Goal: Task Accomplishment & Management: Use online tool/utility

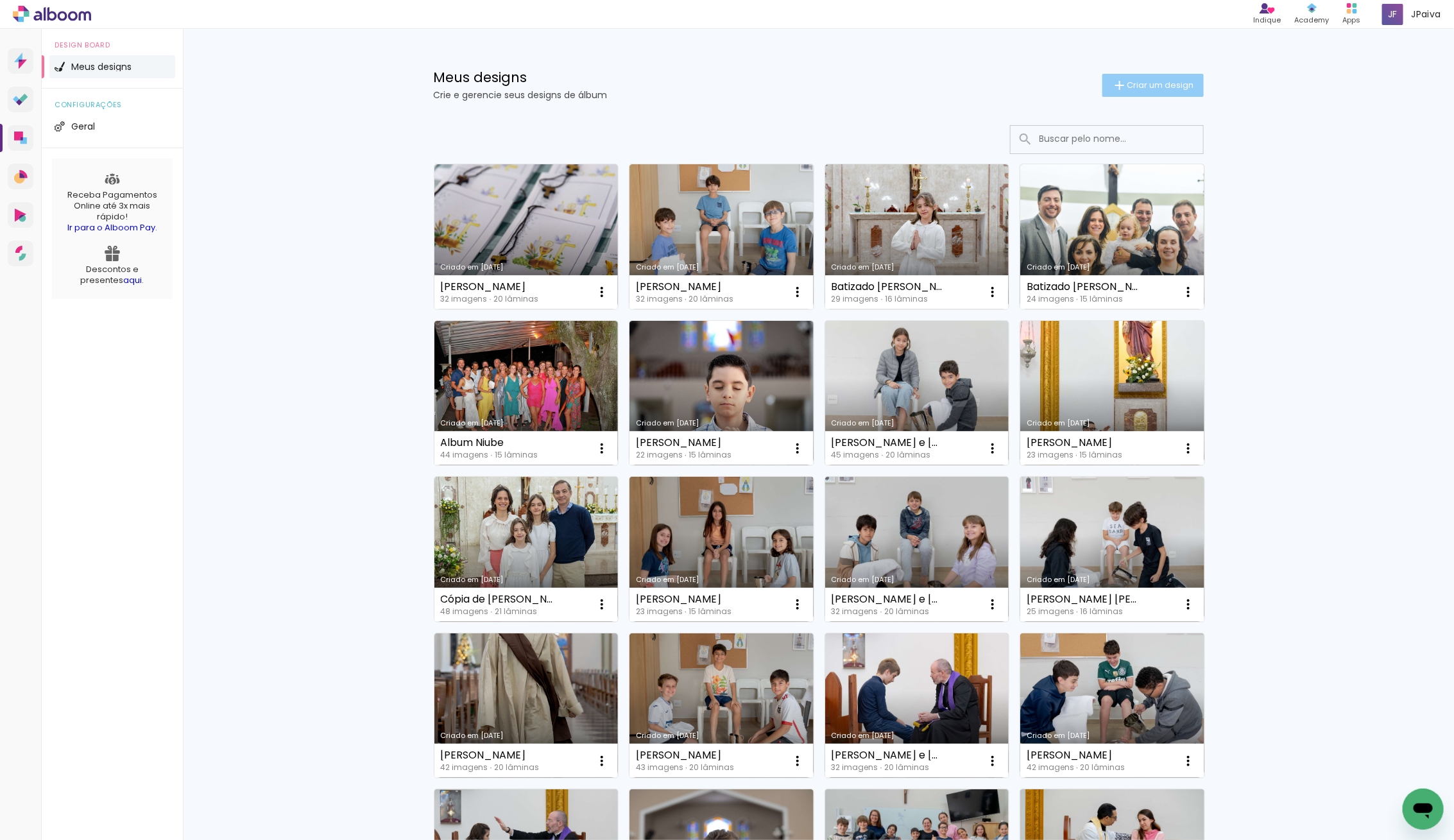
click at [1174, 85] on span "Criar um design" at bounding box center [1160, 85] width 67 height 8
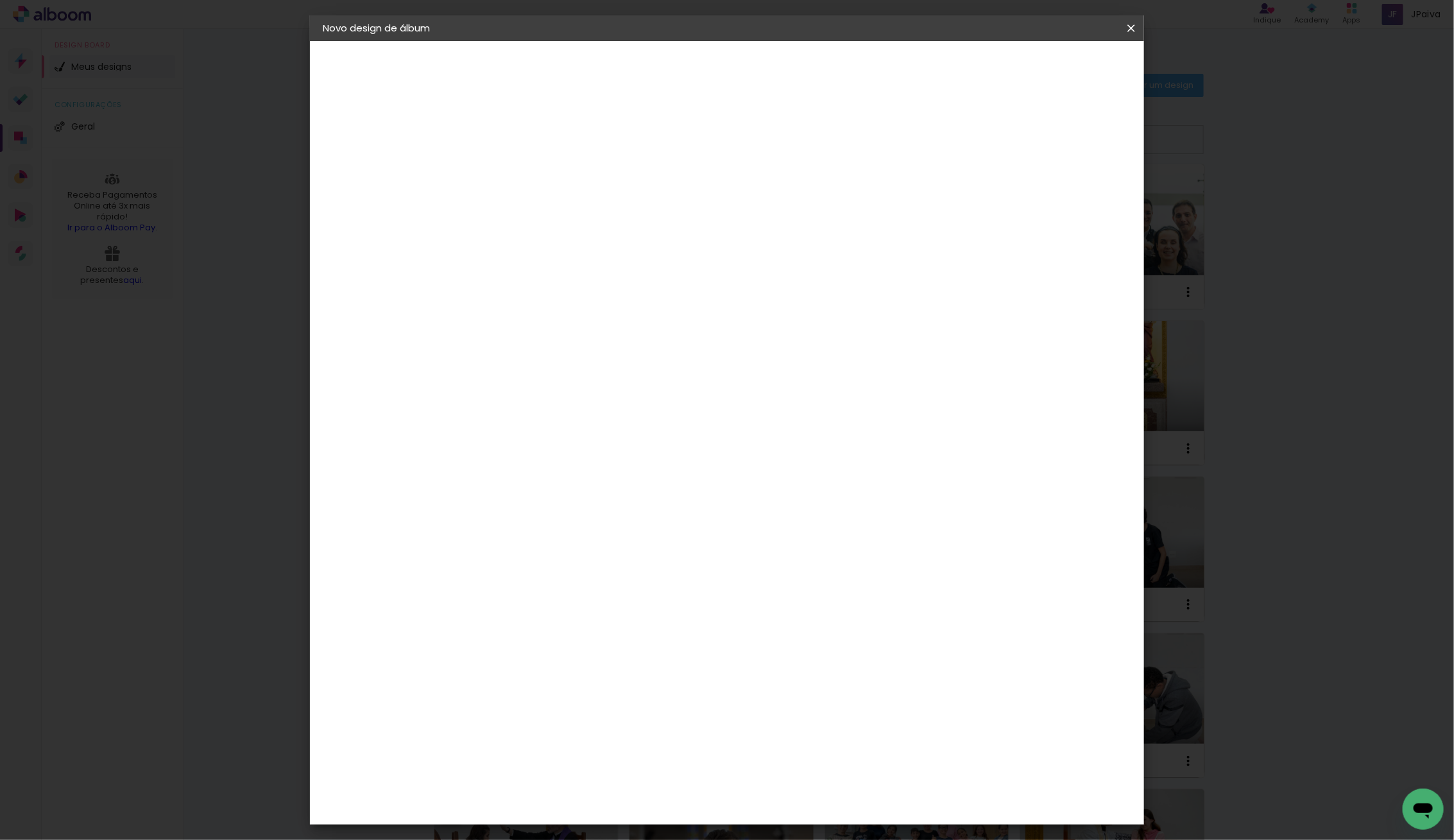
click at [532, 182] on div at bounding box center [532, 183] width 0 height 2
type input "[PERSON_NAME]"
type paper-input "[PERSON_NAME]"
click at [0, 0] on slot "Avançar" at bounding box center [0, 0] width 0 height 0
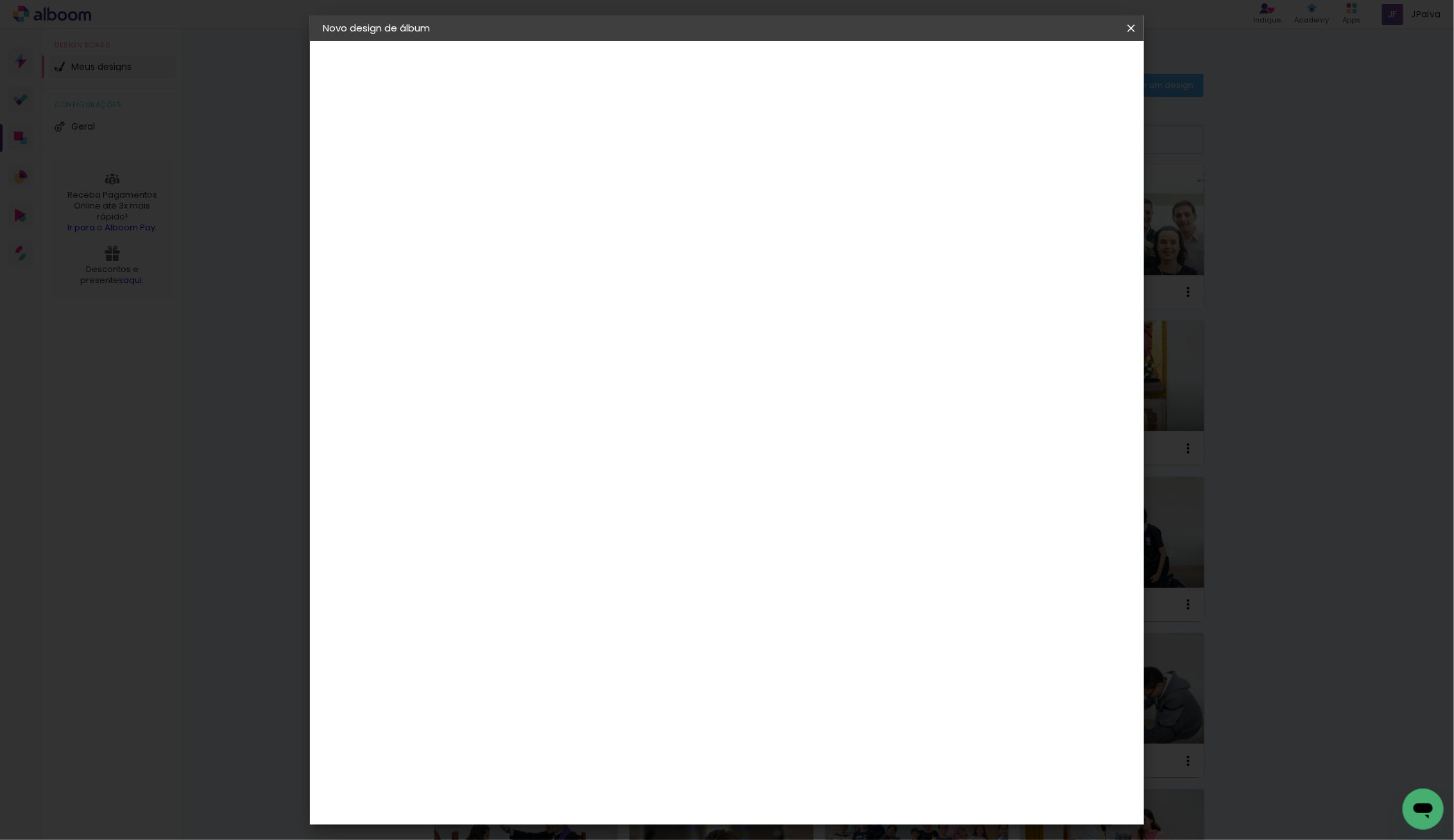
click at [556, 235] on div "Go image" at bounding box center [540, 245] width 32 height 21
click at [0, 0] on slot "Avançar" at bounding box center [0, 0] width 0 height 0
click at [598, 215] on iron-icon at bounding box center [590, 223] width 16 height 16
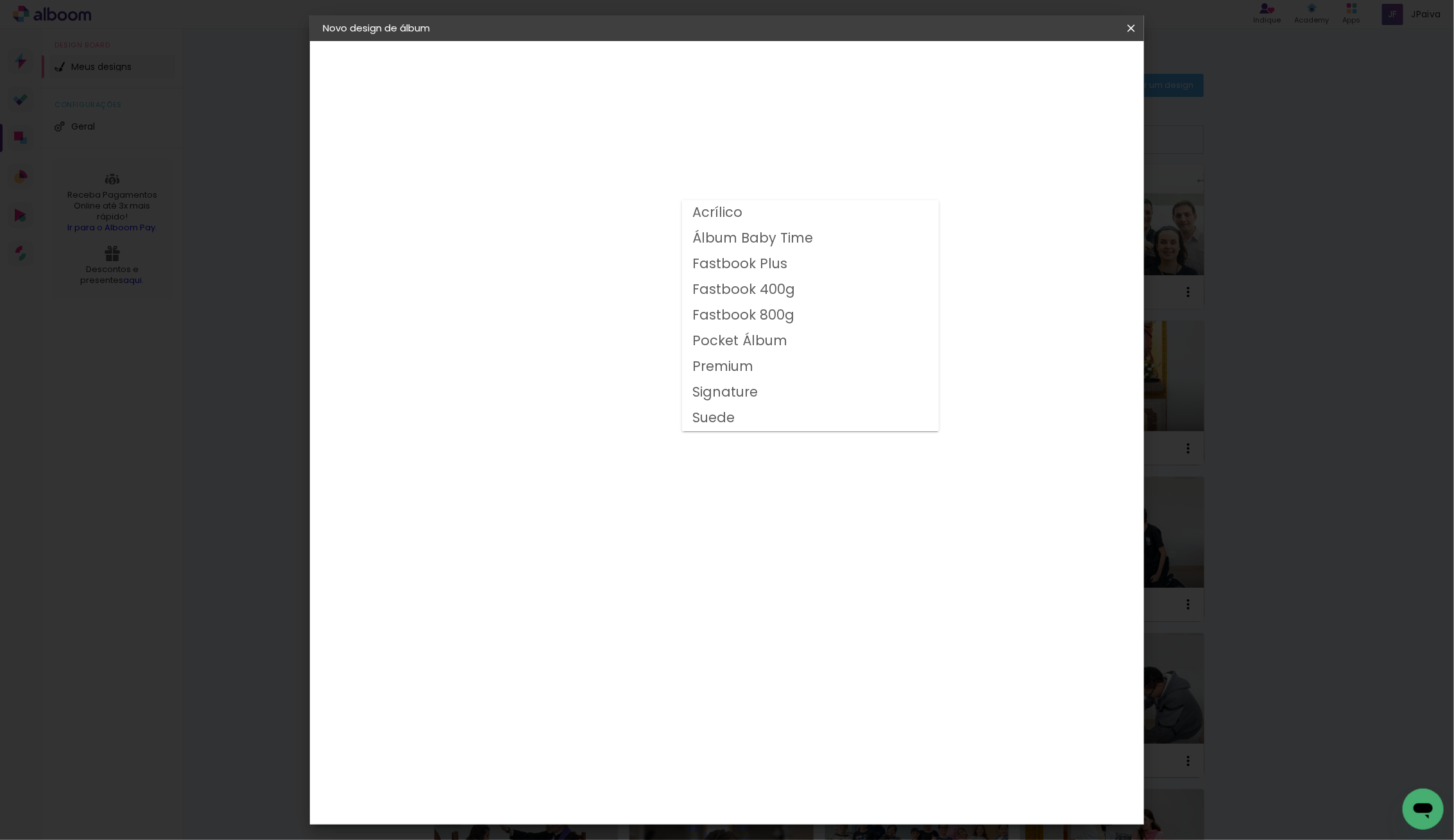
click at [0, 0] on slot "Fastbook 400g" at bounding box center [0, 0] width 0 height 0
type input "Fastbook 400g"
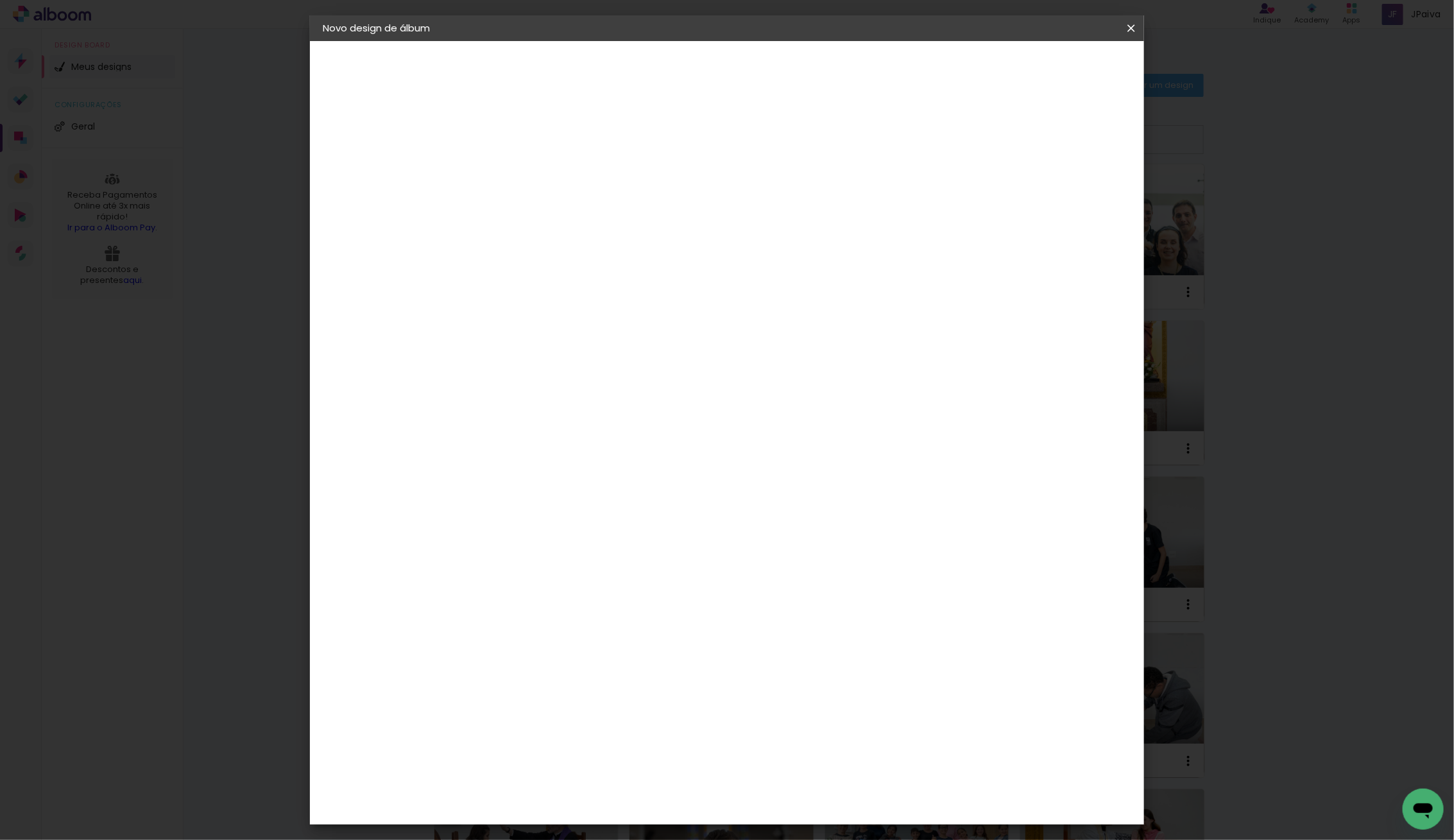
click at [619, 557] on span "15 × 15" at bounding box center [590, 574] width 60 height 34
click at [0, 0] on slot "Avançar" at bounding box center [0, 0] width 0 height 0
click at [1061, 63] on span "Iniciar design" at bounding box center [1031, 67] width 58 height 9
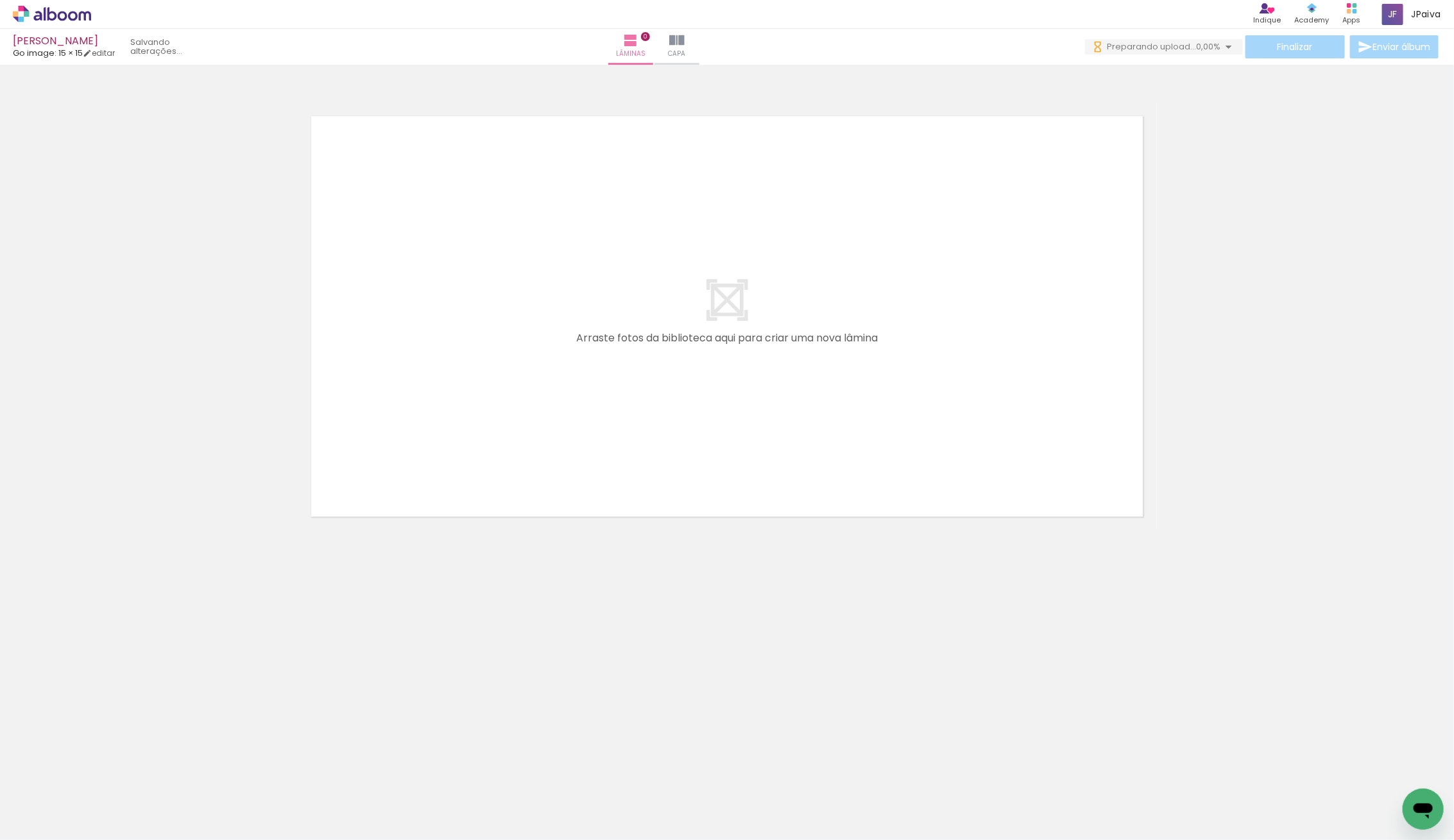
scroll to position [0, 379]
drag, startPoint x: 1392, startPoint y: 798, endPoint x: 689, endPoint y: 378, distance: 818.9
click at [689, 378] on quentale-workspace at bounding box center [727, 420] width 1454 height 840
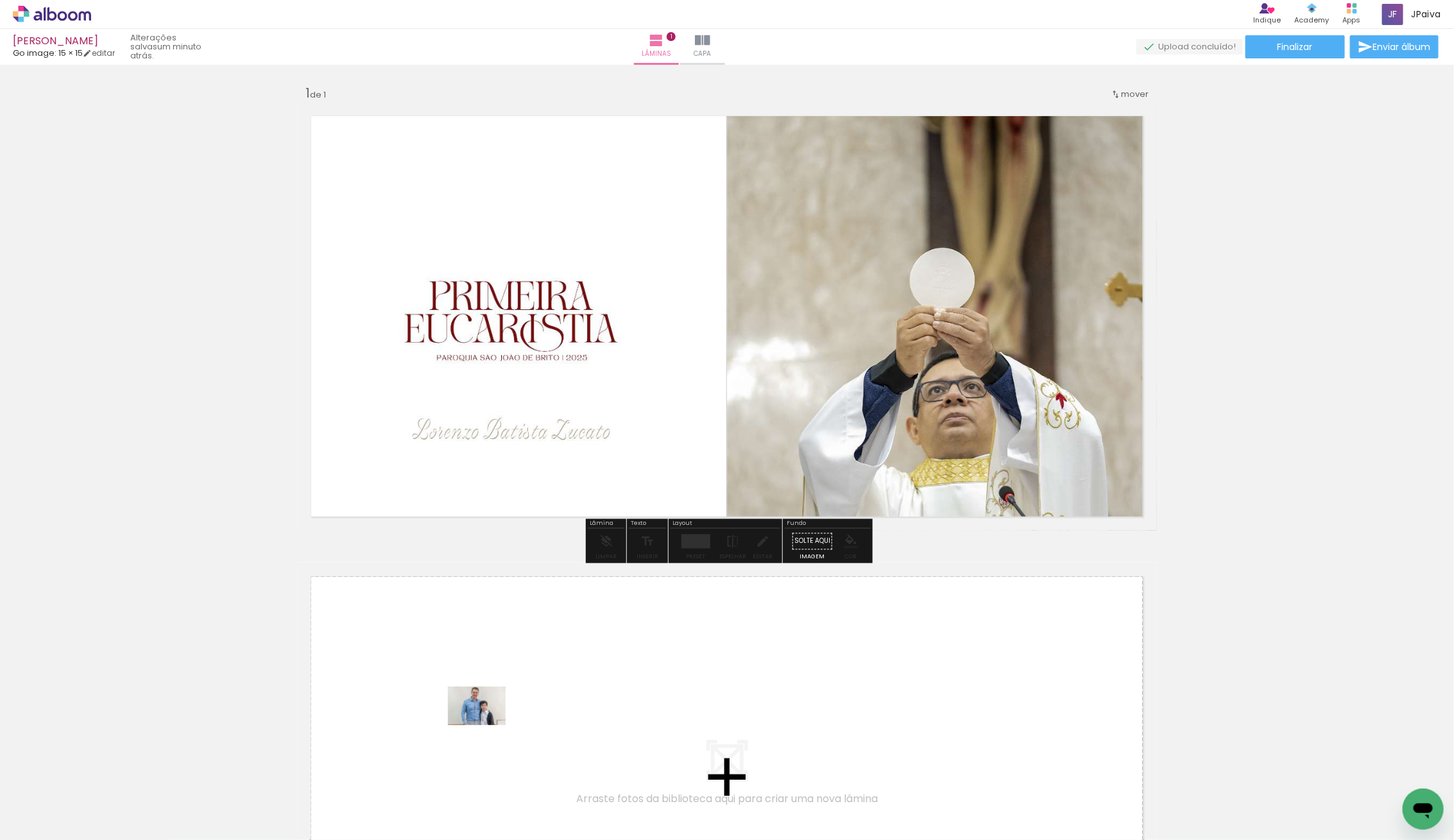
drag, startPoint x: 119, startPoint y: 785, endPoint x: 487, endPoint y: 724, distance: 373.0
click at [487, 724] on quentale-workspace at bounding box center [727, 420] width 1454 height 840
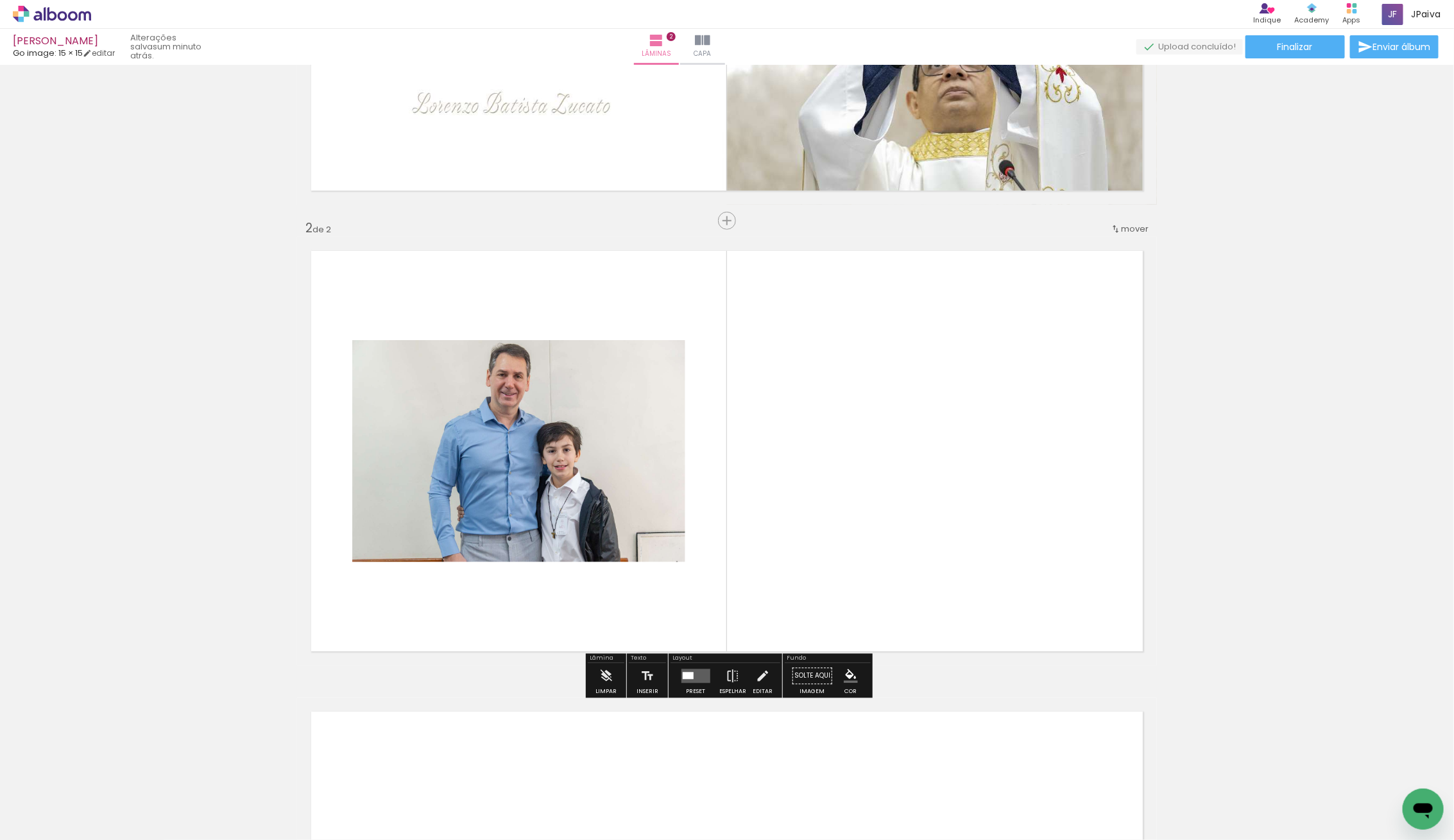
scroll to position [364, 0]
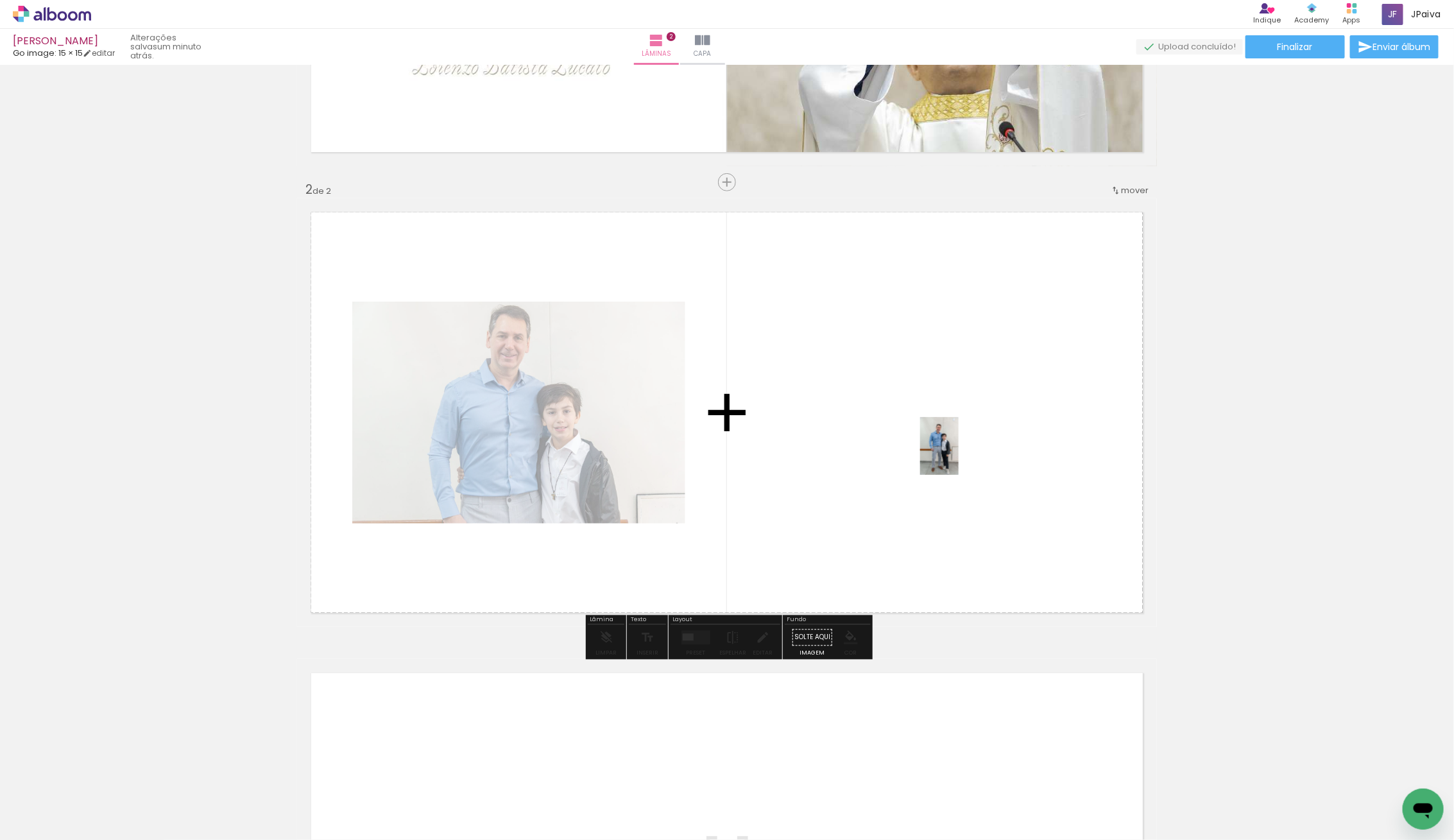
drag, startPoint x: 349, startPoint y: 722, endPoint x: 929, endPoint y: 456, distance: 638.1
click at [950, 455] on quentale-workspace at bounding box center [727, 420] width 1454 height 840
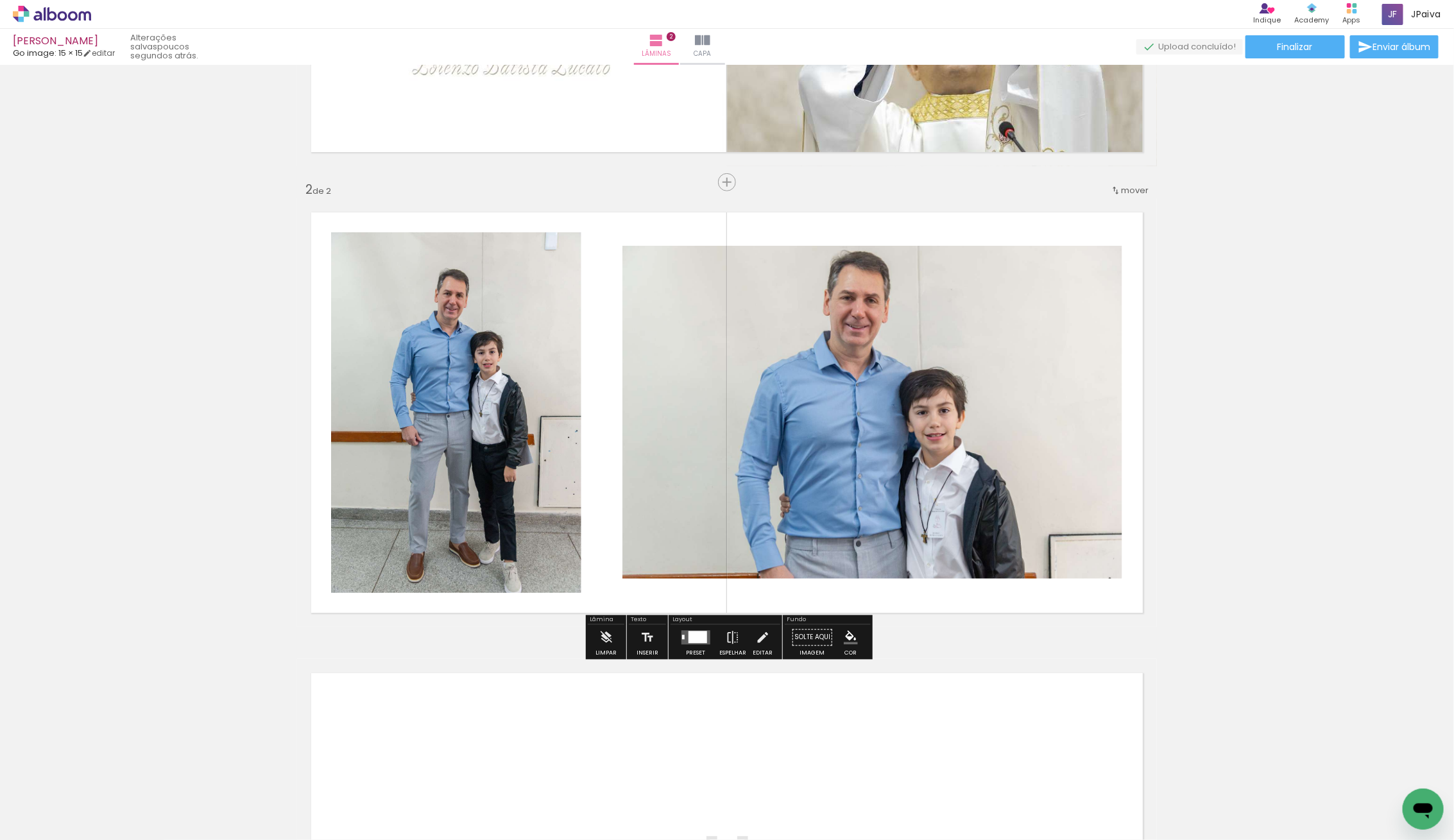
click at [696, 637] on div at bounding box center [697, 637] width 18 height 12
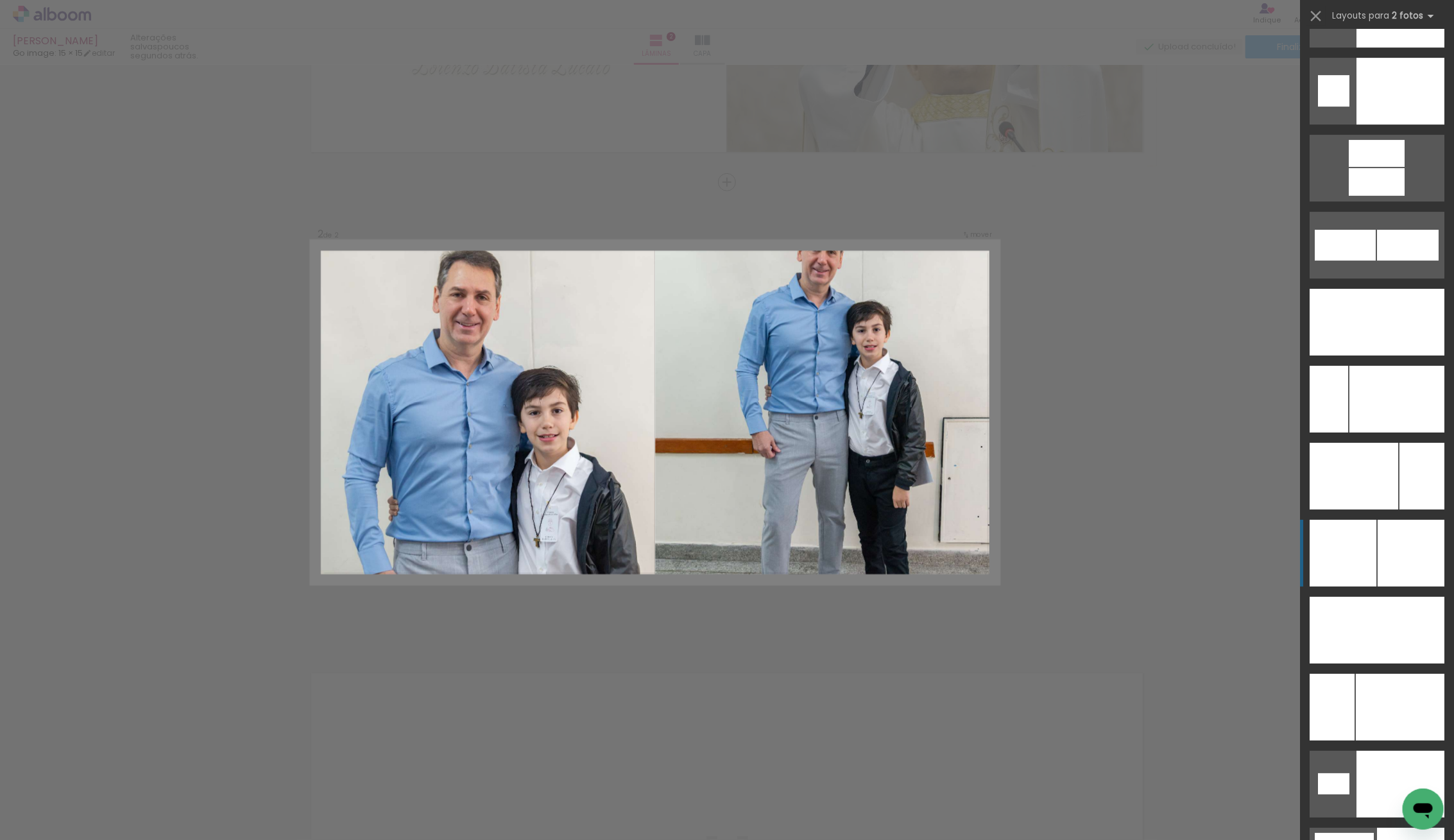
scroll to position [5525, 0]
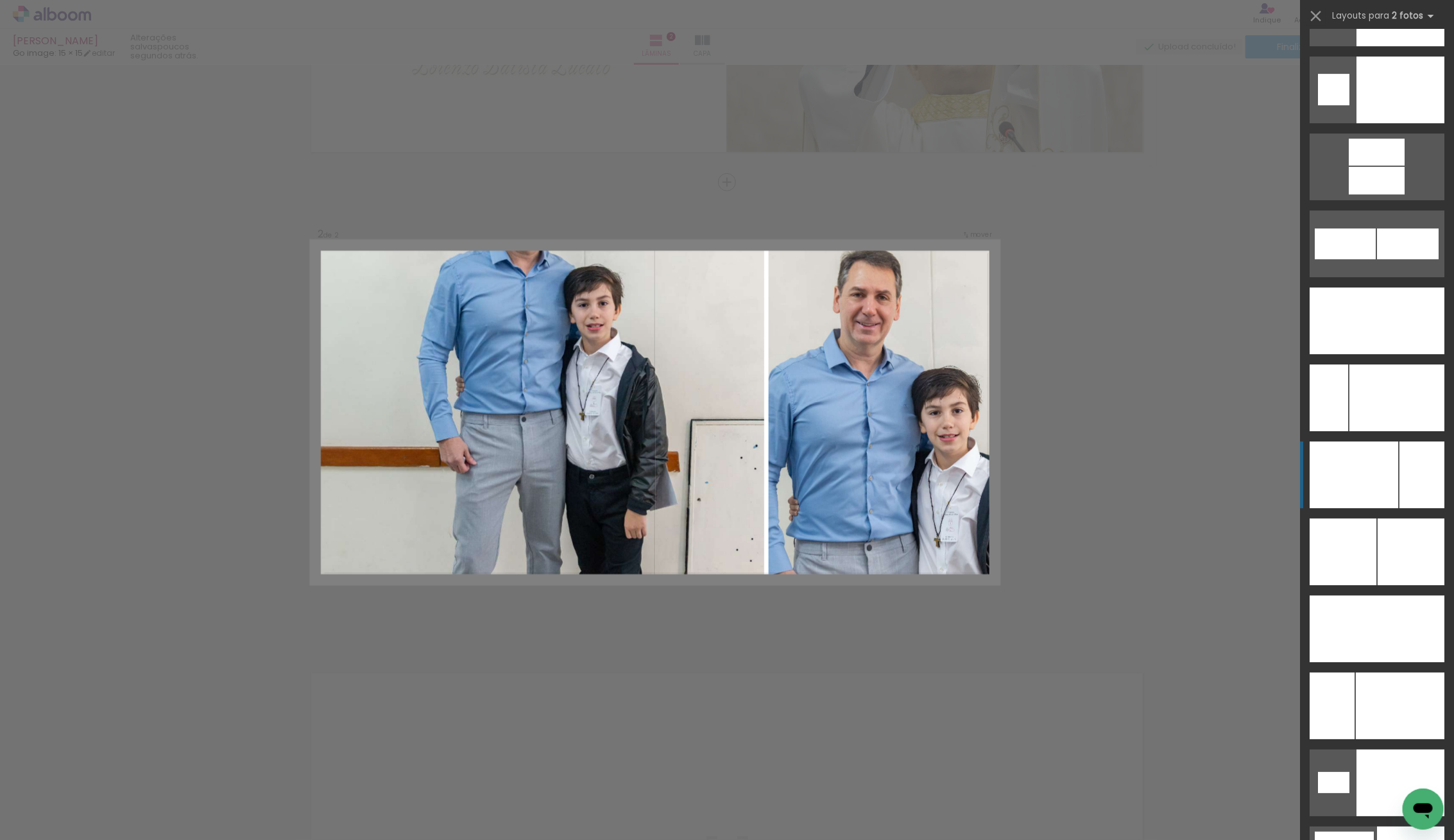
click at [1380, 484] on div at bounding box center [1353, 475] width 88 height 67
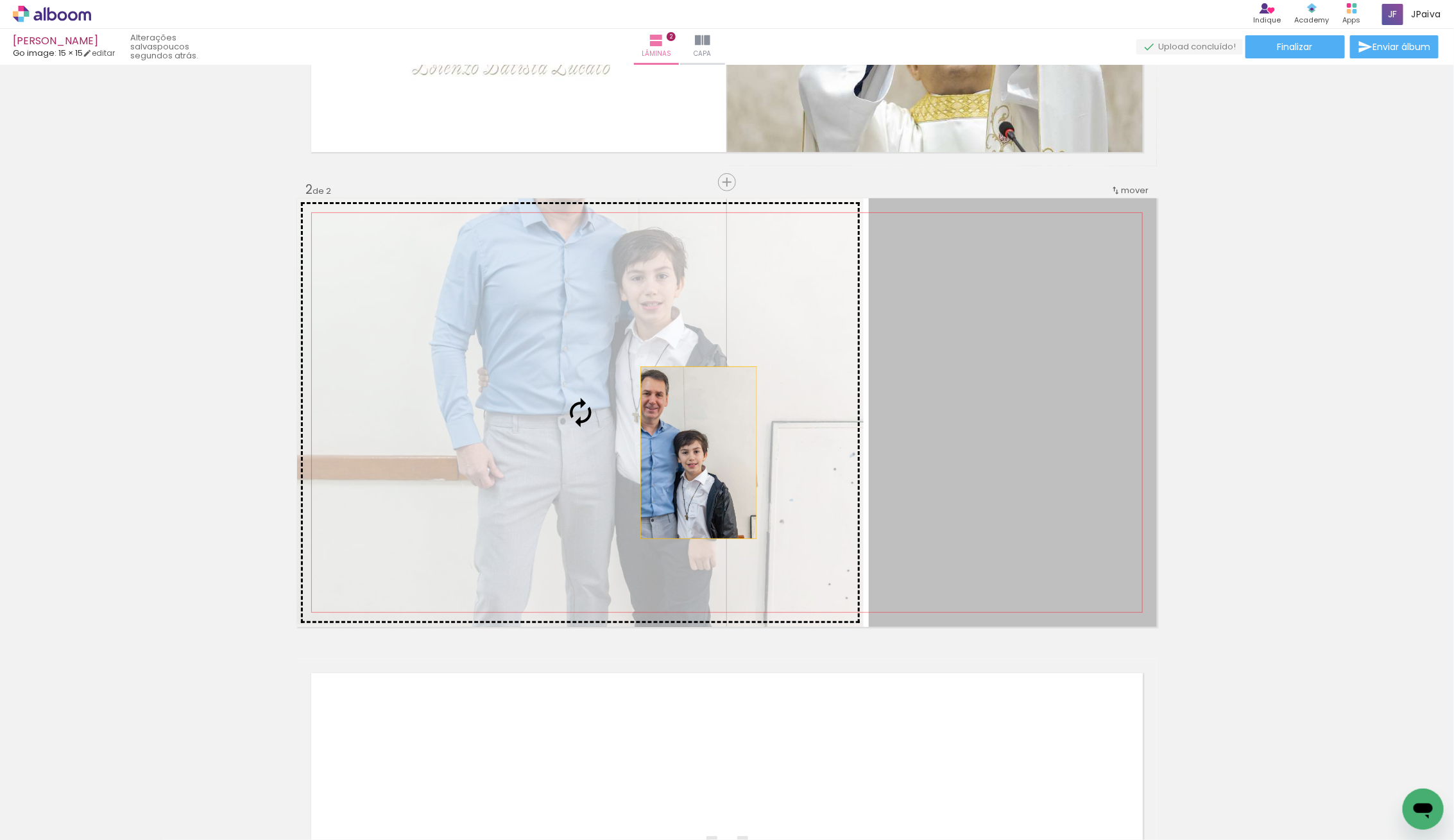
drag, startPoint x: 977, startPoint y: 448, endPoint x: 697, endPoint y: 452, distance: 280.0
click at [0, 0] on slot at bounding box center [0, 0] width 0 height 0
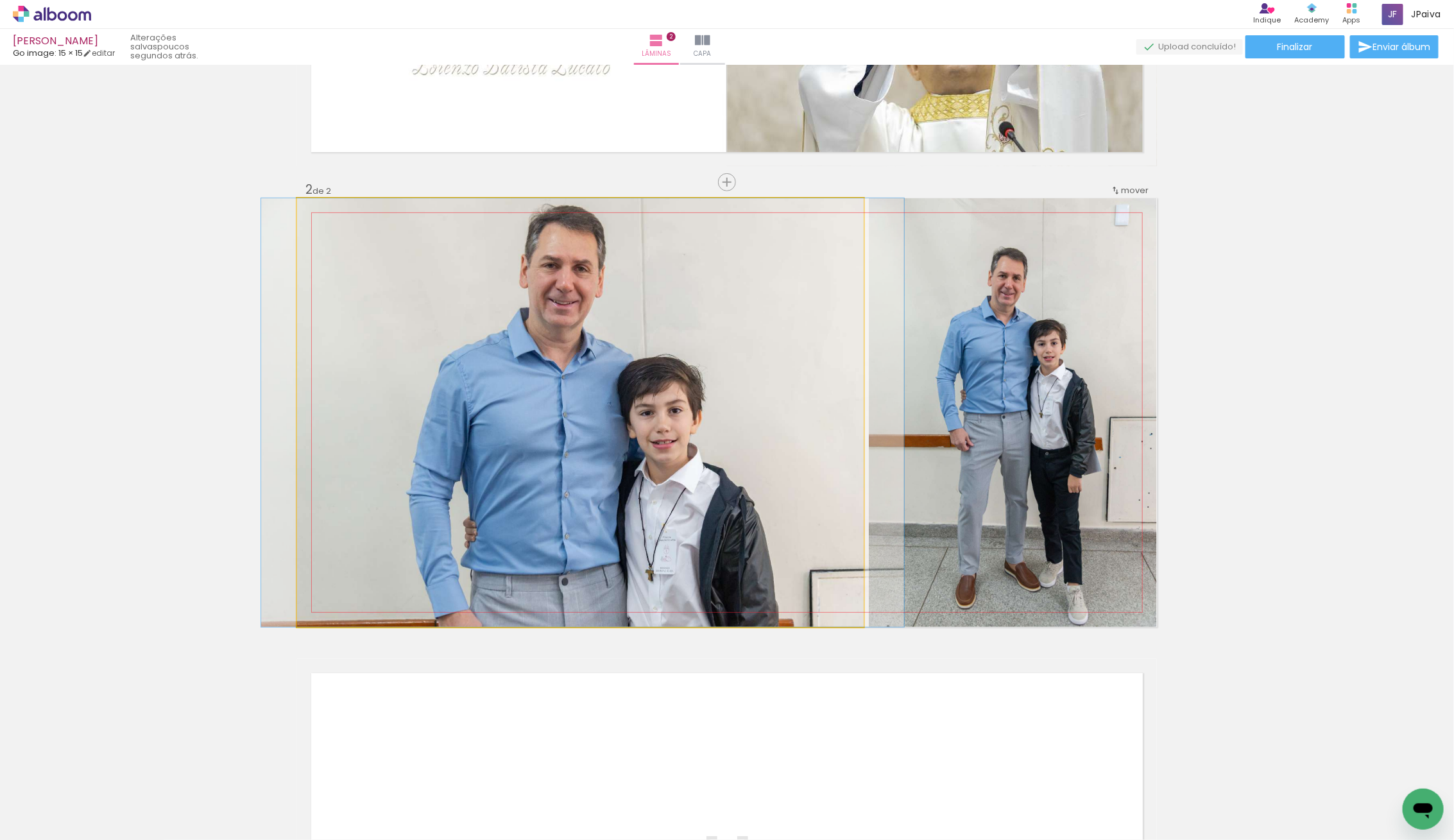
drag, startPoint x: 669, startPoint y: 450, endPoint x: 670, endPoint y: 477, distance: 27.0
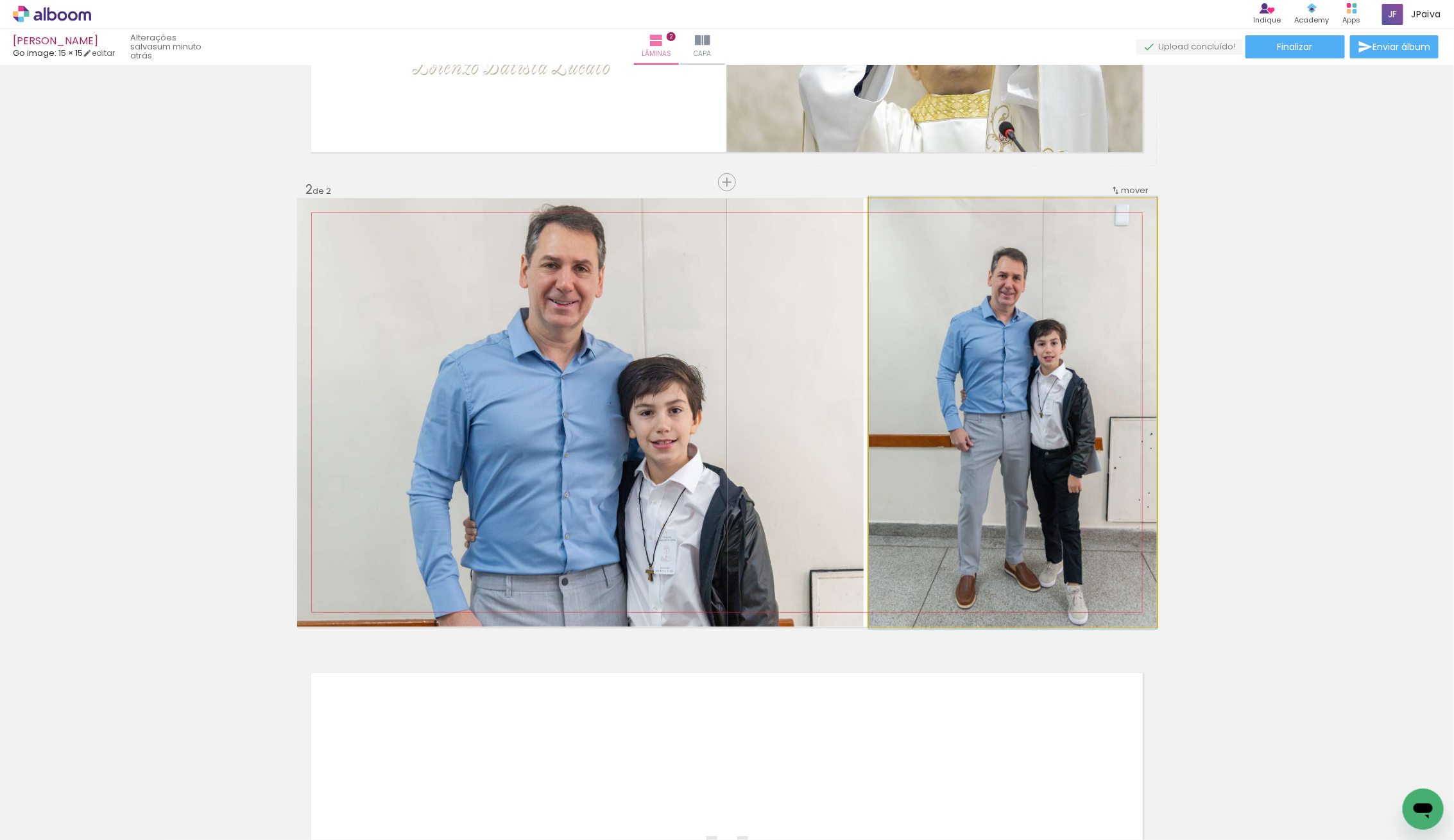
click at [937, 473] on quentale-photo at bounding box center [1012, 412] width 288 height 428
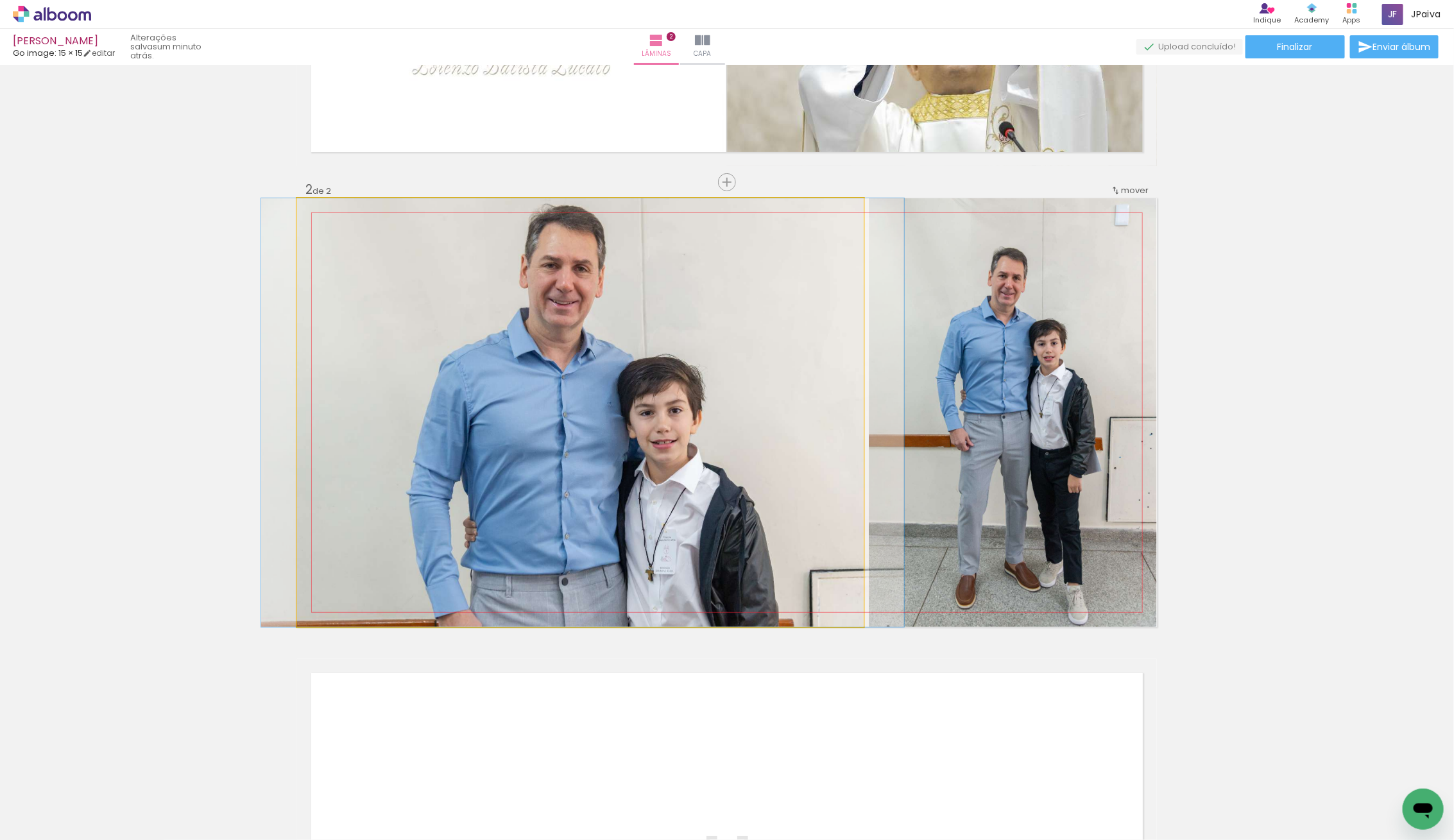
click at [618, 457] on quentale-photo at bounding box center [580, 412] width 566 height 428
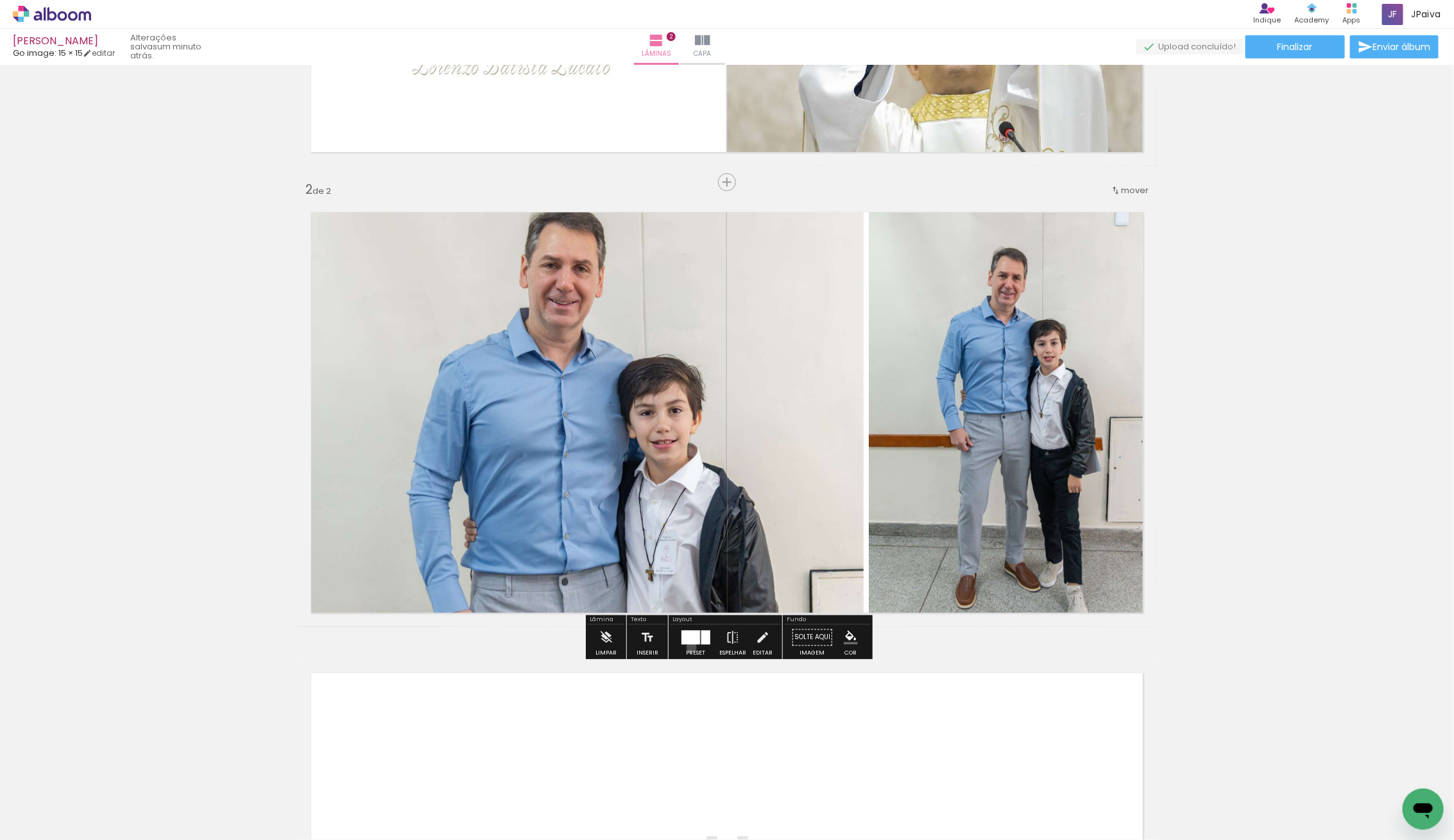
click at [689, 646] on div at bounding box center [695, 637] width 35 height 26
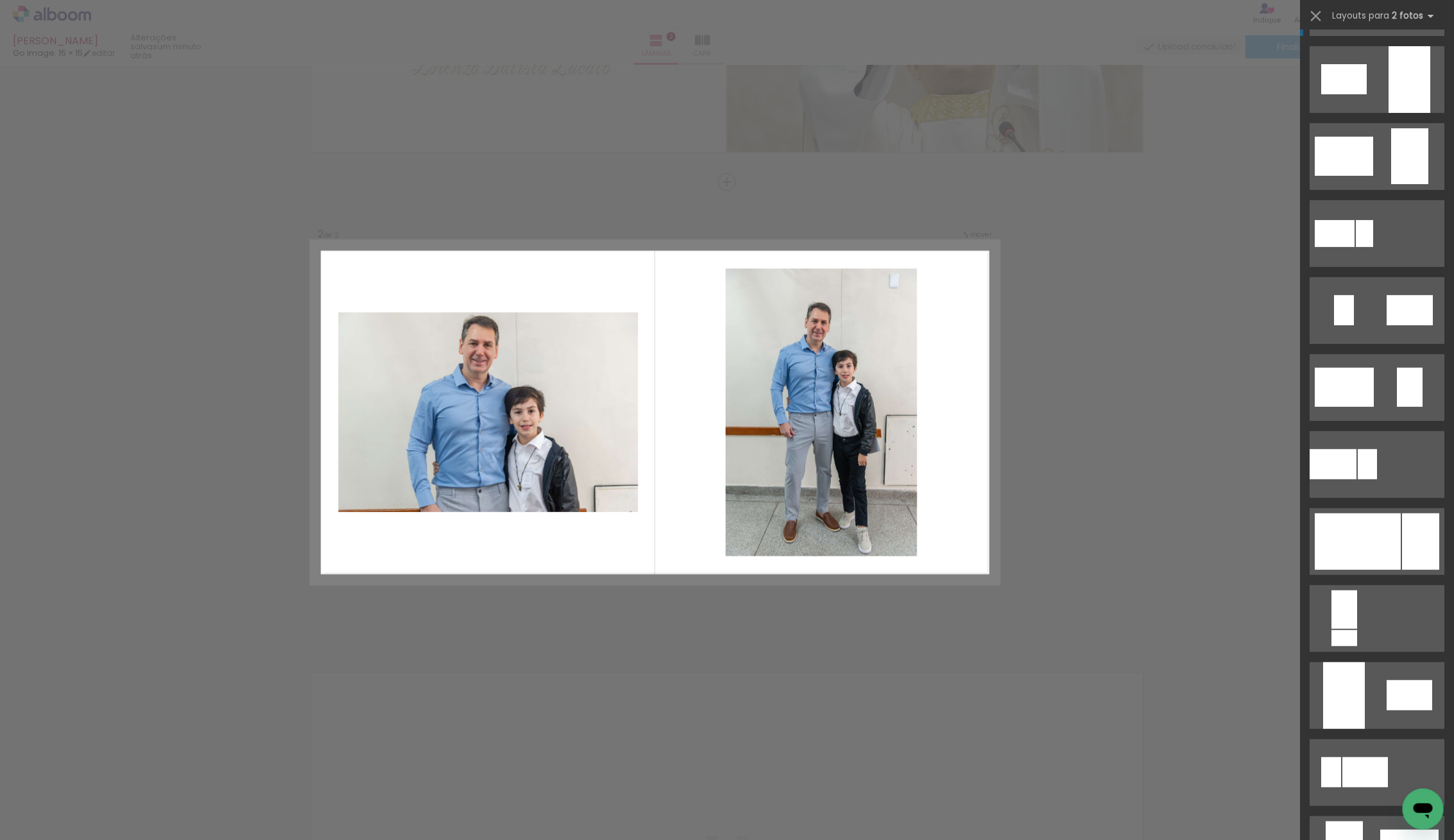
scroll to position [0, 0]
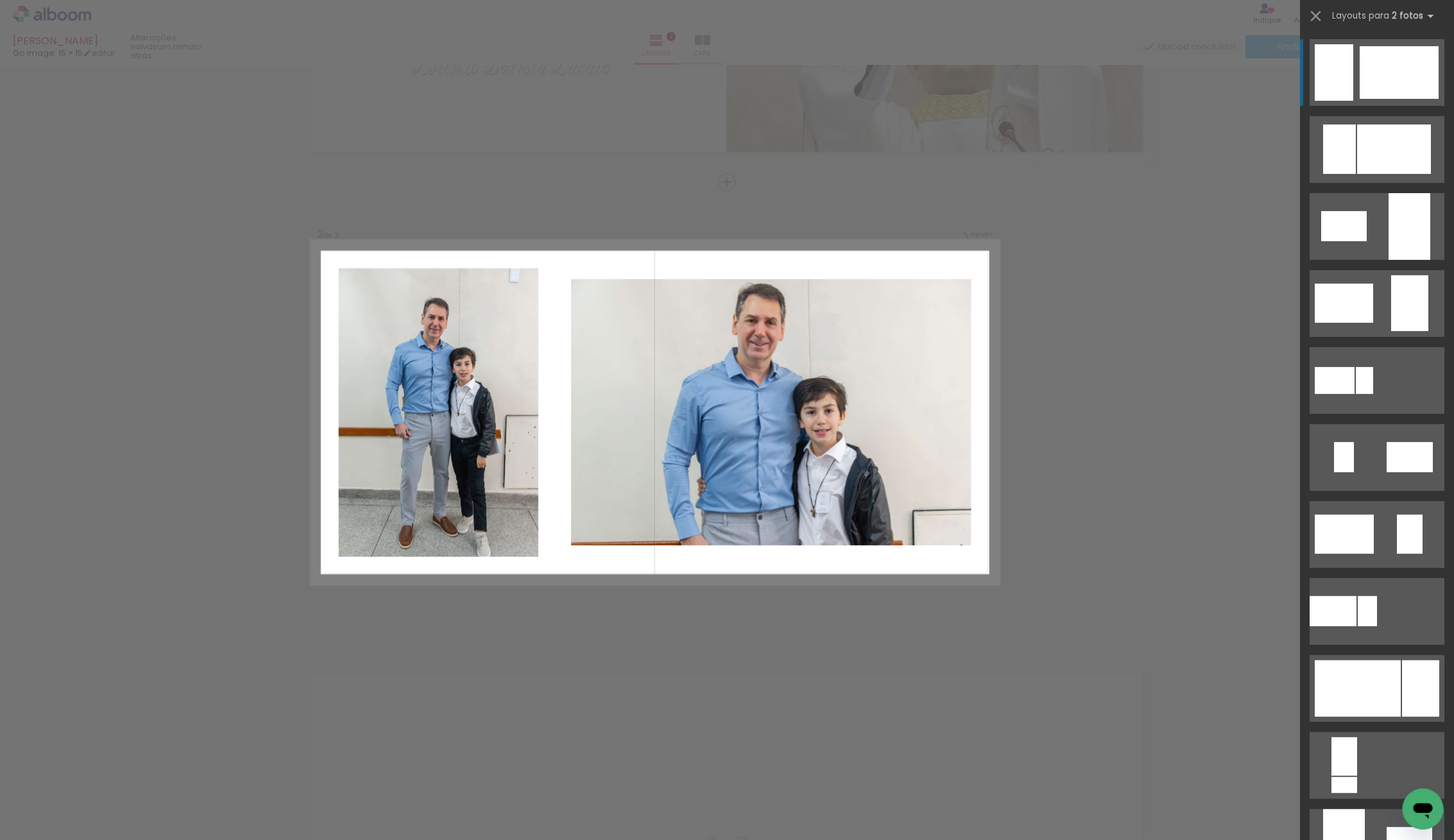
click at [1358, 67] on quentale-layouter at bounding box center [1377, 72] width 135 height 67
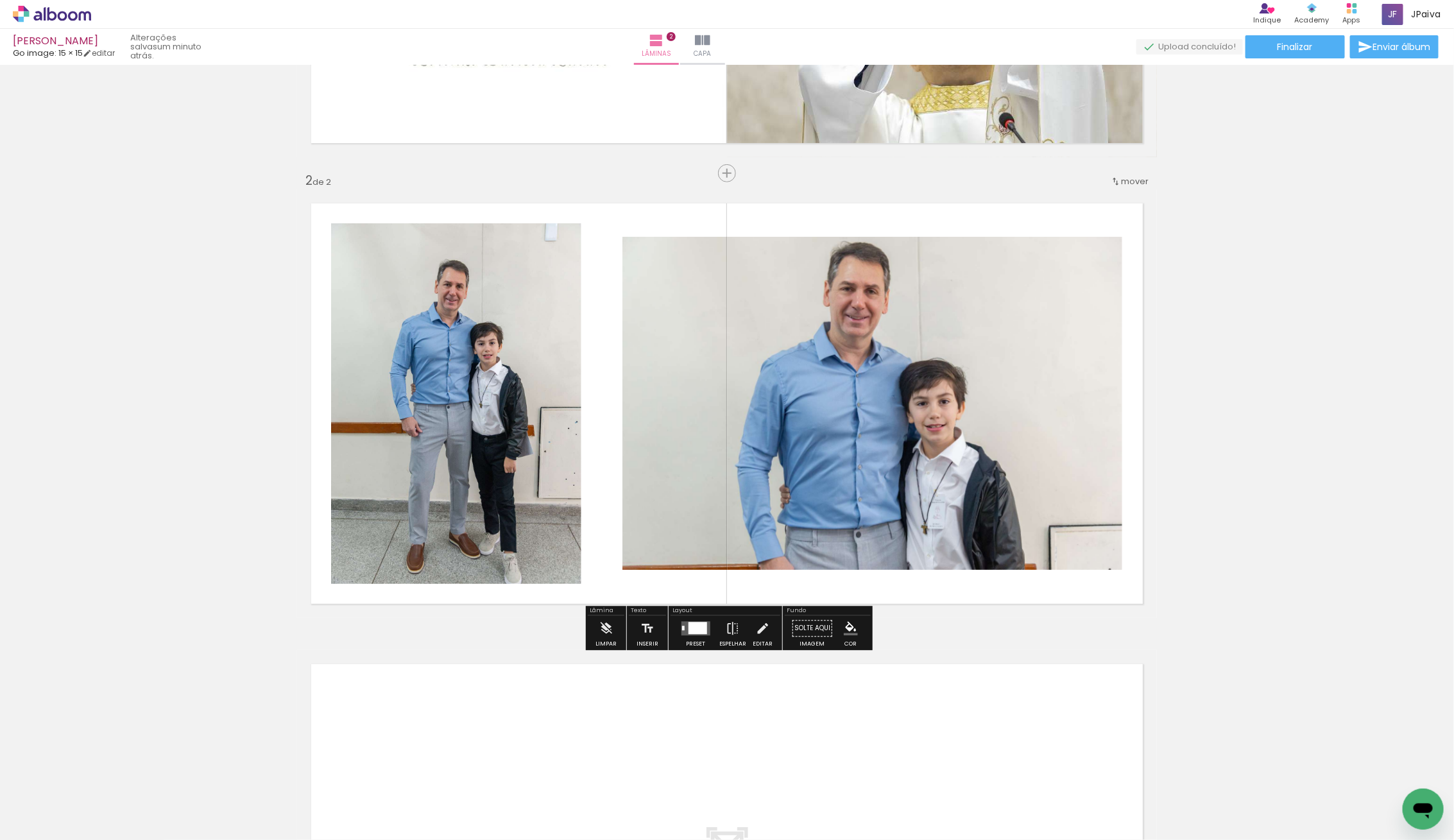
scroll to position [376, 0]
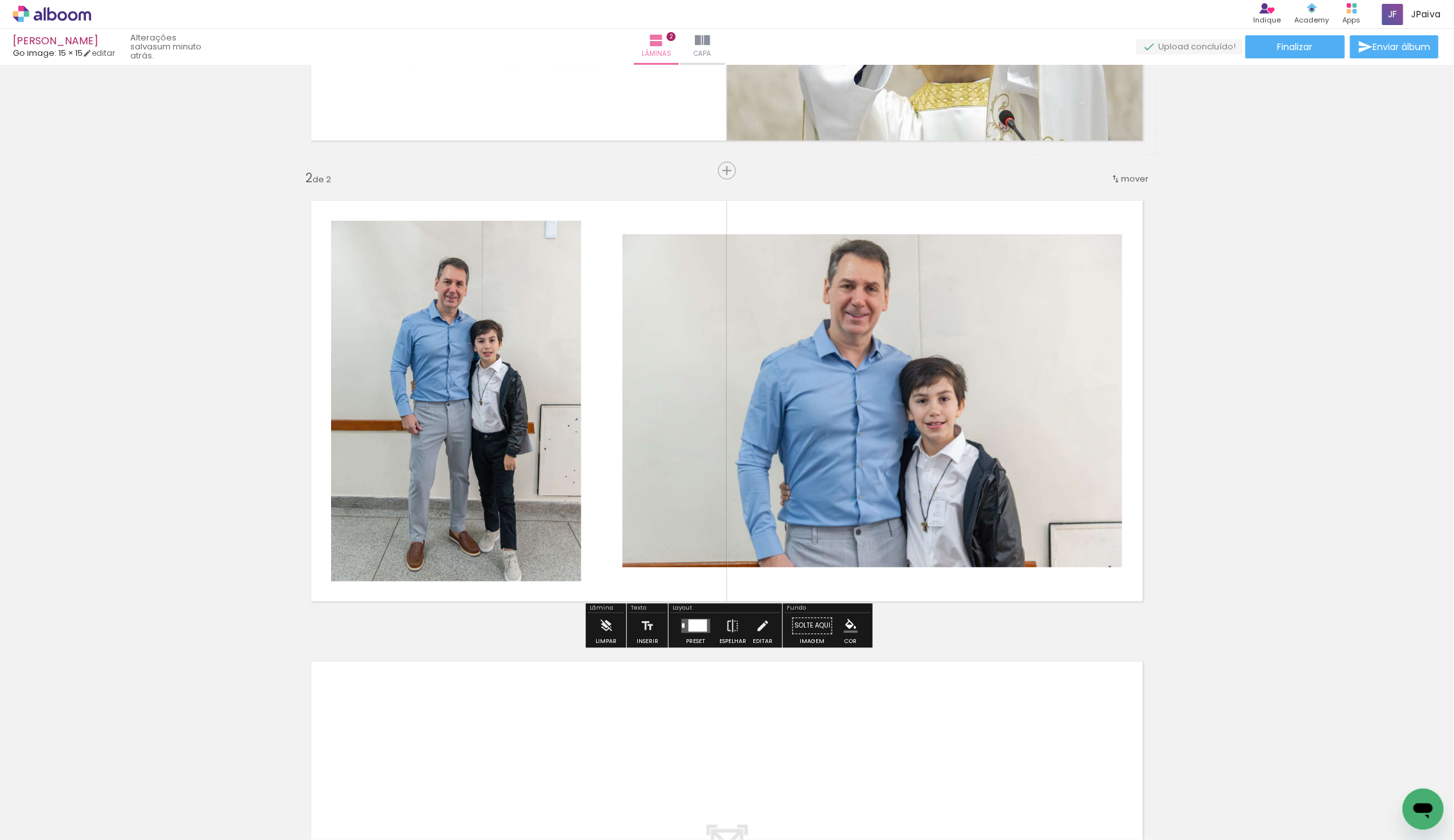
click at [775, 437] on quentale-photo at bounding box center [872, 401] width 500 height 333
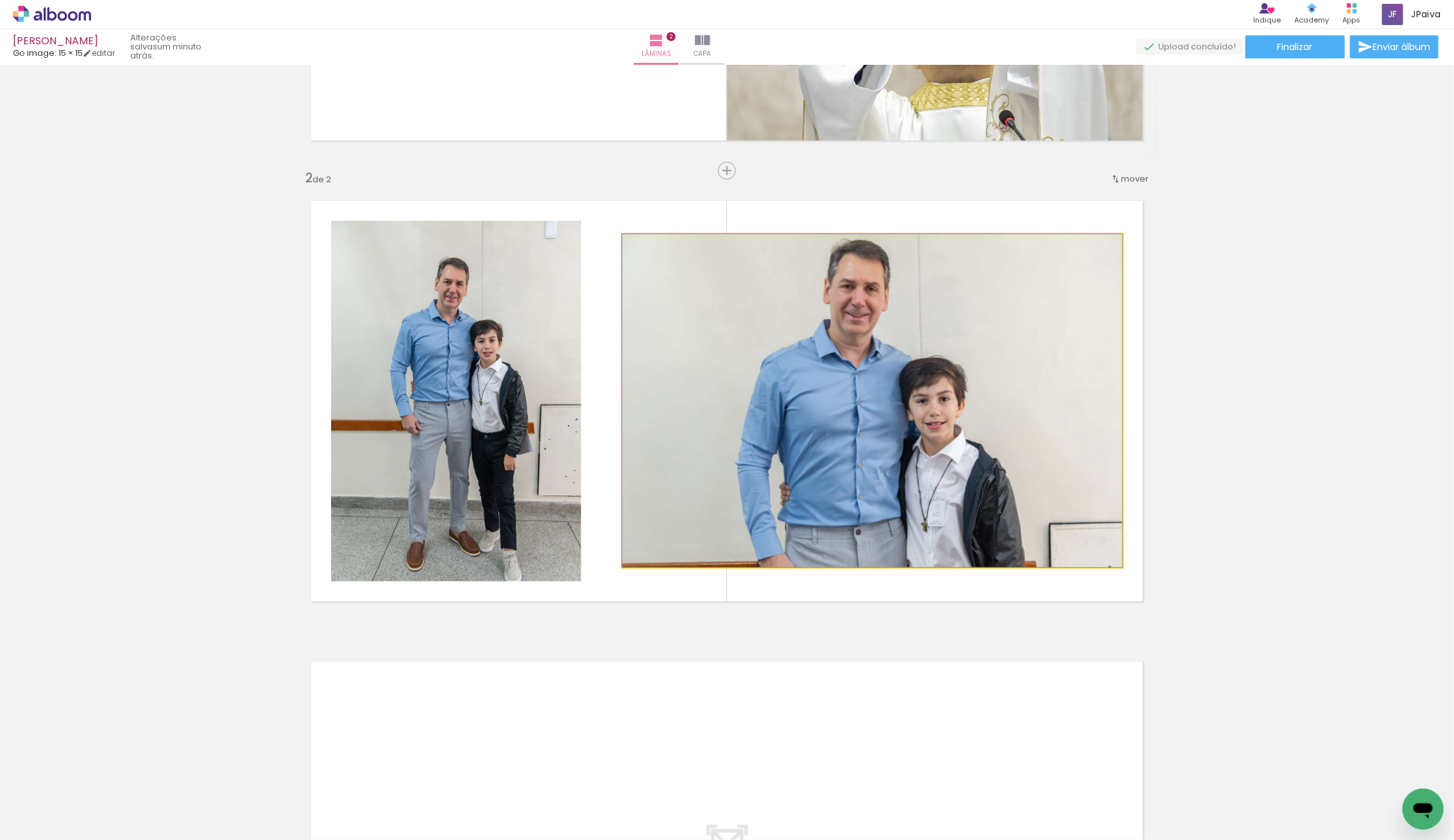
click at [775, 437] on quentale-photo at bounding box center [872, 401] width 500 height 333
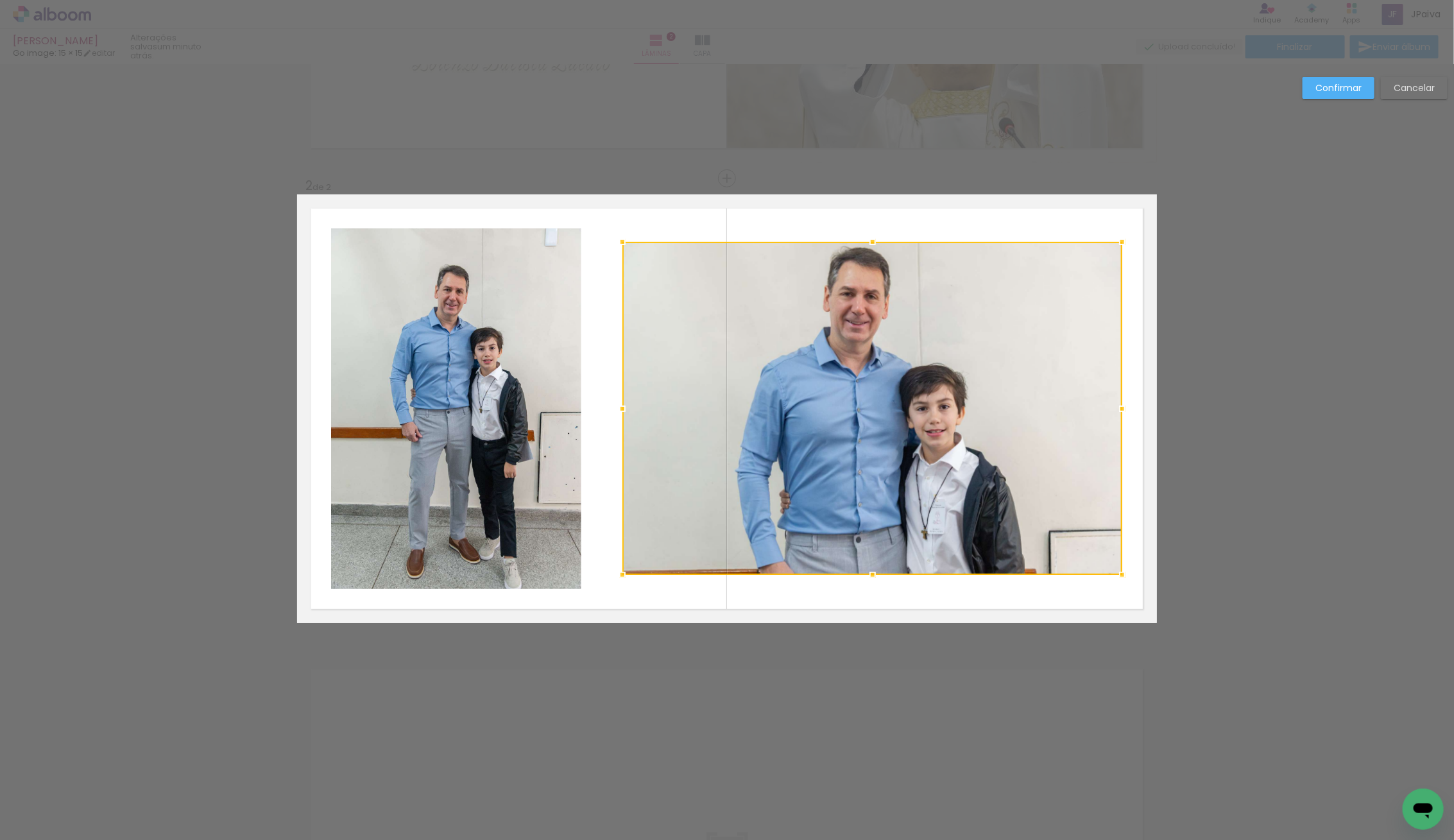
scroll to position [364, 0]
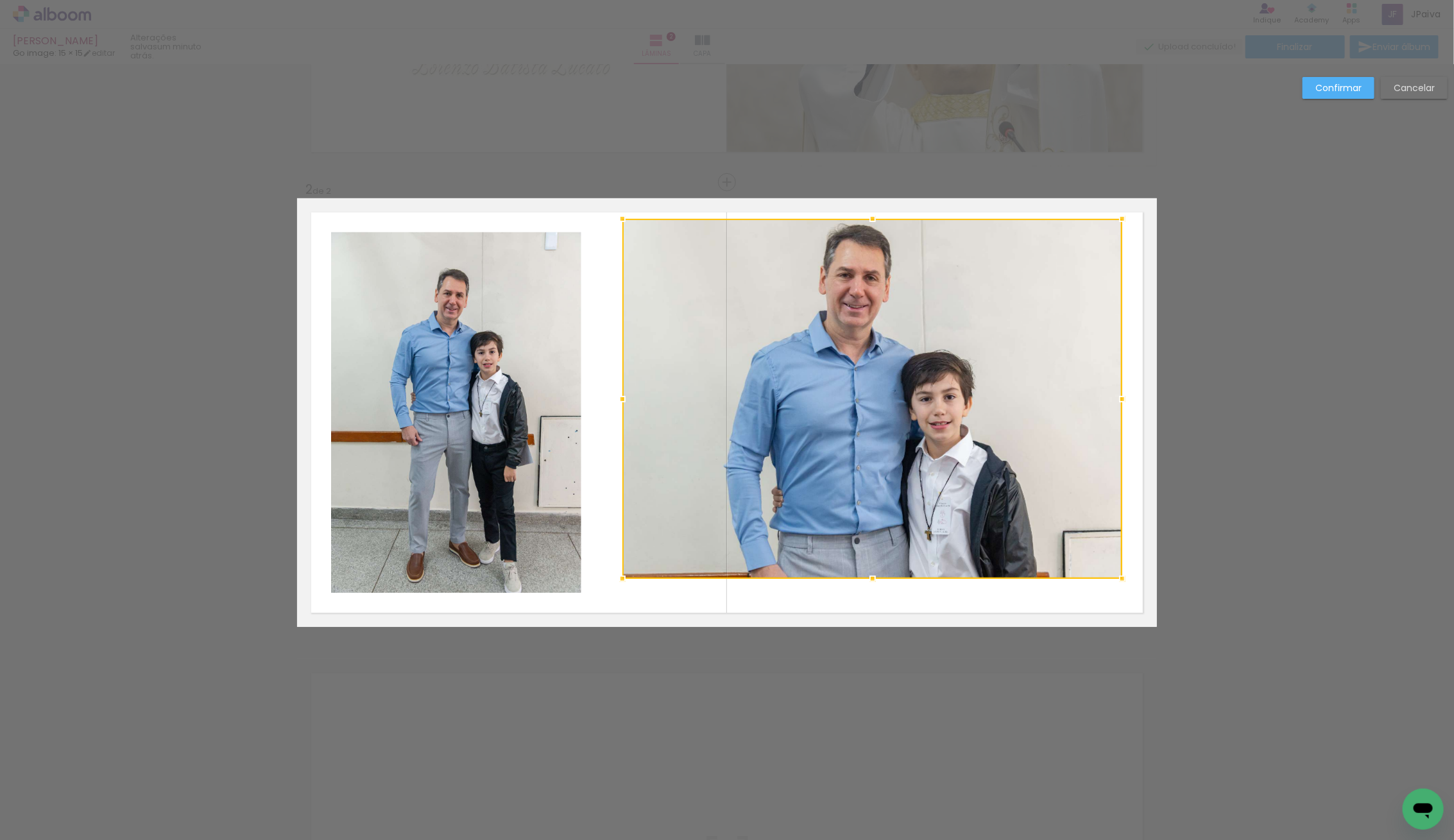
drag, startPoint x: 877, startPoint y: 248, endPoint x: 879, endPoint y: 221, distance: 27.1
click at [879, 221] on div at bounding box center [873, 219] width 26 height 26
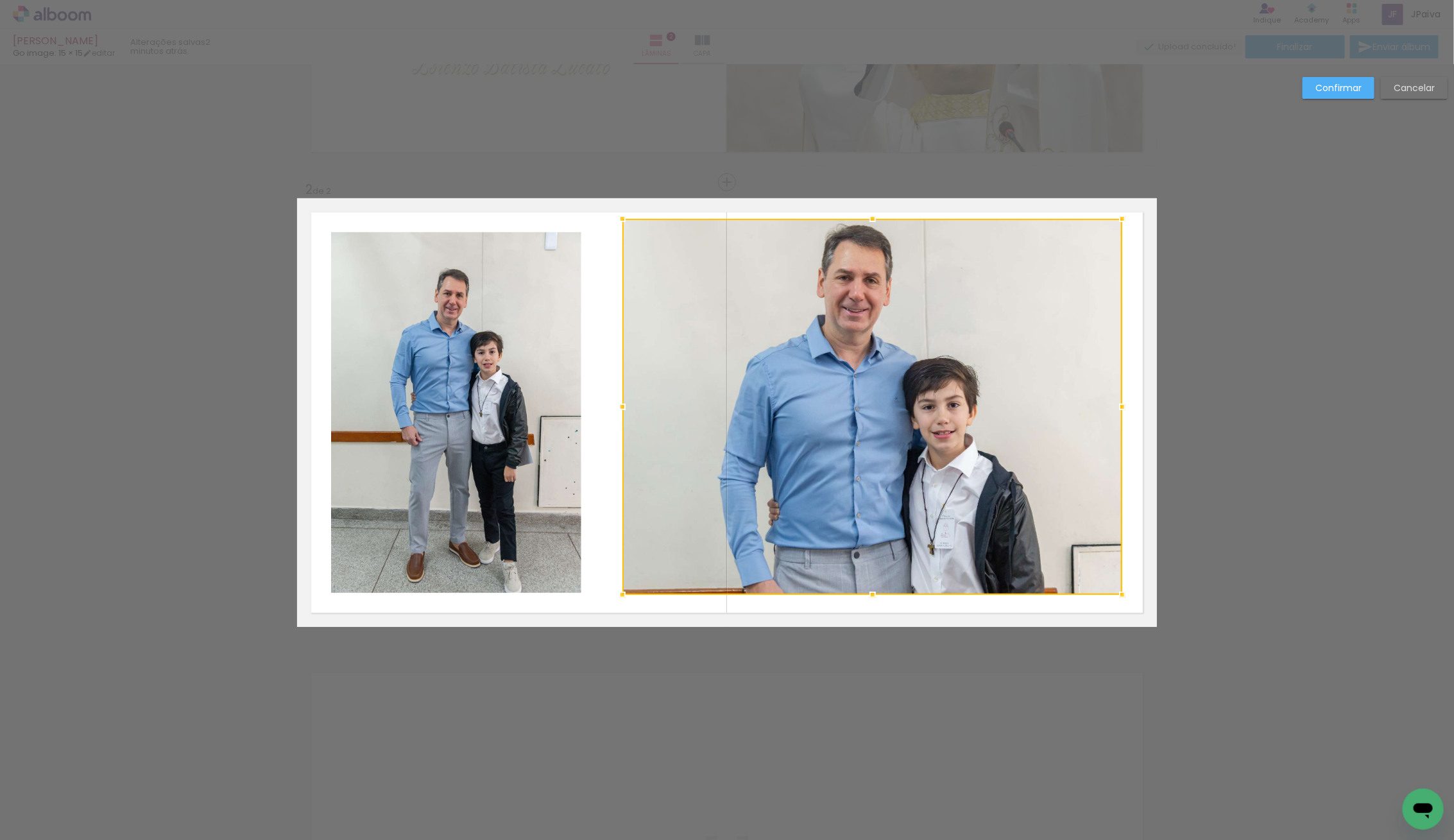
drag, startPoint x: 880, startPoint y: 580, endPoint x: 883, endPoint y: 596, distance: 16.3
click at [883, 596] on div at bounding box center [873, 595] width 26 height 26
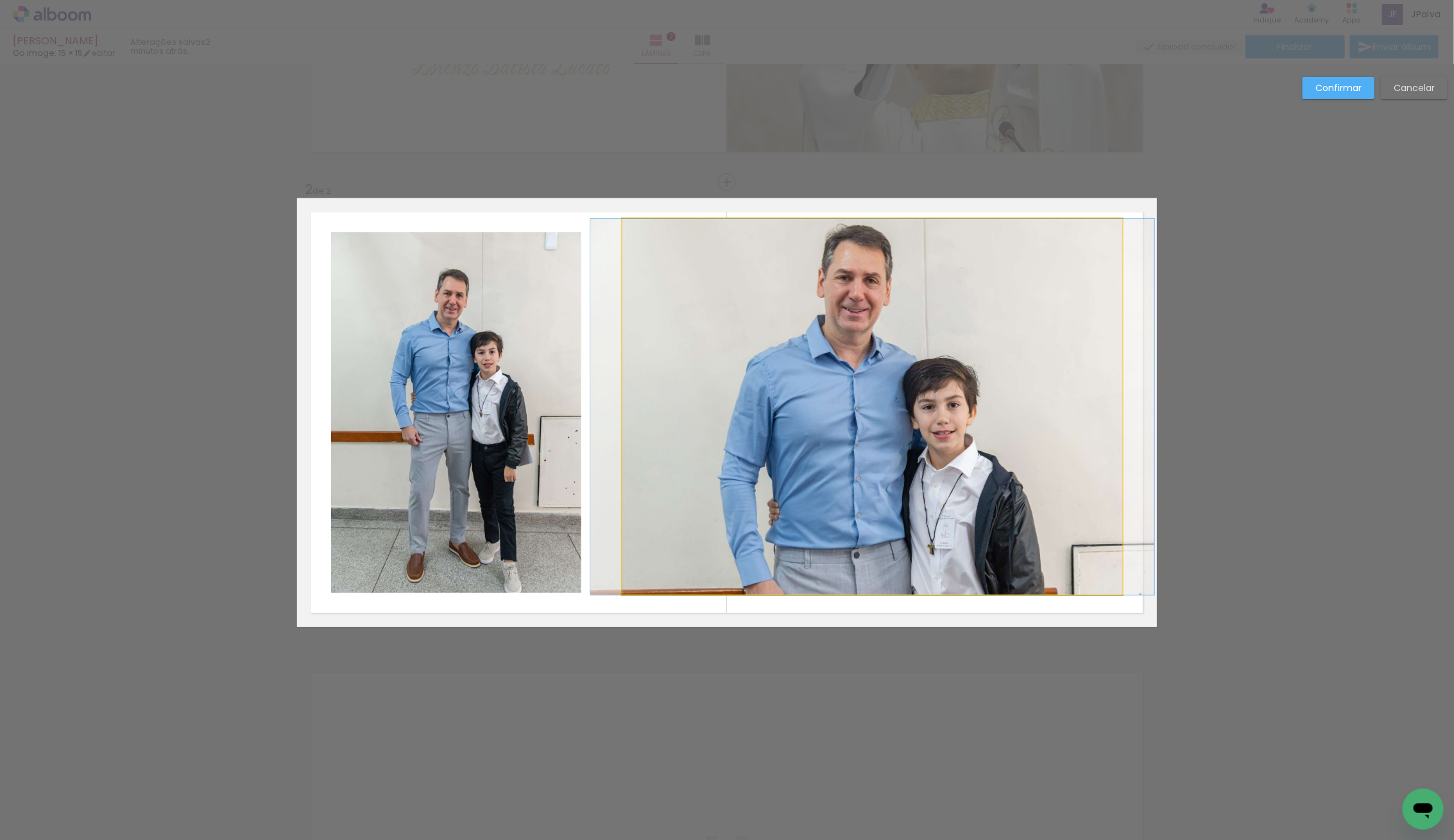
click at [893, 265] on quentale-photo at bounding box center [872, 407] width 500 height 376
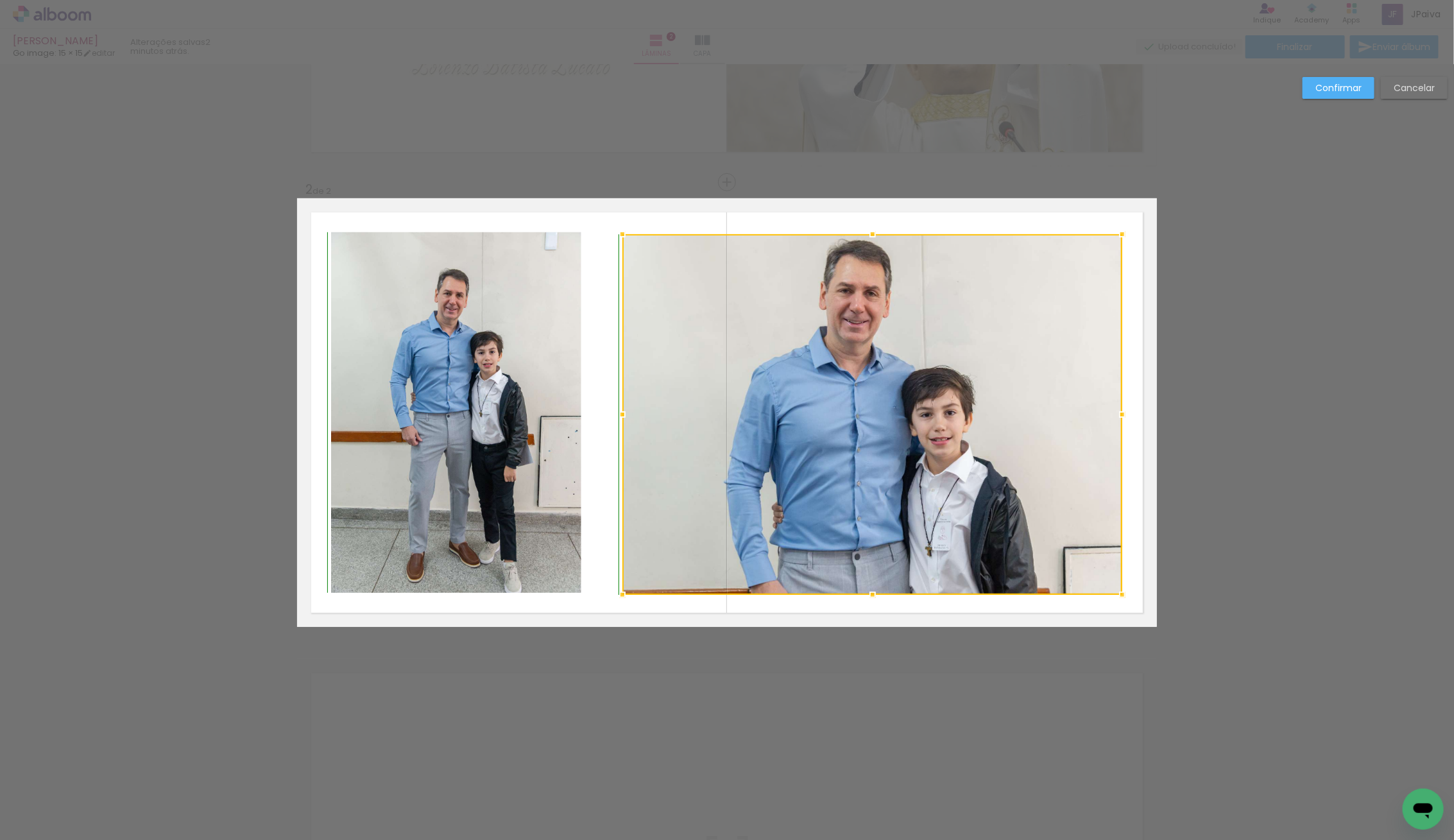
drag, startPoint x: 877, startPoint y: 218, endPoint x: 875, endPoint y: 231, distance: 13.2
click at [875, 231] on div at bounding box center [873, 234] width 26 height 26
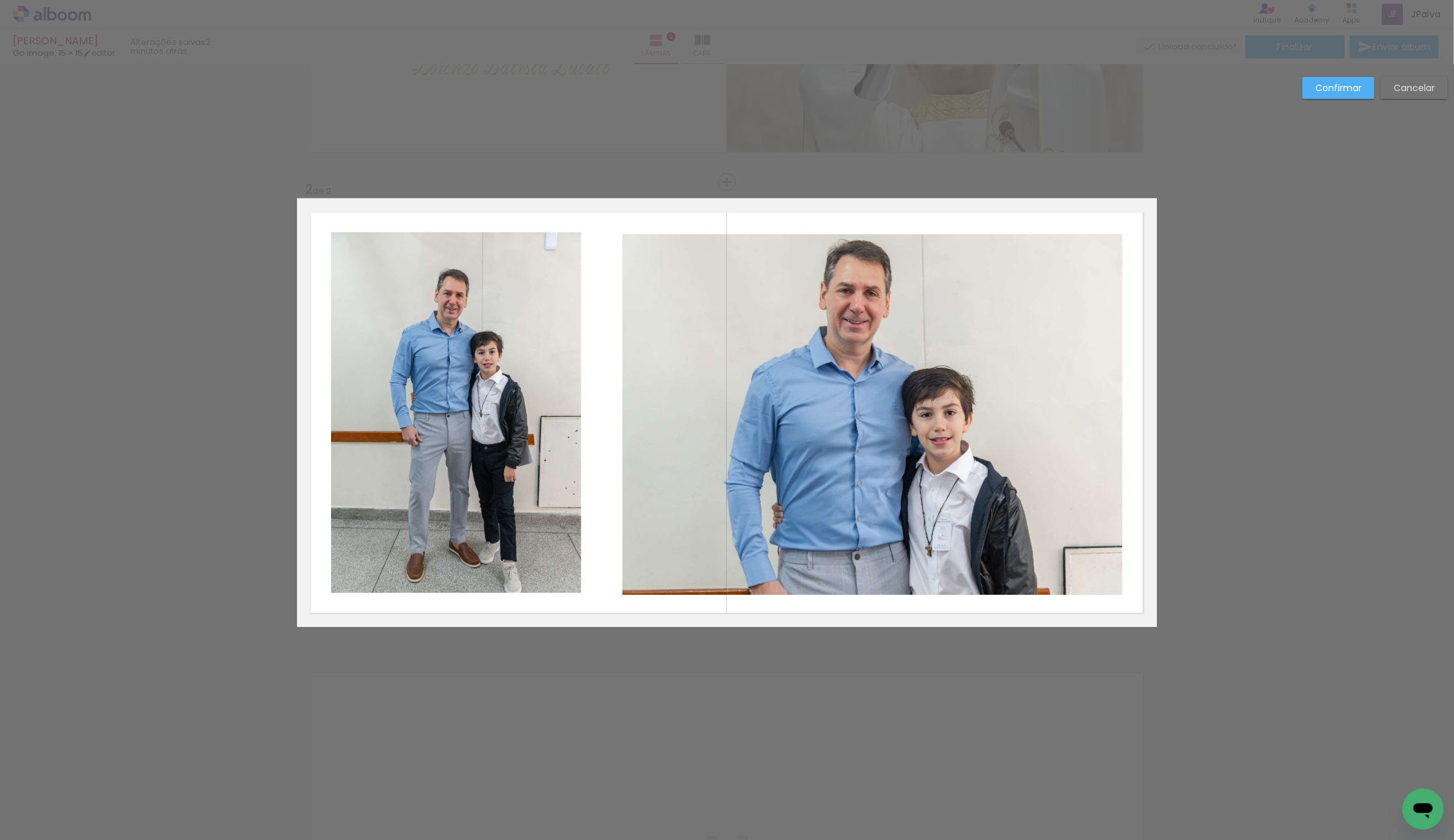
click at [898, 571] on quentale-photo at bounding box center [872, 414] width 500 height 360
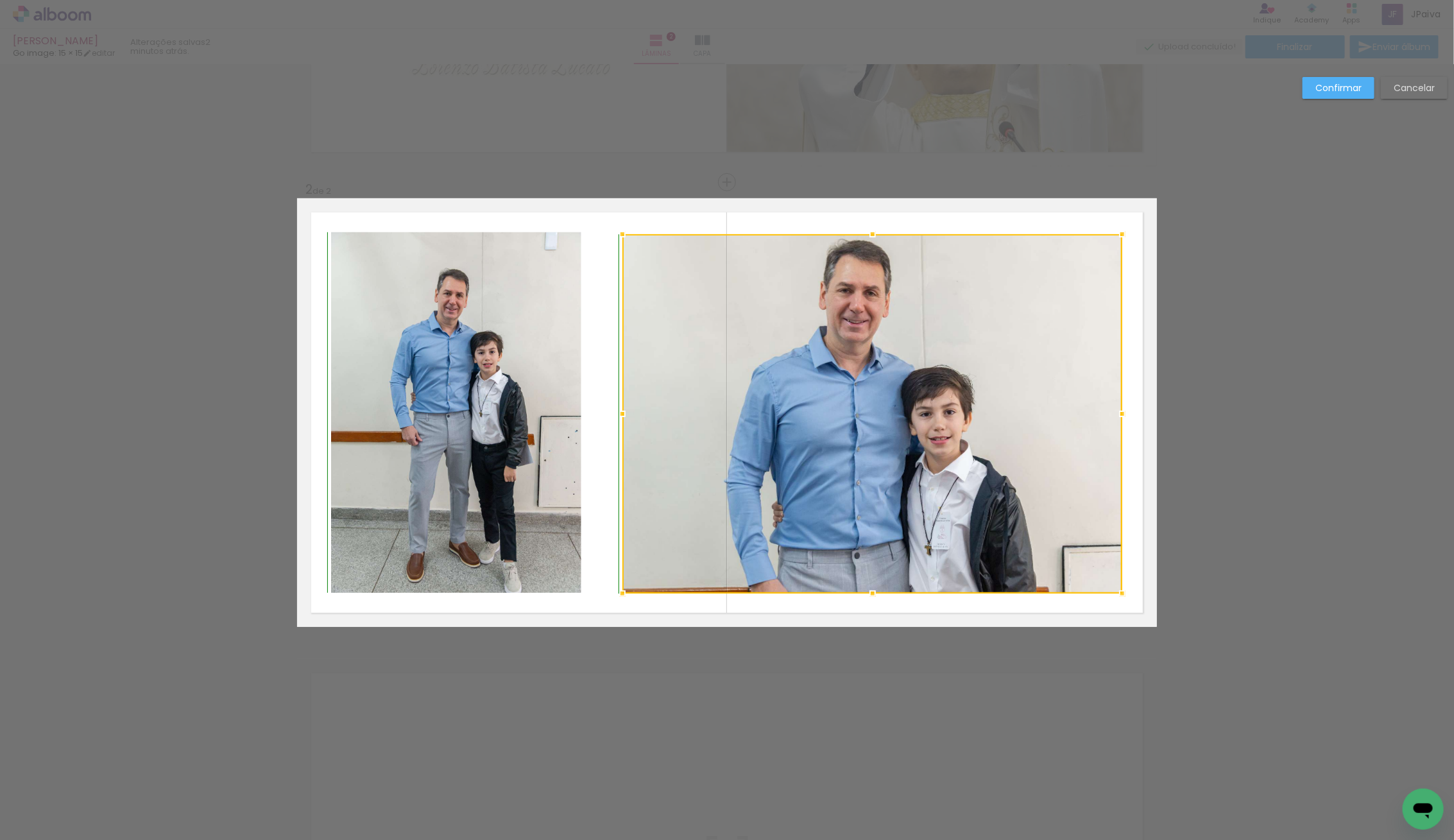
click at [871, 584] on div at bounding box center [873, 593] width 26 height 26
click at [814, 453] on div at bounding box center [872, 414] width 500 height 359
click at [0, 0] on slot "Confirmar" at bounding box center [0, 0] width 0 height 0
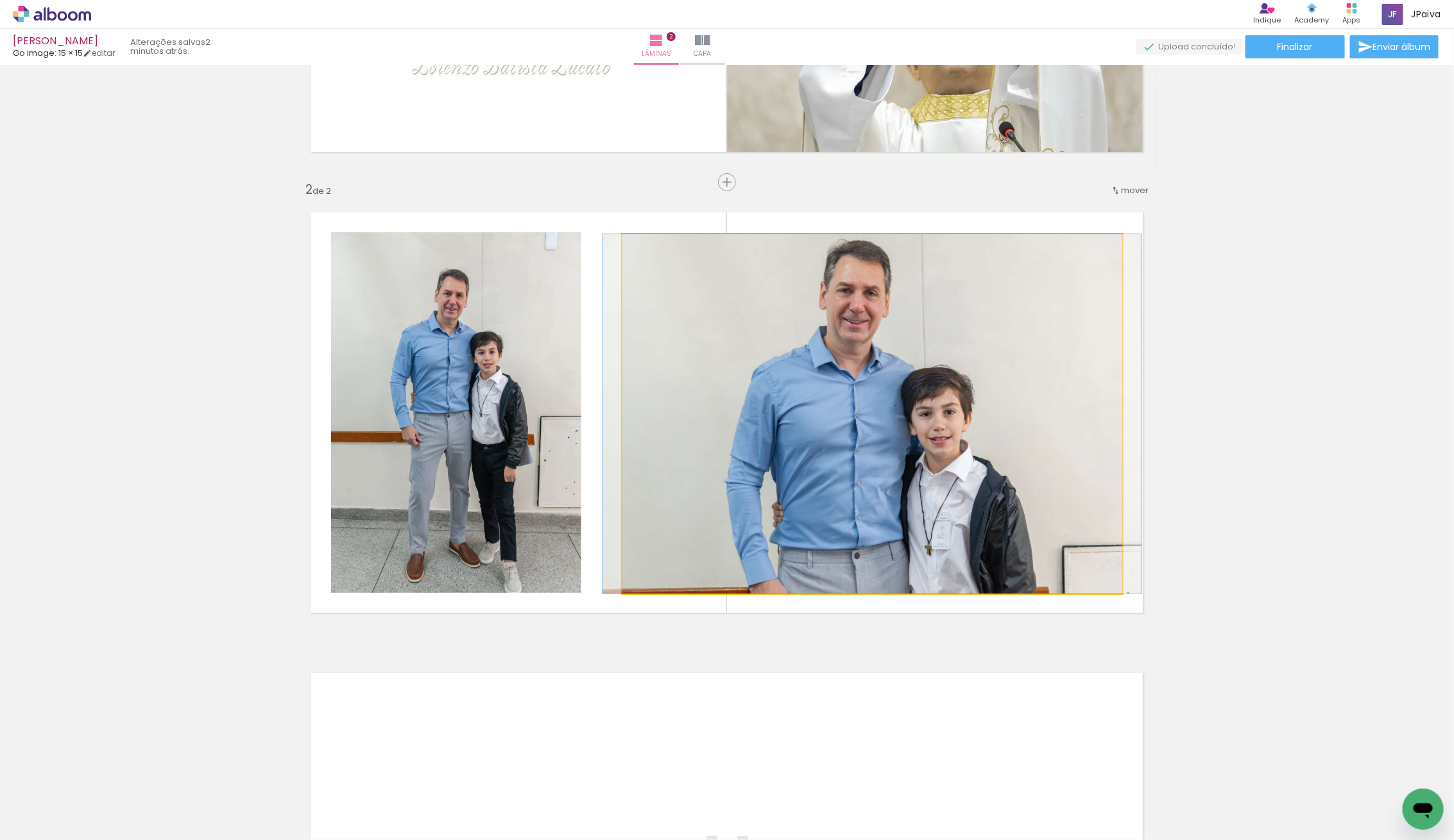
click at [824, 479] on quentale-photo at bounding box center [872, 414] width 500 height 359
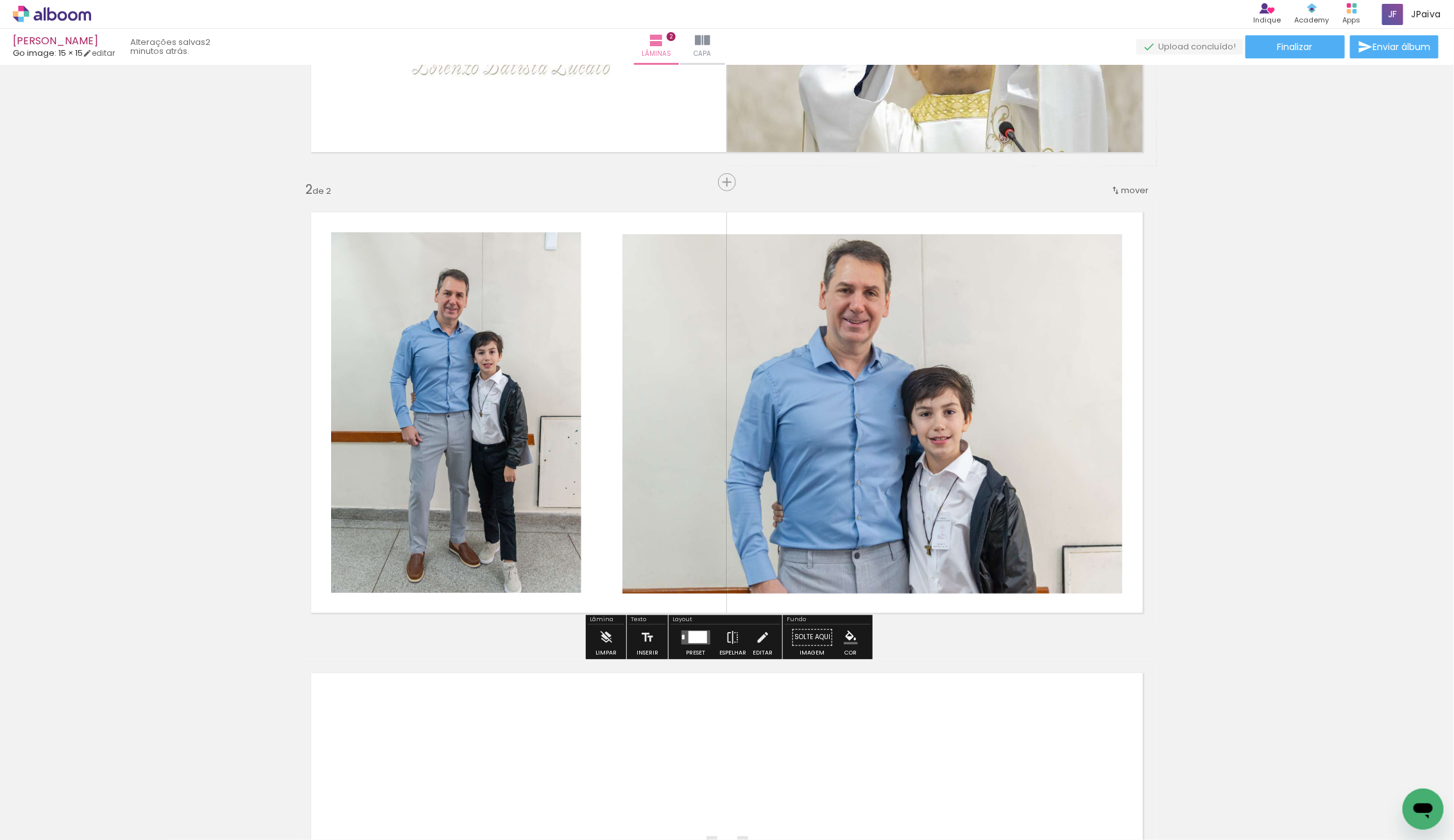
click at [824, 479] on quentale-photo at bounding box center [872, 414] width 500 height 359
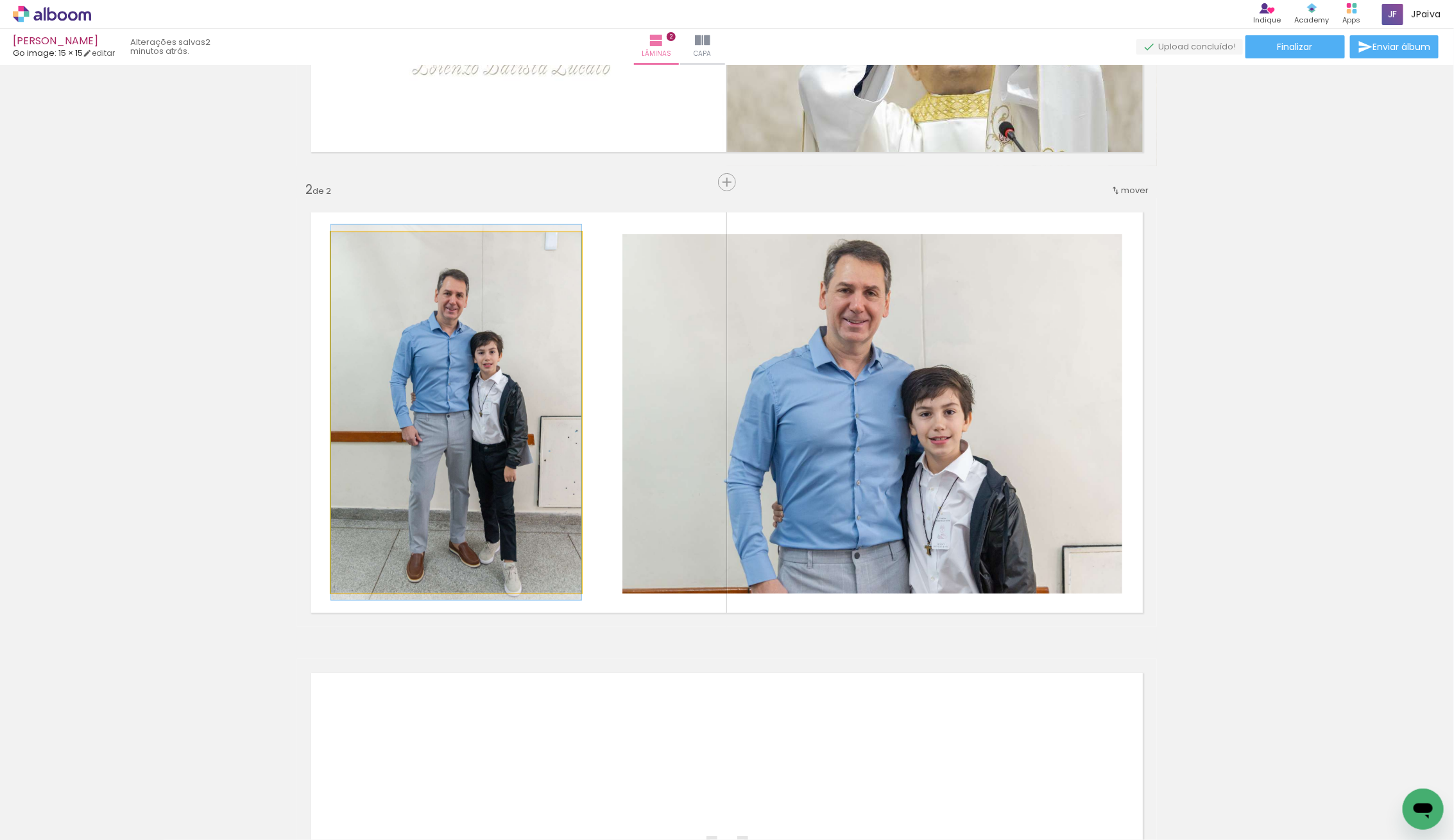
click at [416, 480] on quentale-photo at bounding box center [456, 412] width 250 height 360
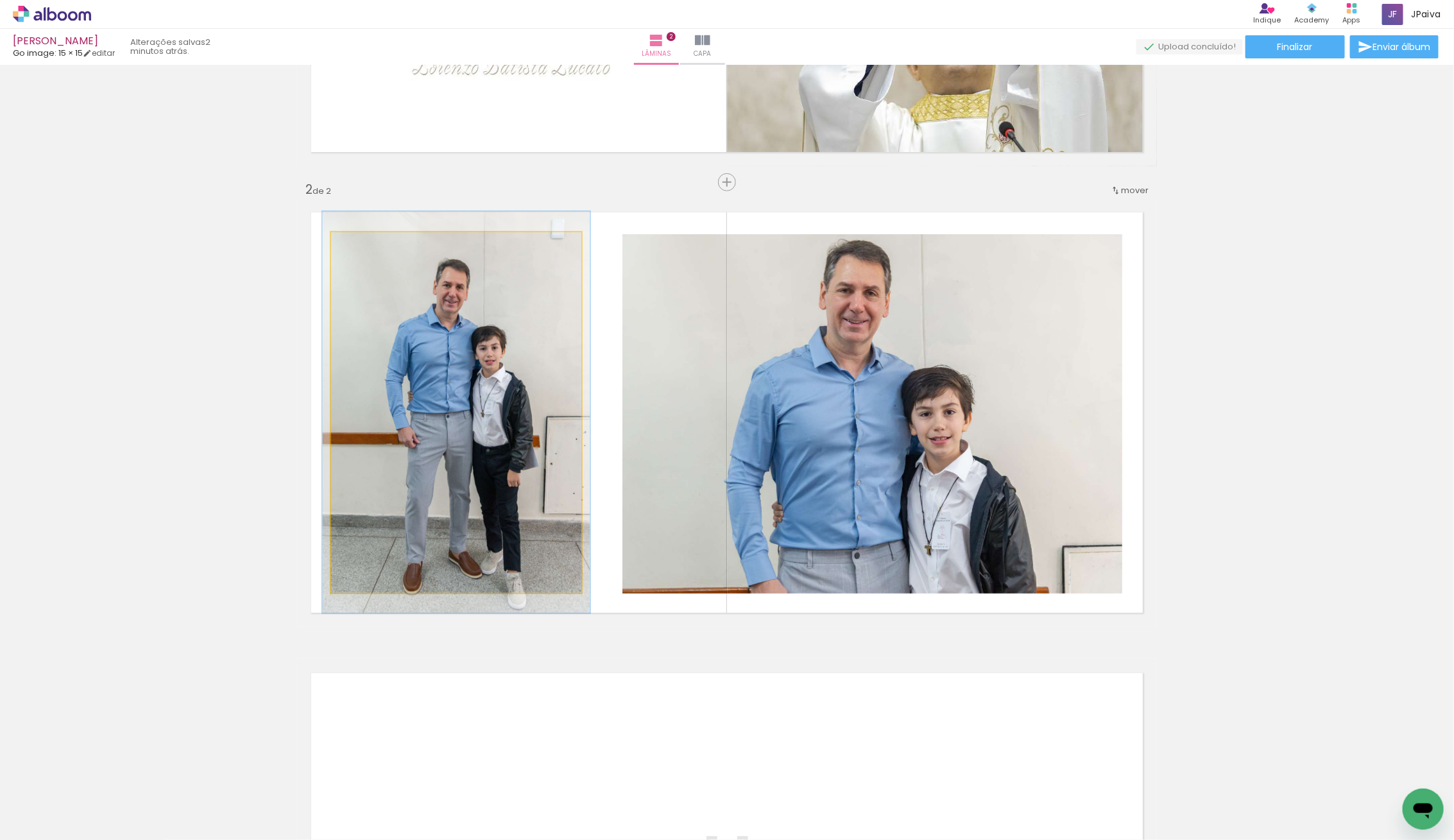
type paper-slider "107"
click at [367, 251] on div at bounding box center [364, 245] width 21 height 21
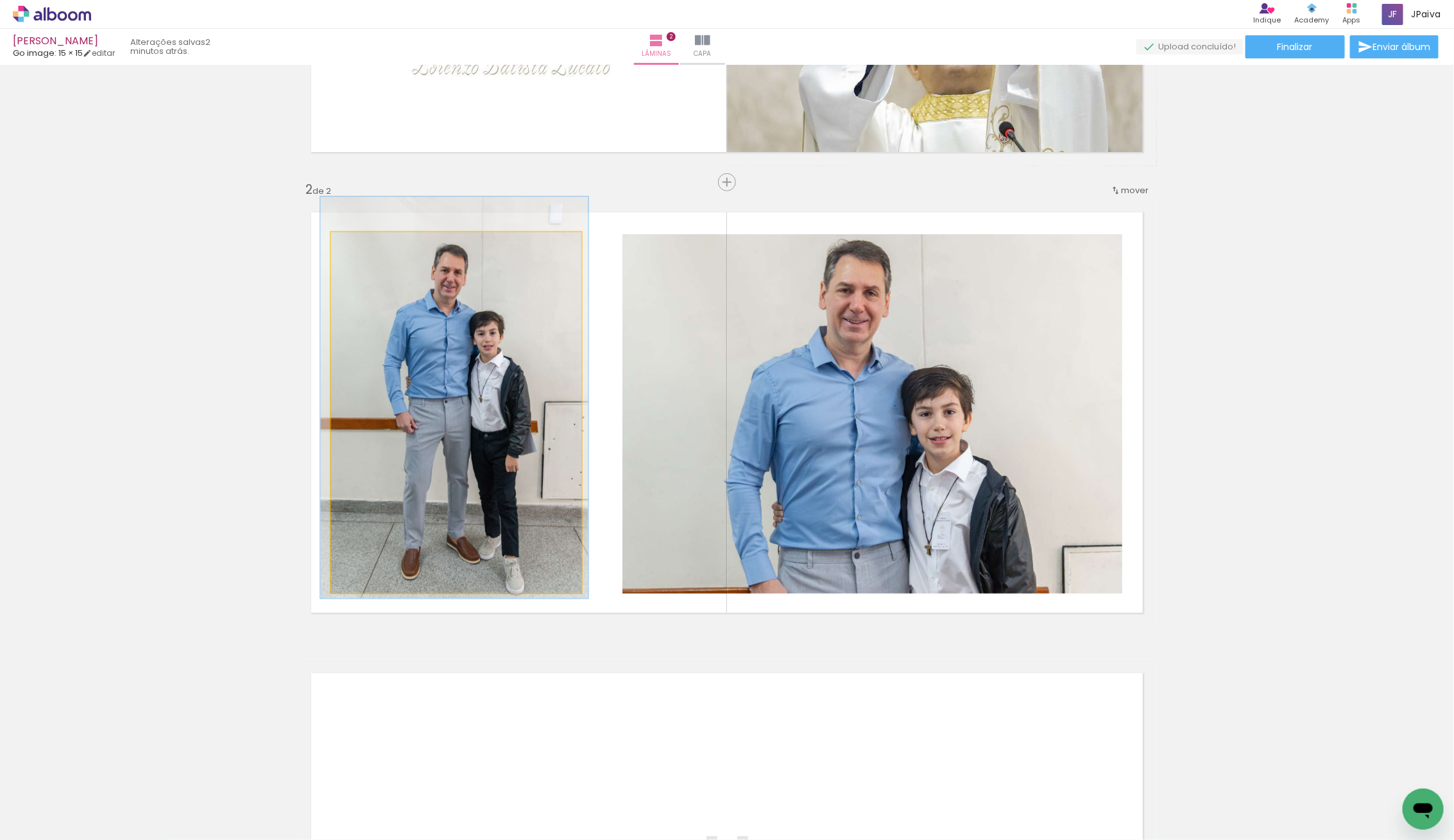
drag, startPoint x: 465, startPoint y: 451, endPoint x: 463, endPoint y: 436, distance: 15.1
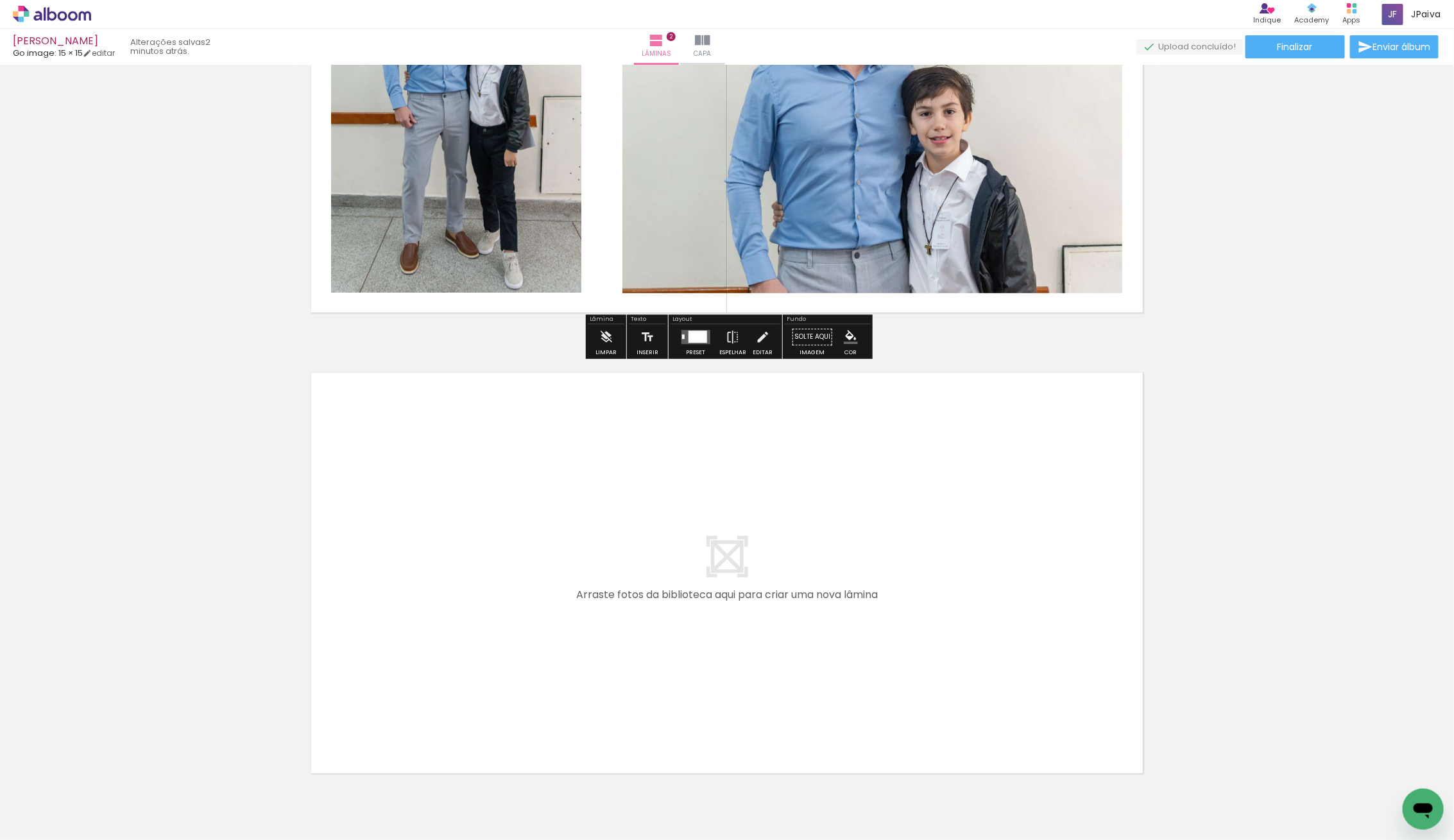
scroll to position [736, 0]
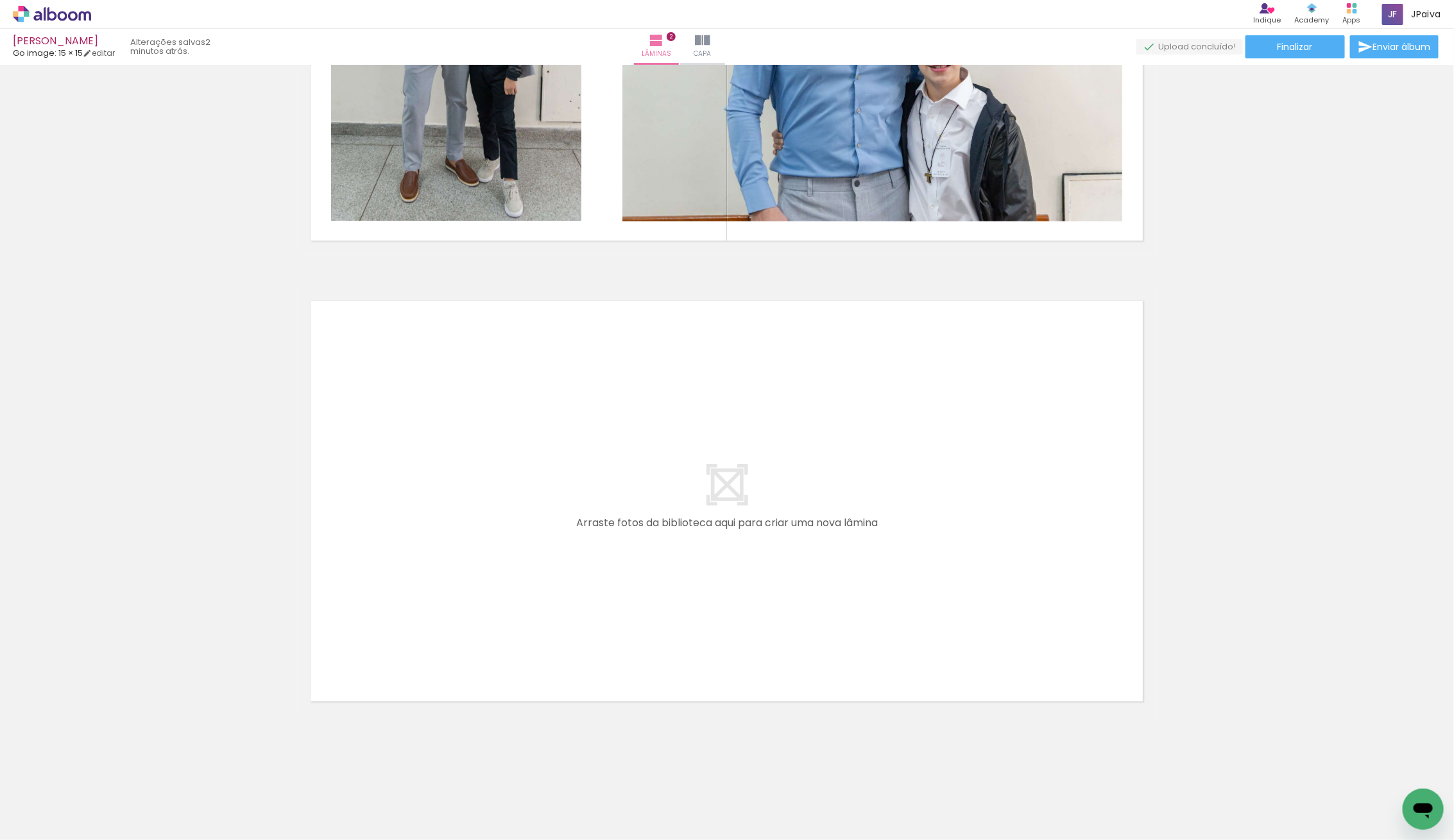
click at [69, 800] on iron-icon at bounding box center [66, 801] width 10 height 10
click at [49, 803] on div at bounding box center [41, 798] width 66 height 22
click at [0, 0] on slot "Não utilizadas" at bounding box center [0, 0] width 0 height 0
type input "Não utilizadas"
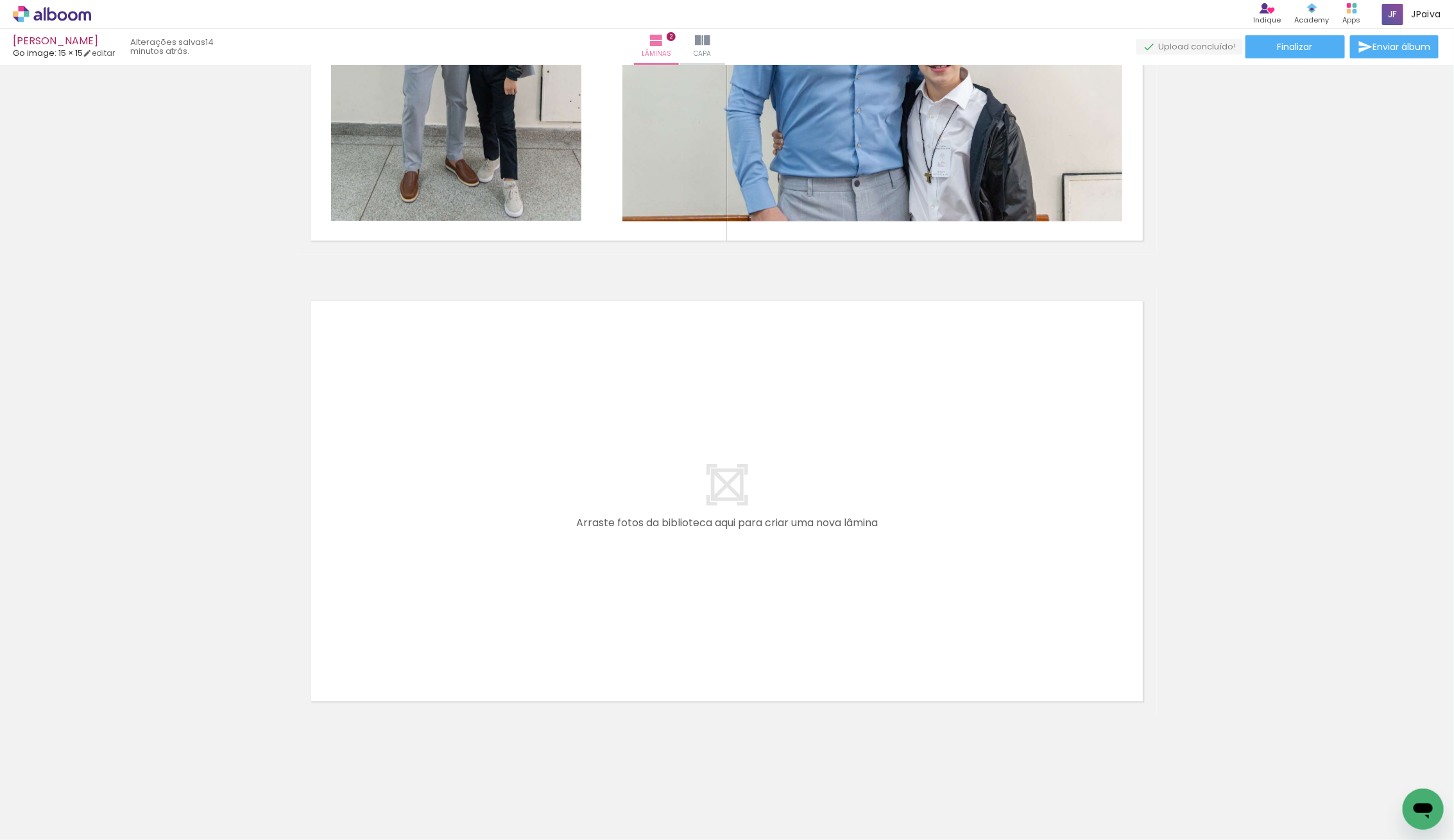
drag, startPoint x: 807, startPoint y: 657, endPoint x: 814, endPoint y: 657, distance: 7.0
click at [814, 657] on quentale-layouter at bounding box center [727, 501] width 860 height 428
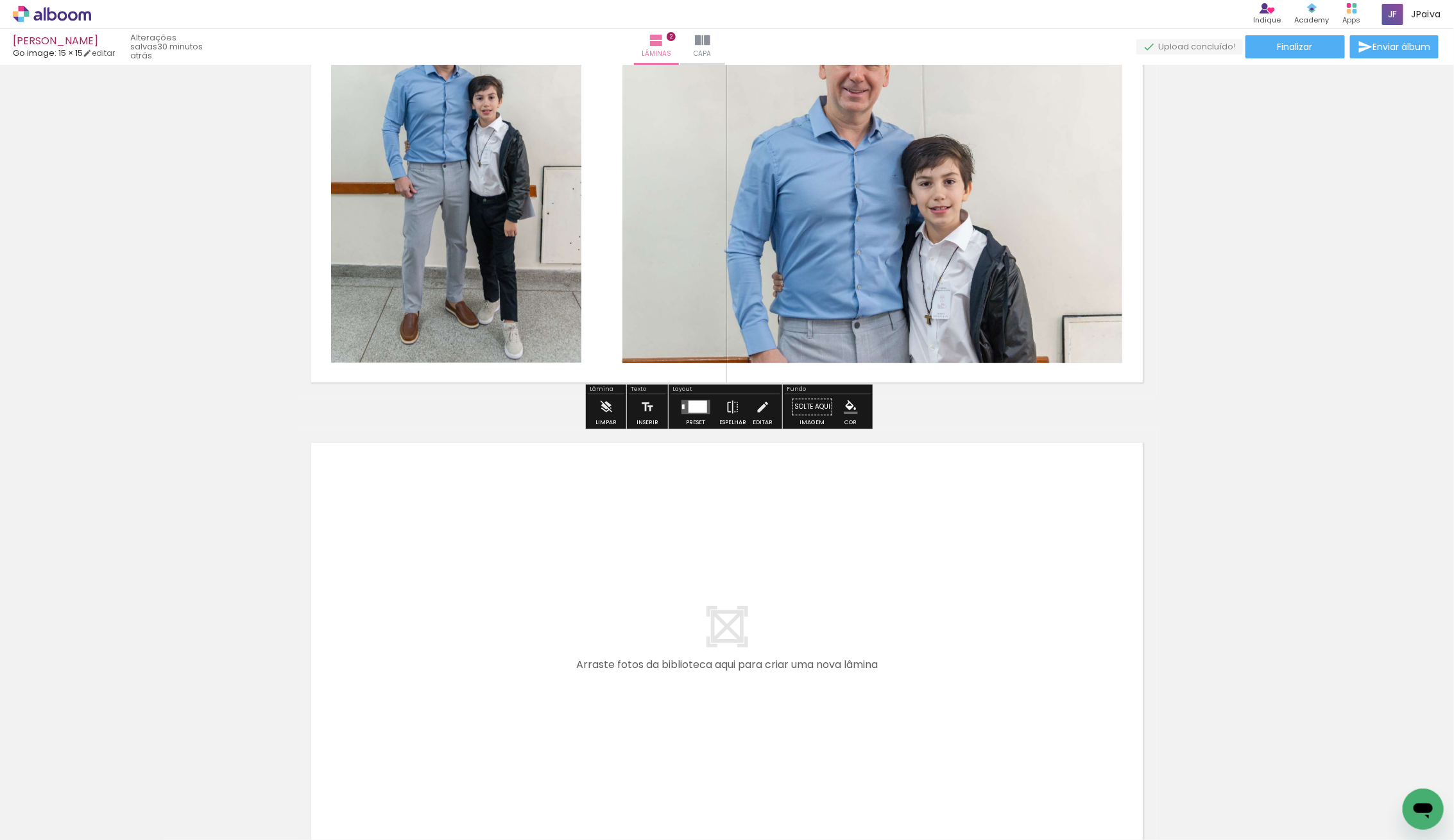
scroll to position [736, 0]
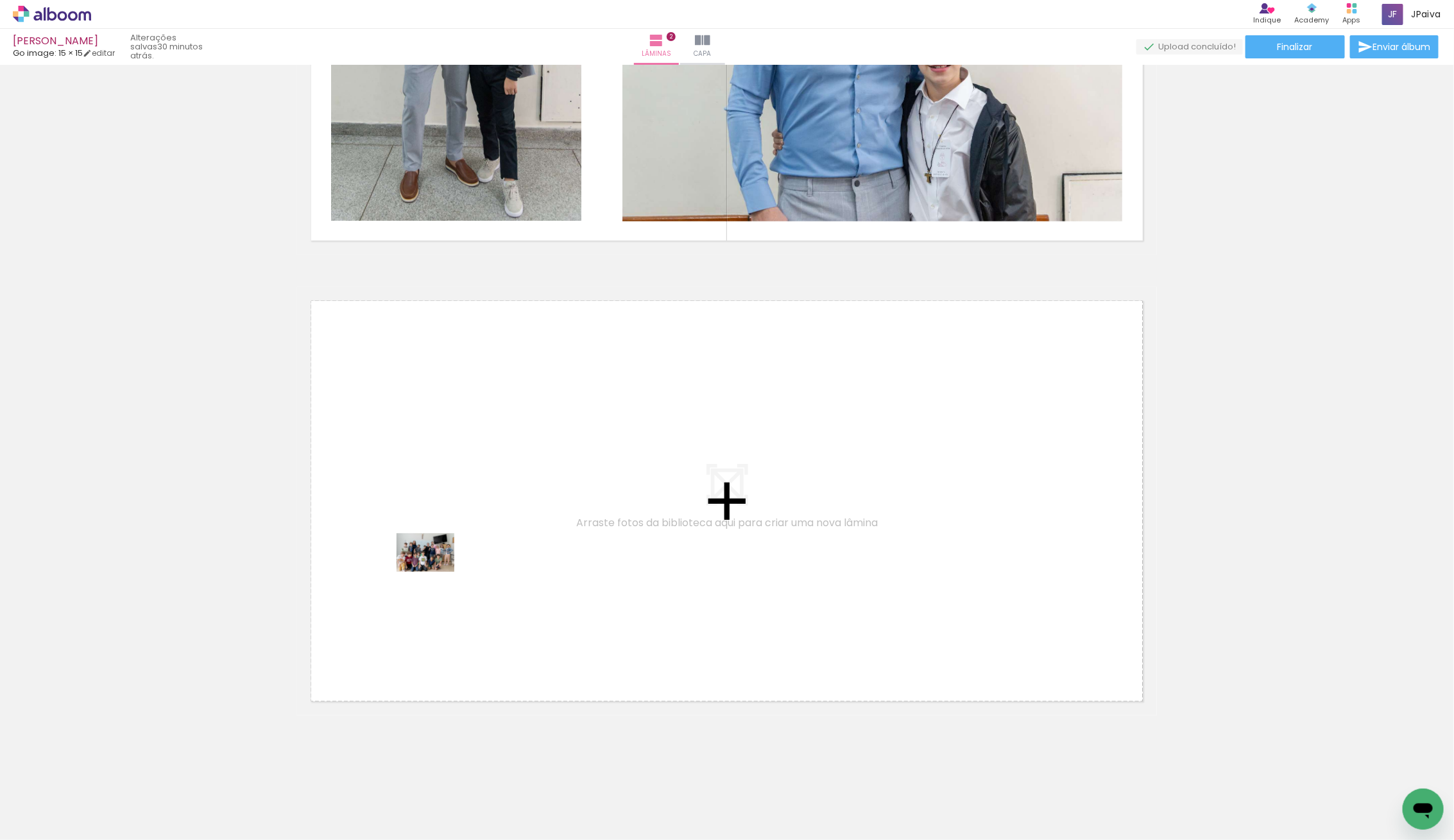
drag, startPoint x: 136, startPoint y: 818, endPoint x: 435, endPoint y: 571, distance: 387.8
click at [435, 571] on quentale-workspace at bounding box center [727, 420] width 1454 height 840
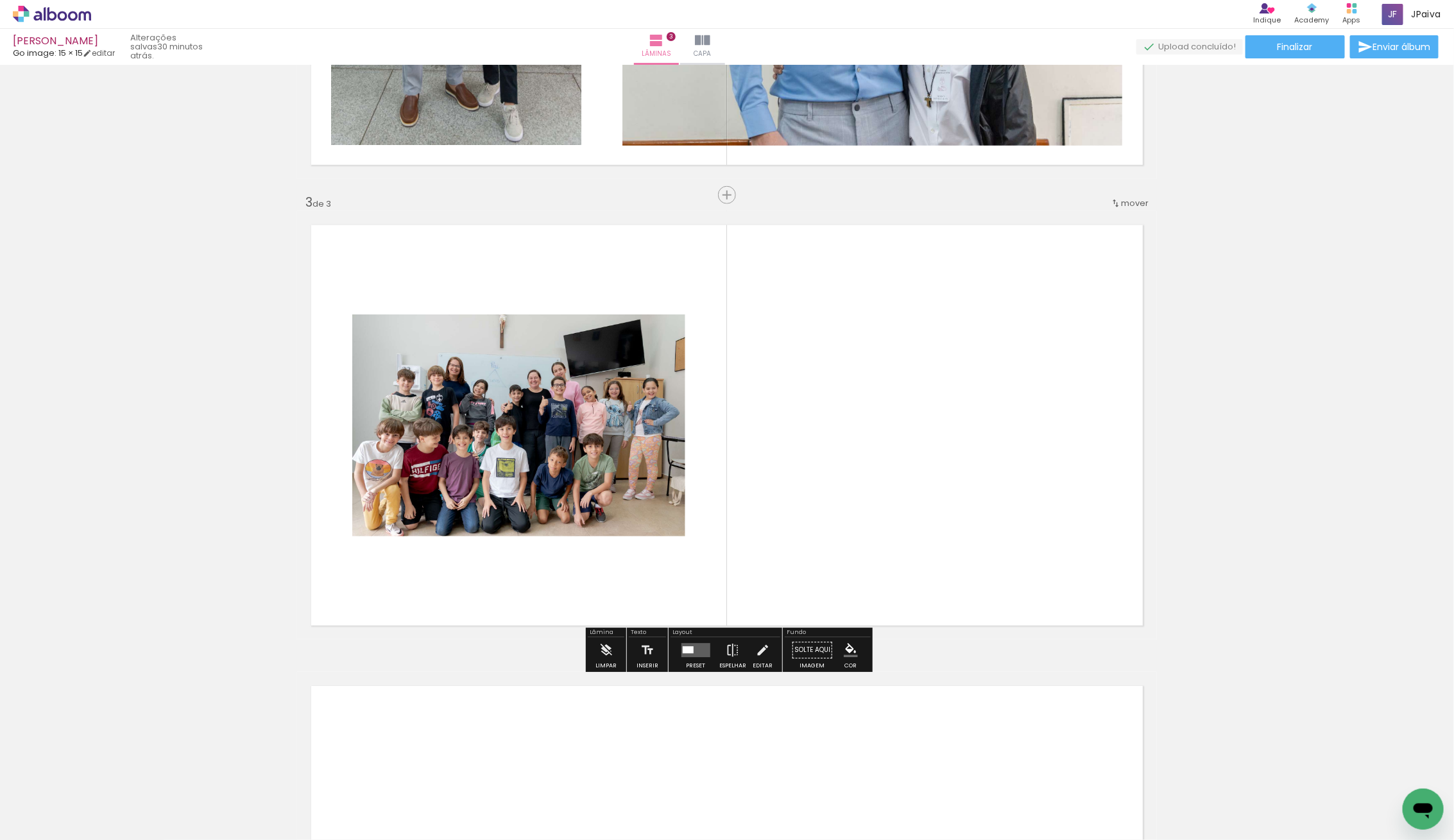
scroll to position [825, 0]
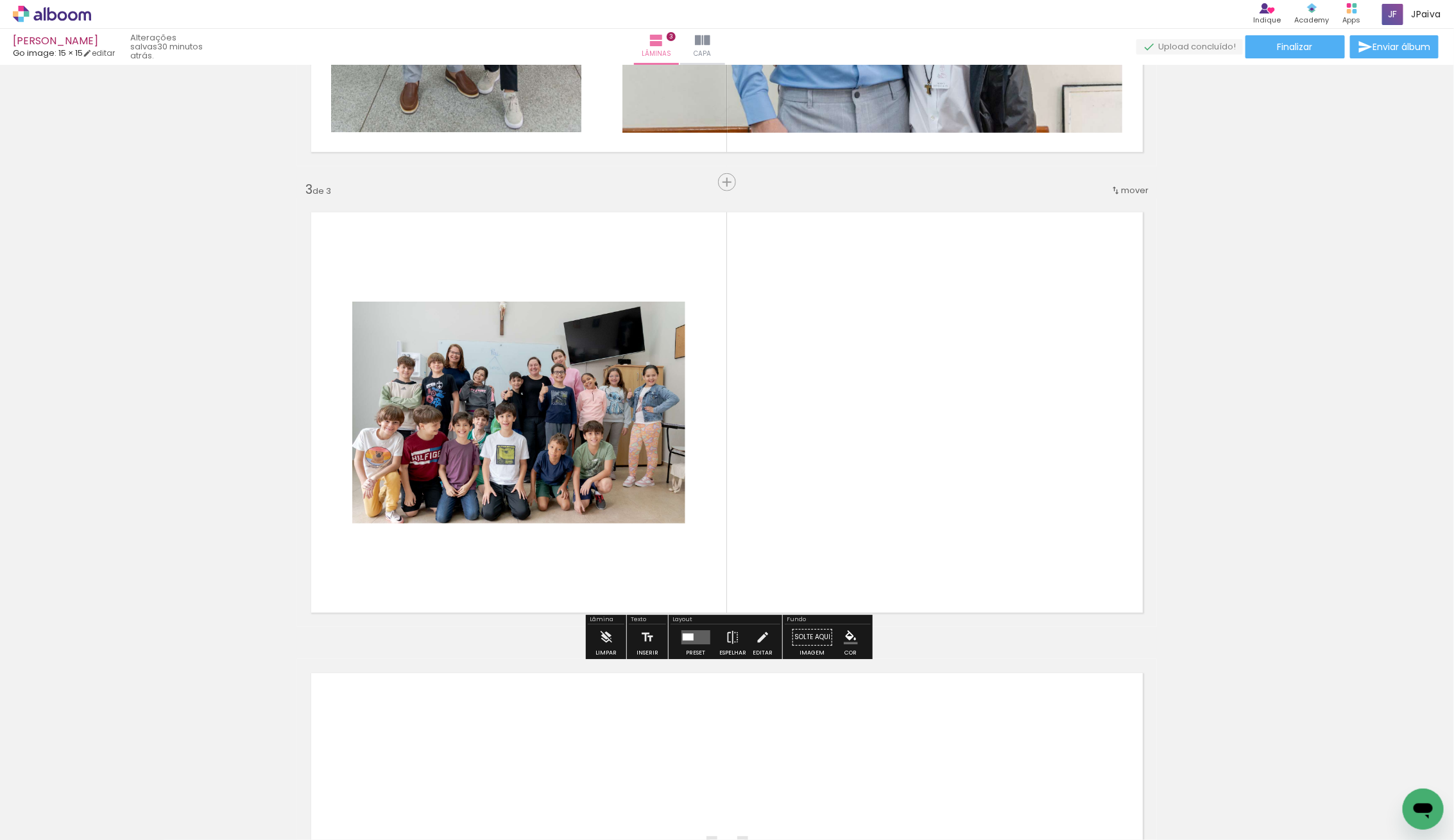
click at [114, 803] on div at bounding box center [128, 796] width 63 height 42
click at [690, 630] on div at bounding box center [695, 637] width 35 height 26
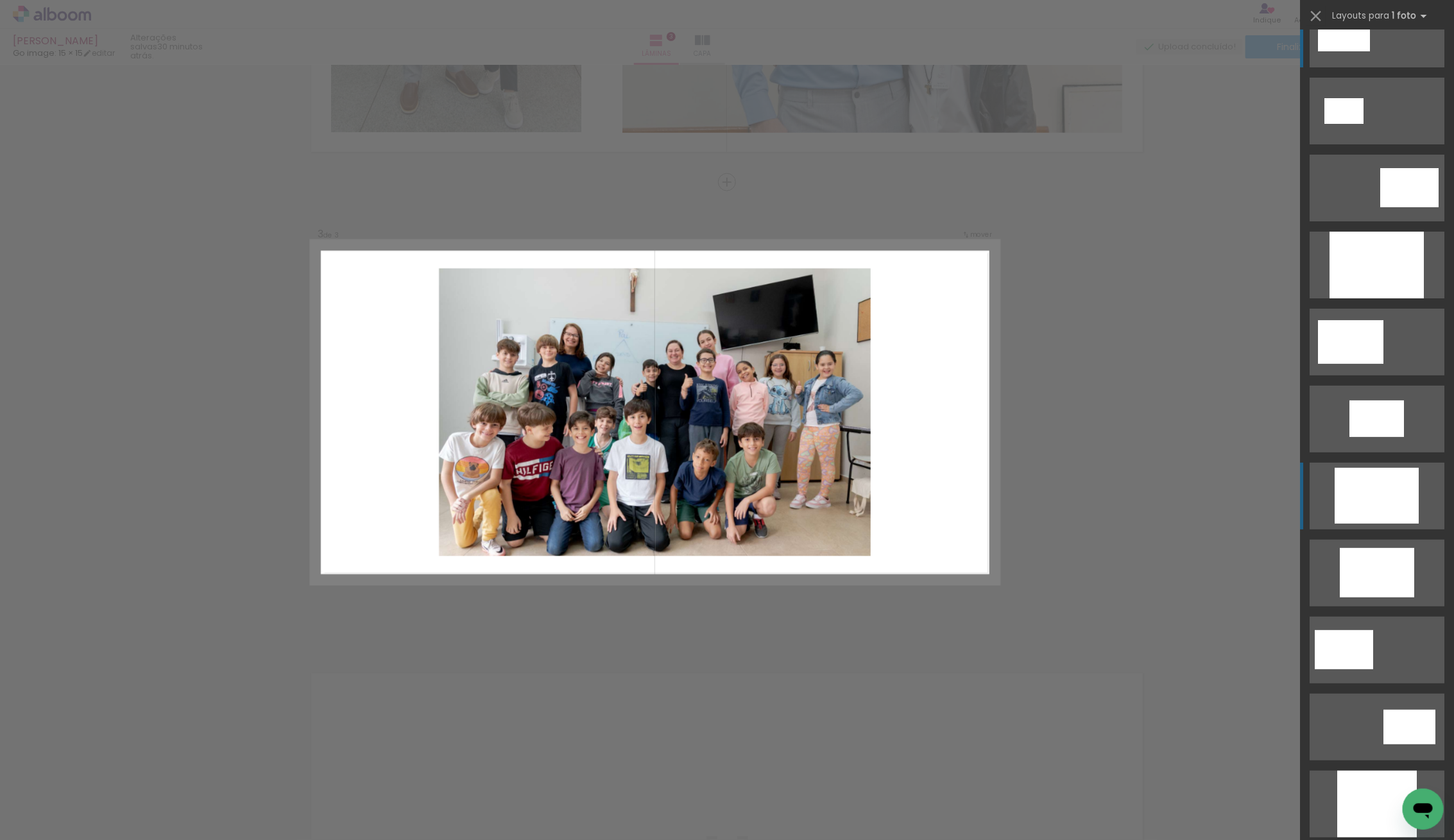
scroll to position [43, 0]
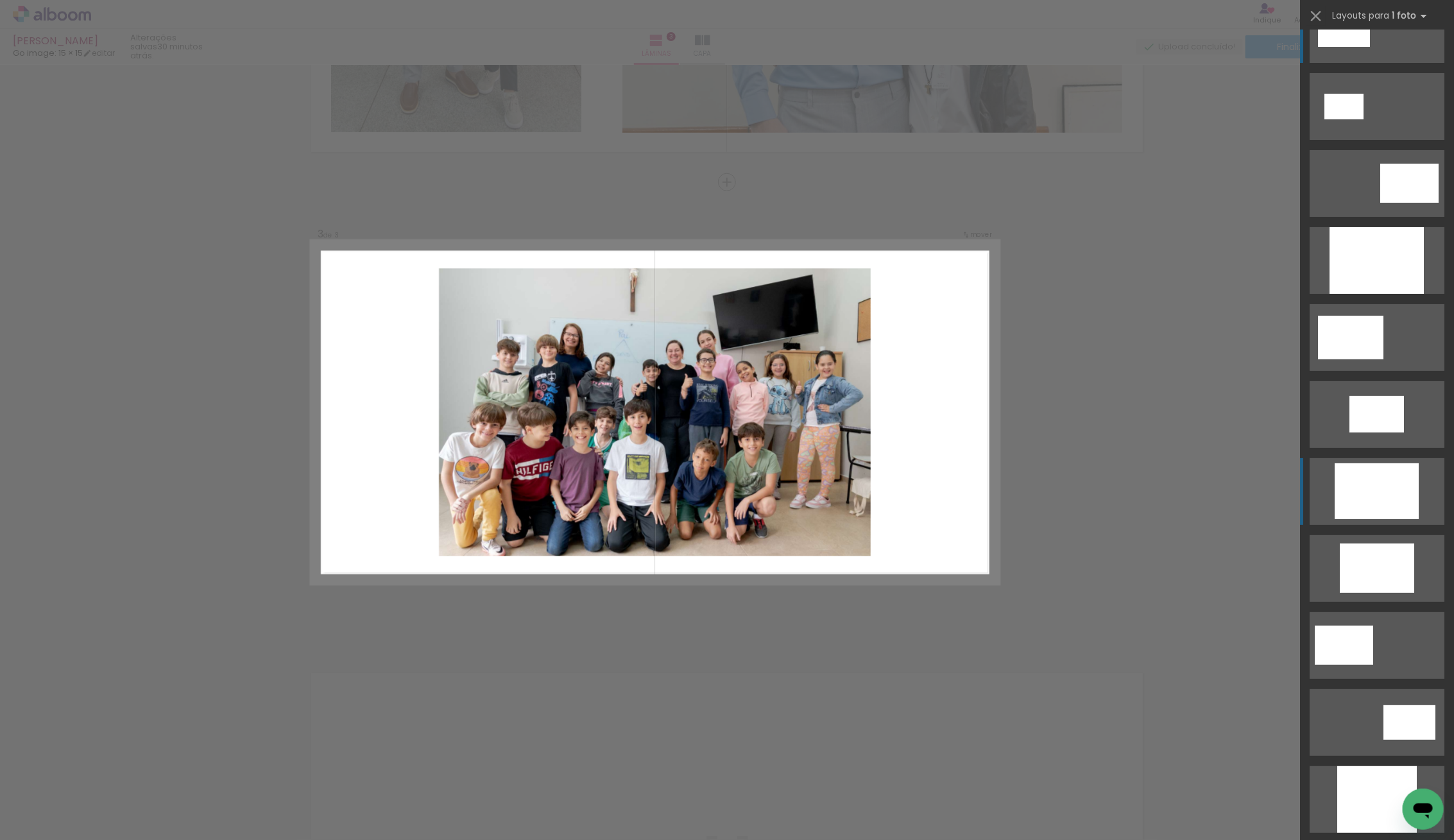
click at [1382, 511] on div at bounding box center [1376, 491] width 84 height 56
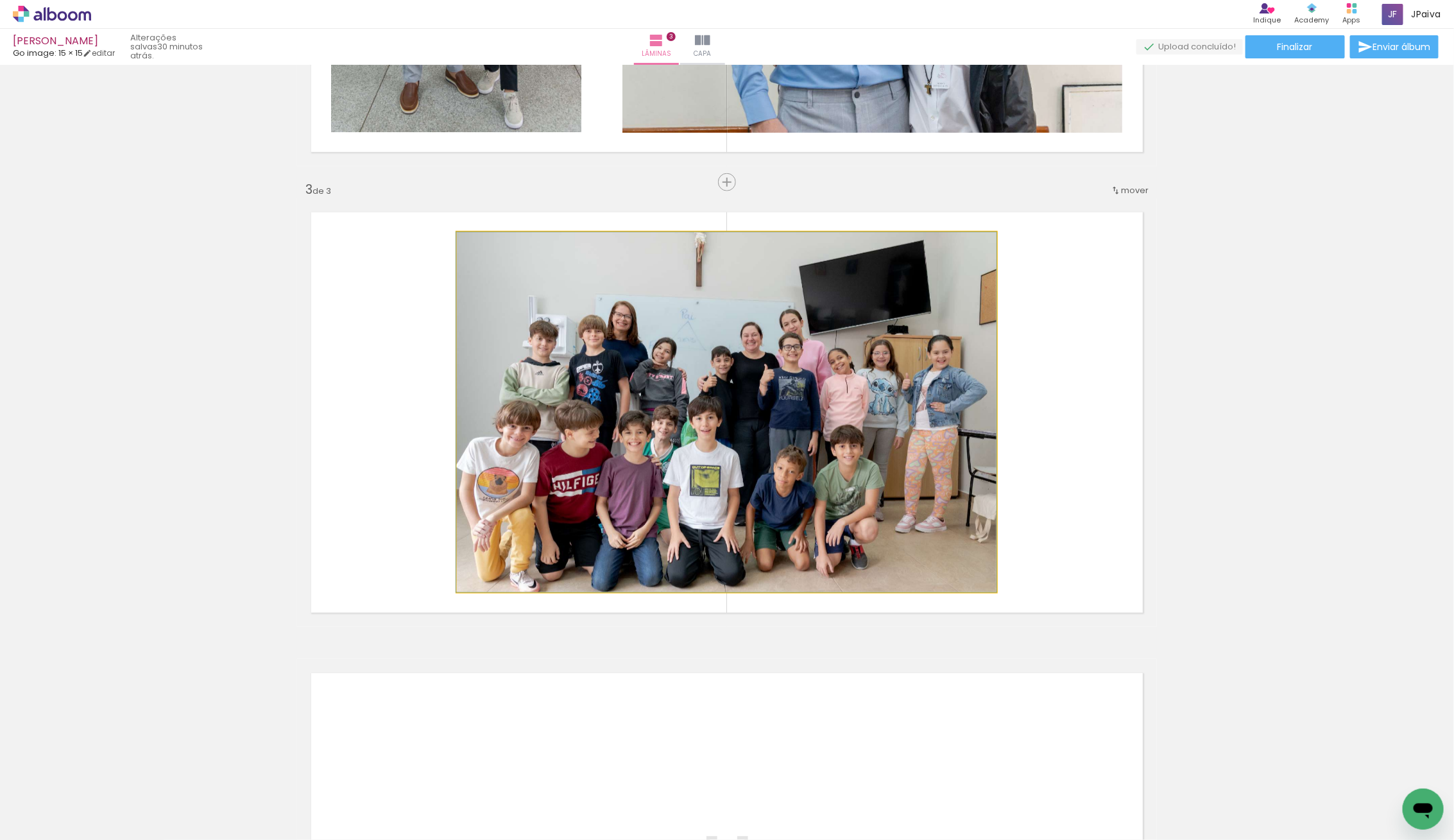
click at [650, 490] on quentale-photo at bounding box center [726, 412] width 540 height 360
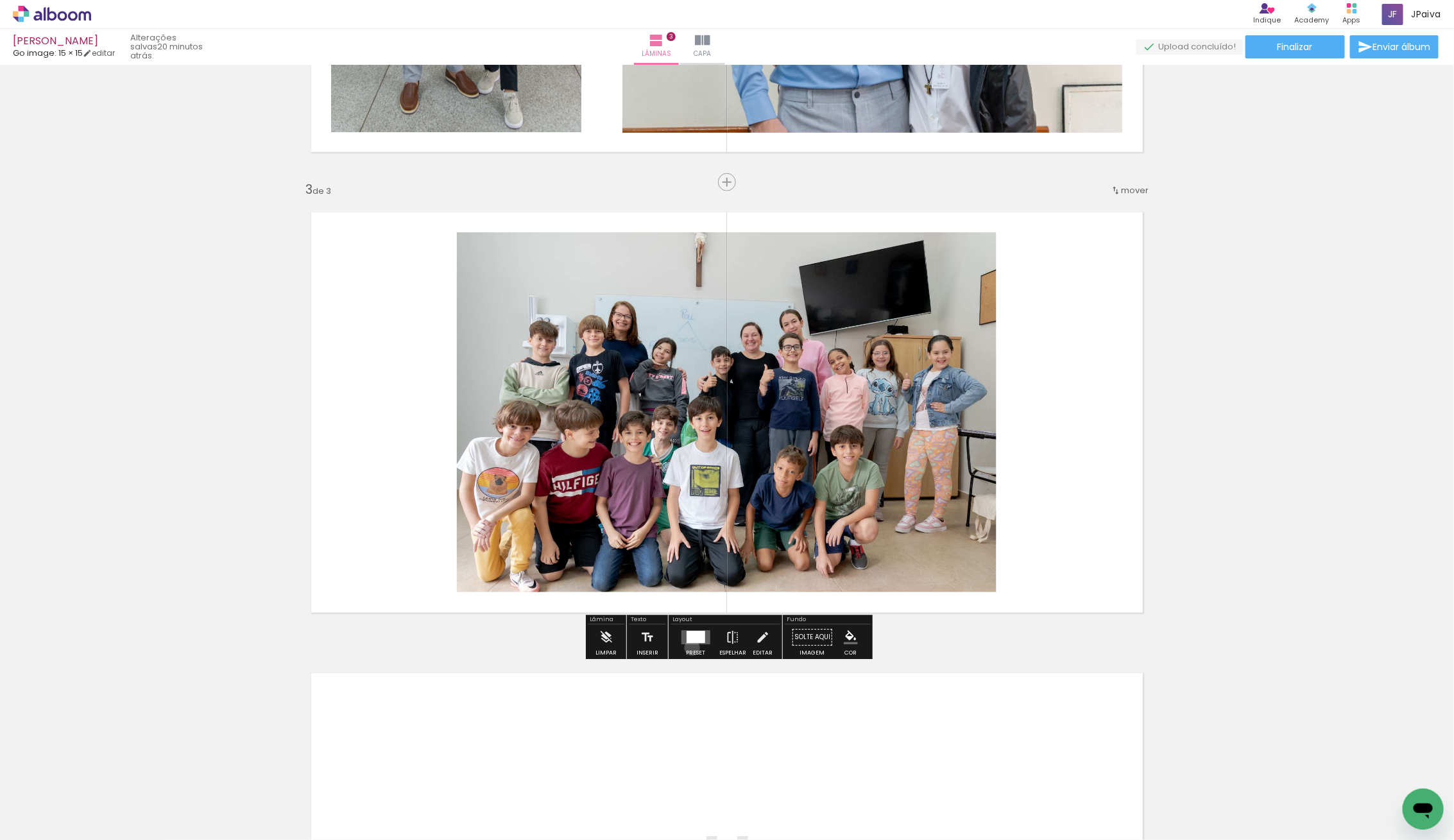
click at [689, 647] on div at bounding box center [695, 637] width 35 height 26
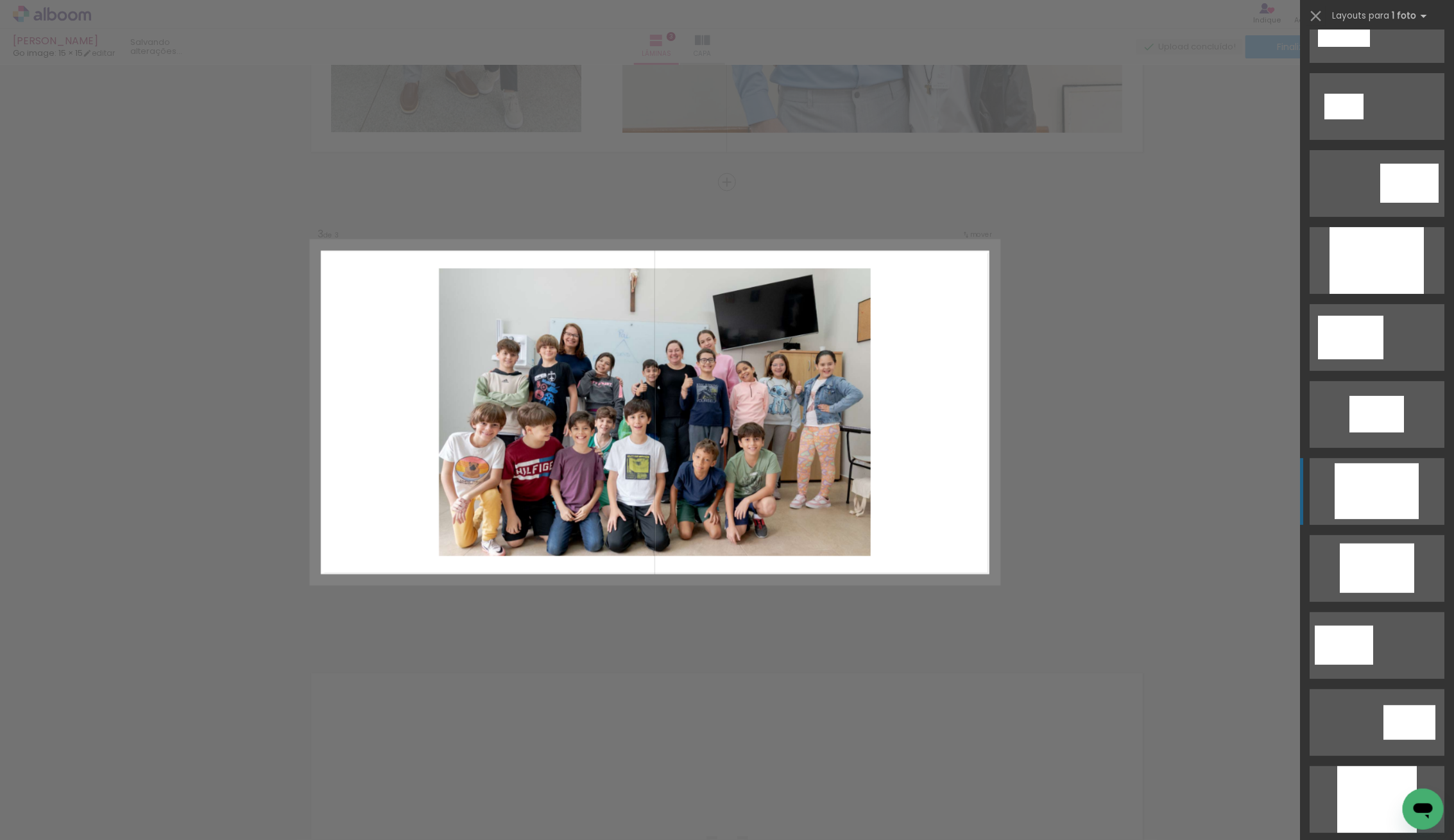
scroll to position [462, 0]
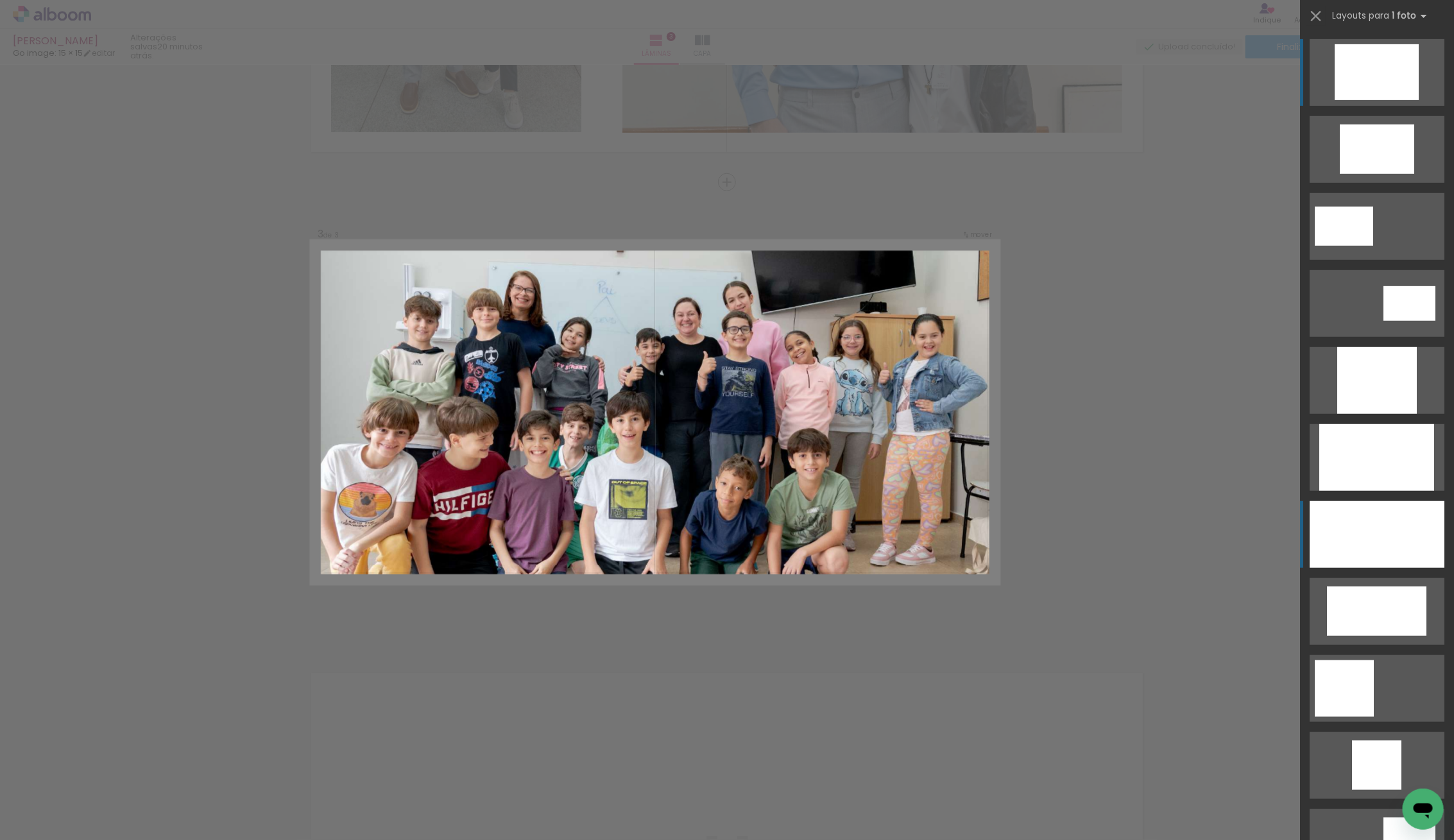
click at [1402, 536] on div at bounding box center [1377, 534] width 135 height 67
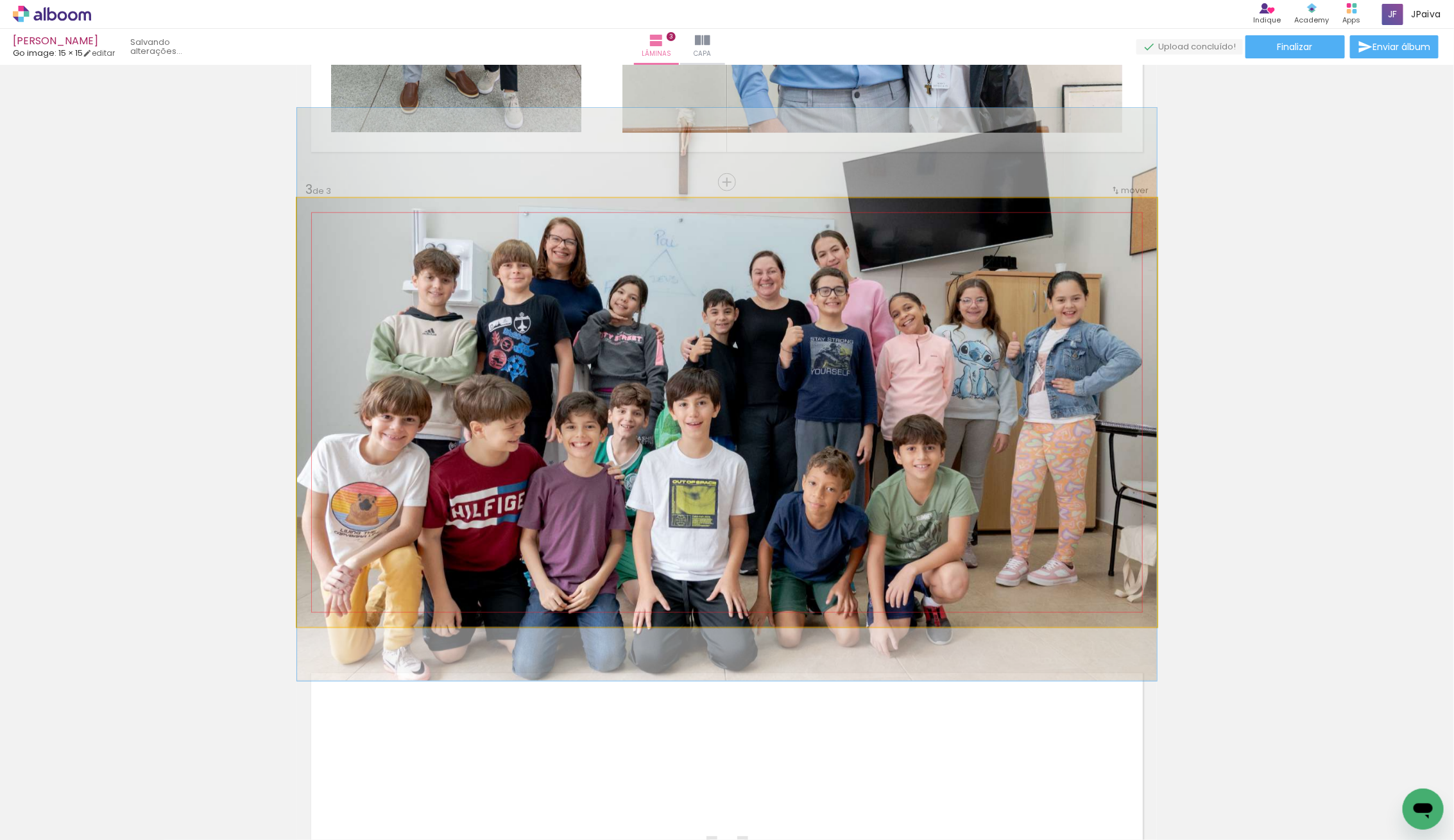
drag, startPoint x: 858, startPoint y: 438, endPoint x: 863, endPoint y: 420, distance: 18.7
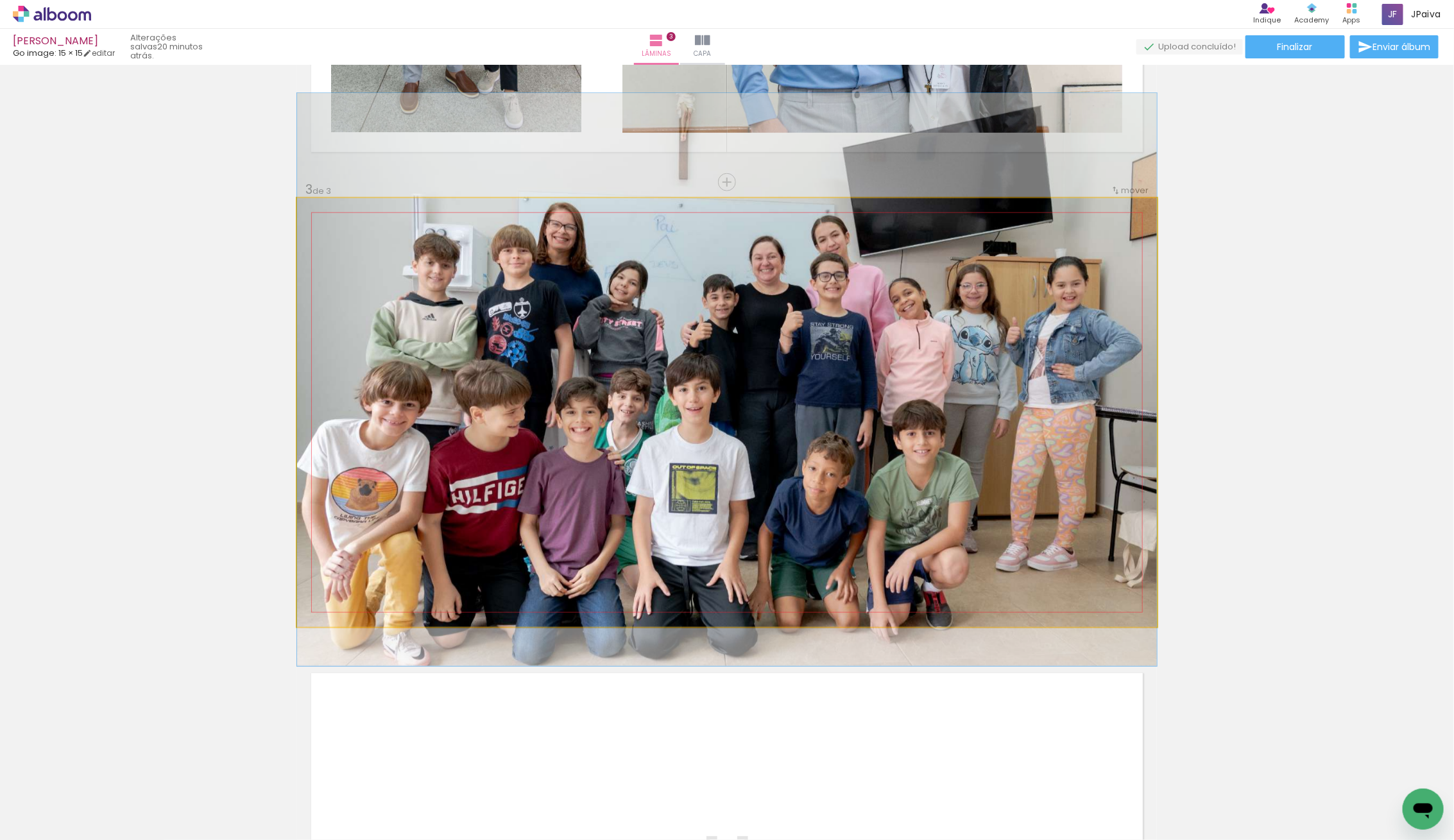
drag, startPoint x: 863, startPoint y: 420, endPoint x: 868, endPoint y: 405, distance: 15.8
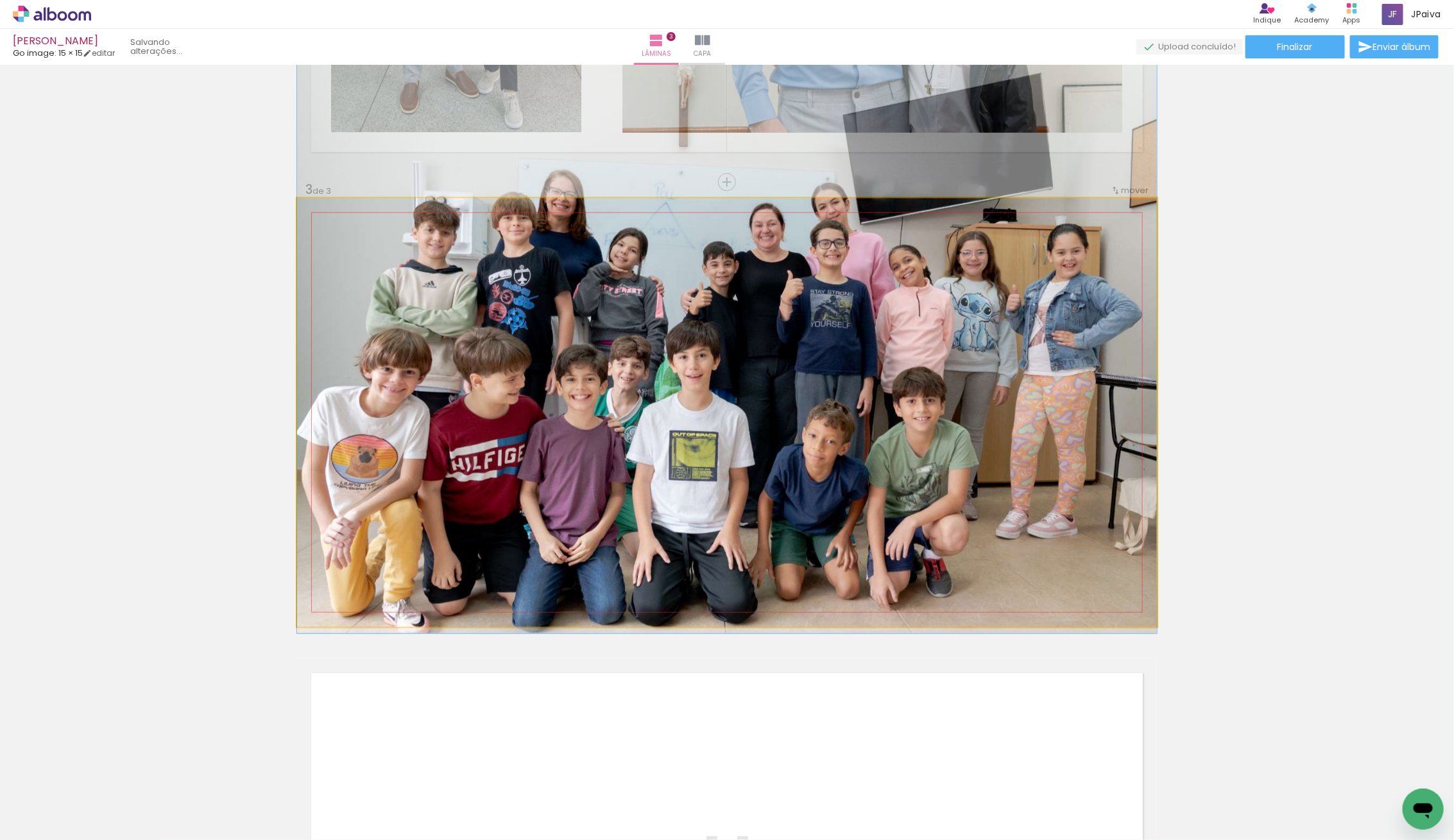
drag, startPoint x: 876, startPoint y: 408, endPoint x: 905, endPoint y: 378, distance: 41.7
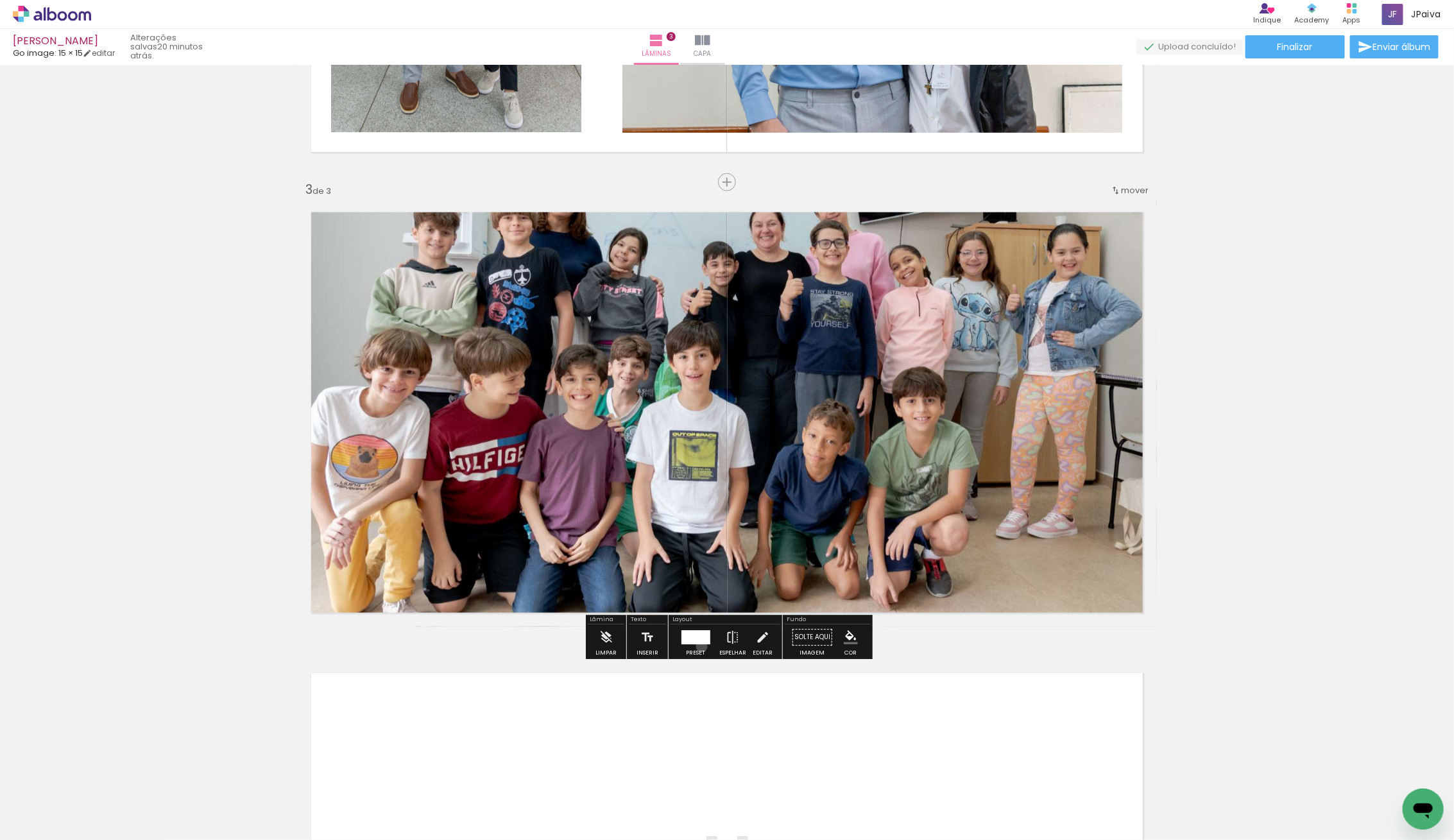
drag, startPoint x: 699, startPoint y: 646, endPoint x: 825, endPoint y: 636, distance: 126.4
click at [699, 646] on div at bounding box center [695, 637] width 35 height 26
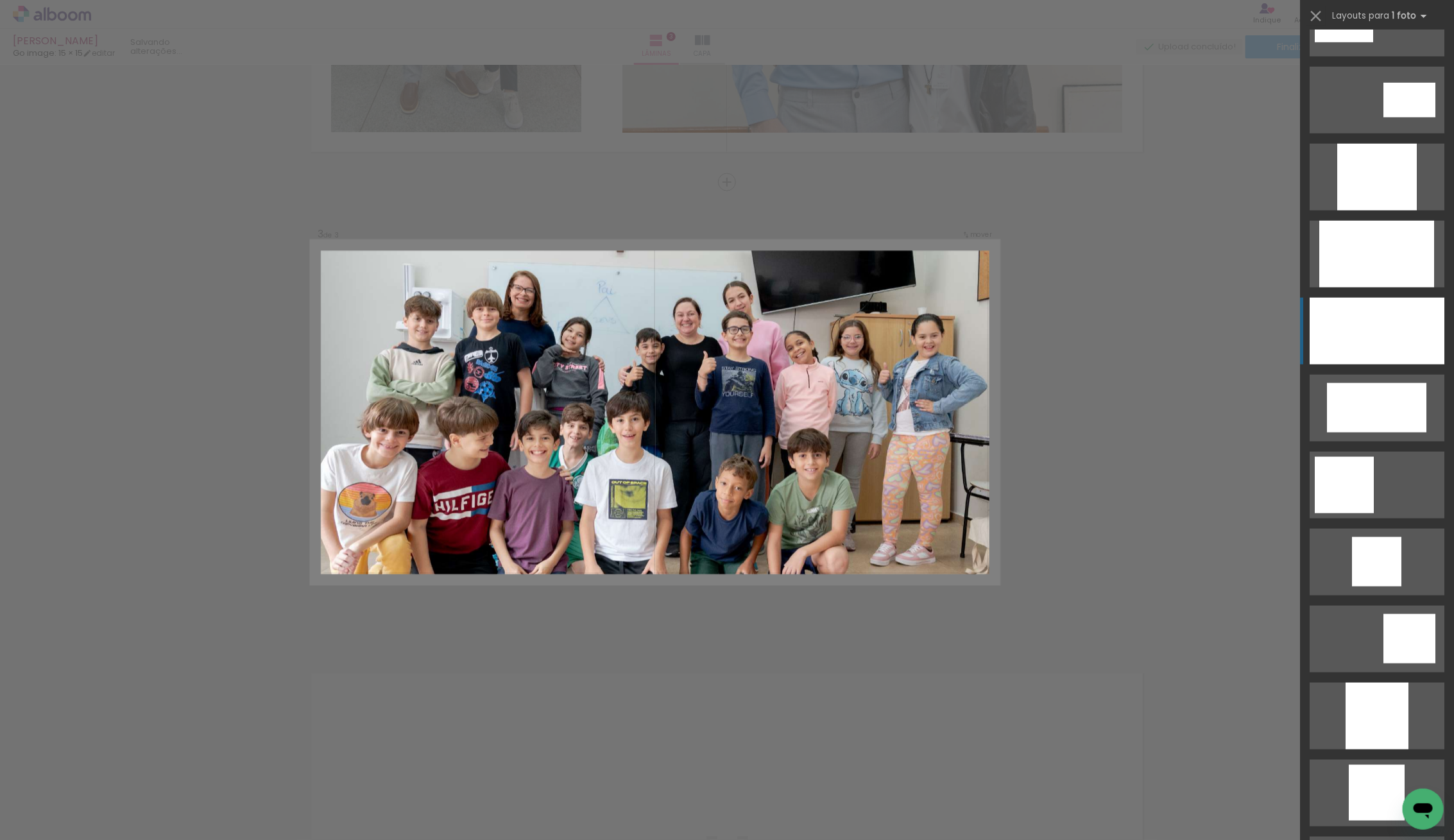
scroll to position [556, 0]
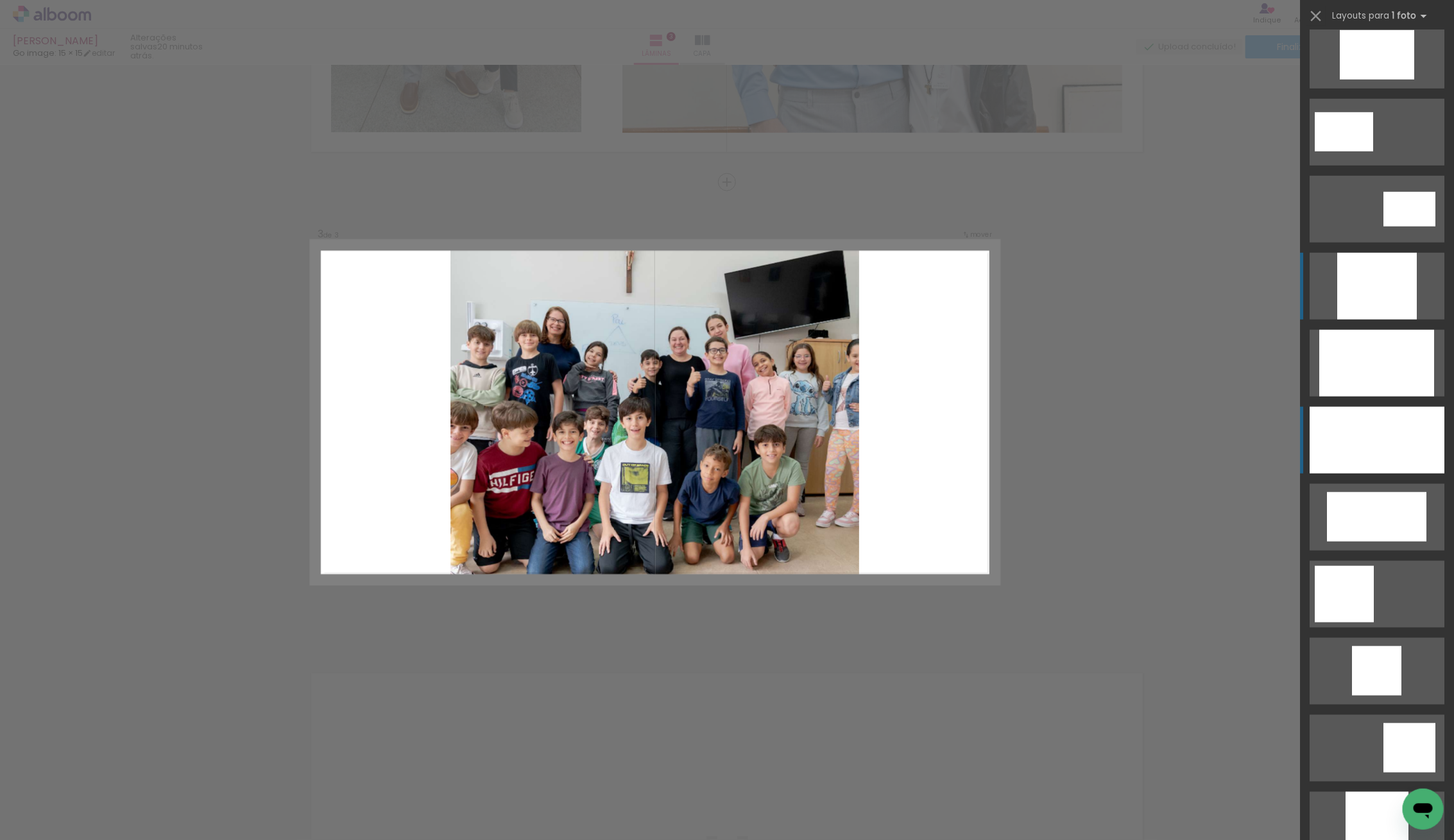
click at [1381, 295] on div at bounding box center [1377, 286] width 80 height 67
click at [1381, 295] on quentale-workspace at bounding box center [727, 420] width 1454 height 840
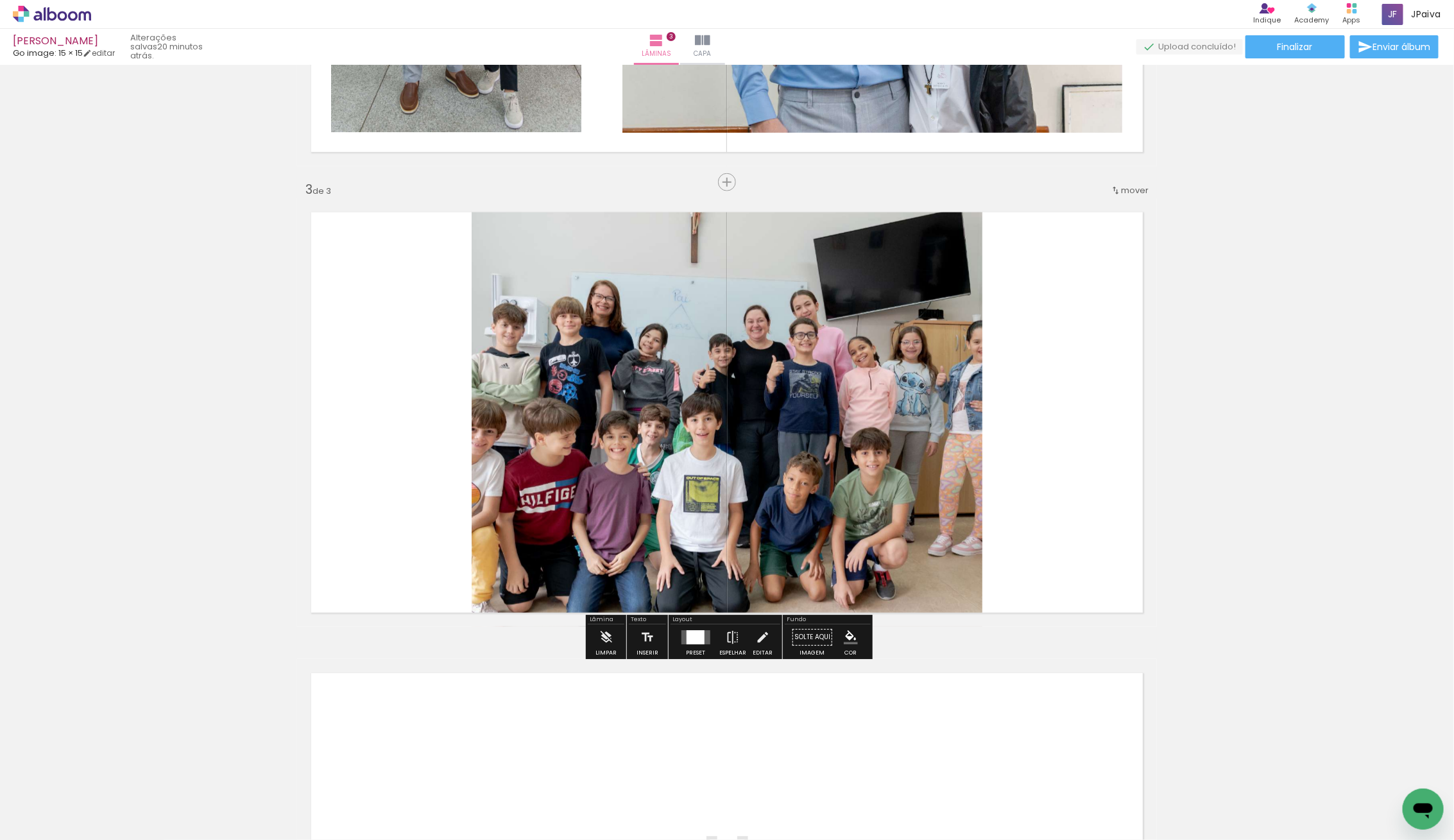
click at [710, 410] on quentale-photo at bounding box center [727, 412] width 511 height 428
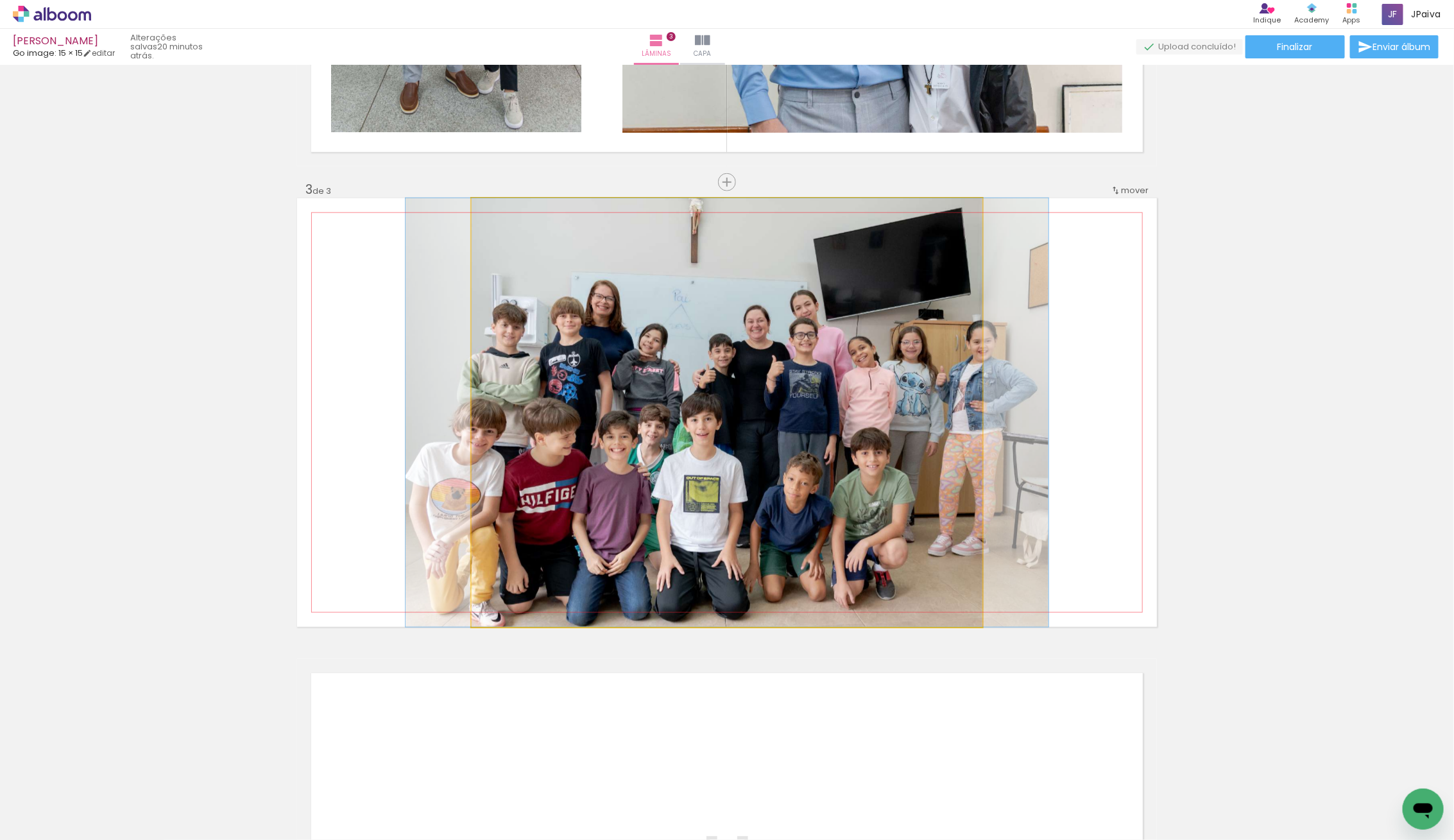
click at [756, 408] on quentale-photo at bounding box center [727, 412] width 511 height 428
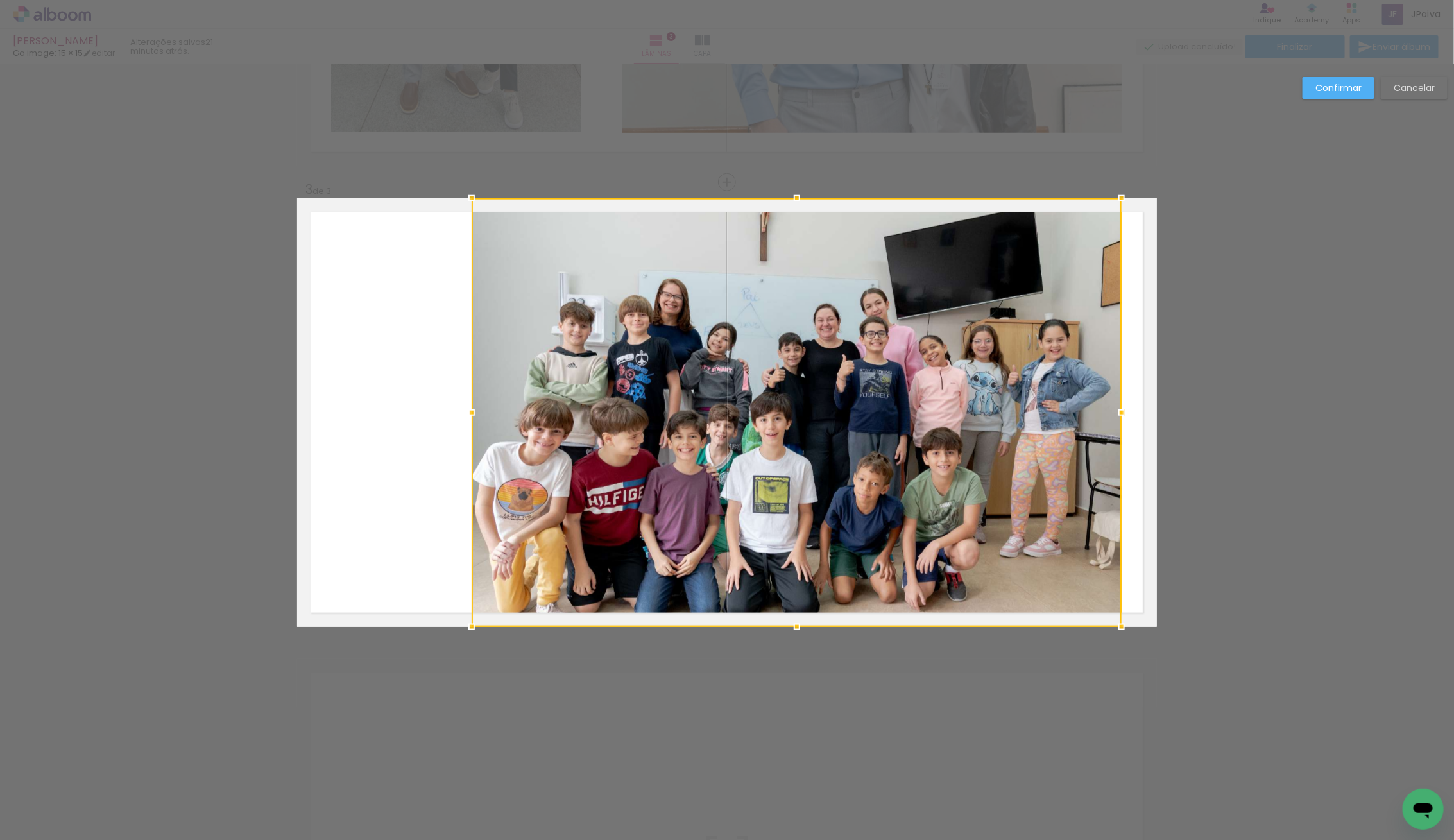
drag, startPoint x: 983, startPoint y: 413, endPoint x: 1123, endPoint y: 403, distance: 140.4
click at [1123, 403] on div at bounding box center [1121, 413] width 26 height 26
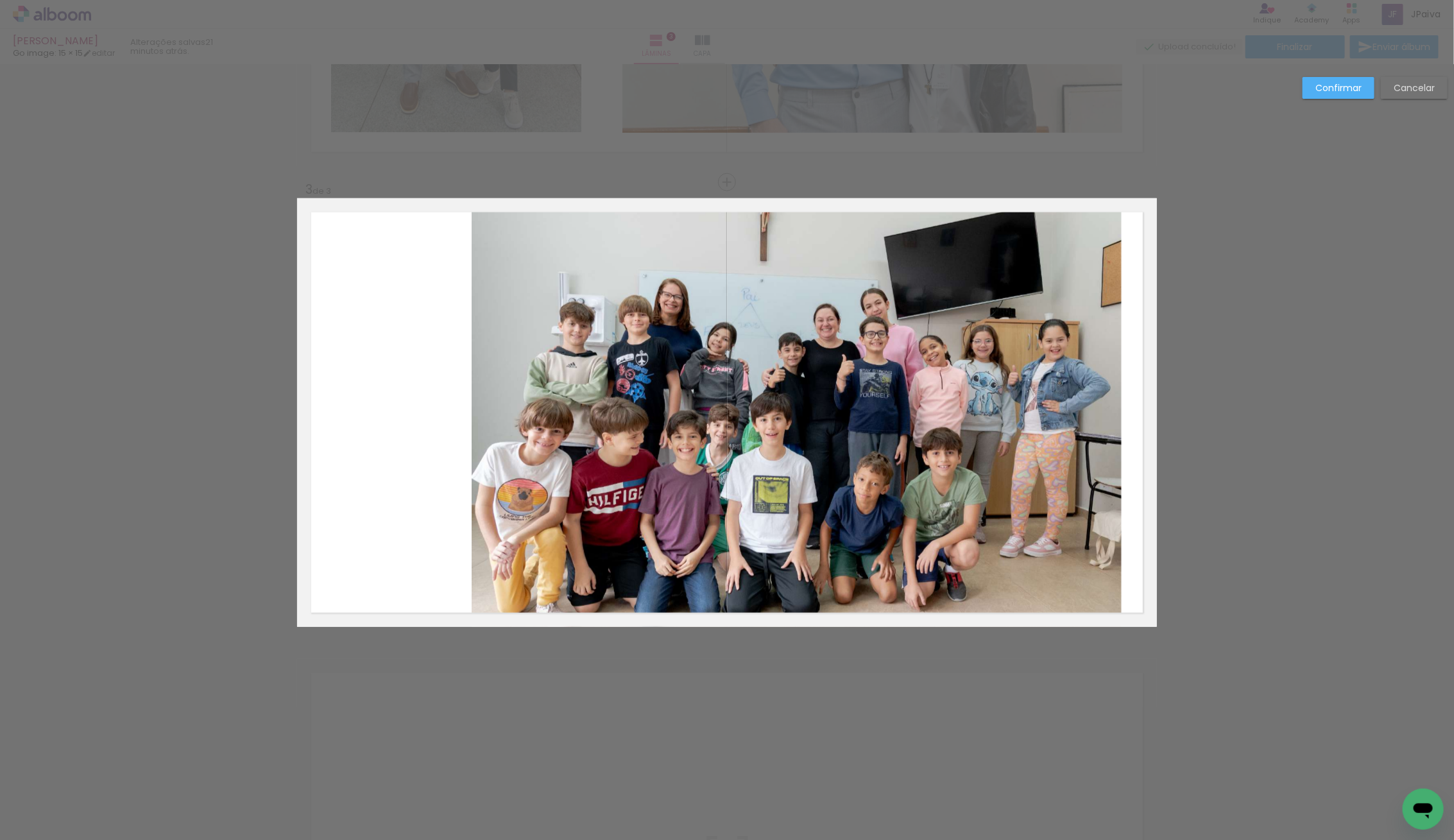
drag, startPoint x: 622, startPoint y: 414, endPoint x: 604, endPoint y: 417, distance: 18.2
click at [621, 414] on album-spread "3 de 3" at bounding box center [727, 412] width 860 height 428
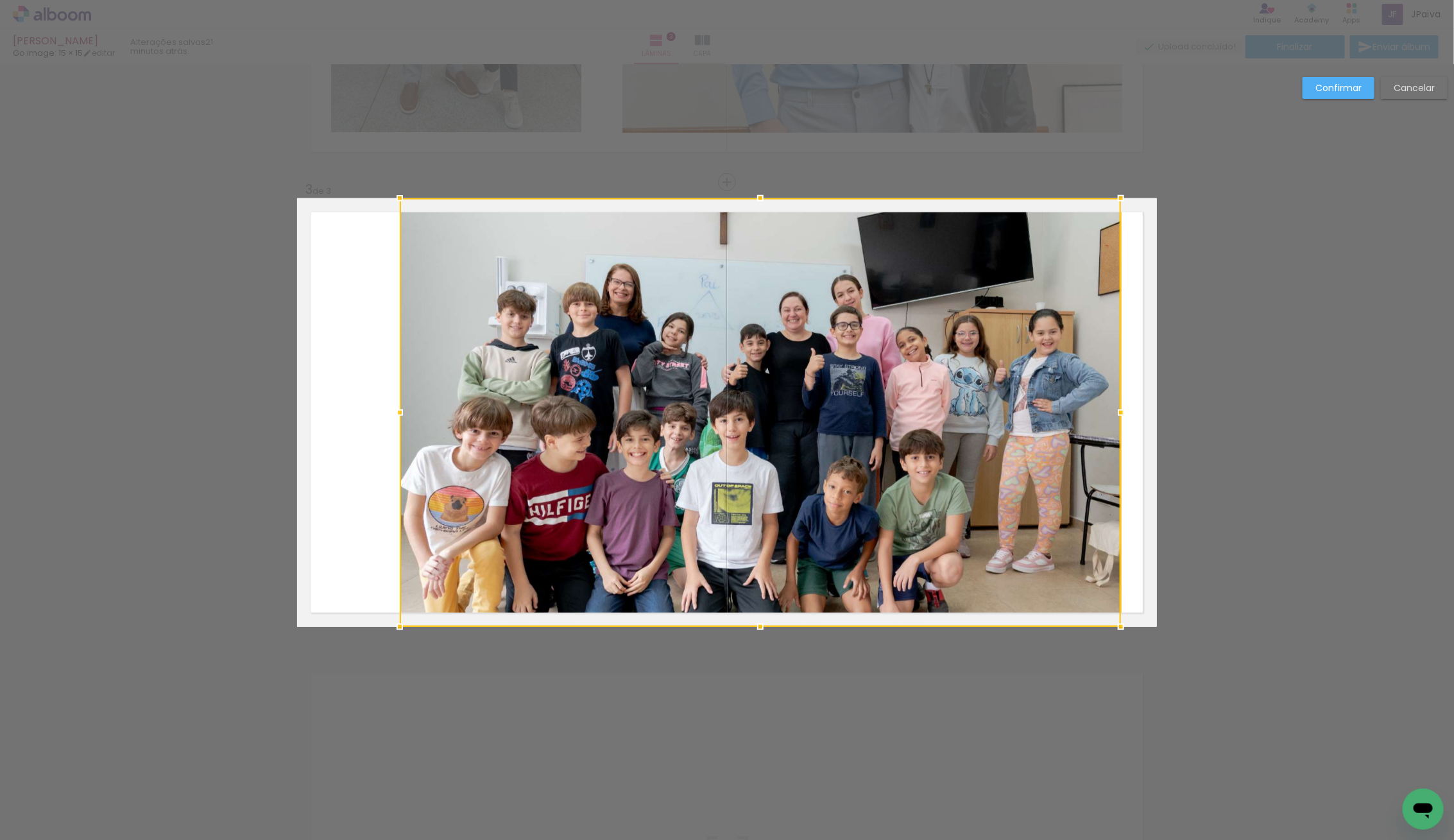
drag, startPoint x: 472, startPoint y: 414, endPoint x: 591, endPoint y: 450, distance: 124.3
click at [401, 416] on div at bounding box center [399, 413] width 26 height 26
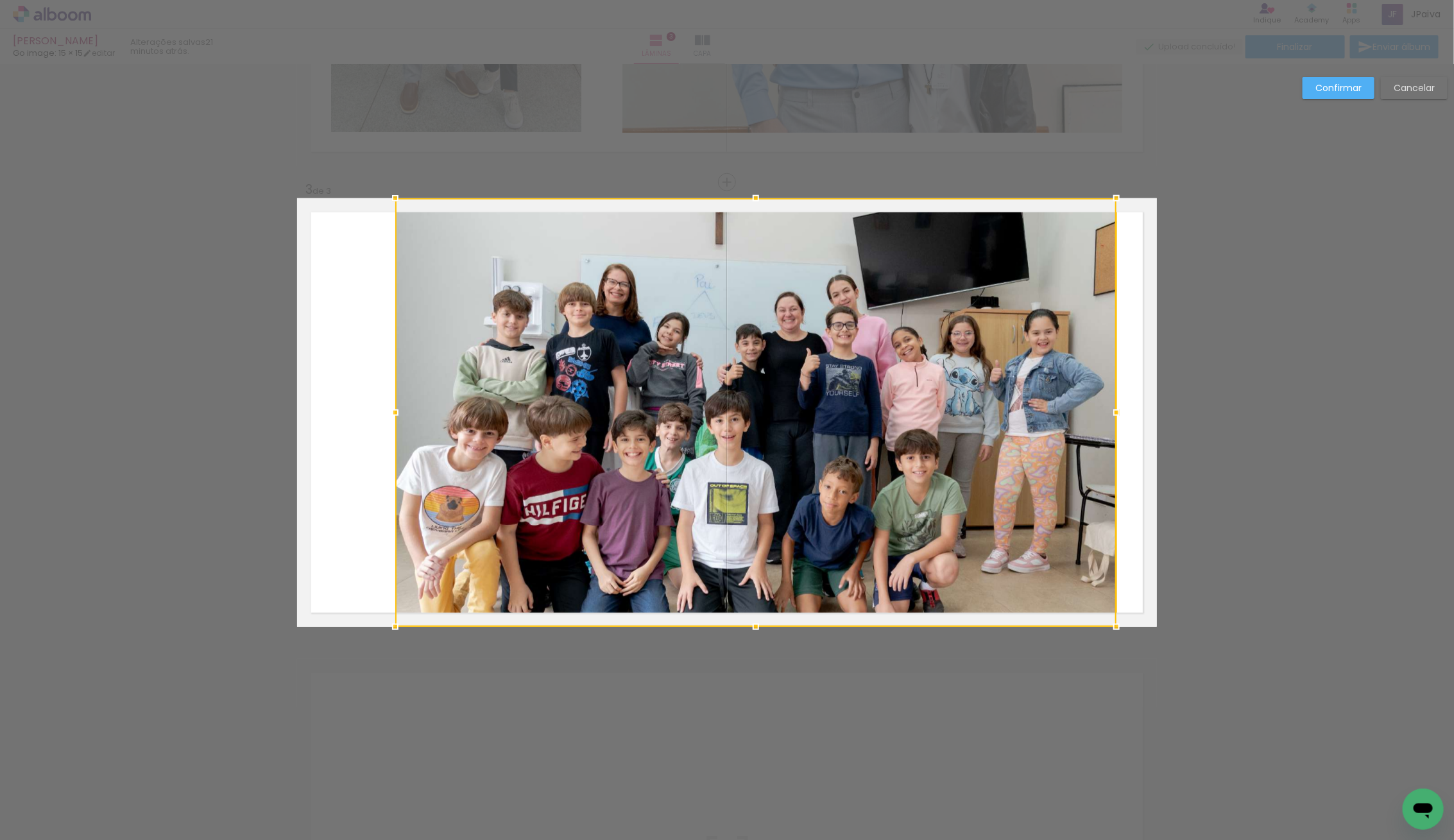
drag, startPoint x: 743, startPoint y: 459, endPoint x: 739, endPoint y: 425, distance: 34.2
click at [739, 425] on div at bounding box center [755, 412] width 721 height 428
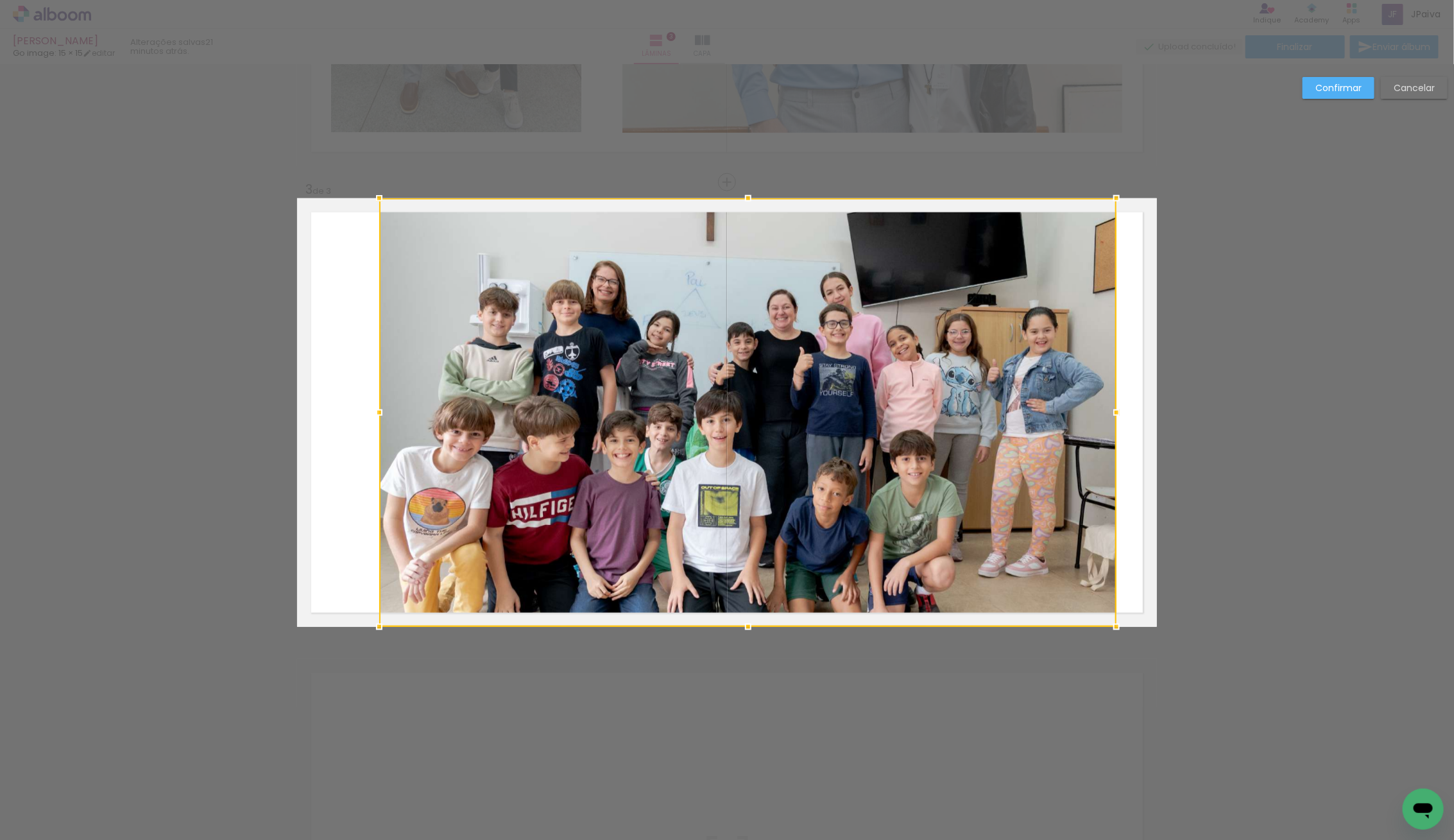
drag, startPoint x: 395, startPoint y: 417, endPoint x: 380, endPoint y: 418, distance: 15.0
click at [380, 418] on div at bounding box center [378, 413] width 26 height 26
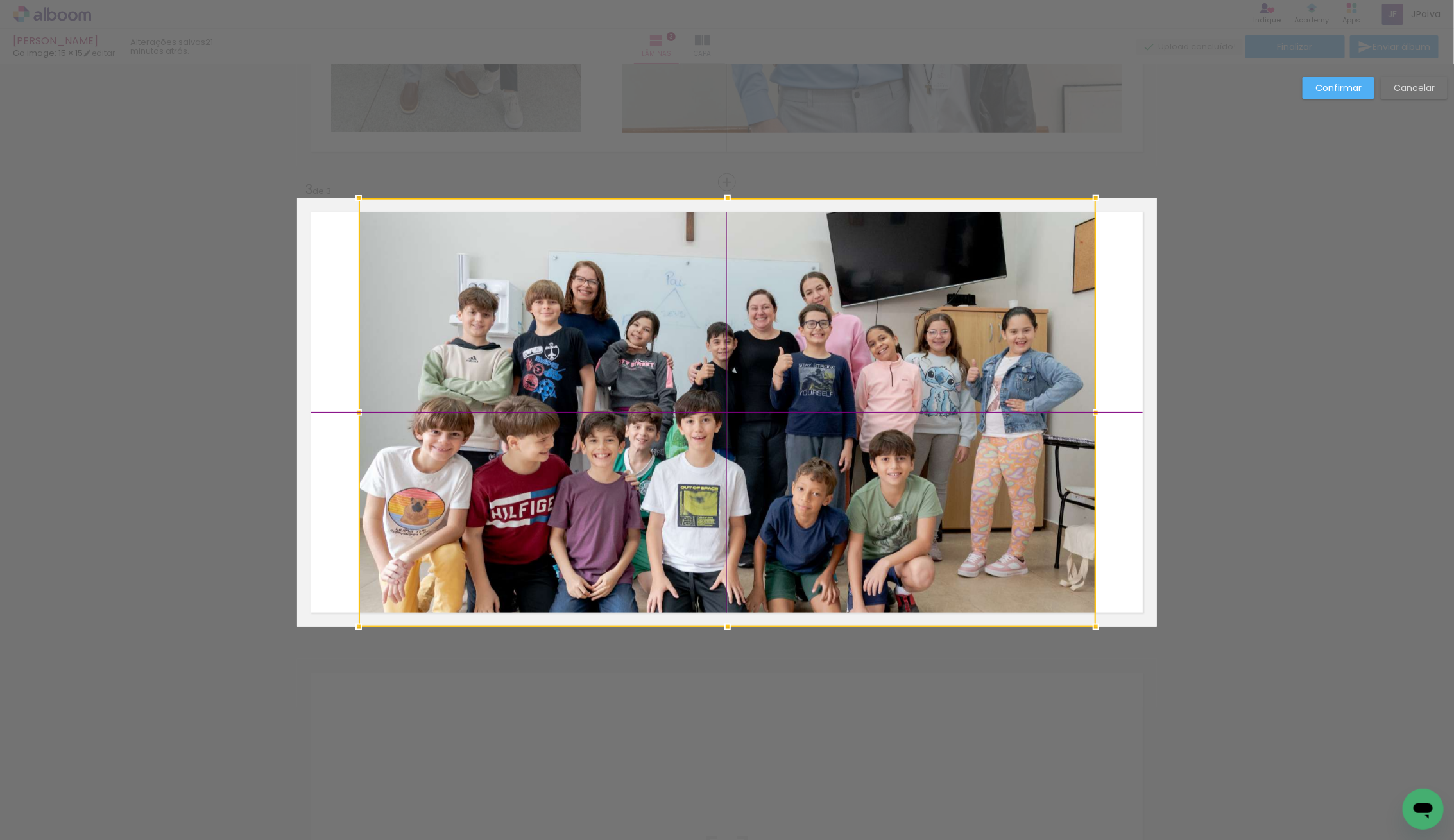
drag, startPoint x: 804, startPoint y: 452, endPoint x: 767, endPoint y: 432, distance: 42.1
click at [767, 432] on div at bounding box center [727, 412] width 737 height 428
click at [0, 0] on slot "Confirmar" at bounding box center [0, 0] width 0 height 0
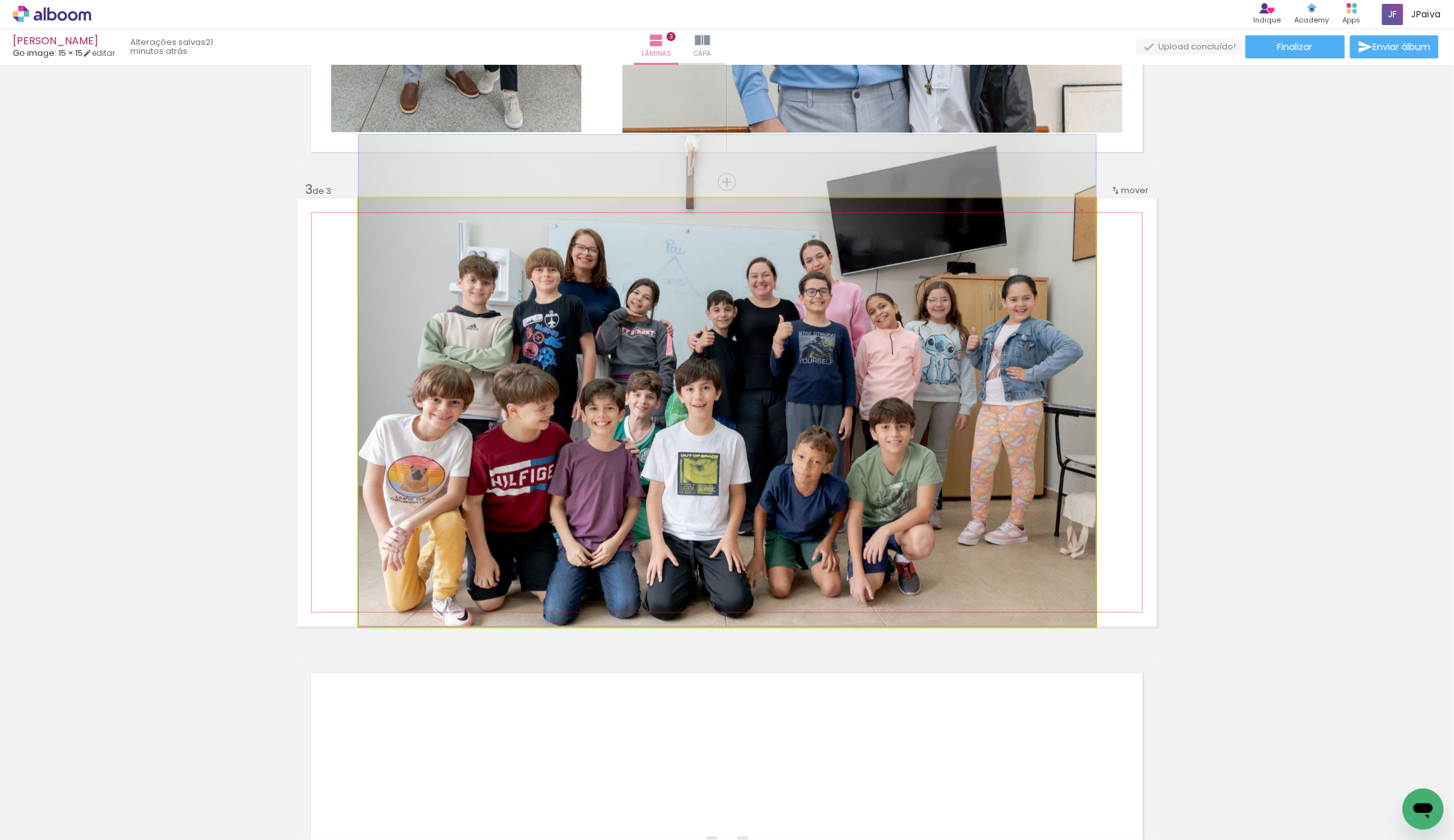
drag, startPoint x: 956, startPoint y: 392, endPoint x: 961, endPoint y: 355, distance: 37.3
drag, startPoint x: 967, startPoint y: 397, endPoint x: 972, endPoint y: 381, distance: 16.8
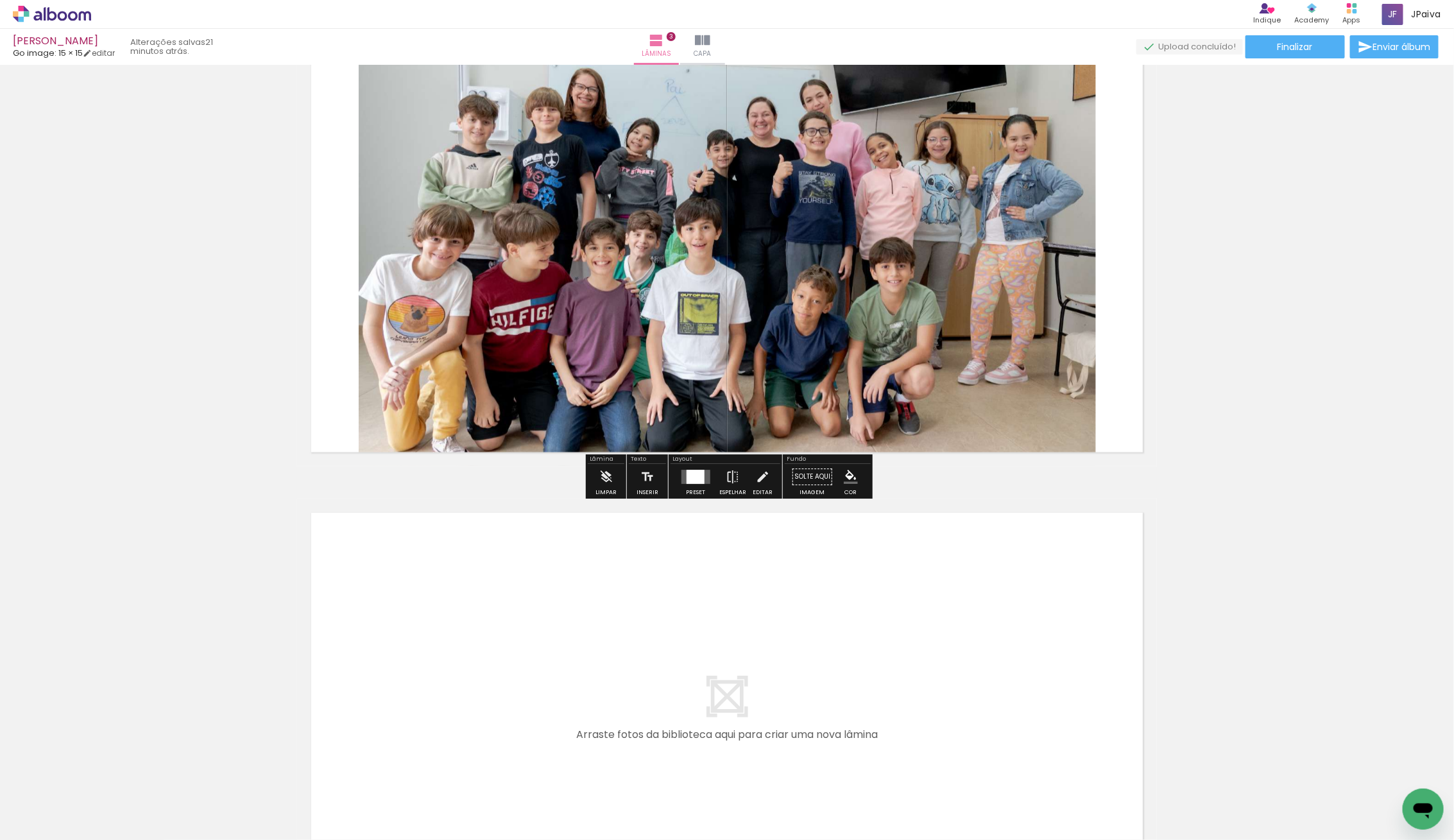
scroll to position [1050, 0]
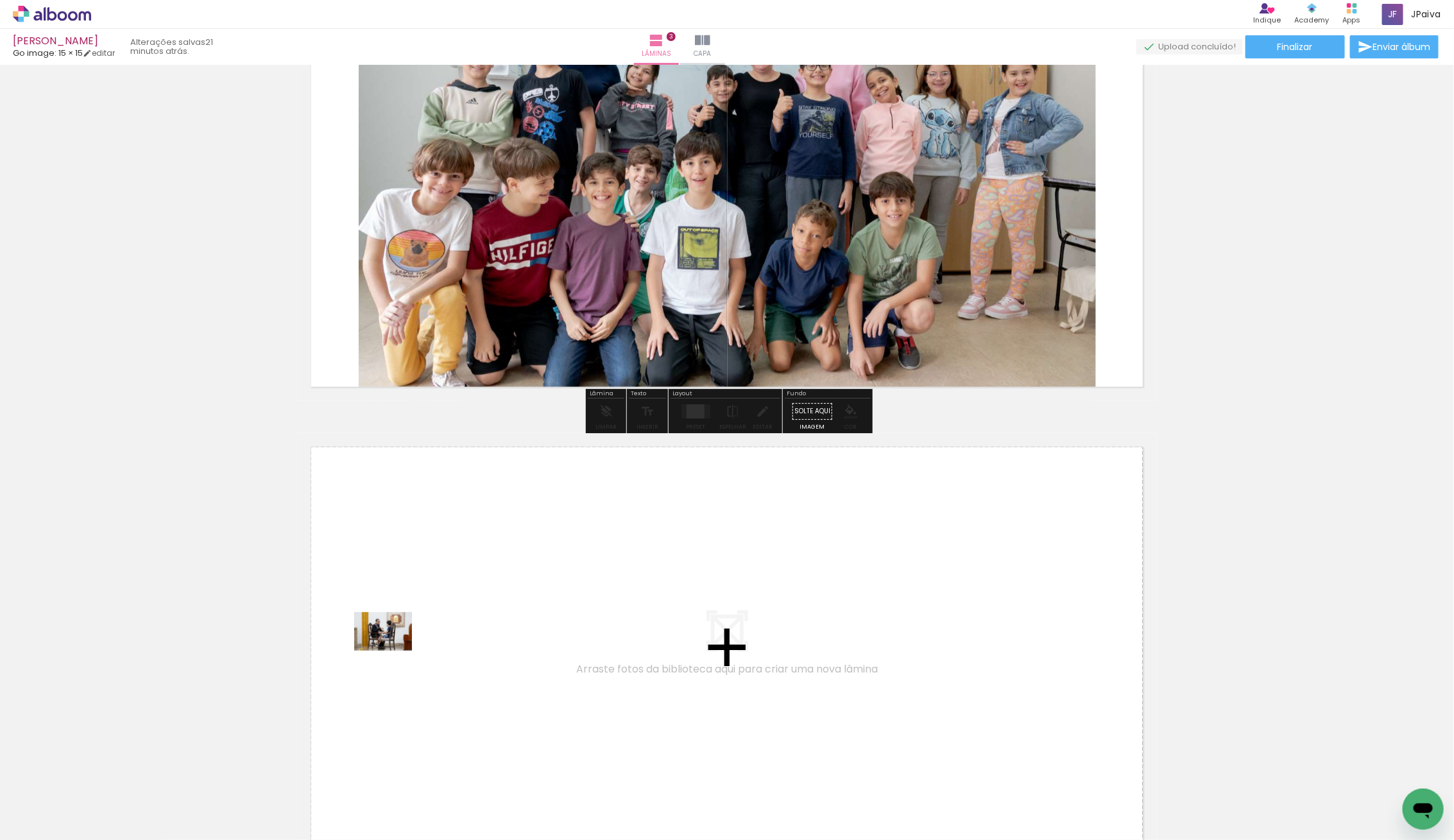
drag, startPoint x: 113, startPoint y: 812, endPoint x: 393, endPoint y: 650, distance: 323.5
click at [393, 650] on quentale-workspace at bounding box center [727, 420] width 1454 height 840
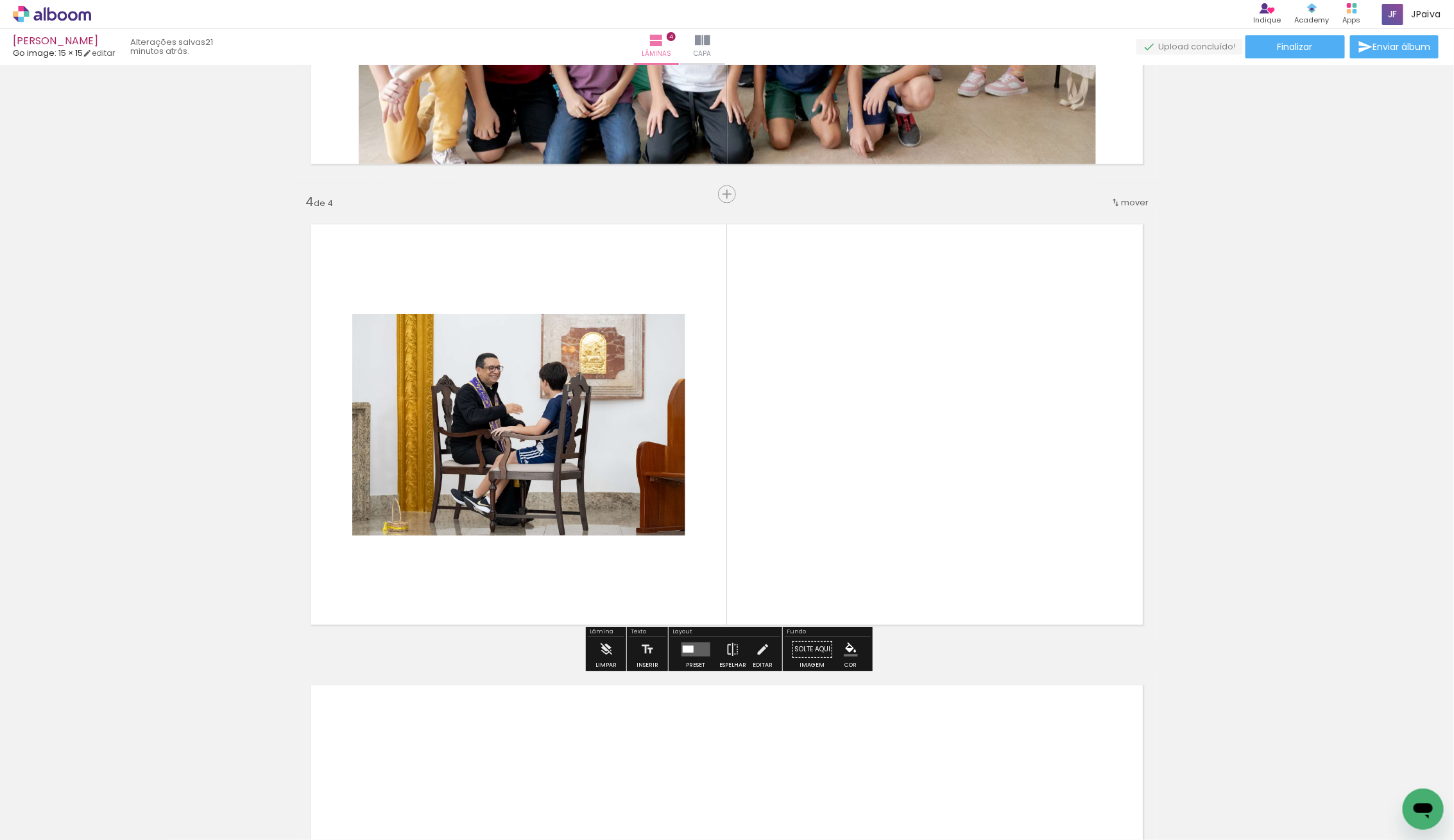
scroll to position [1286, 0]
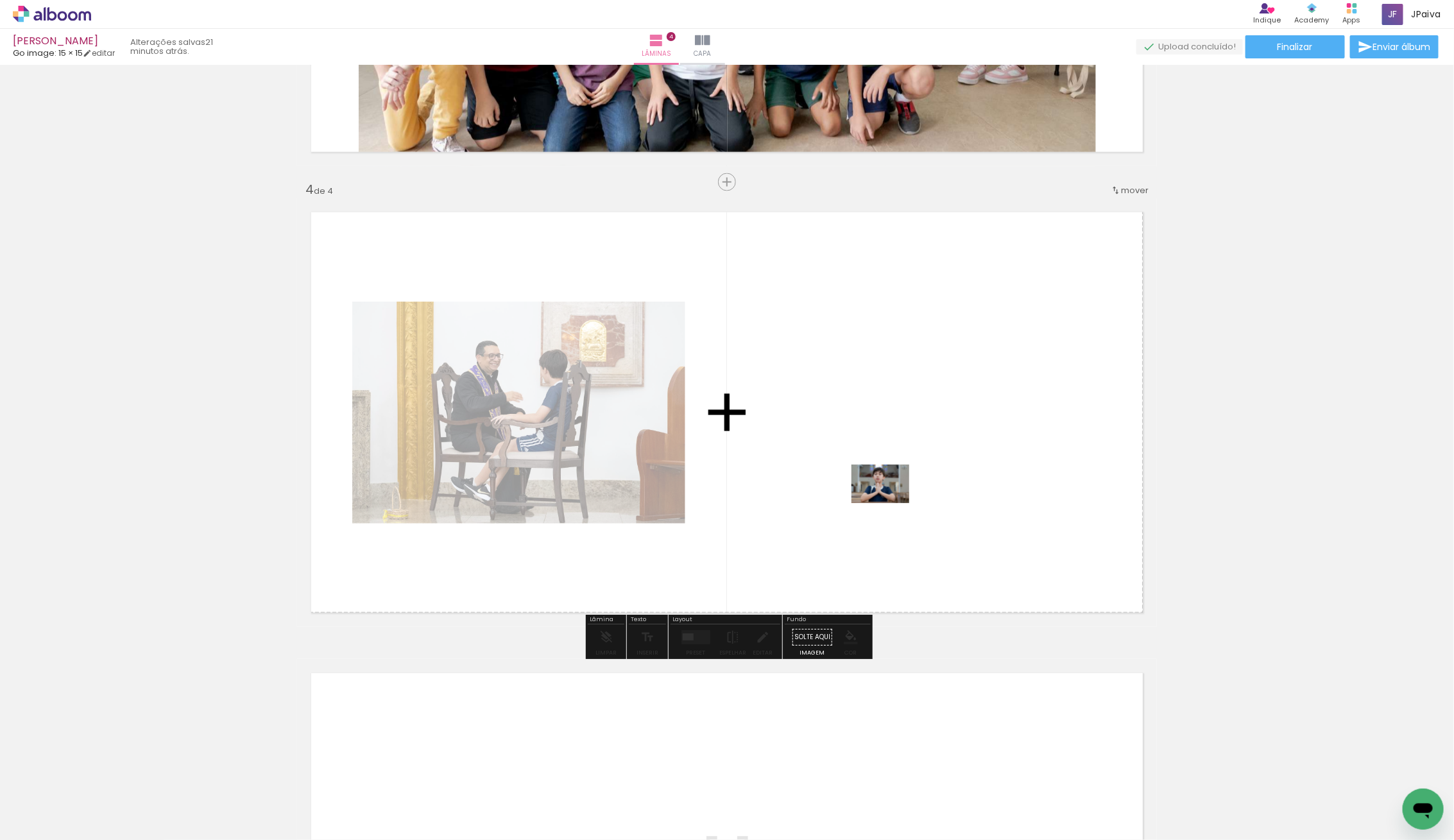
click at [917, 480] on quentale-workspace at bounding box center [727, 420] width 1454 height 840
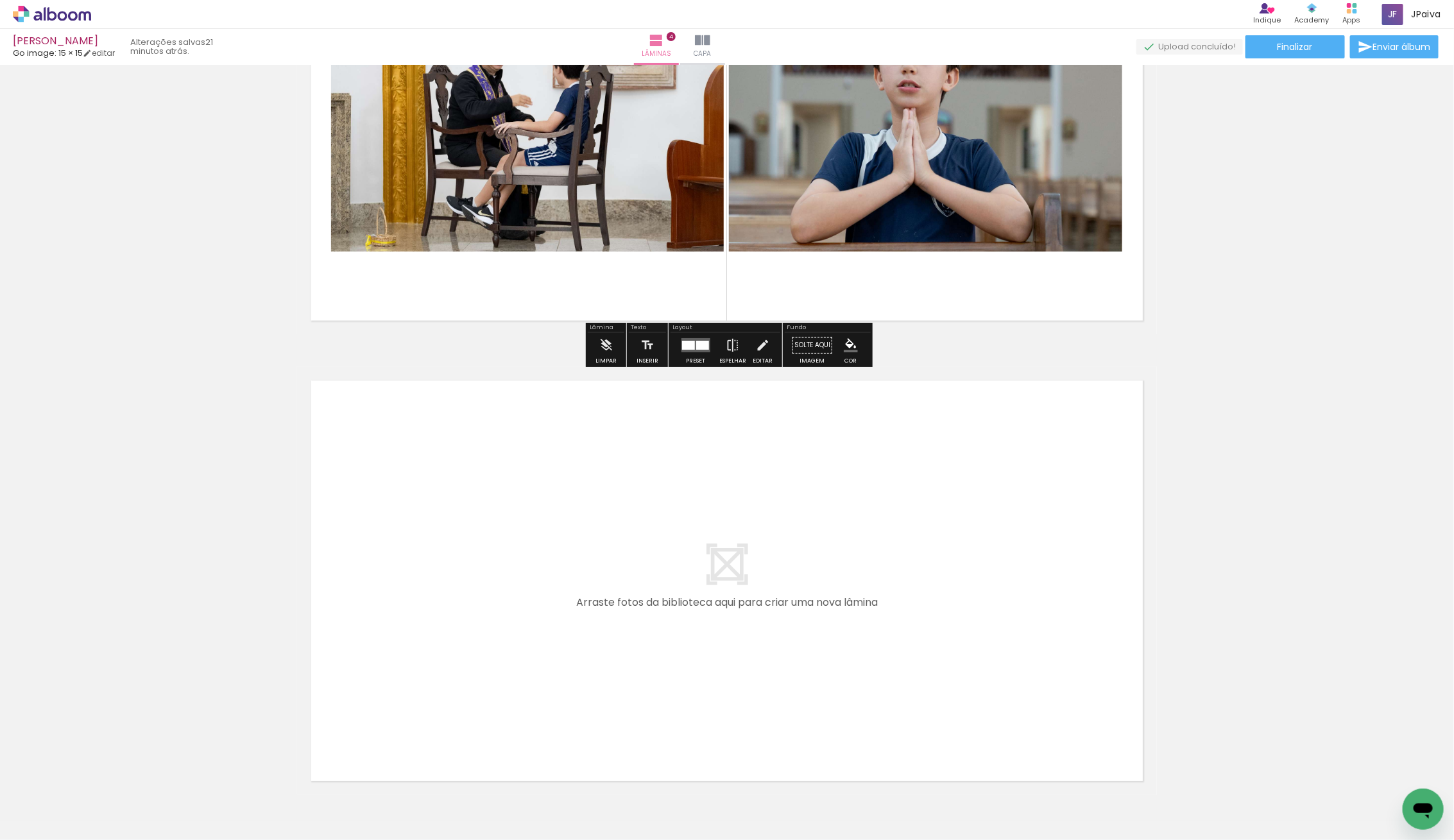
scroll to position [1655, 0]
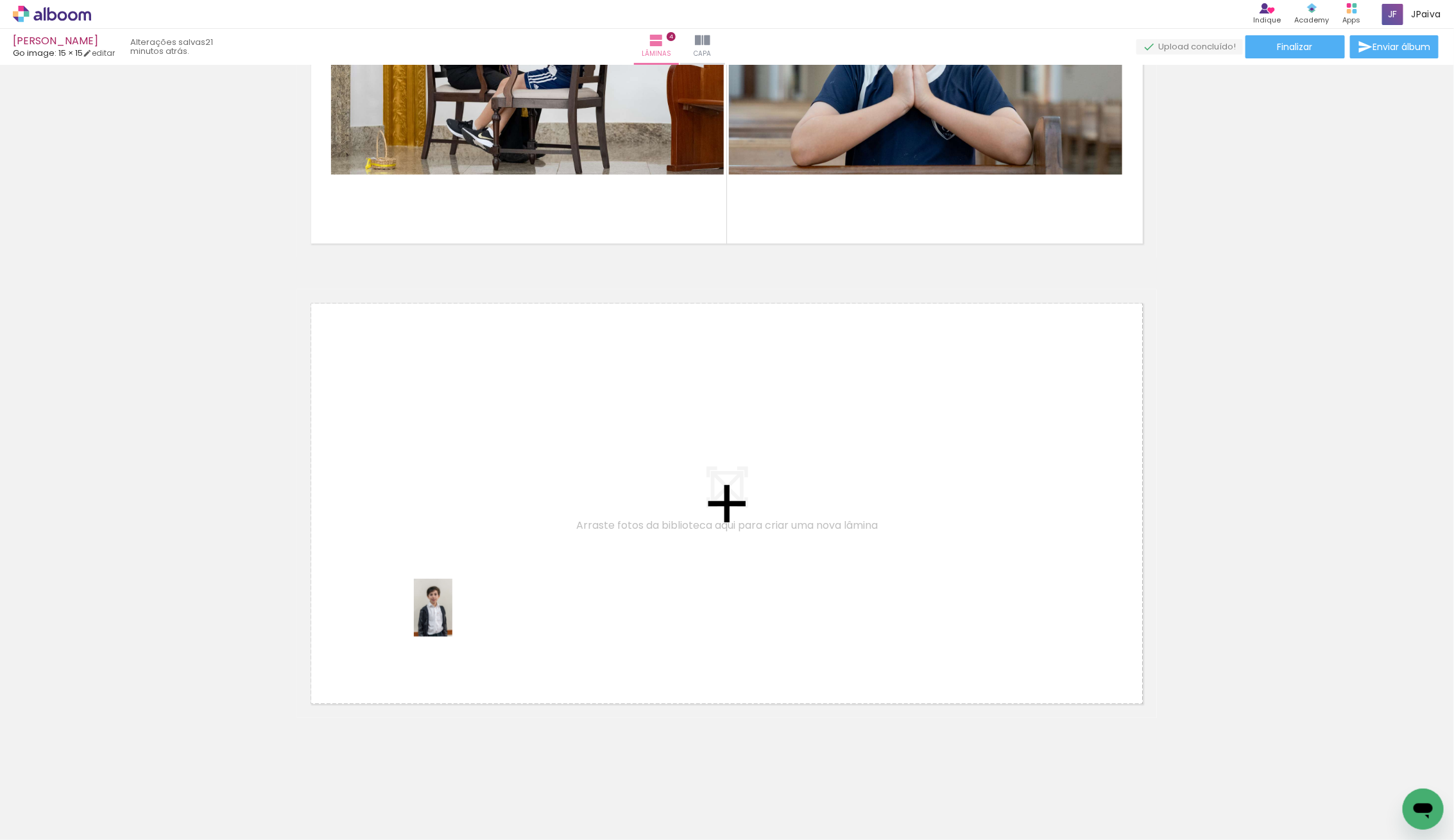
drag, startPoint x: 262, startPoint y: 725, endPoint x: 453, endPoint y: 616, distance: 219.9
click at [453, 616] on quentale-workspace at bounding box center [727, 420] width 1454 height 840
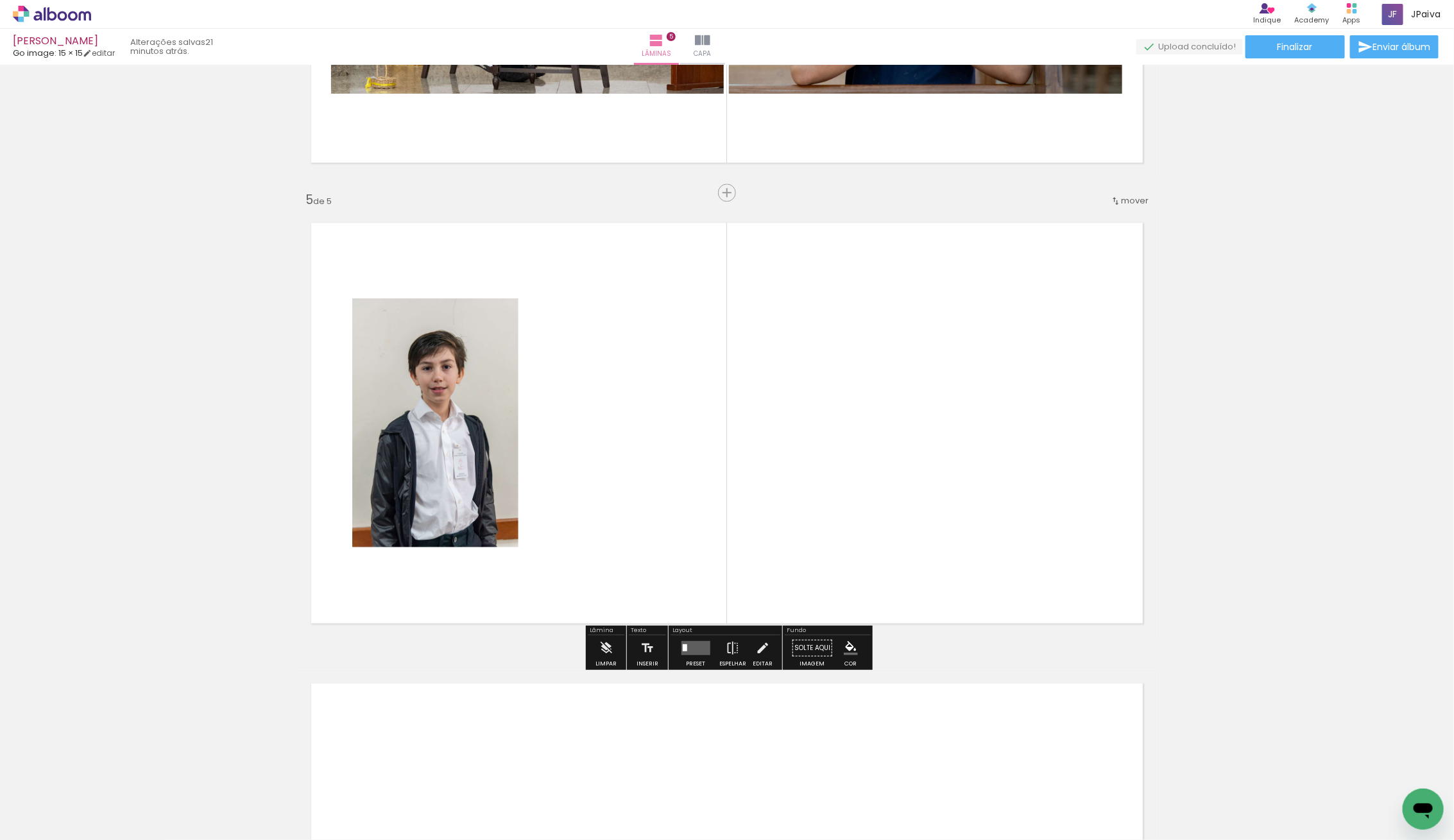
scroll to position [1746, 0]
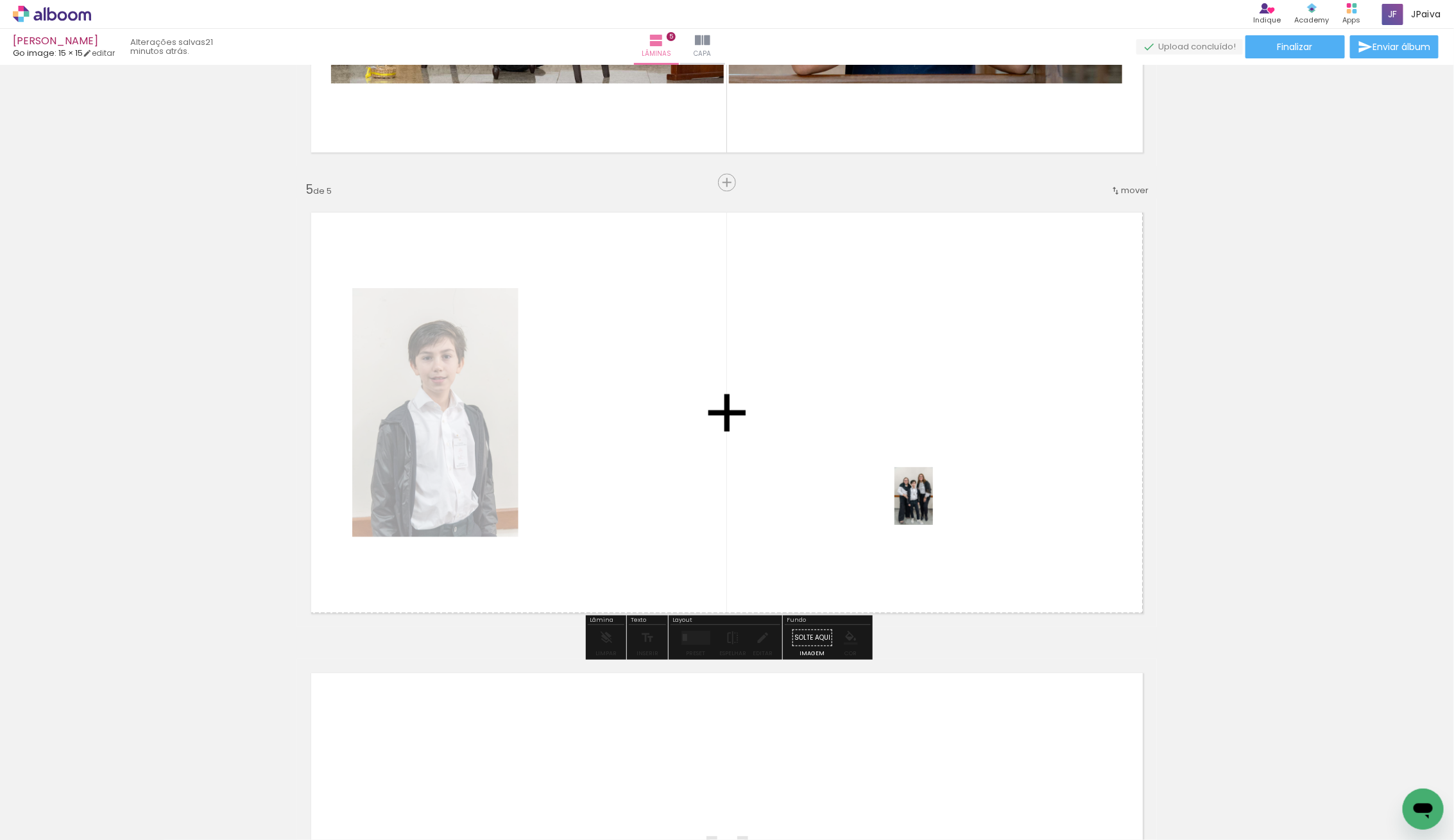
drag, startPoint x: 127, startPoint y: 785, endPoint x: 995, endPoint y: 487, distance: 917.7
click at [995, 487] on quentale-workspace at bounding box center [727, 420] width 1454 height 840
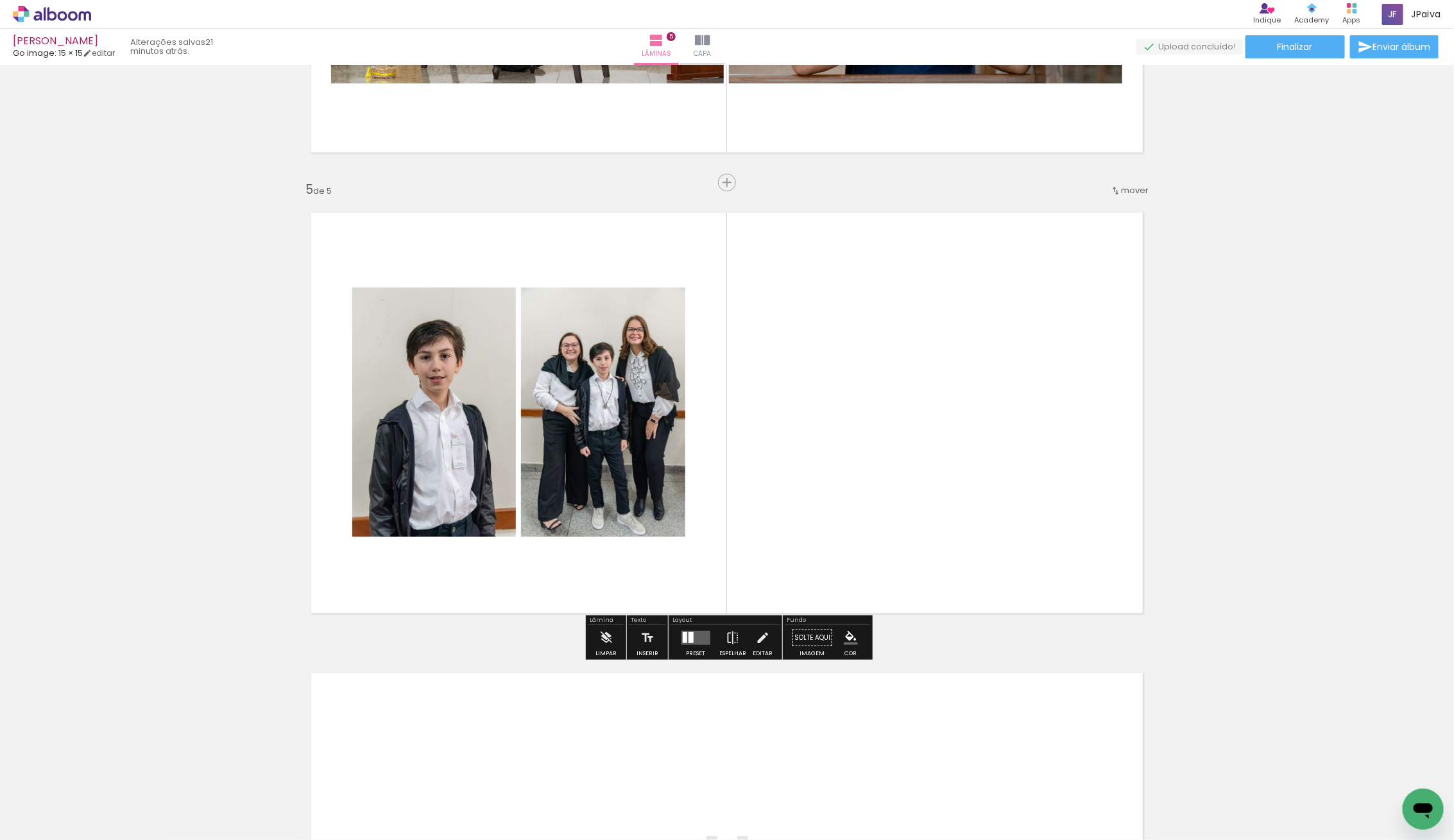
click at [693, 630] on quentale-layouter at bounding box center [695, 637] width 29 height 14
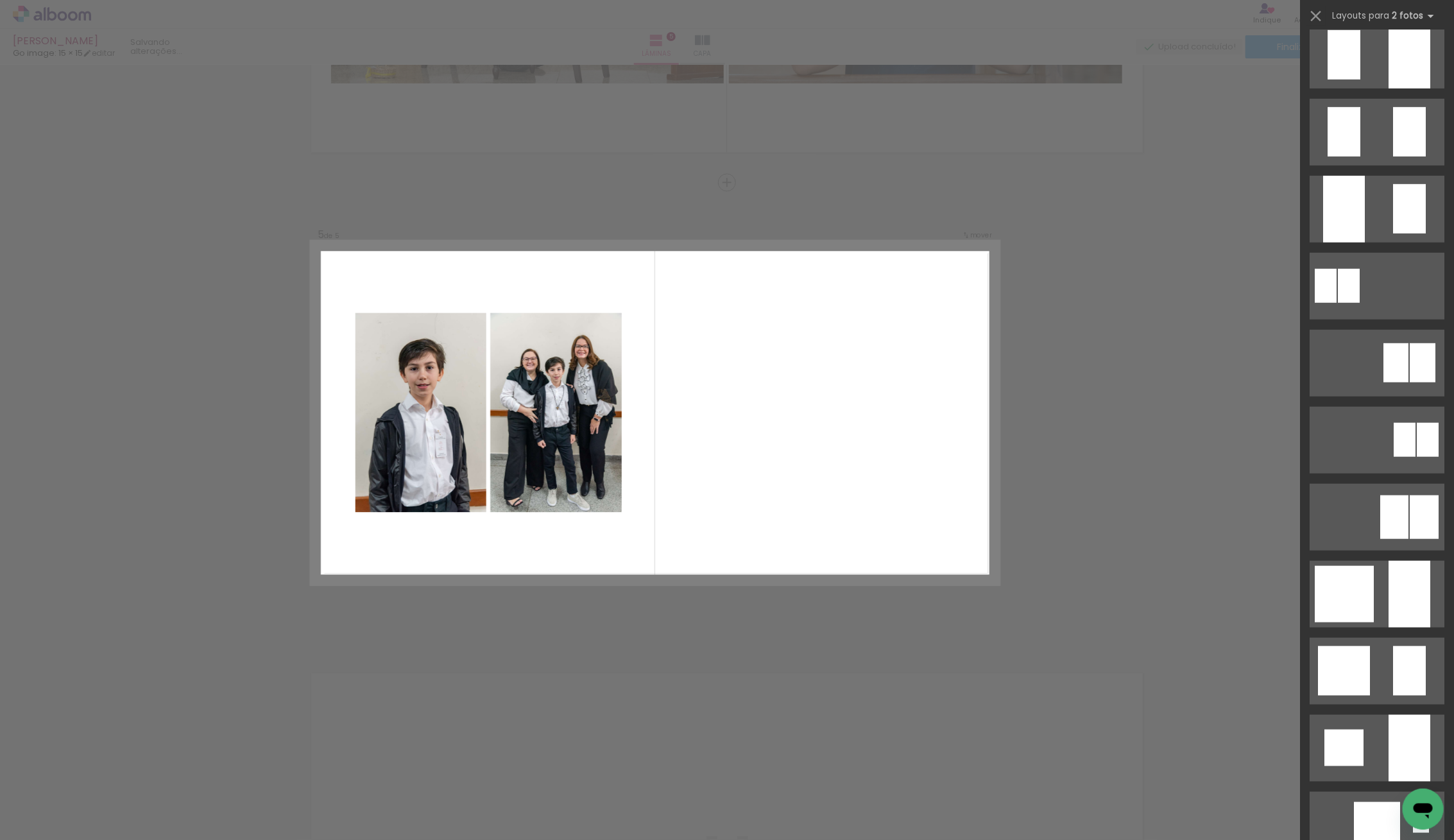
scroll to position [0, 0]
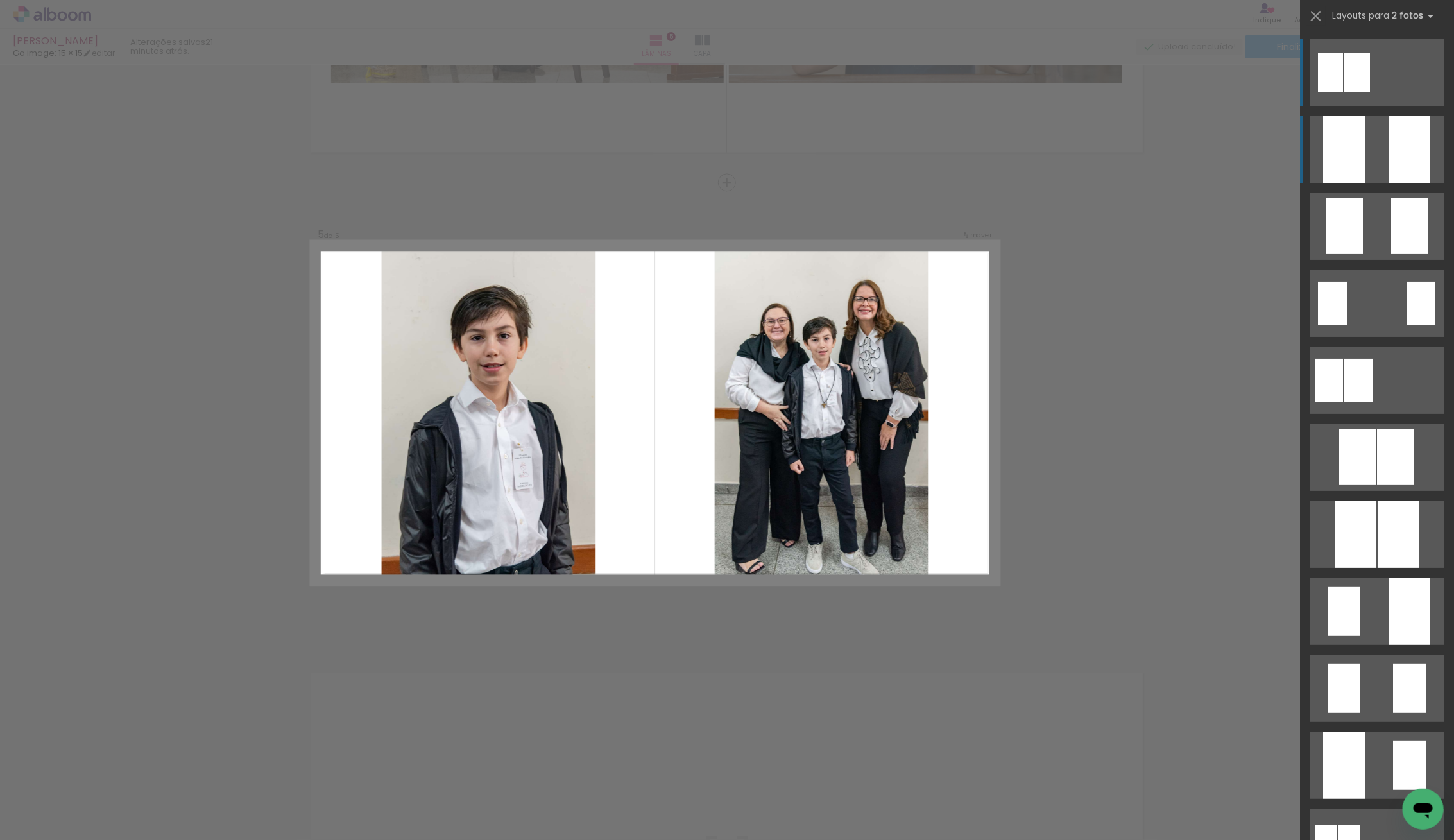
click at [1351, 141] on div at bounding box center [1343, 150] width 42 height 67
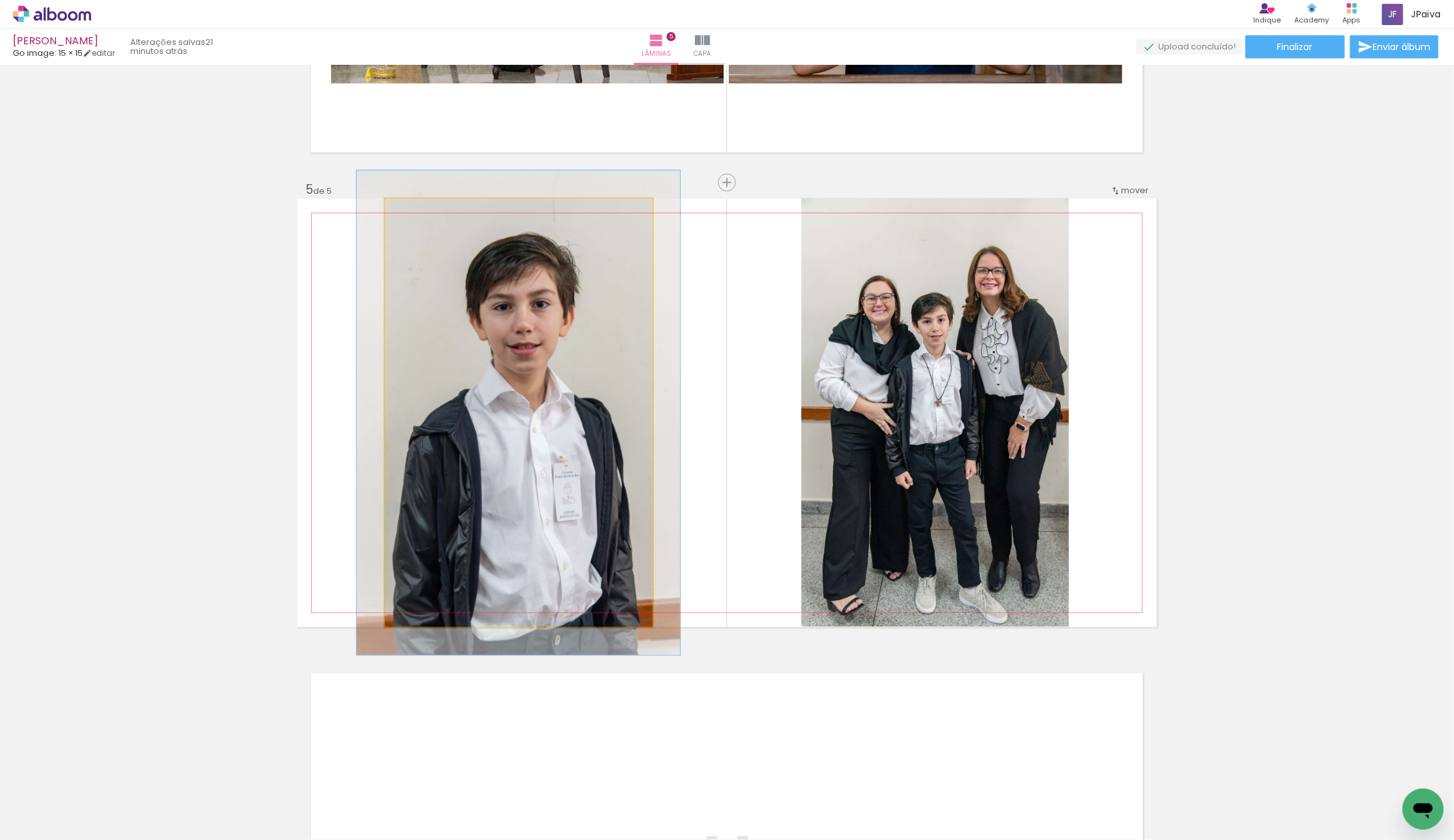
click at [425, 212] on div at bounding box center [421, 211] width 21 height 21
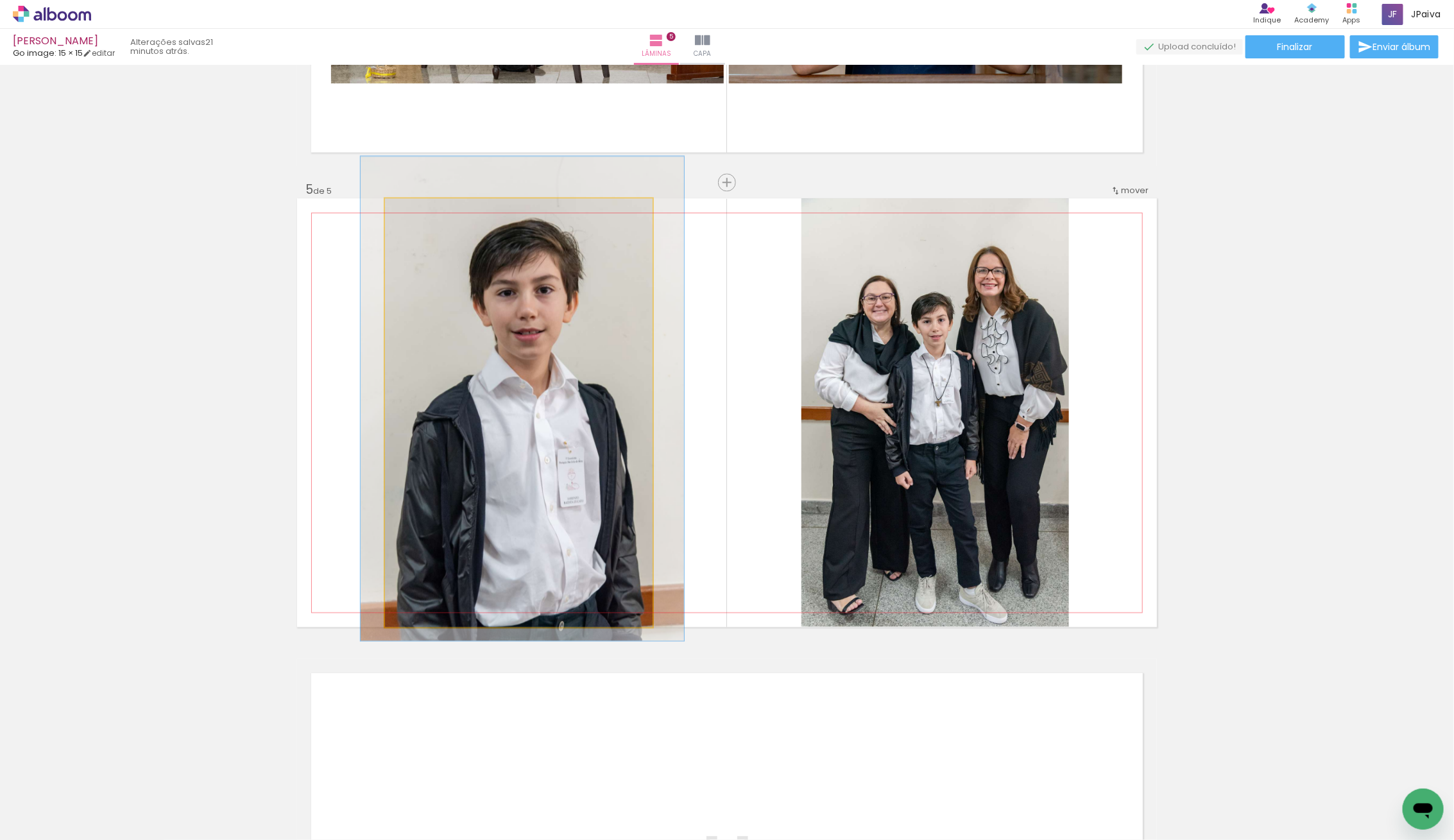
drag, startPoint x: 530, startPoint y: 377, endPoint x: 534, endPoint y: 363, distance: 14.6
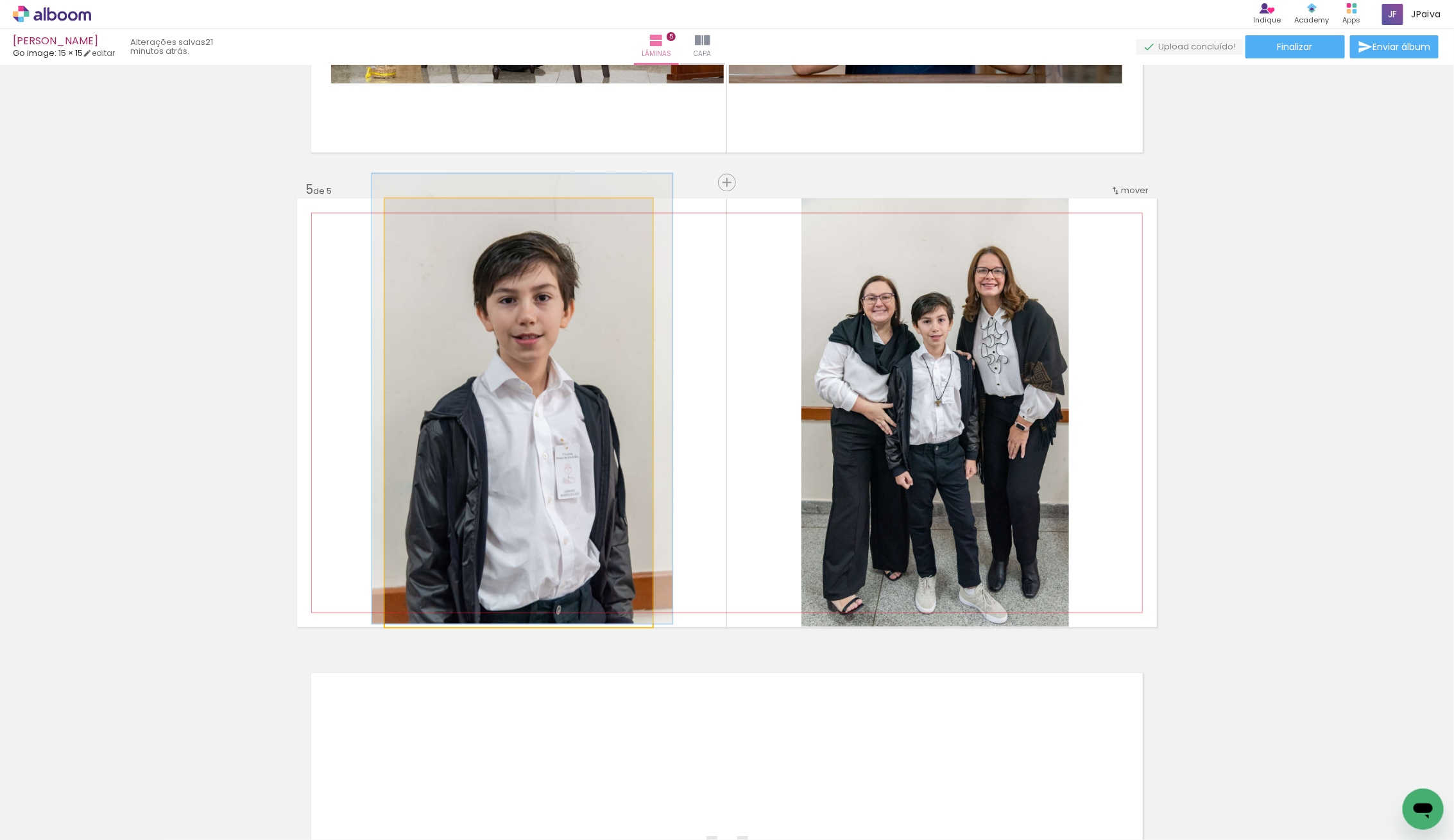
type paper-slider "105"
click at [425, 217] on div at bounding box center [418, 211] width 21 height 21
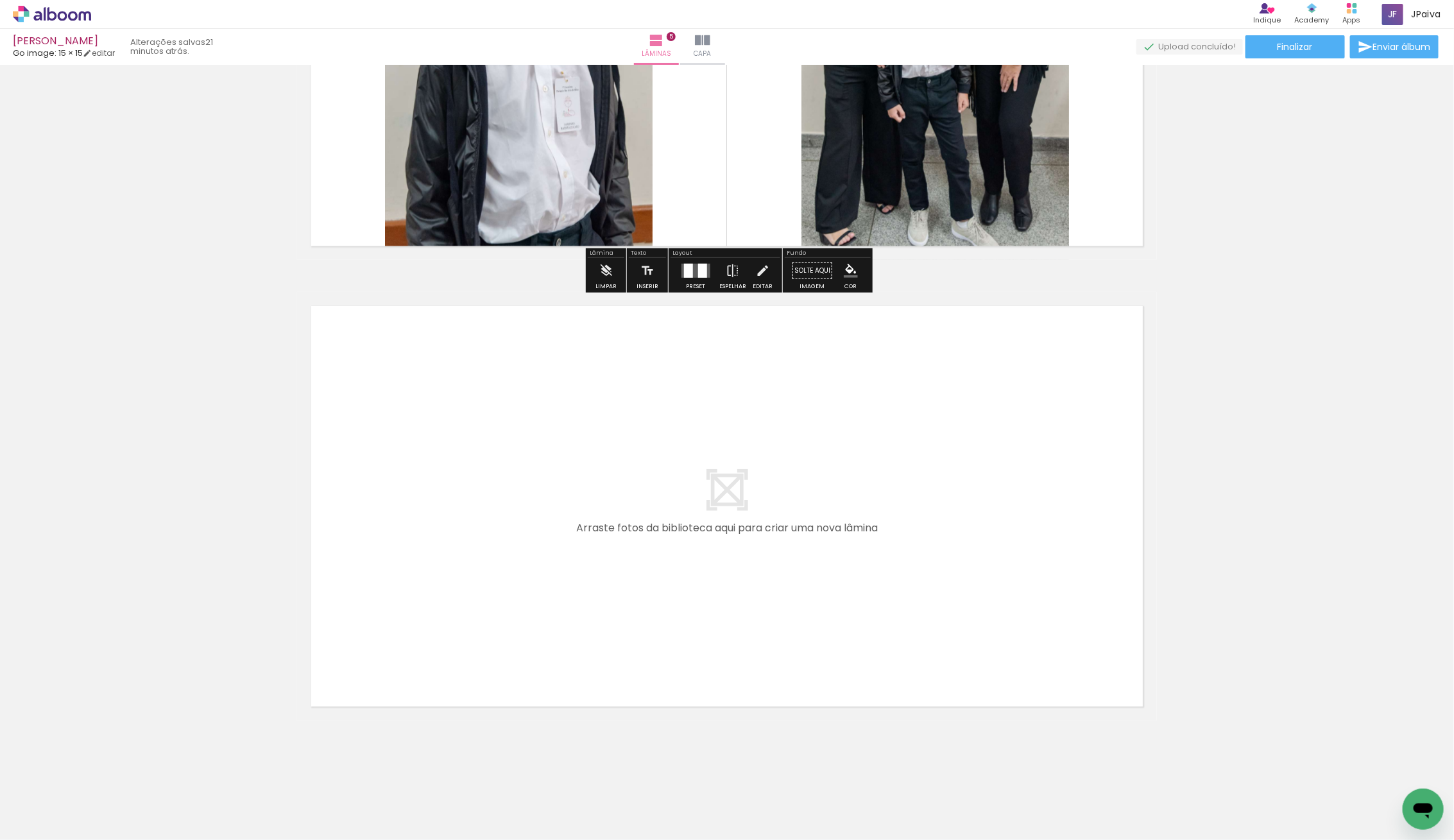
scroll to position [2118, 0]
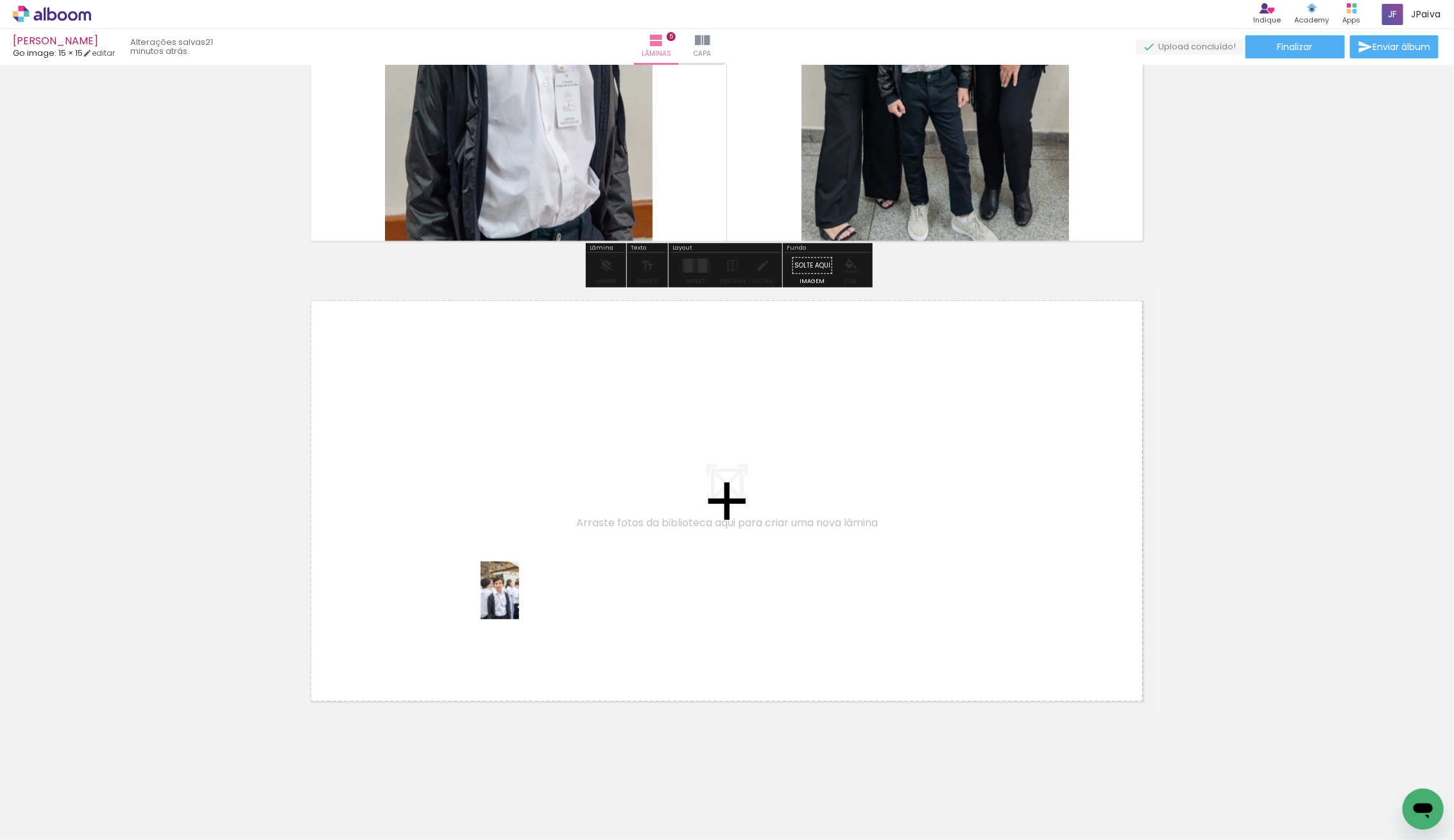
click at [526, 590] on quentale-workspace at bounding box center [727, 420] width 1454 height 840
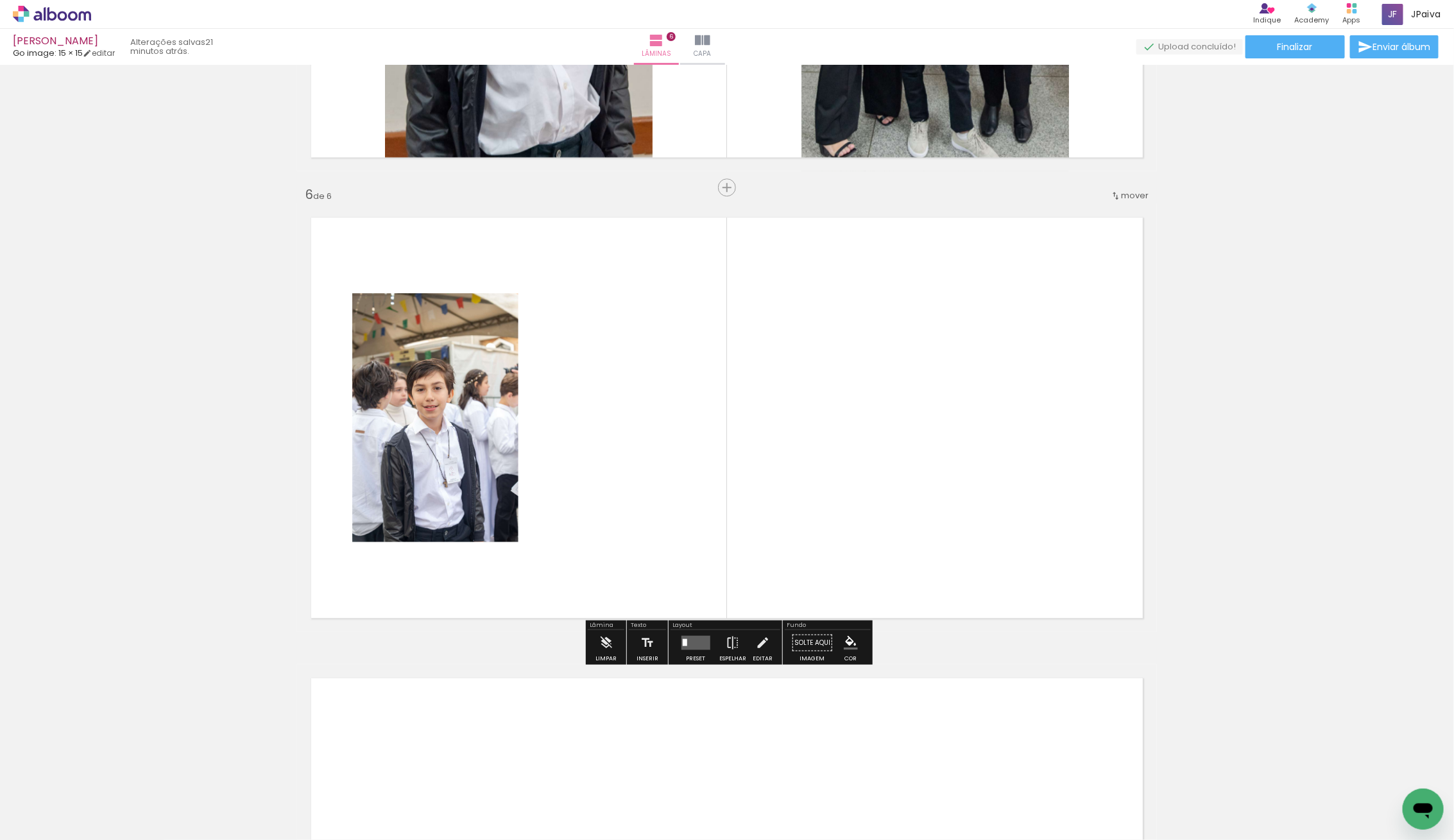
scroll to position [2206, 0]
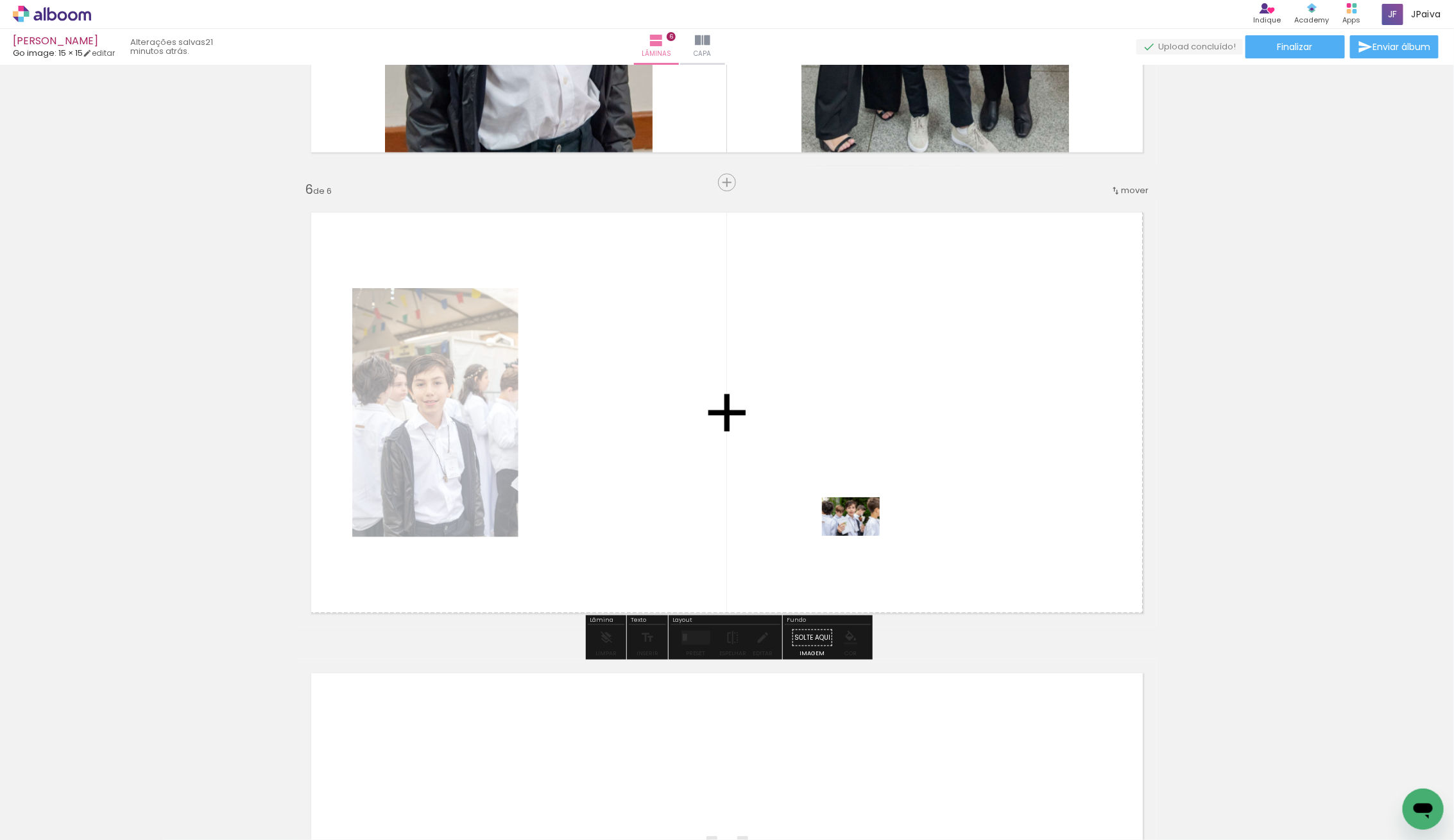
drag, startPoint x: 156, startPoint y: 808, endPoint x: 895, endPoint y: 517, distance: 794.2
click at [895, 517] on quentale-workspace at bounding box center [727, 420] width 1454 height 840
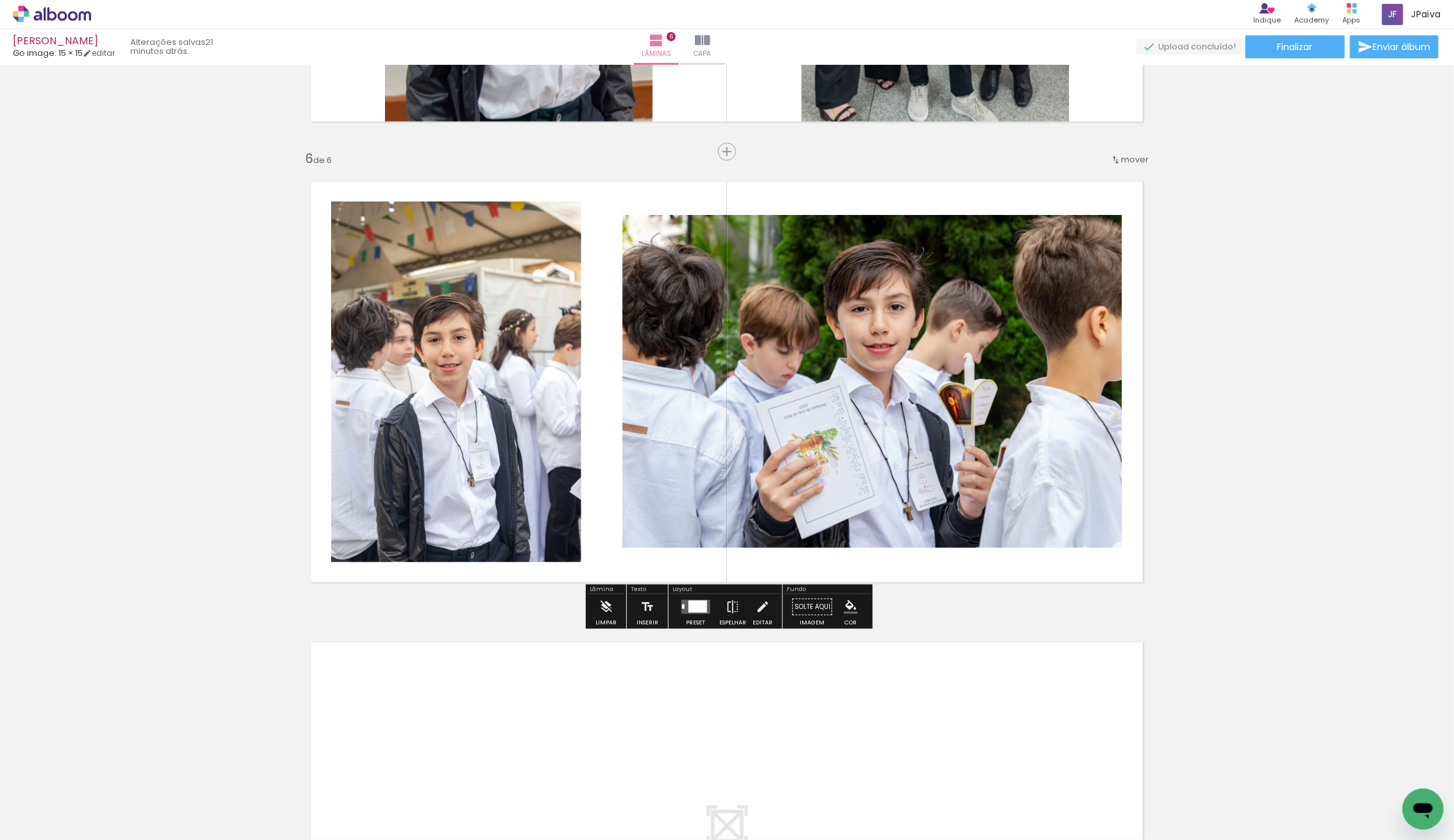
scroll to position [2241, 0]
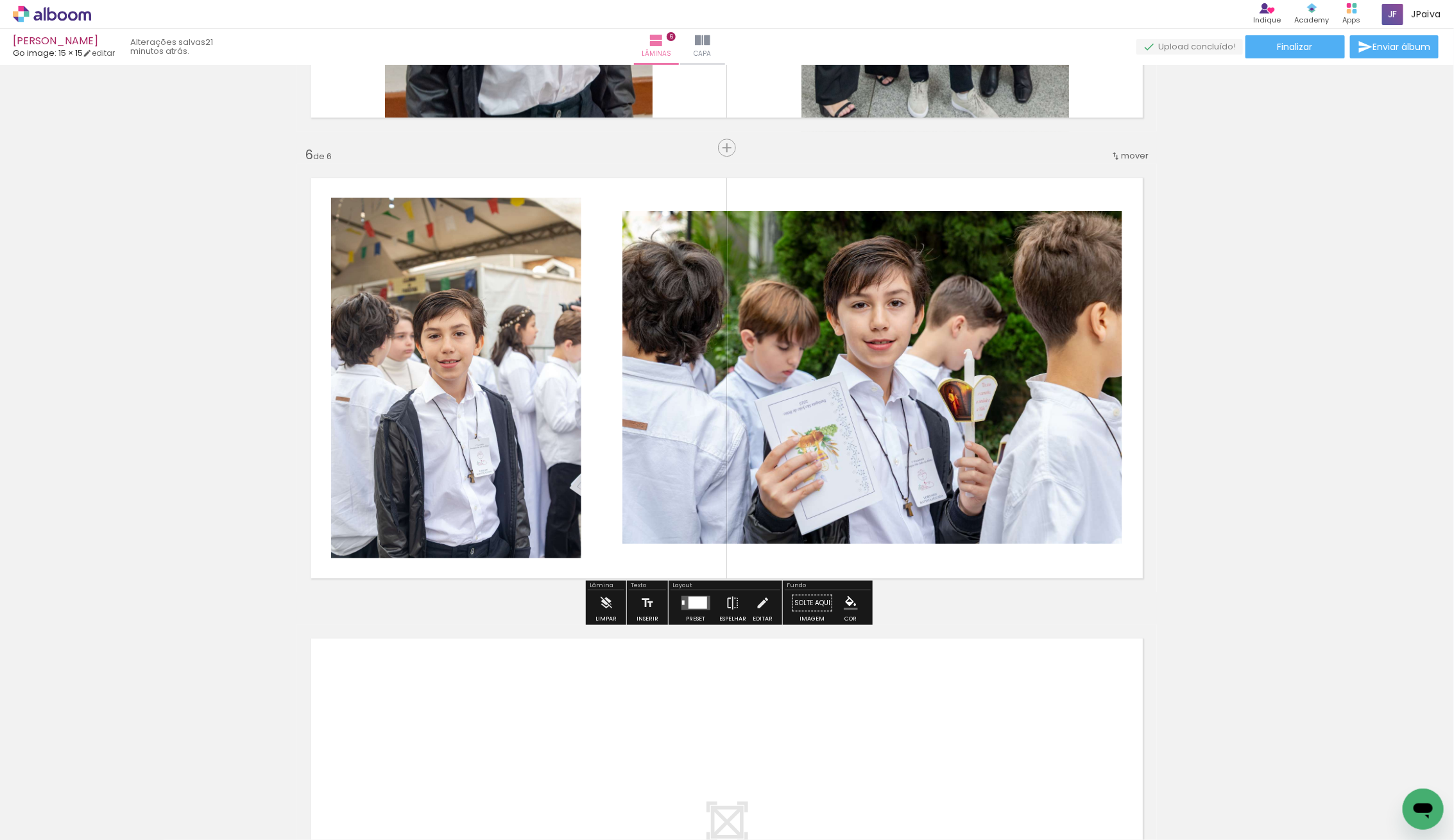
click at [695, 608] on quentale-layouter at bounding box center [695, 603] width 29 height 14
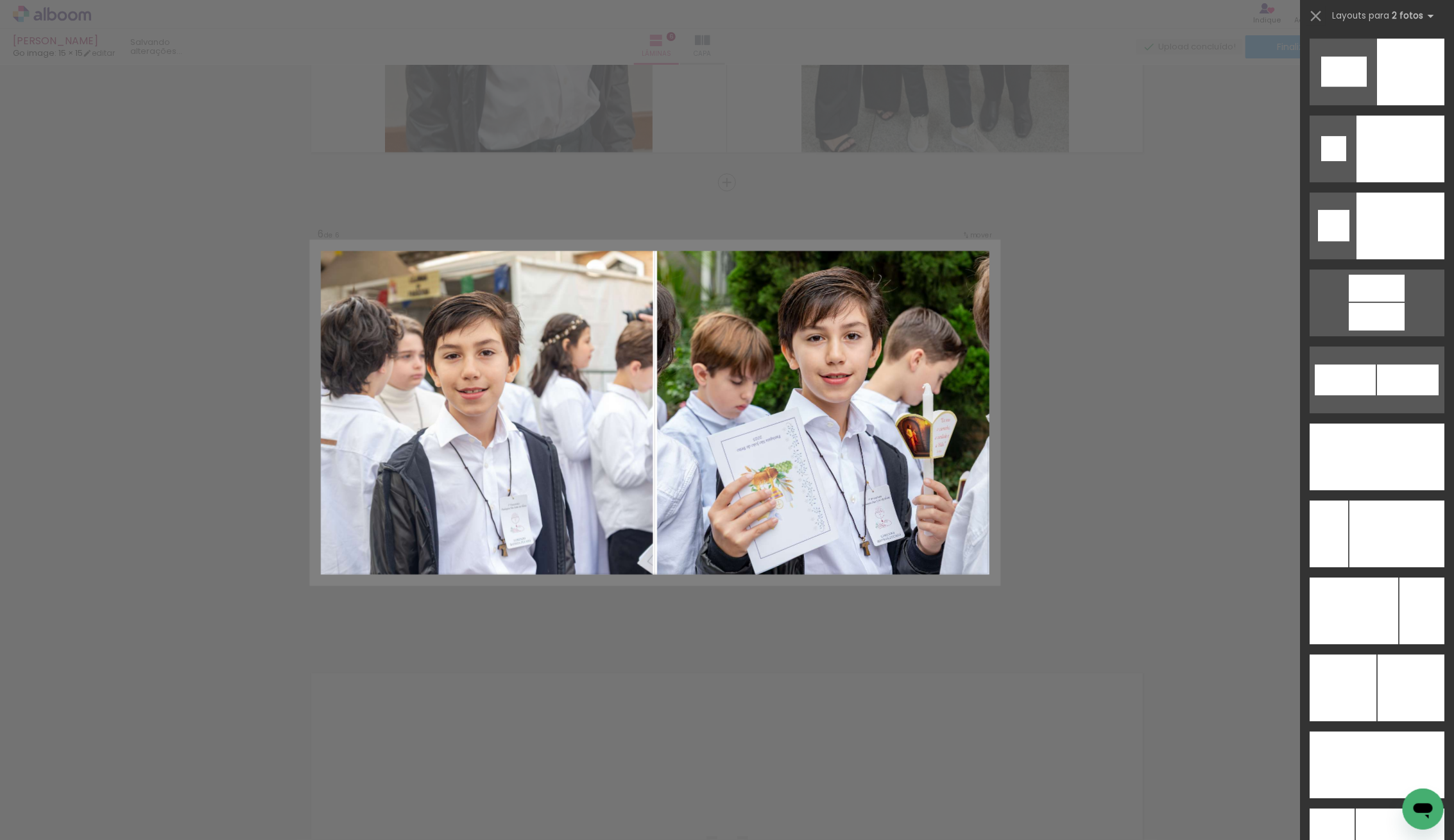
scroll to position [5446, 0]
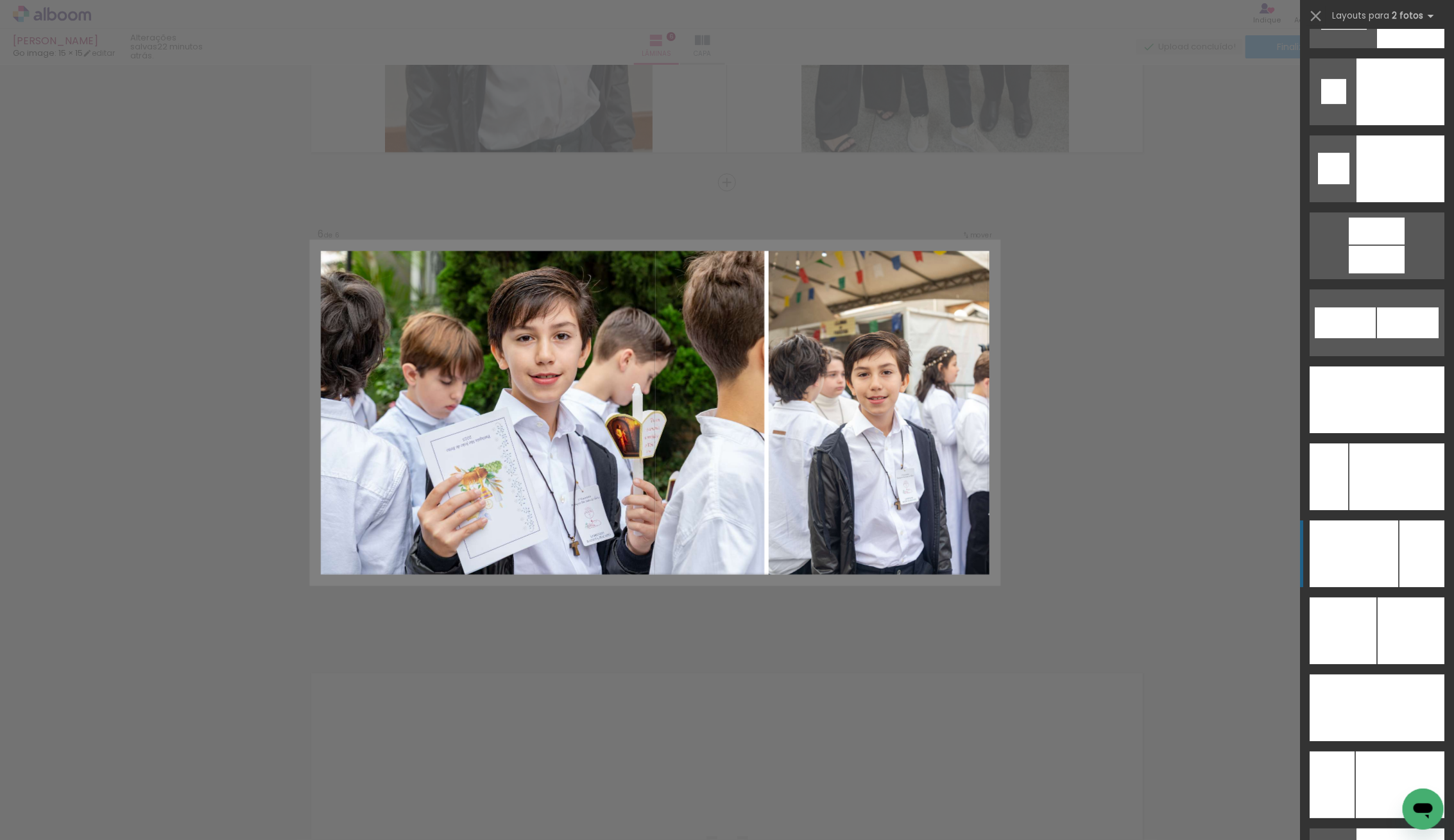
click at [1397, 532] on div at bounding box center [1353, 554] width 88 height 67
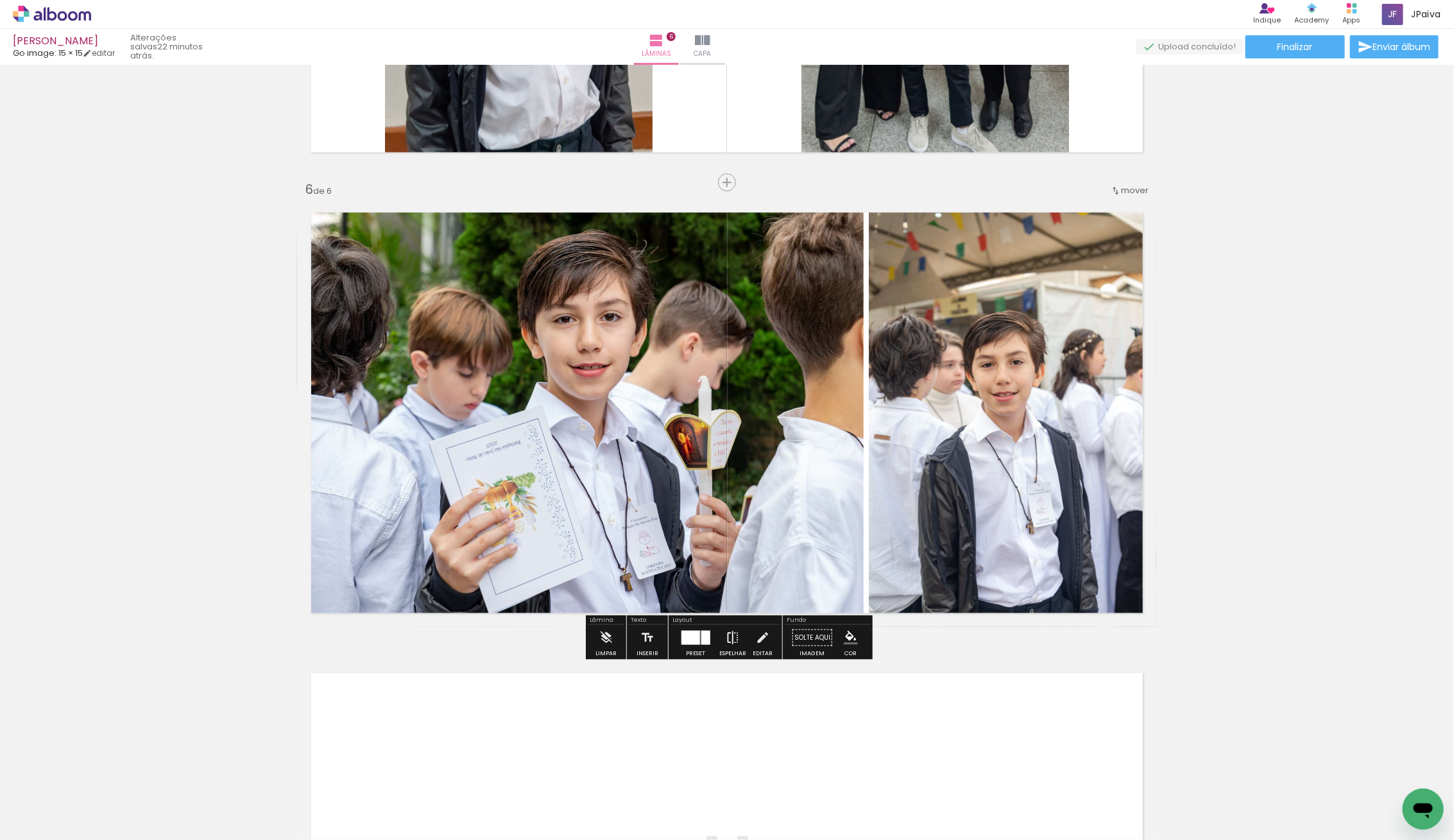
click at [734, 641] on iron-icon at bounding box center [732, 637] width 14 height 26
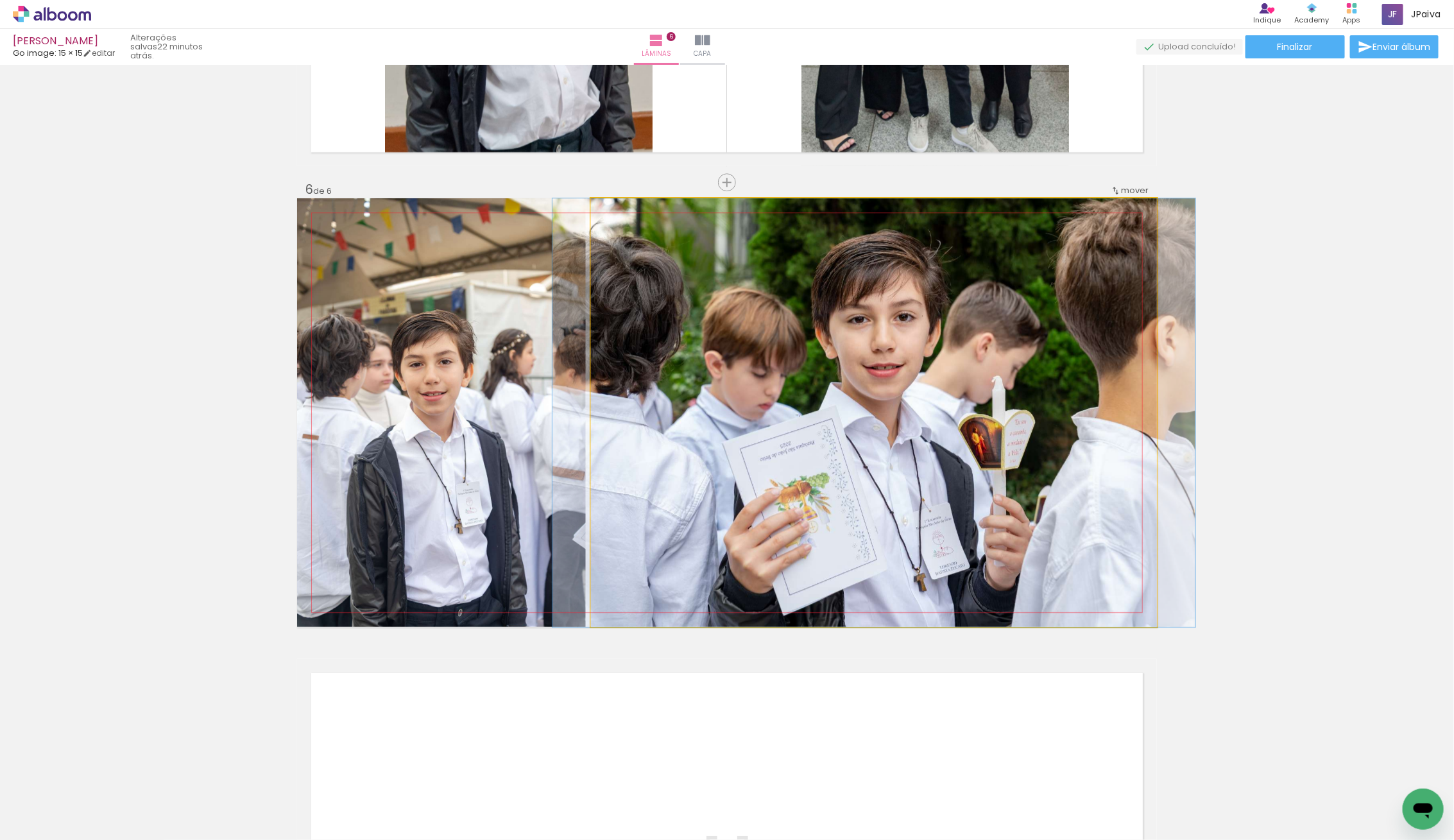
drag, startPoint x: 852, startPoint y: 442, endPoint x: 826, endPoint y: 444, distance: 26.1
click at [852, 442] on quentale-photo at bounding box center [873, 412] width 566 height 428
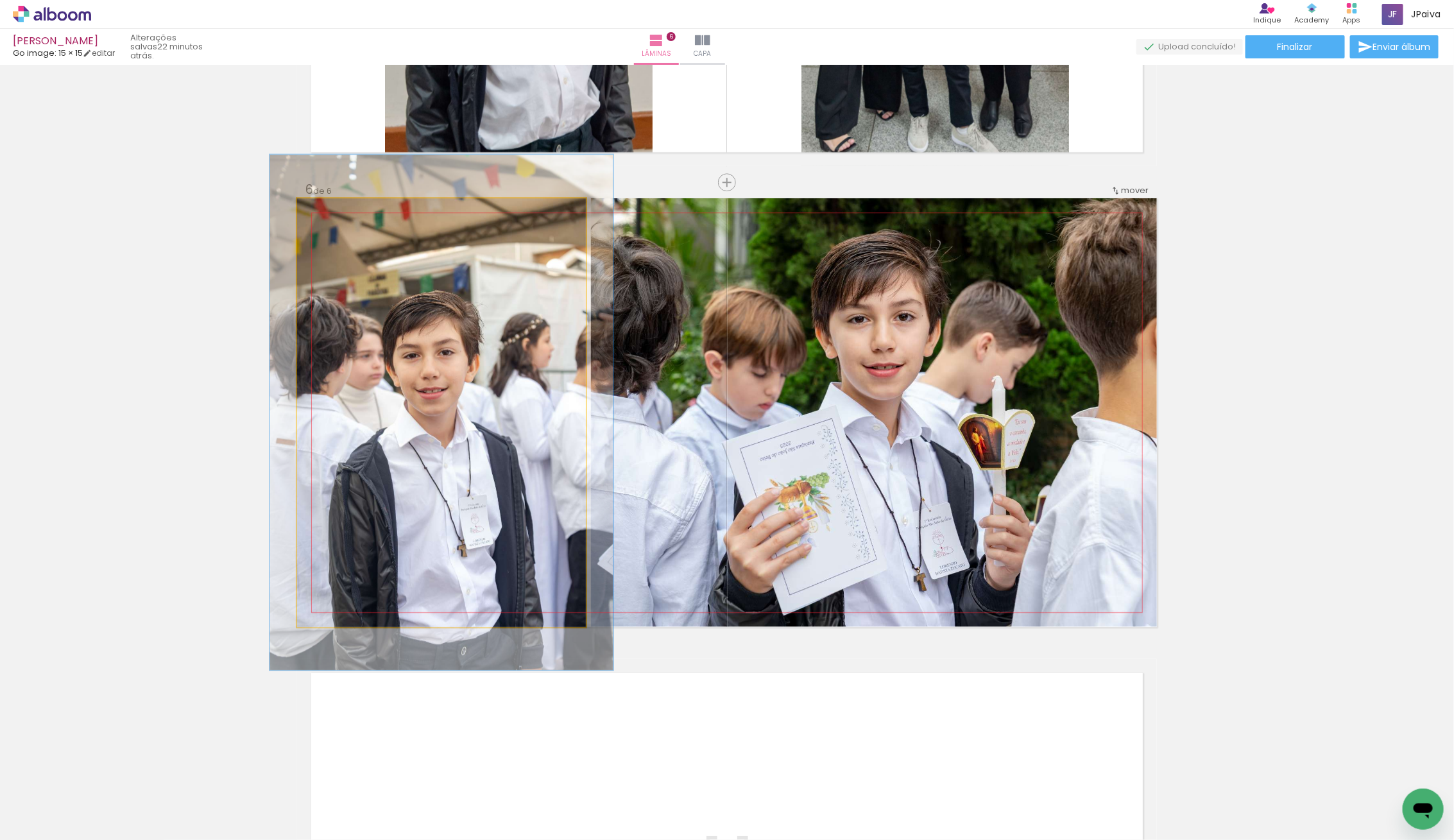
drag, startPoint x: 333, startPoint y: 215, endPoint x: 341, endPoint y: 217, distance: 8.2
click at [341, 217] on div at bounding box center [335, 211] width 21 height 21
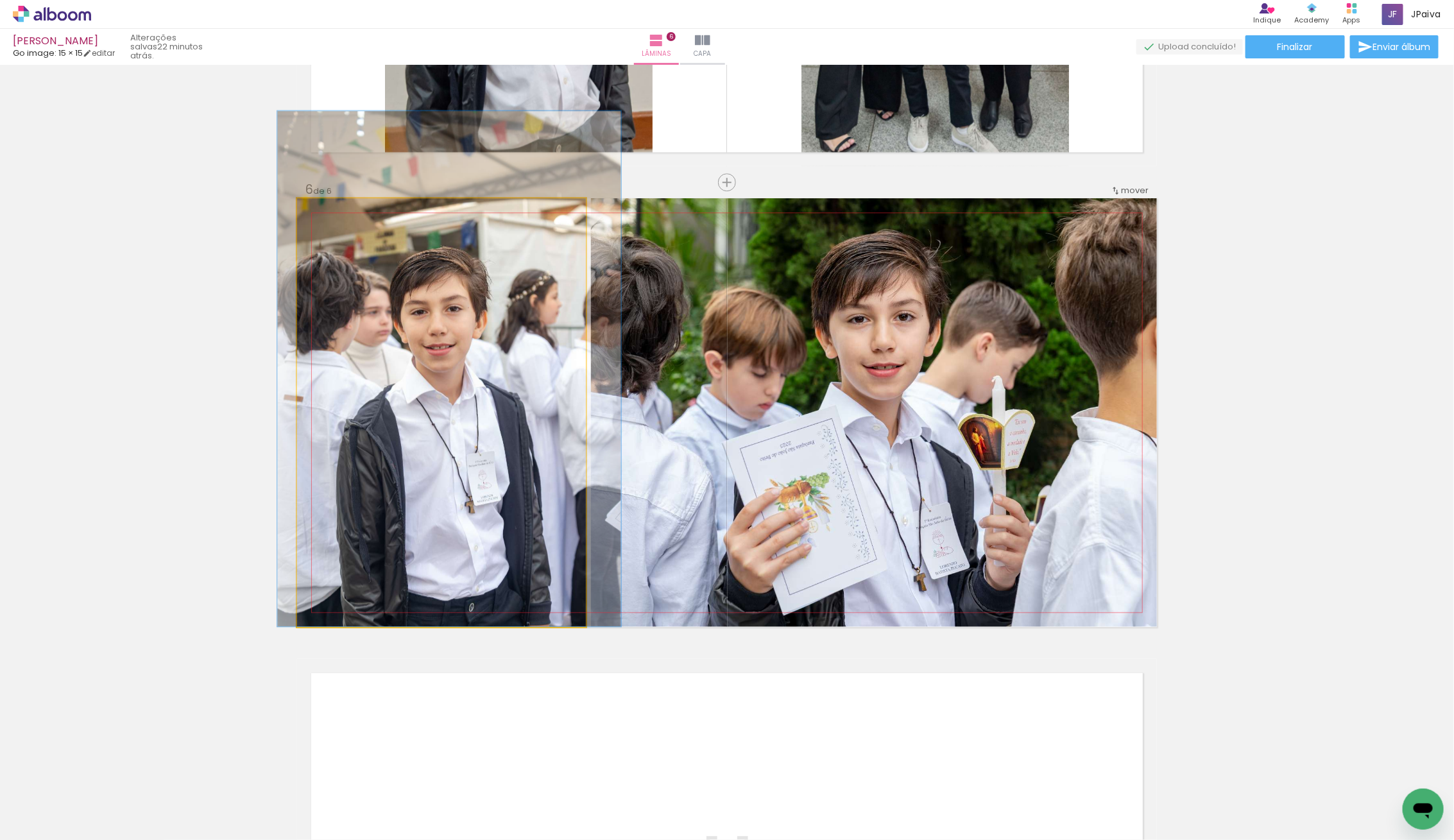
drag, startPoint x: 413, startPoint y: 444, endPoint x: 420, endPoint y: 368, distance: 76.3
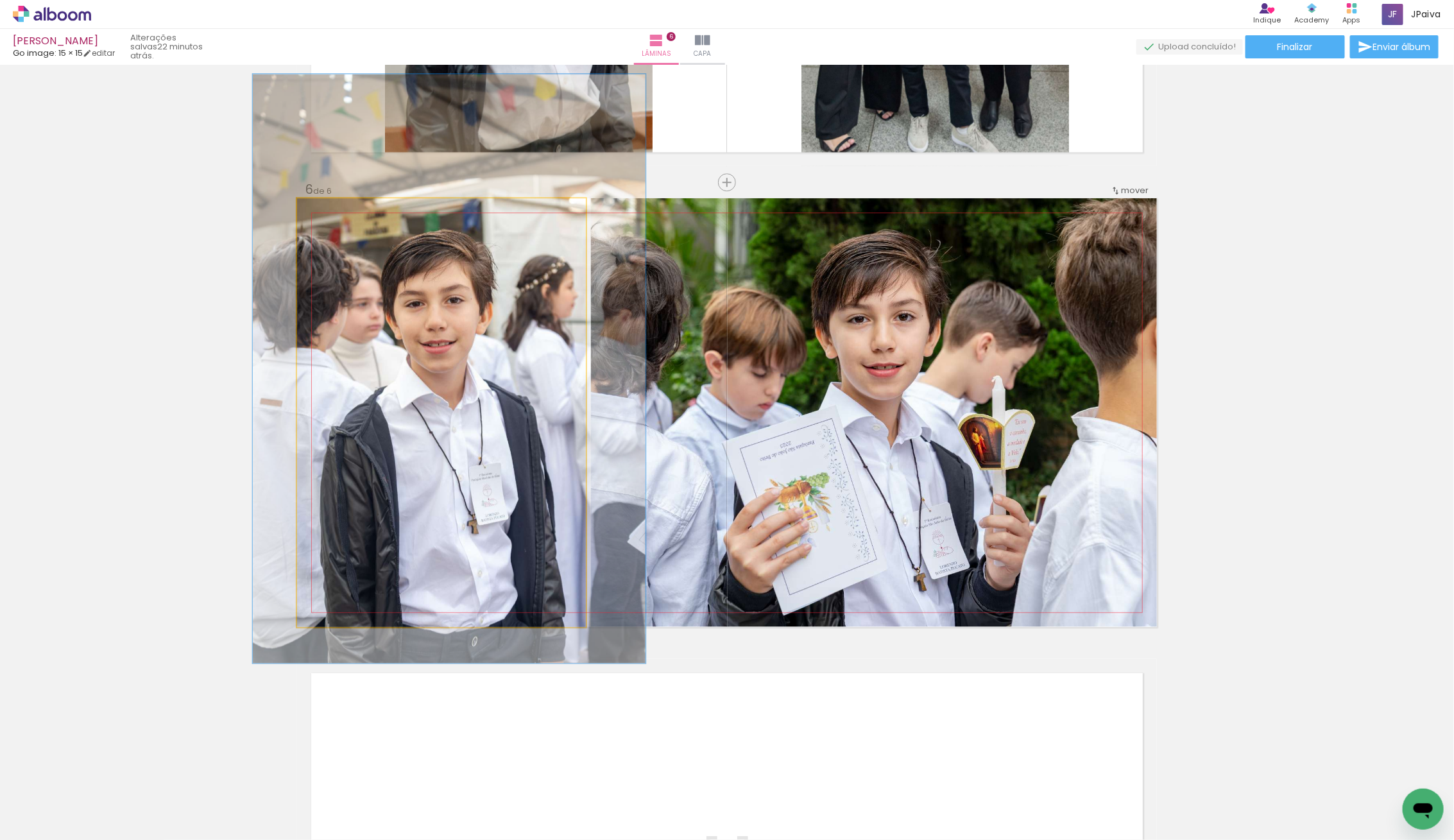
type paper-slider "136"
click at [346, 215] on div at bounding box center [345, 212] width 12 height 12
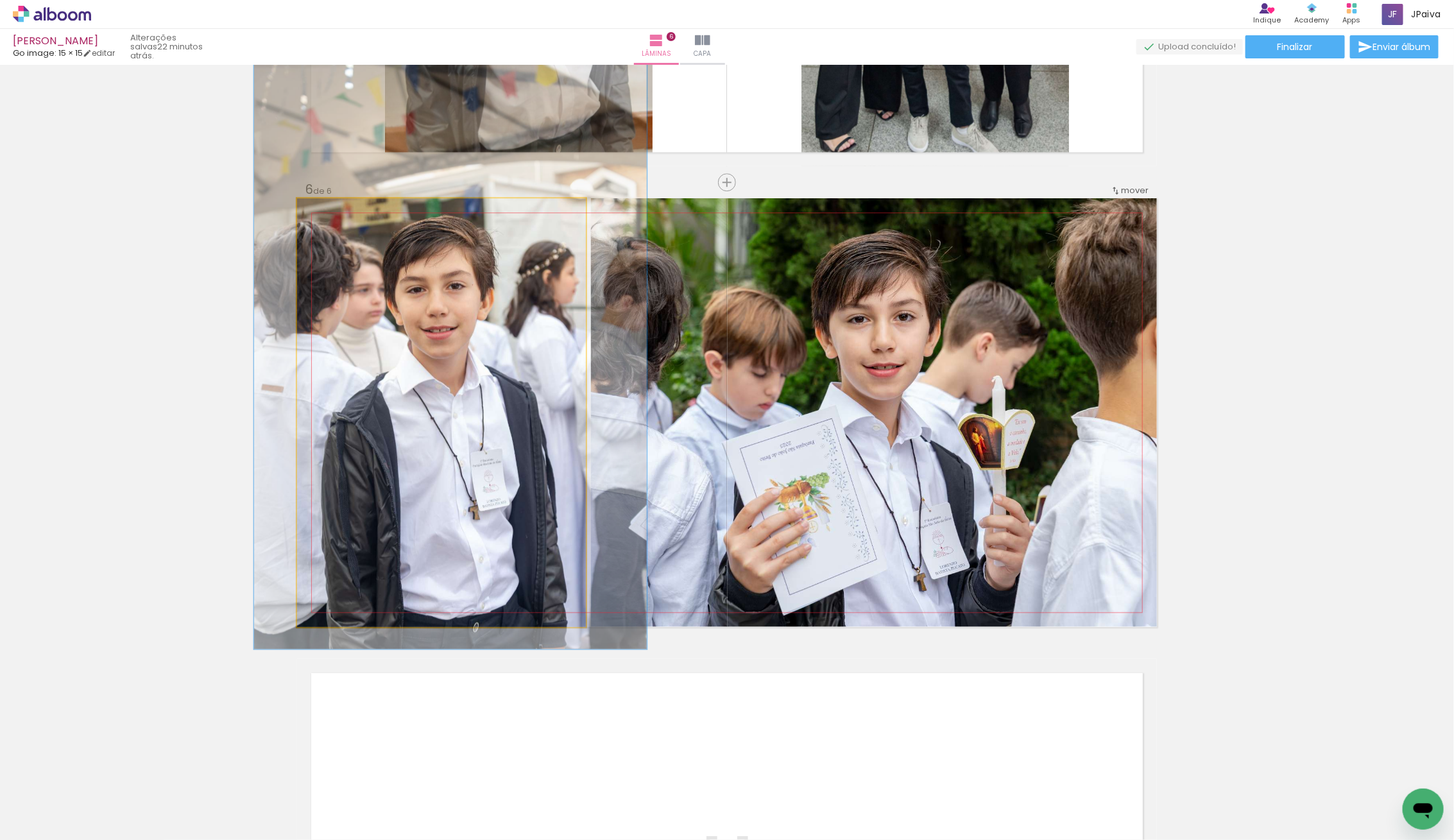
drag, startPoint x: 481, startPoint y: 477, endPoint x: 482, endPoint y: 462, distance: 15.0
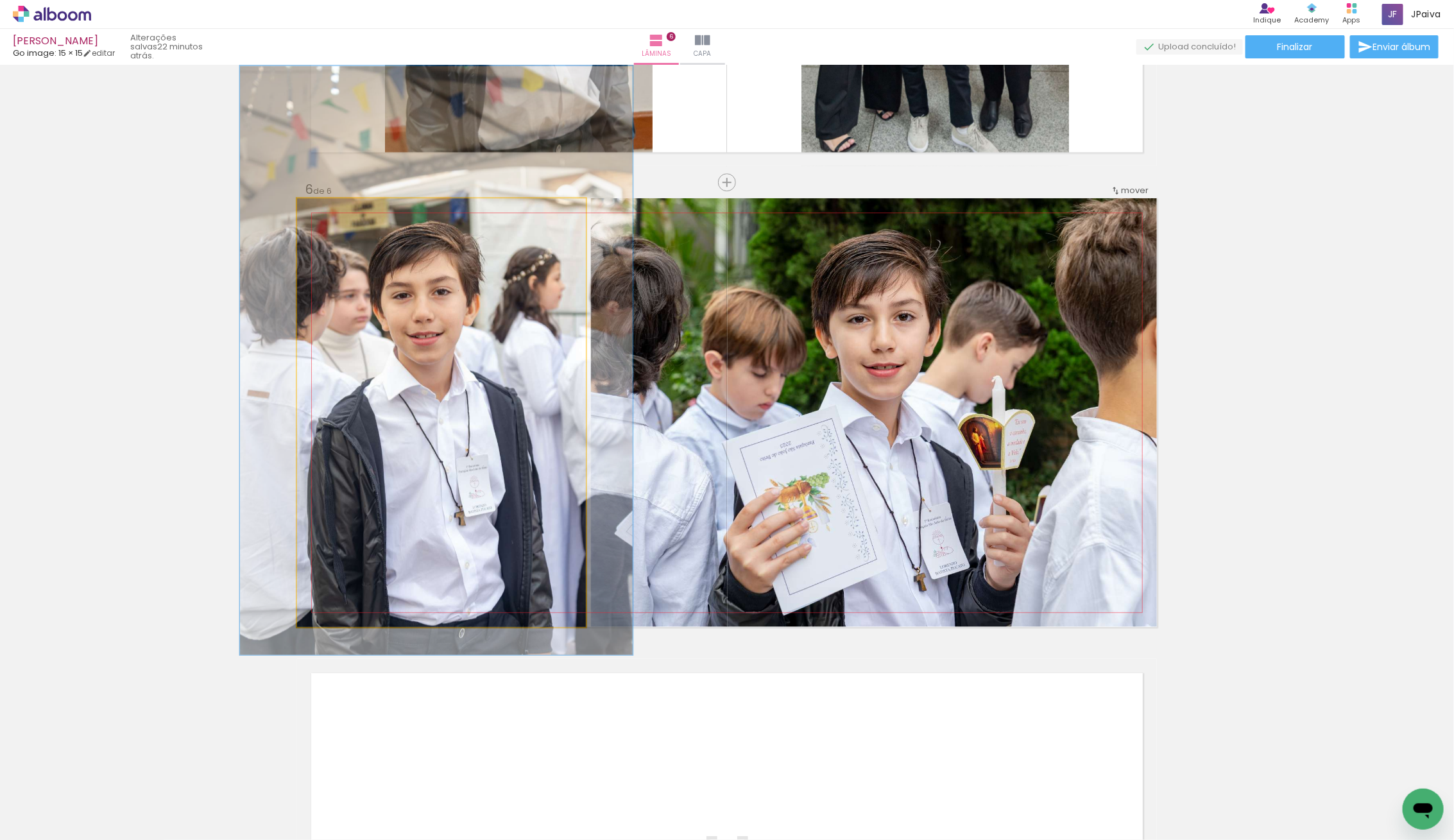
drag, startPoint x: 515, startPoint y: 458, endPoint x: 501, endPoint y: 464, distance: 15.2
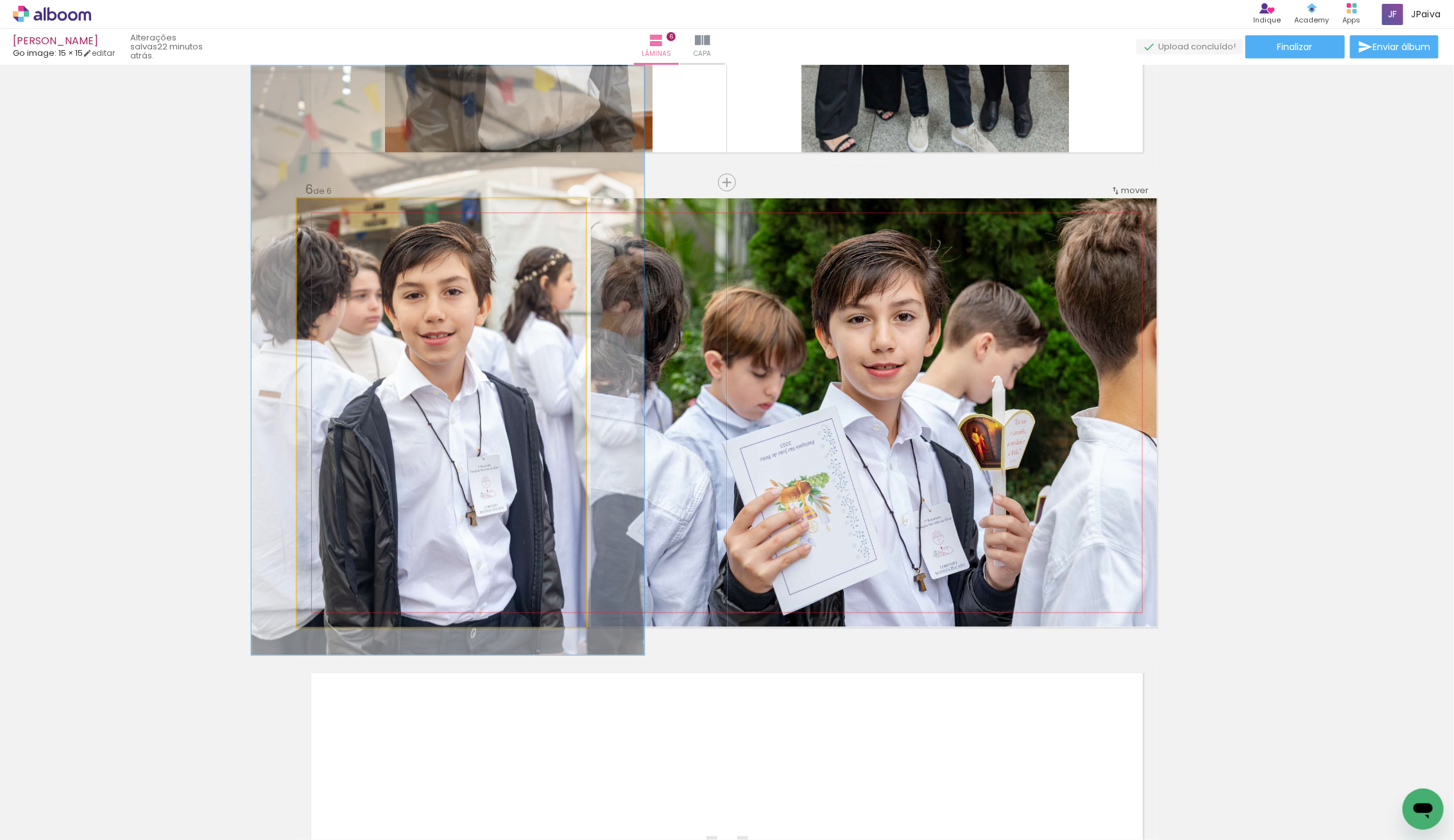
drag, startPoint x: 501, startPoint y: 464, endPoint x: 512, endPoint y: 464, distance: 11.0
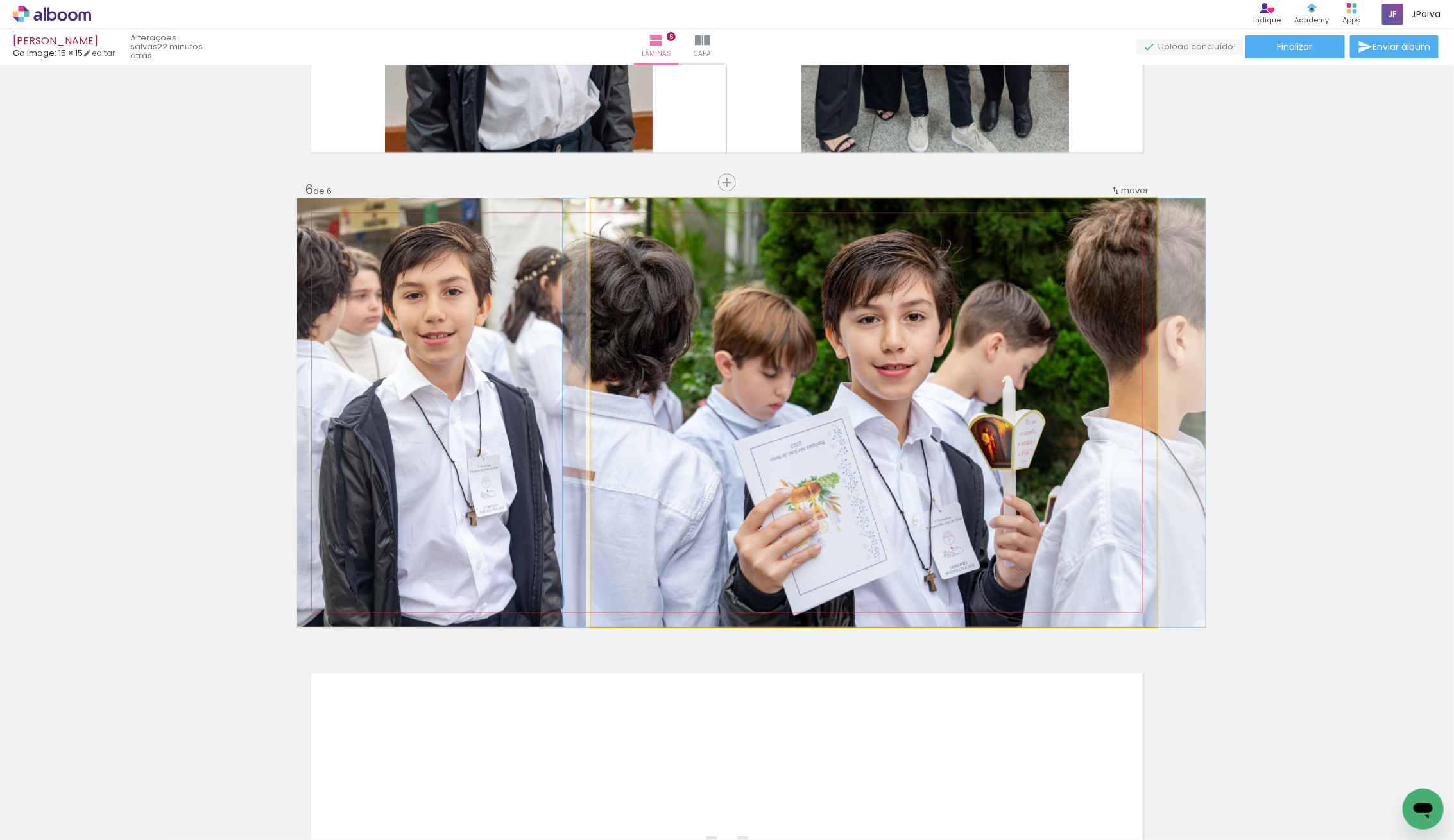
drag, startPoint x: 835, startPoint y: 498, endPoint x: 846, endPoint y: 496, distance: 11.2
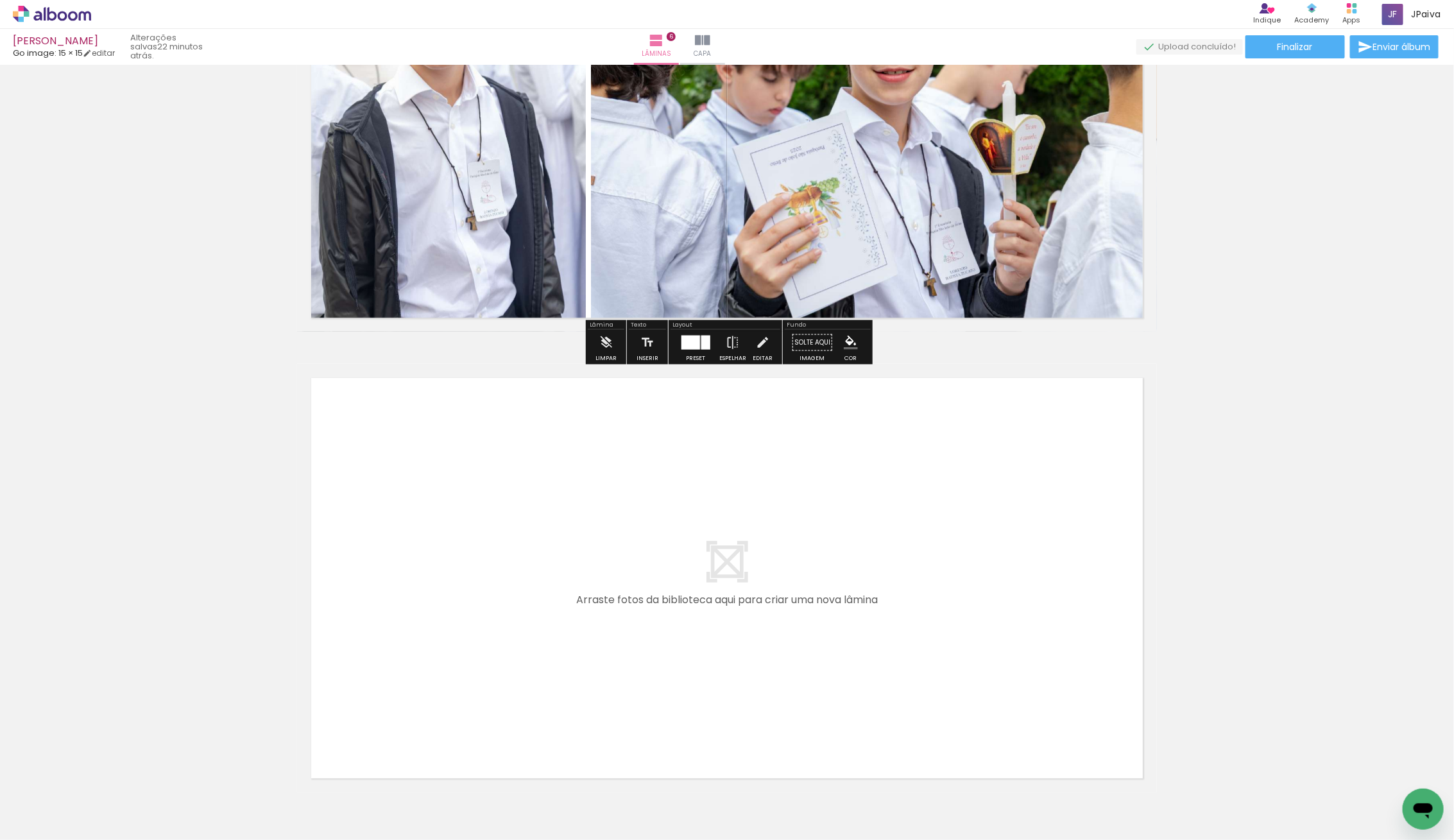
scroll to position [2503, 0]
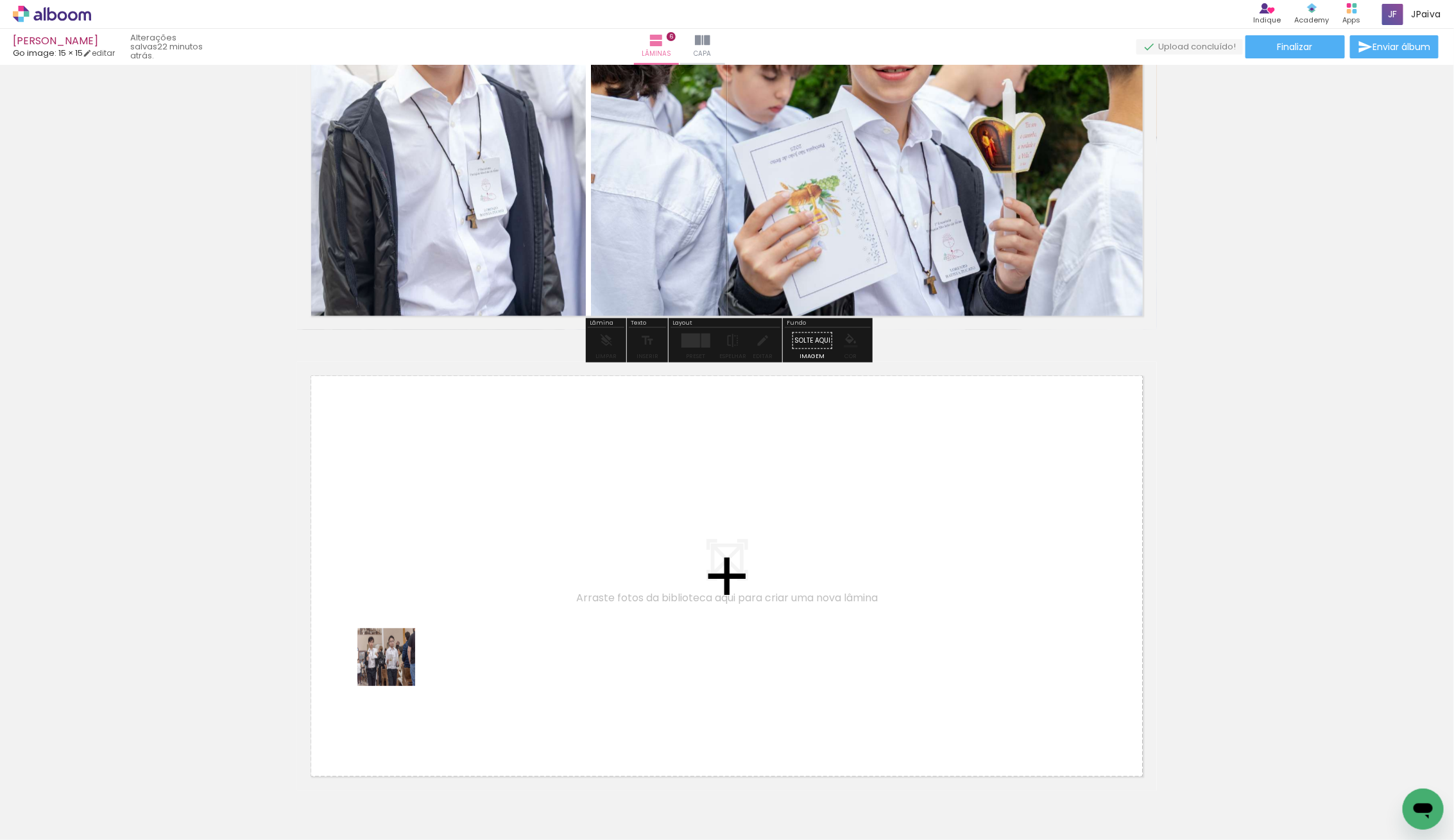
drag, startPoint x: 131, startPoint y: 813, endPoint x: 484, endPoint y: 613, distance: 405.7
click at [484, 613] on quentale-workspace at bounding box center [727, 420] width 1454 height 840
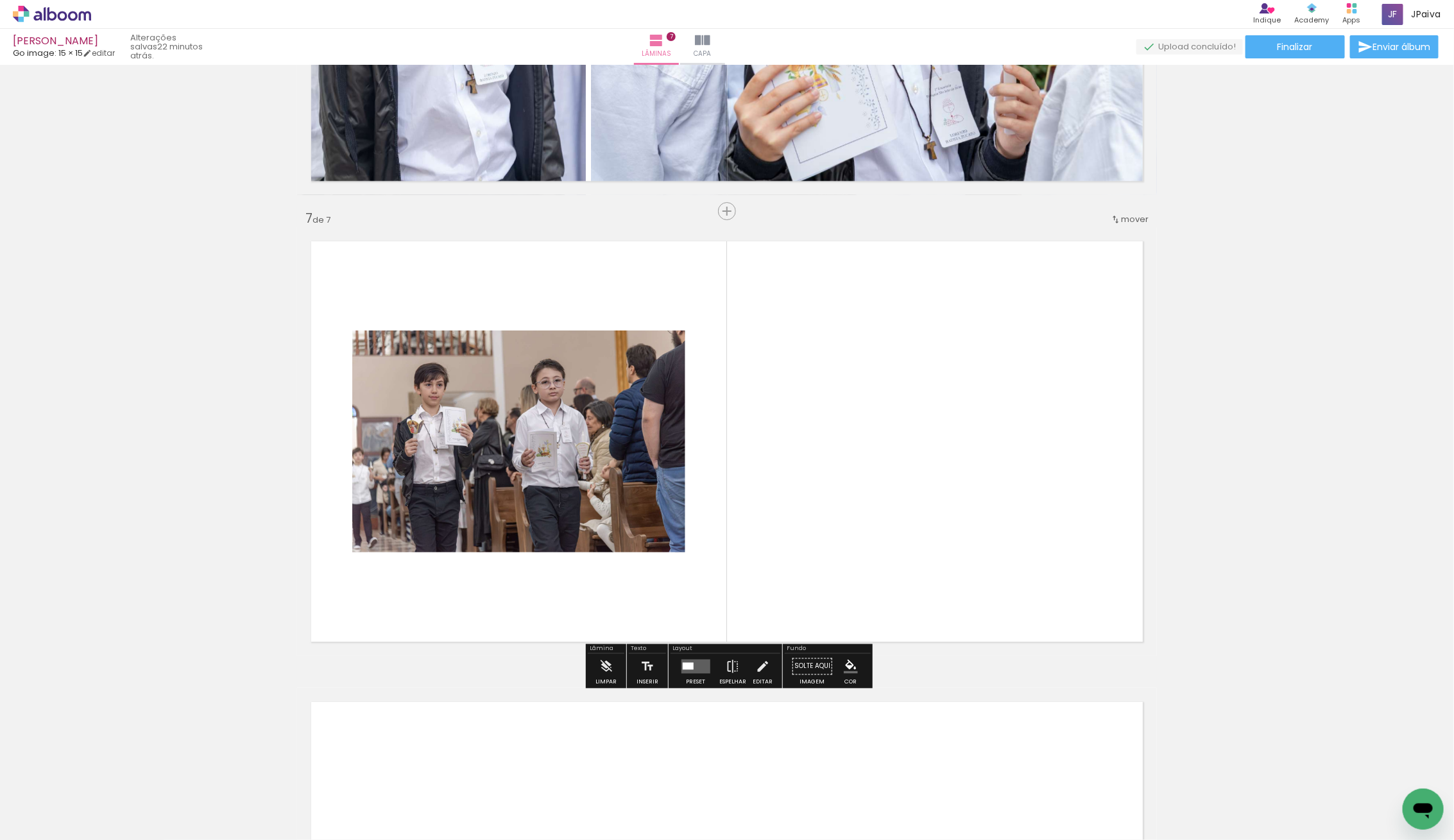
scroll to position [2667, 0]
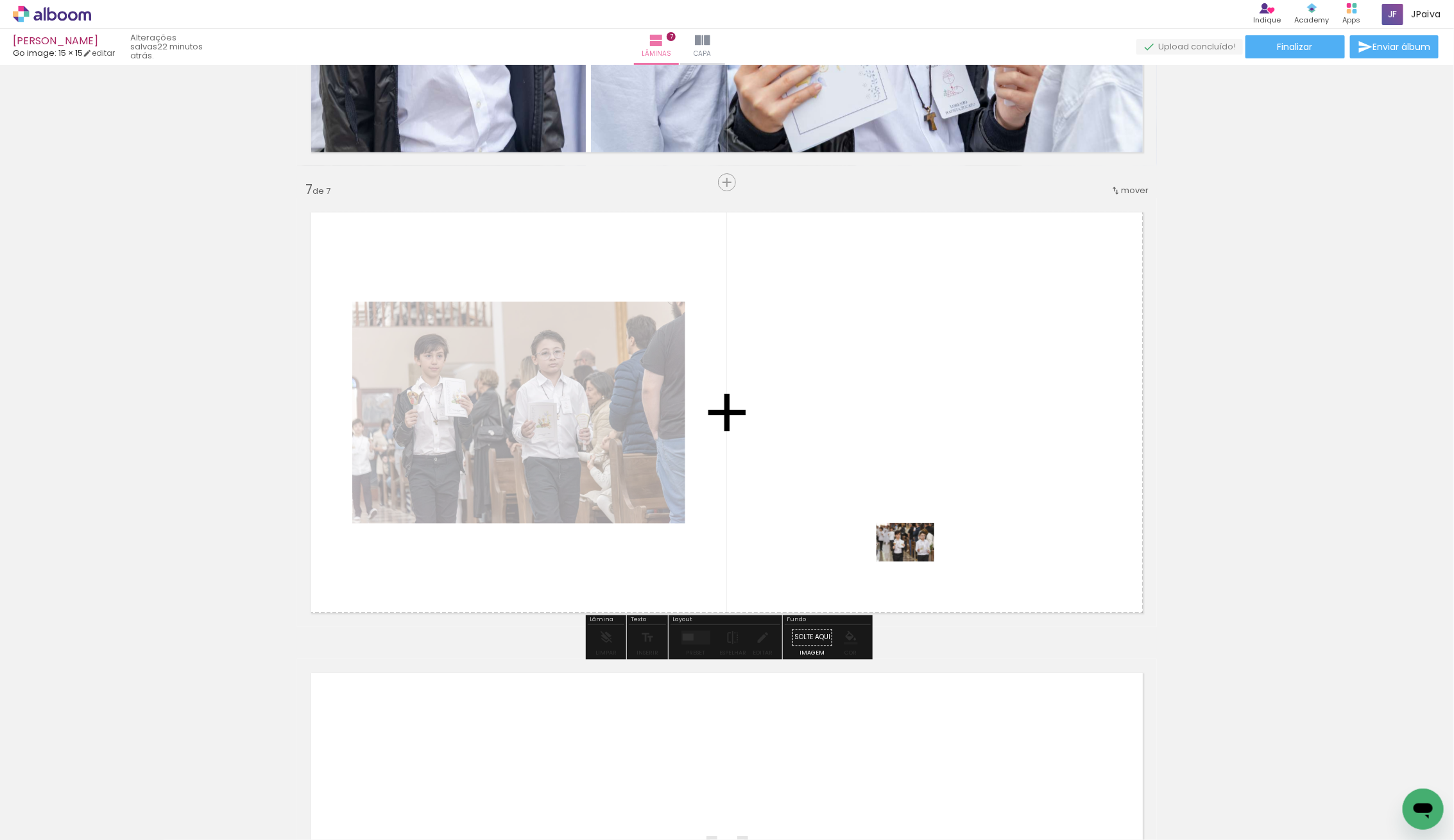
drag, startPoint x: 413, startPoint y: 739, endPoint x: 906, endPoint y: 553, distance: 526.9
click at [914, 557] on quentale-workspace at bounding box center [727, 420] width 1454 height 840
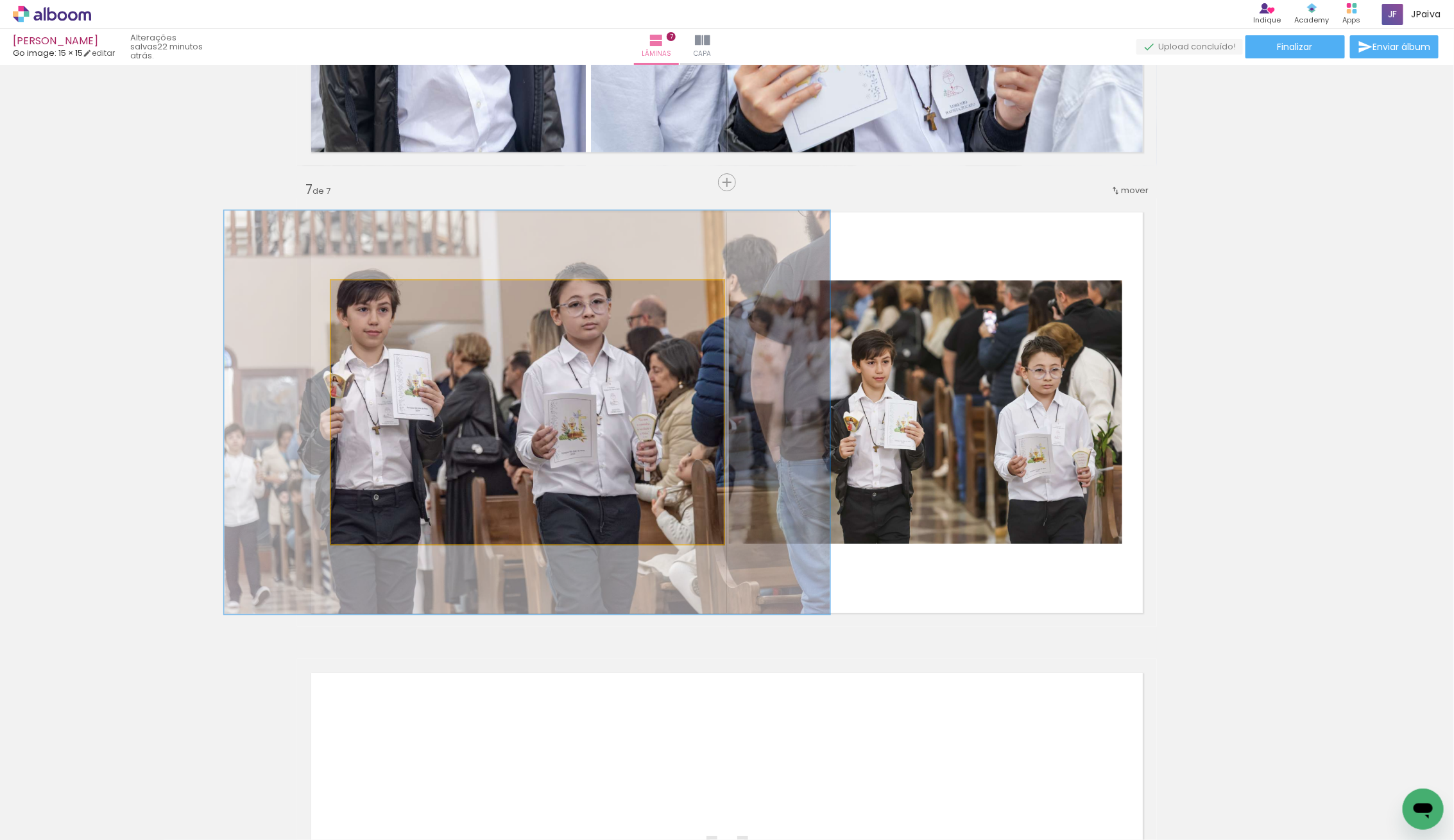
drag, startPoint x: 364, startPoint y: 300, endPoint x: 421, endPoint y: 335, distance: 66.9
click at [388, 302] on div at bounding box center [385, 294] width 21 height 21
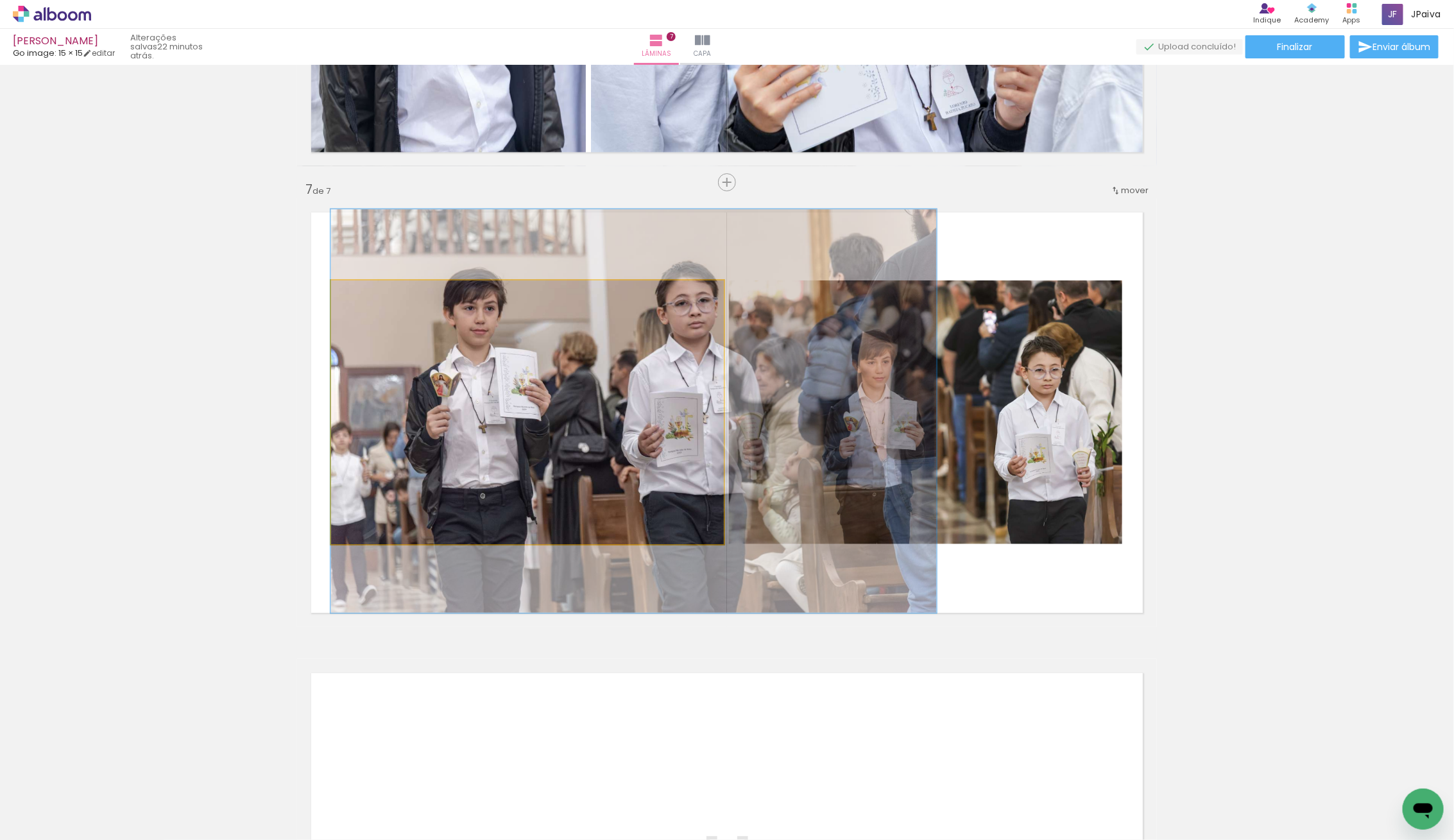
drag, startPoint x: 533, startPoint y: 417, endPoint x: 676, endPoint y: 414, distance: 143.0
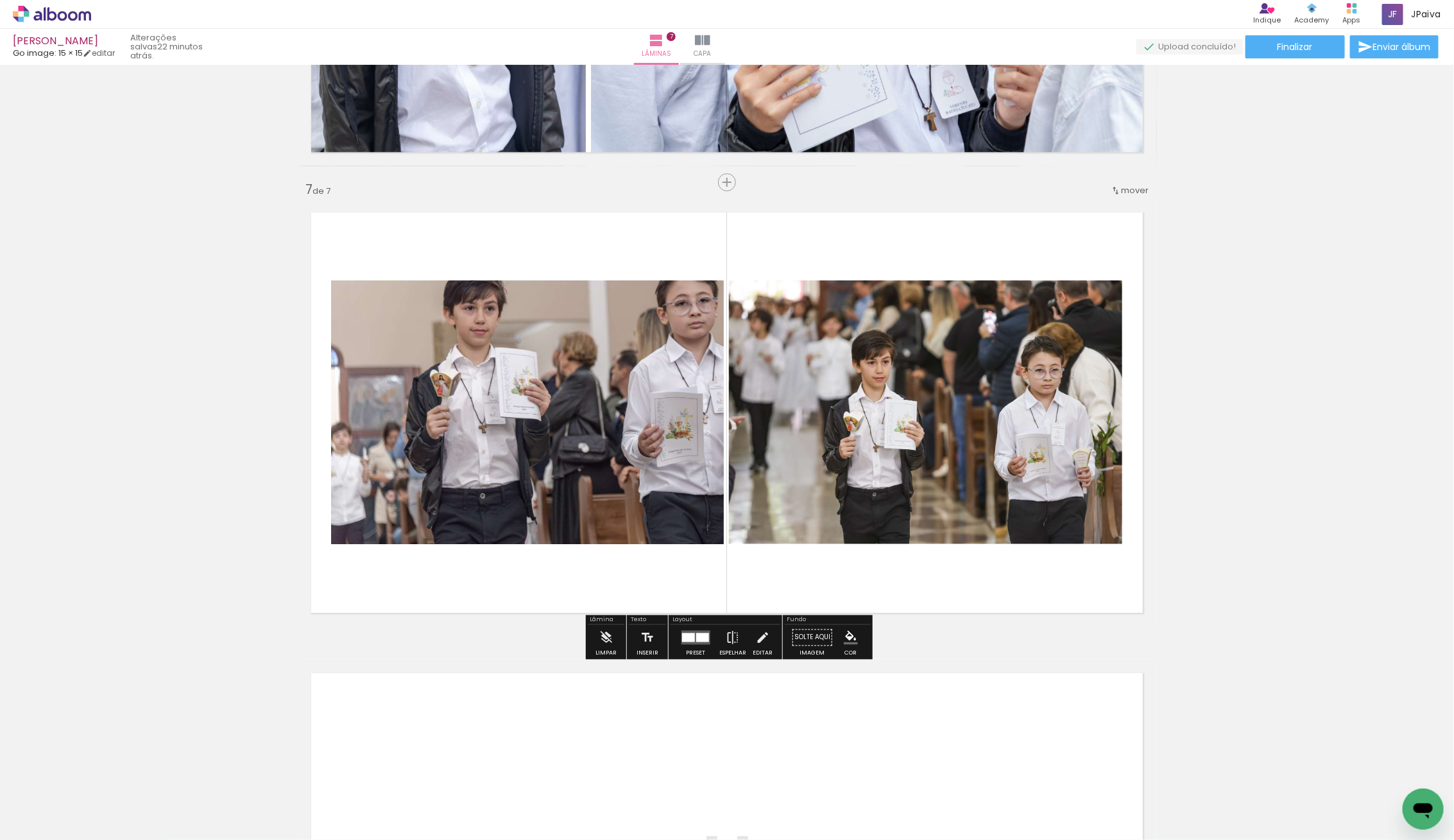
click at [680, 416] on quentale-photo at bounding box center [527, 412] width 393 height 264
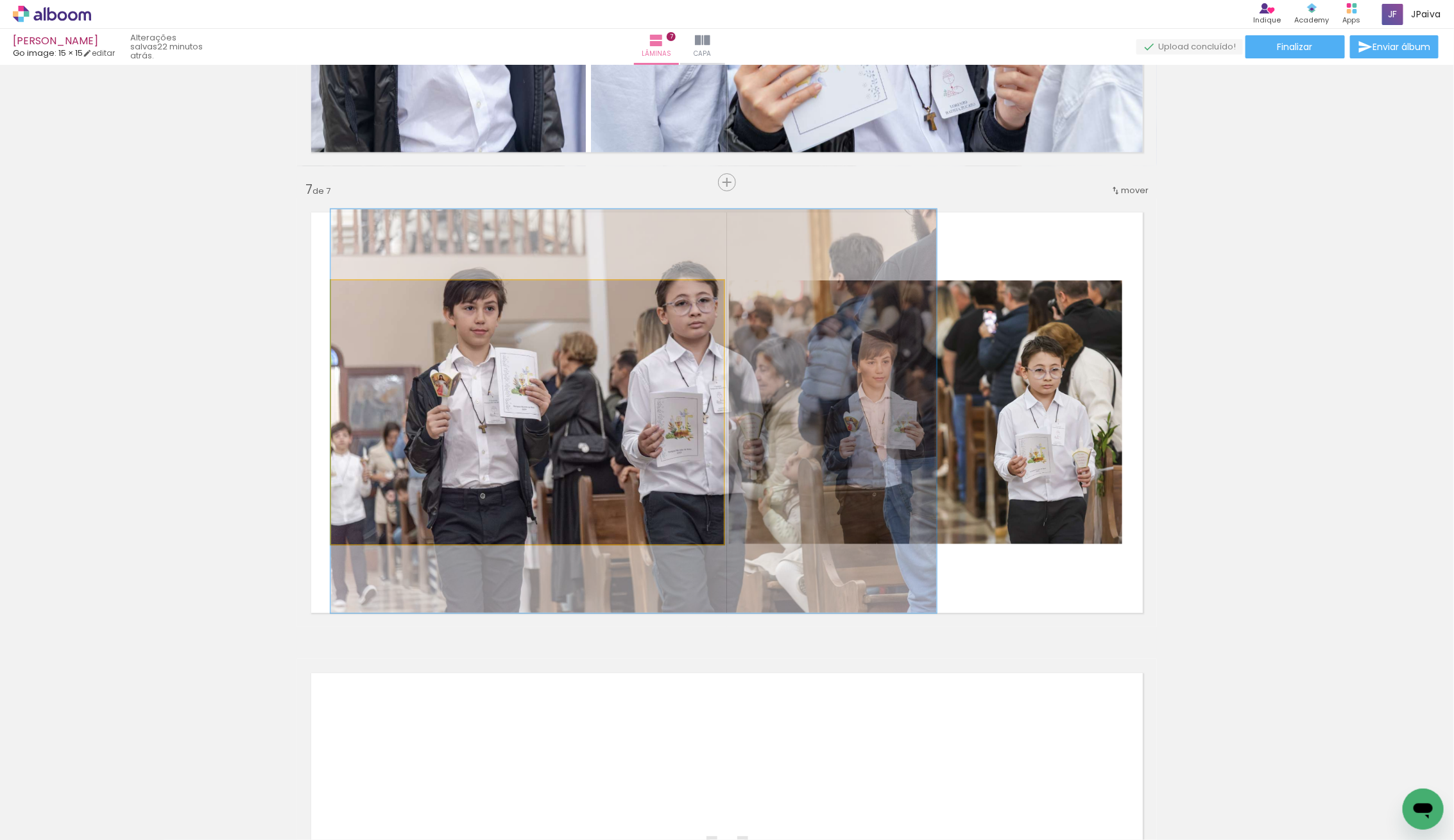
click at [538, 432] on quentale-photo at bounding box center [527, 412] width 393 height 264
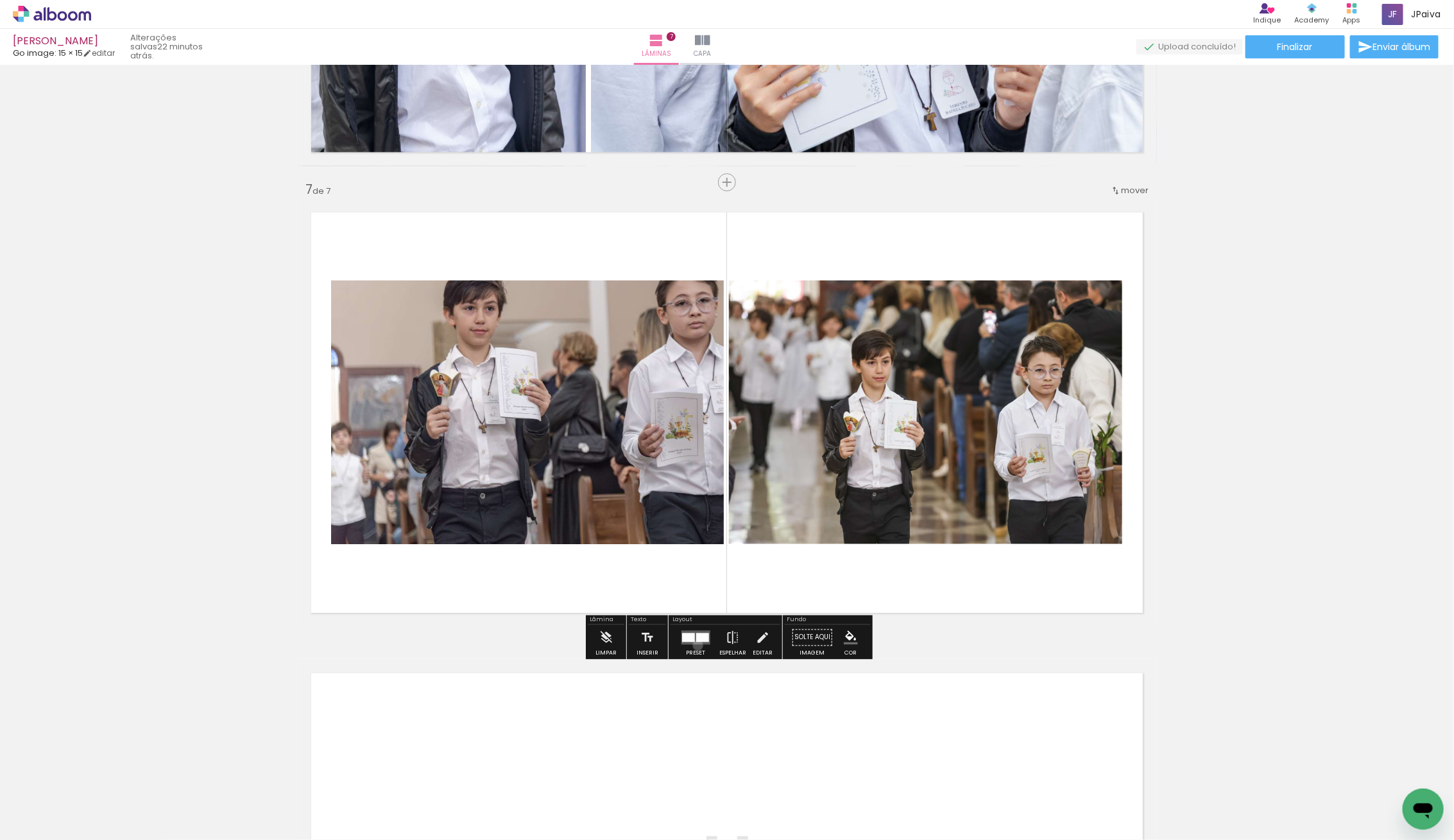
click at [695, 642] on div at bounding box center [695, 637] width 35 height 26
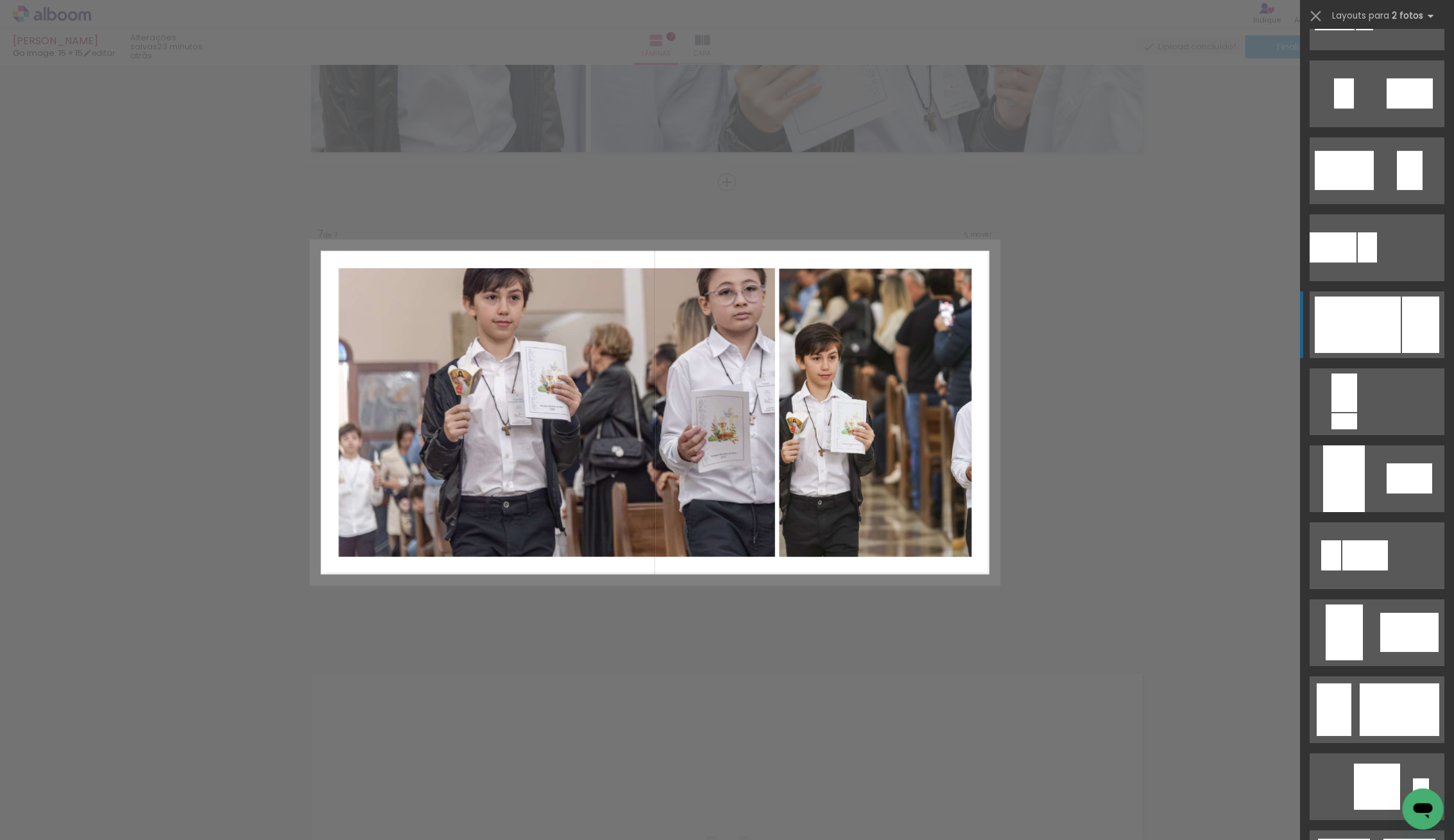
scroll to position [2440, 0]
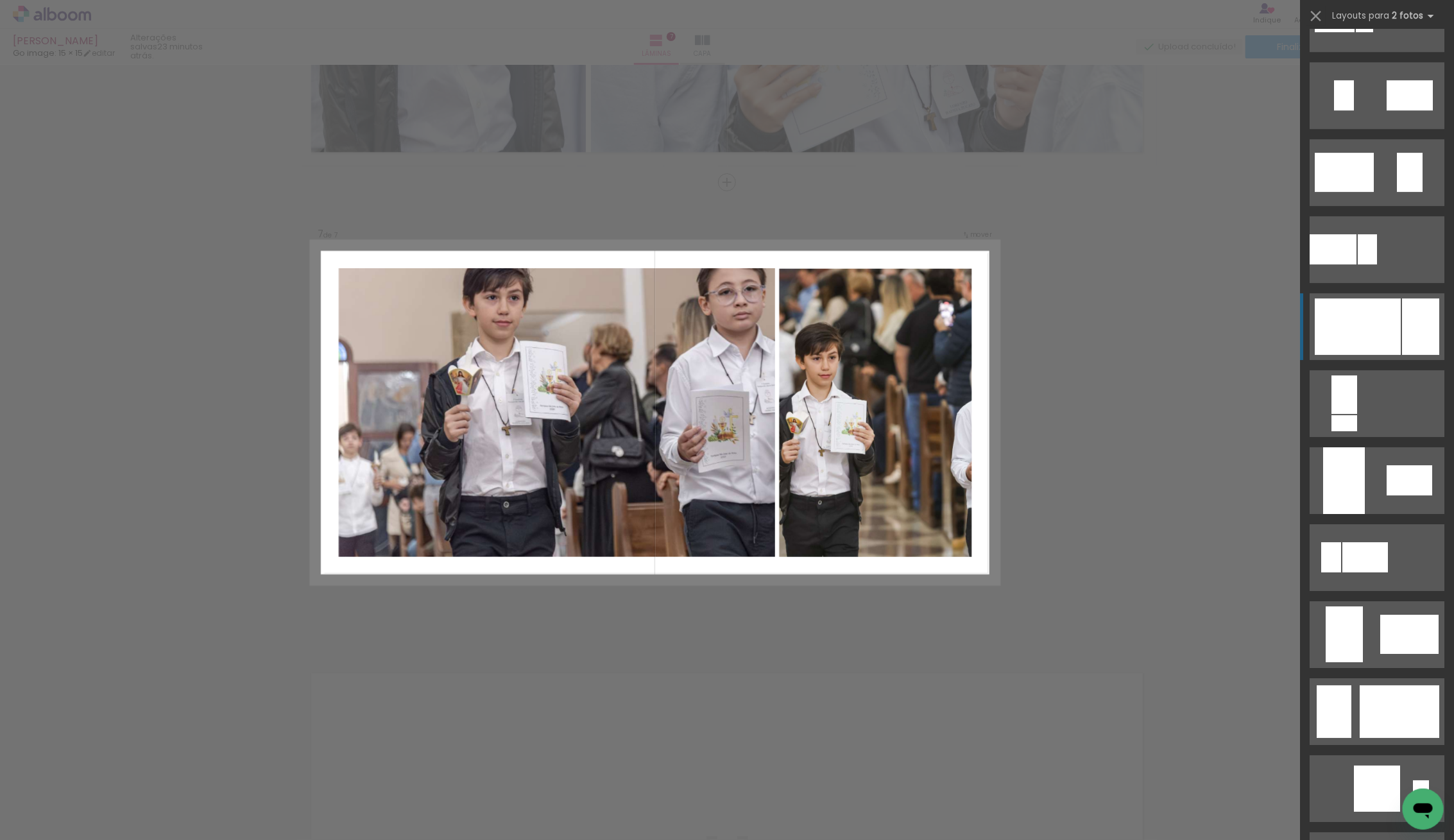
click at [1407, 338] on div at bounding box center [1420, 327] width 37 height 57
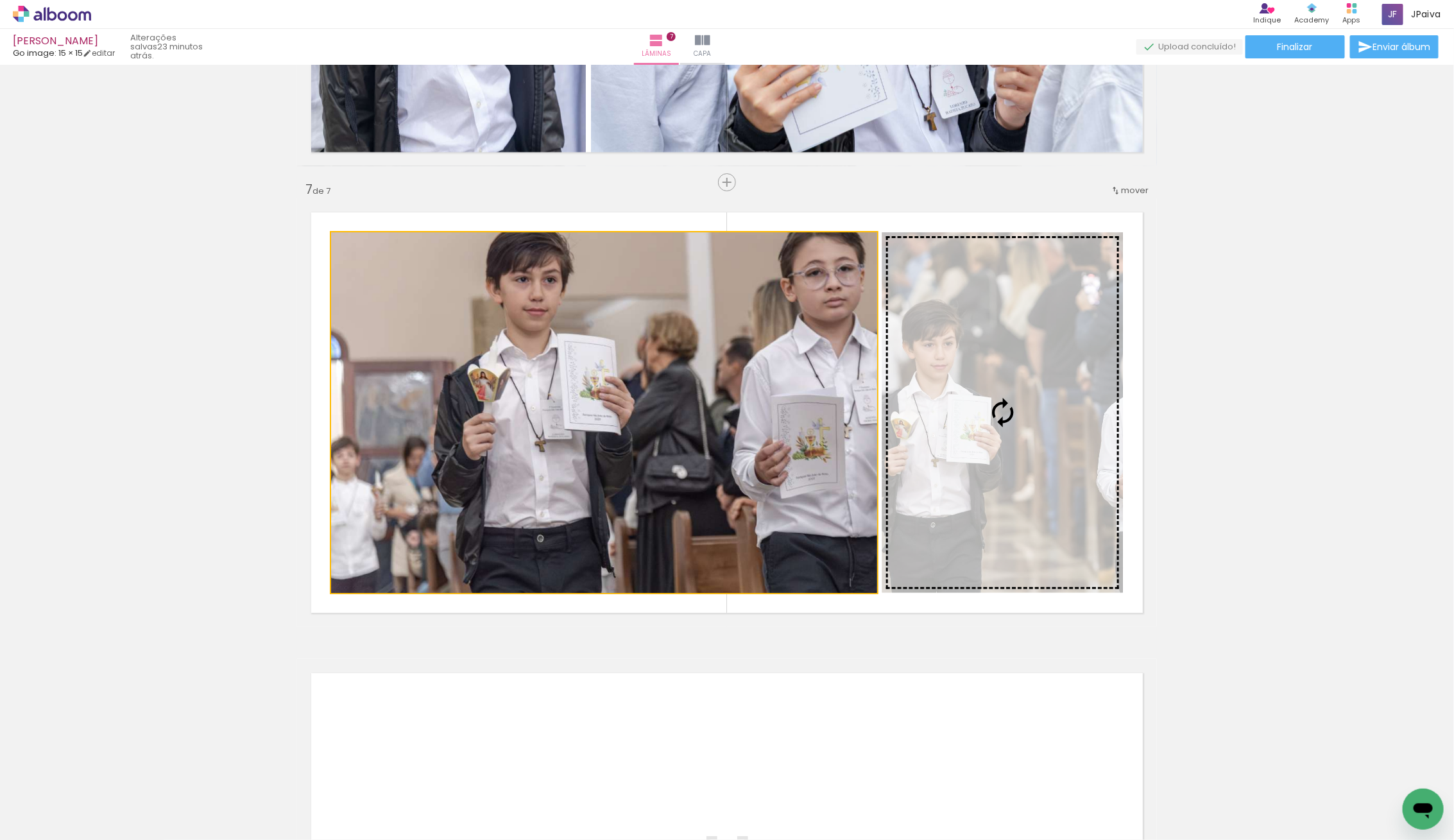
drag, startPoint x: 652, startPoint y: 391, endPoint x: 1016, endPoint y: 403, distance: 364.2
click at [0, 0] on slot at bounding box center [0, 0] width 0 height 0
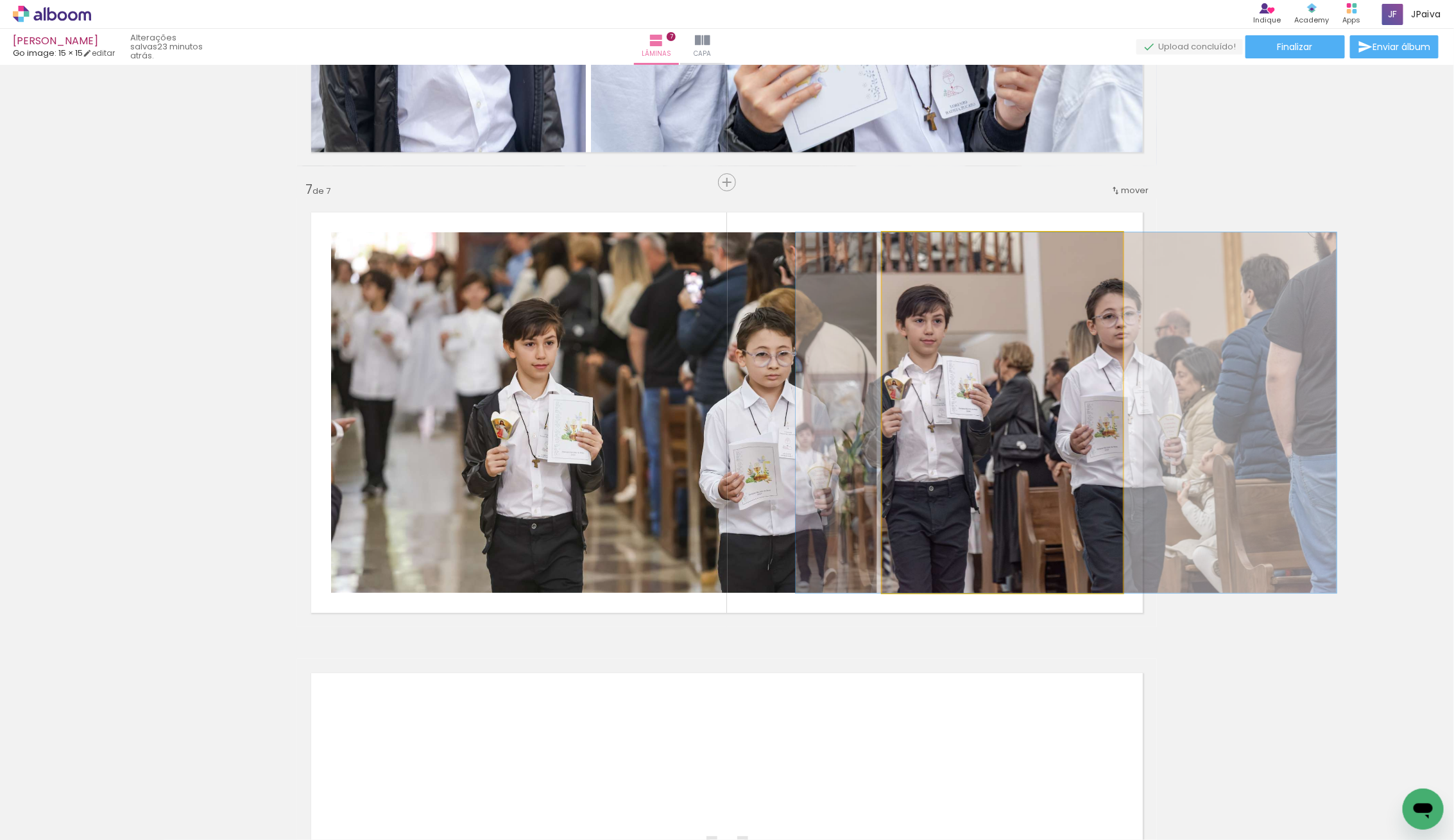
drag, startPoint x: 1058, startPoint y: 420, endPoint x: 1128, endPoint y: 412, distance: 70.5
click at [1128, 412] on quentale-layouter at bounding box center [727, 412] width 860 height 428
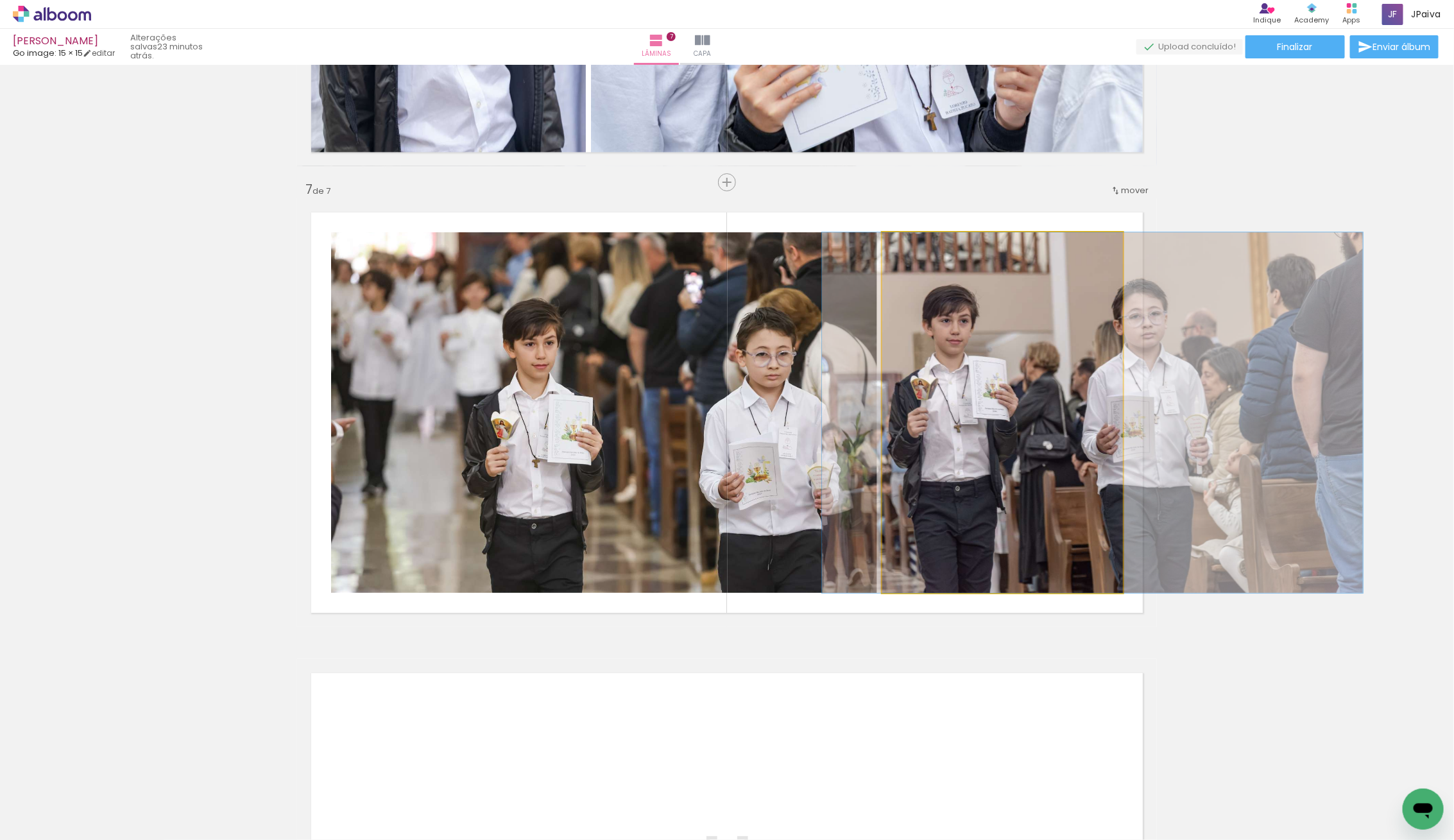
drag, startPoint x: 1069, startPoint y: 404, endPoint x: 1088, endPoint y: 403, distance: 19.0
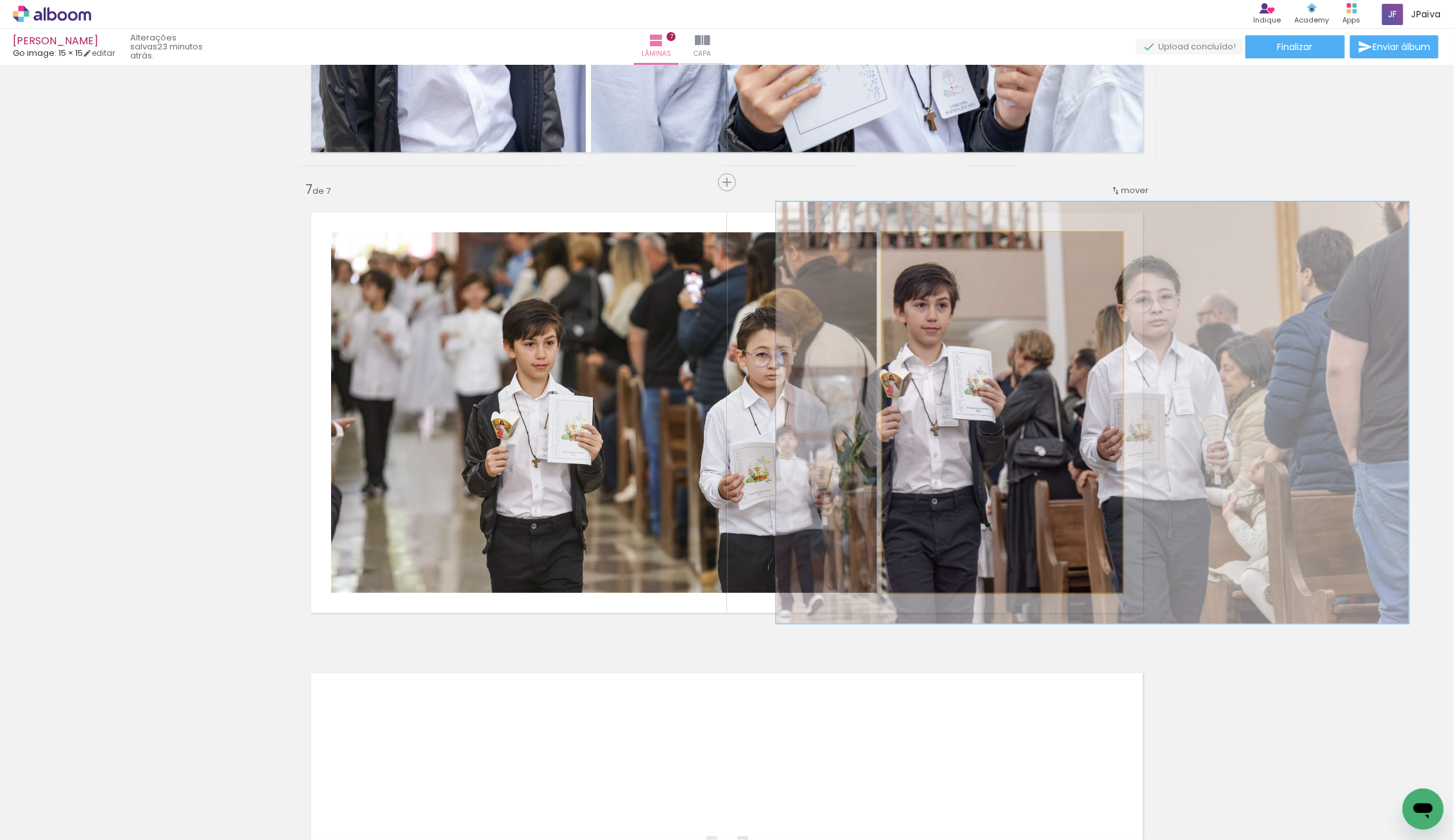
drag, startPoint x: 920, startPoint y: 254, endPoint x: 927, endPoint y: 254, distance: 7.0
type paper-slider "117"
click at [927, 254] on div at bounding box center [920, 245] width 21 height 21
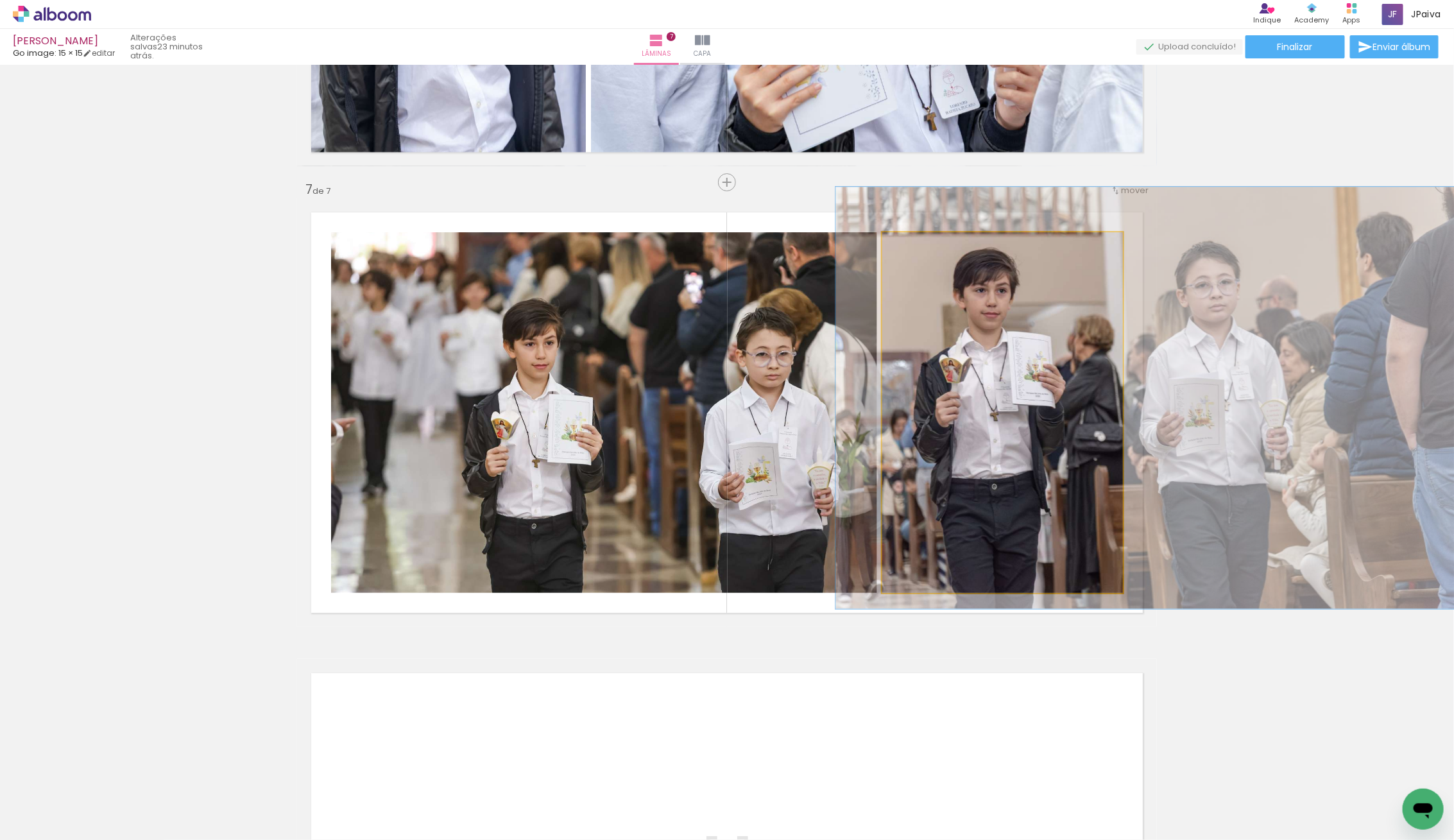
scroll to position [2657, 0]
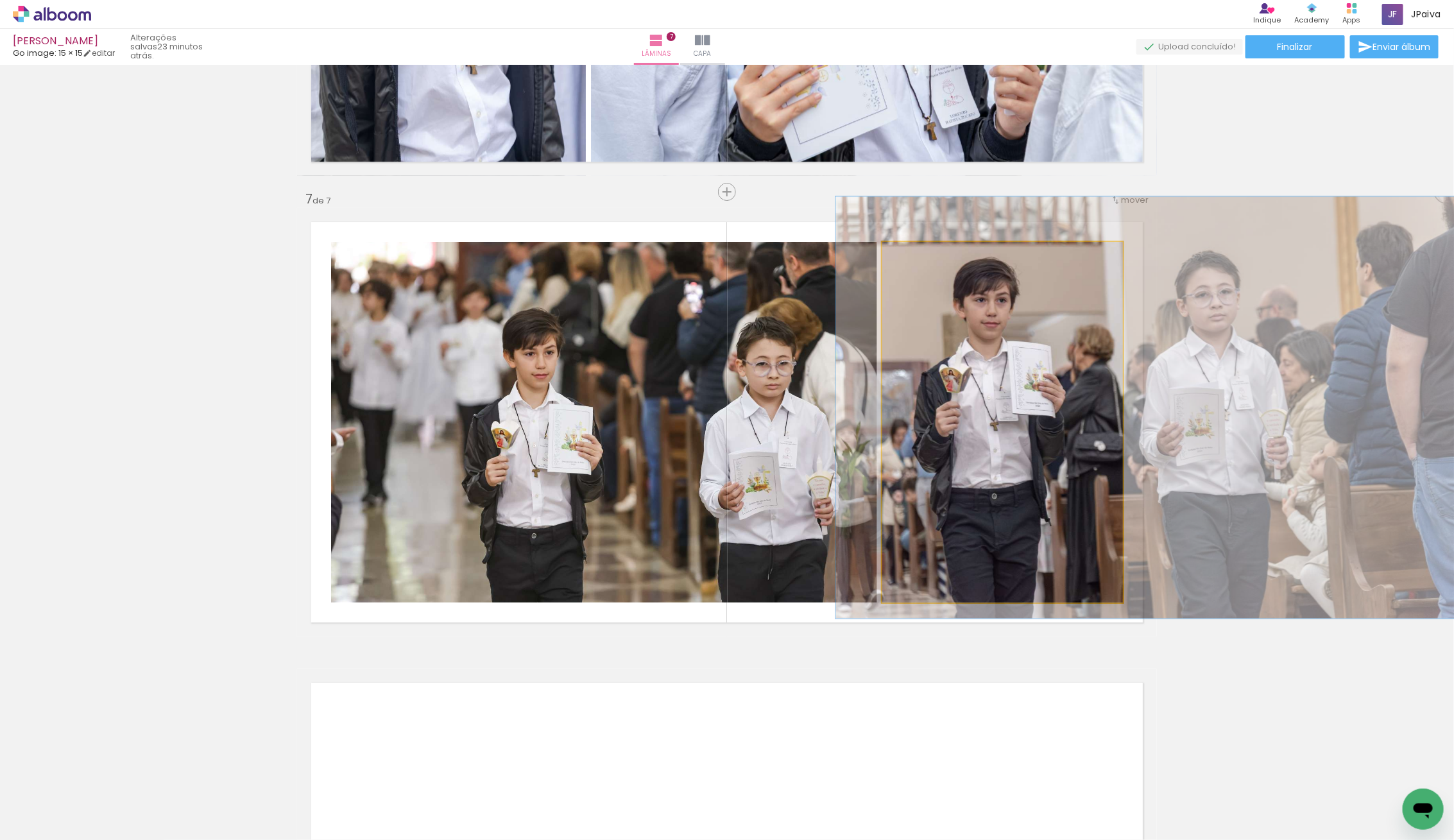
drag, startPoint x: 1036, startPoint y: 421, endPoint x: 1092, endPoint y: 406, distance: 58.0
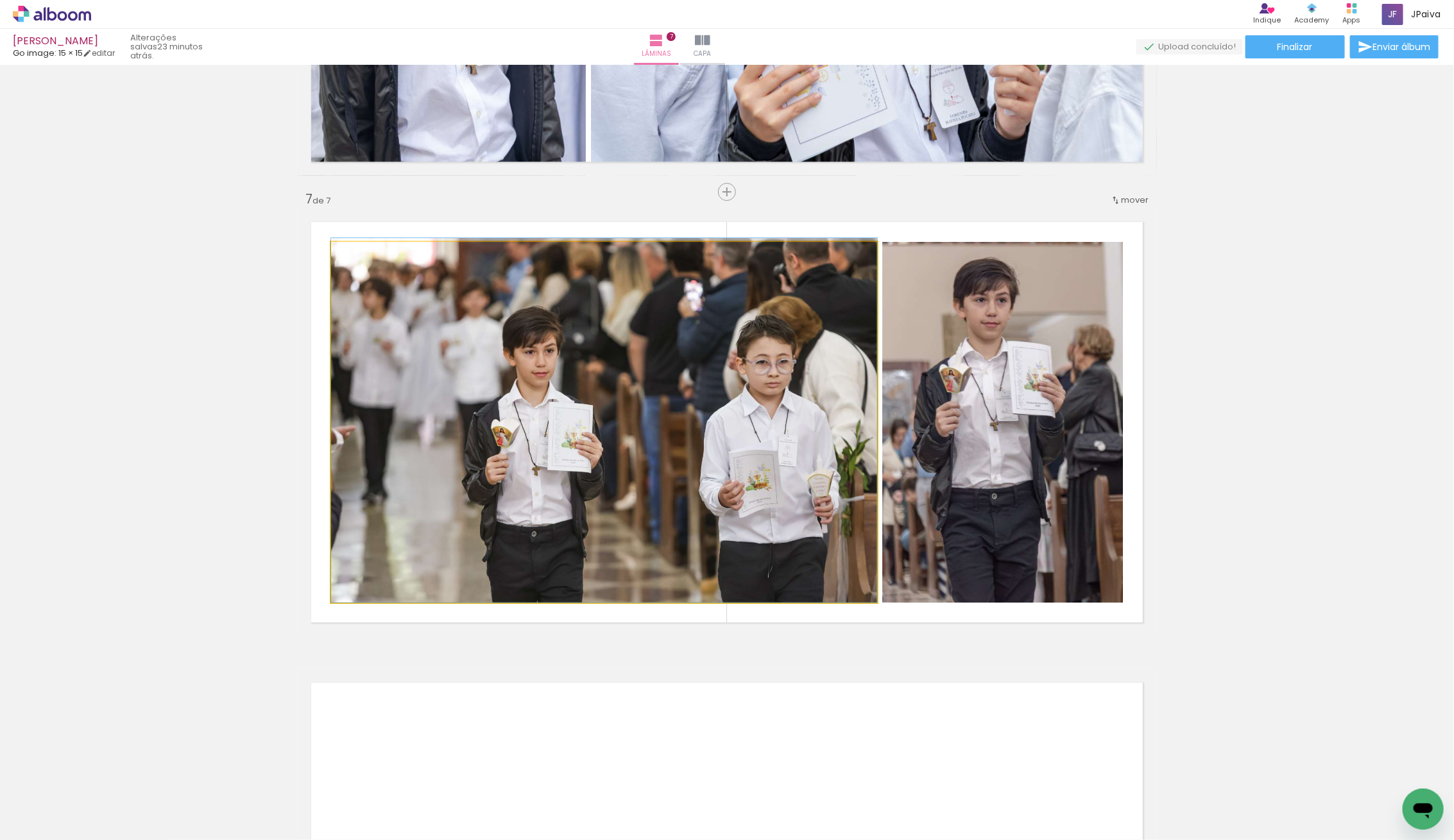
drag, startPoint x: 565, startPoint y: 403, endPoint x: 572, endPoint y: 381, distance: 23.1
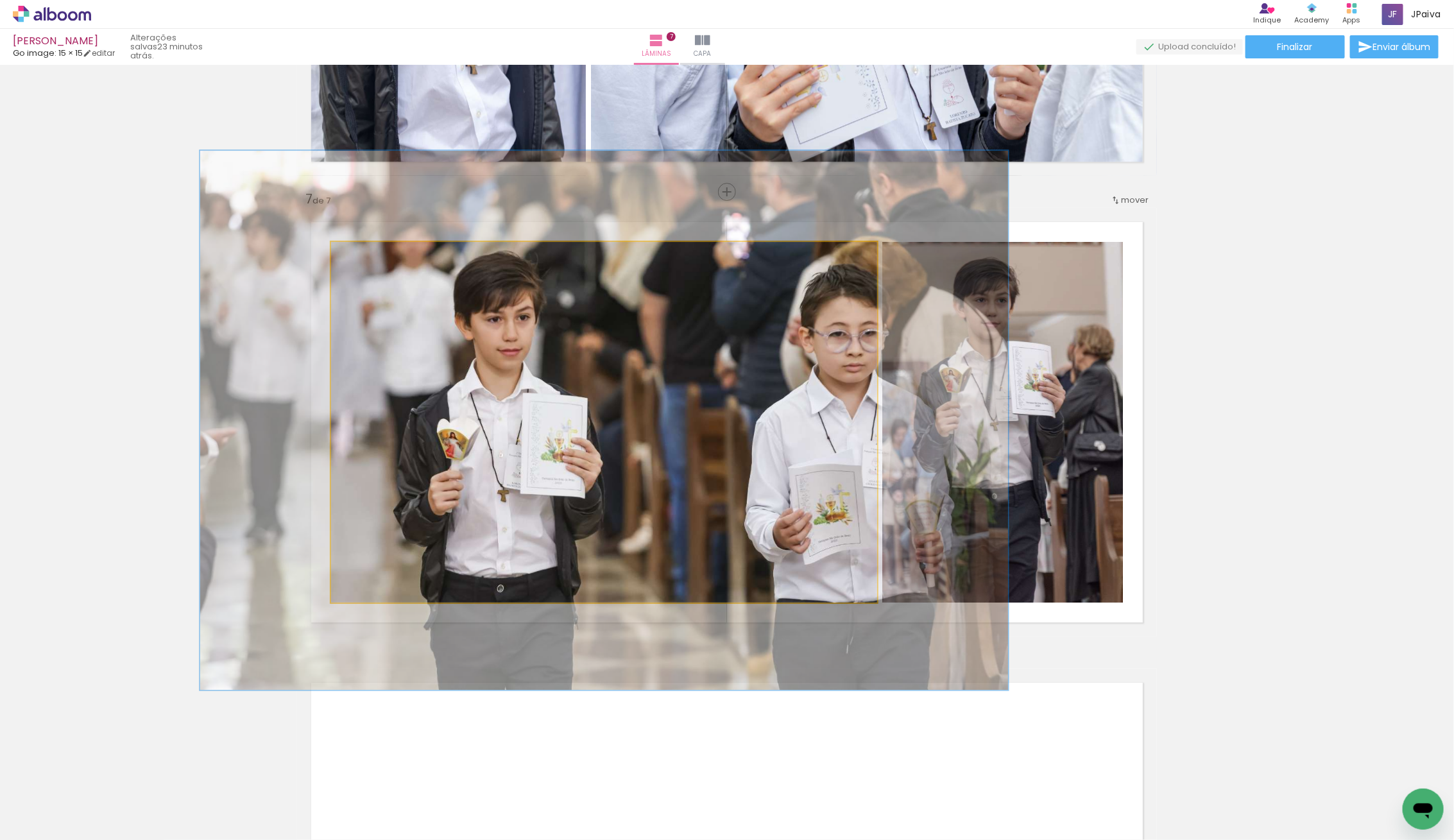
drag, startPoint x: 364, startPoint y: 257, endPoint x: 378, endPoint y: 258, distance: 14.0
type paper-slider "148"
click at [378, 258] on div at bounding box center [383, 255] width 21 height 21
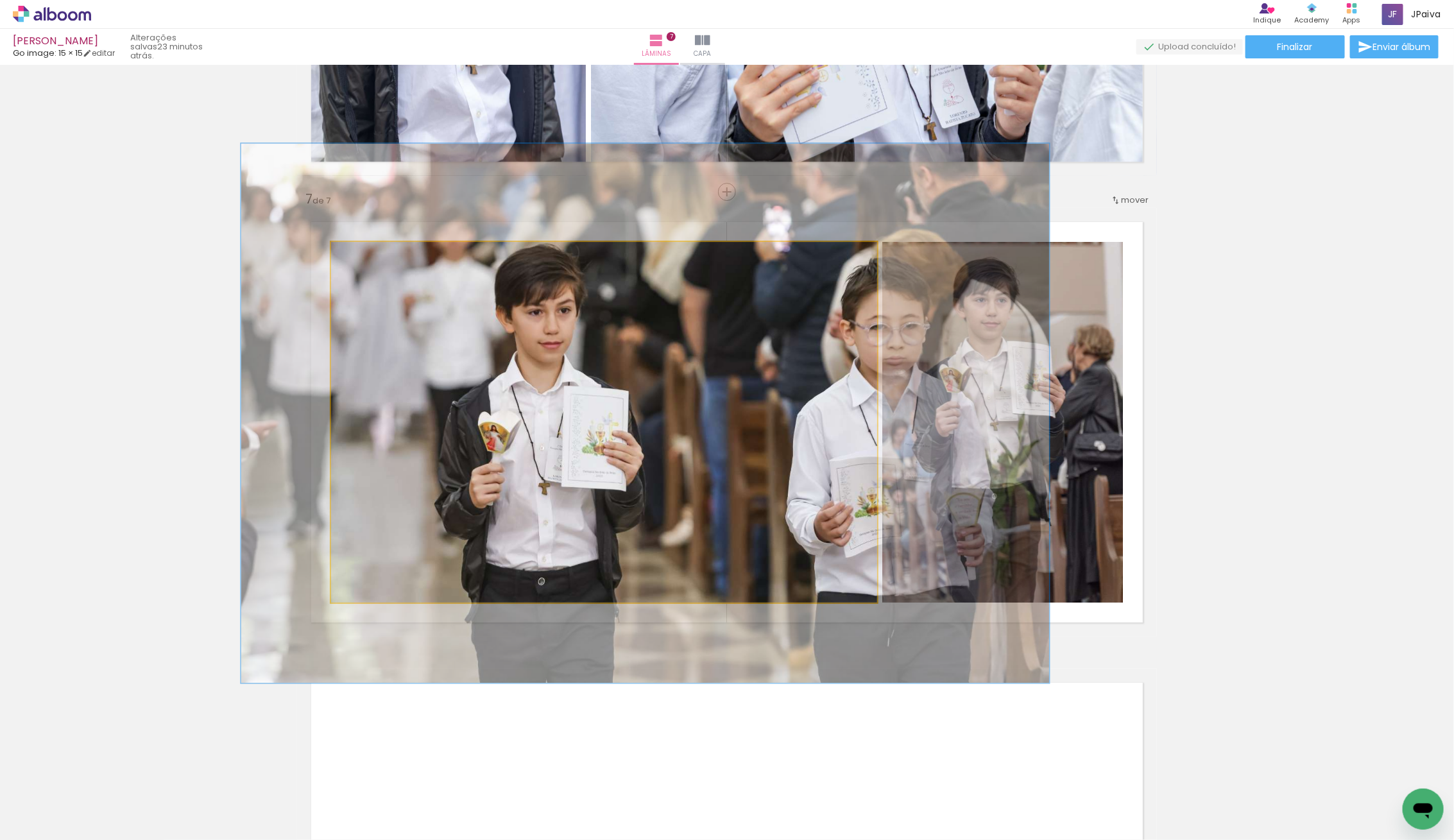
drag, startPoint x: 609, startPoint y: 427, endPoint x: 640, endPoint y: 419, distance: 32.0
click at [643, 419] on div at bounding box center [645, 413] width 808 height 540
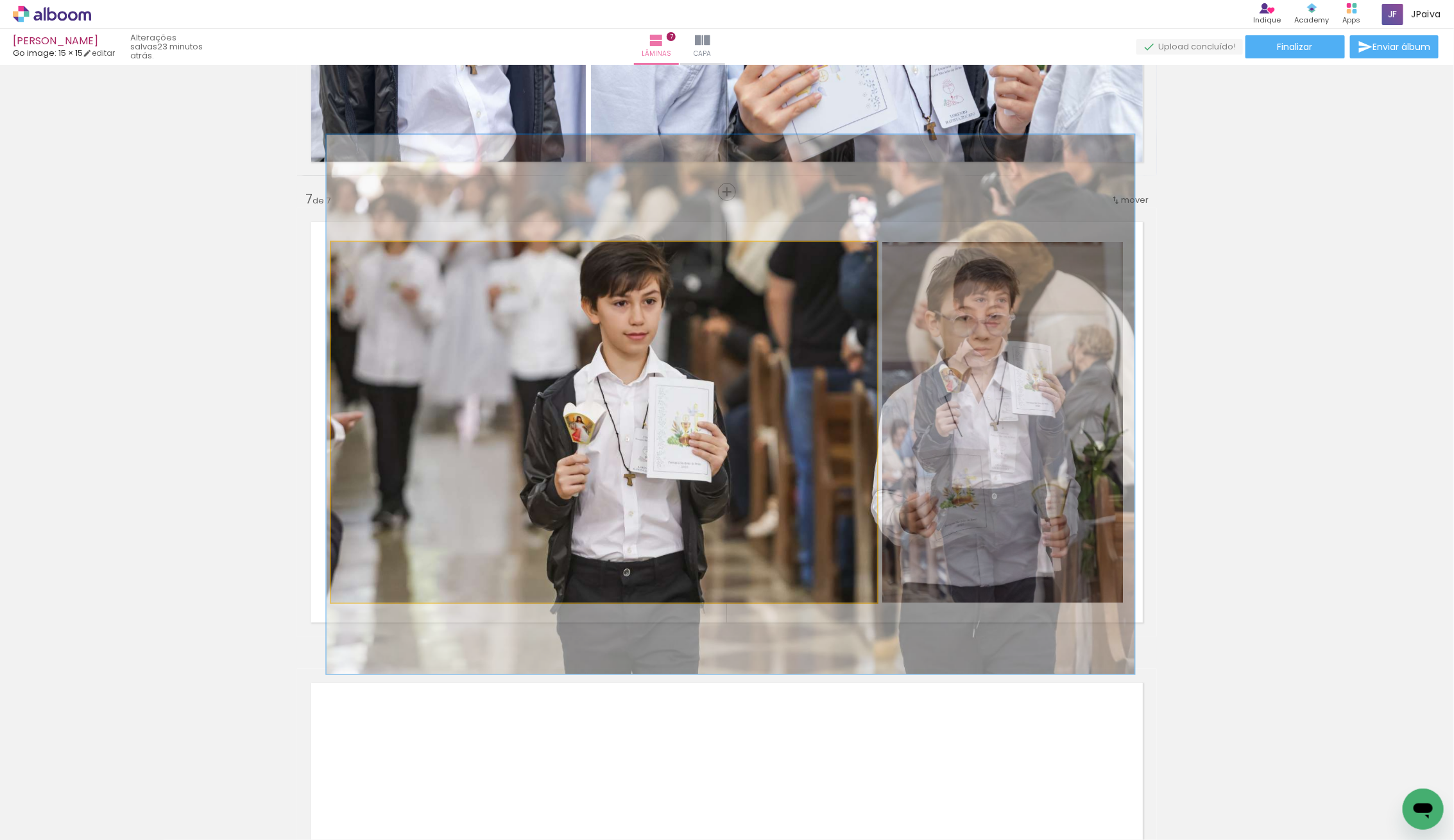
drag, startPoint x: 589, startPoint y: 412, endPoint x: 670, endPoint y: 403, distance: 81.5
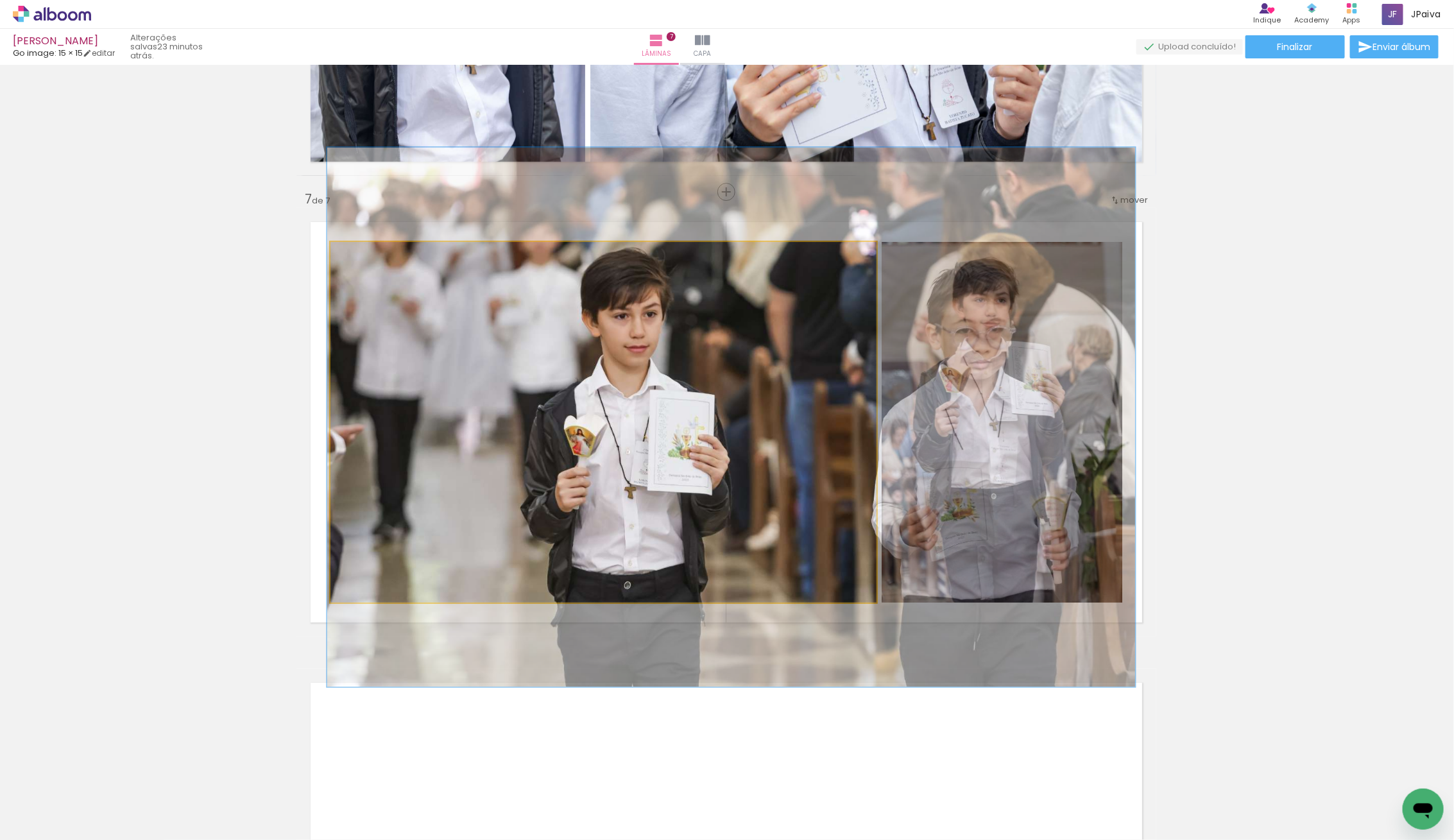
scroll to position [2652, 1]
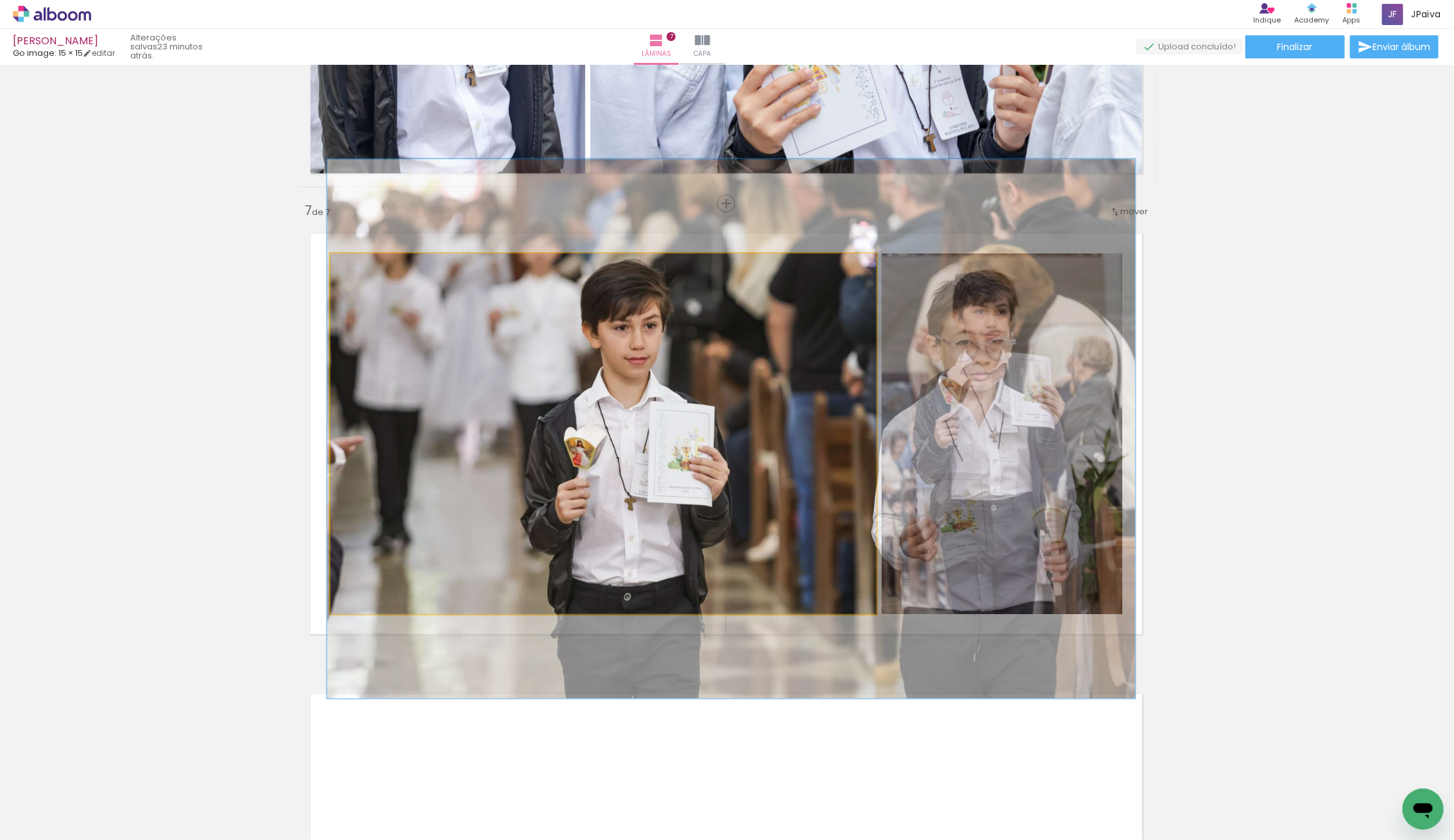
click at [644, 403] on quentale-photo at bounding box center [603, 433] width 546 height 360
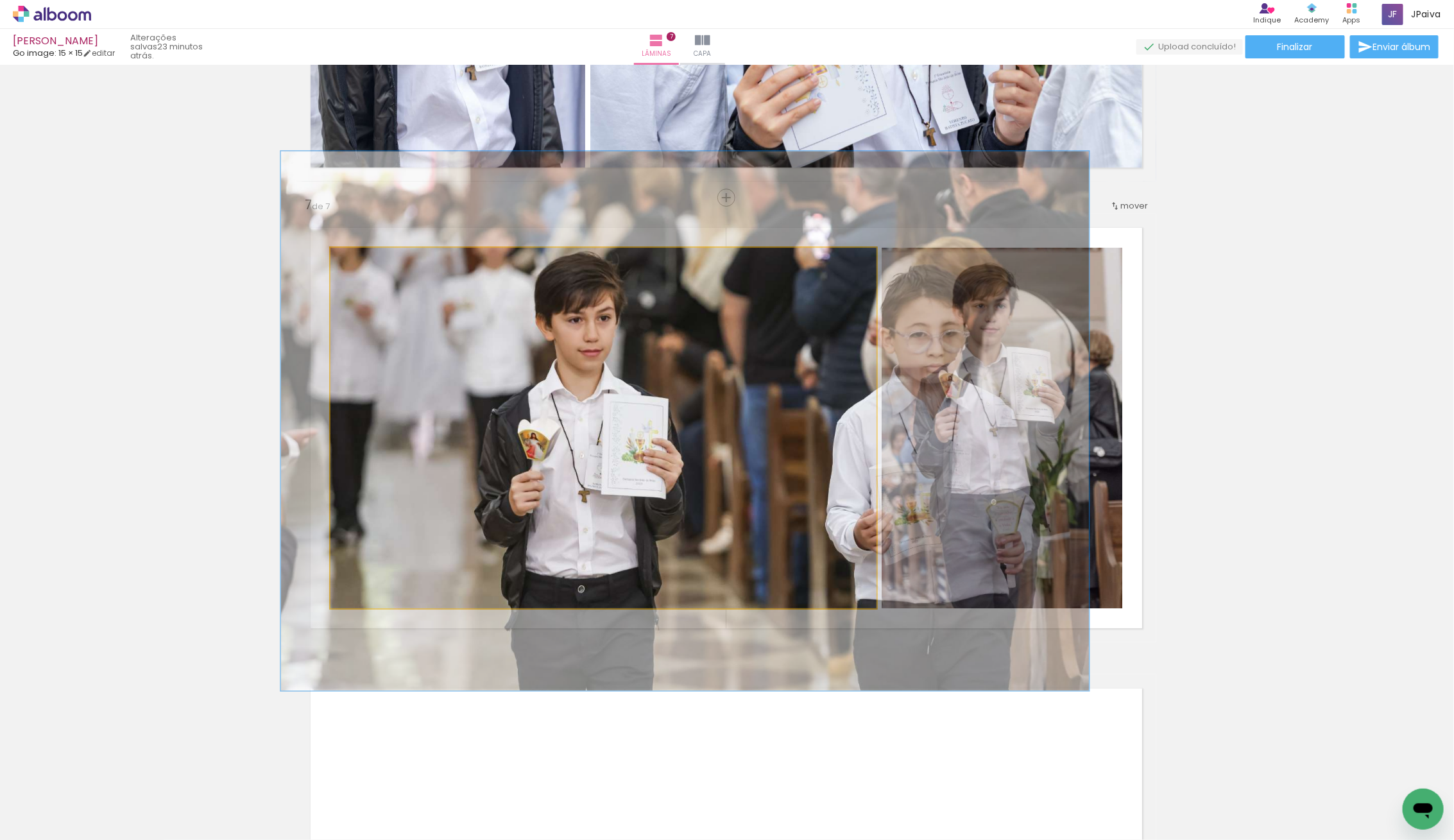
drag, startPoint x: 644, startPoint y: 403, endPoint x: 597, endPoint y: 400, distance: 47.1
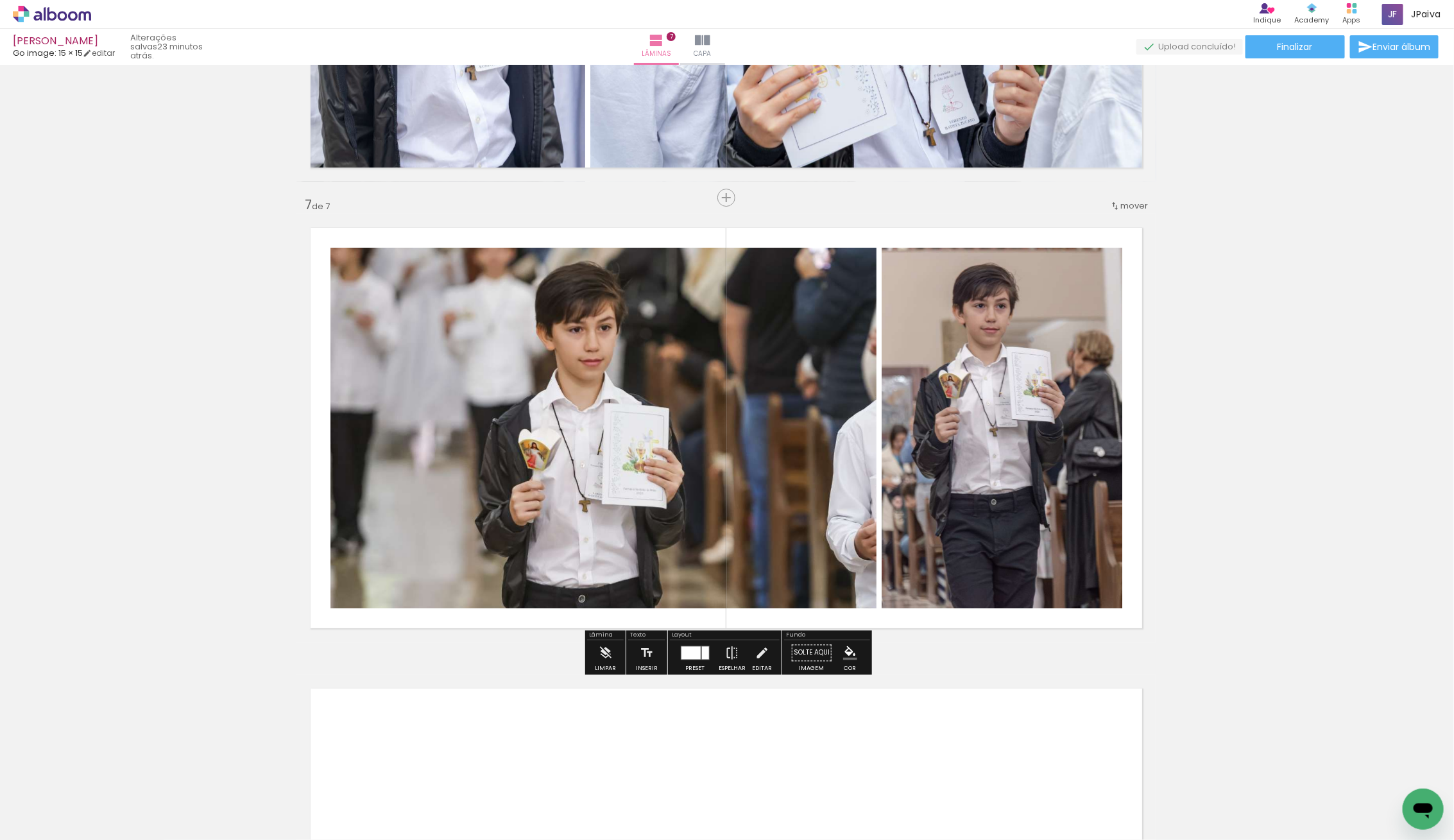
click at [636, 430] on quentale-photo at bounding box center [603, 427] width 546 height 360
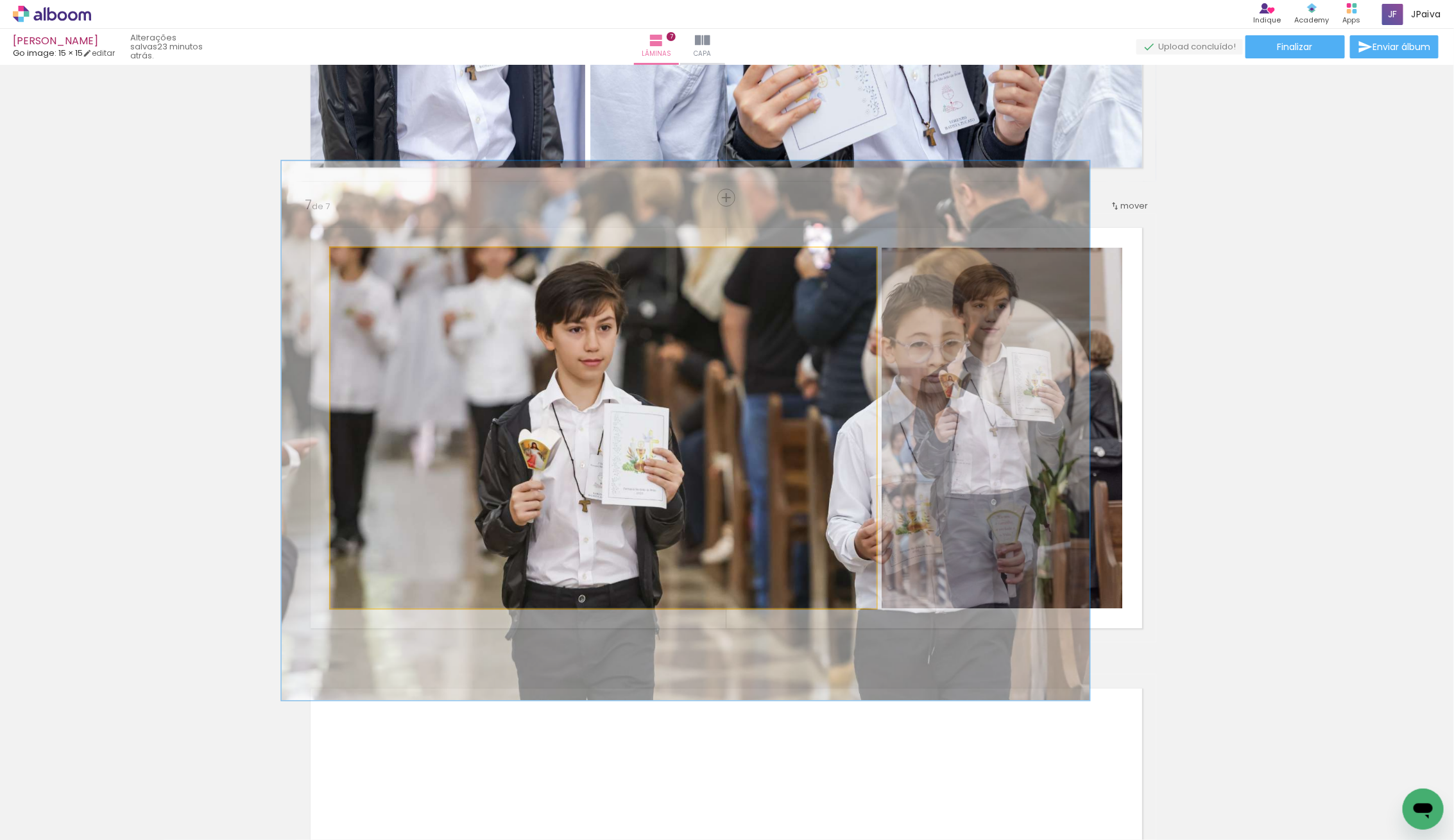
click at [636, 430] on quentale-photo at bounding box center [603, 427] width 546 height 360
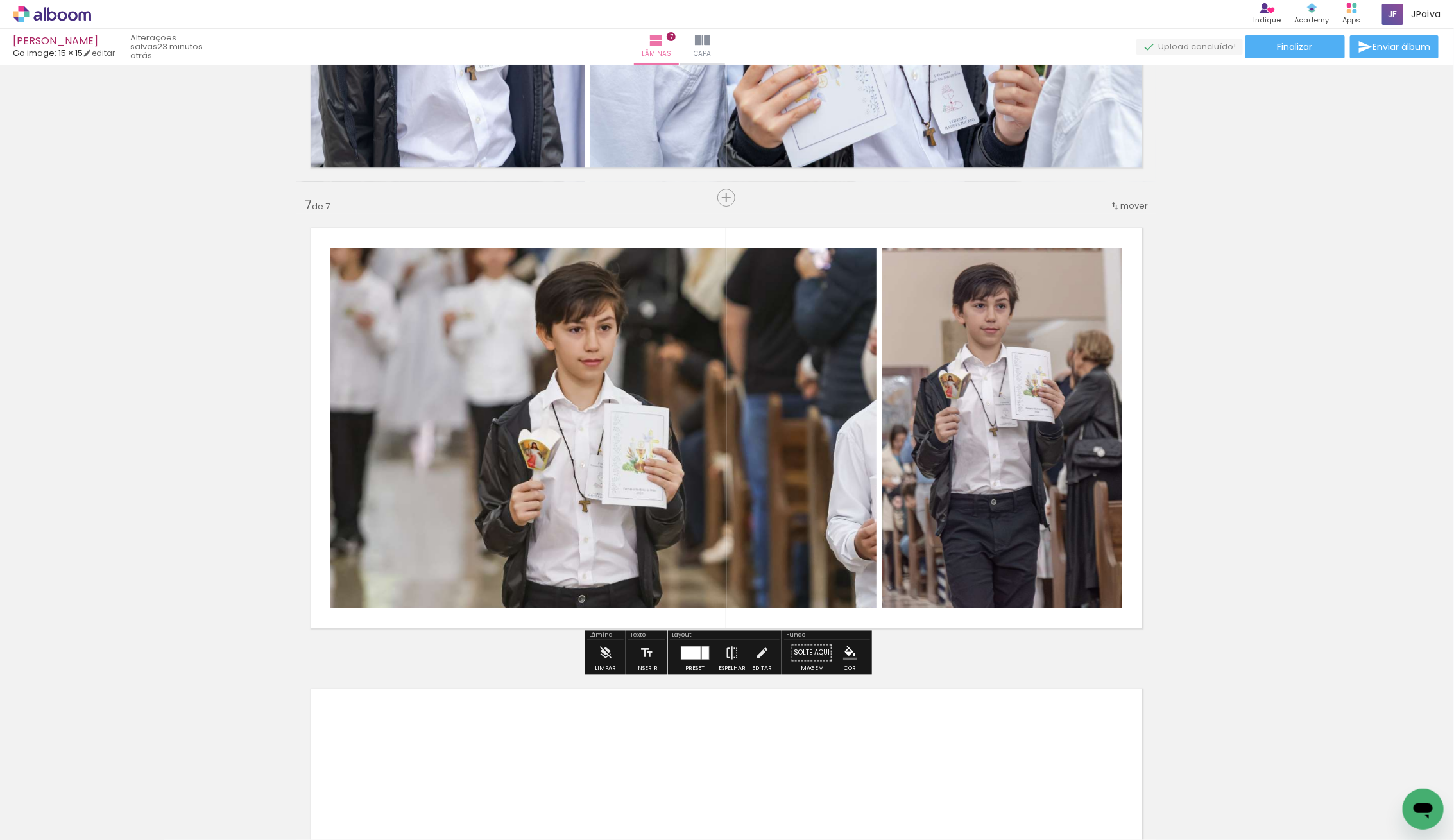
click at [617, 328] on quentale-photo at bounding box center [603, 427] width 546 height 360
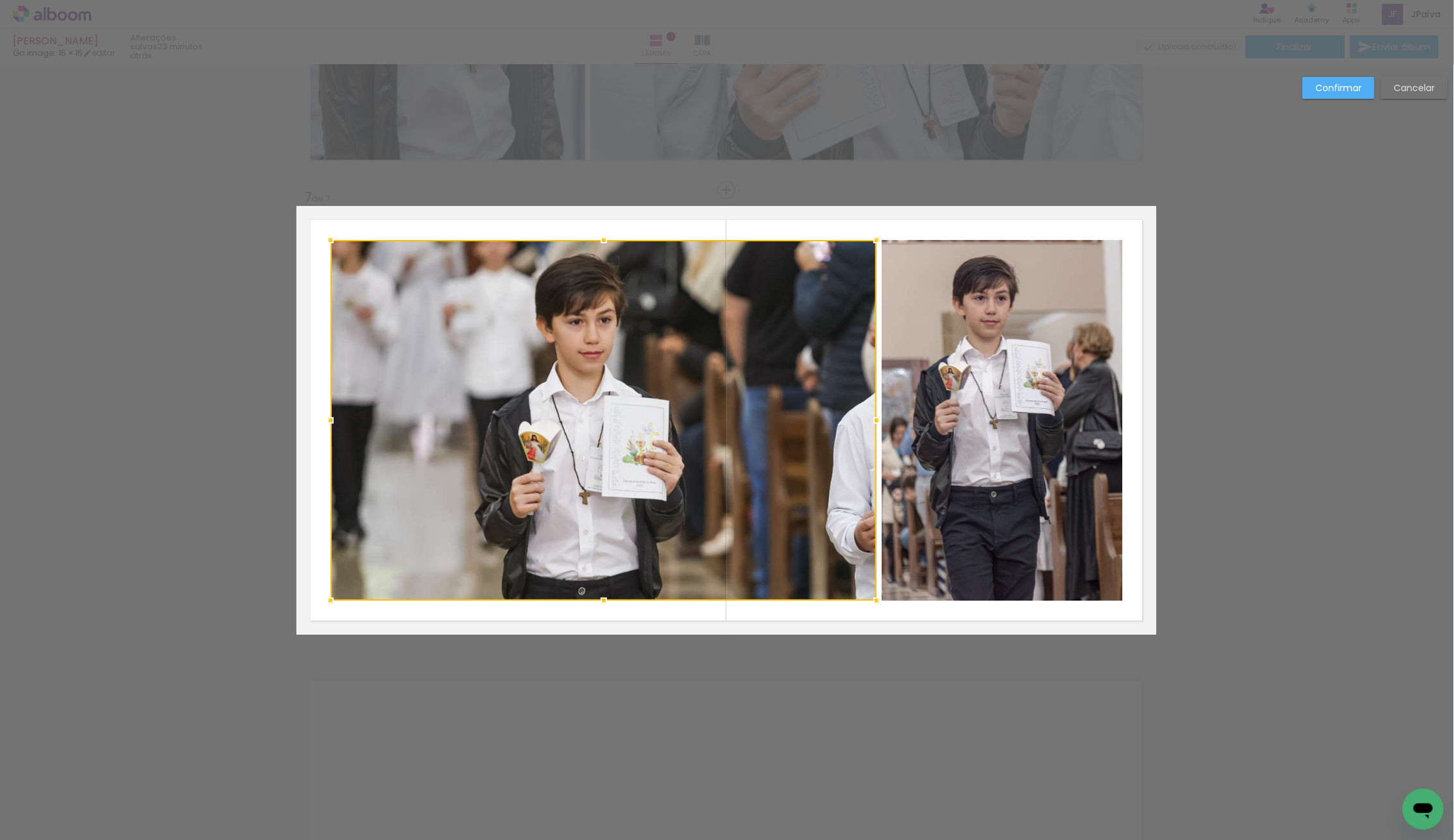
scroll to position [2667, 1]
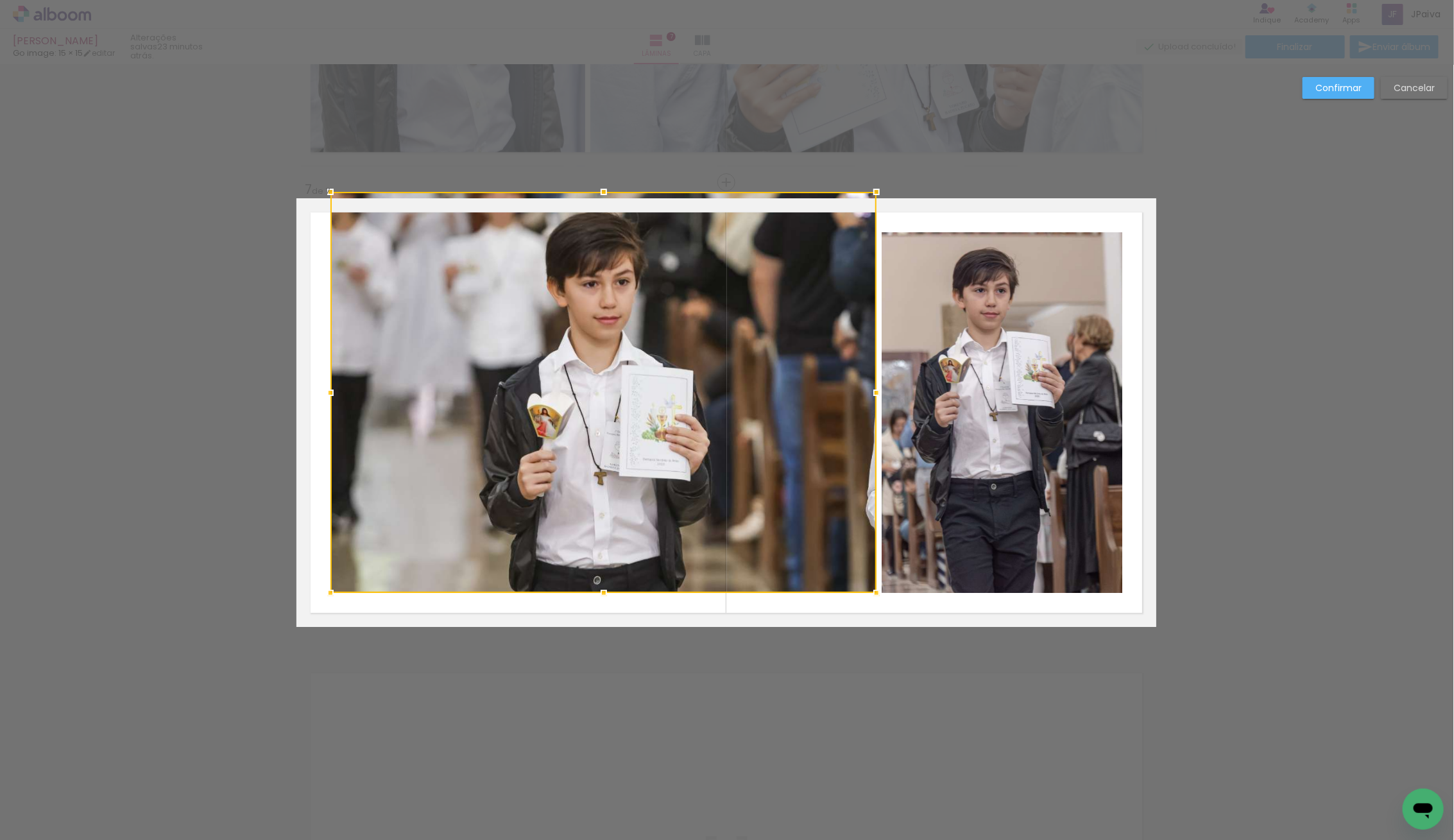
drag, startPoint x: 603, startPoint y: 229, endPoint x: 605, endPoint y: 212, distance: 17.1
click at [605, 212] on div at bounding box center [603, 393] width 546 height 401
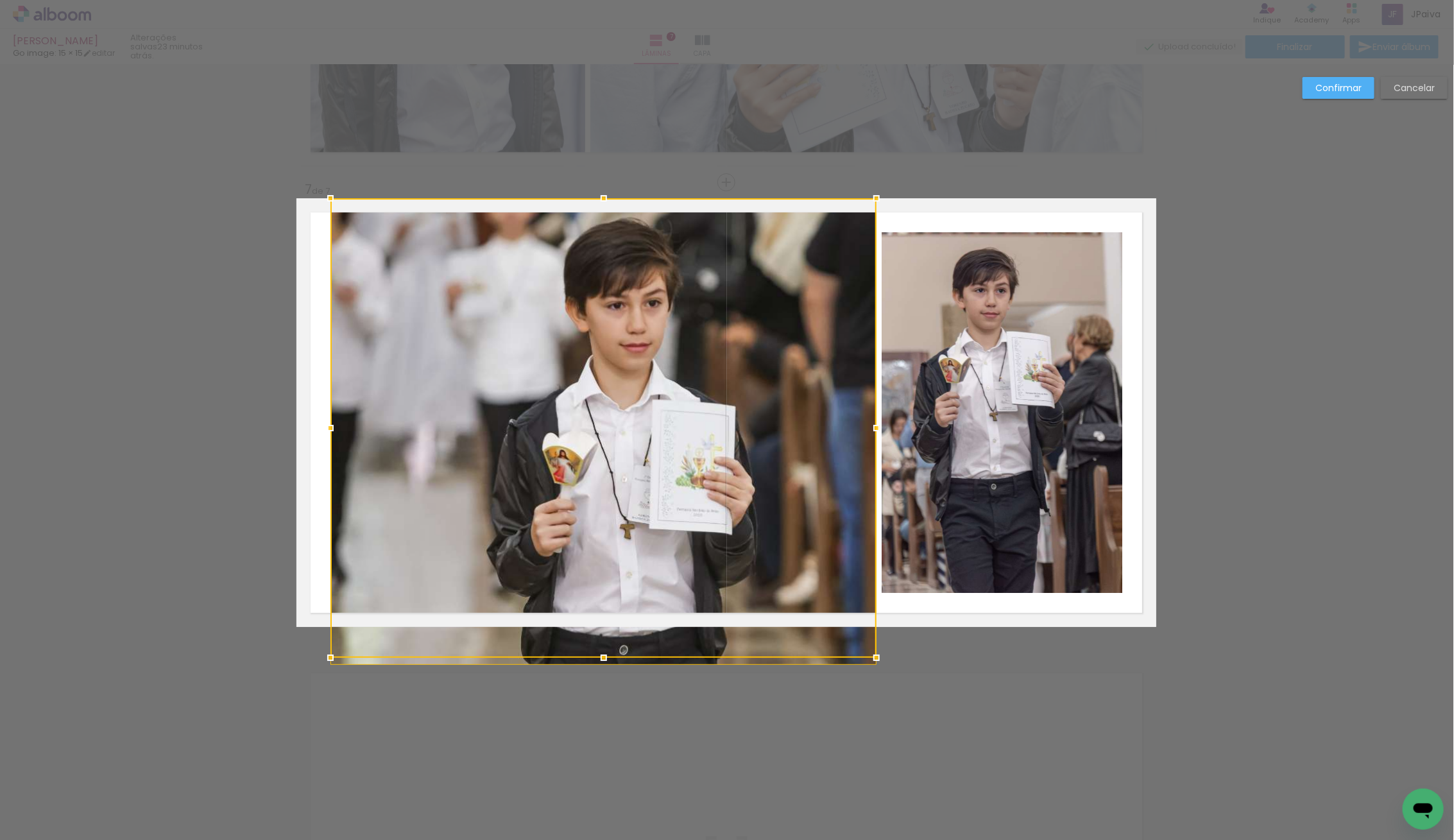
drag, startPoint x: 602, startPoint y: 587, endPoint x: 603, endPoint y: 605, distance: 18.0
click at [603, 605] on div at bounding box center [603, 427] width 546 height 459
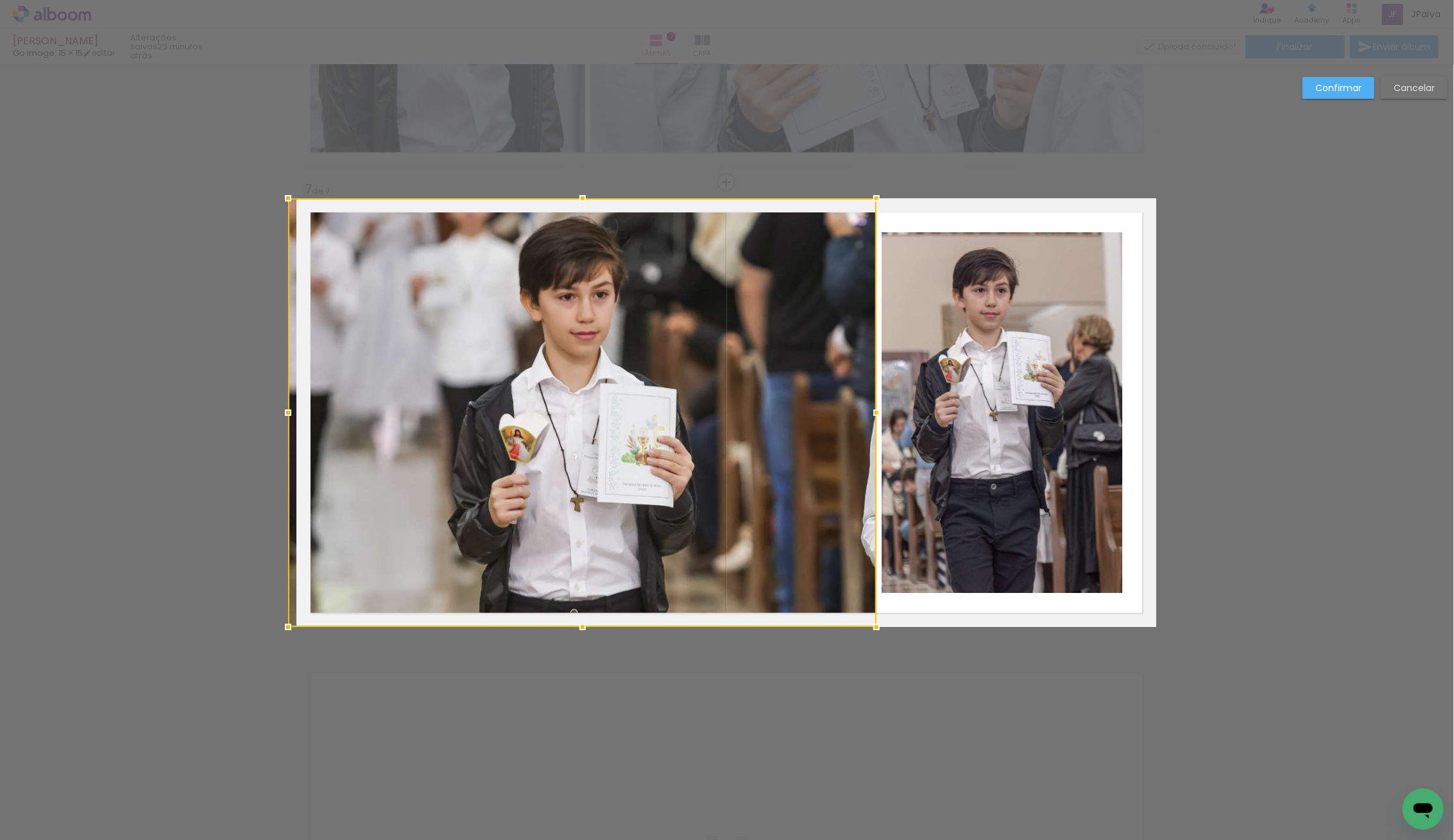
drag, startPoint x: 338, startPoint y: 418, endPoint x: 306, endPoint y: 417, distance: 32.0
click at [306, 417] on div at bounding box center [581, 412] width 588 height 428
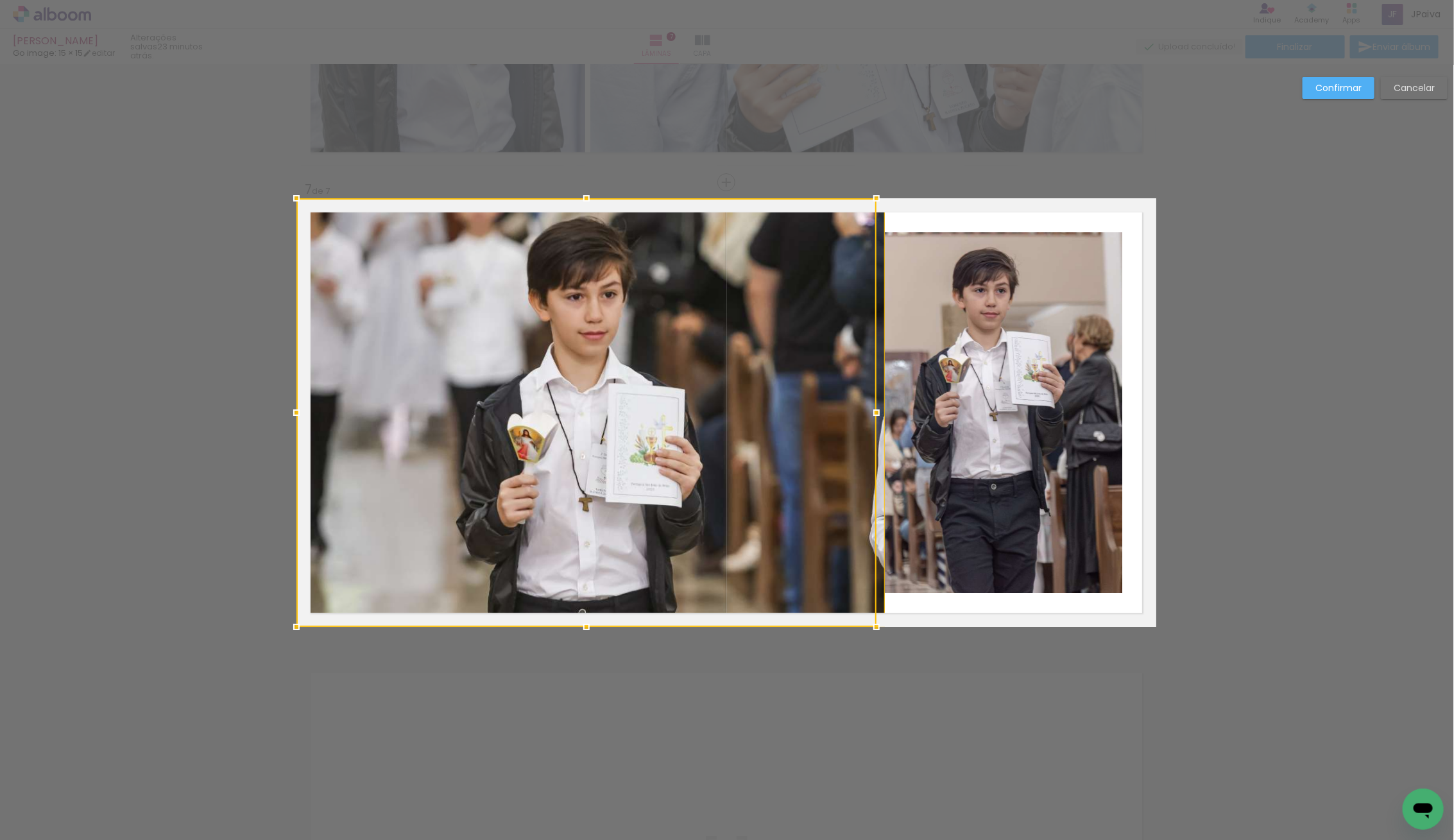
click at [564, 479] on div at bounding box center [586, 412] width 580 height 428
click at [0, 0] on slot "Confirmar" at bounding box center [0, 0] width 0 height 0
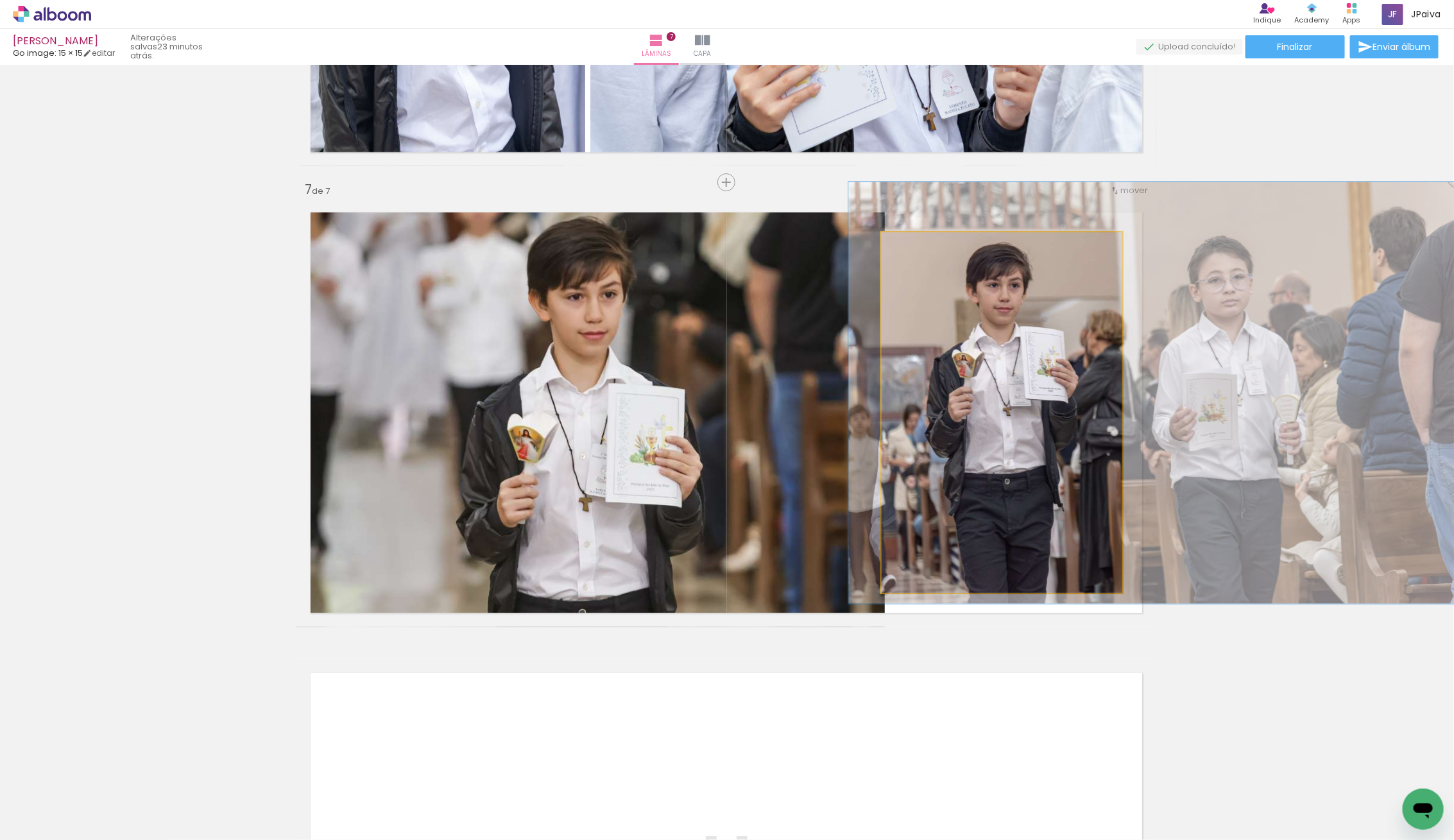
drag, startPoint x: 1014, startPoint y: 424, endPoint x: 1027, endPoint y: 419, distance: 13.9
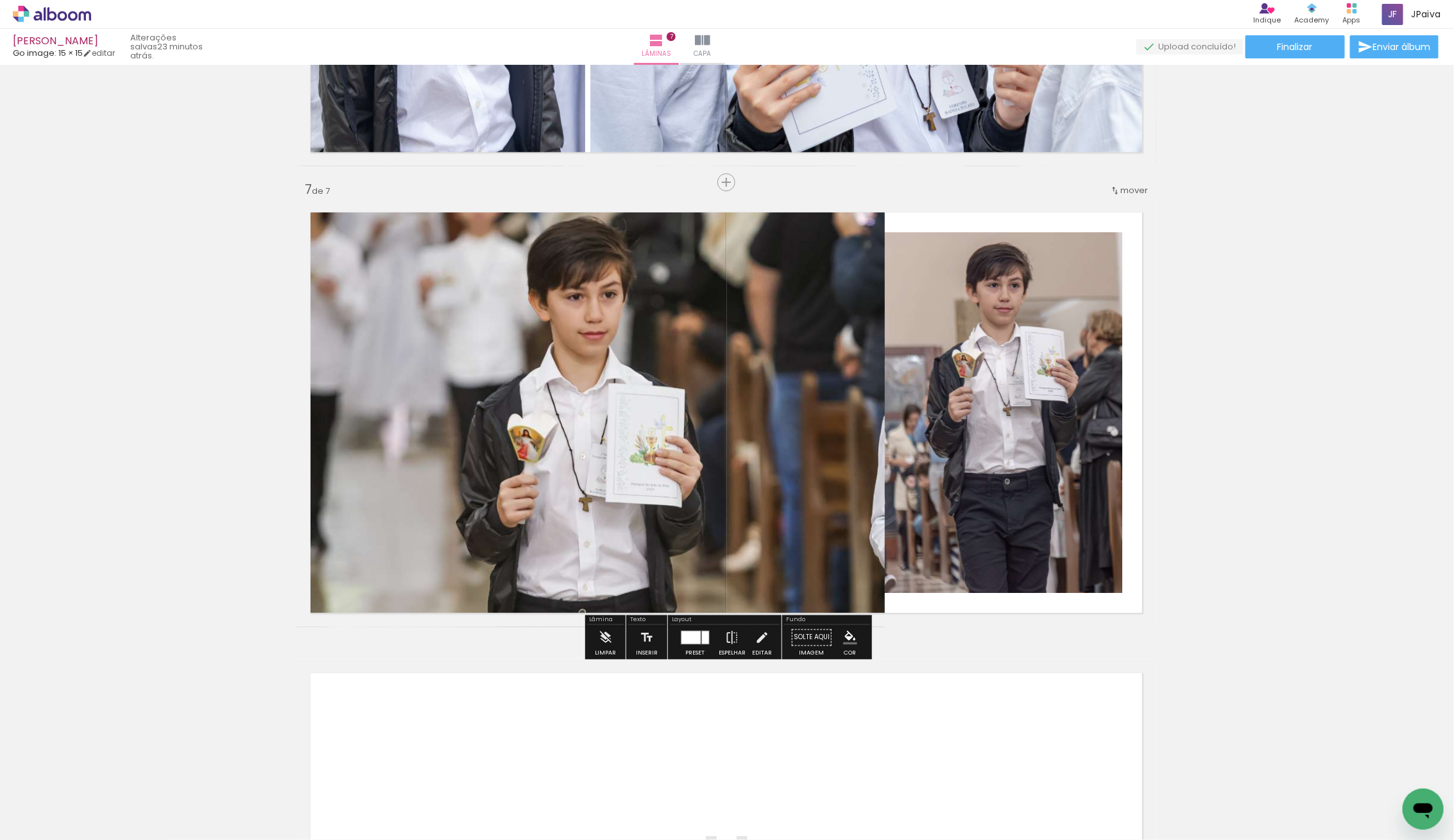
click at [704, 504] on quentale-photo at bounding box center [590, 412] width 588 height 428
click at [871, 432] on quentale-photo at bounding box center [590, 412] width 588 height 428
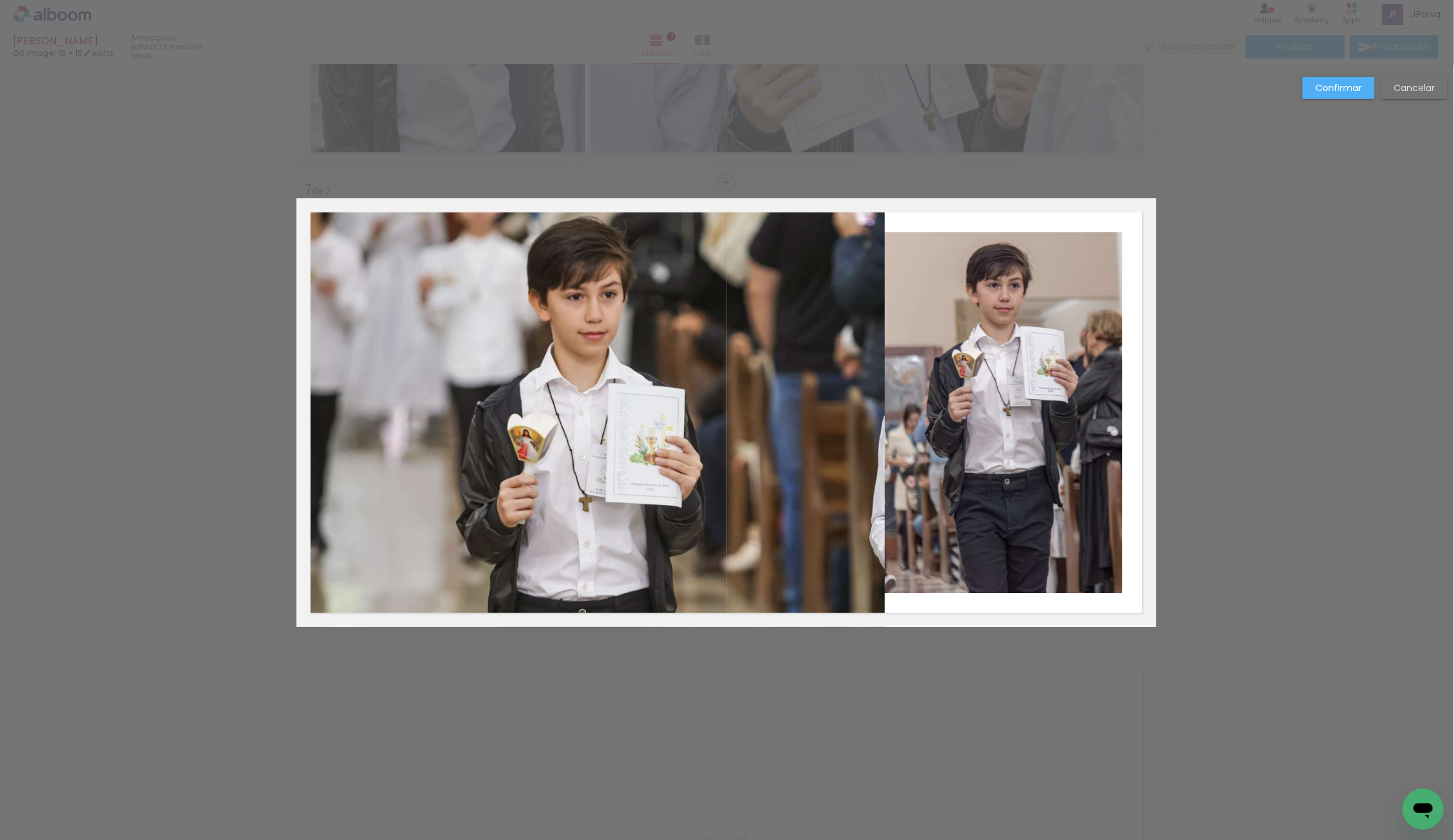
click at [831, 405] on quentale-photo at bounding box center [590, 412] width 588 height 428
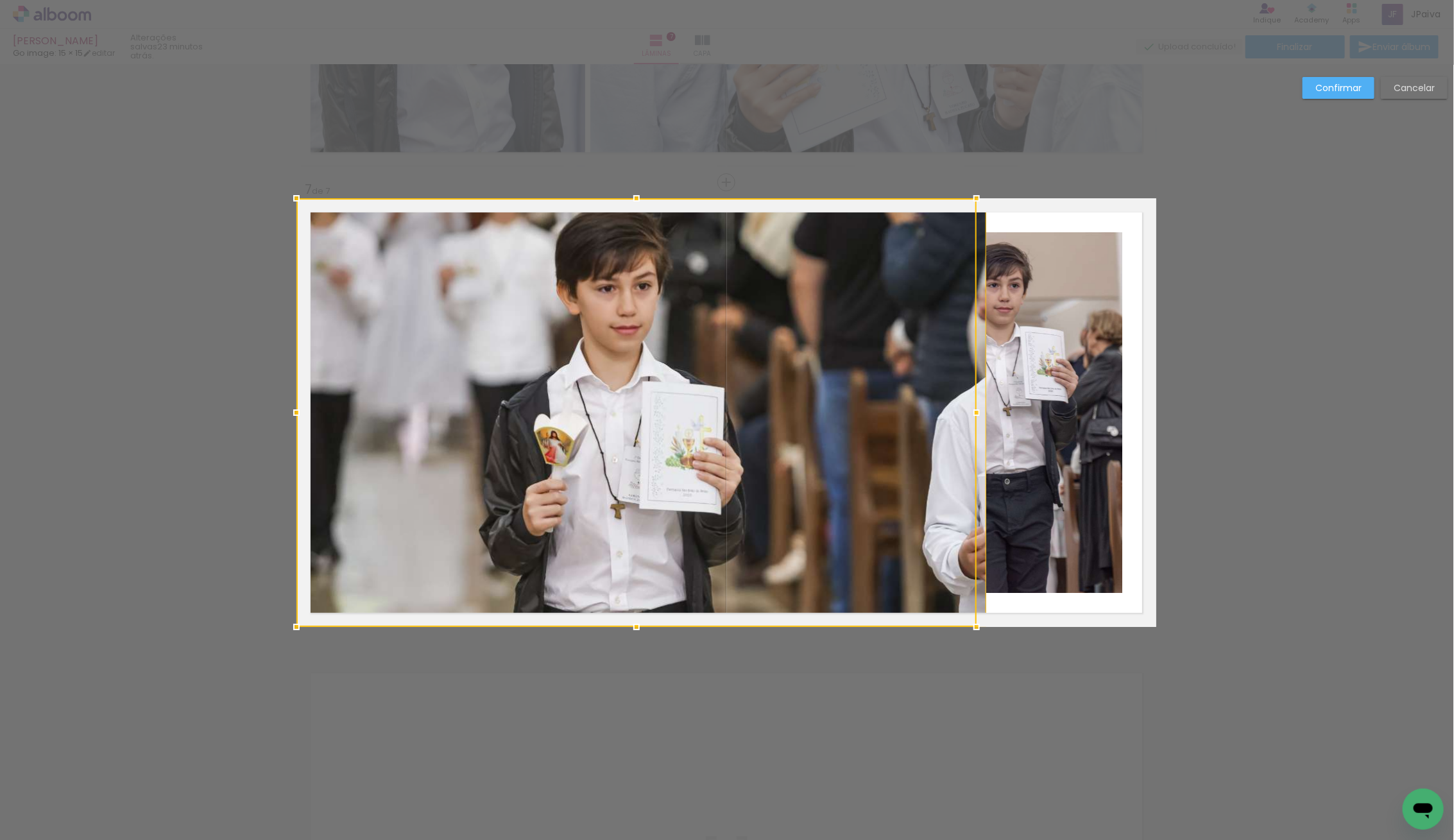
drag, startPoint x: 871, startPoint y: 412, endPoint x: 860, endPoint y: 413, distance: 11.0
click at [860, 413] on div at bounding box center [636, 412] width 680 height 428
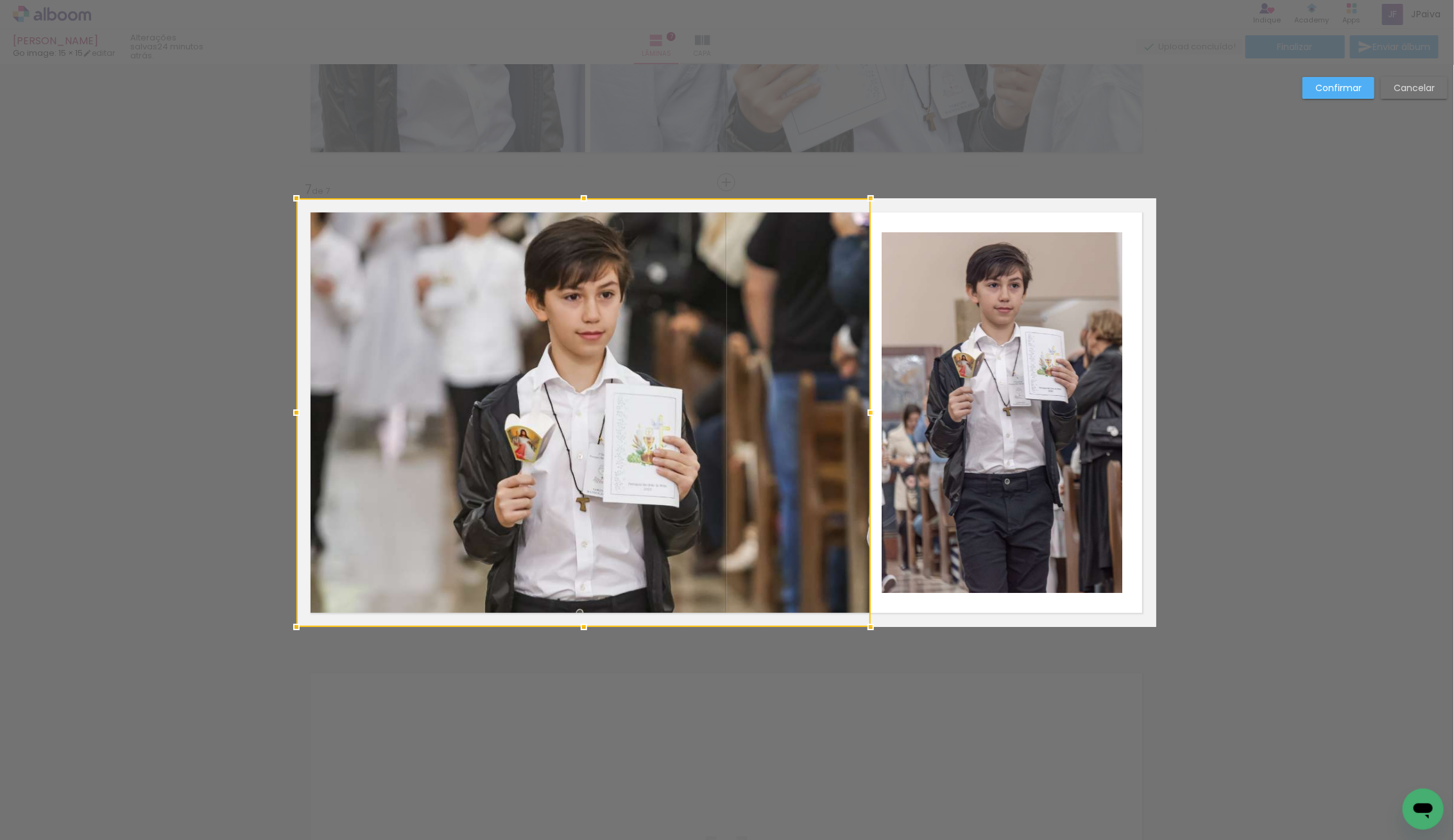
drag, startPoint x: 987, startPoint y: 417, endPoint x: 873, endPoint y: 416, distance: 114.0
click at [873, 416] on div at bounding box center [870, 413] width 26 height 26
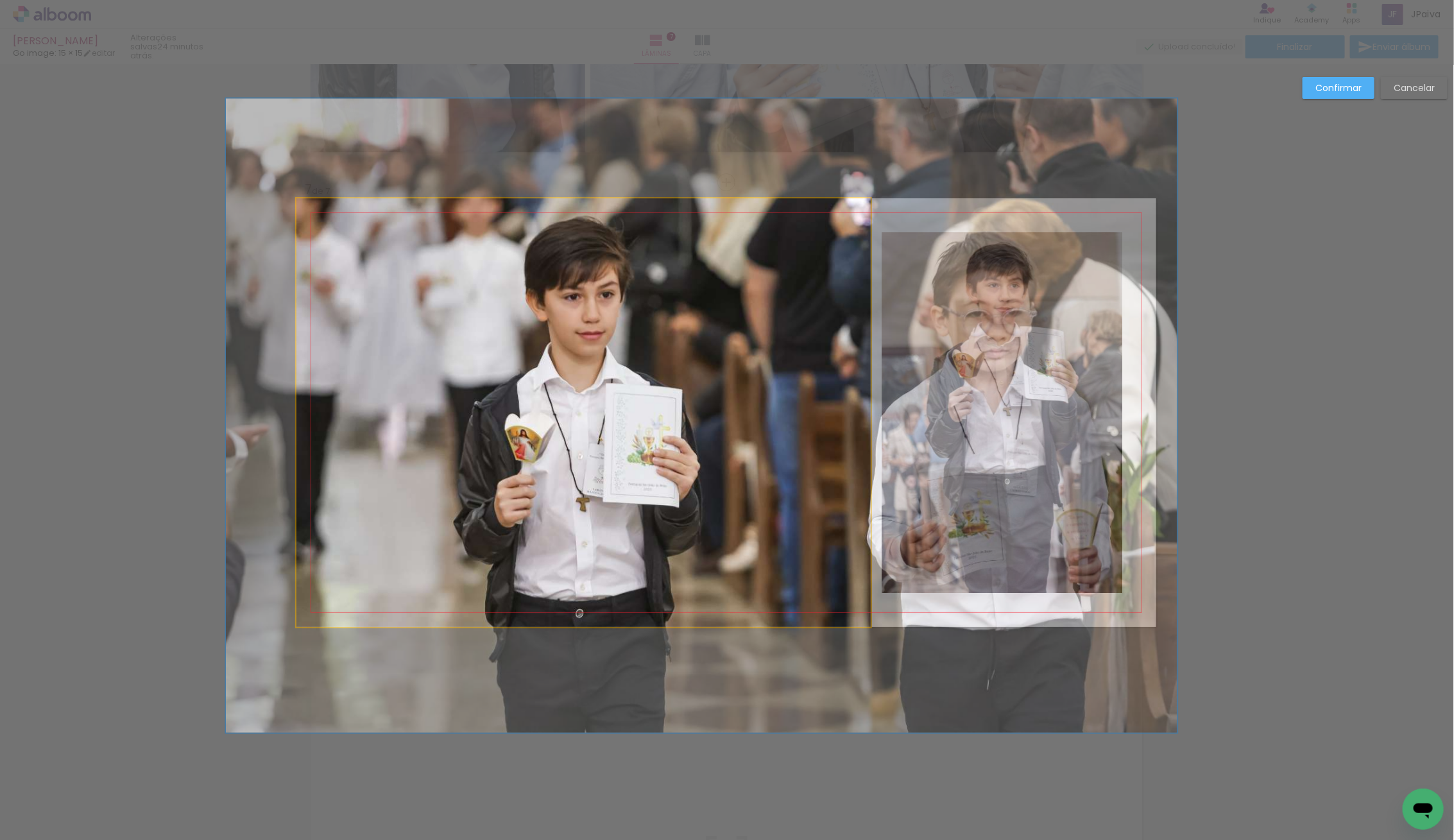
click at [534, 576] on quentale-photo at bounding box center [583, 412] width 574 height 428
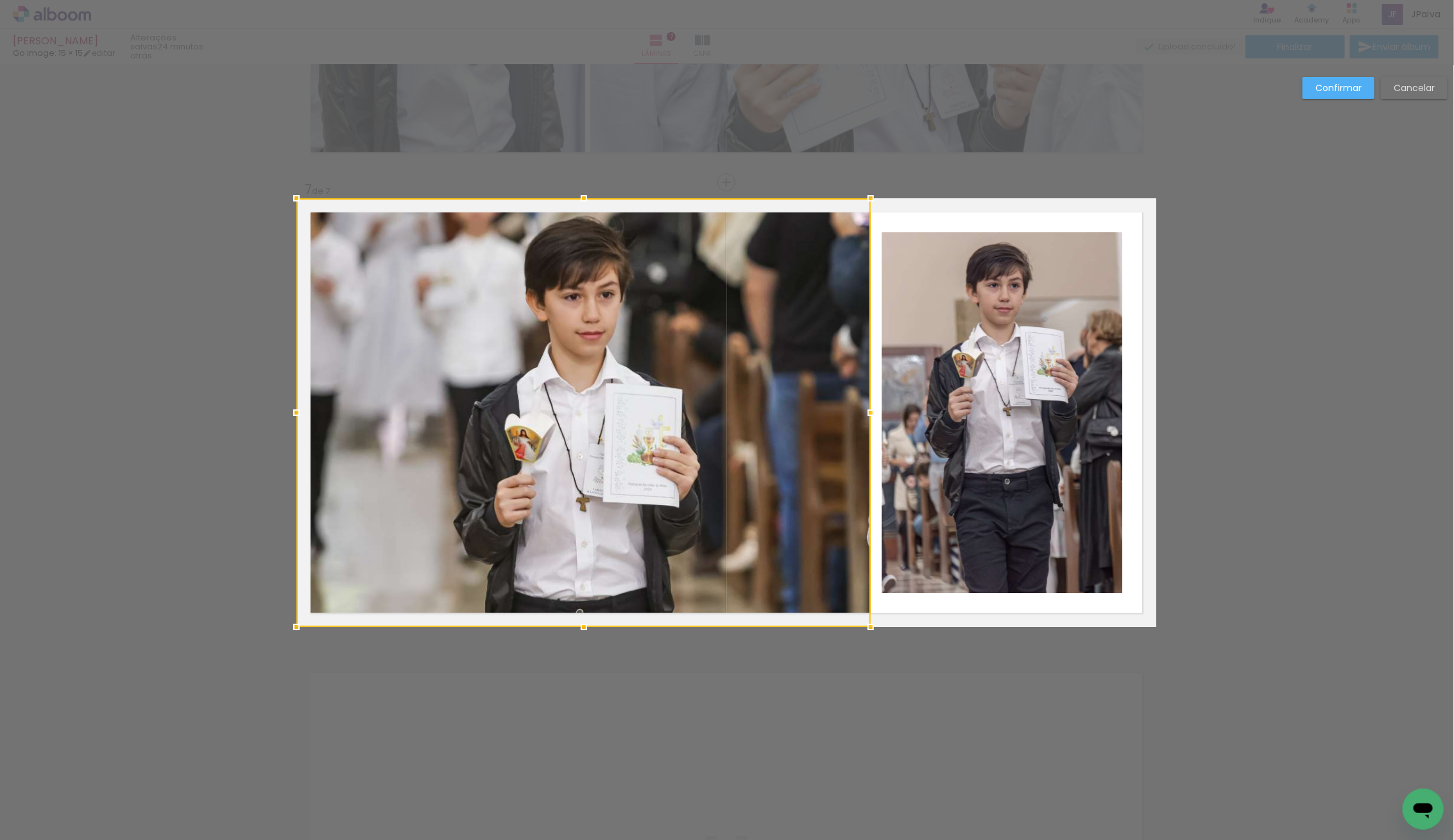
click at [0, 0] on slot "Confirmar" at bounding box center [0, 0] width 0 height 0
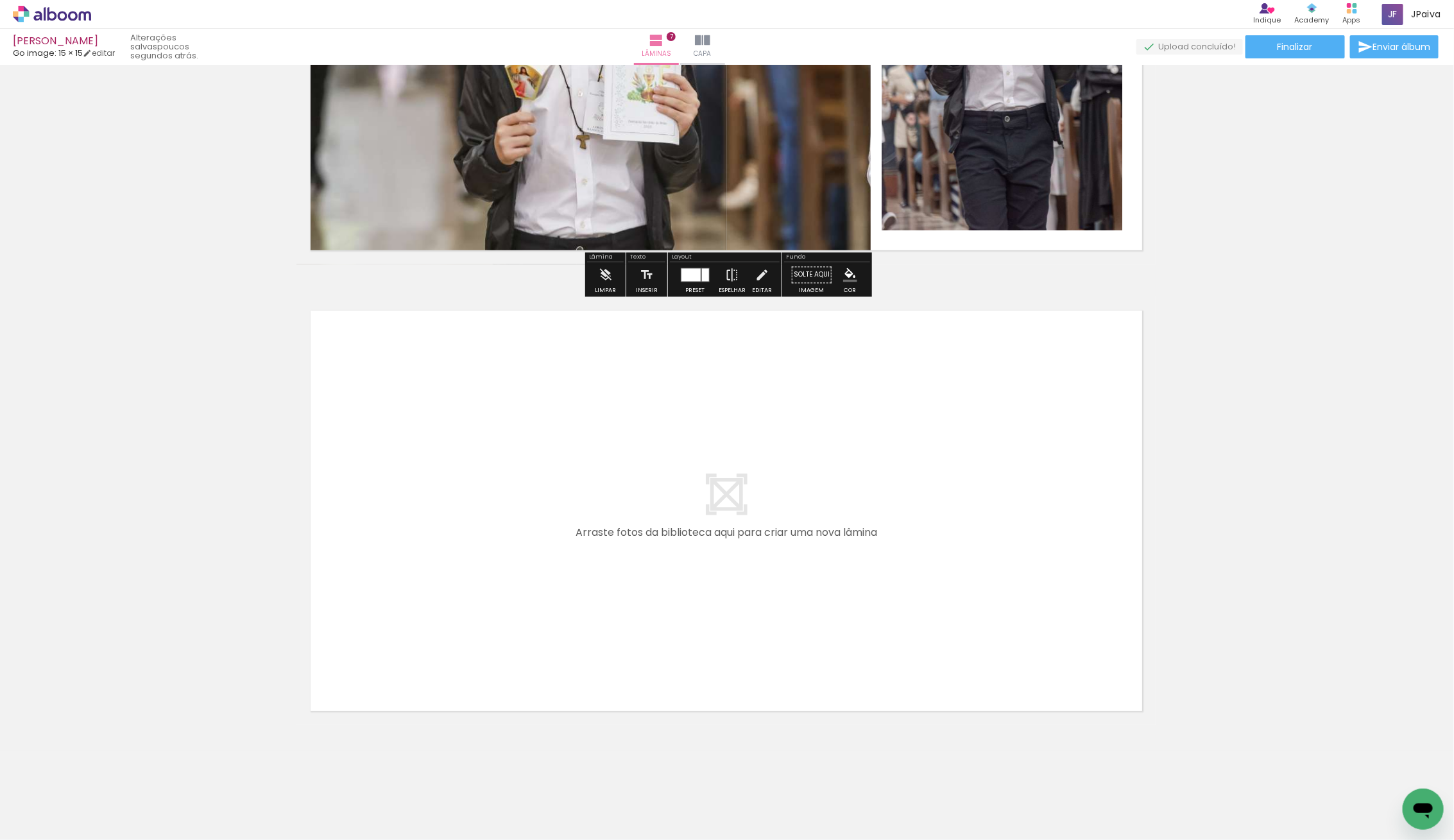
scroll to position [3039, 1]
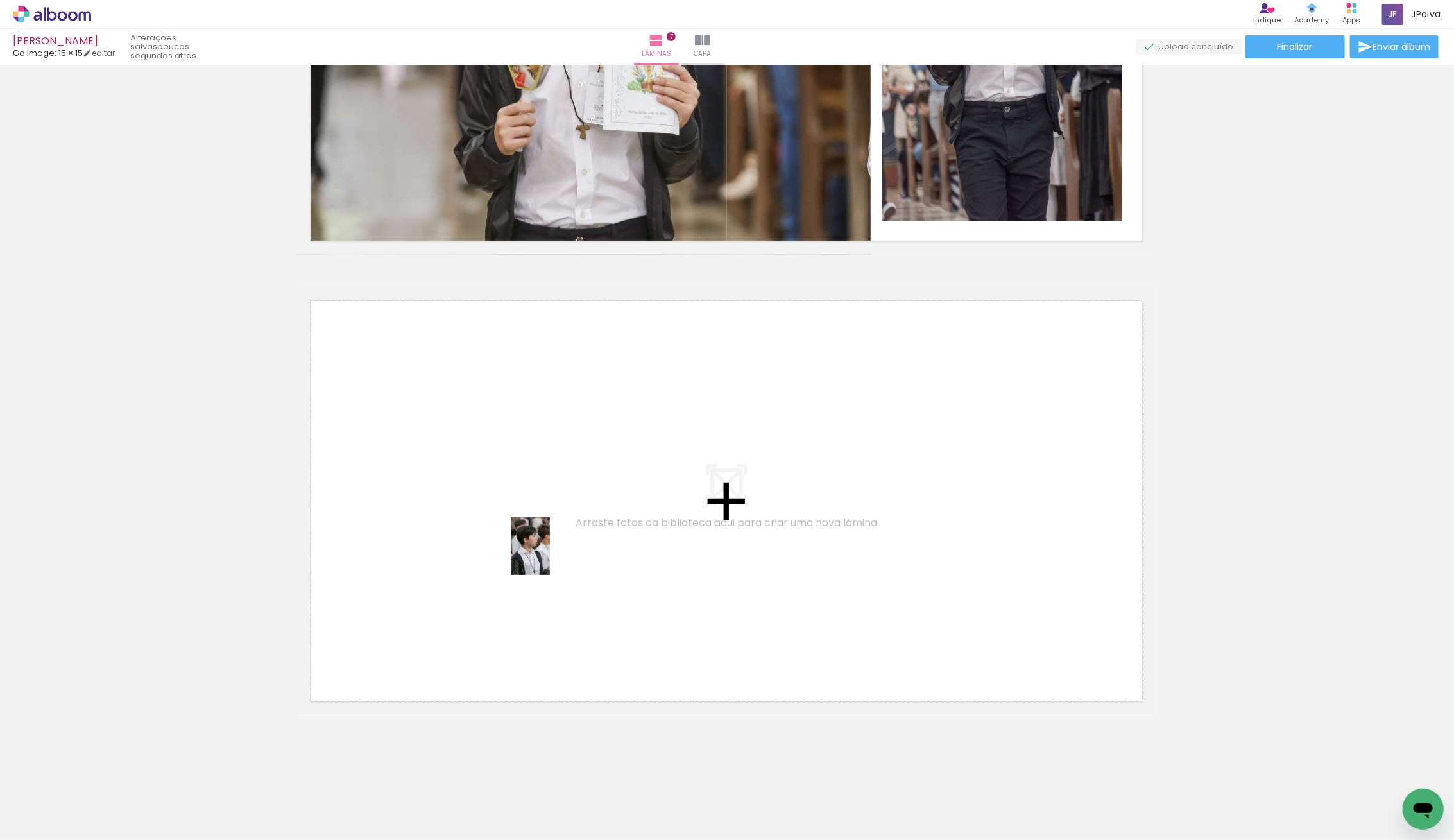
drag, startPoint x: 131, startPoint y: 804, endPoint x: 550, endPoint y: 555, distance: 487.4
click at [550, 555] on quentale-workspace at bounding box center [727, 420] width 1454 height 840
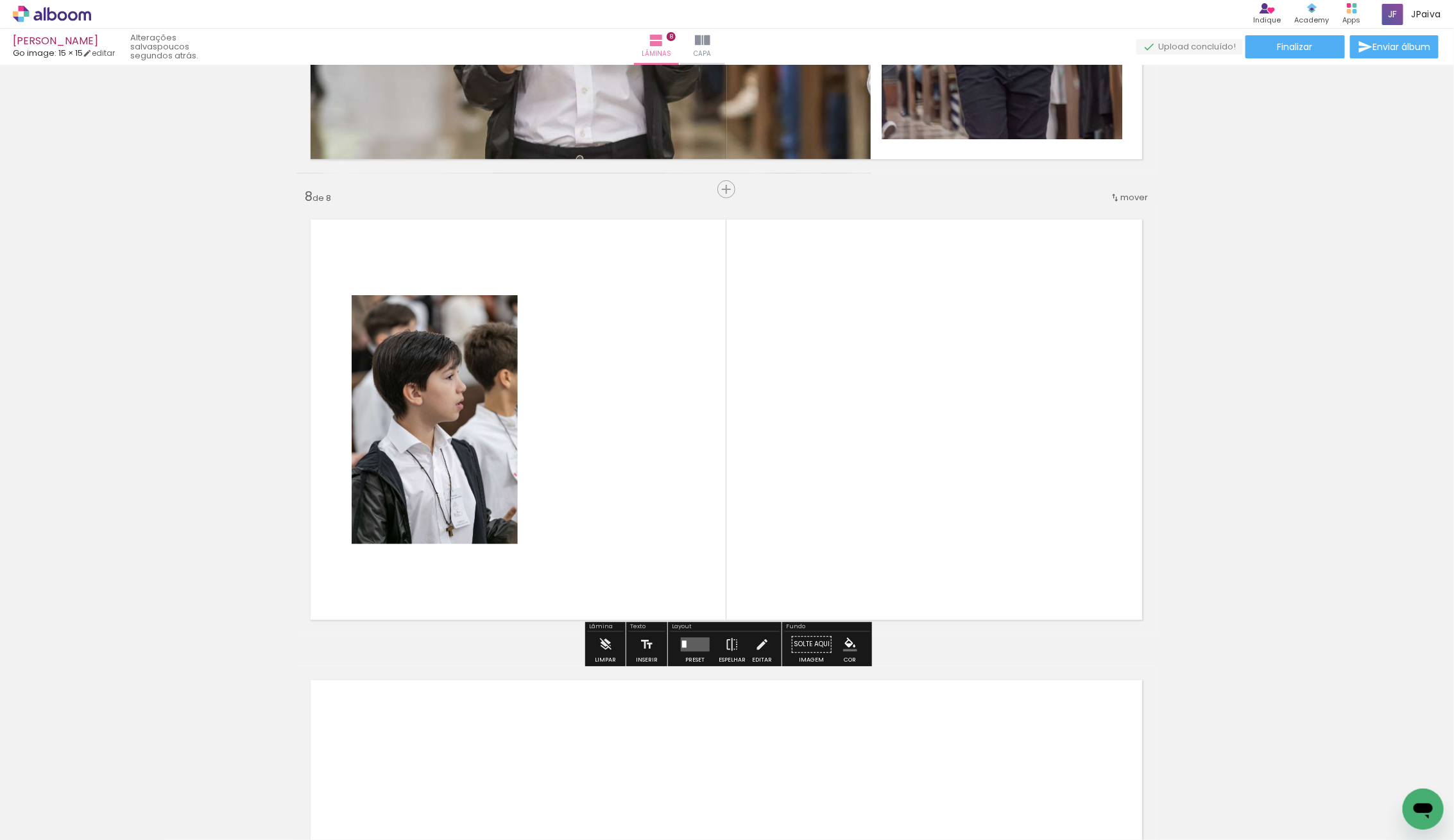
scroll to position [3127, 1]
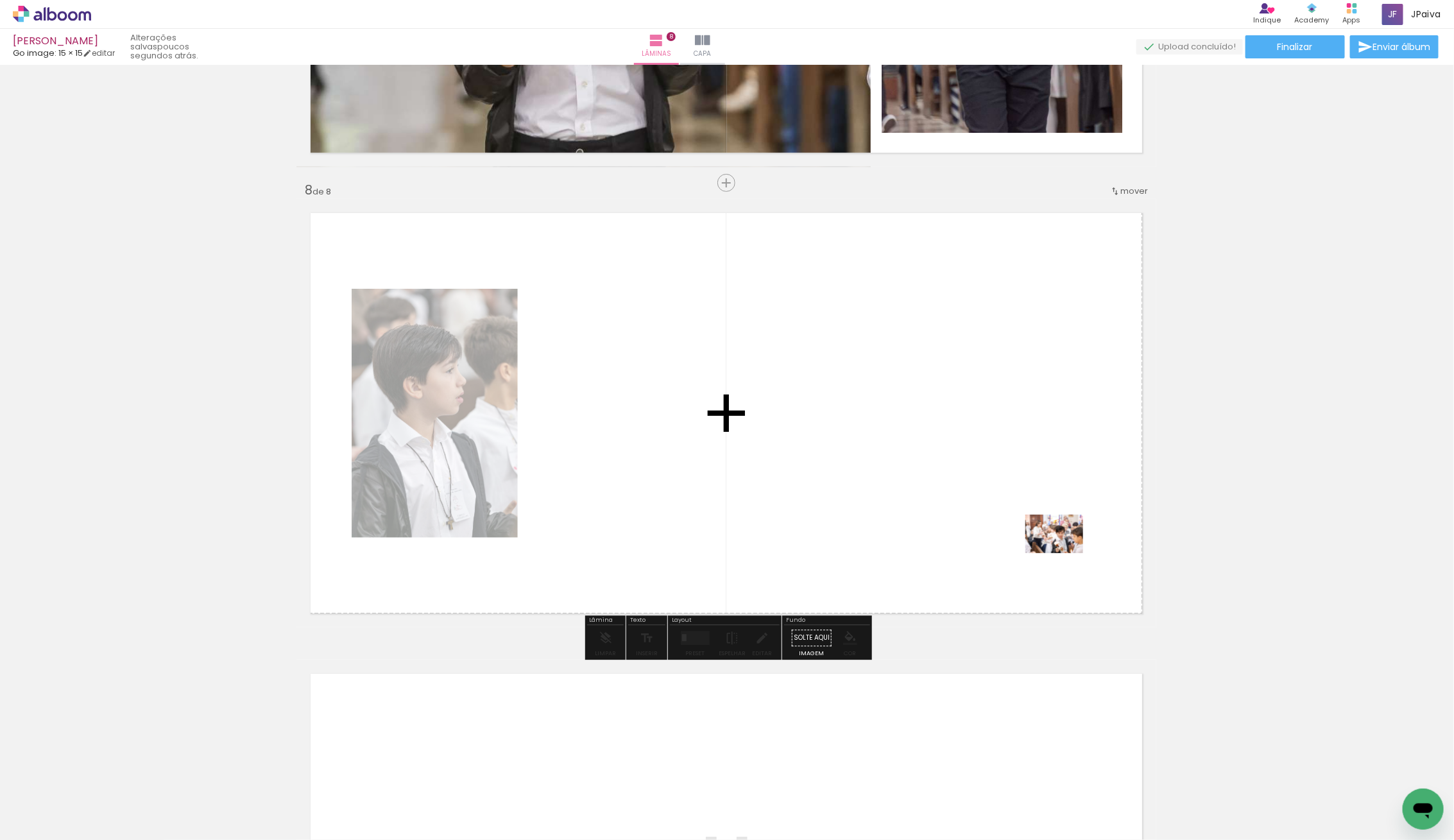
drag, startPoint x: 141, startPoint y: 800, endPoint x: 1064, endPoint y: 553, distance: 955.5
click at [1064, 553] on quentale-workspace at bounding box center [727, 420] width 1454 height 840
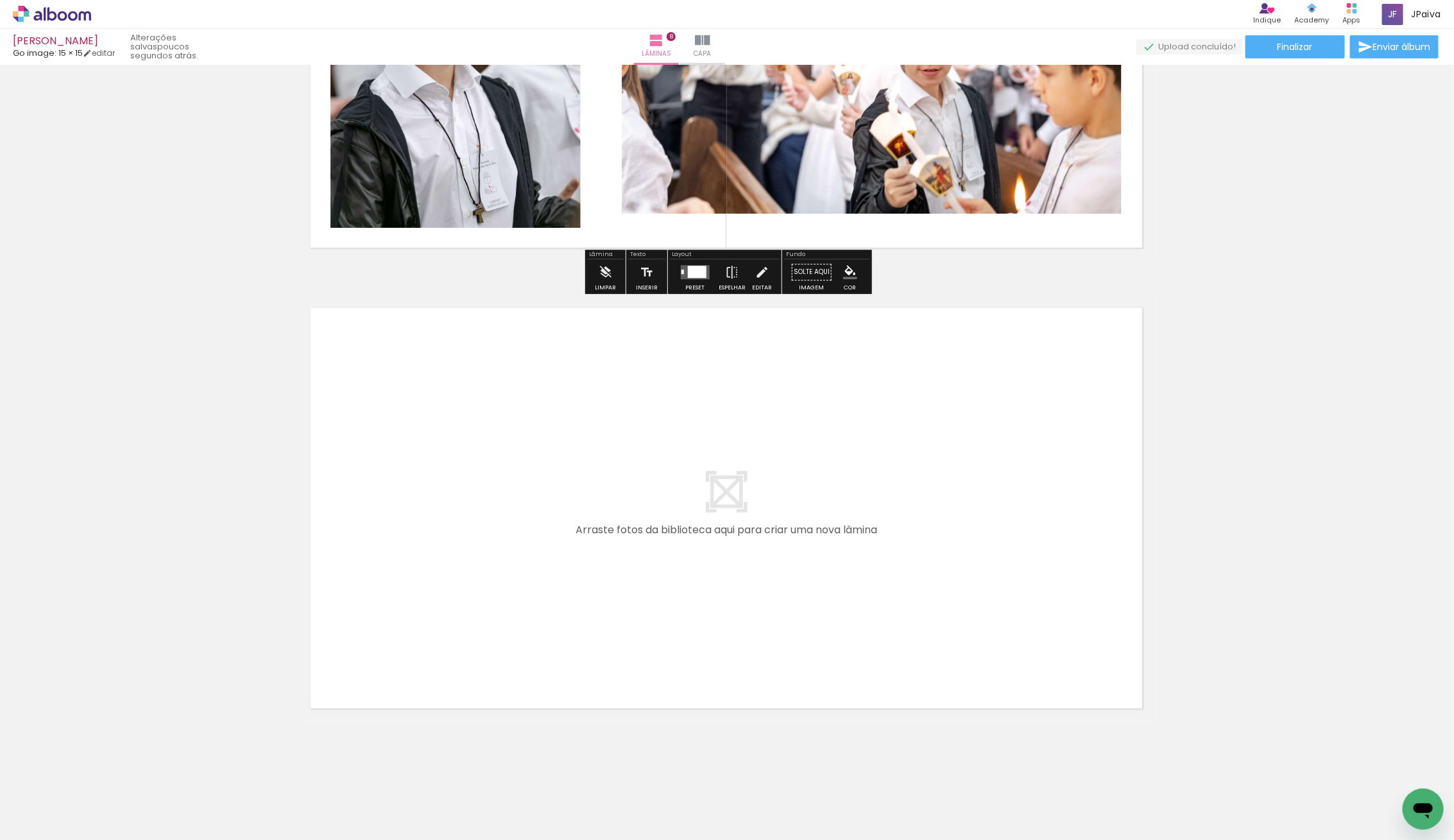
scroll to position [3495, 1]
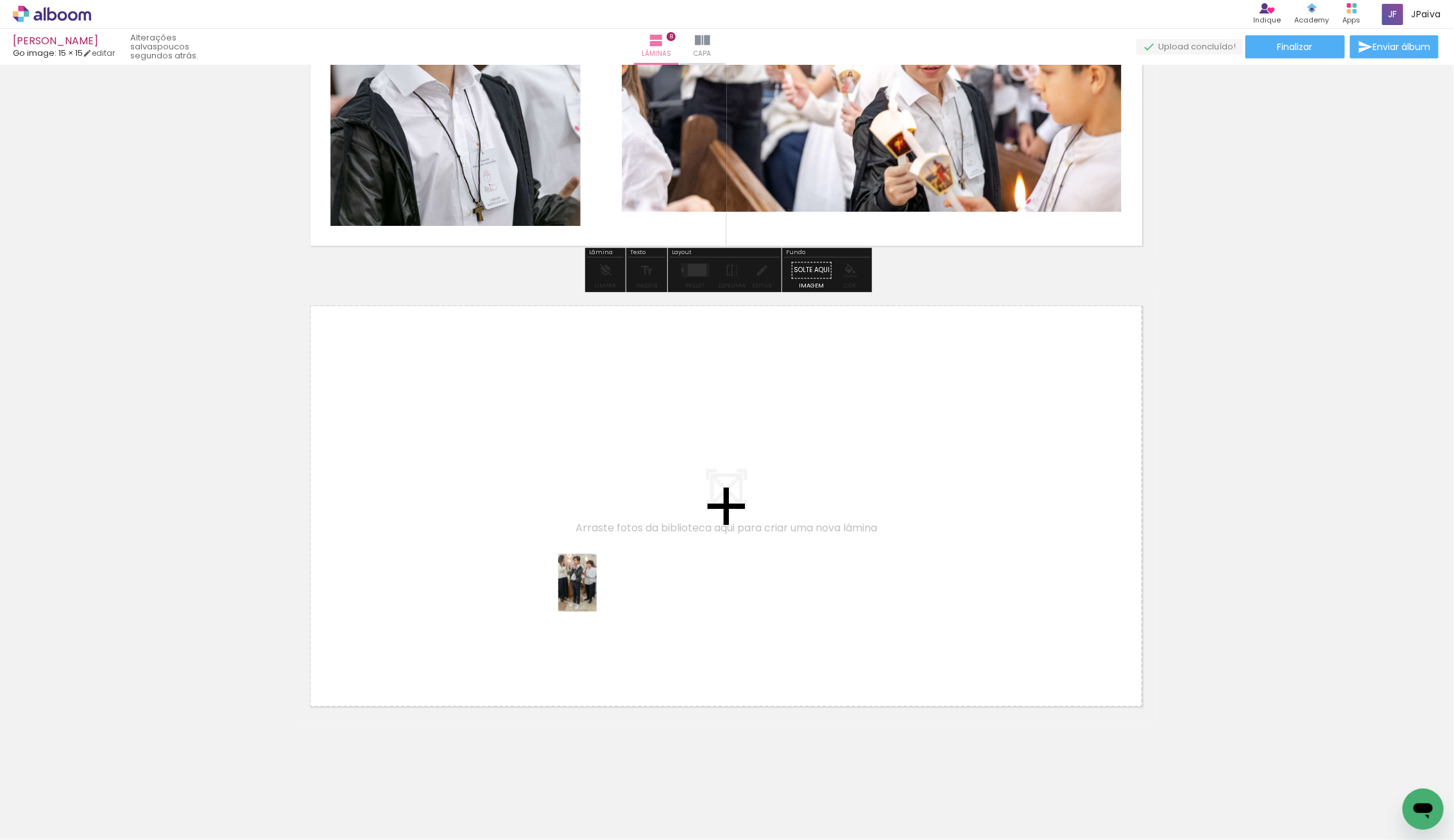
drag, startPoint x: 284, startPoint y: 740, endPoint x: 596, endPoint y: 592, distance: 345.3
click at [596, 592] on quentale-workspace at bounding box center [727, 420] width 1454 height 840
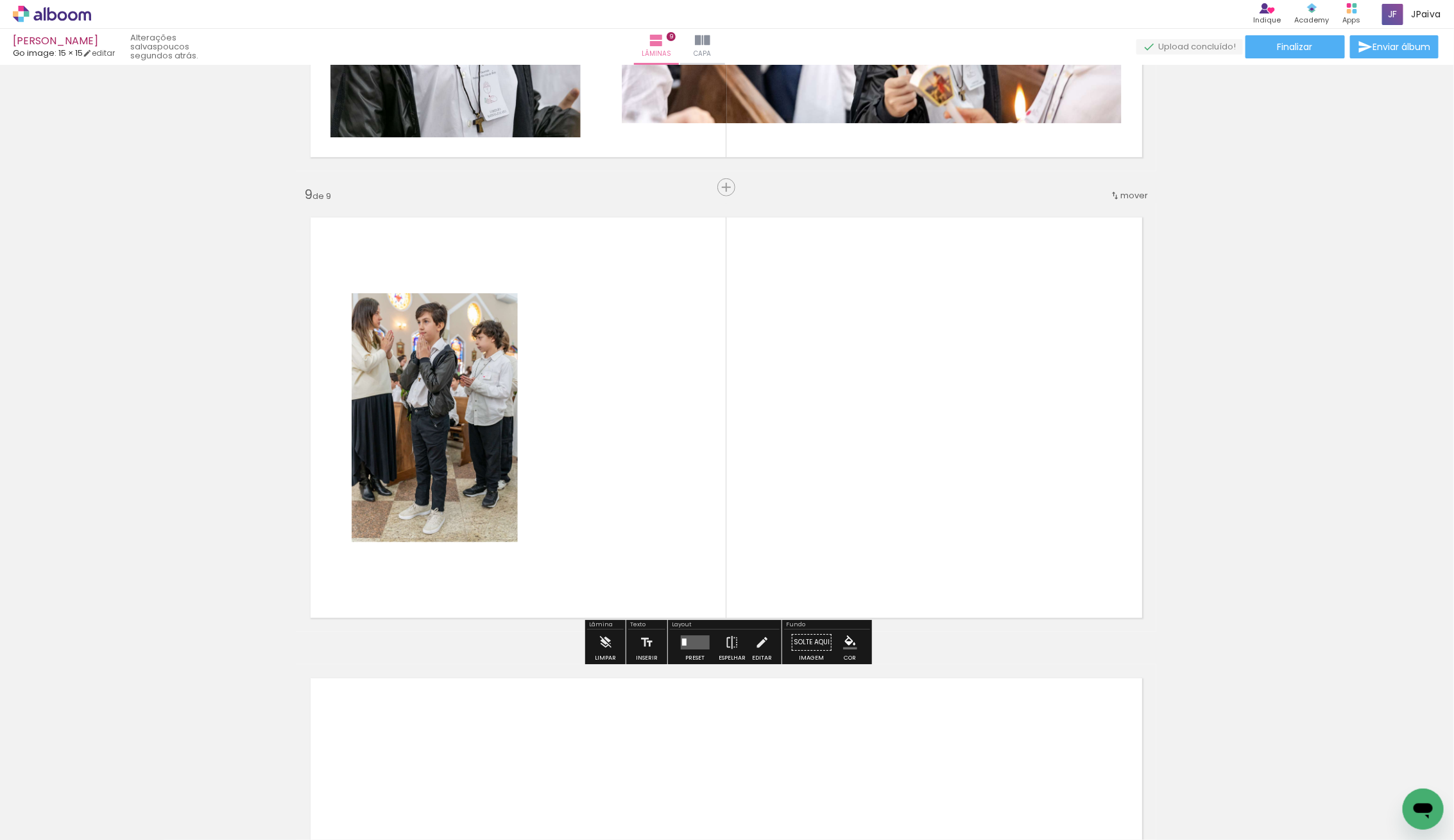
scroll to position [3589, 1]
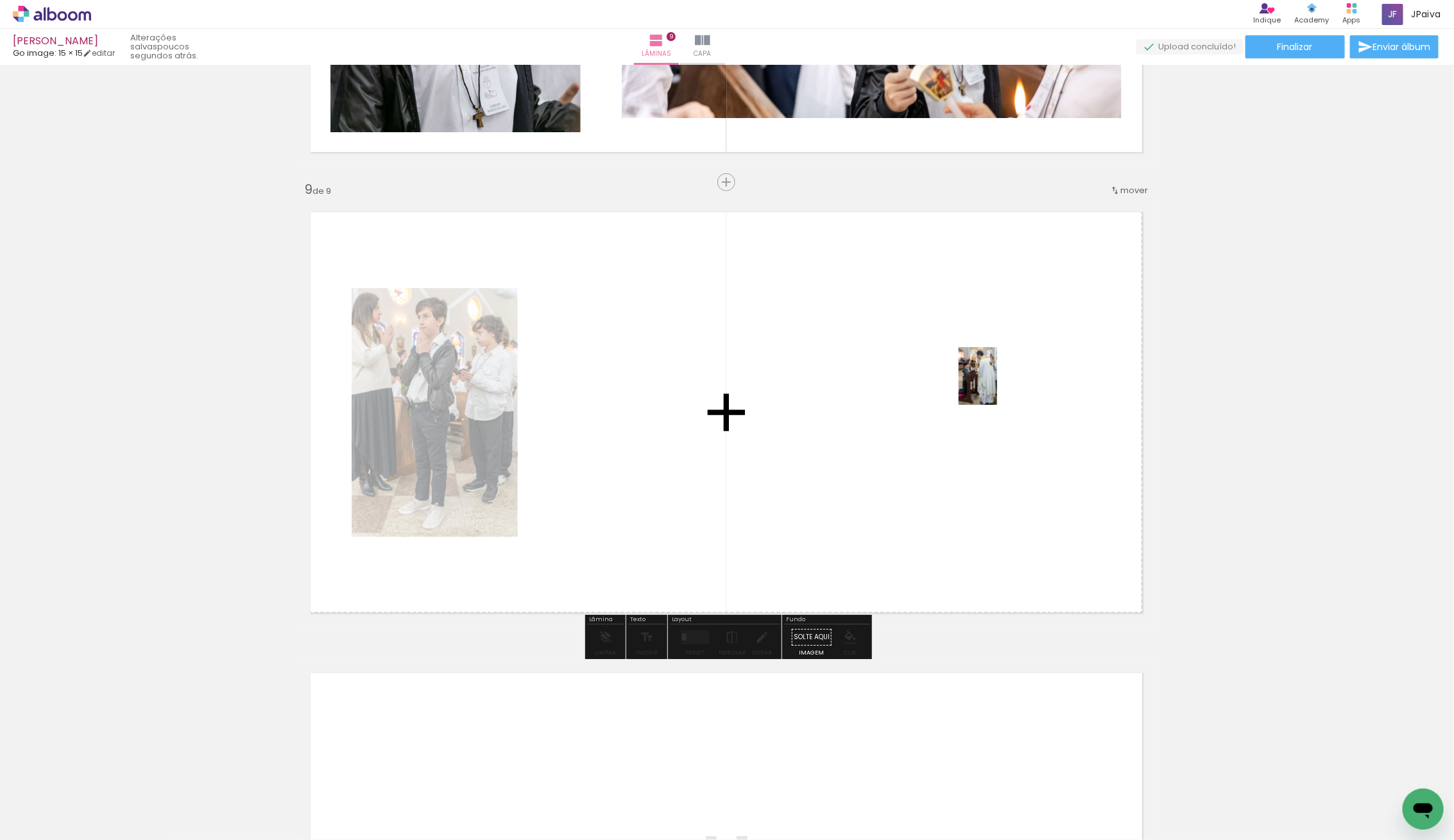
drag, startPoint x: 131, startPoint y: 802, endPoint x: 997, endPoint y: 386, distance: 960.7
click at [997, 386] on quentale-workspace at bounding box center [727, 420] width 1454 height 840
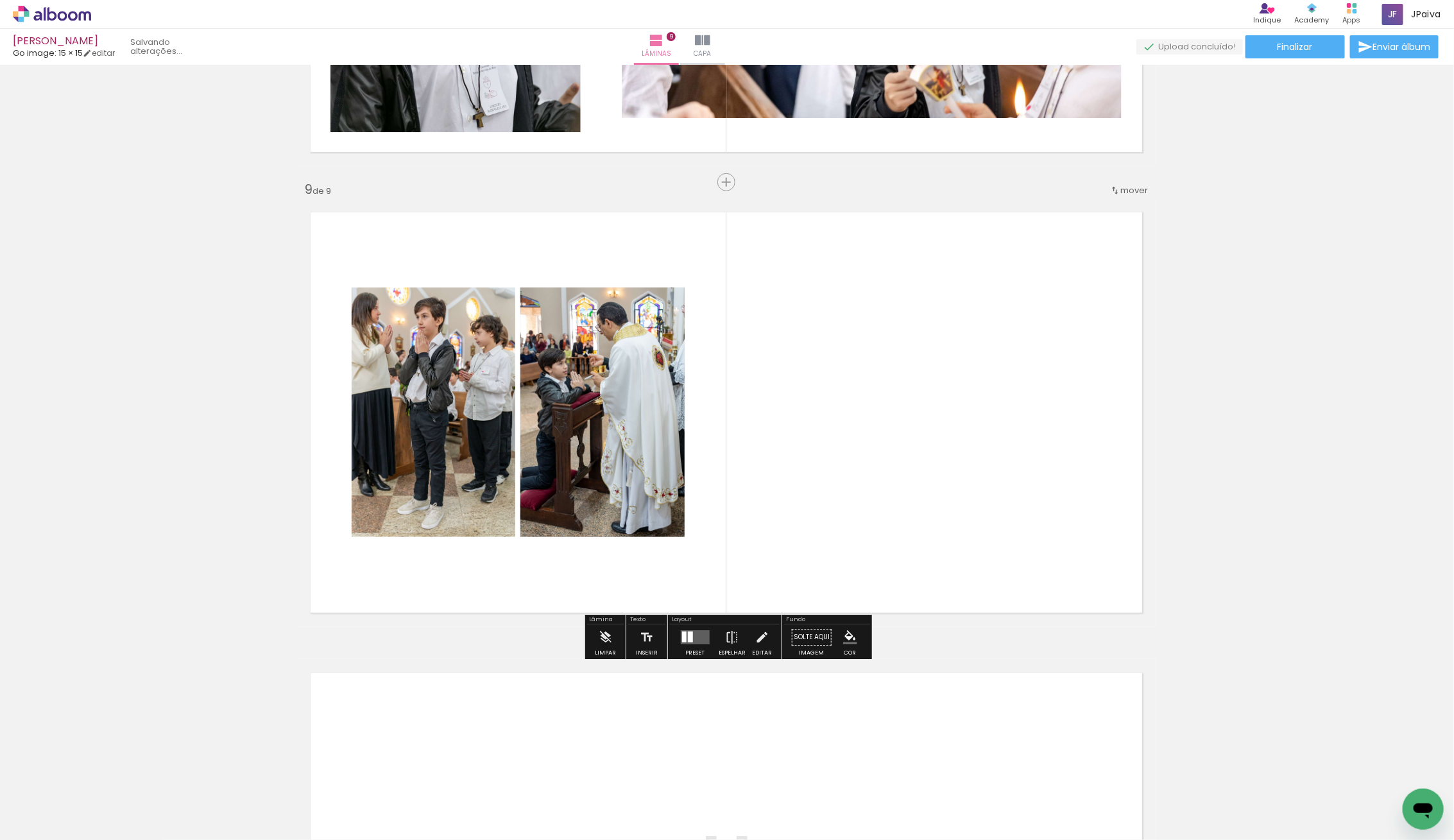
scroll to position [3589, 0]
drag, startPoint x: 689, startPoint y: 628, endPoint x: 691, endPoint y: 621, distance: 7.3
click at [689, 628] on div at bounding box center [695, 636] width 35 height 26
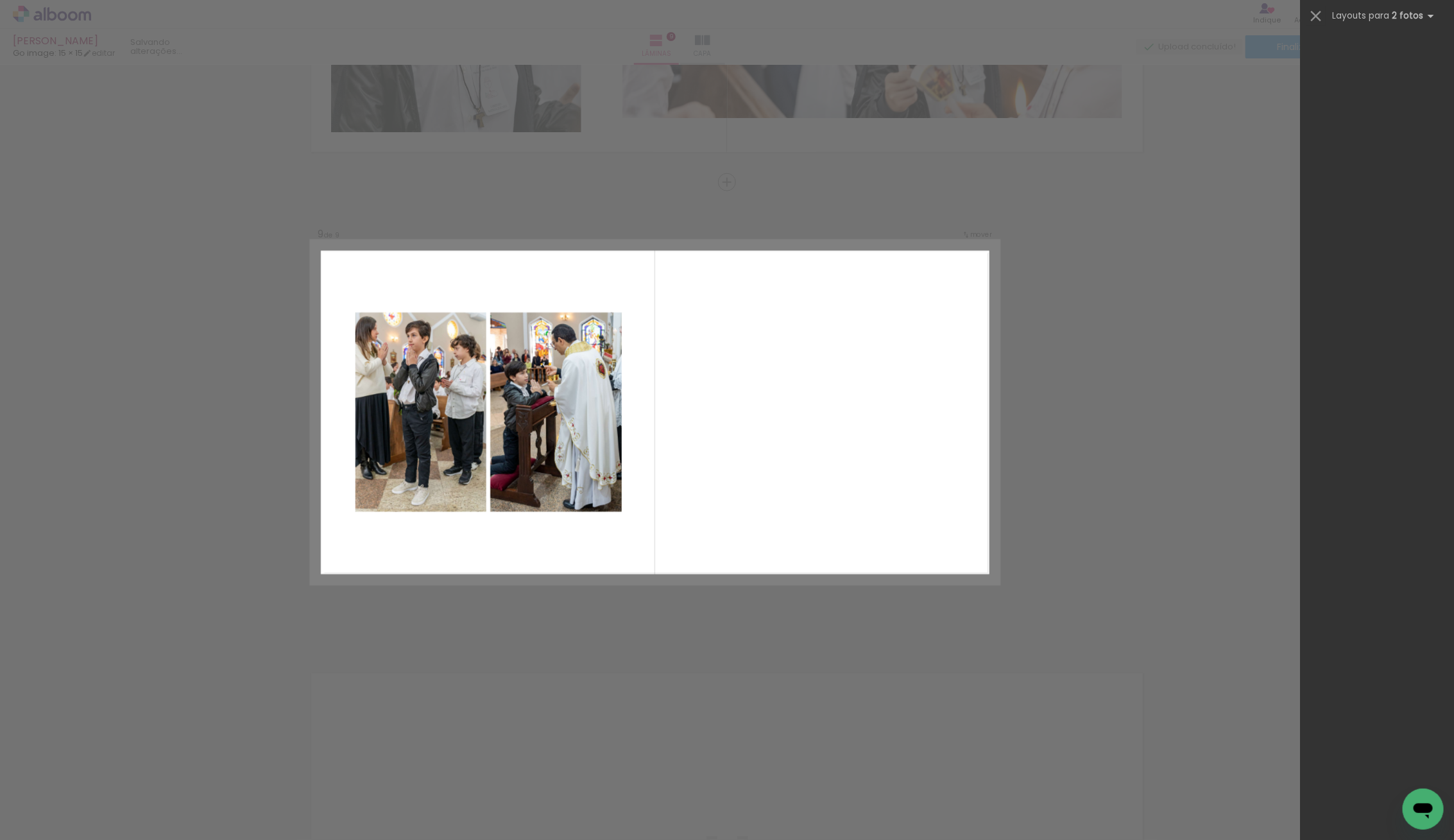
scroll to position [0, 0]
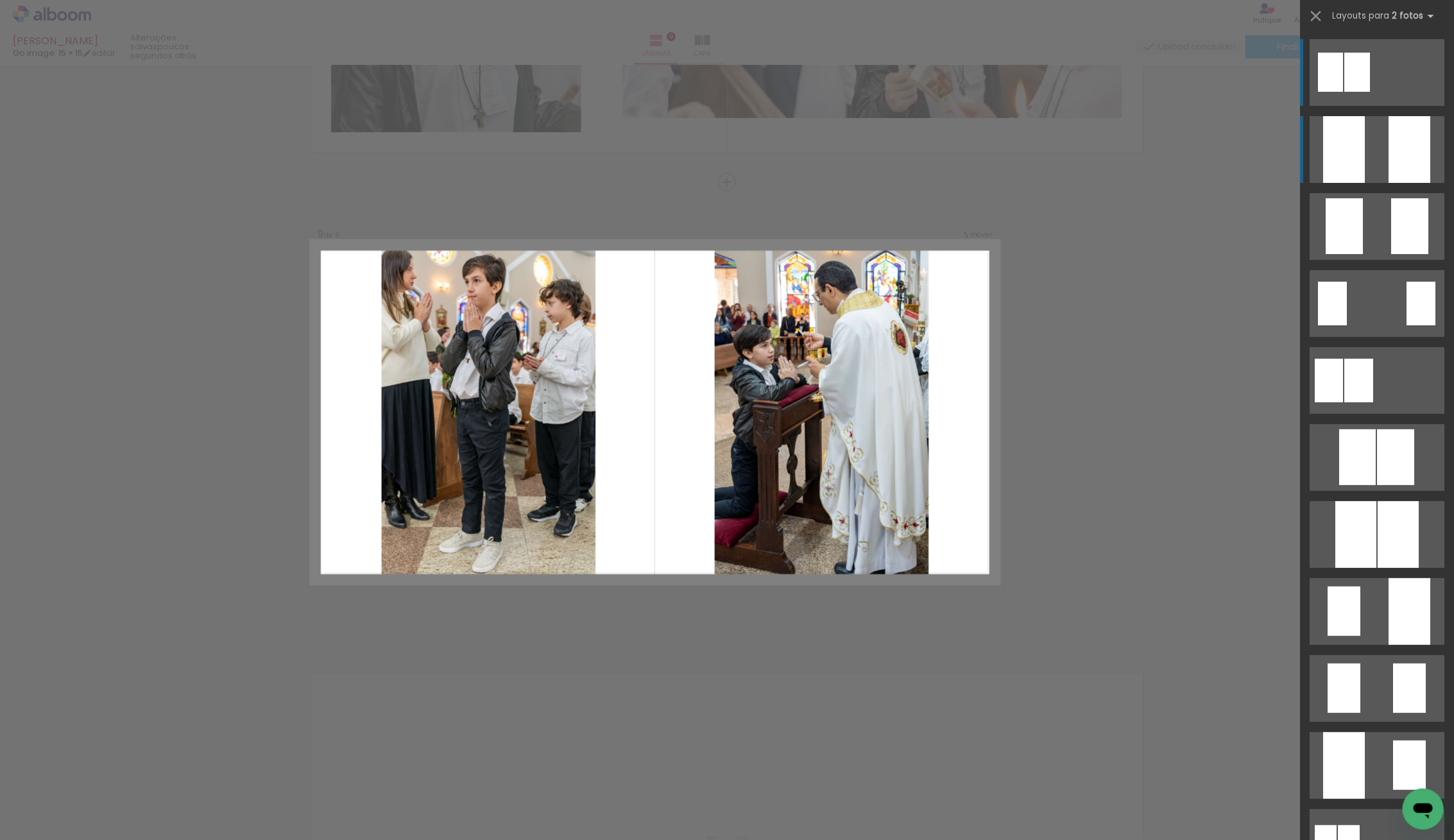
click at [1408, 141] on div at bounding box center [1409, 150] width 42 height 67
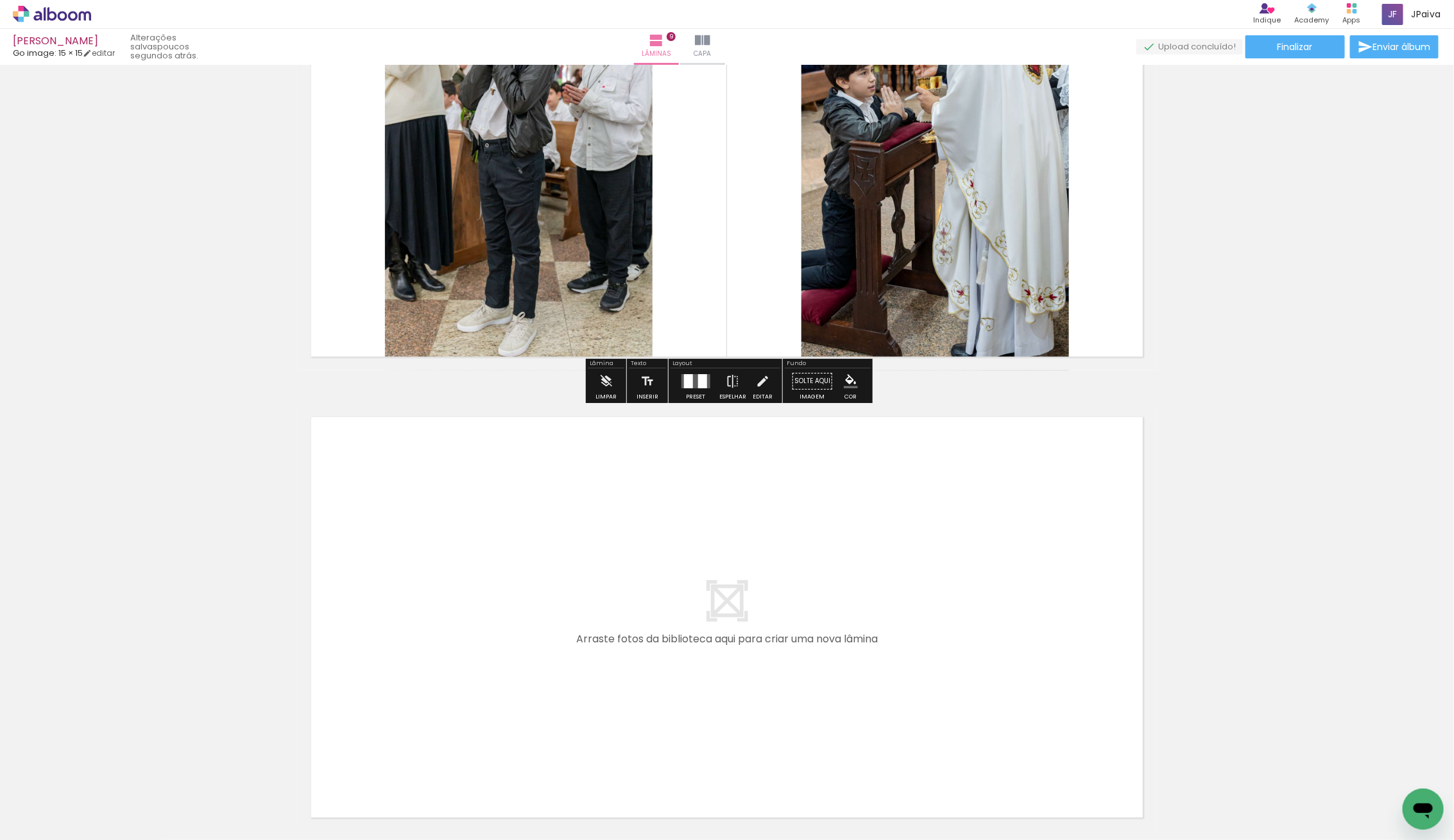
scroll to position [3869, 0]
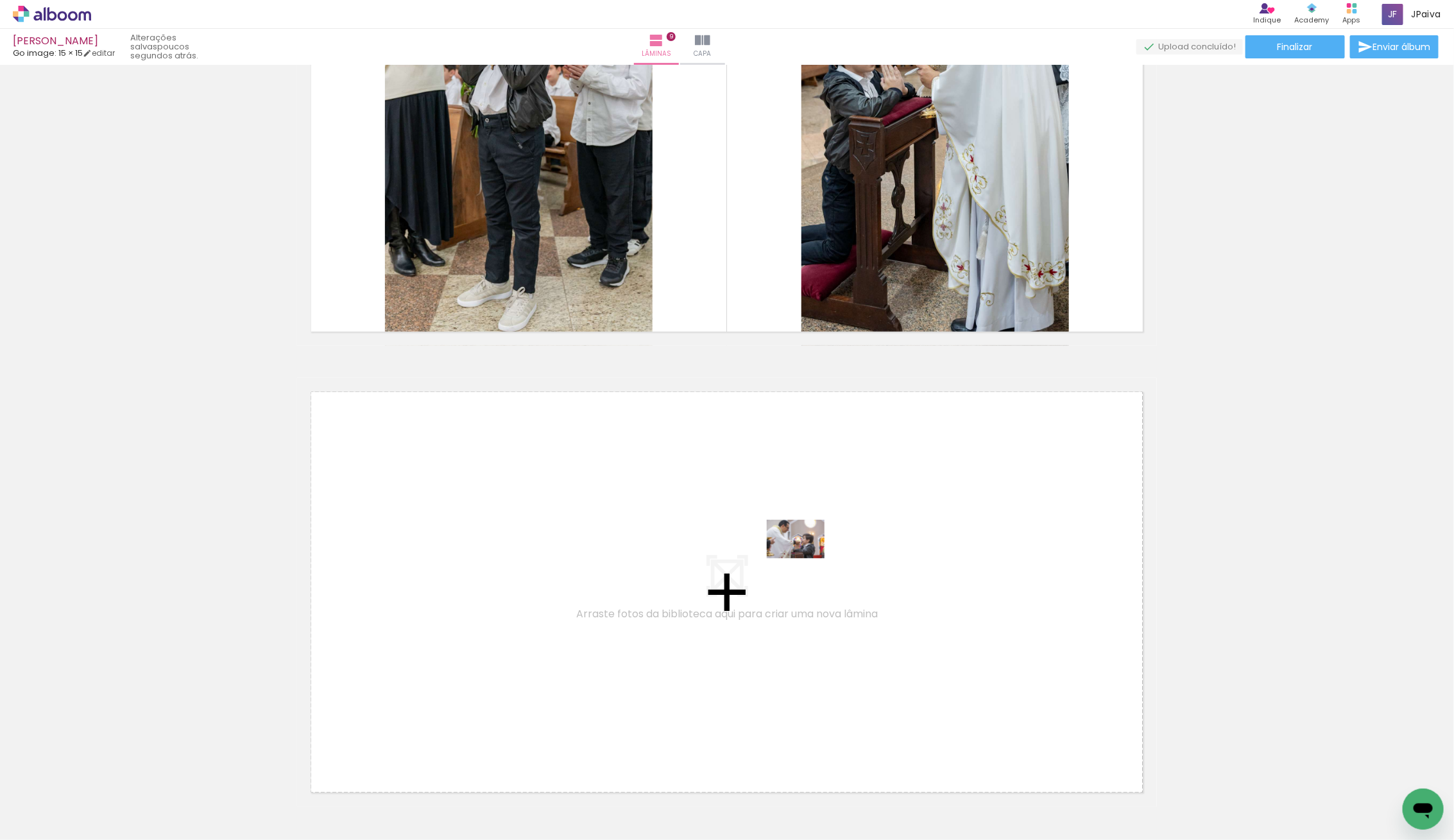
drag, startPoint x: 146, startPoint y: 800, endPoint x: 805, endPoint y: 558, distance: 702.0
click at [805, 558] on quentale-workspace at bounding box center [727, 420] width 1454 height 840
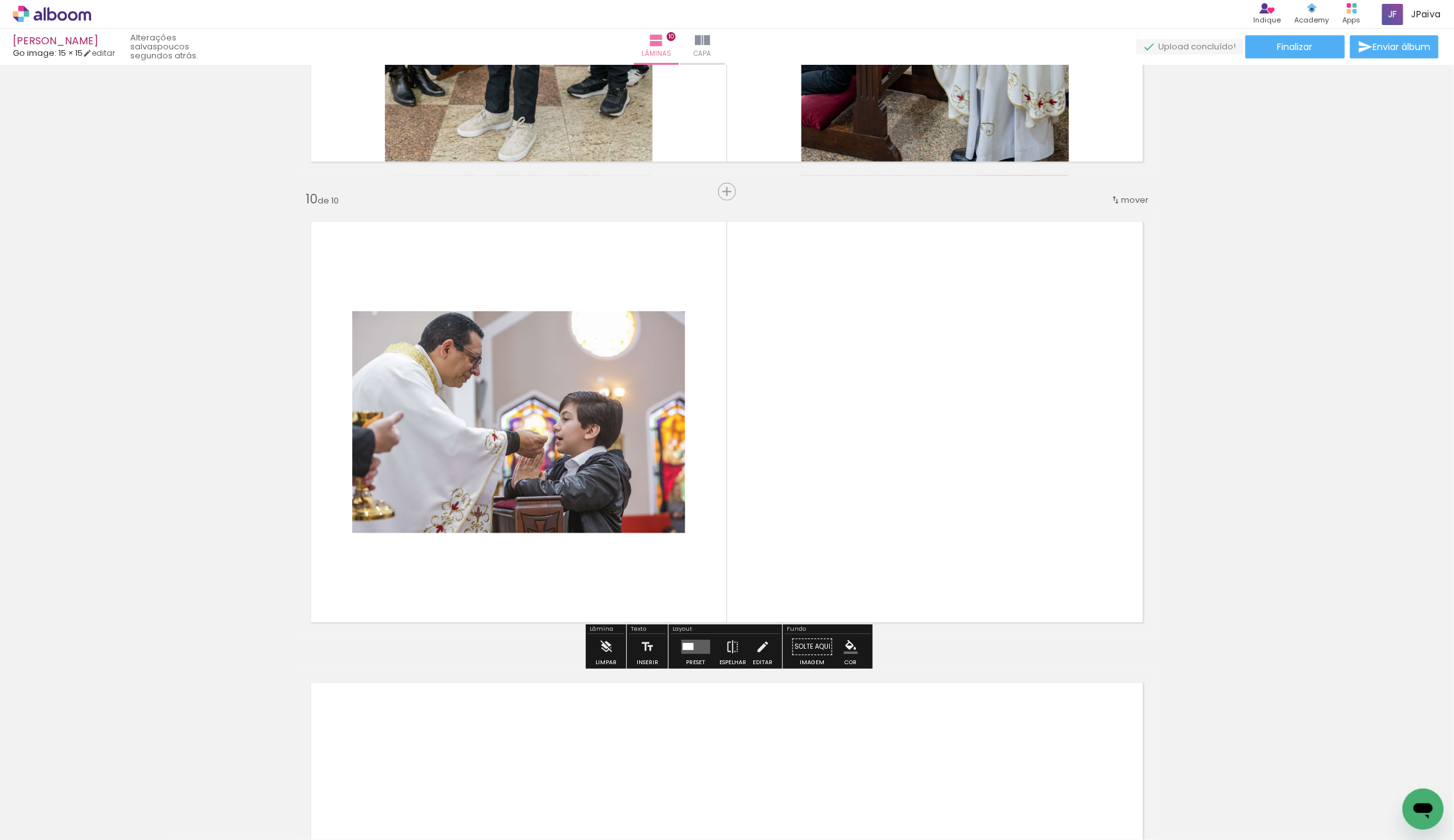
scroll to position [4049, 0]
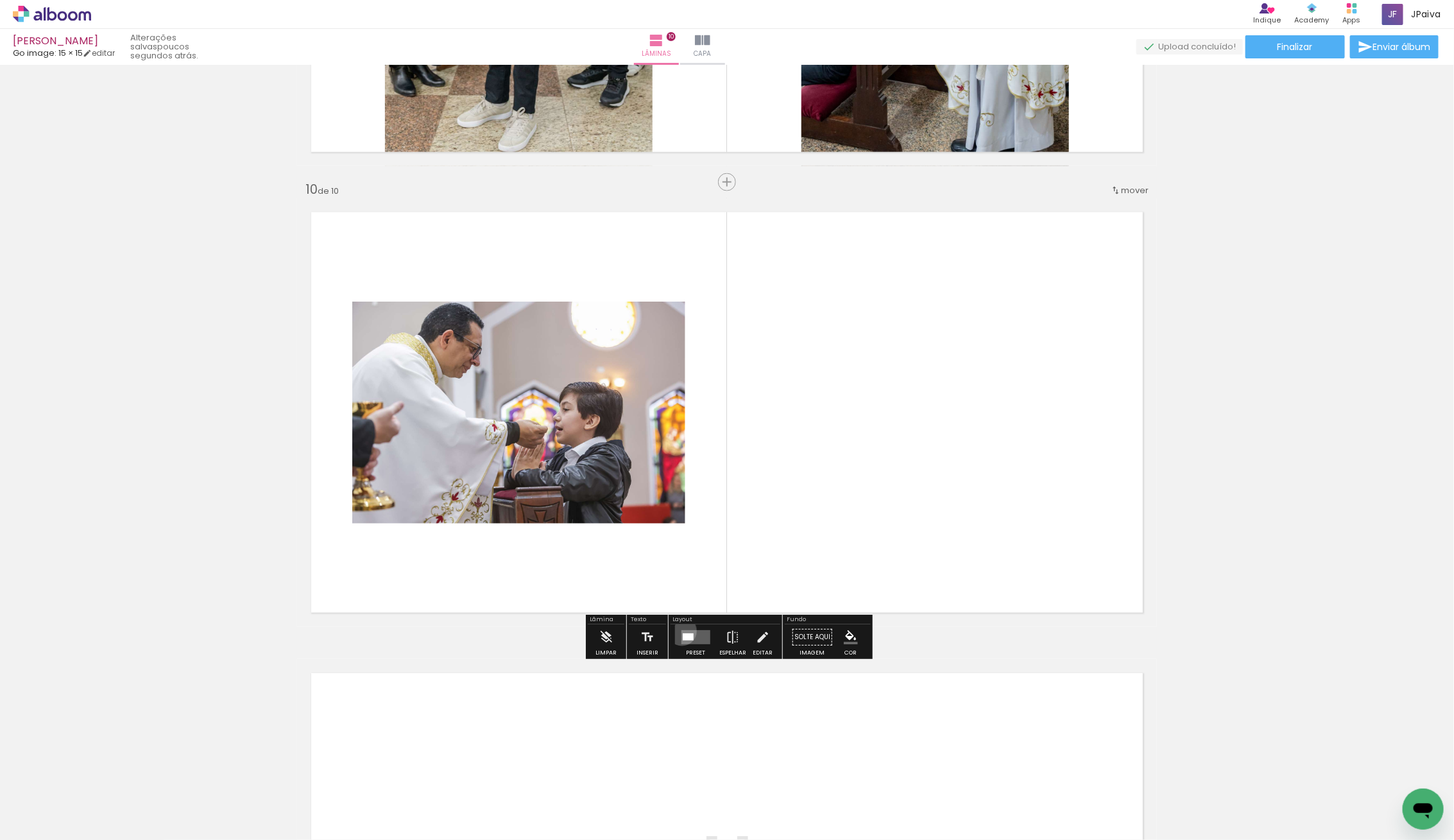
drag, startPoint x: 679, startPoint y: 630, endPoint x: 644, endPoint y: 621, distance: 36.1
click at [680, 630] on quentale-layouter at bounding box center [695, 636] width 29 height 14
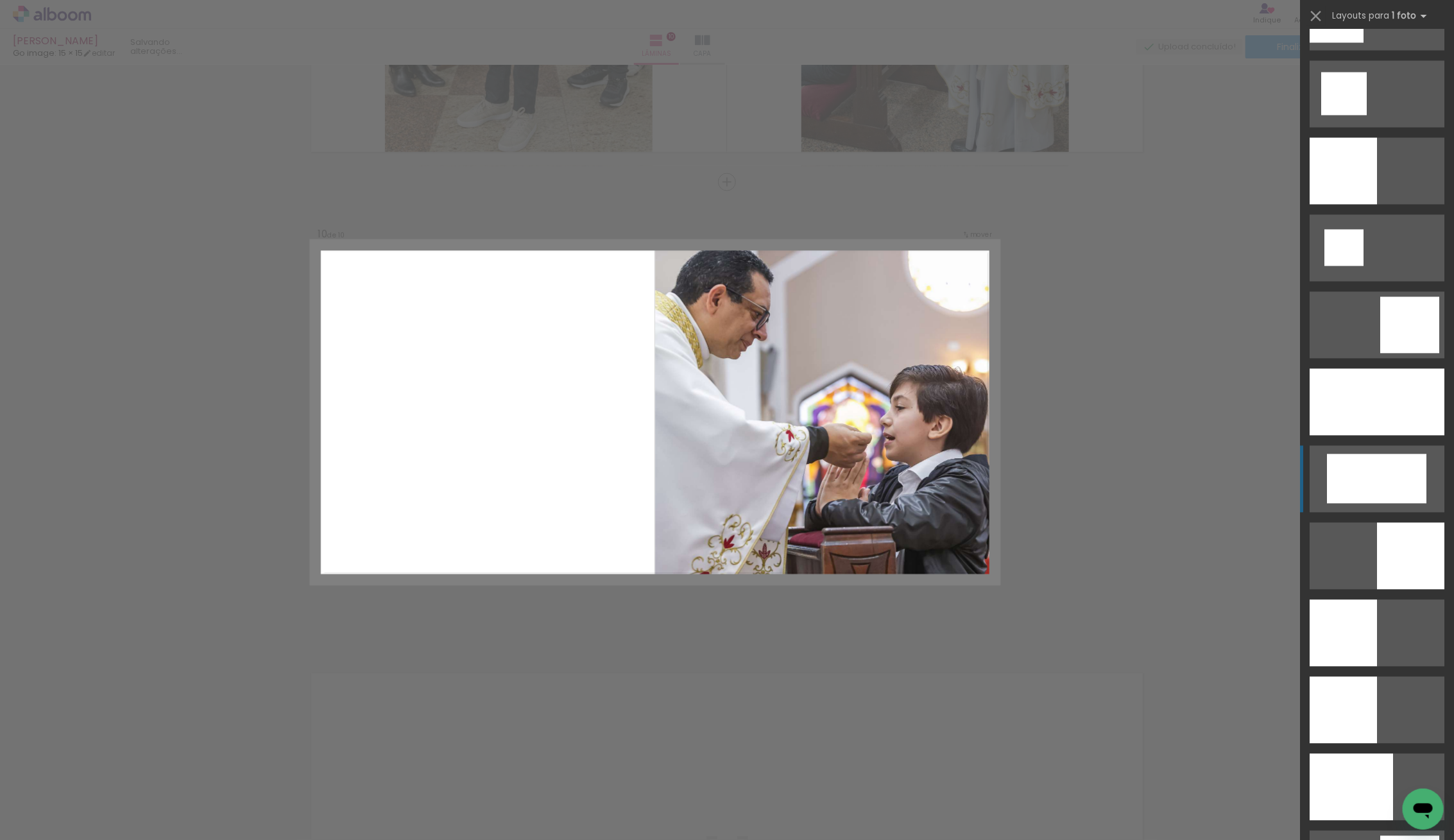
scroll to position [1583, 0]
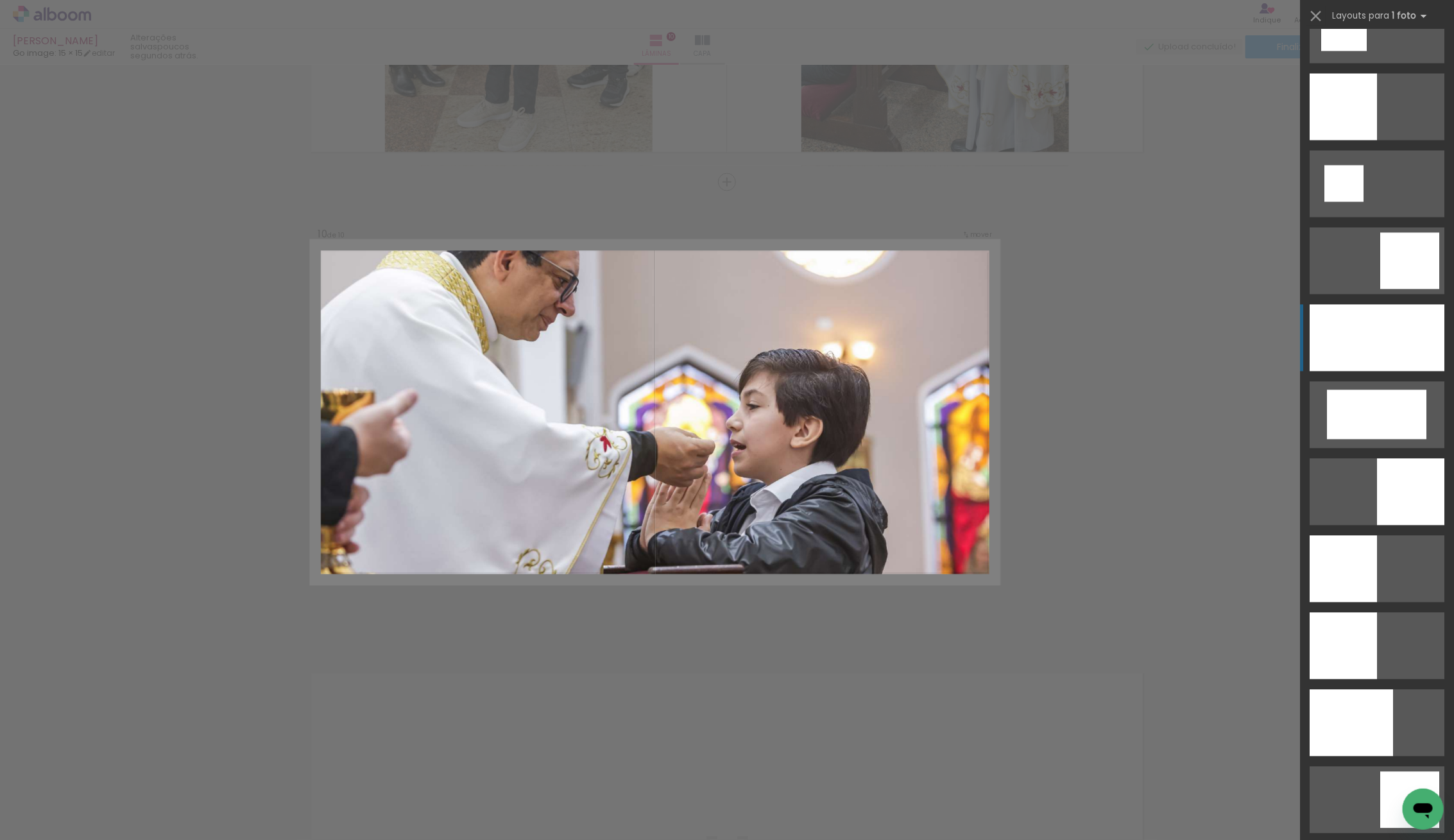
click at [1381, 310] on div at bounding box center [1377, 338] width 135 height 67
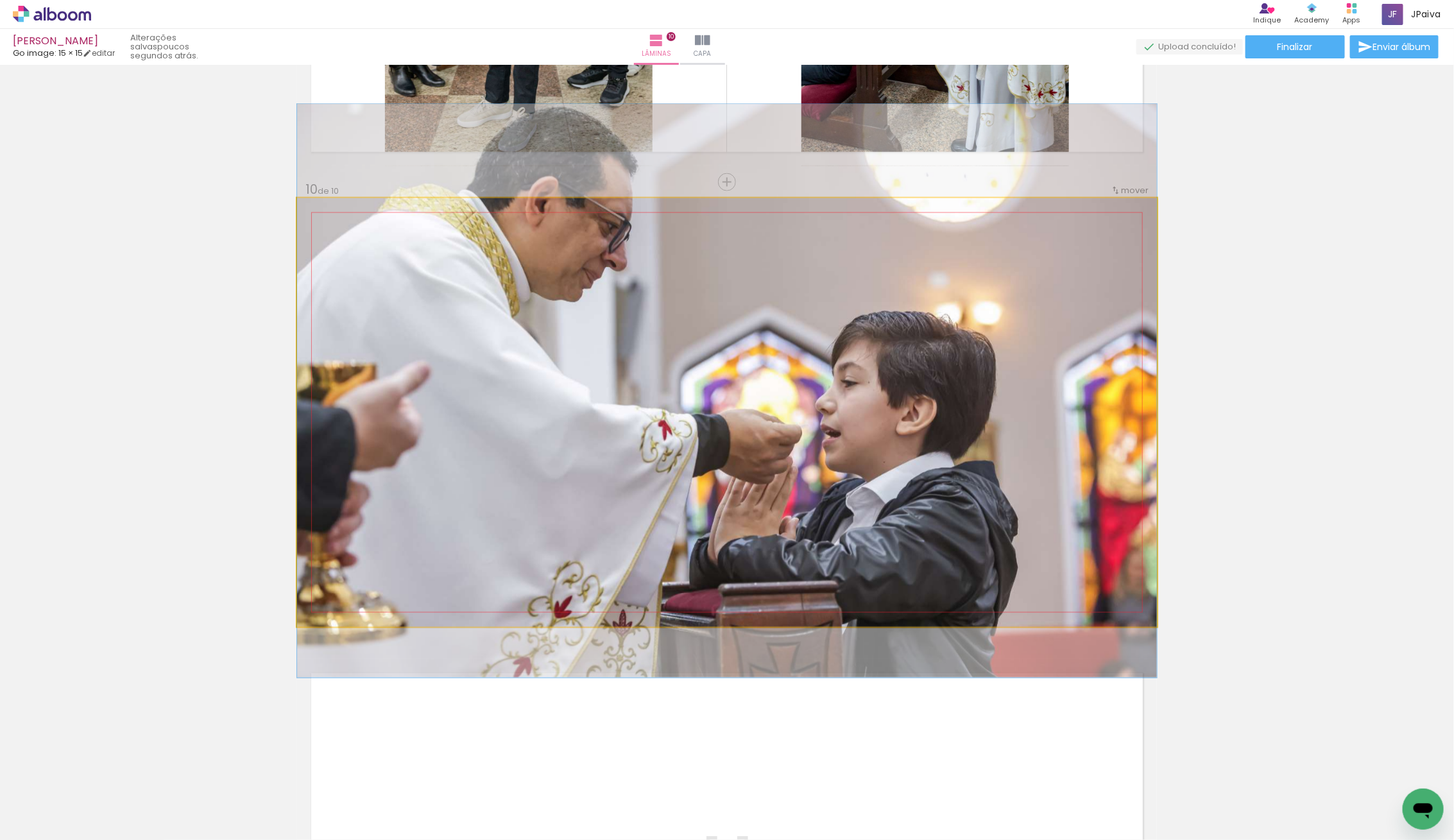
drag, startPoint x: 852, startPoint y: 487, endPoint x: 856, endPoint y: 464, distance: 23.3
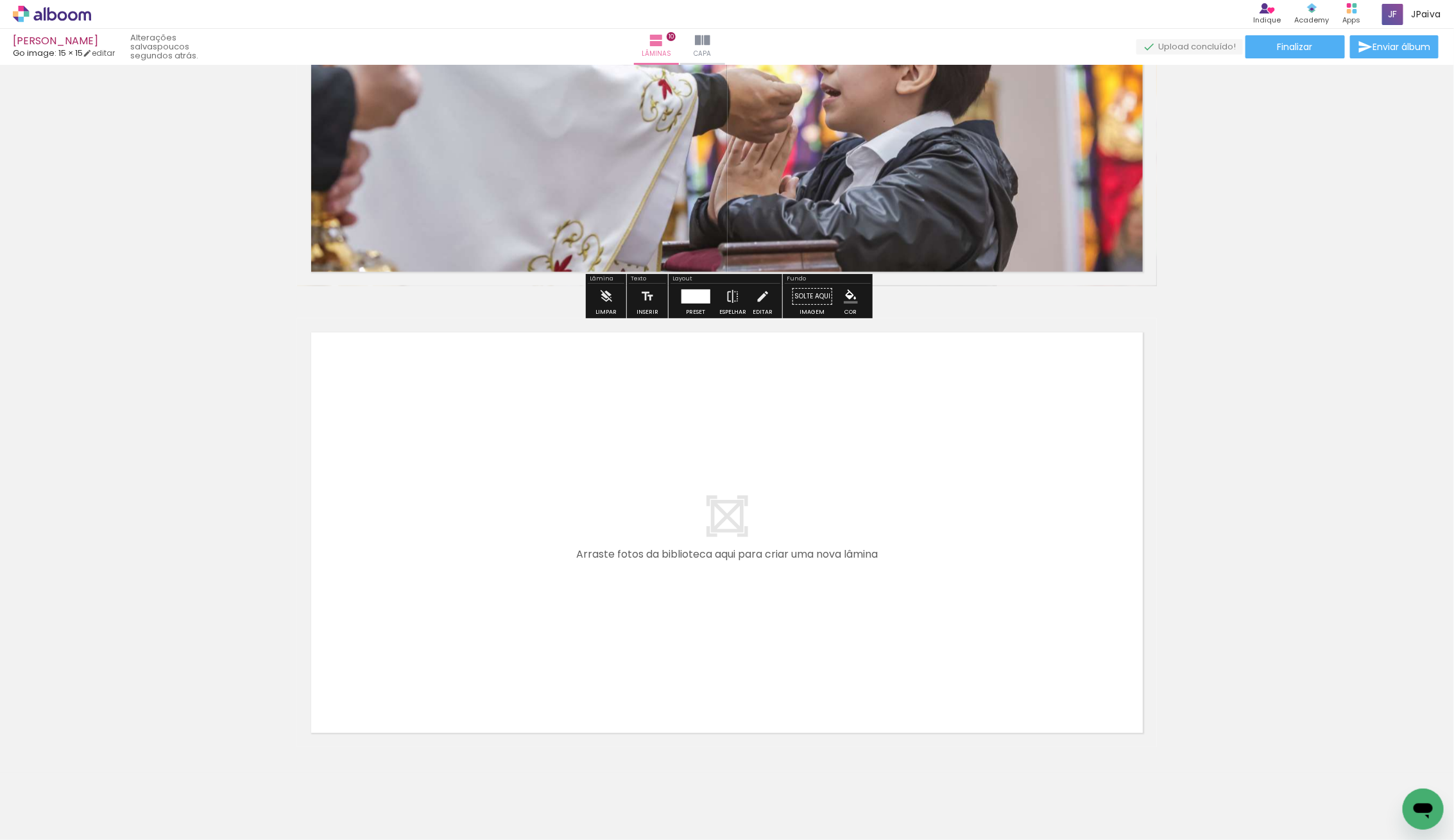
scroll to position [4421, 0]
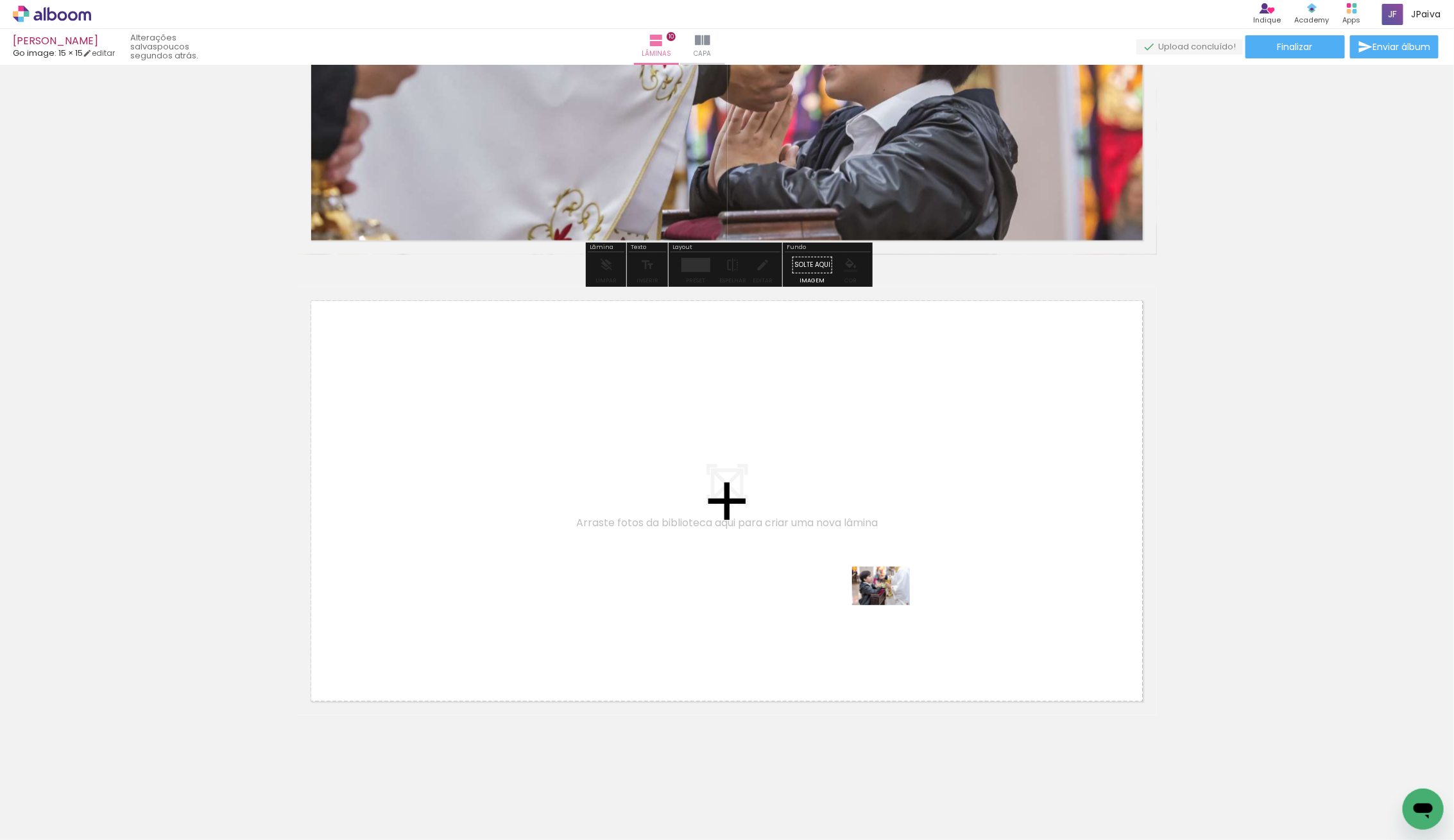
drag, startPoint x: 183, startPoint y: 783, endPoint x: 891, endPoint y: 605, distance: 730.0
click at [891, 605] on quentale-workspace at bounding box center [727, 420] width 1454 height 840
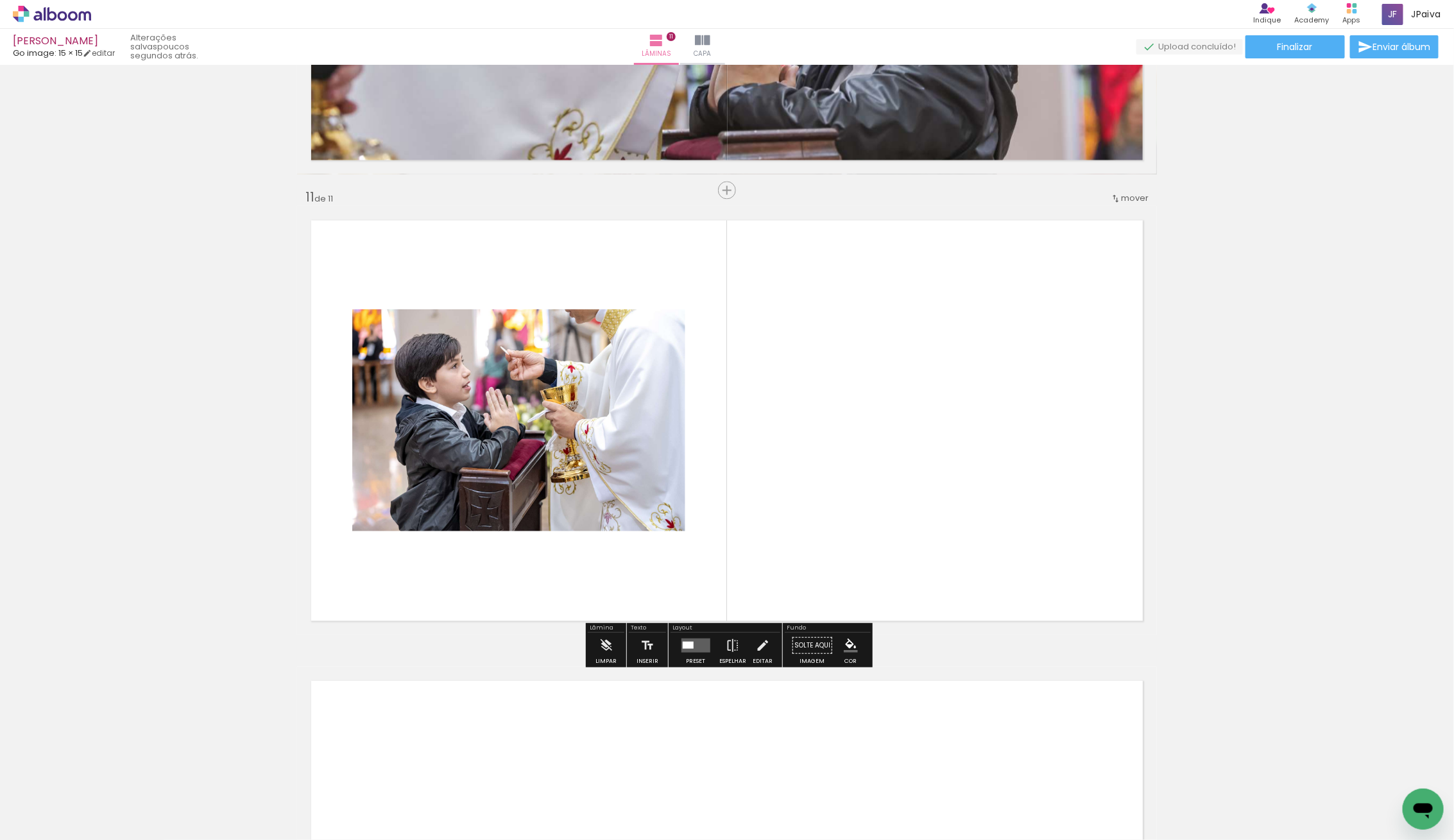
scroll to position [4509, 0]
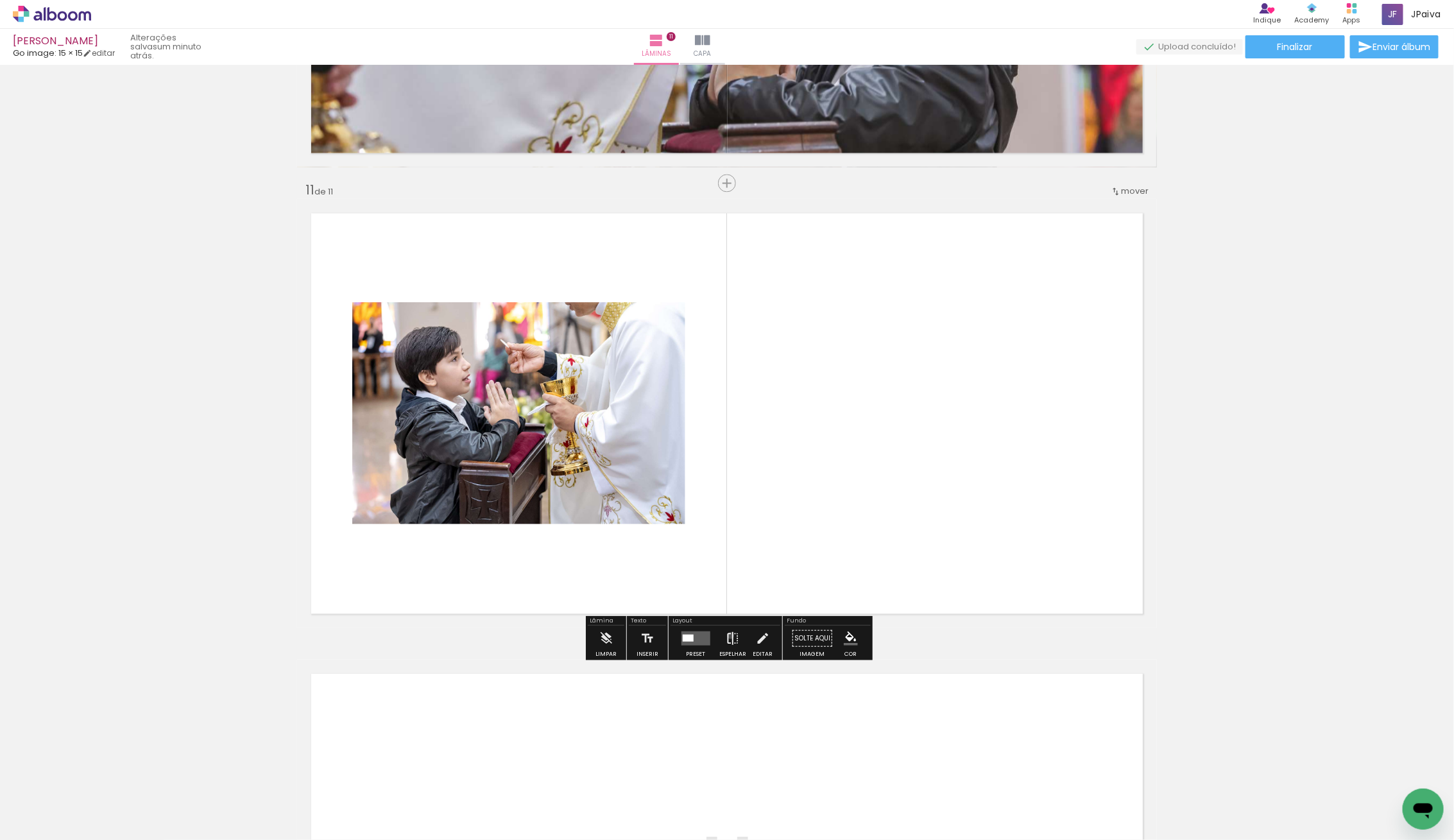
click at [728, 635] on iron-icon at bounding box center [732, 637] width 14 height 26
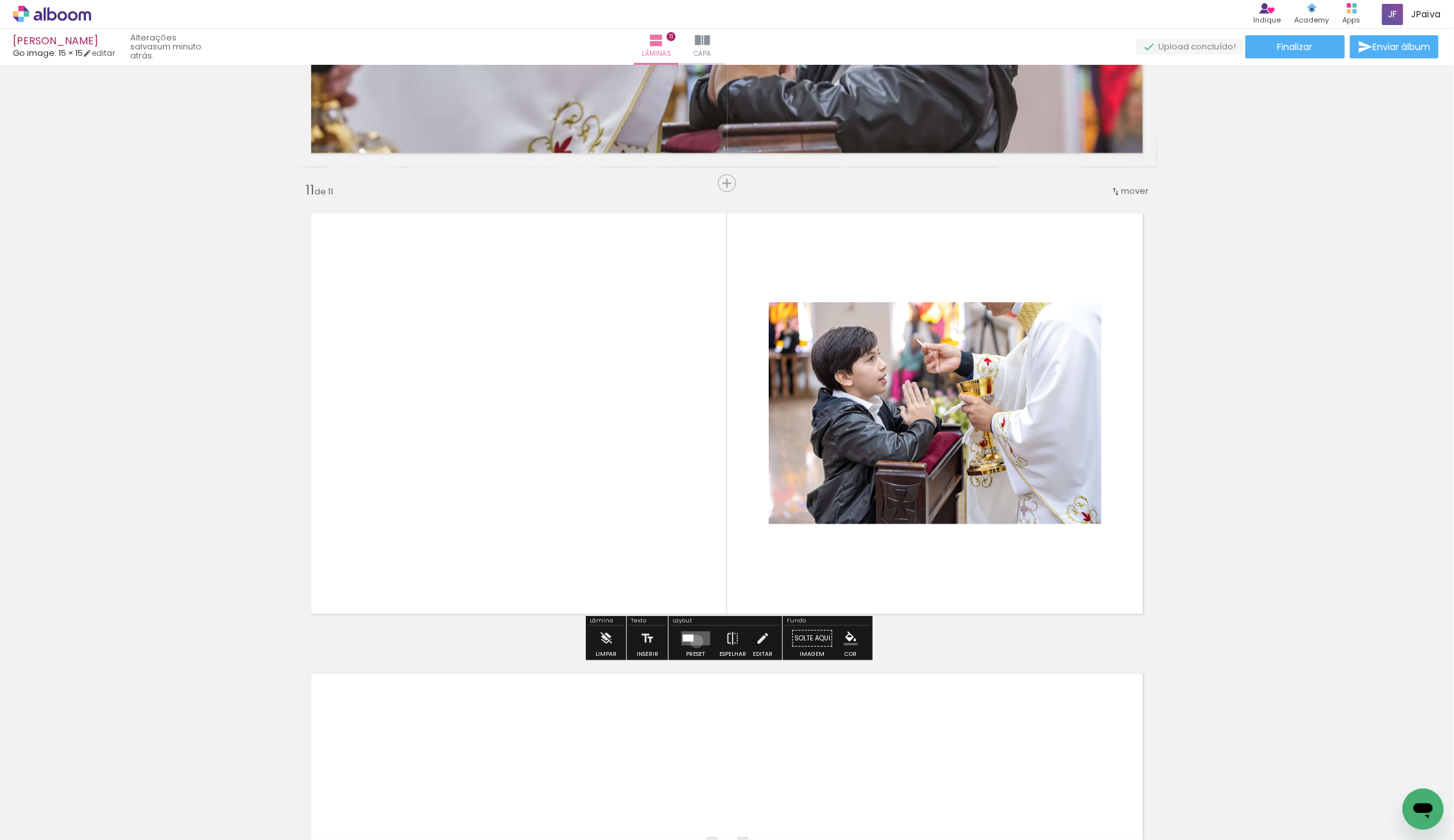
click at [694, 640] on quentale-layouter at bounding box center [695, 637] width 29 height 14
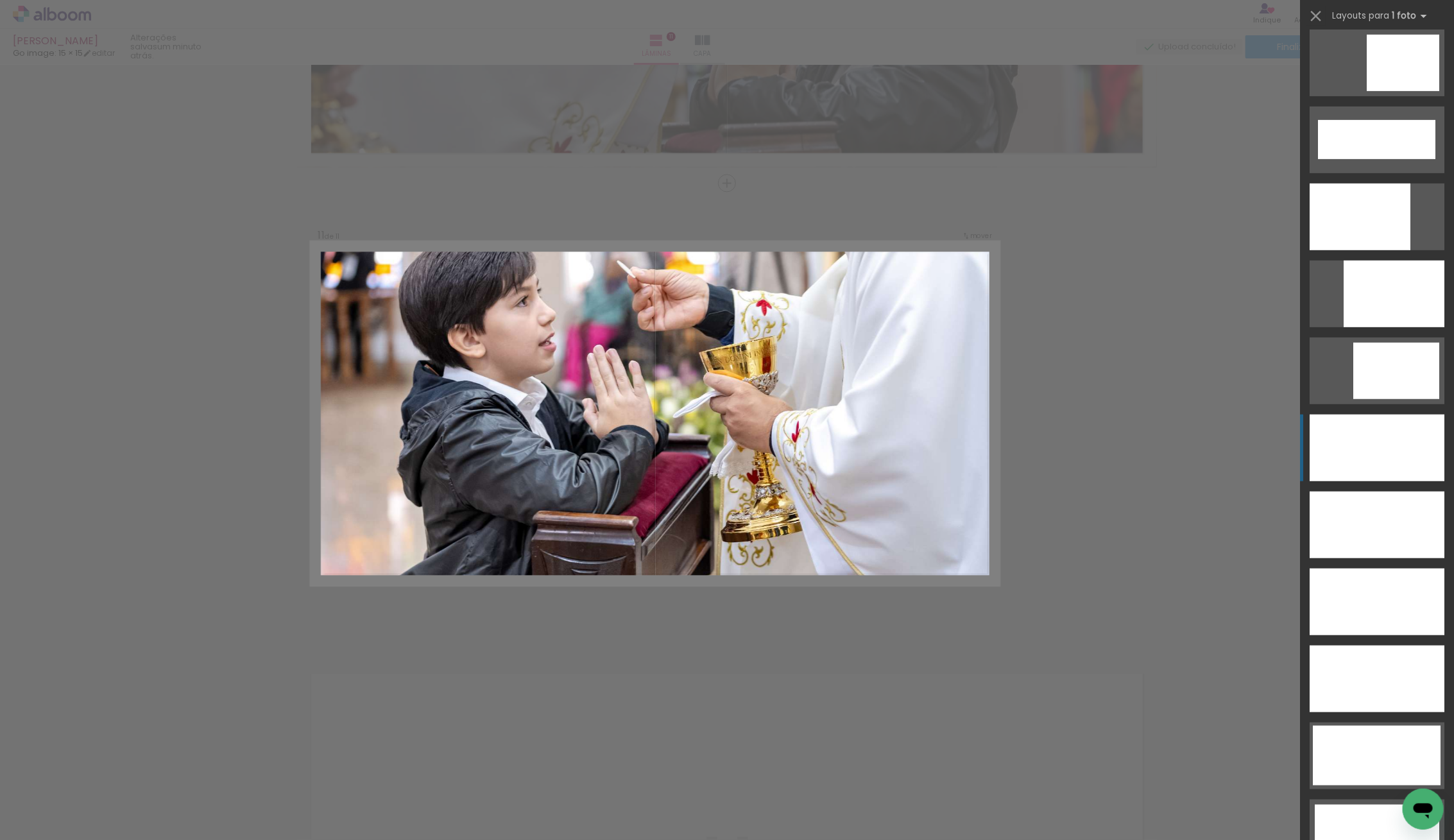
scroll to position [3320, 0]
click at [1380, 451] on div at bounding box center [1377, 447] width 135 height 67
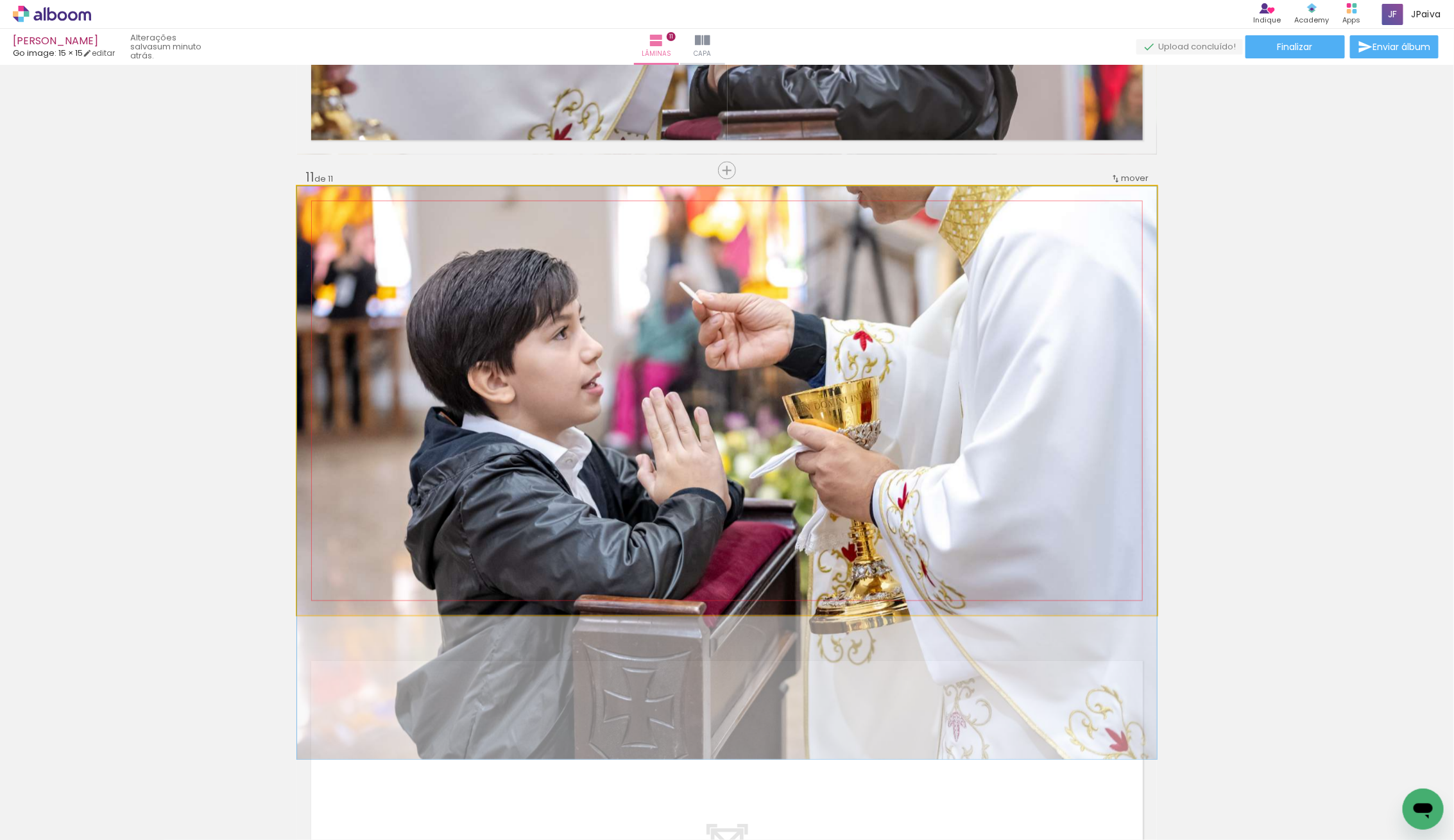
drag, startPoint x: 969, startPoint y: 516, endPoint x: 967, endPoint y: 601, distance: 85.0
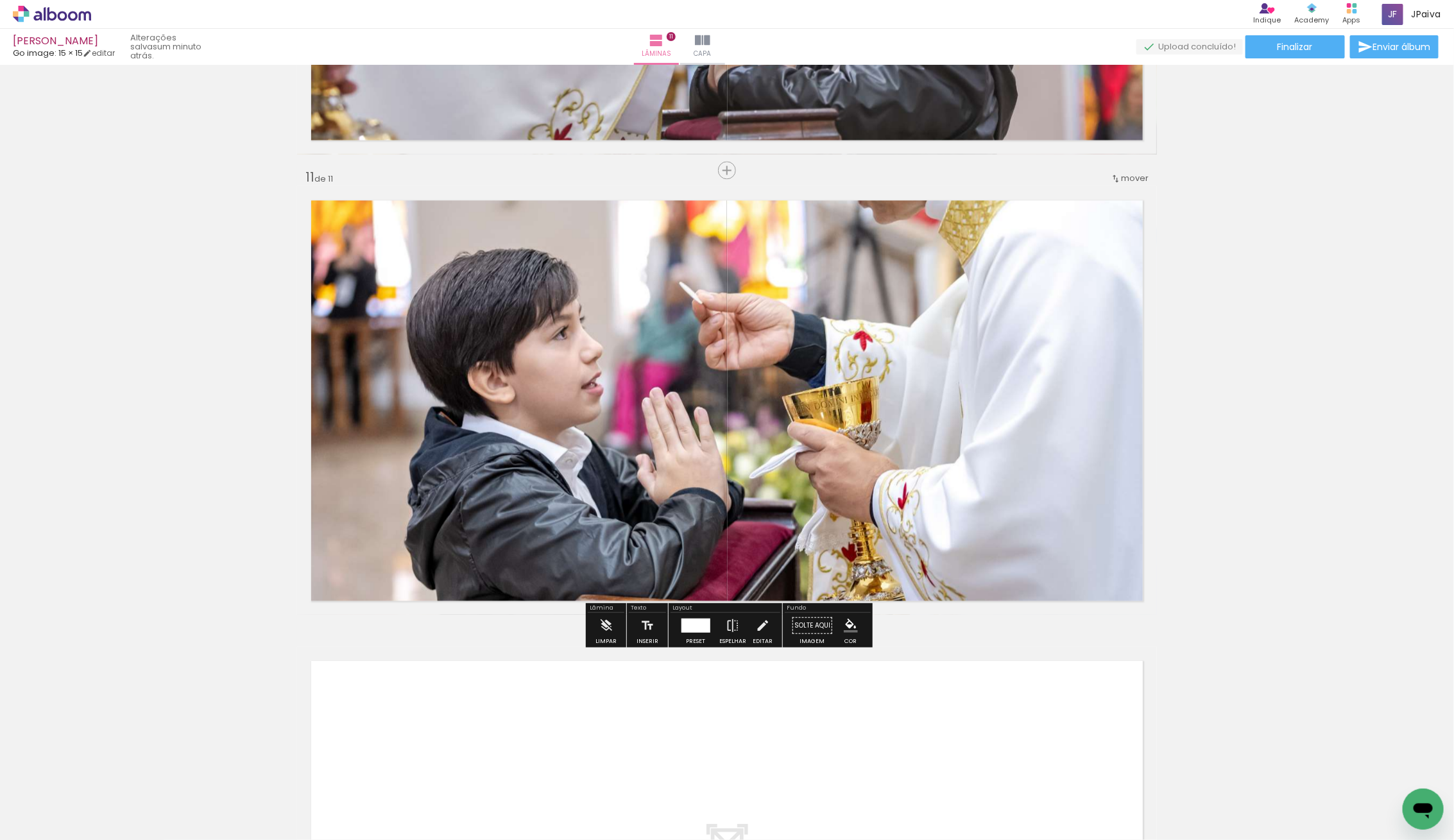
scroll to position [4537, 0]
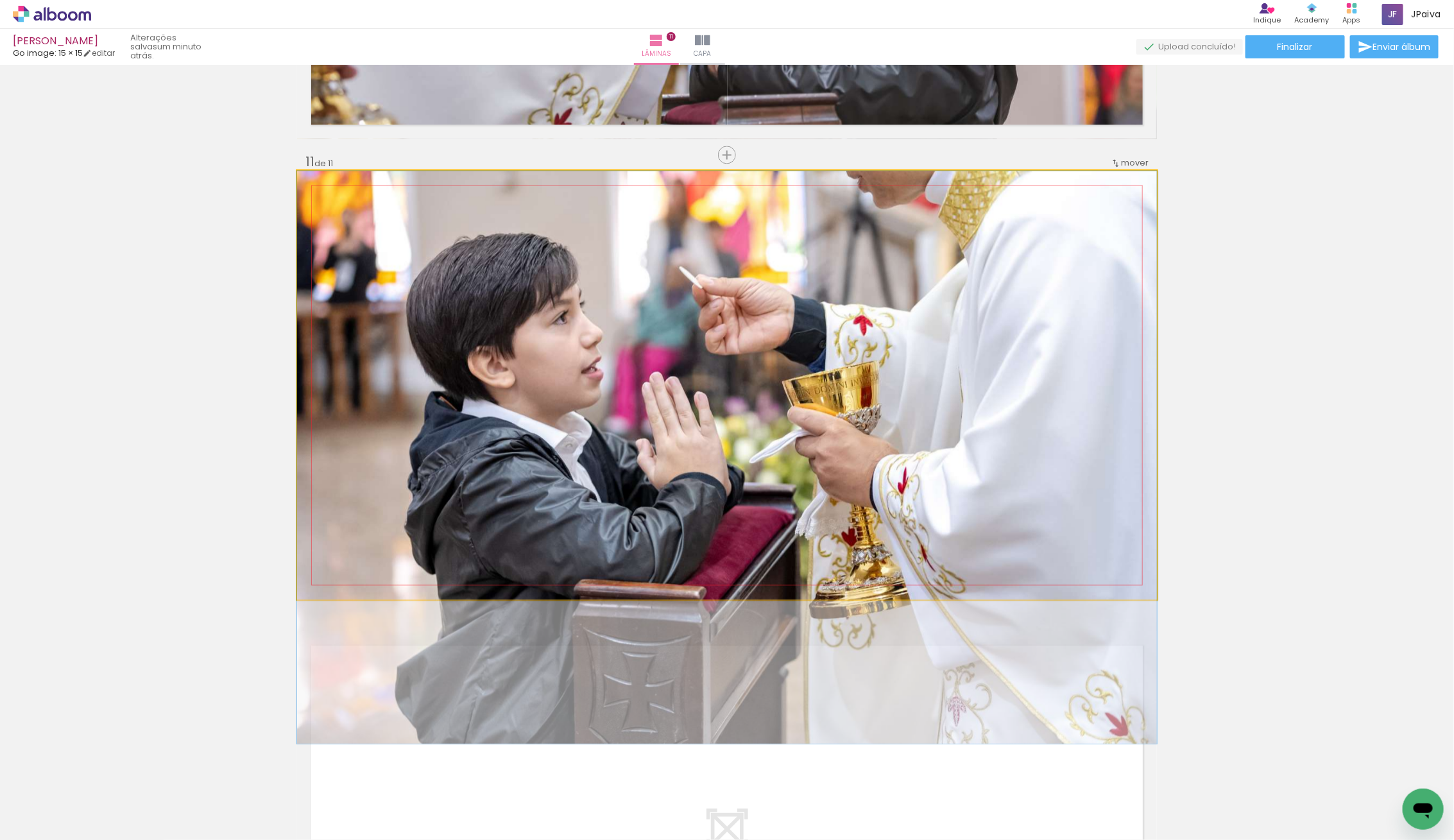
drag, startPoint x: 984, startPoint y: 479, endPoint x: 989, endPoint y: 517, distance: 38.3
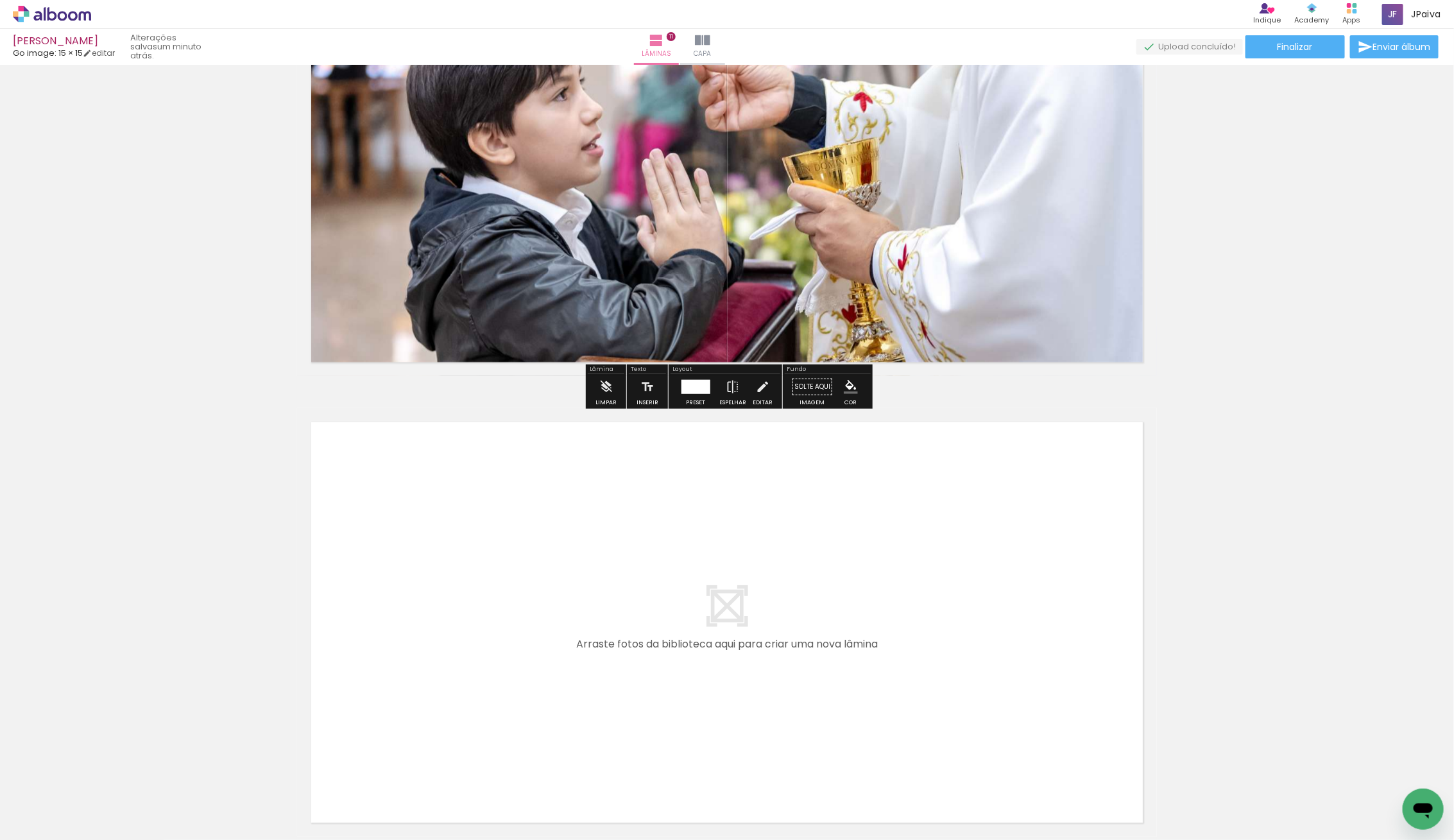
scroll to position [4882, 0]
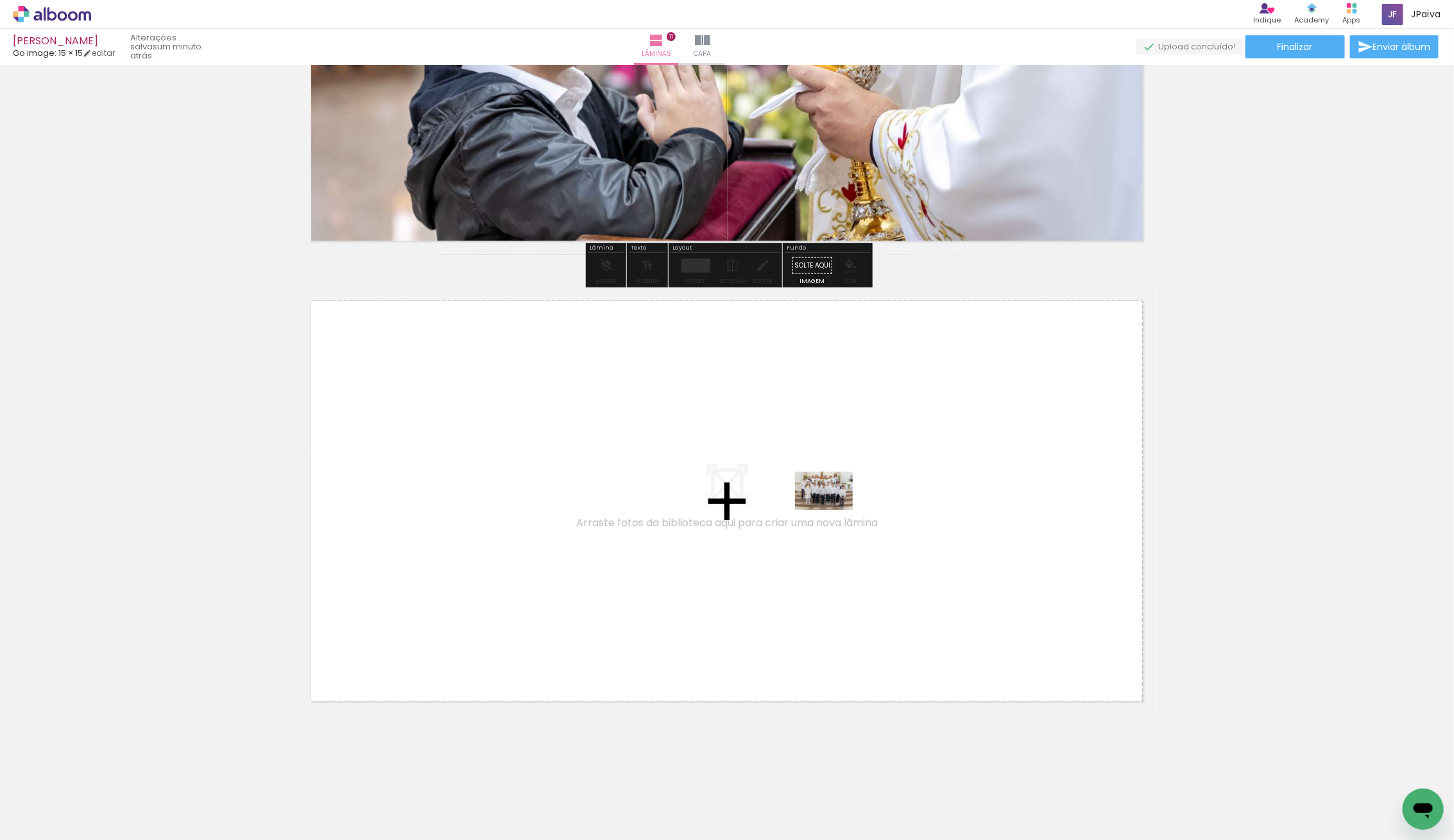
drag, startPoint x: 143, startPoint y: 795, endPoint x: 833, endPoint y: 510, distance: 746.5
click at [833, 510] on quentale-workspace at bounding box center [727, 420] width 1454 height 840
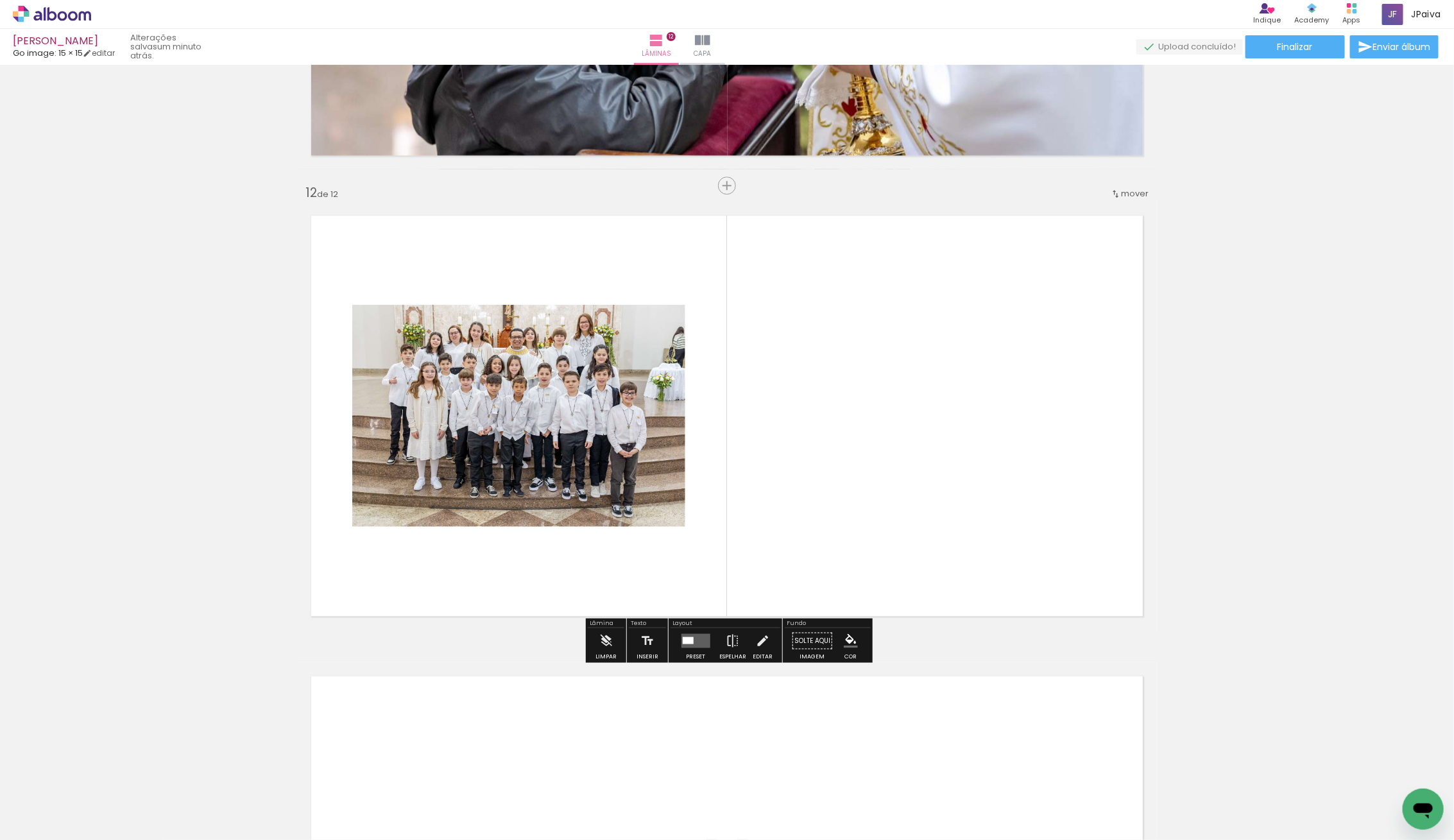
scroll to position [4970, 0]
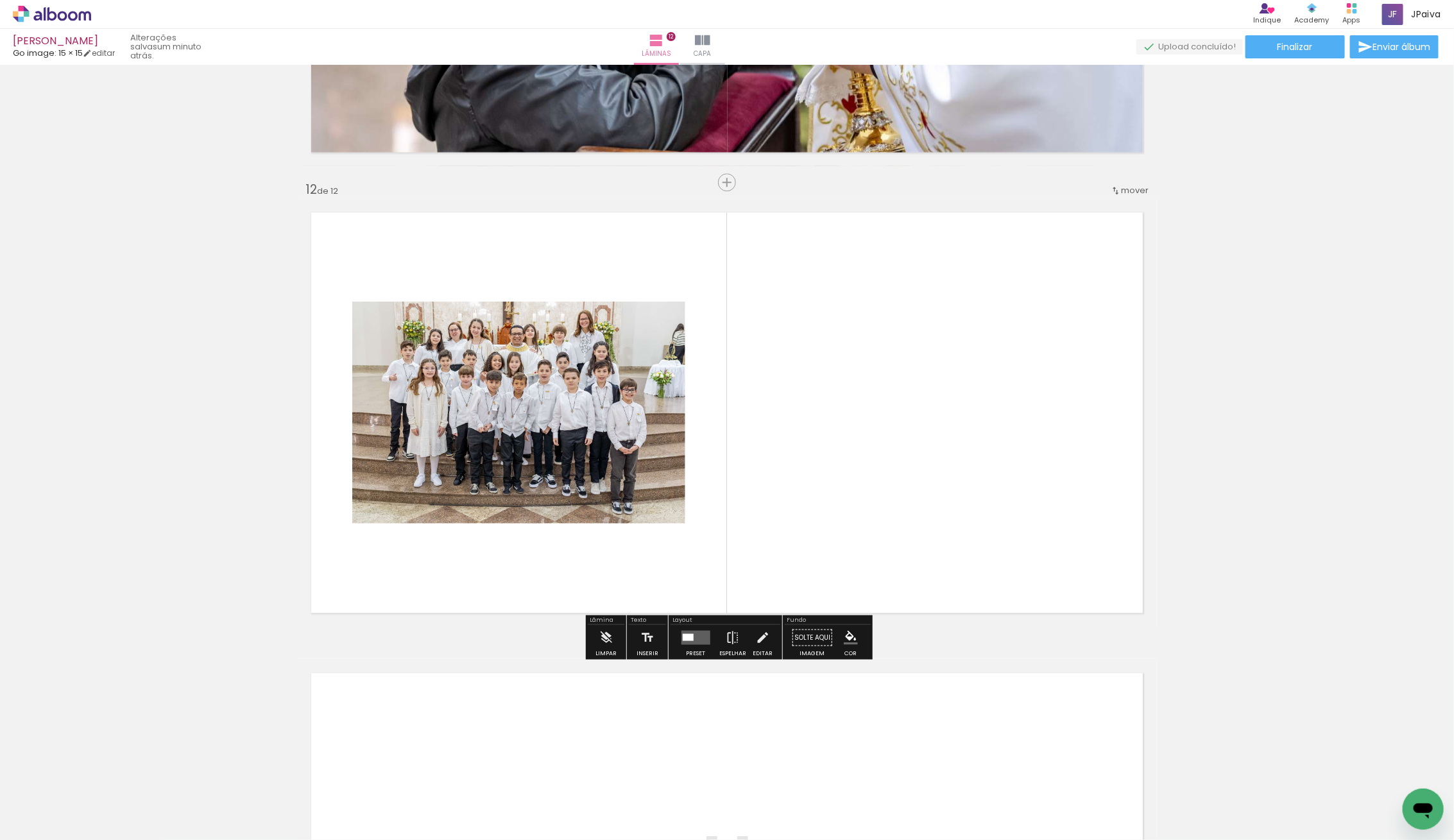
click at [682, 635] on div at bounding box center [687, 636] width 11 height 7
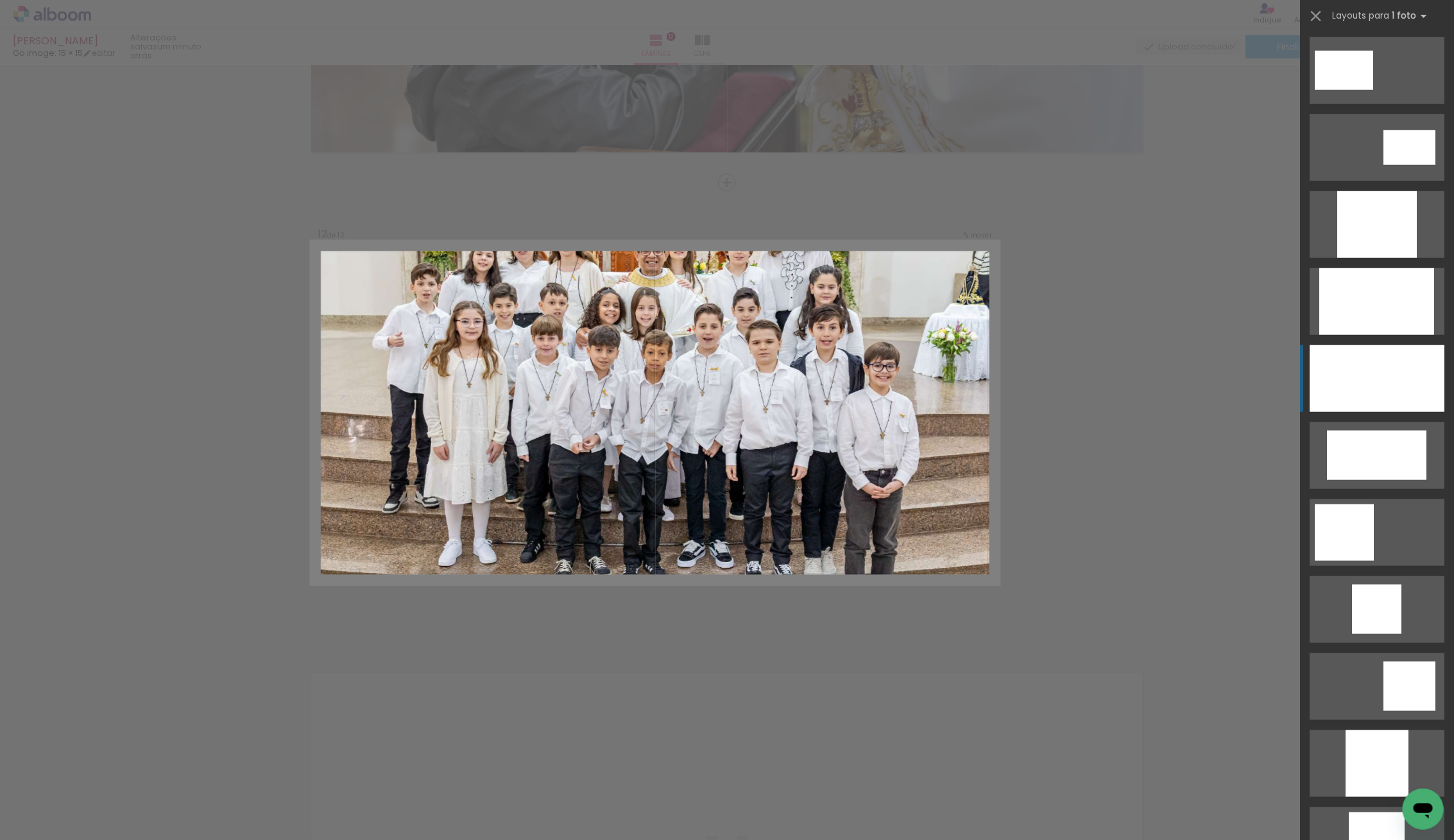
scroll to position [621, 0]
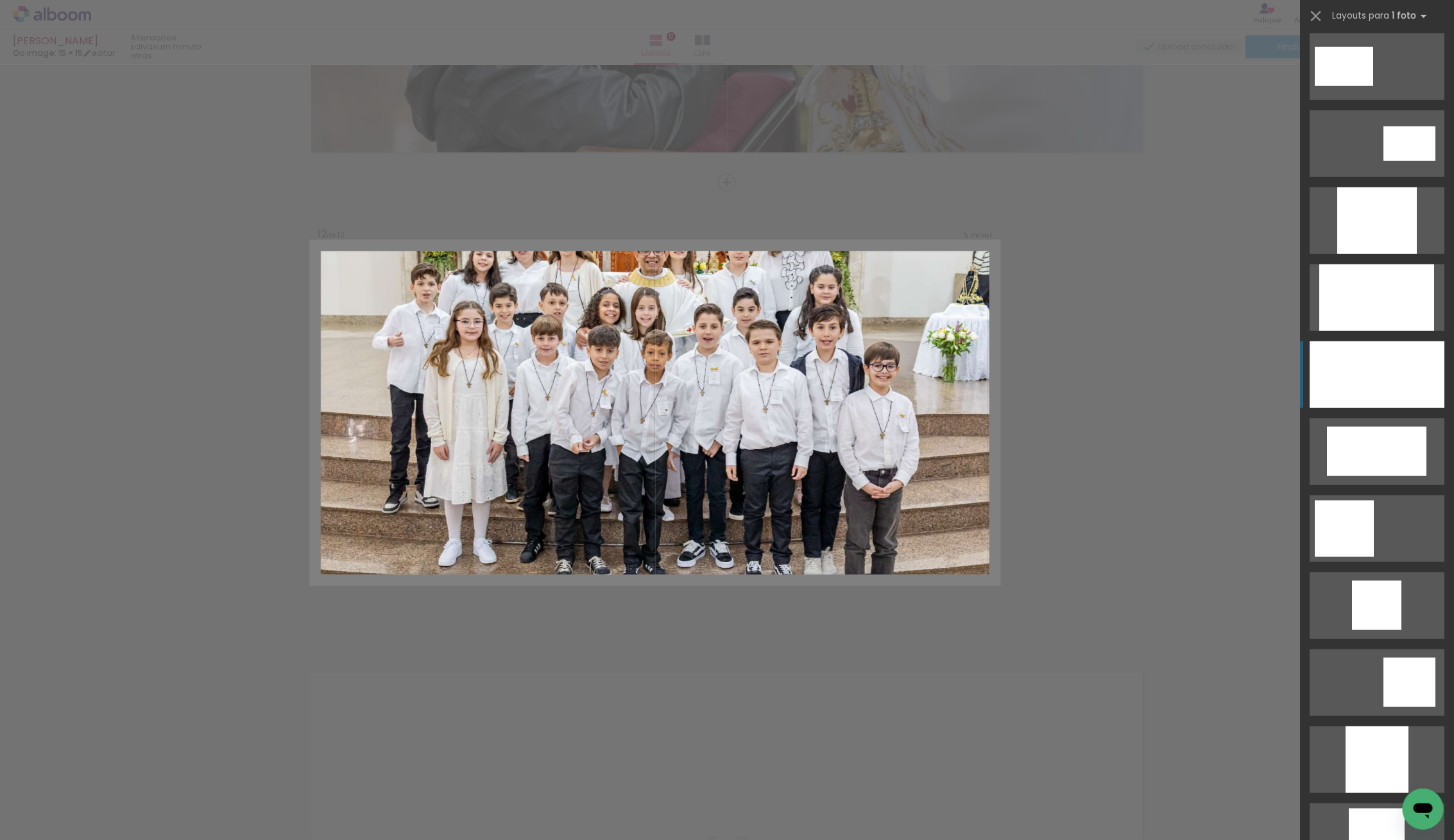
click at [1382, 397] on div at bounding box center [1377, 374] width 135 height 67
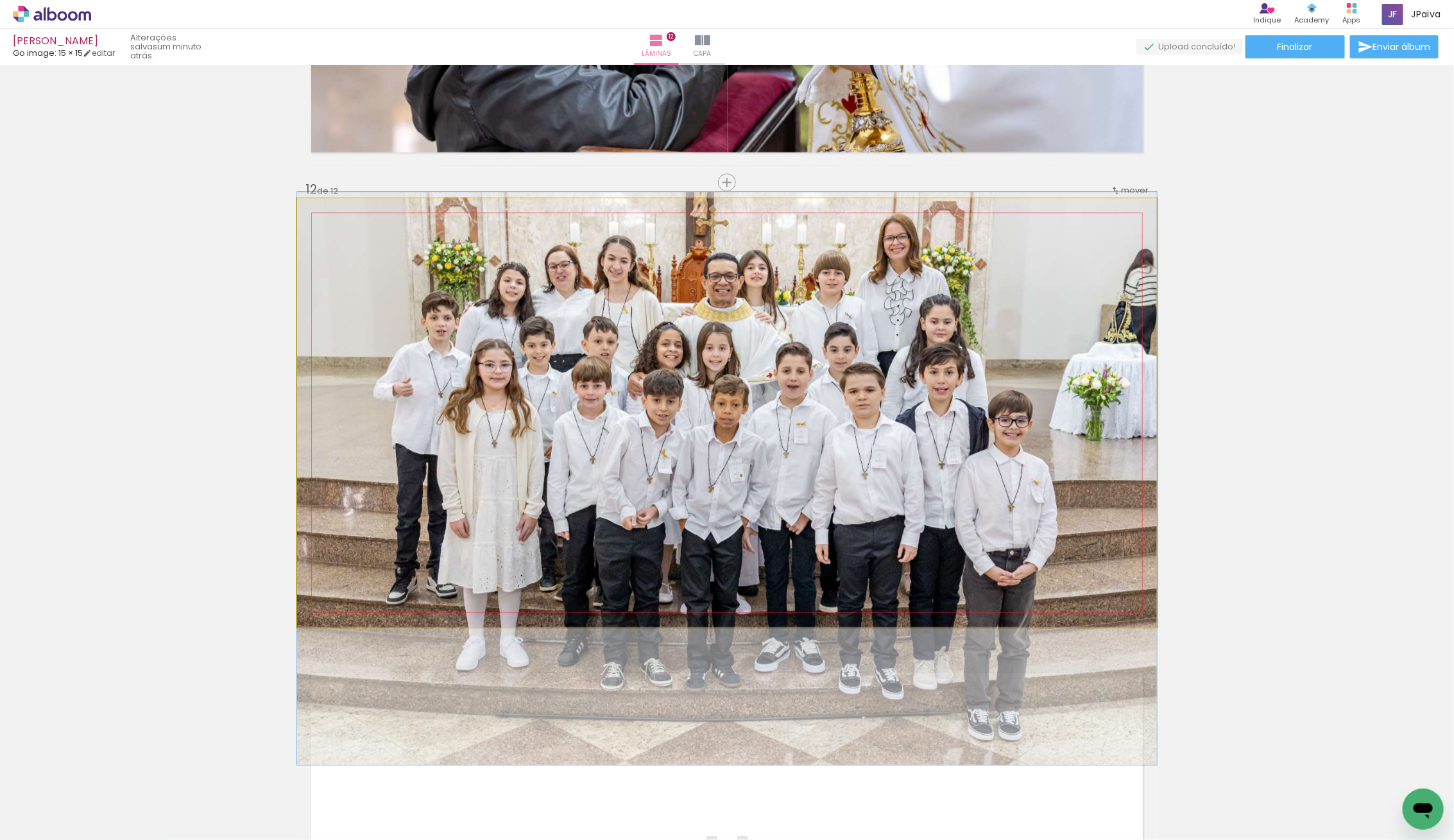
drag, startPoint x: 1001, startPoint y: 507, endPoint x: 995, endPoint y: 574, distance: 67.3
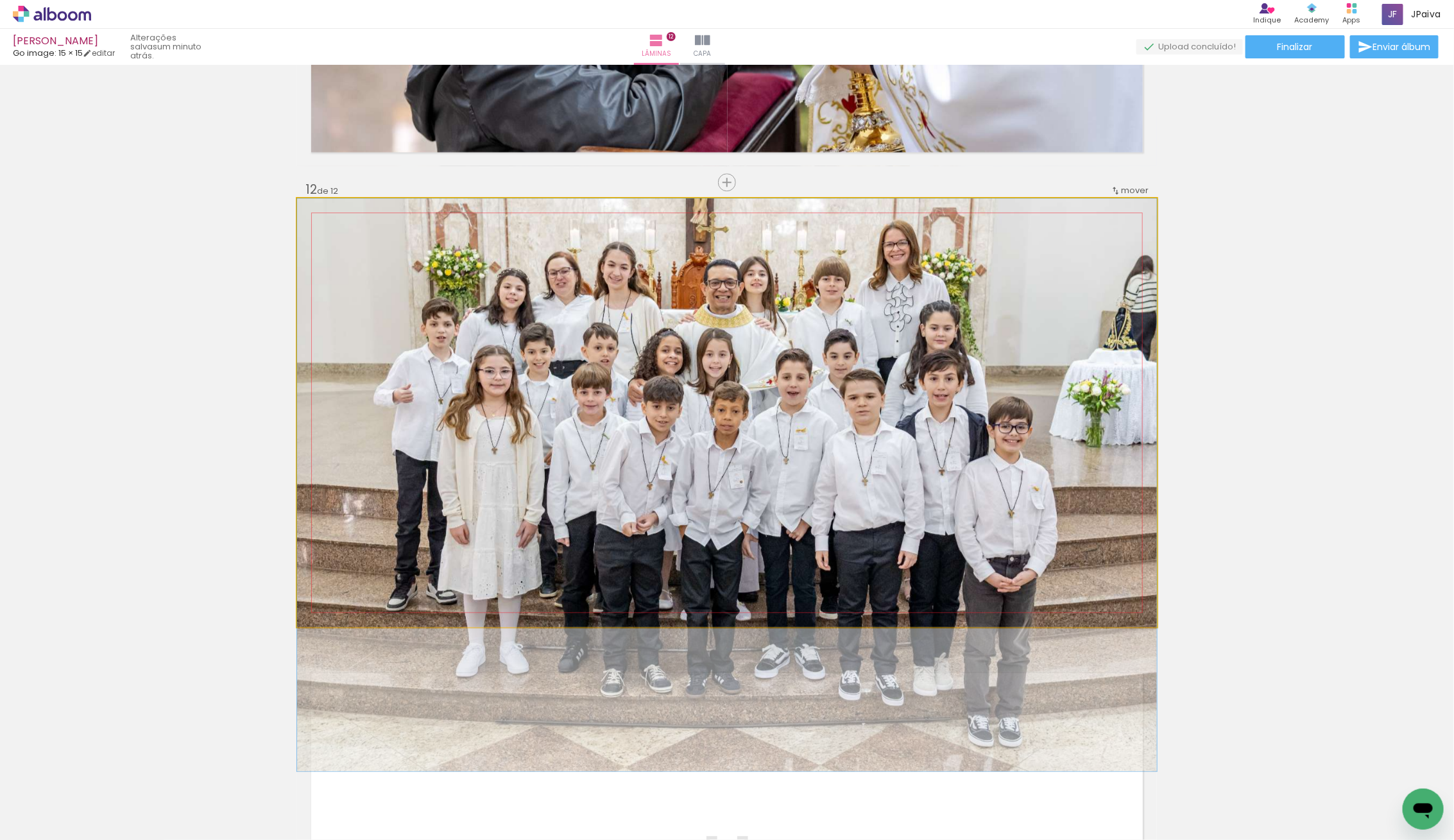
drag, startPoint x: 999, startPoint y: 532, endPoint x: 1038, endPoint y: 541, distance: 40.0
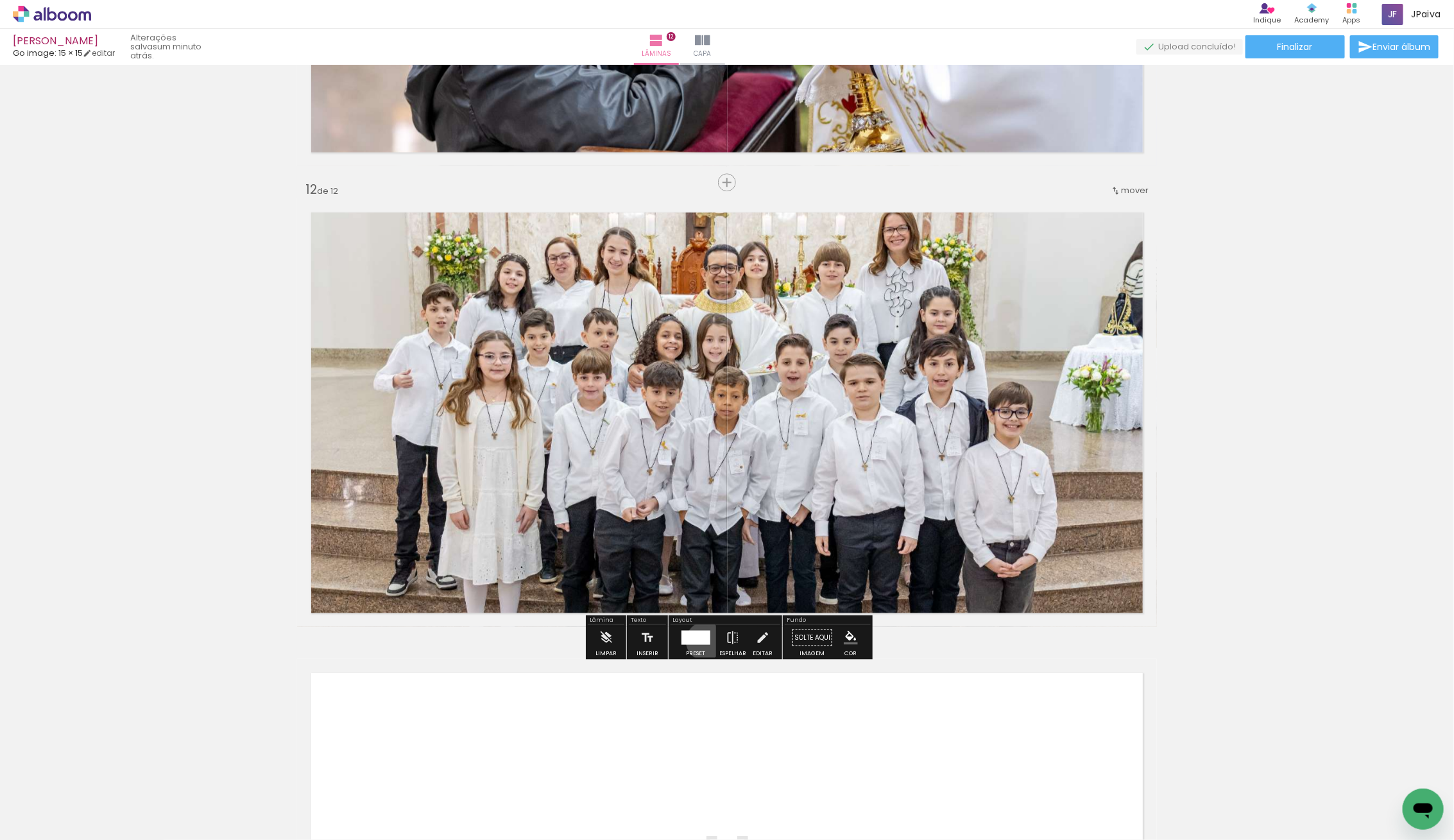
click at [703, 640] on div at bounding box center [695, 636] width 29 height 14
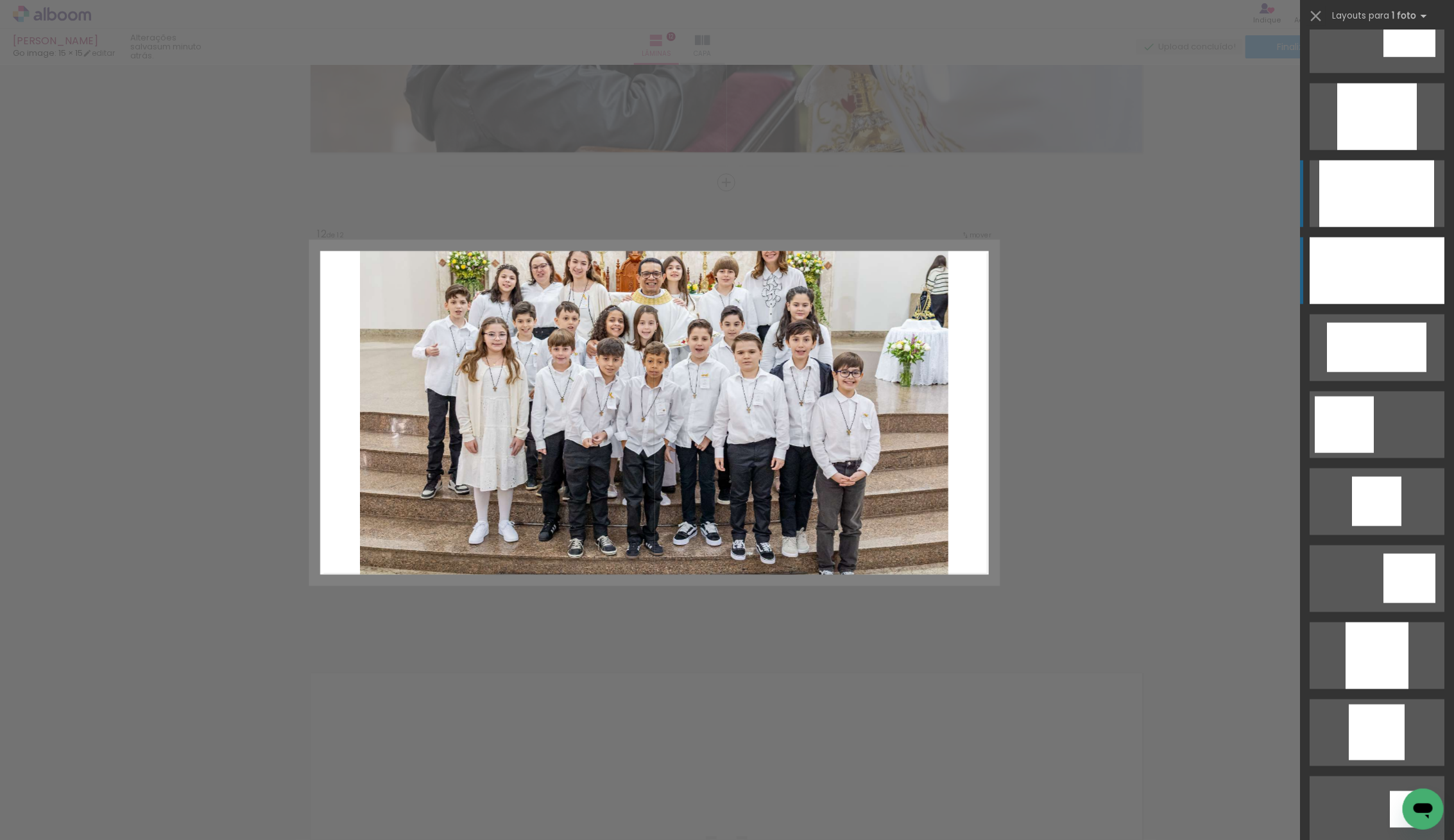
click at [1380, 211] on div at bounding box center [1377, 194] width 115 height 67
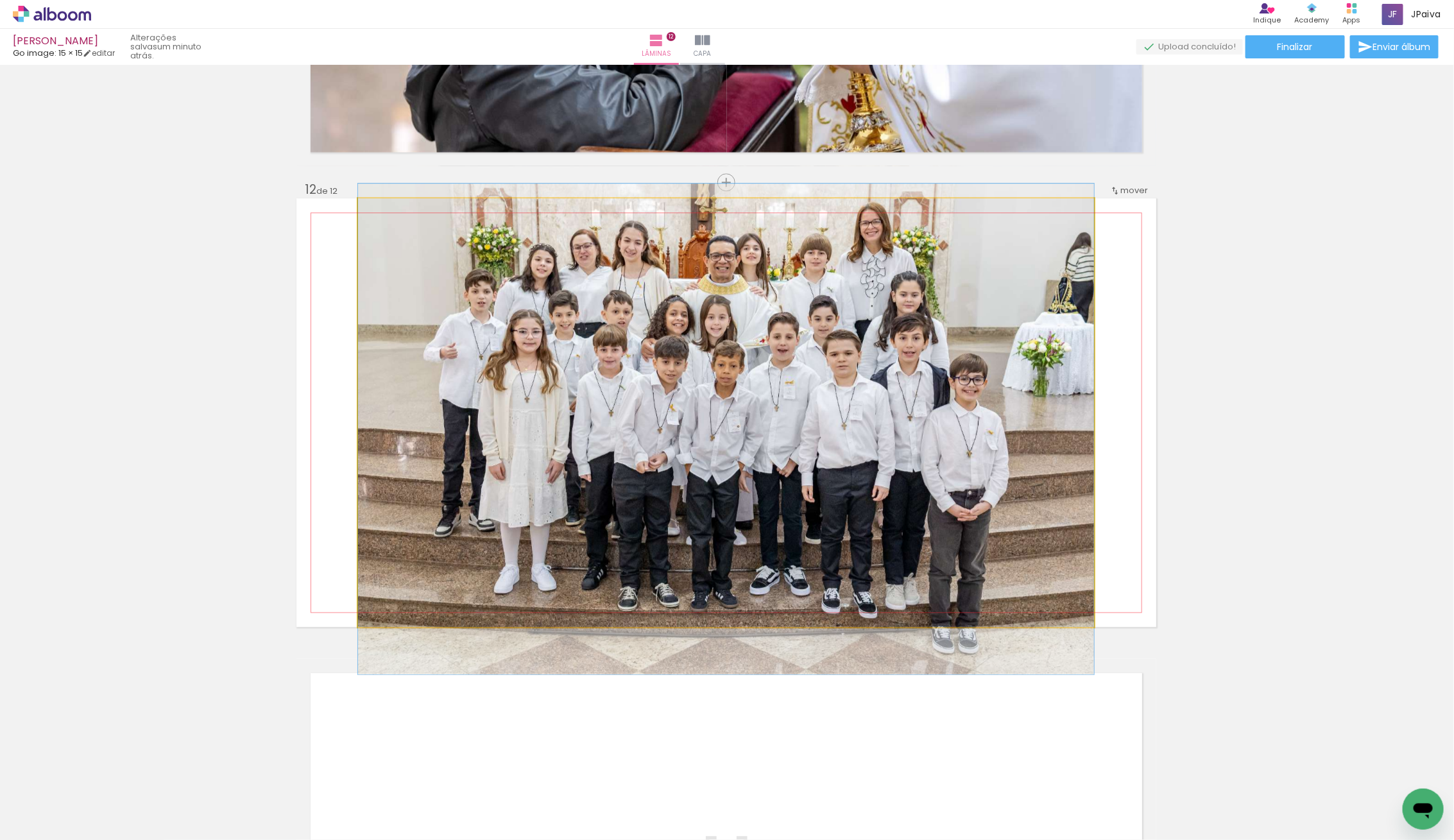
scroll to position [4972, 0]
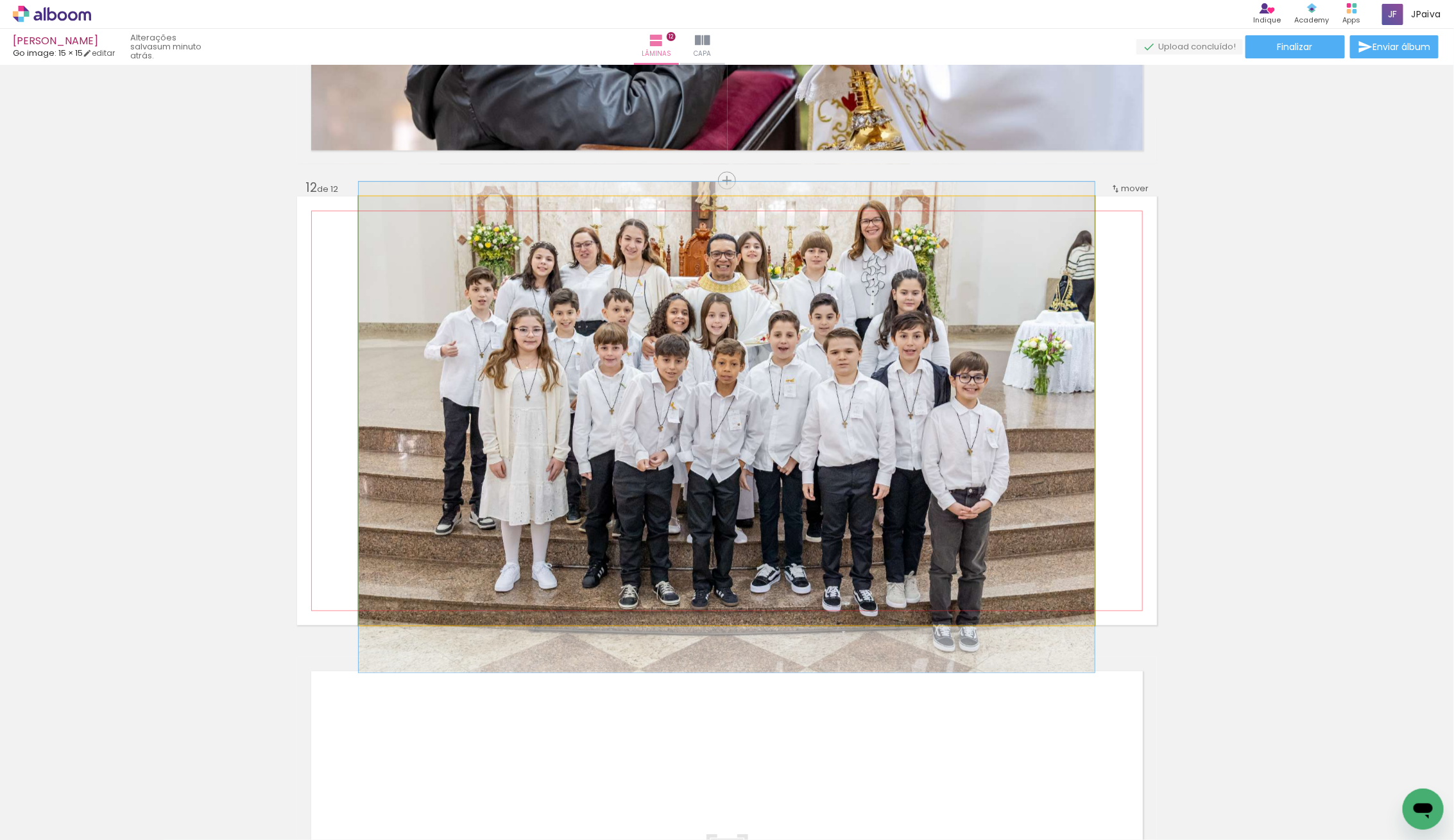
drag, startPoint x: 932, startPoint y: 368, endPoint x: 939, endPoint y: 380, distance: 13.9
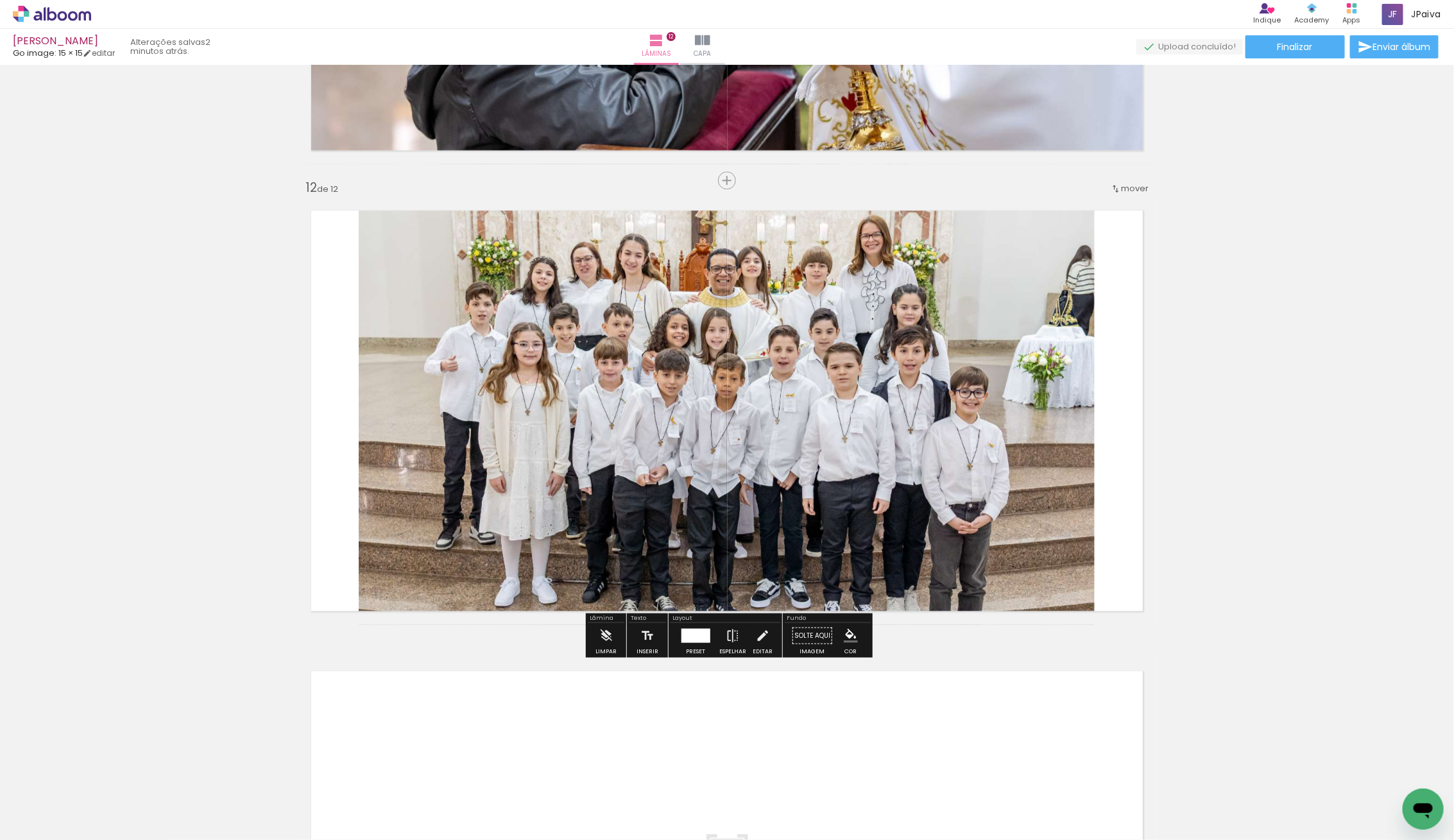
drag, startPoint x: 711, startPoint y: 728, endPoint x: 708, endPoint y: 711, distance: 17.3
click at [705, 630] on div at bounding box center [695, 635] width 29 height 14
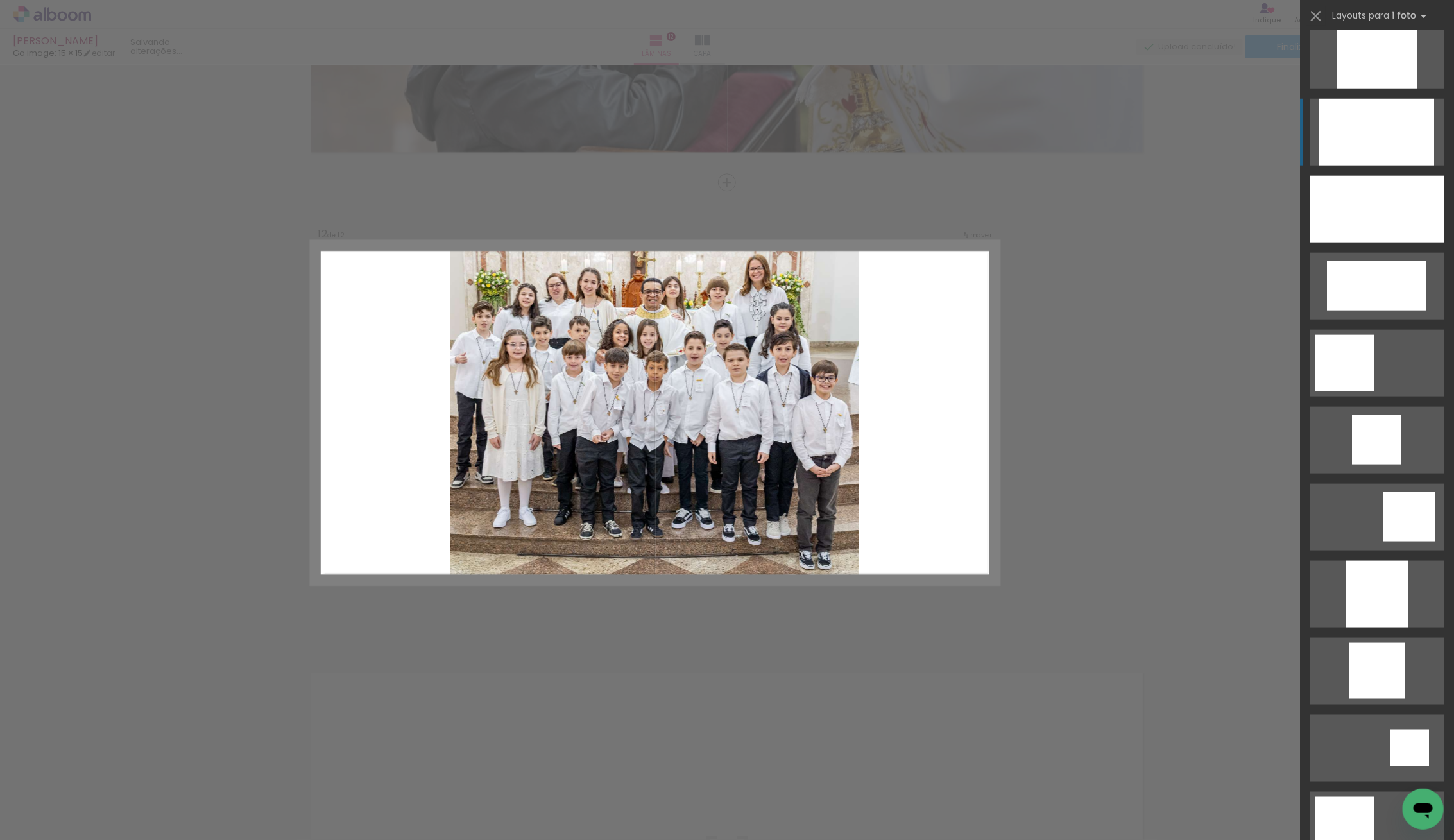
scroll to position [786, 0]
click at [1365, 72] on div at bounding box center [1377, 57] width 80 height 67
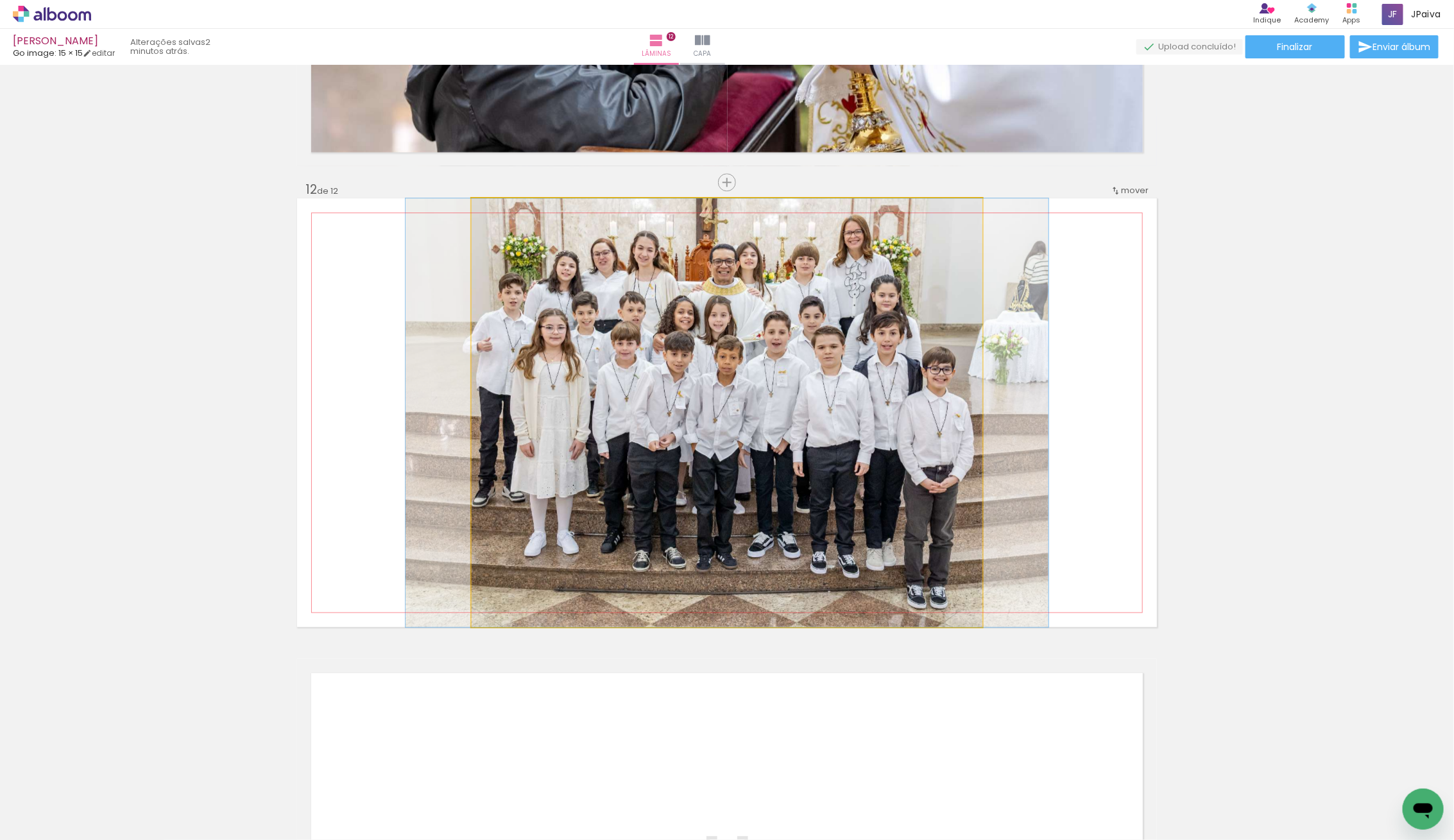
click at [816, 475] on quentale-photo at bounding box center [727, 412] width 511 height 428
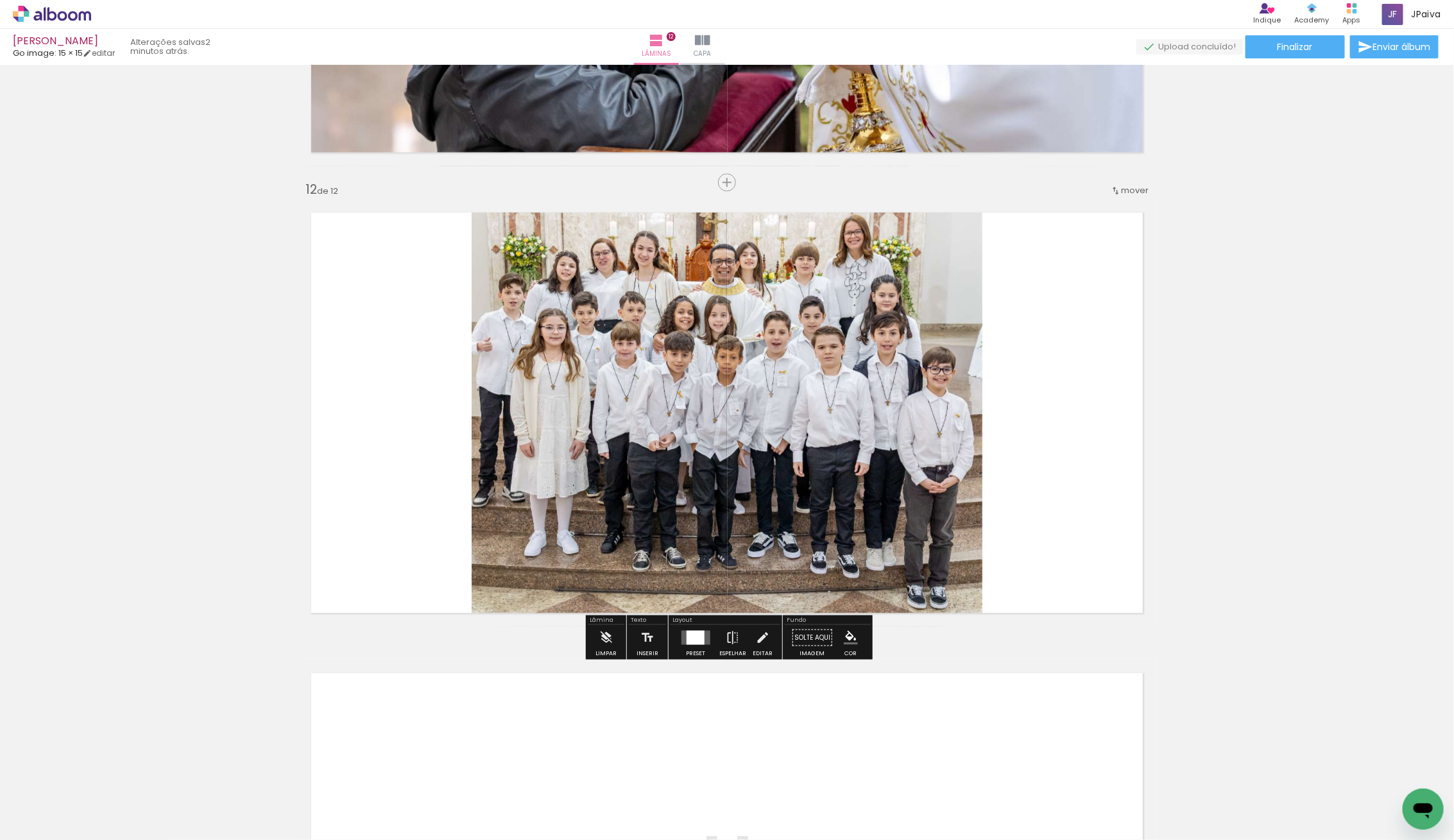
click at [816, 475] on quentale-photo at bounding box center [727, 412] width 511 height 428
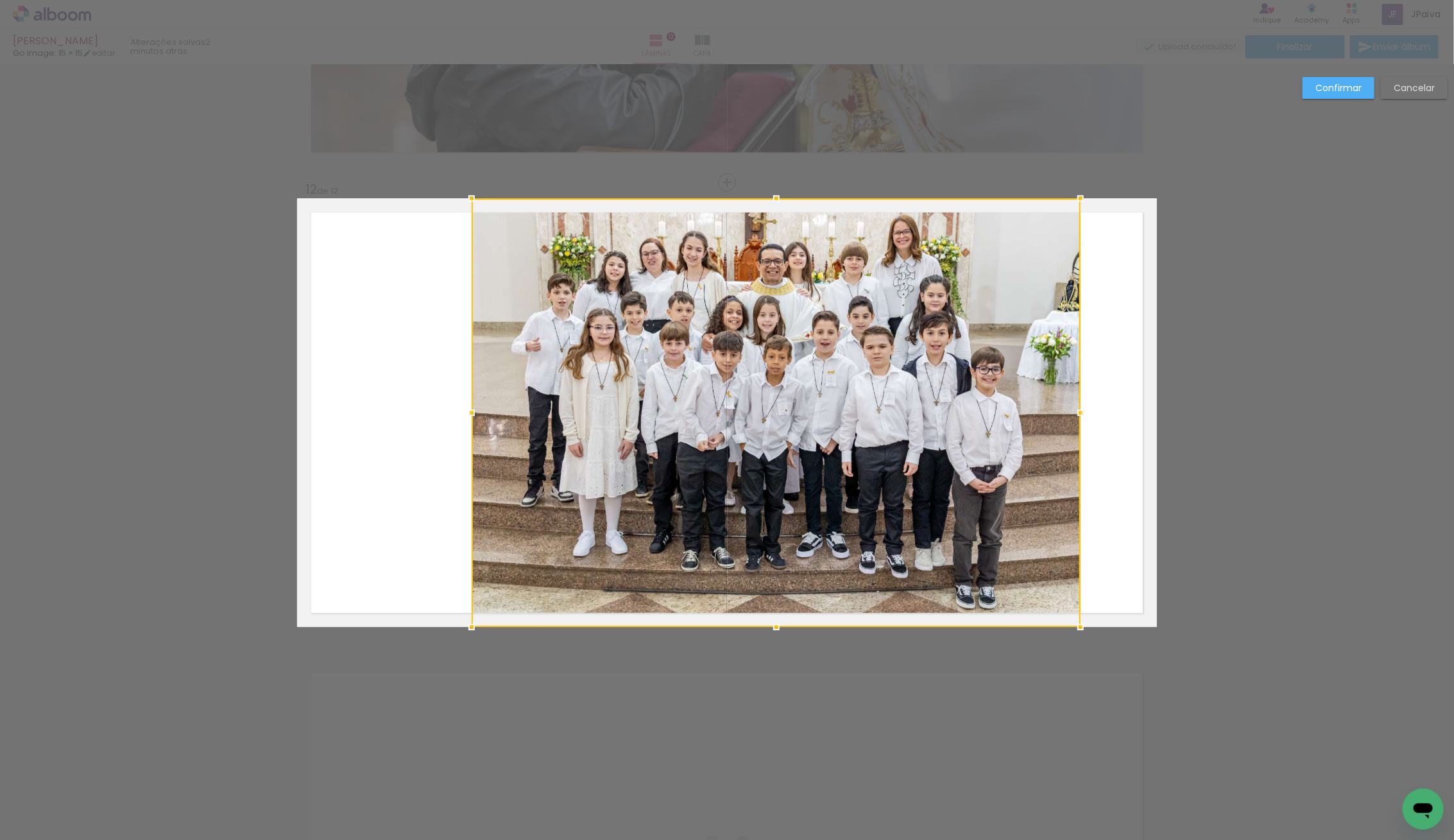
drag, startPoint x: 981, startPoint y: 409, endPoint x: 1079, endPoint y: 412, distance: 98.0
click at [1079, 412] on div at bounding box center [1080, 413] width 26 height 26
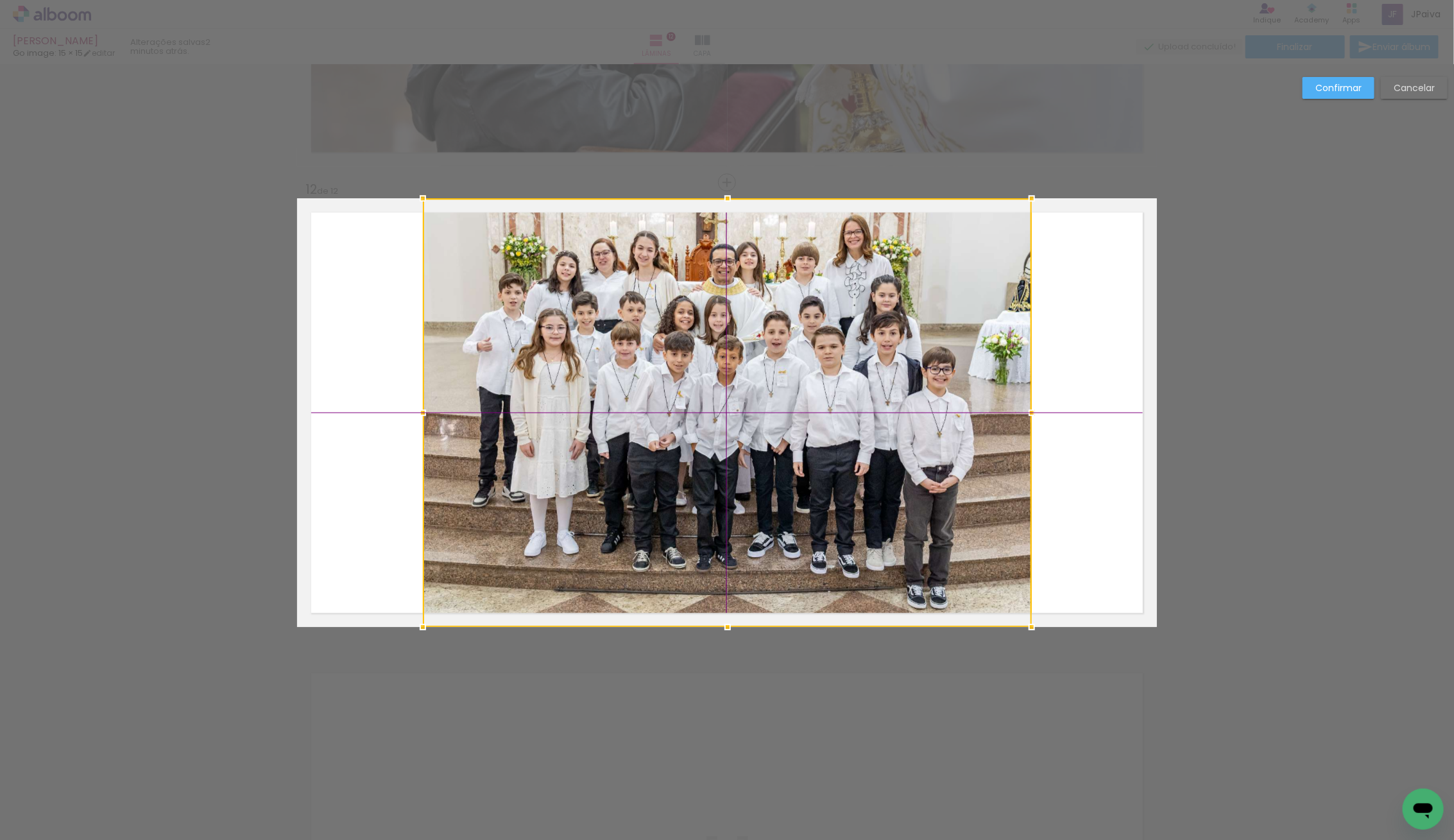
drag, startPoint x: 868, startPoint y: 413, endPoint x: 818, endPoint y: 416, distance: 50.1
click at [818, 416] on div at bounding box center [727, 412] width 609 height 428
click at [0, 0] on slot "Confirmar" at bounding box center [0, 0] width 0 height 0
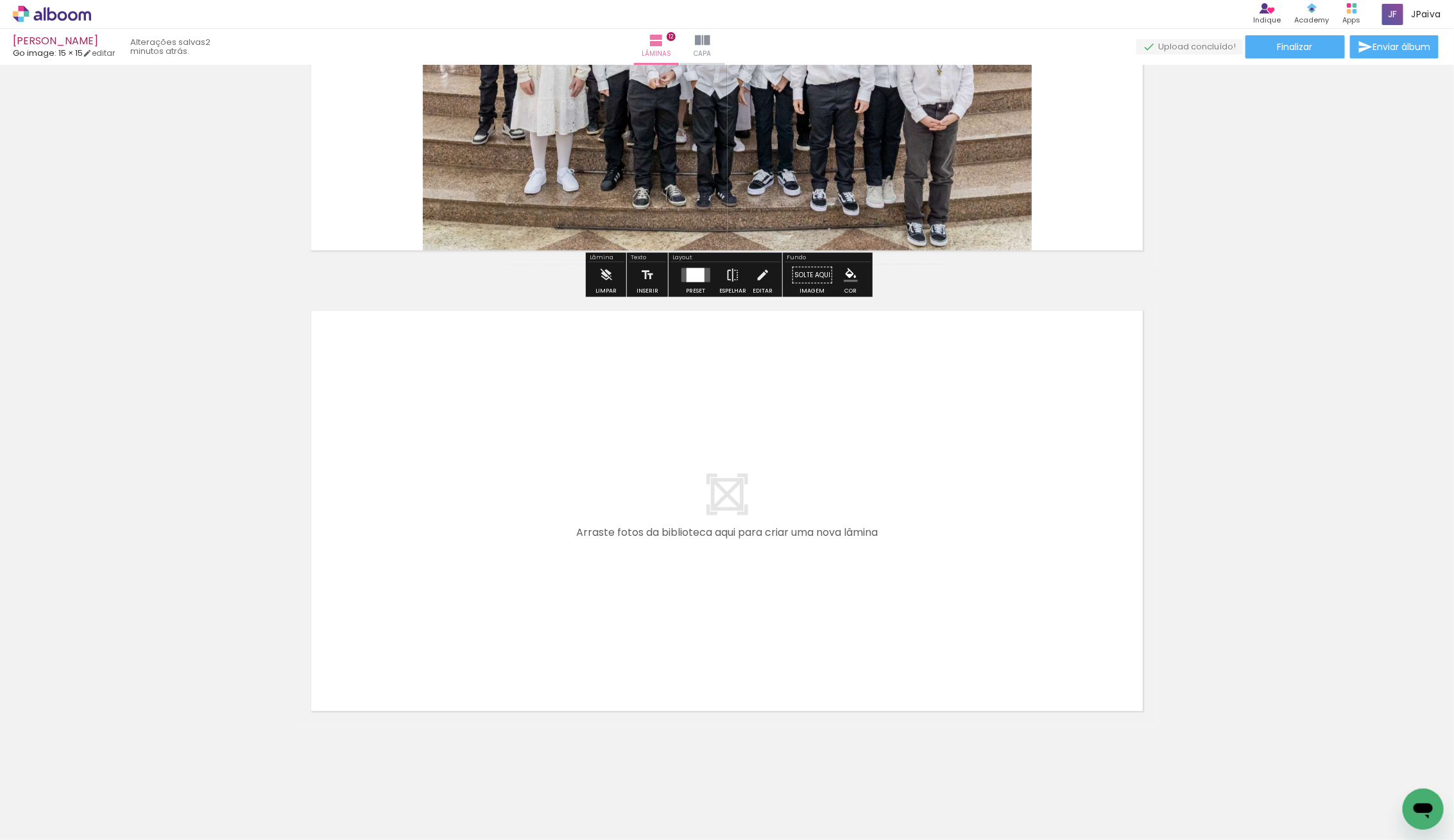
scroll to position [5342, 0]
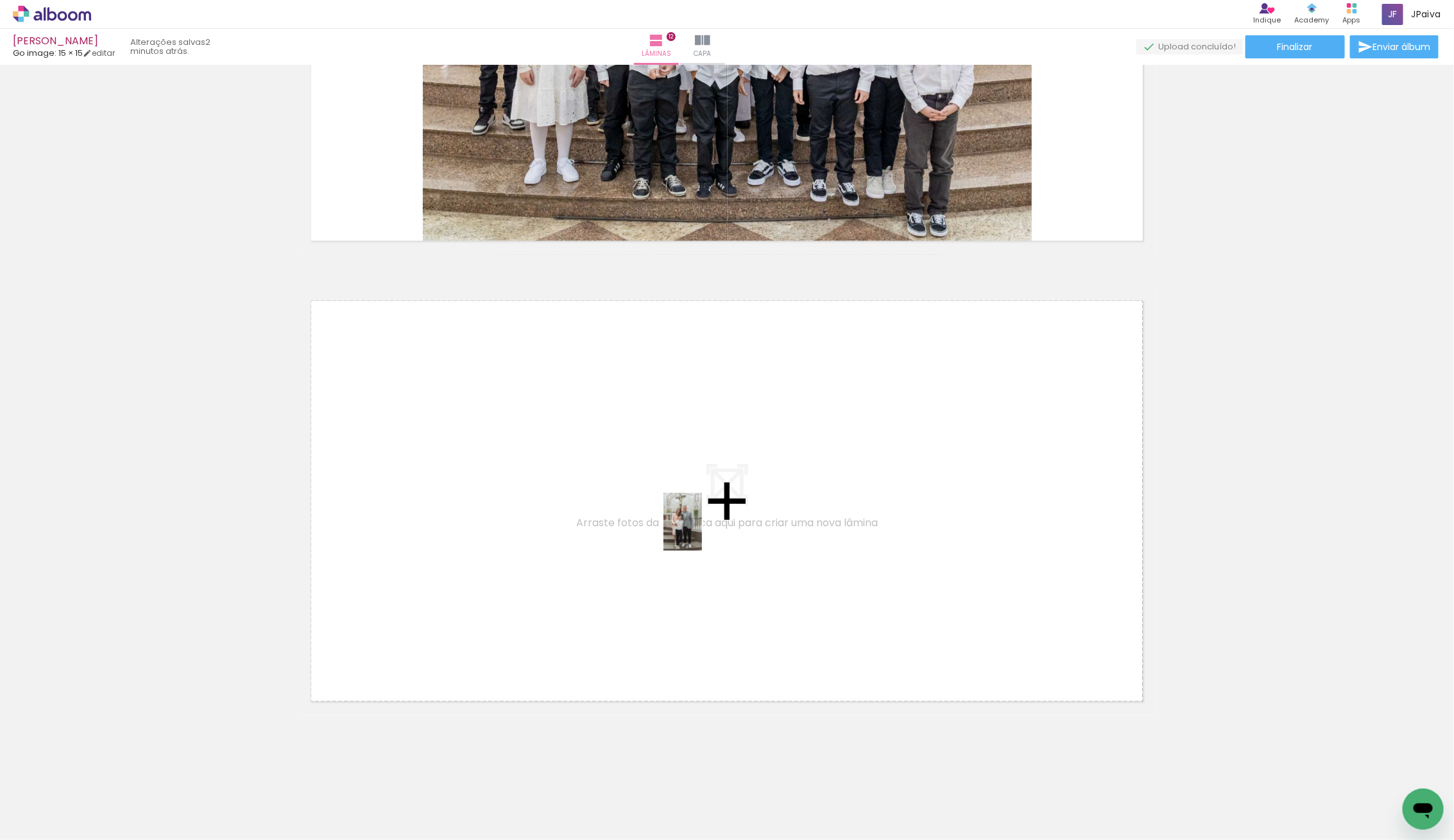
drag, startPoint x: 144, startPoint y: 805, endPoint x: 702, endPoint y: 531, distance: 621.6
click at [702, 531] on quentale-workspace at bounding box center [727, 420] width 1454 height 840
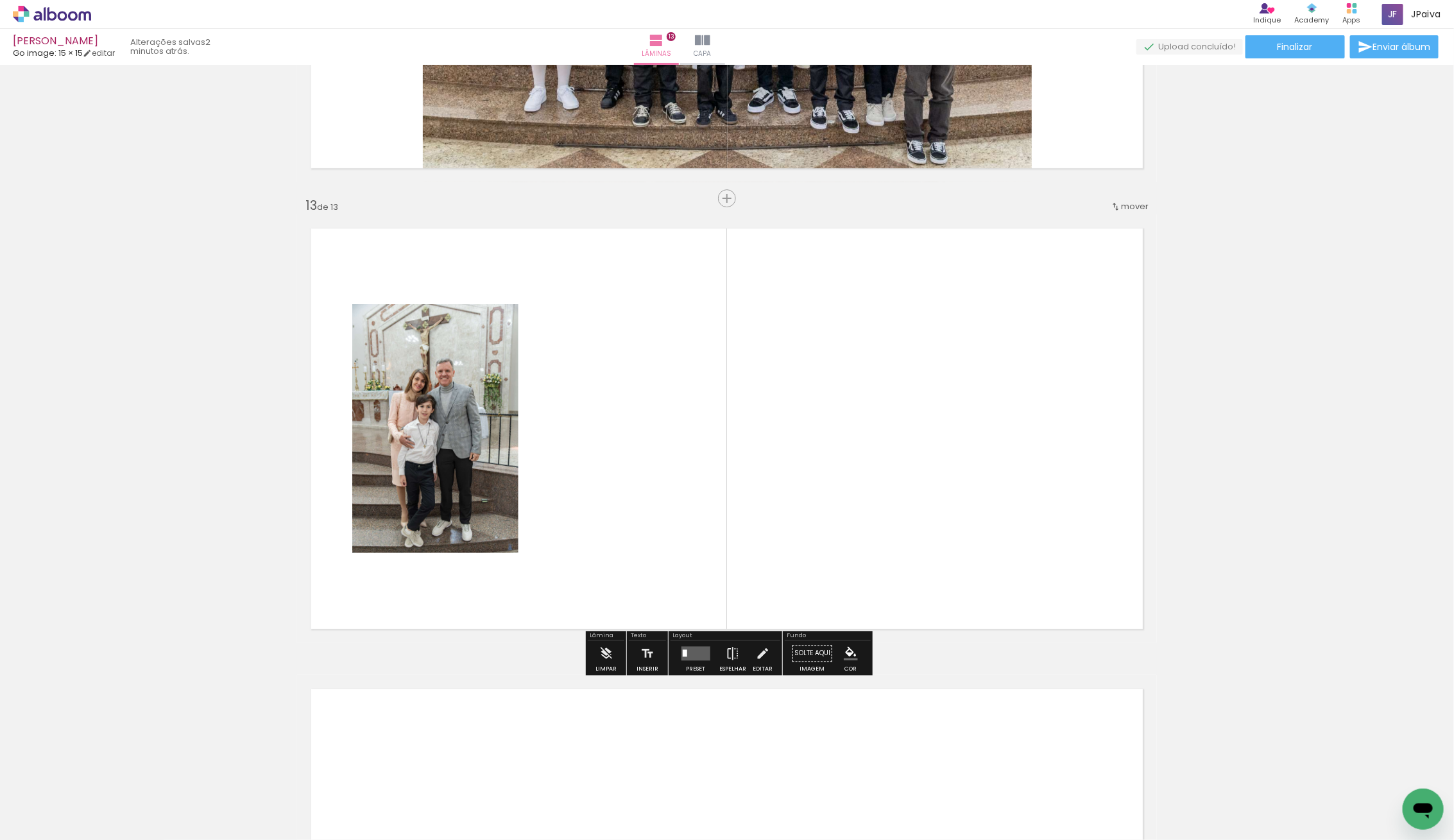
scroll to position [5431, 0]
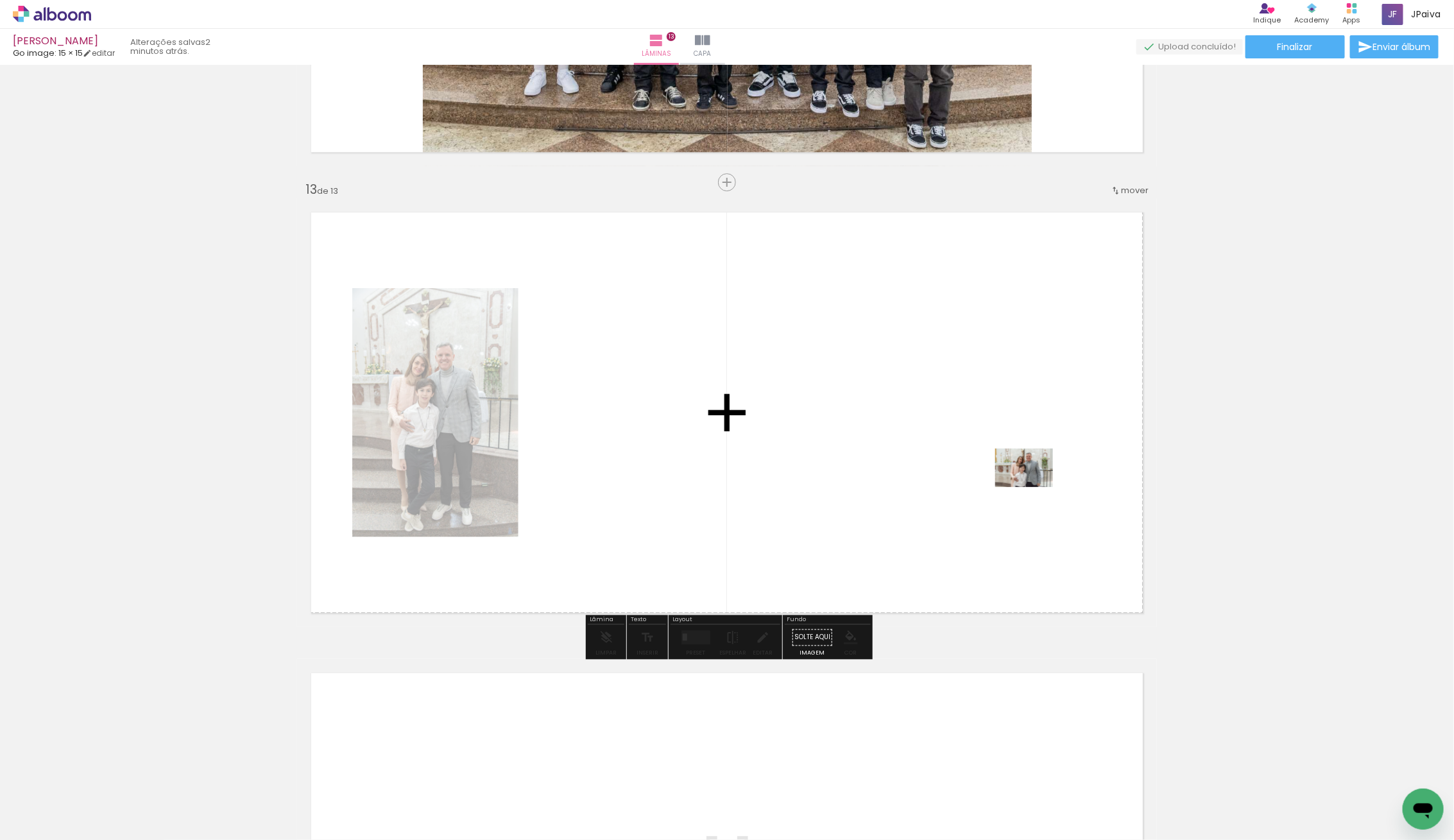
click at [1030, 487] on quentale-workspace at bounding box center [727, 420] width 1454 height 840
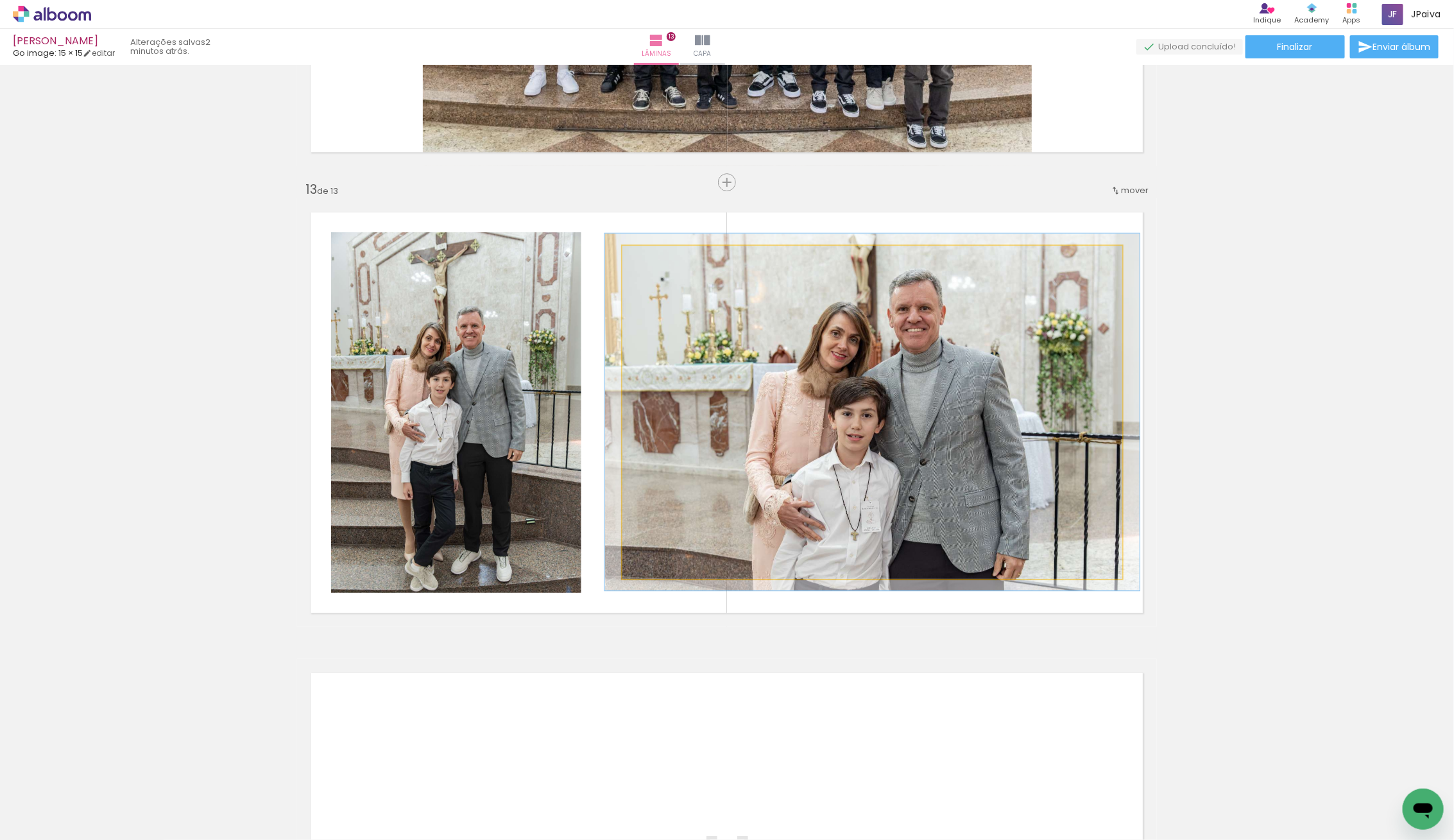
type paper-slider "107"
click at [654, 254] on div at bounding box center [655, 259] width 21 height 21
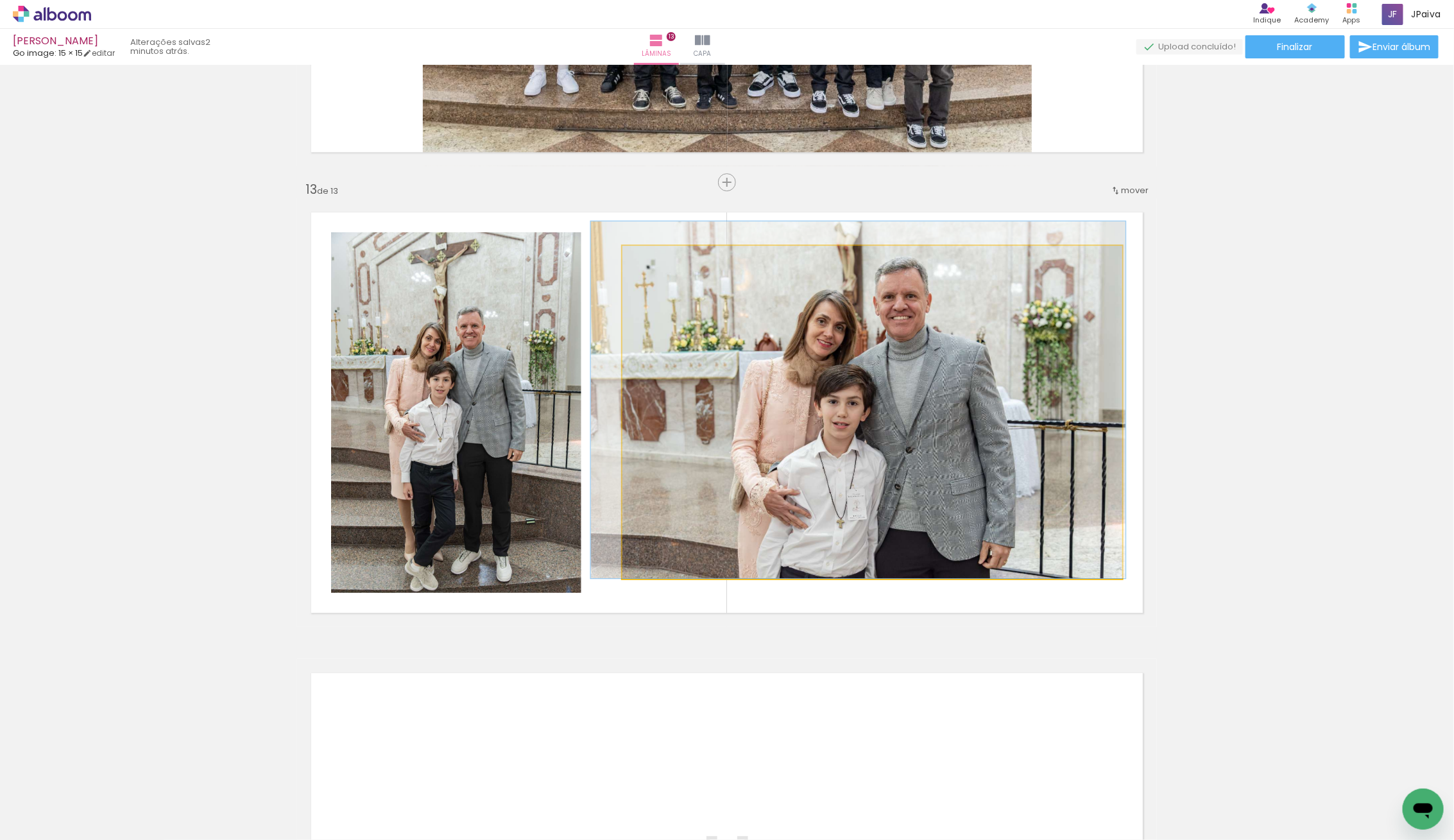
drag, startPoint x: 944, startPoint y: 408, endPoint x: 930, endPoint y: 388, distance: 24.4
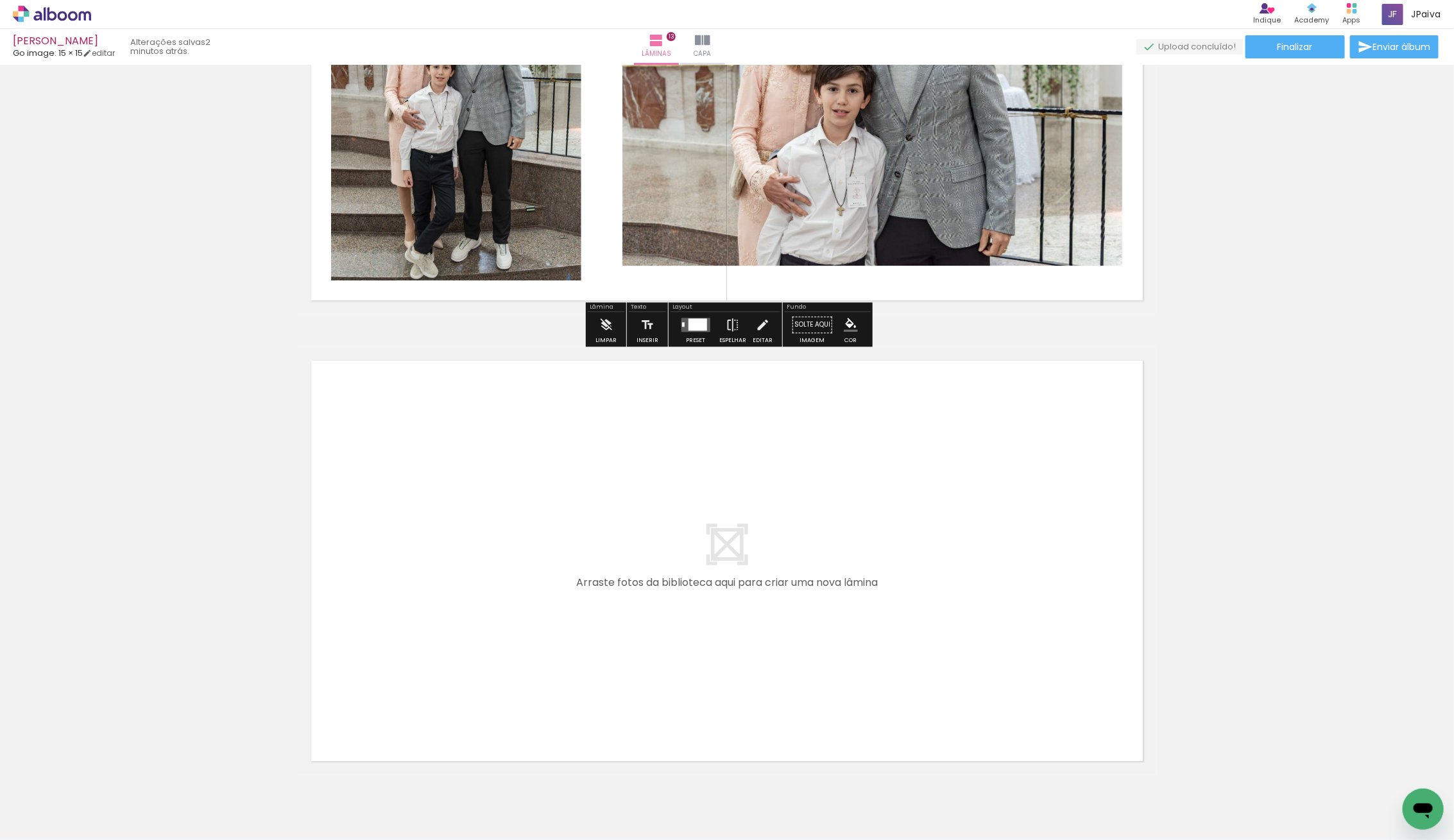
scroll to position [5803, 0]
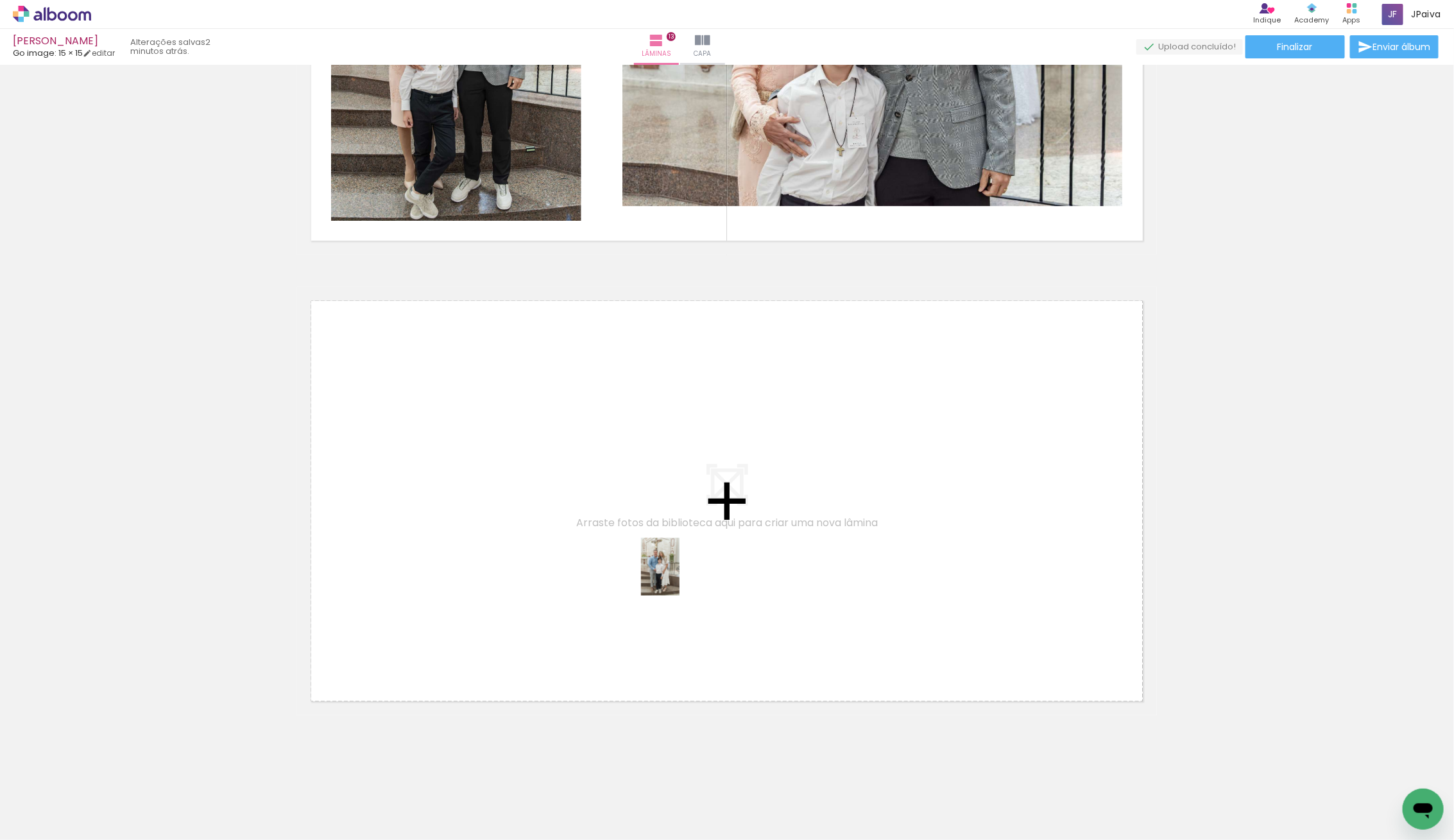
drag, startPoint x: 139, startPoint y: 805, endPoint x: 676, endPoint y: 576, distance: 583.8
click at [676, 576] on quentale-workspace at bounding box center [727, 420] width 1454 height 840
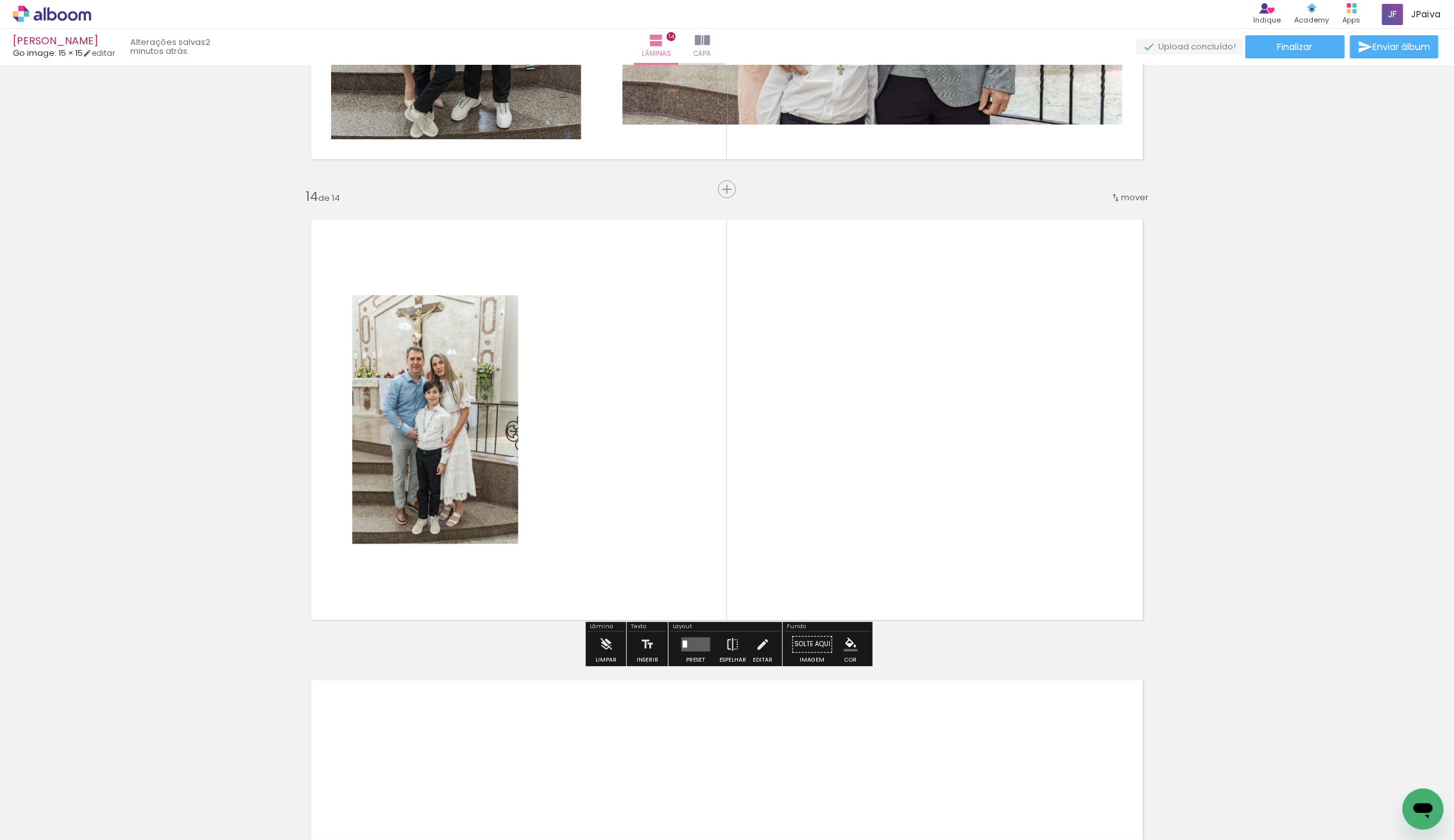
scroll to position [5891, 0]
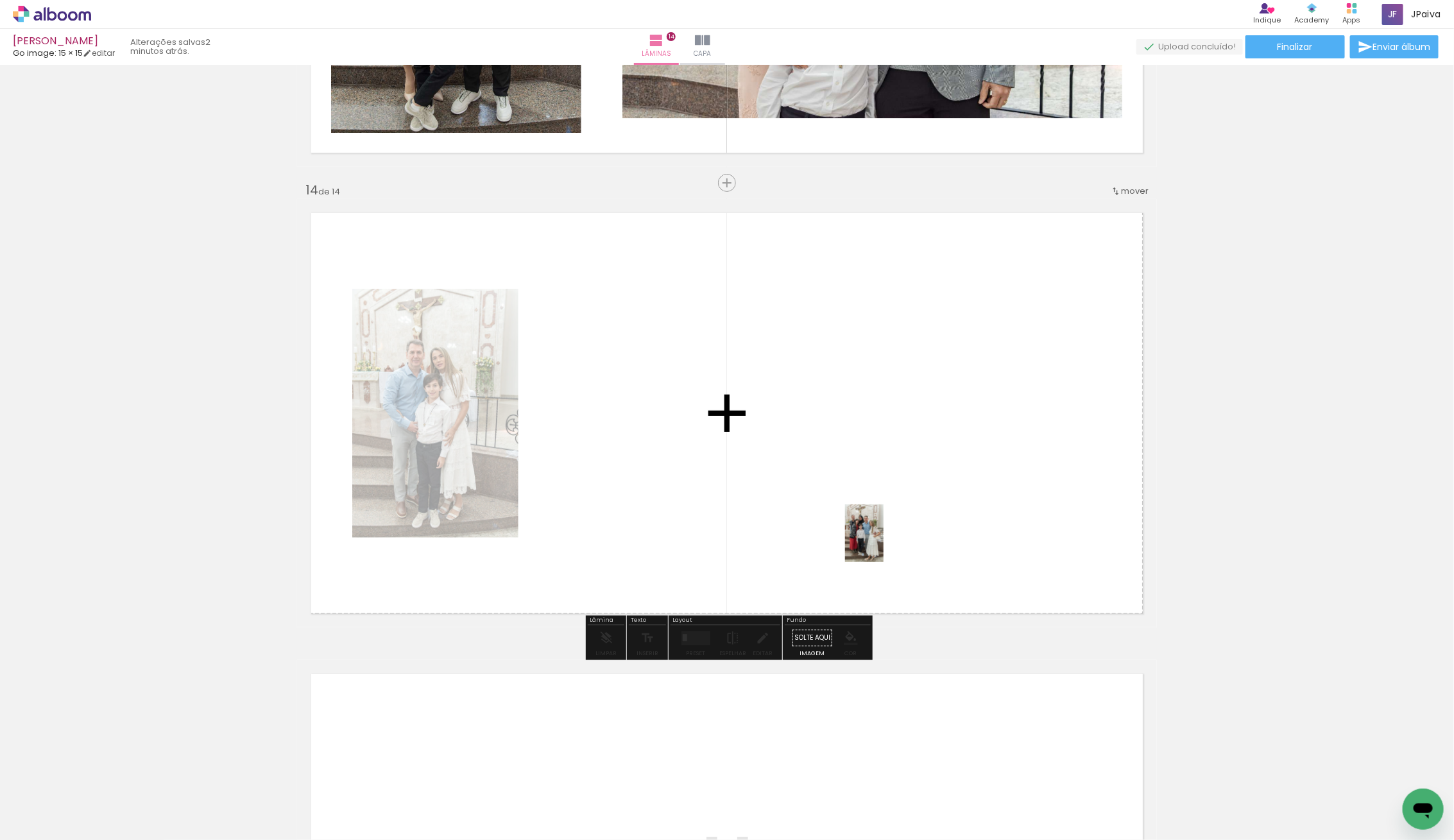
drag, startPoint x: 217, startPoint y: 803, endPoint x: 895, endPoint y: 531, distance: 730.5
click at [895, 531] on quentale-workspace at bounding box center [727, 420] width 1454 height 840
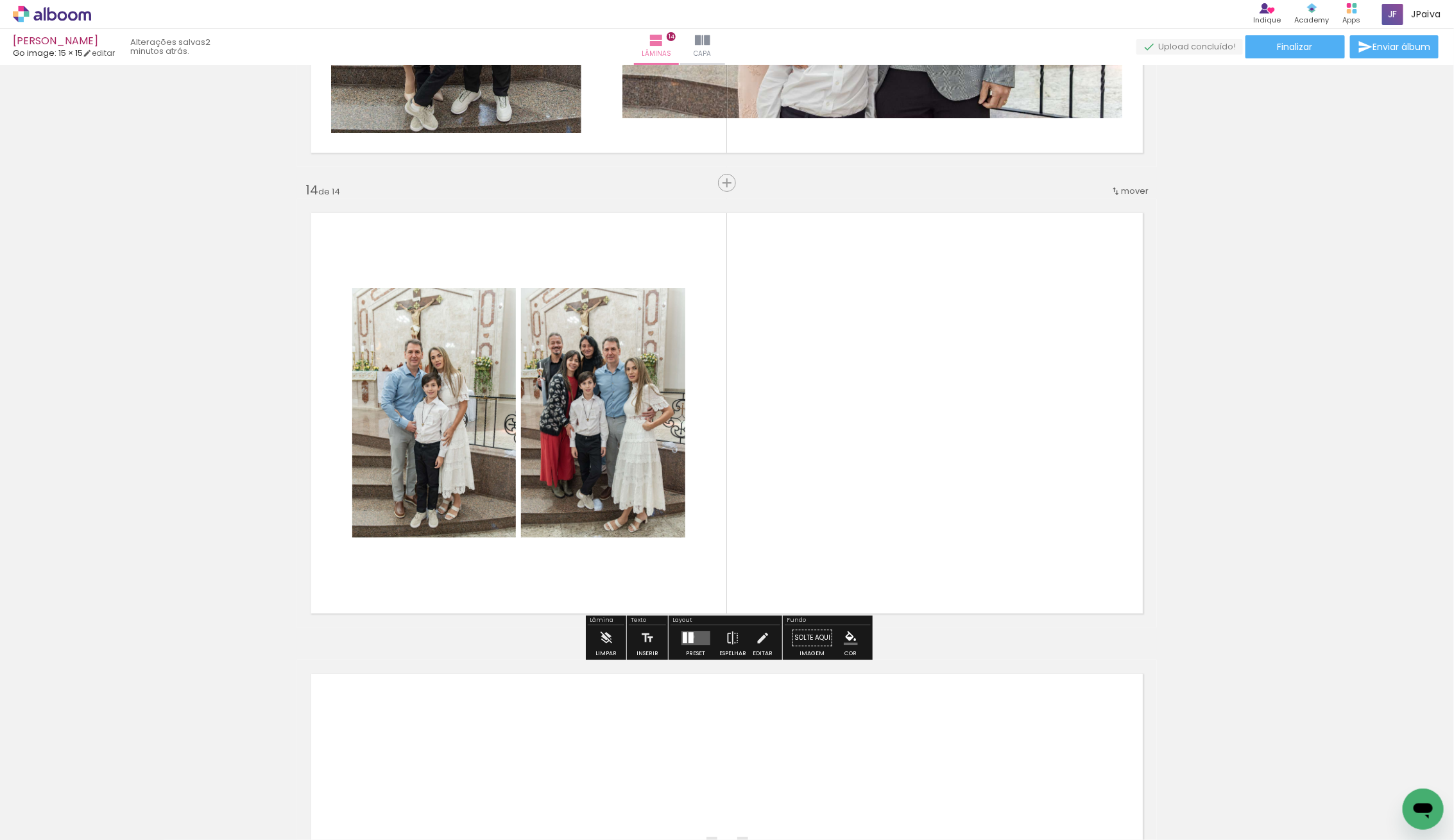
click at [690, 635] on div at bounding box center [690, 637] width 5 height 11
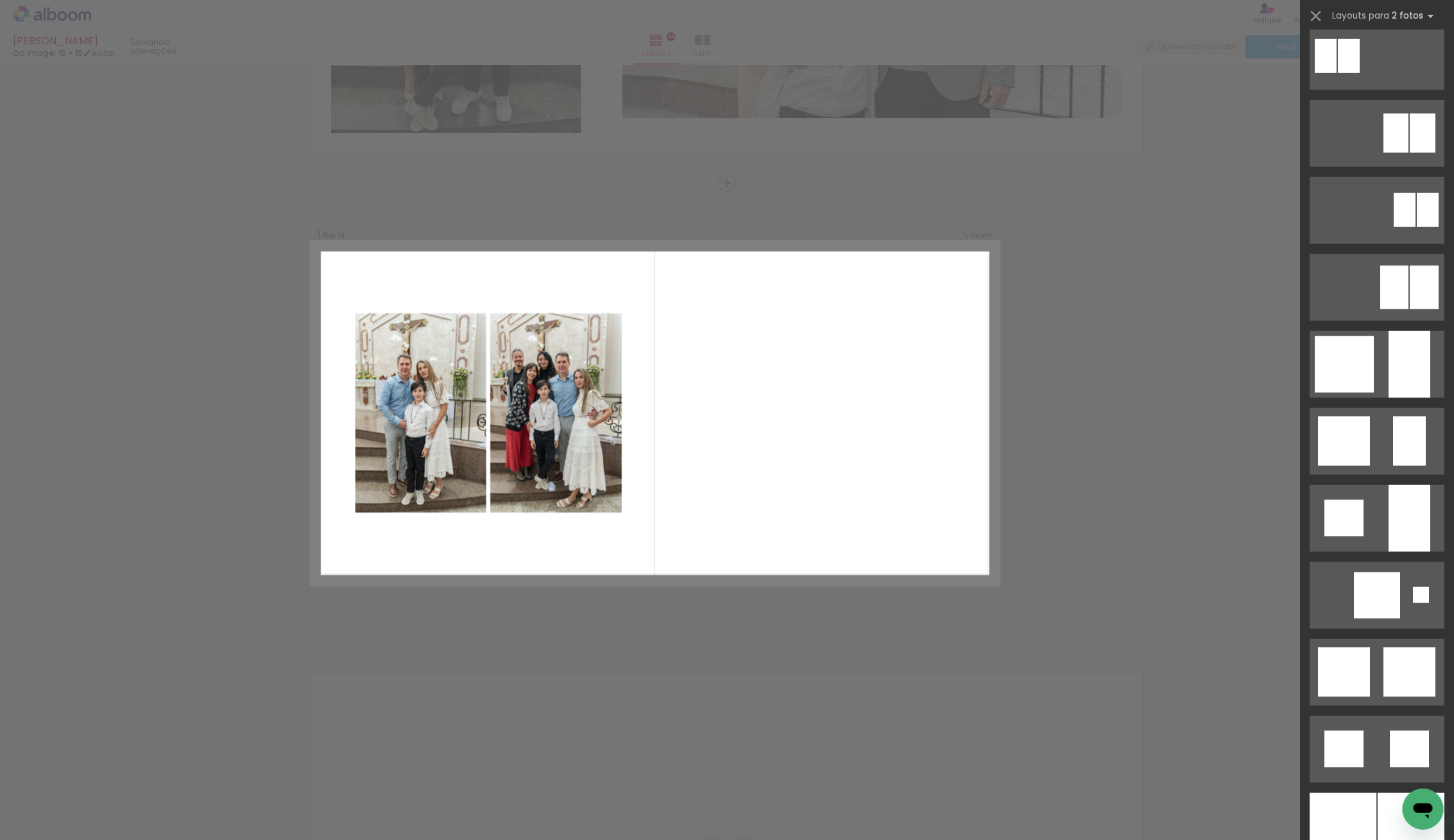
scroll to position [0, 0]
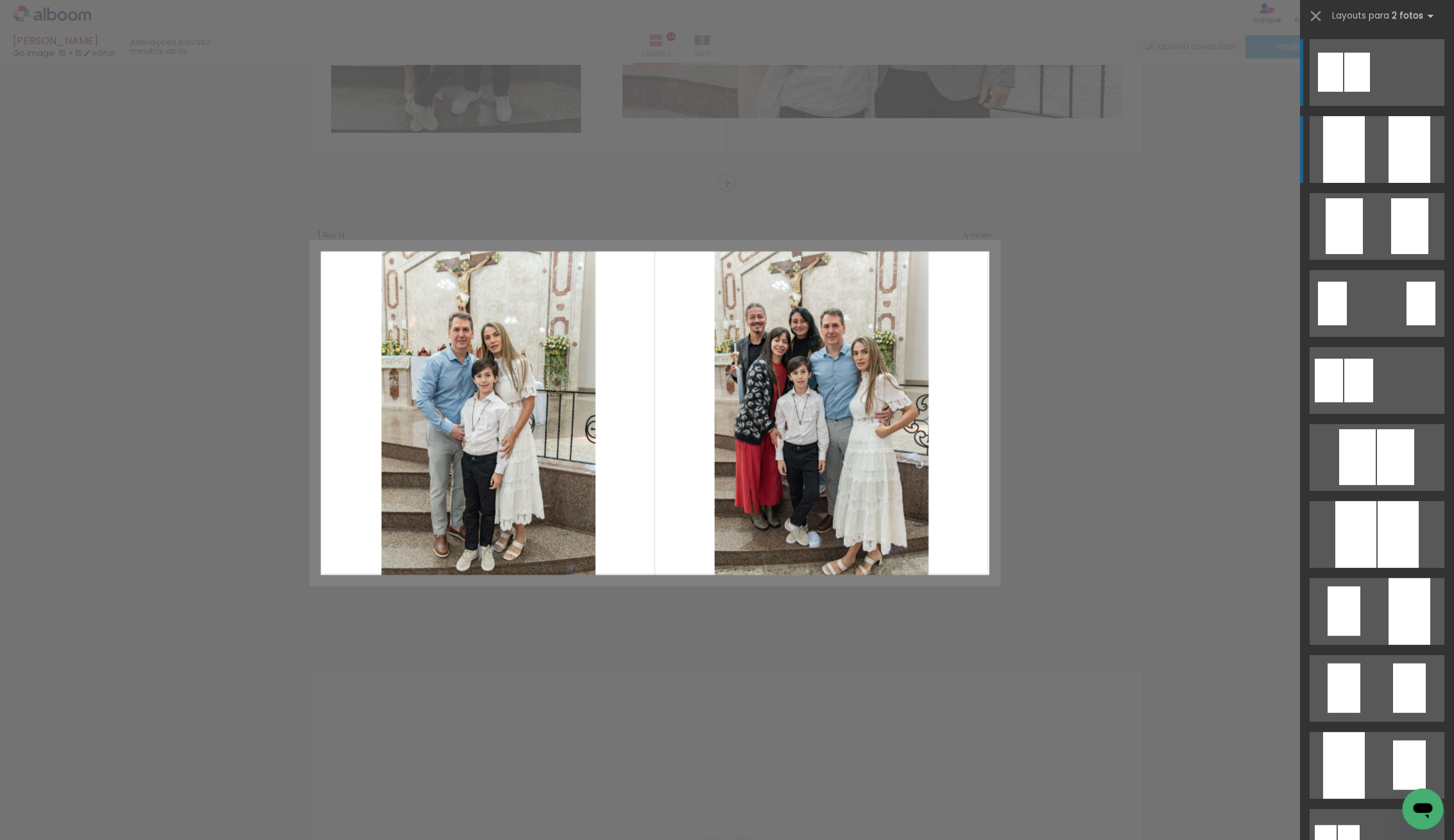
click at [1415, 136] on div at bounding box center [1409, 150] width 42 height 67
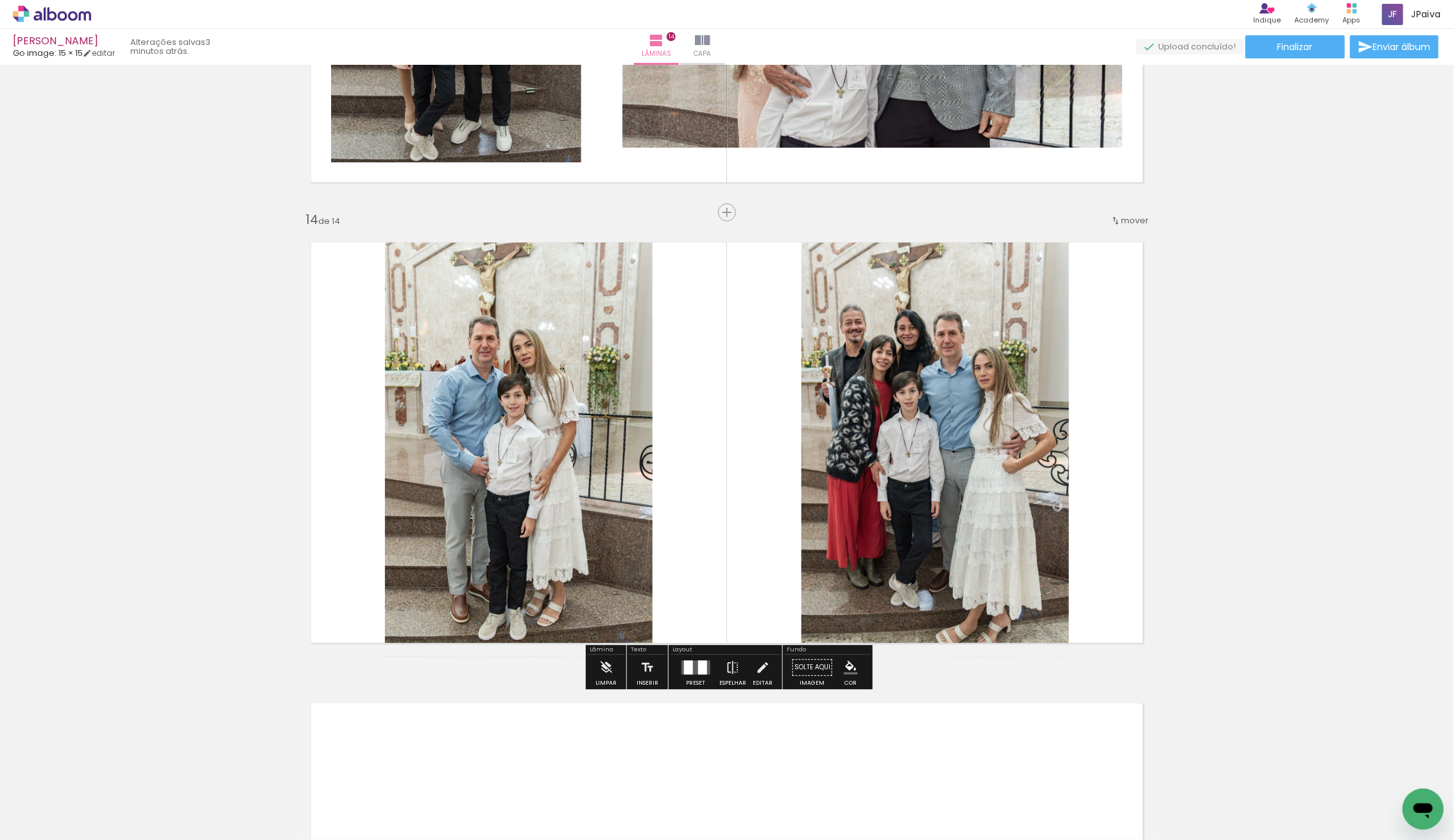
scroll to position [5855, 0]
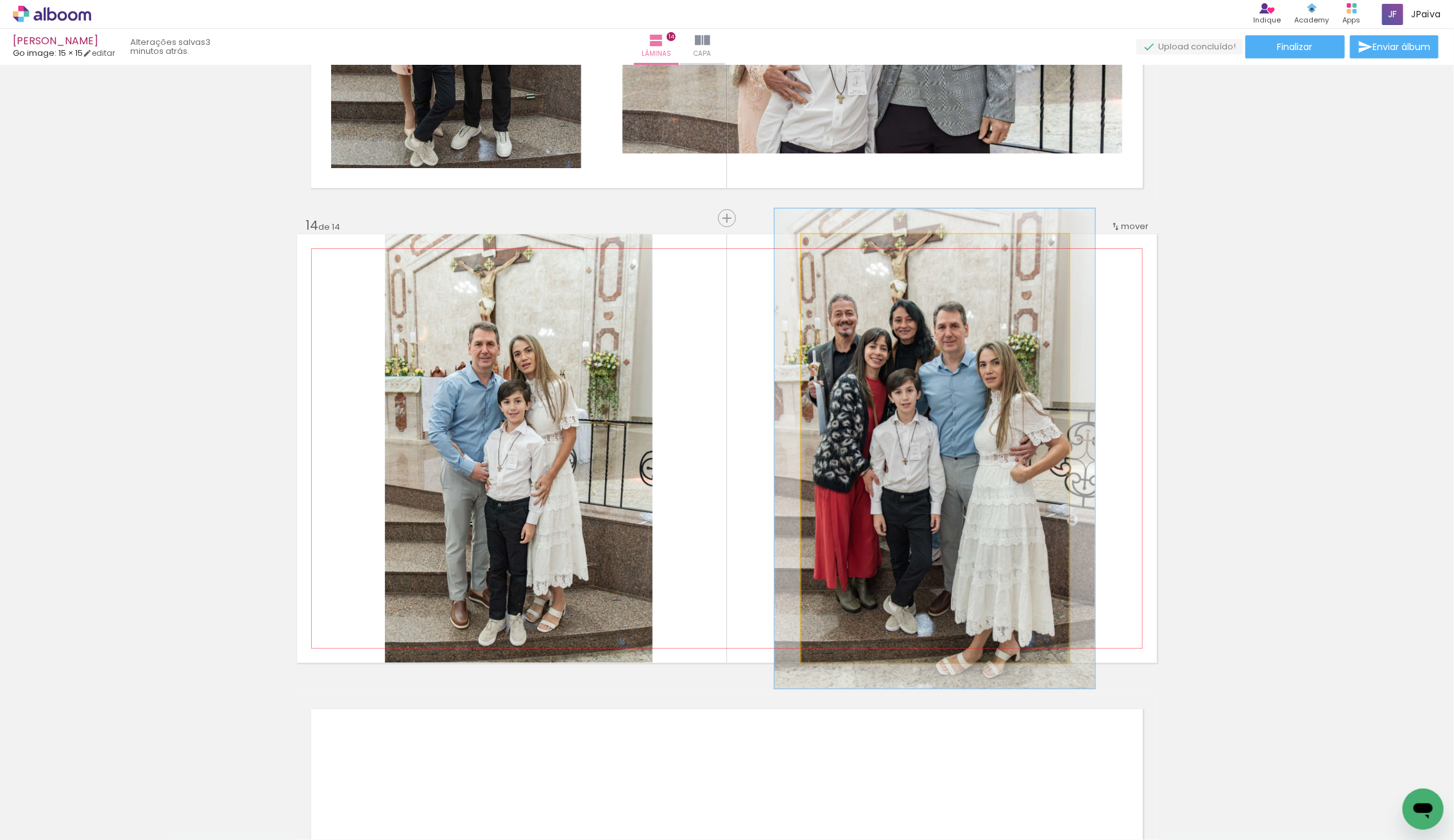
type paper-slider "112"
click at [840, 248] on div at bounding box center [837, 248] width 12 height 12
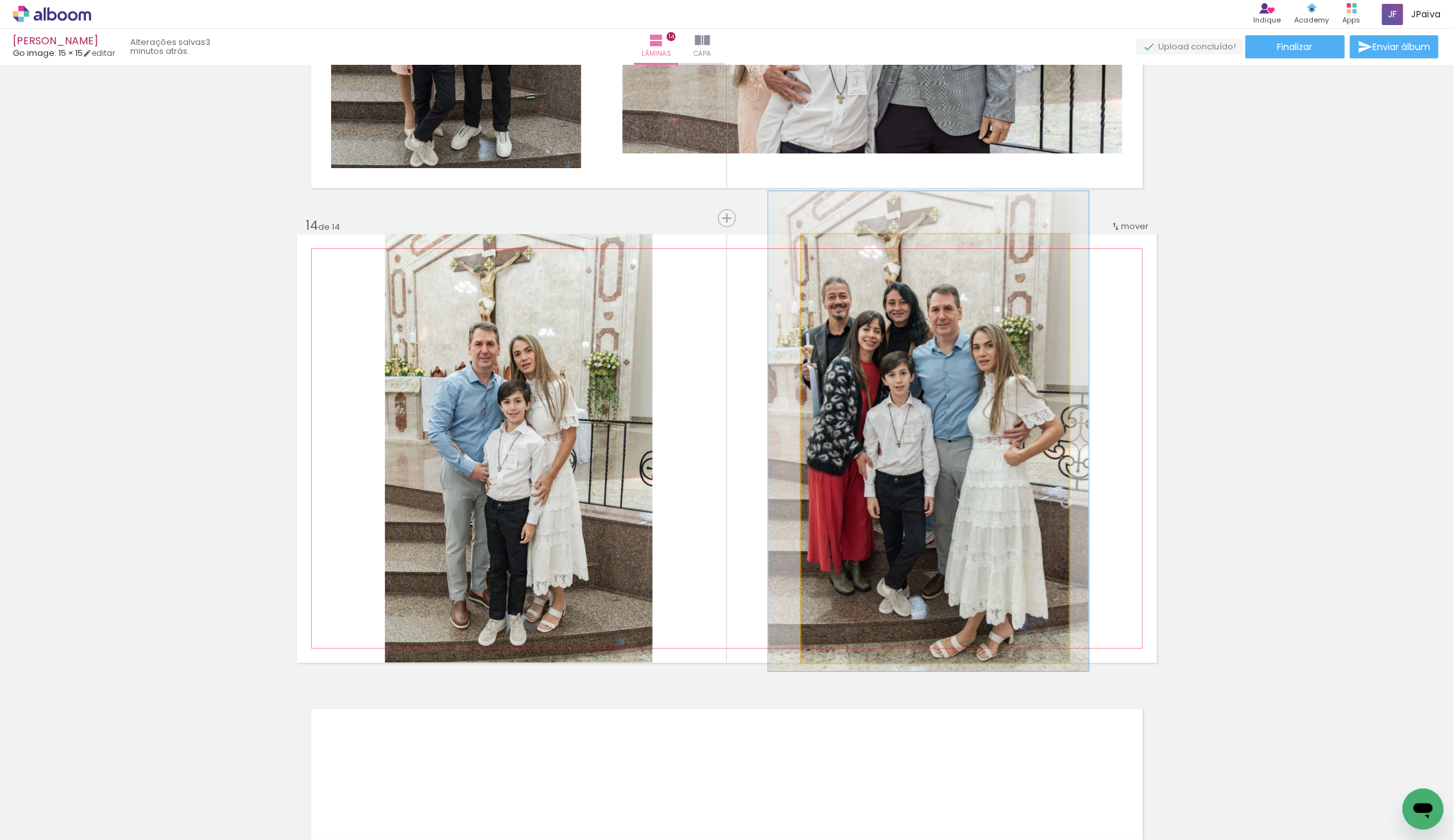
drag, startPoint x: 928, startPoint y: 375, endPoint x: 922, endPoint y: 358, distance: 18.0
click at [922, 358] on div at bounding box center [928, 431] width 321 height 480
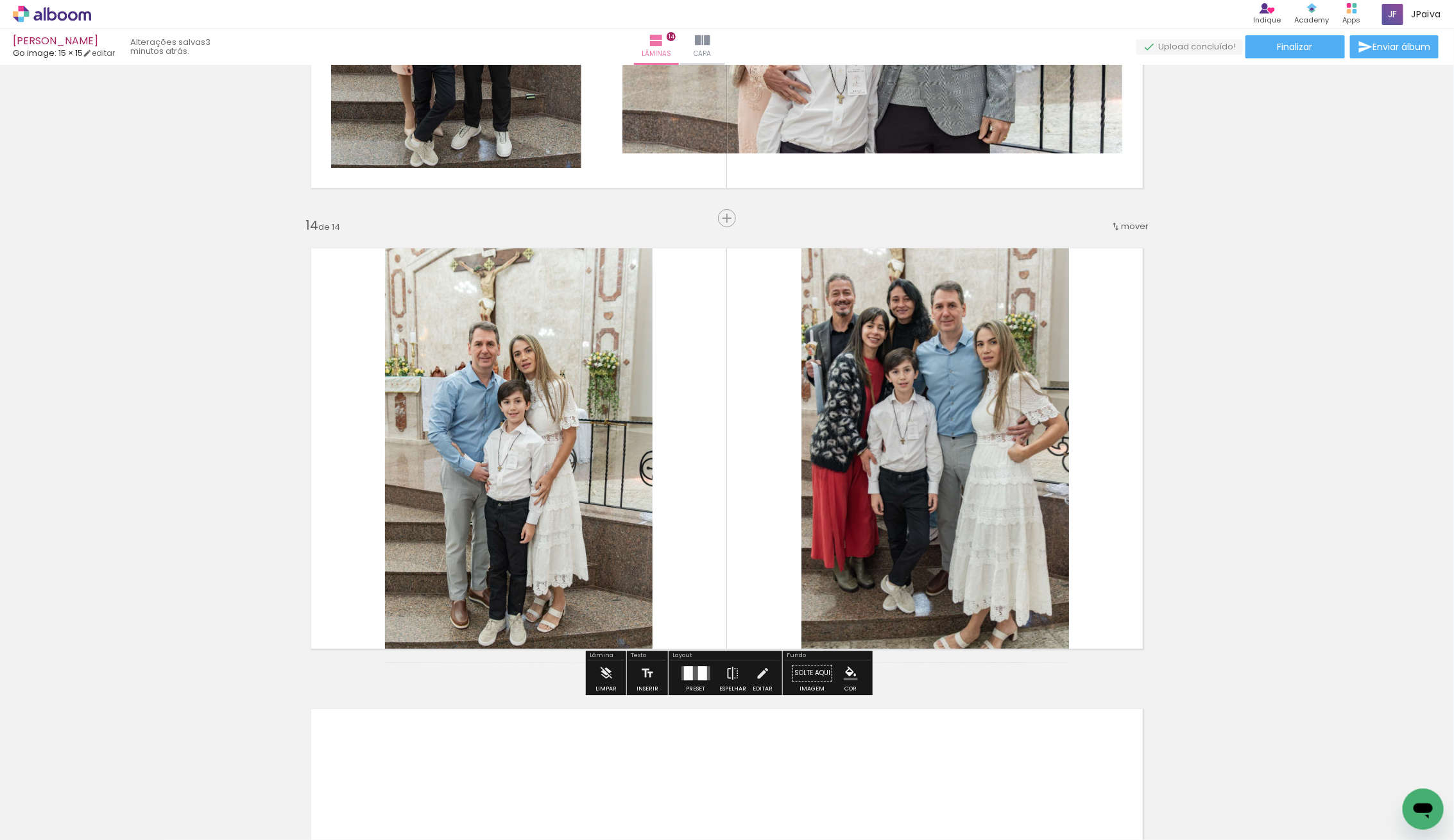
scroll to position [5861, 0]
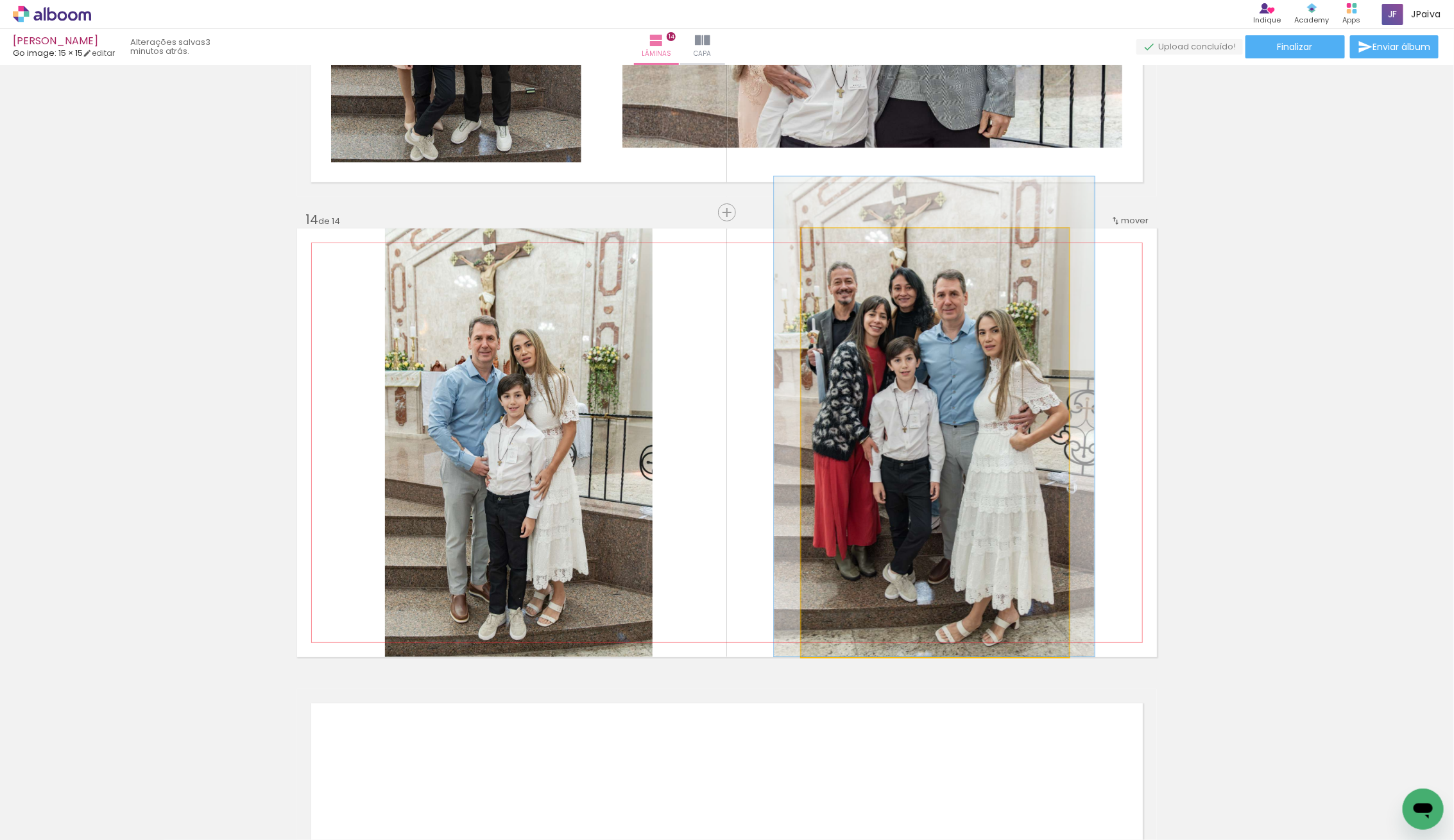
drag, startPoint x: 963, startPoint y: 412, endPoint x: 967, endPoint y: 397, distance: 15.5
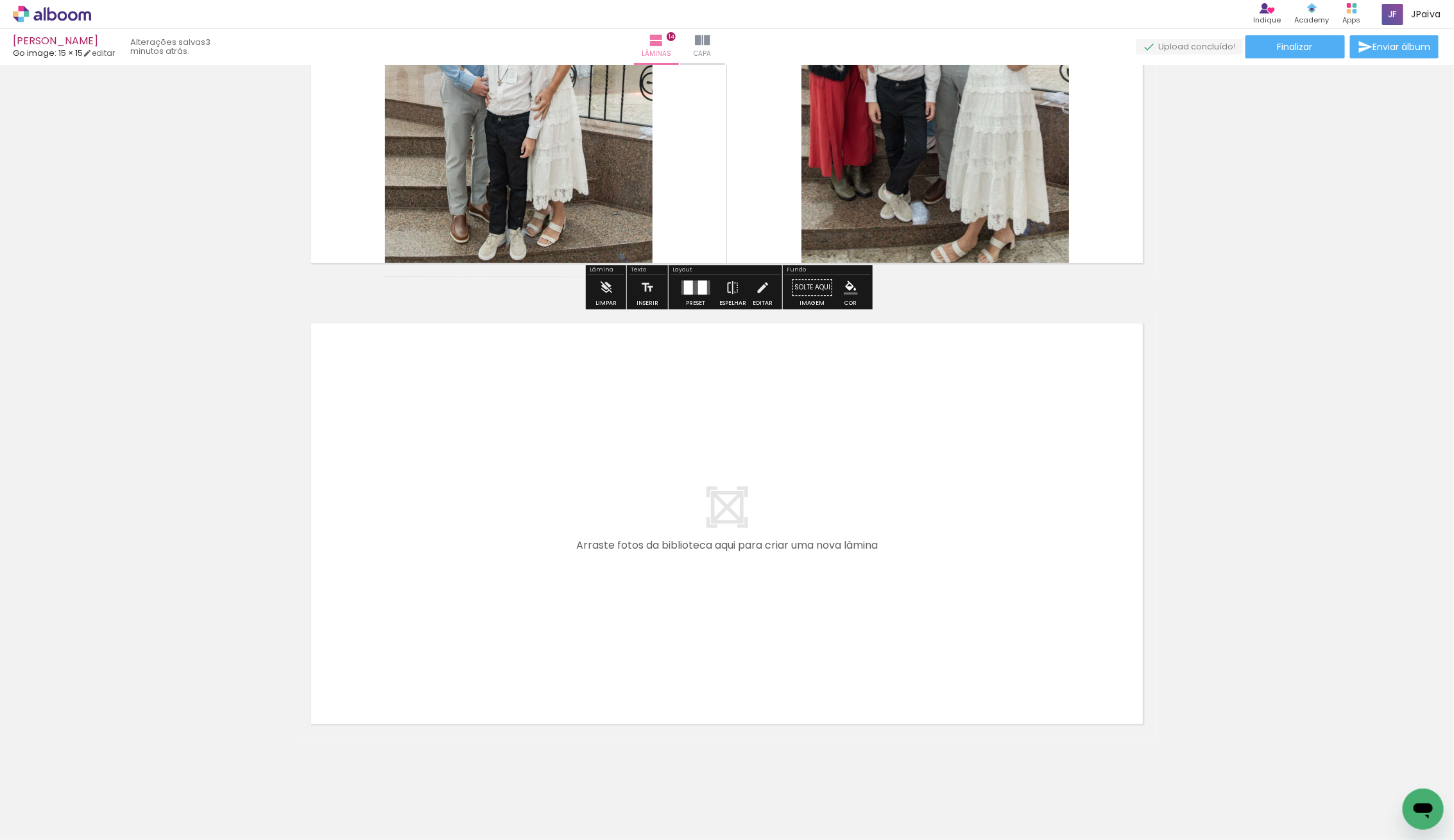
scroll to position [6263, 0]
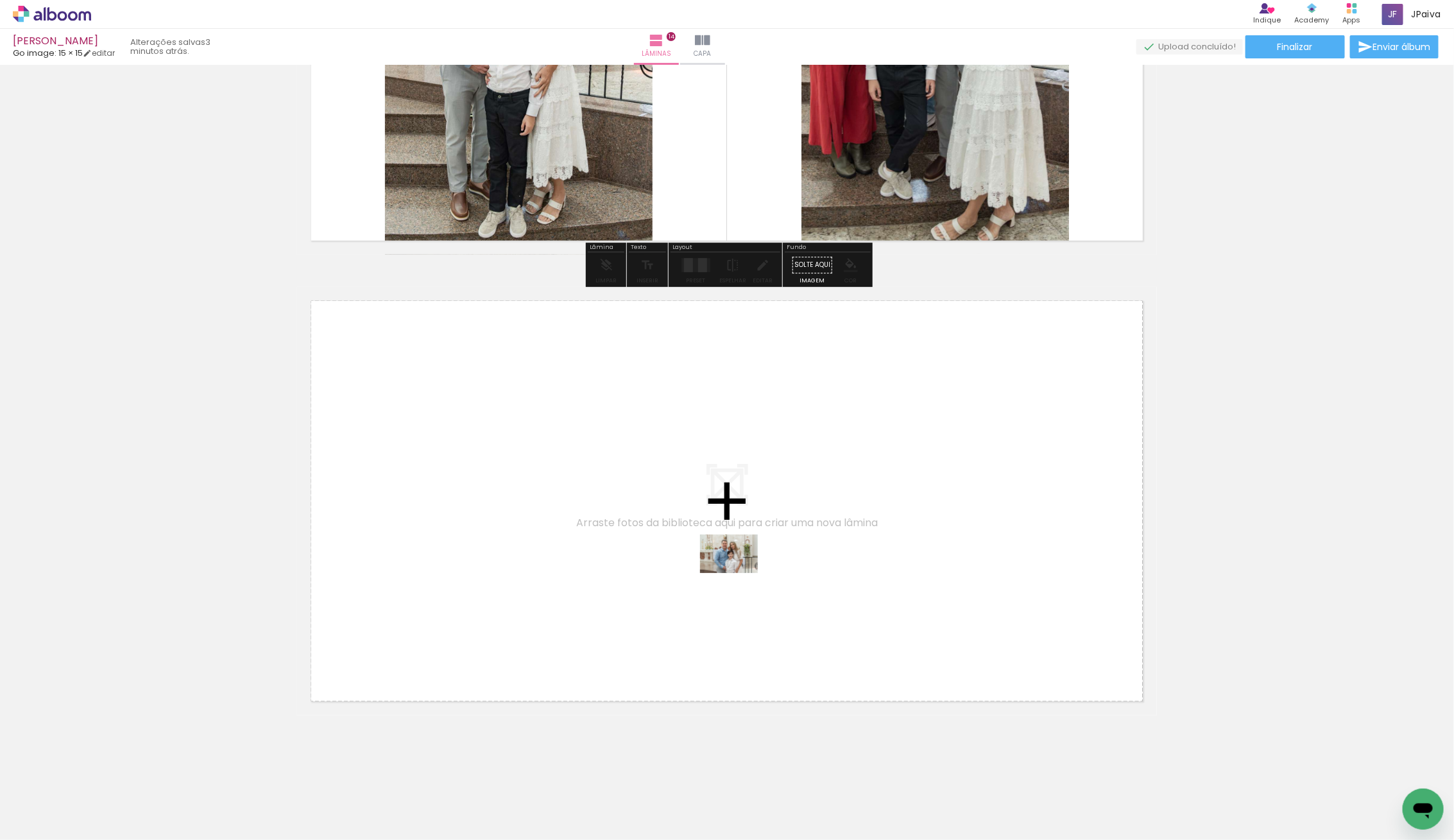
drag, startPoint x: 145, startPoint y: 798, endPoint x: 739, endPoint y: 573, distance: 635.2
click at [739, 573] on quentale-workspace at bounding box center [727, 420] width 1454 height 840
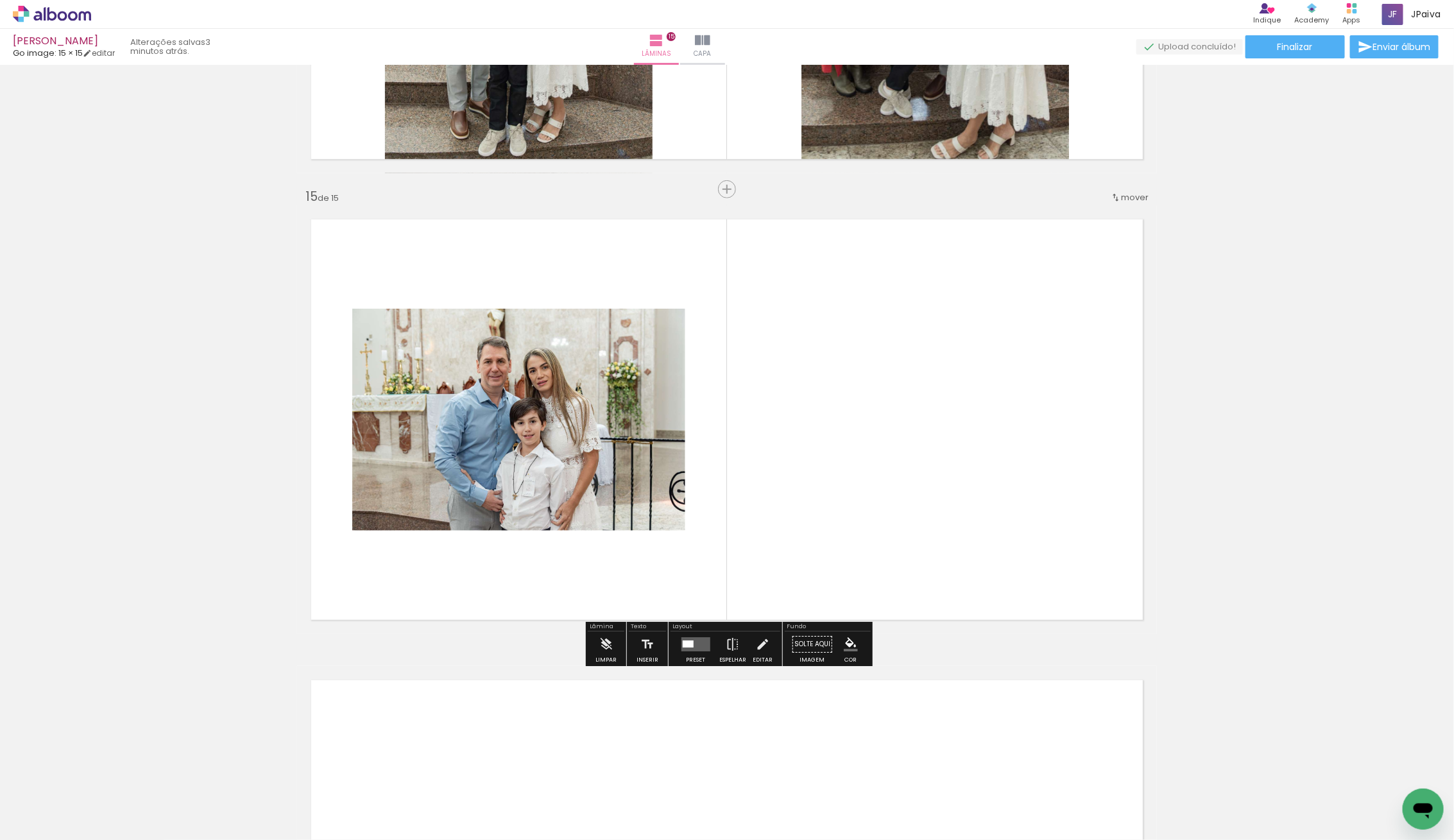
scroll to position [6352, 0]
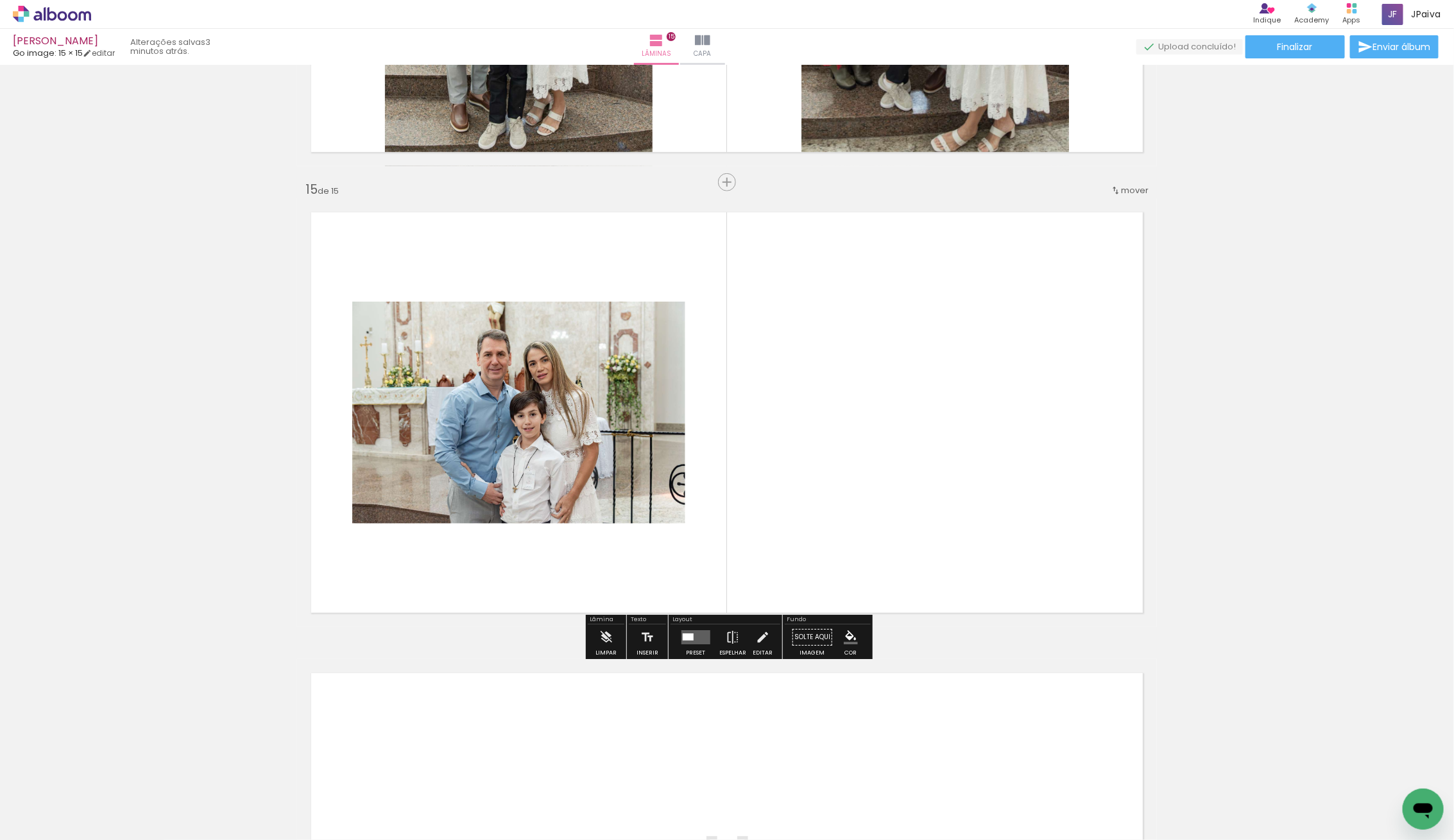
click at [689, 619] on div "Layout" at bounding box center [725, 620] width 110 height 7
drag, startPoint x: 695, startPoint y: 644, endPoint x: 710, endPoint y: 635, distance: 17.5
click at [696, 643] on div at bounding box center [695, 636] width 35 height 26
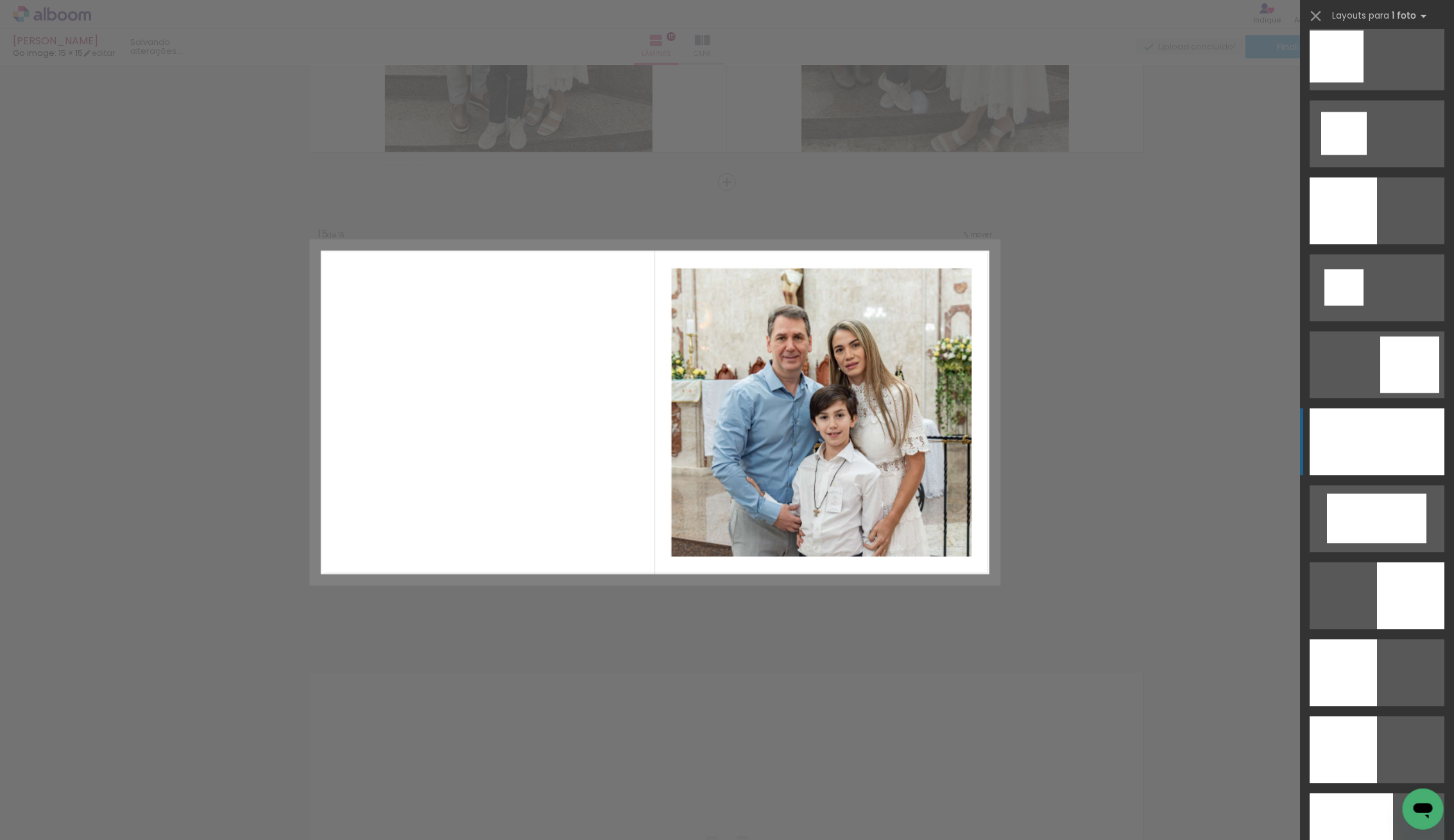
scroll to position [1482, 0]
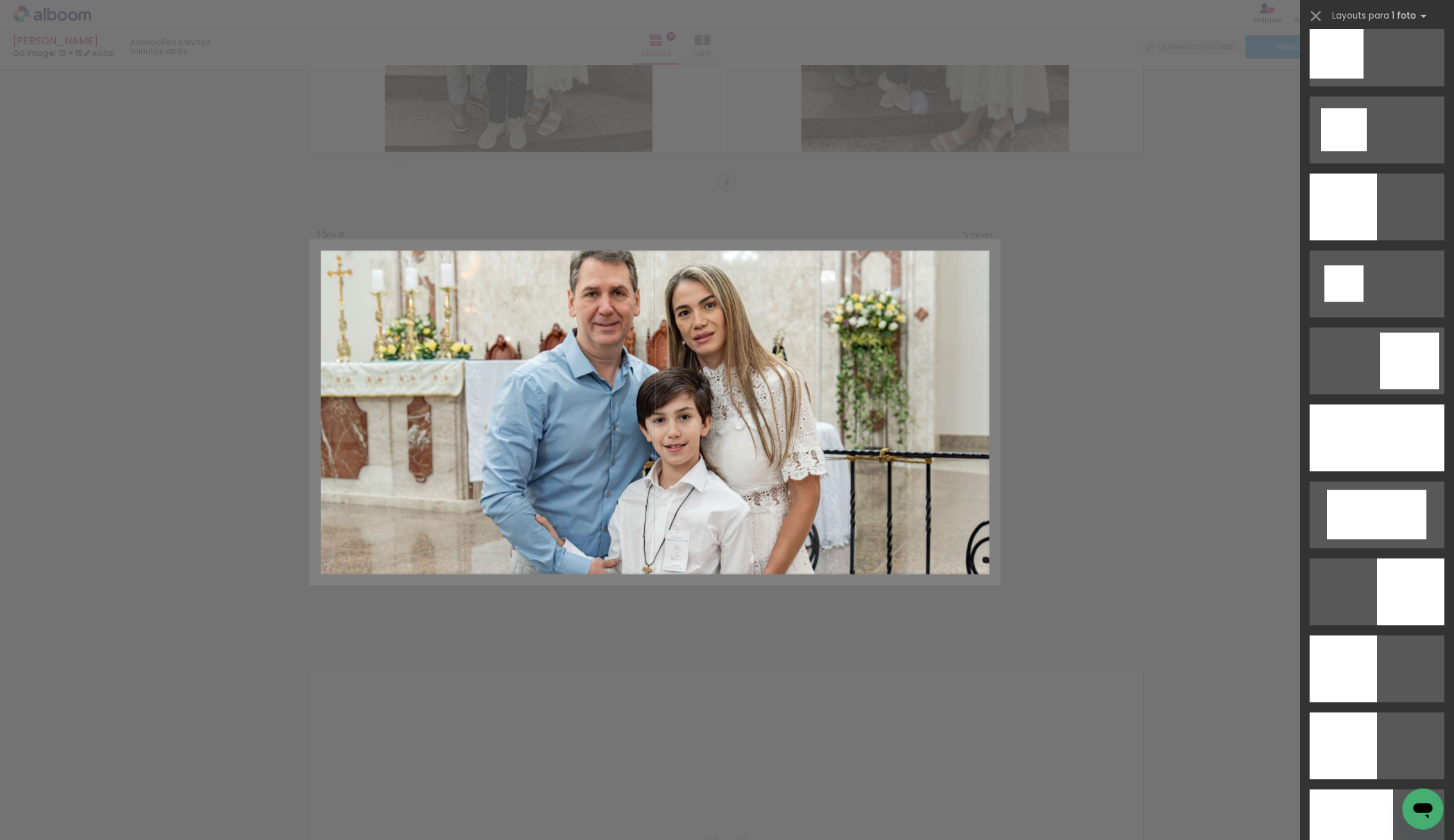
drag, startPoint x: 1382, startPoint y: 425, endPoint x: 1036, endPoint y: 478, distance: 350.0
click at [1382, 425] on div at bounding box center [1377, 438] width 135 height 67
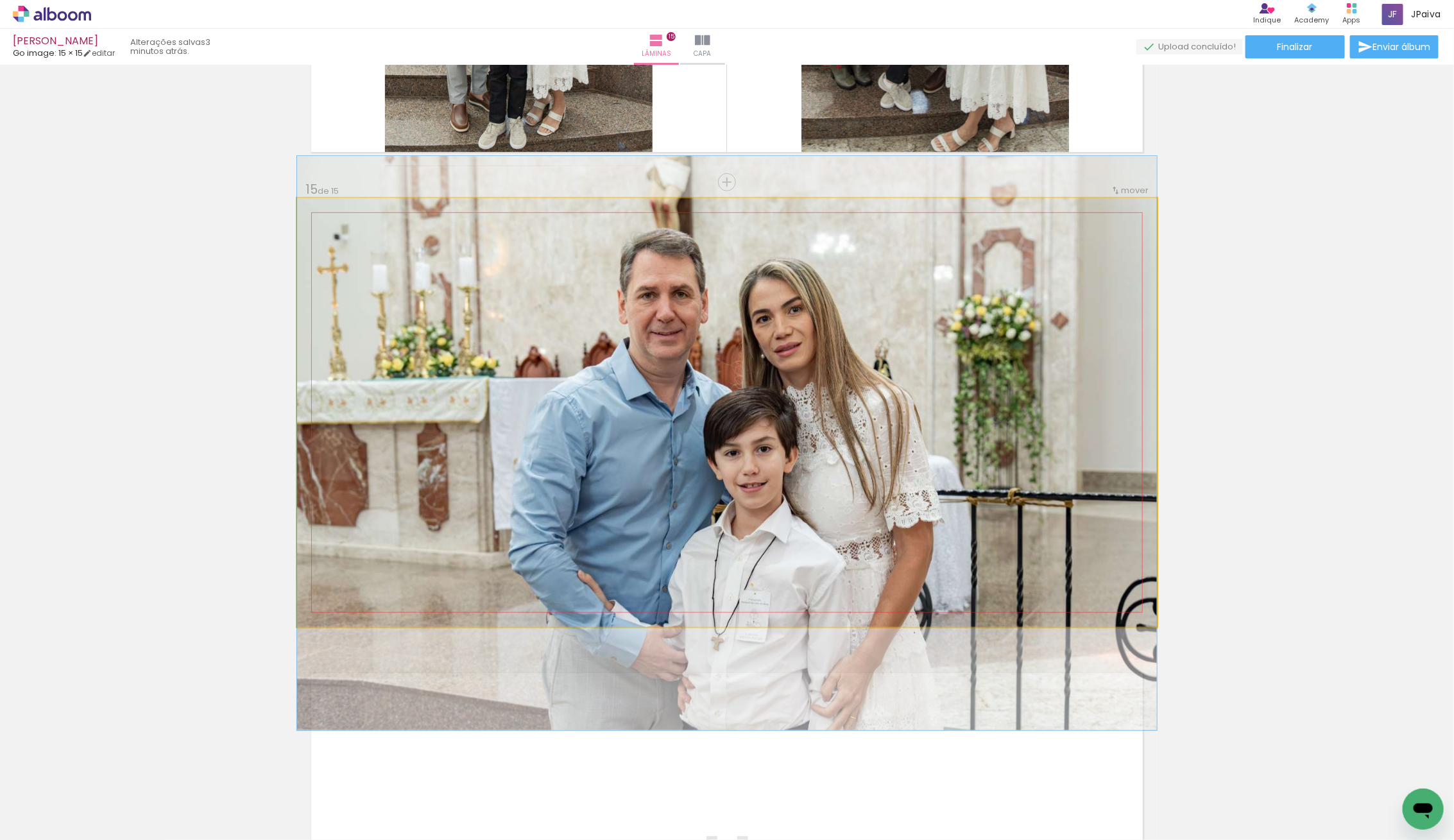
drag, startPoint x: 690, startPoint y: 506, endPoint x: 670, endPoint y: 537, distance: 36.9
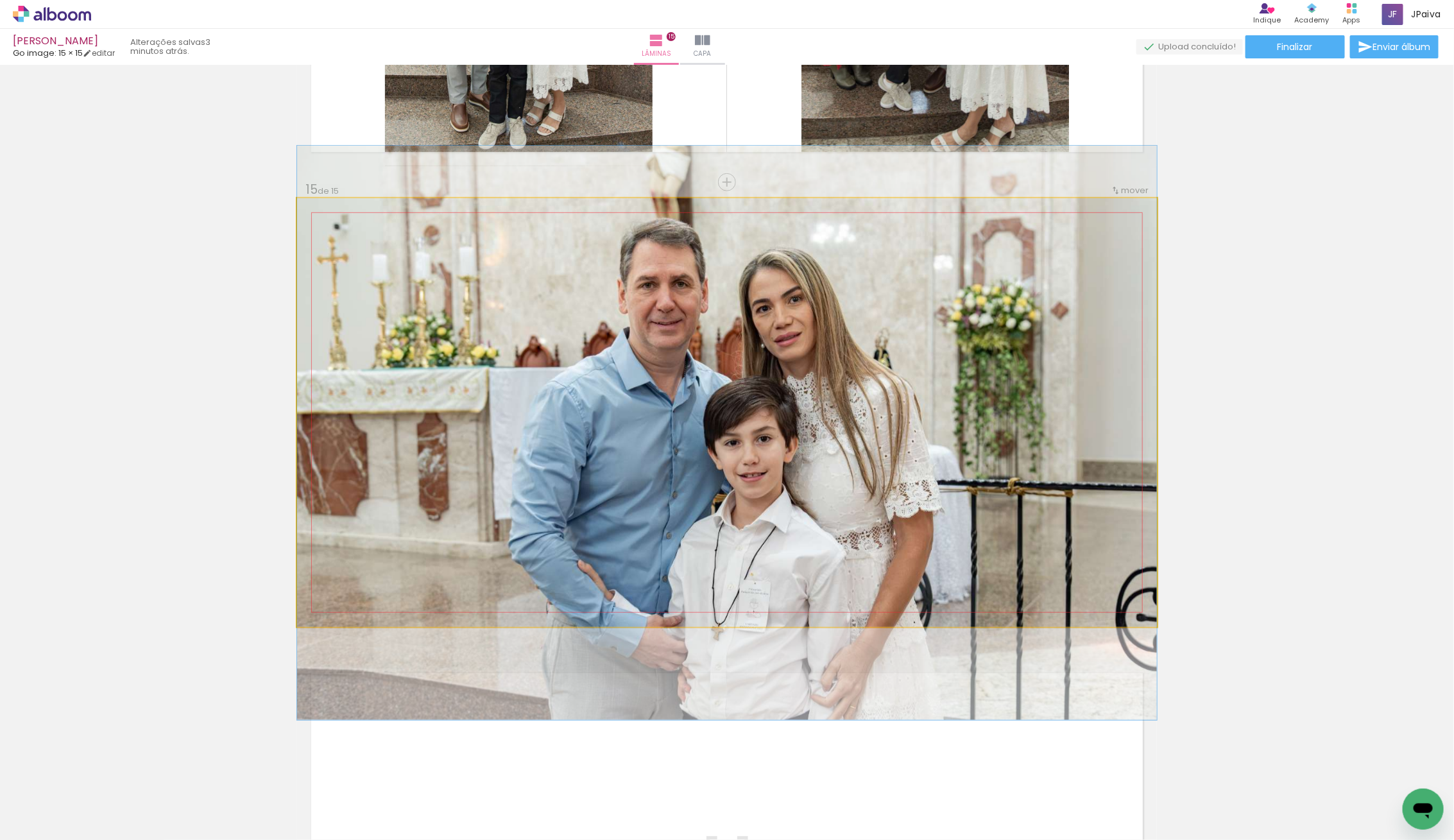
drag, startPoint x: 779, startPoint y: 493, endPoint x: 756, endPoint y: 483, distance: 25.1
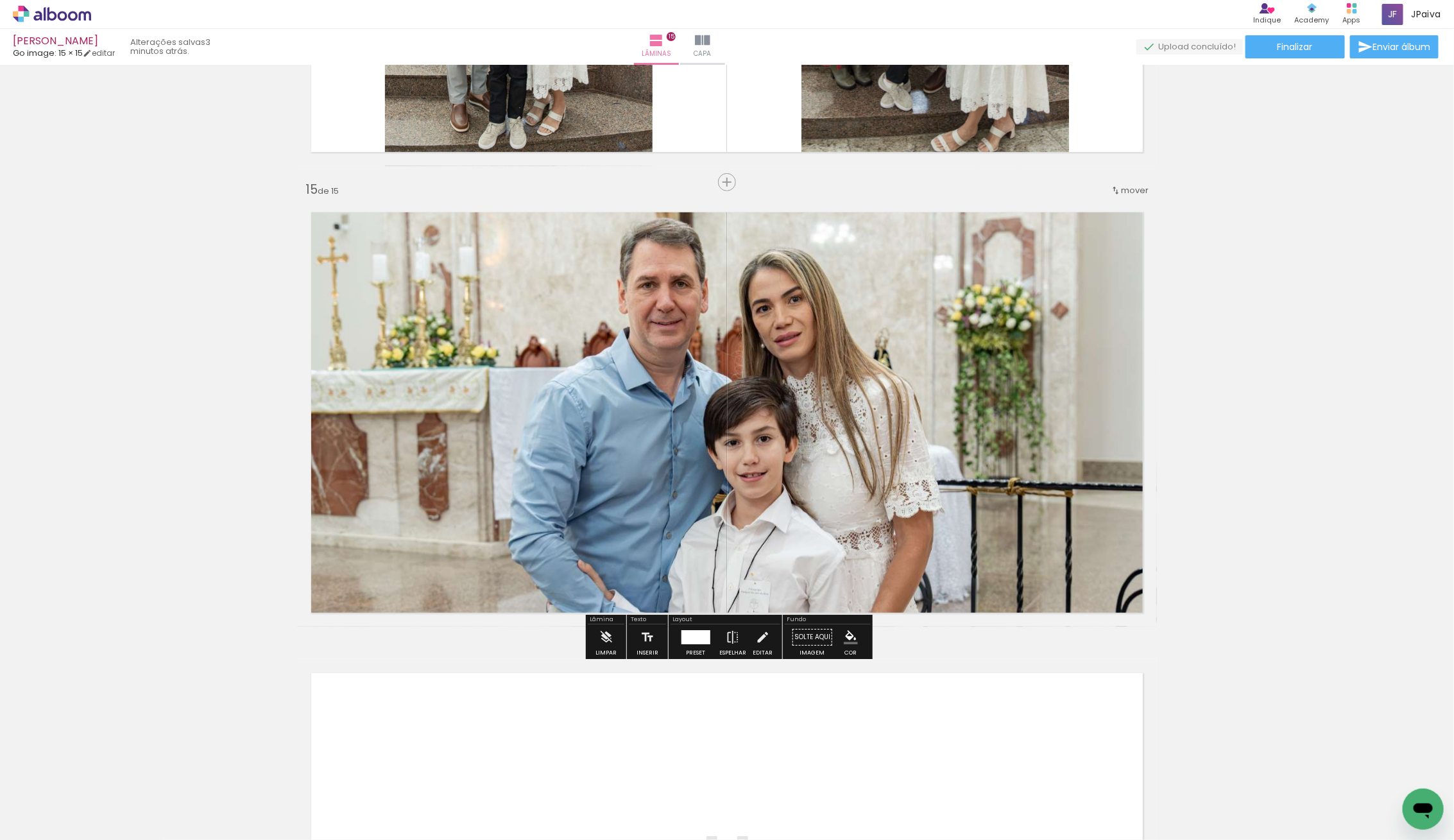
click at [703, 636] on div at bounding box center [695, 636] width 29 height 14
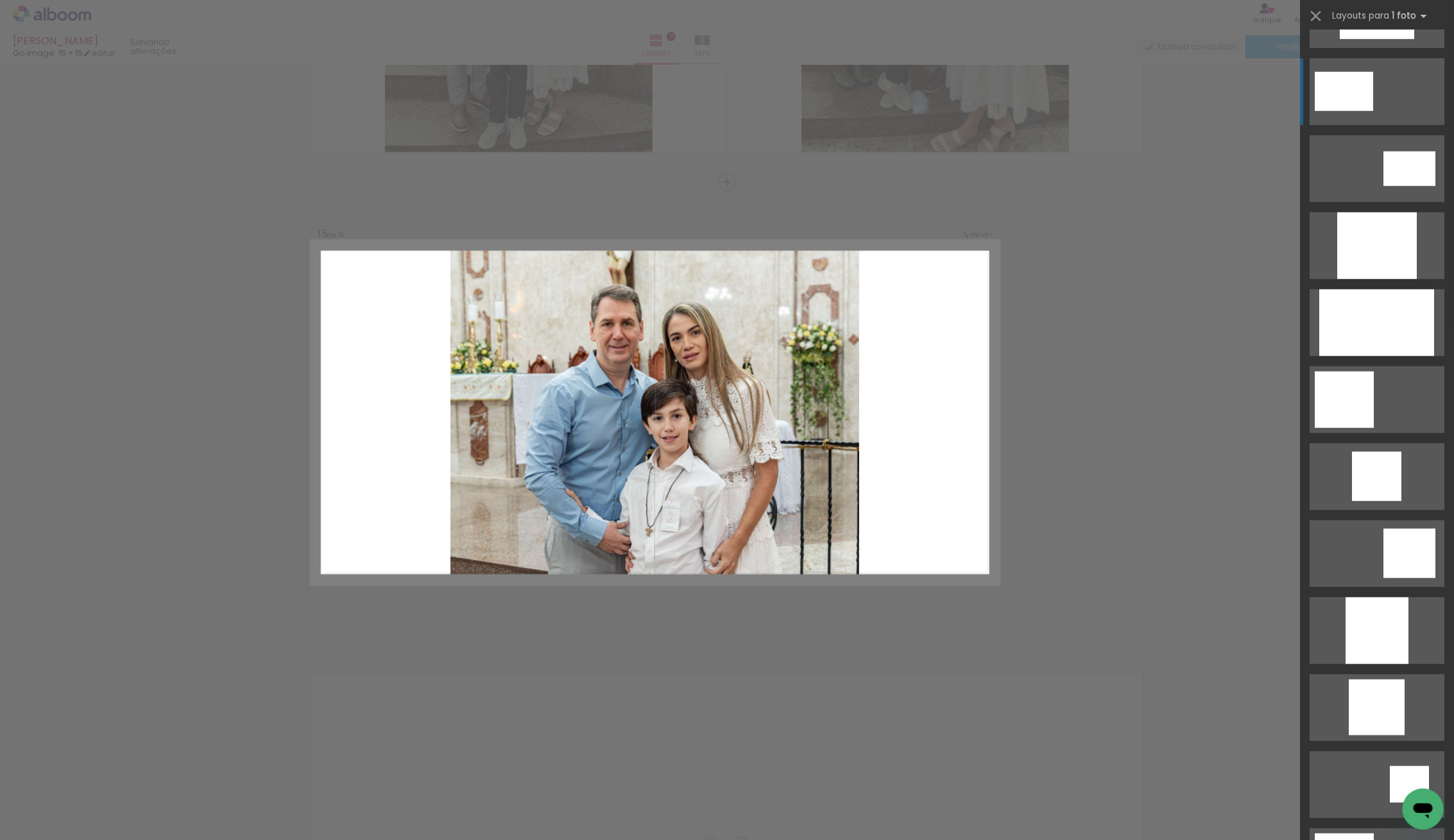
scroll to position [533, 0]
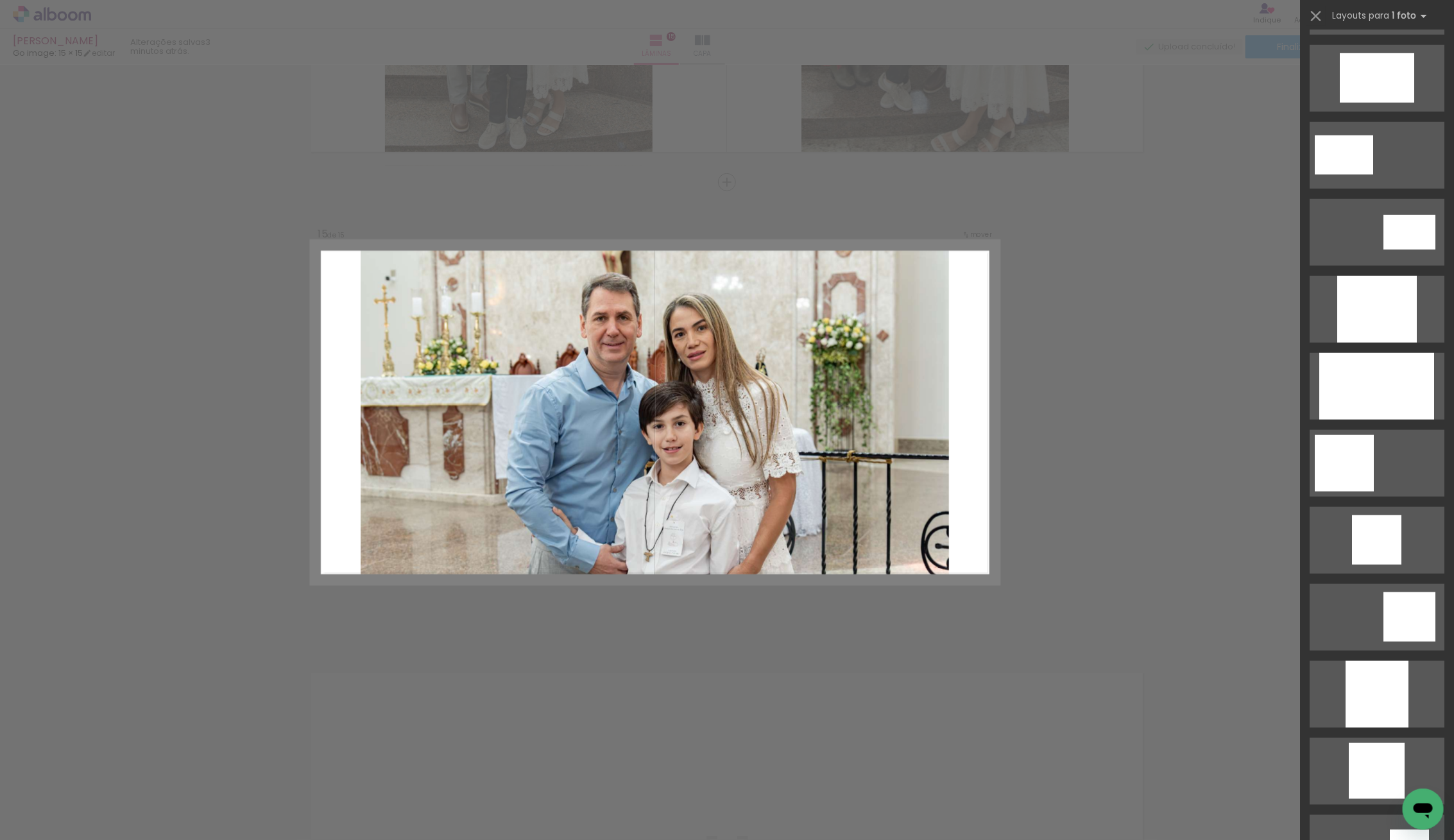
drag, startPoint x: 1376, startPoint y: 385, endPoint x: 915, endPoint y: 476, distance: 469.9
click at [1373, 385] on div at bounding box center [1377, 386] width 115 height 67
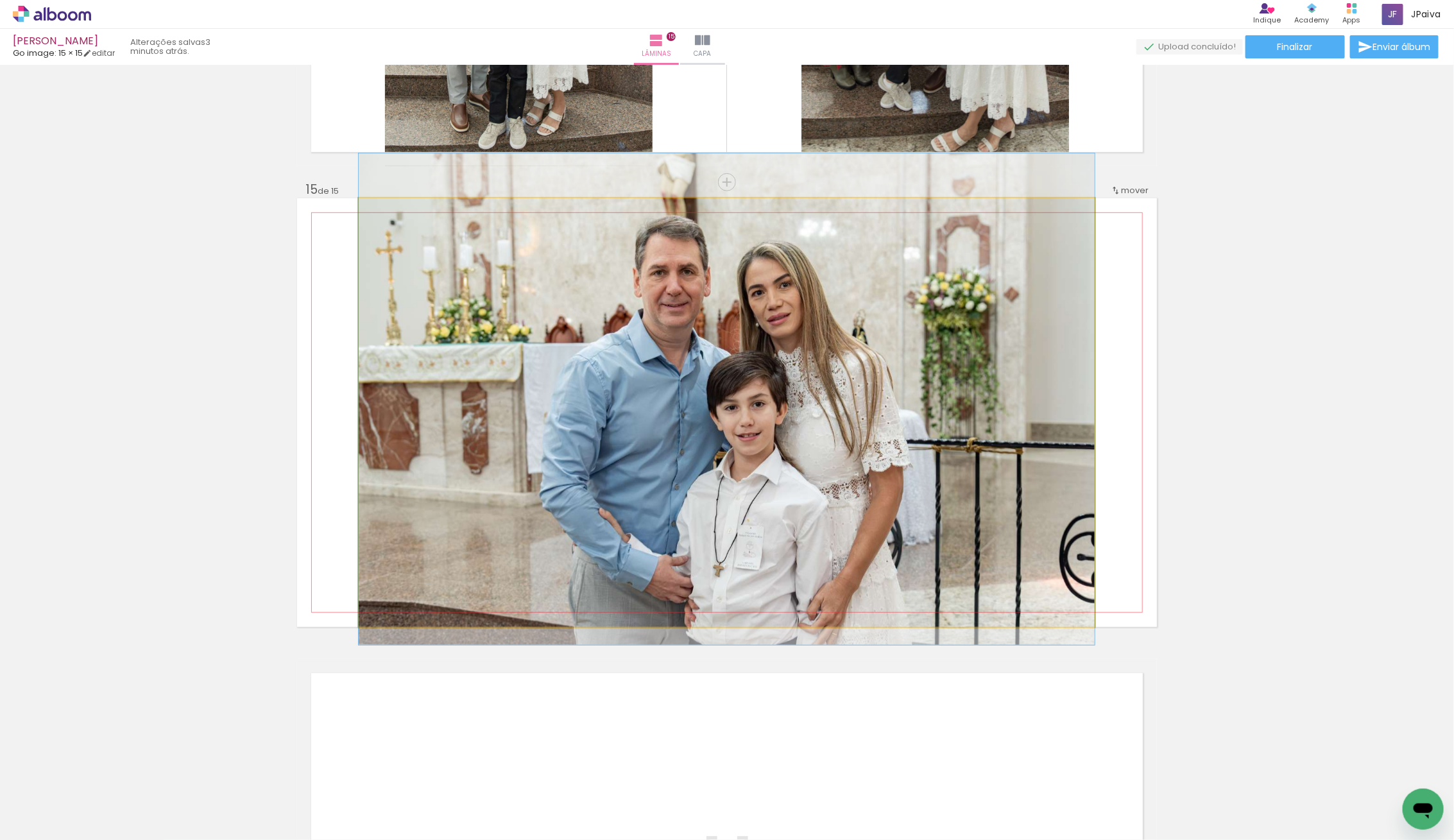
drag, startPoint x: 566, startPoint y: 526, endPoint x: 568, endPoint y: 503, distance: 23.1
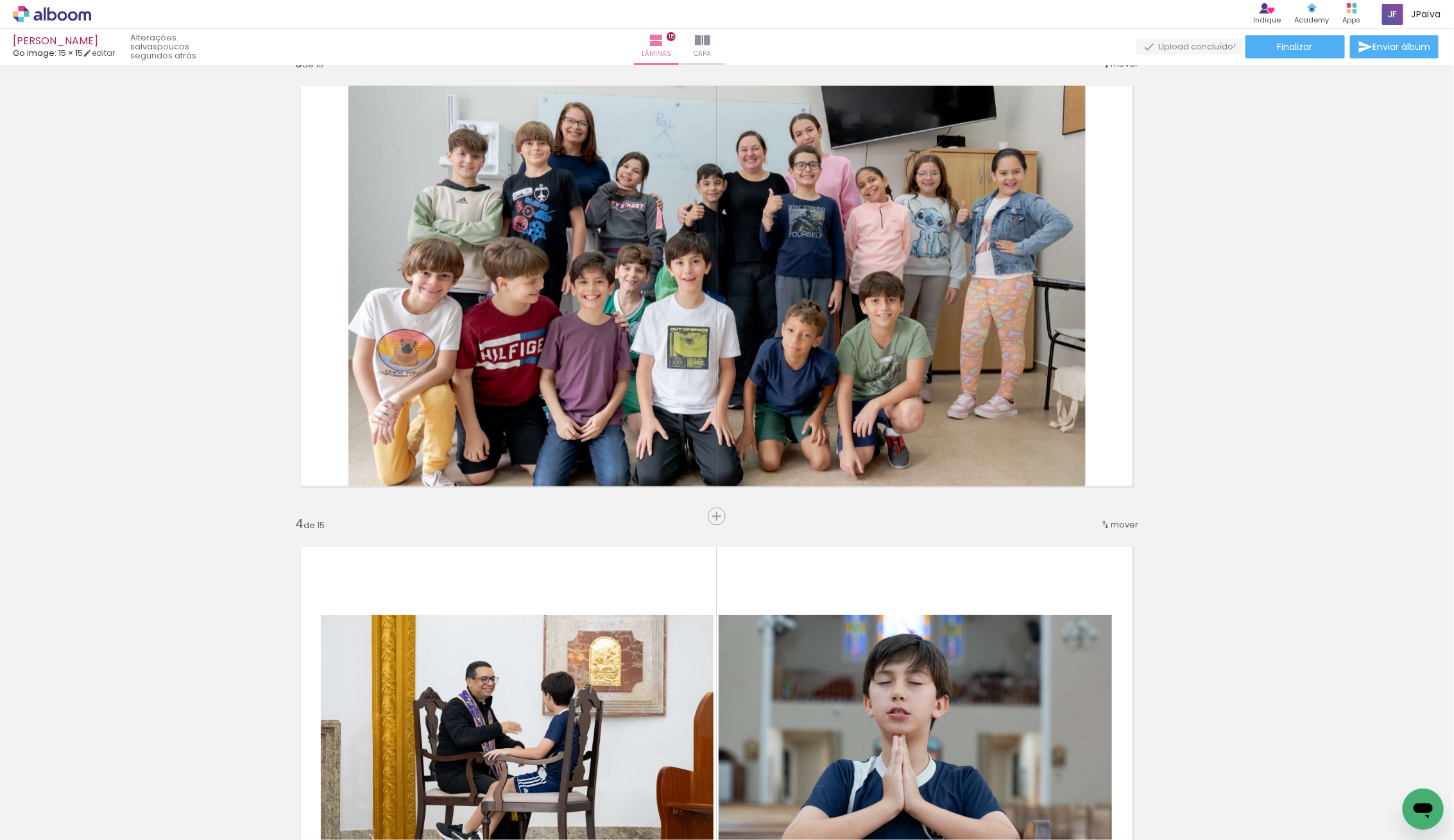
scroll to position [955, 10]
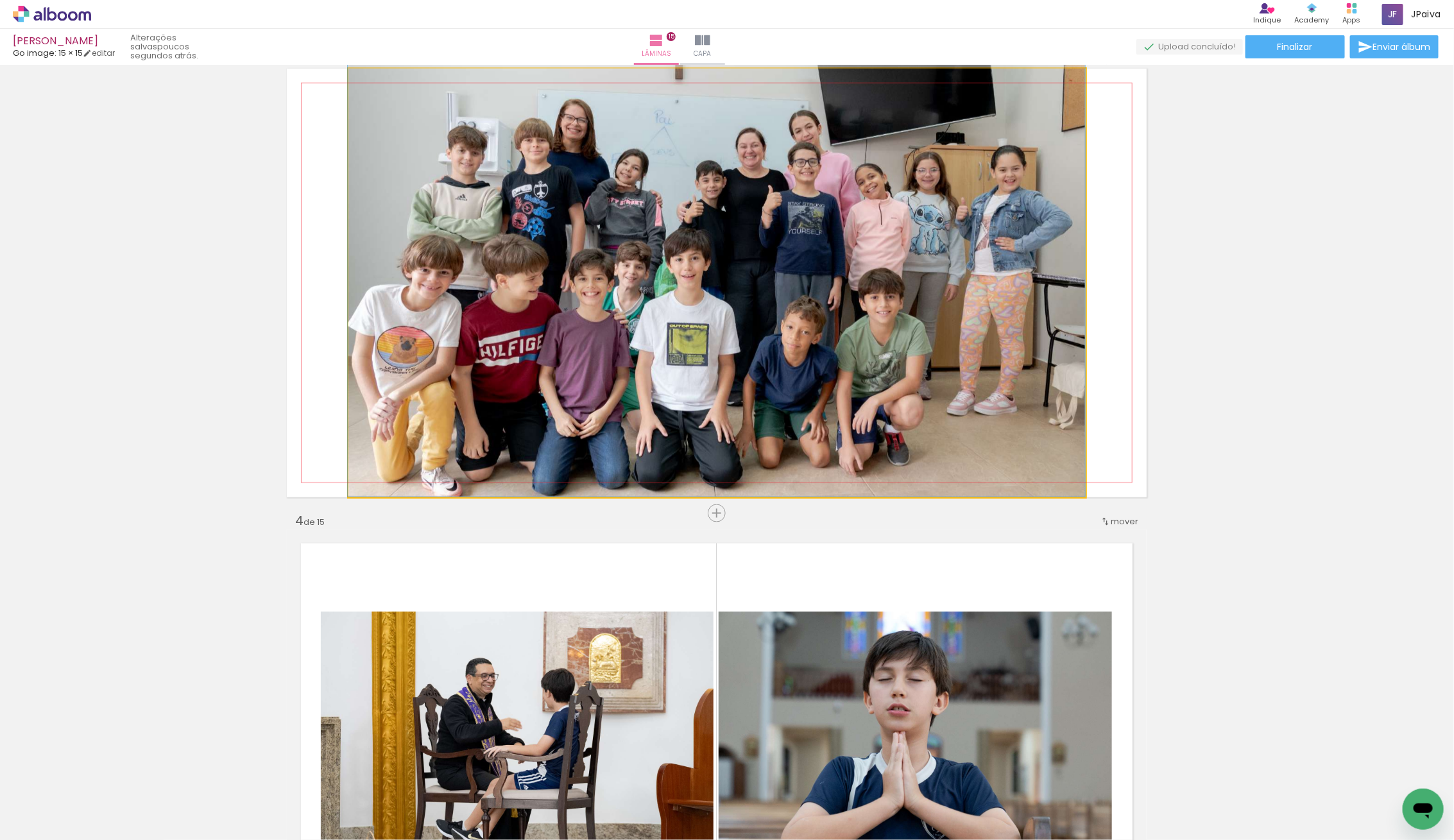
drag, startPoint x: 660, startPoint y: 422, endPoint x: 659, endPoint y: 413, distance: 9.1
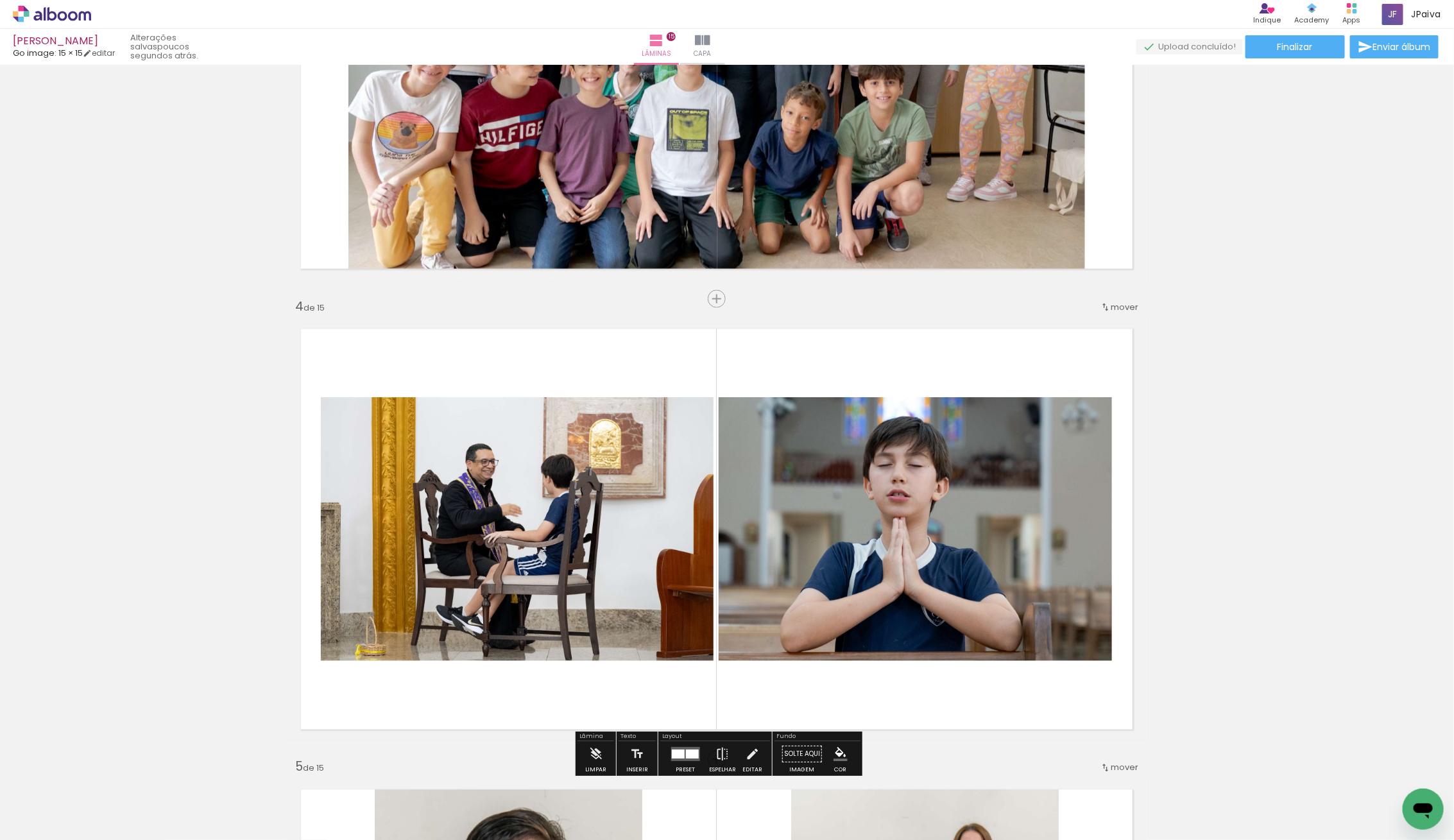
scroll to position [1169, 17]
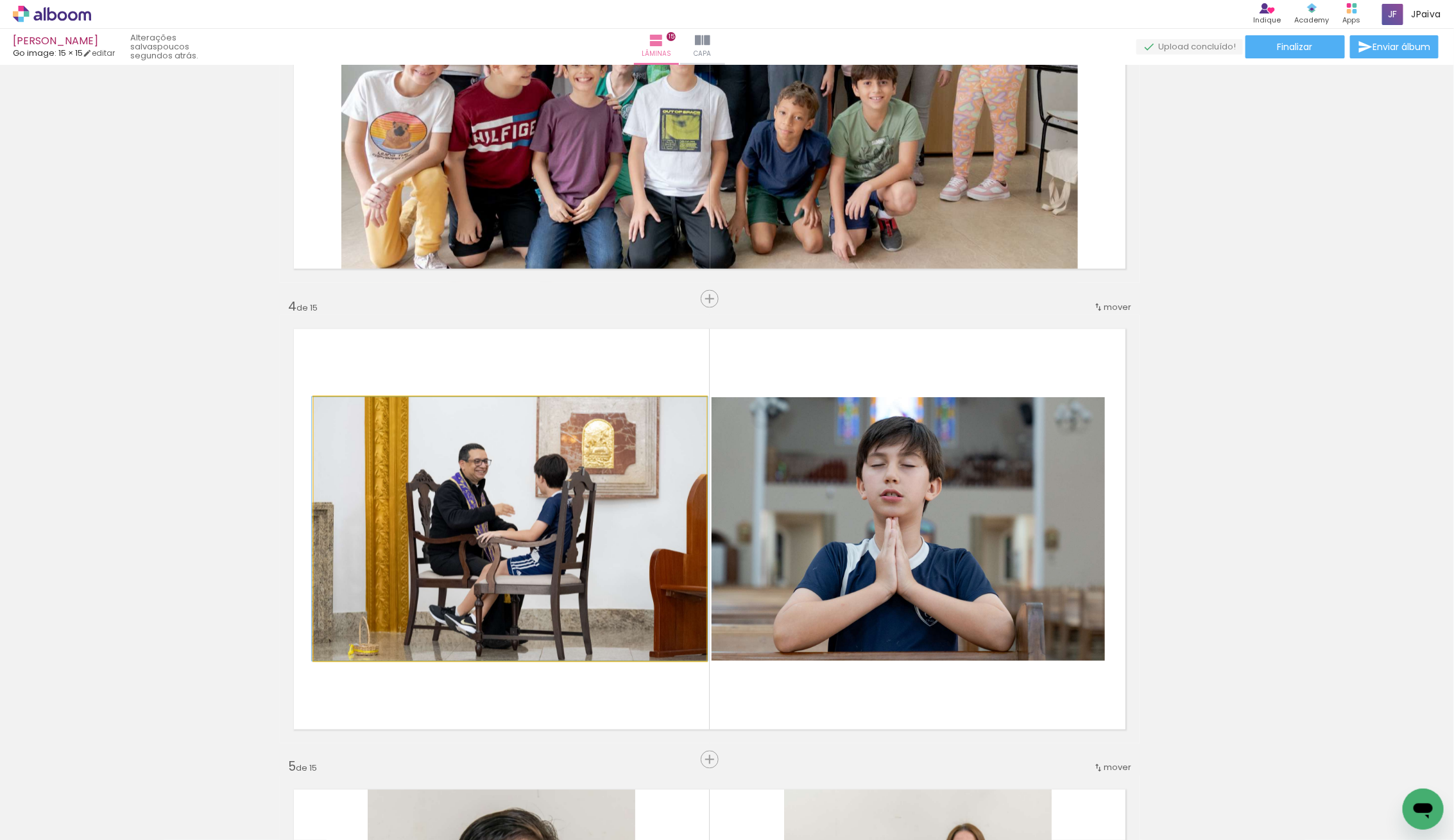
click at [537, 541] on quentale-photo at bounding box center [510, 528] width 393 height 264
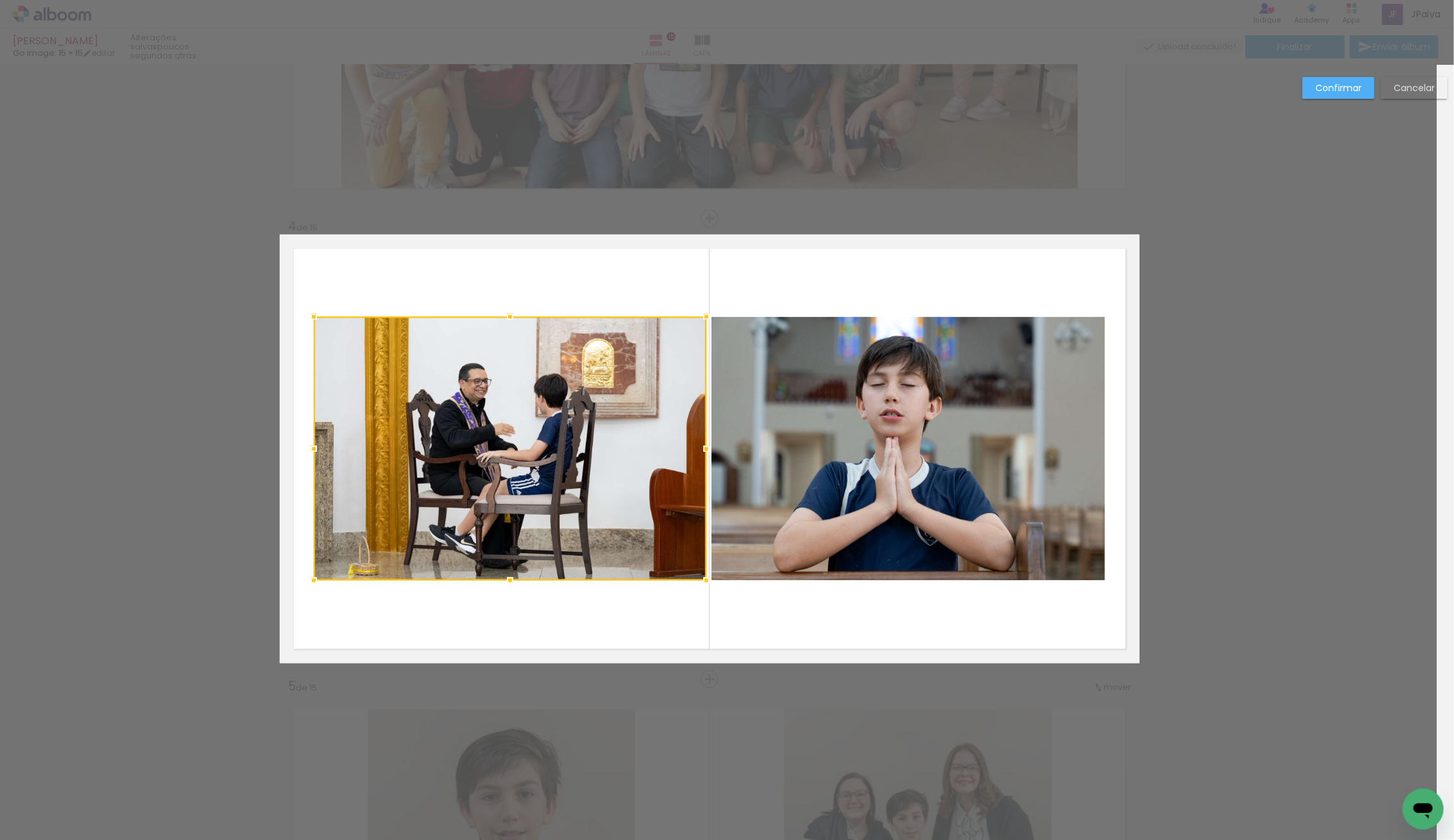
scroll to position [1286, 17]
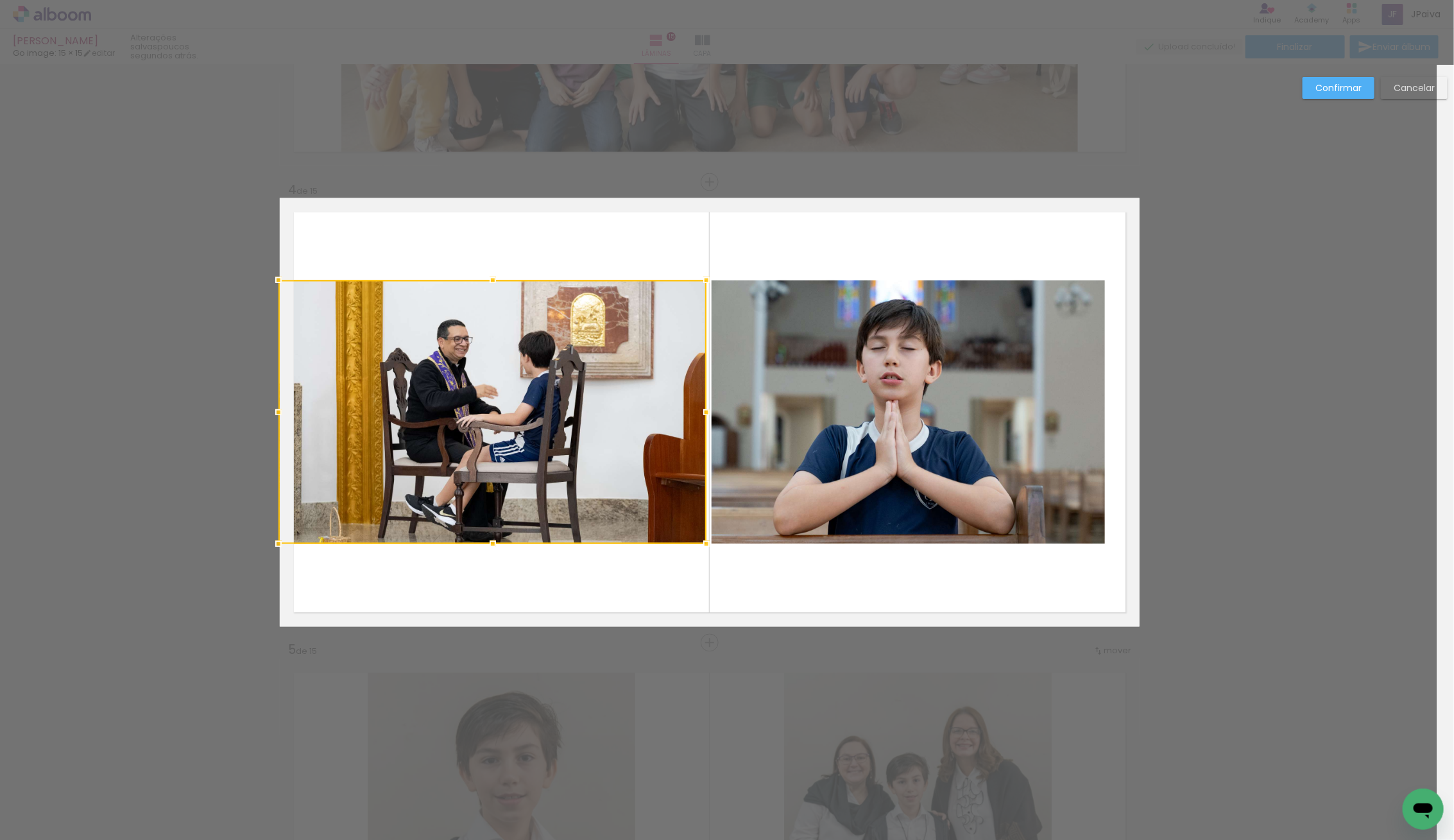
drag, startPoint x: 314, startPoint y: 413, endPoint x: 276, endPoint y: 408, distance: 38.3
click at [276, 408] on div at bounding box center [278, 413] width 26 height 26
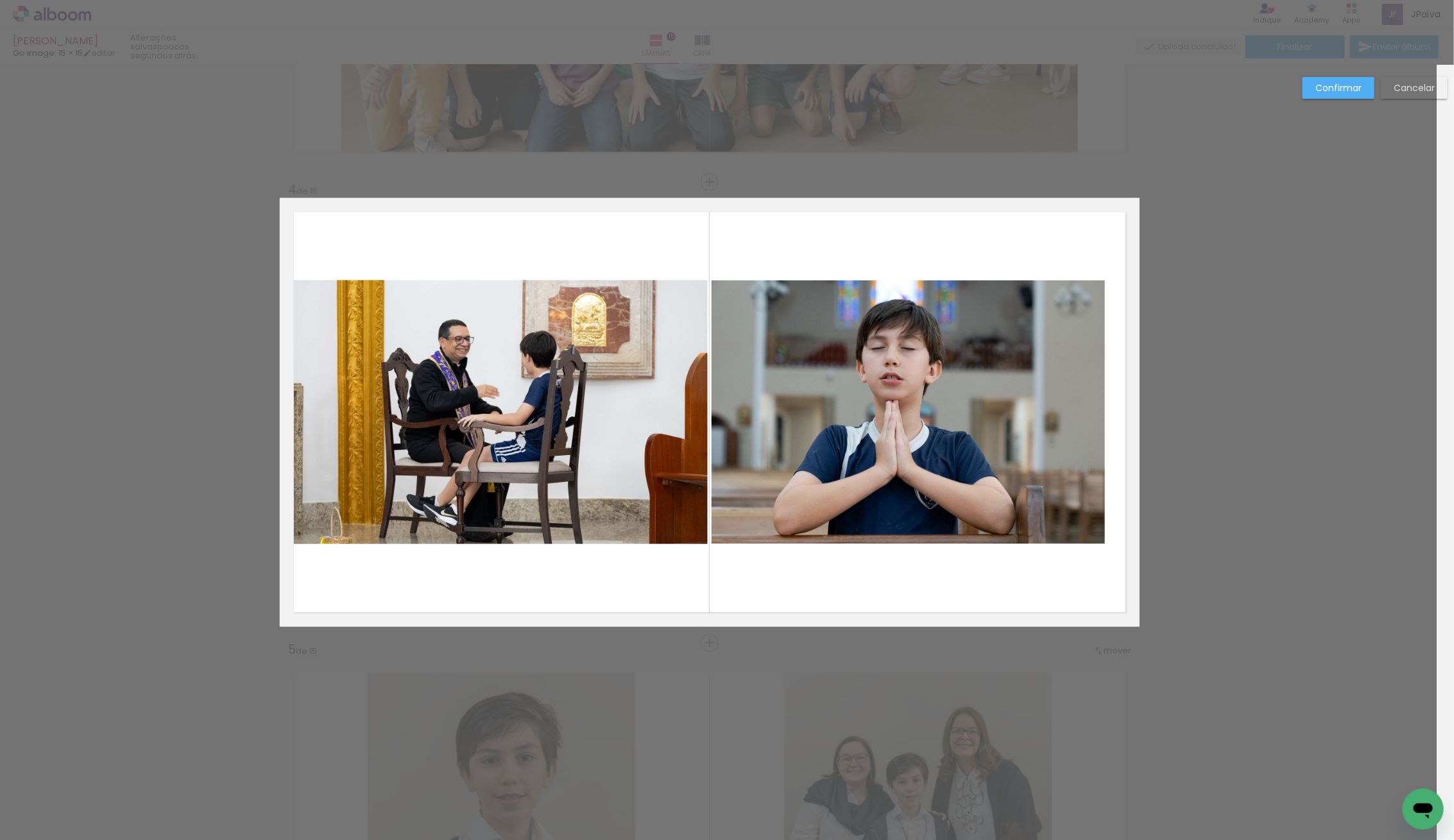
click at [845, 425] on album-spread "4 de 15" at bounding box center [710, 412] width 860 height 428
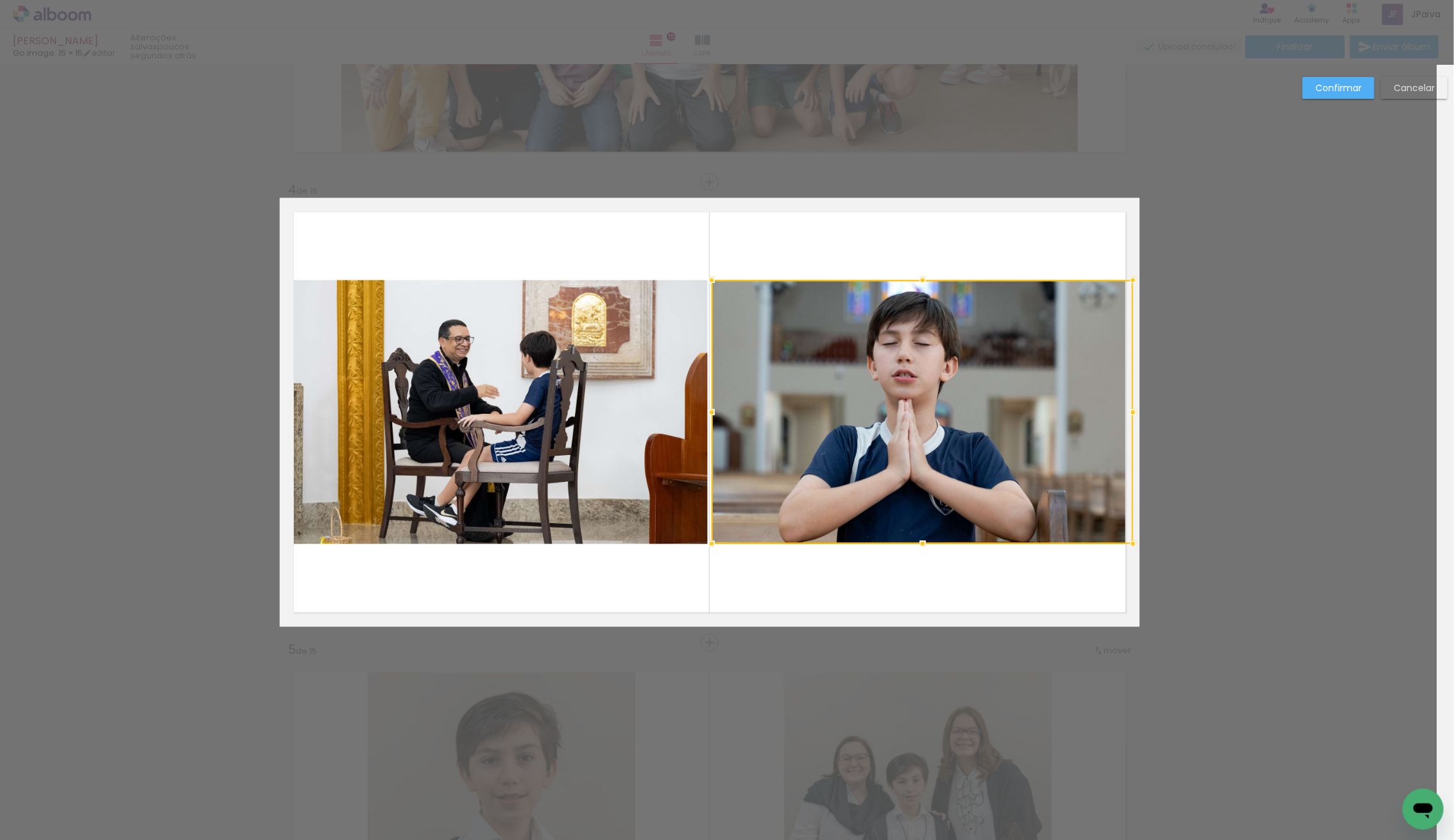
drag, startPoint x: 1110, startPoint y: 412, endPoint x: 1140, endPoint y: 413, distance: 30.0
click at [1140, 413] on div at bounding box center [1133, 413] width 26 height 26
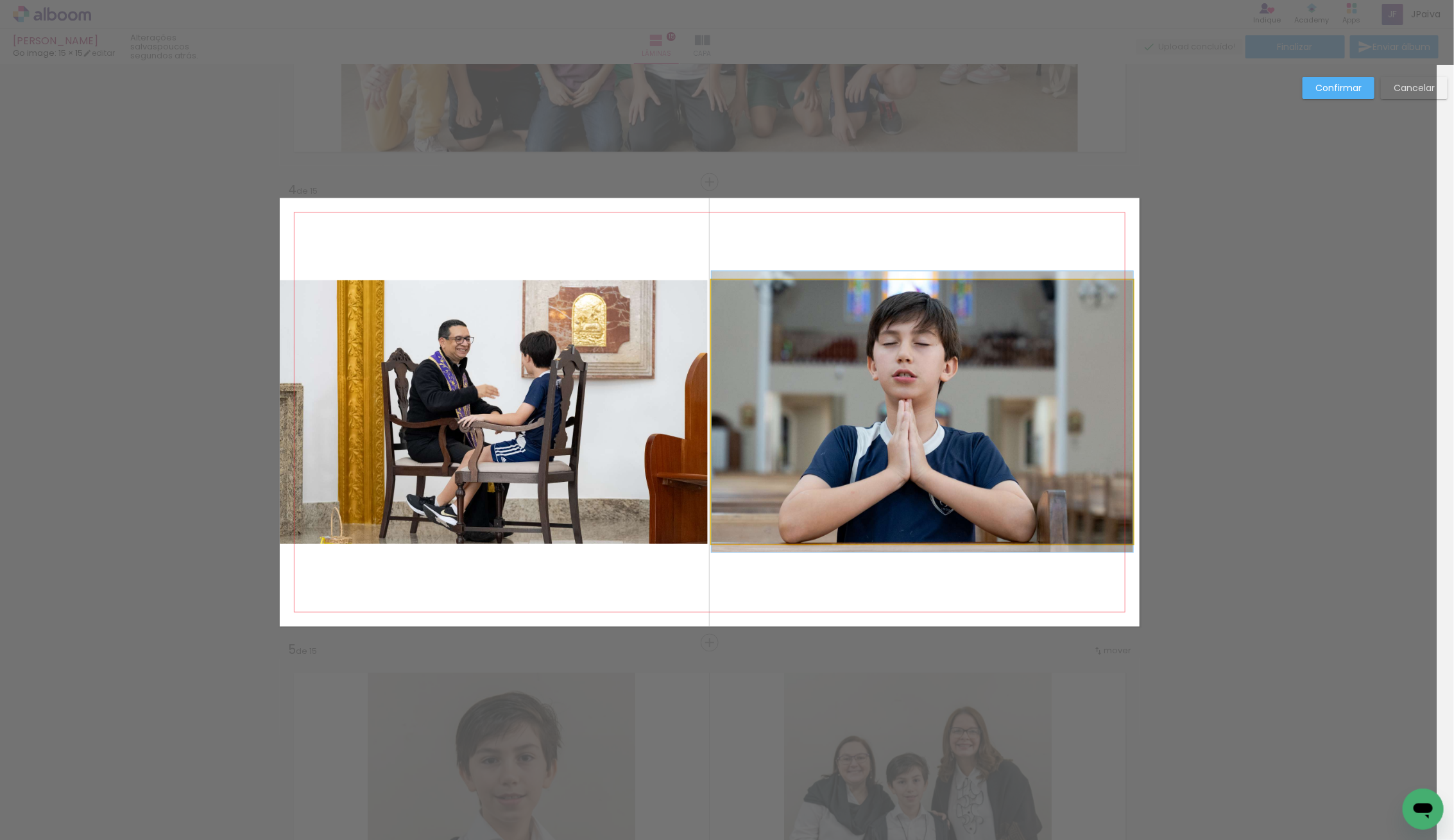
click at [1056, 410] on quentale-photo at bounding box center [922, 412] width 422 height 264
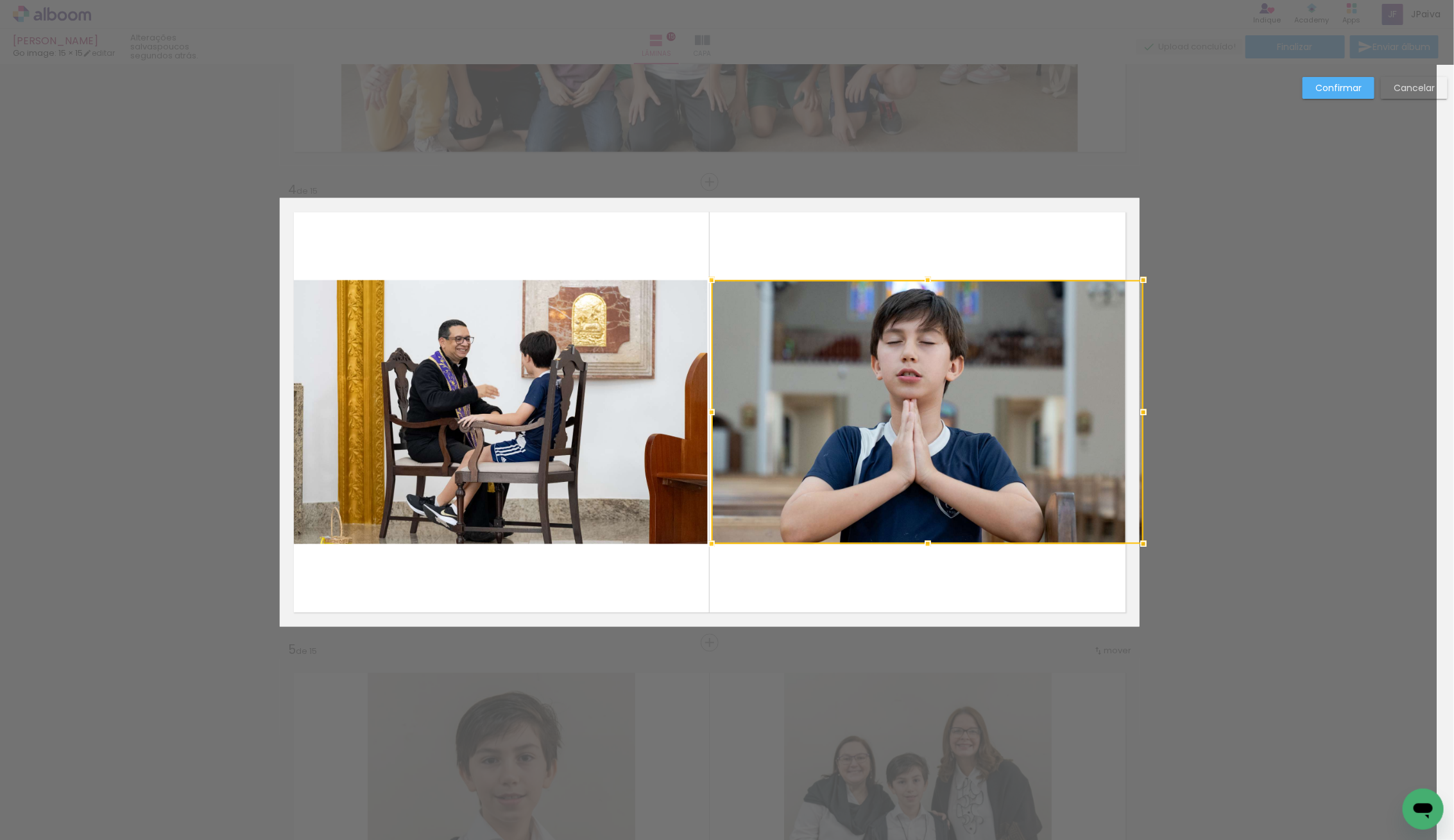
drag, startPoint x: 1132, startPoint y: 415, endPoint x: 1141, endPoint y: 416, distance: 9.1
click at [1141, 416] on div at bounding box center [1143, 413] width 26 height 26
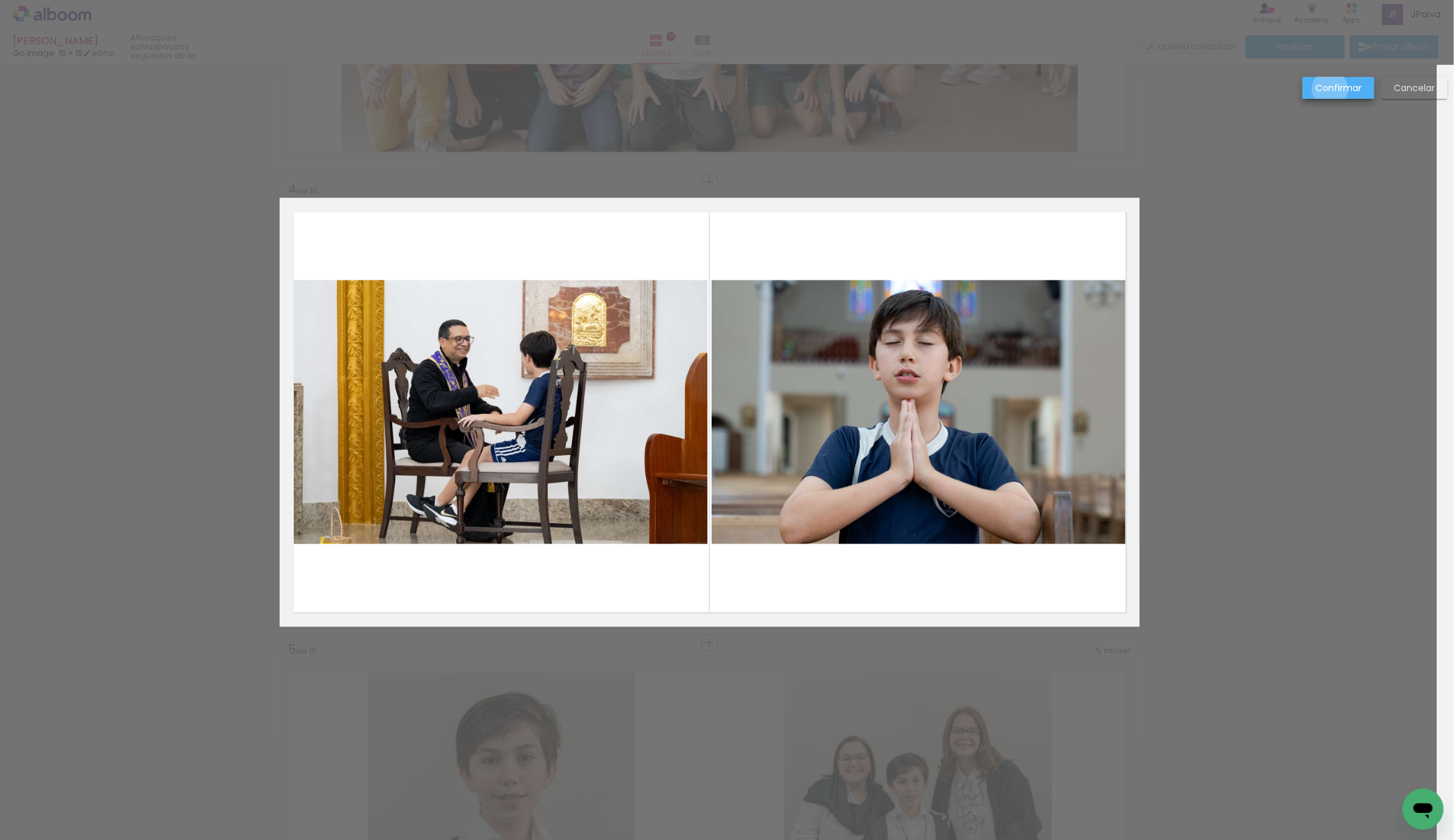
click at [0, 0] on slot "Confirmar" at bounding box center [0, 0] width 0 height 0
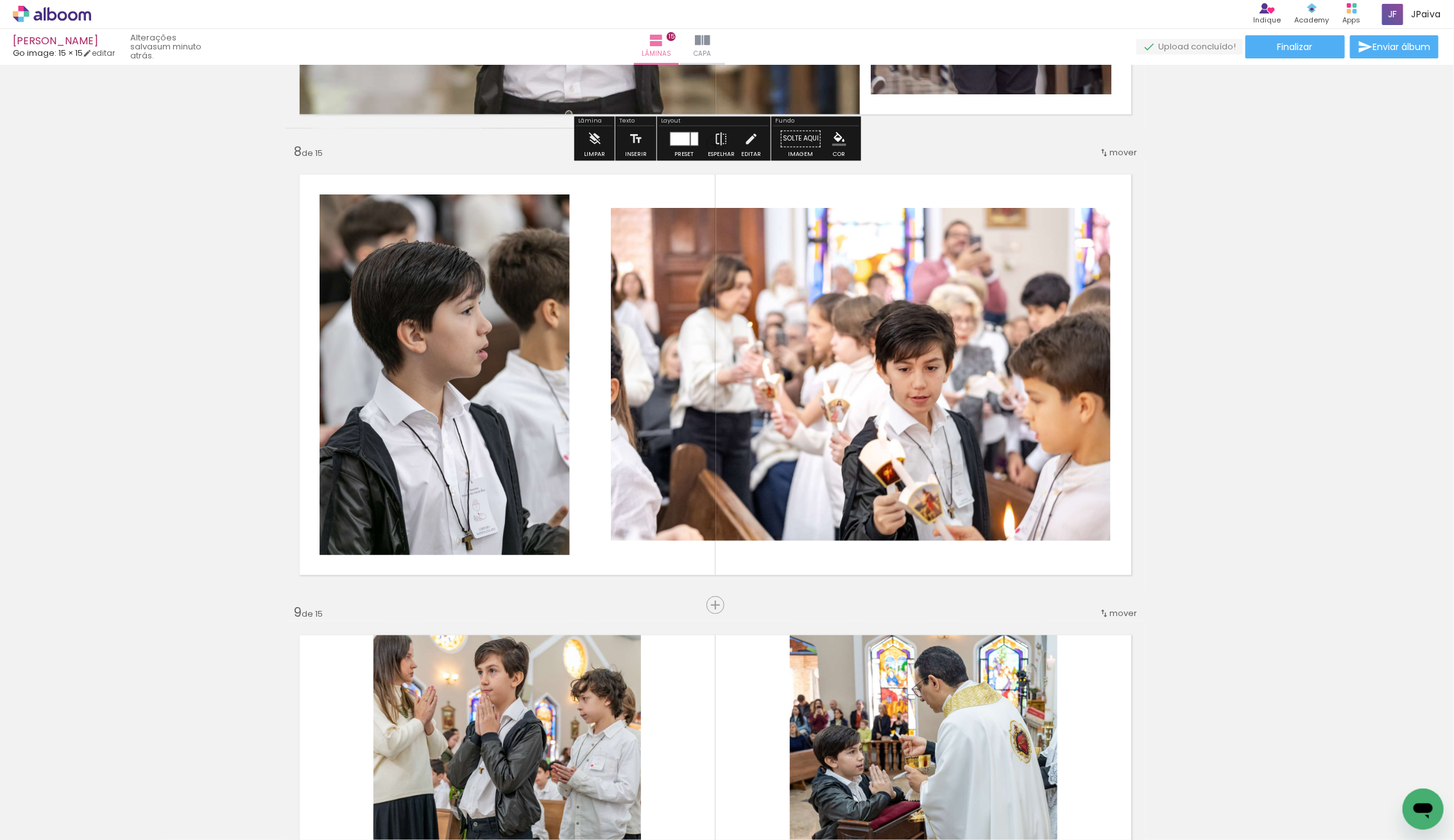
scroll to position [3171, 12]
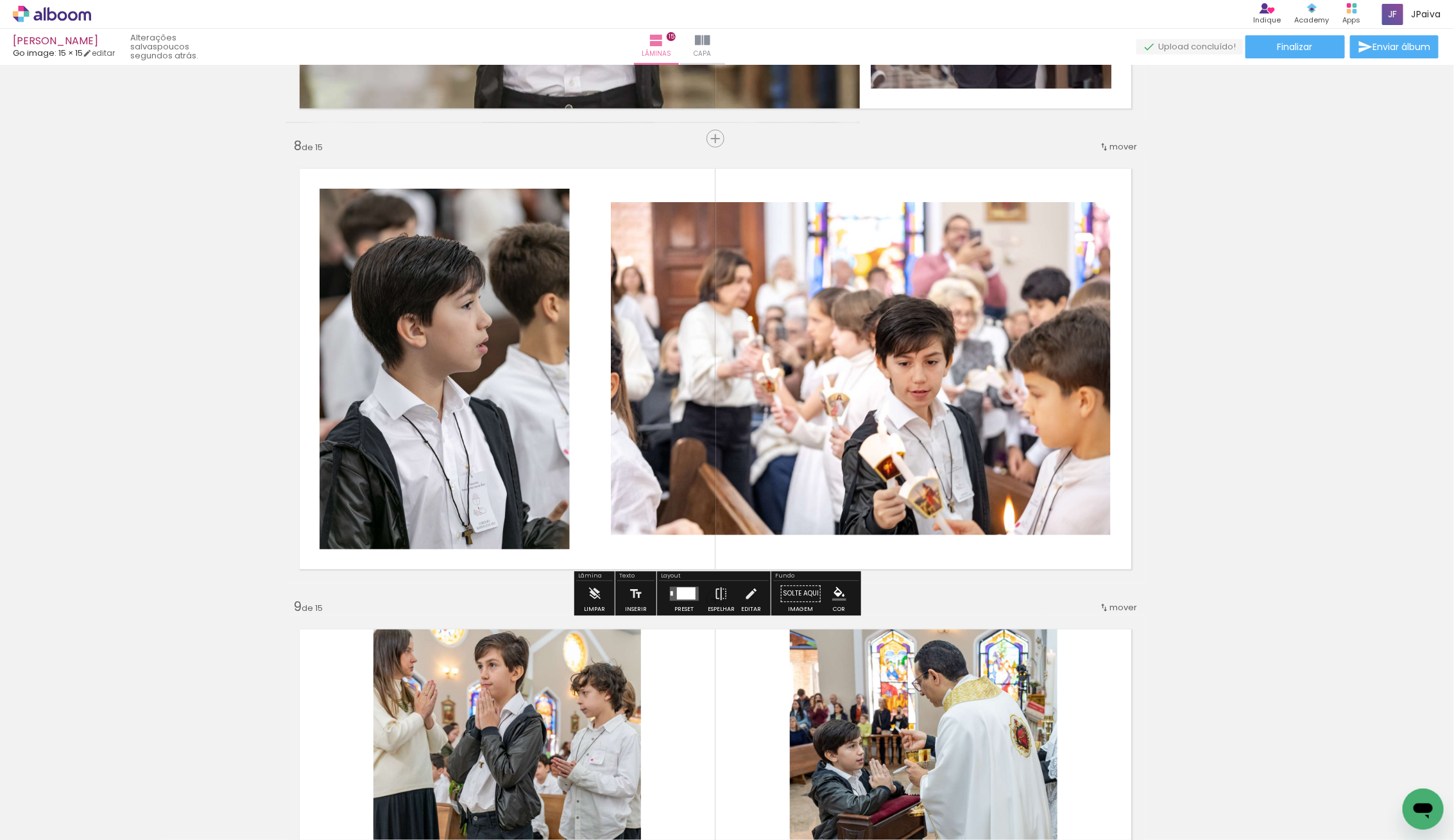
click at [682, 592] on div at bounding box center [685, 594] width 18 height 12
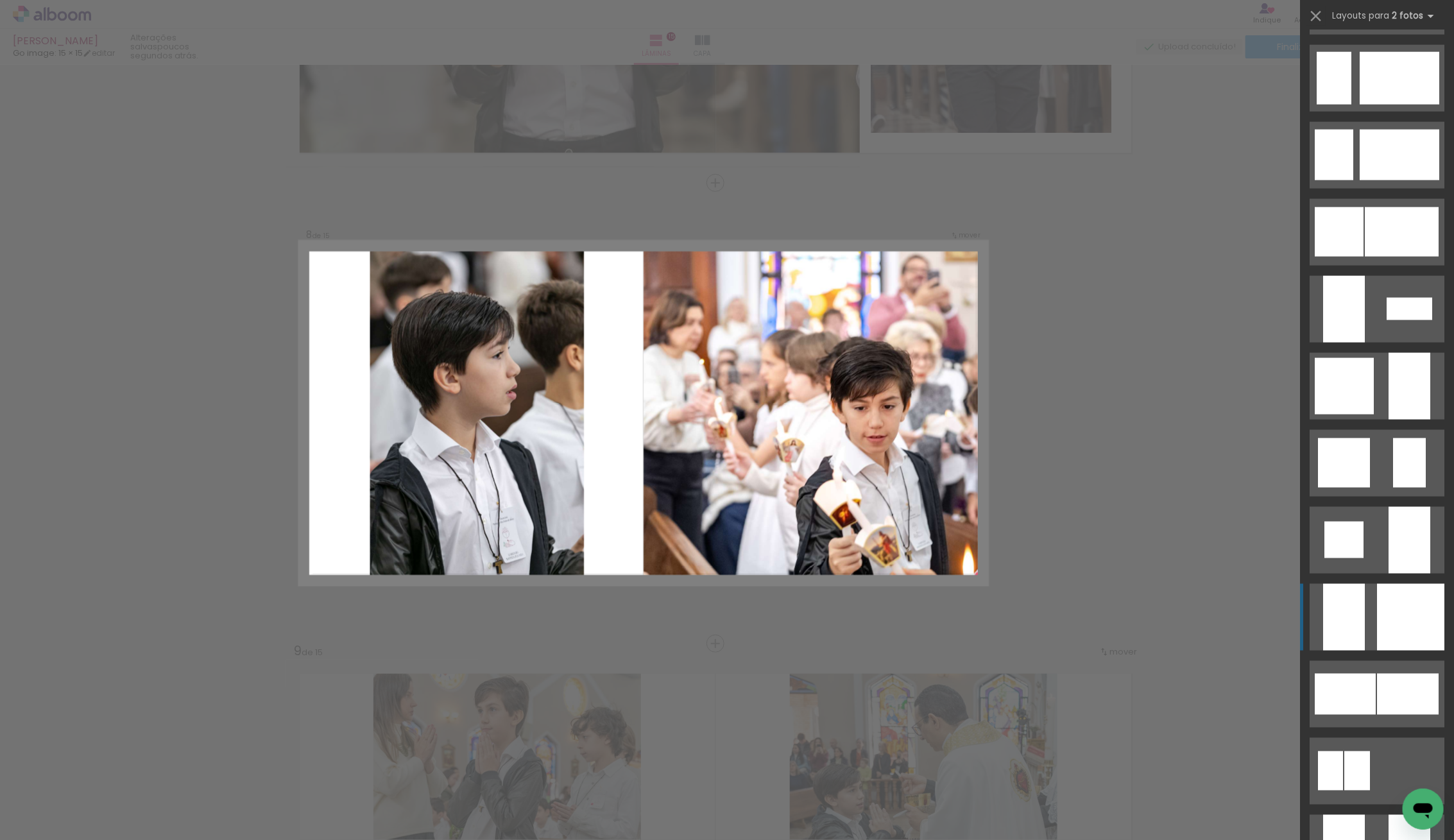
scroll to position [1006, 0]
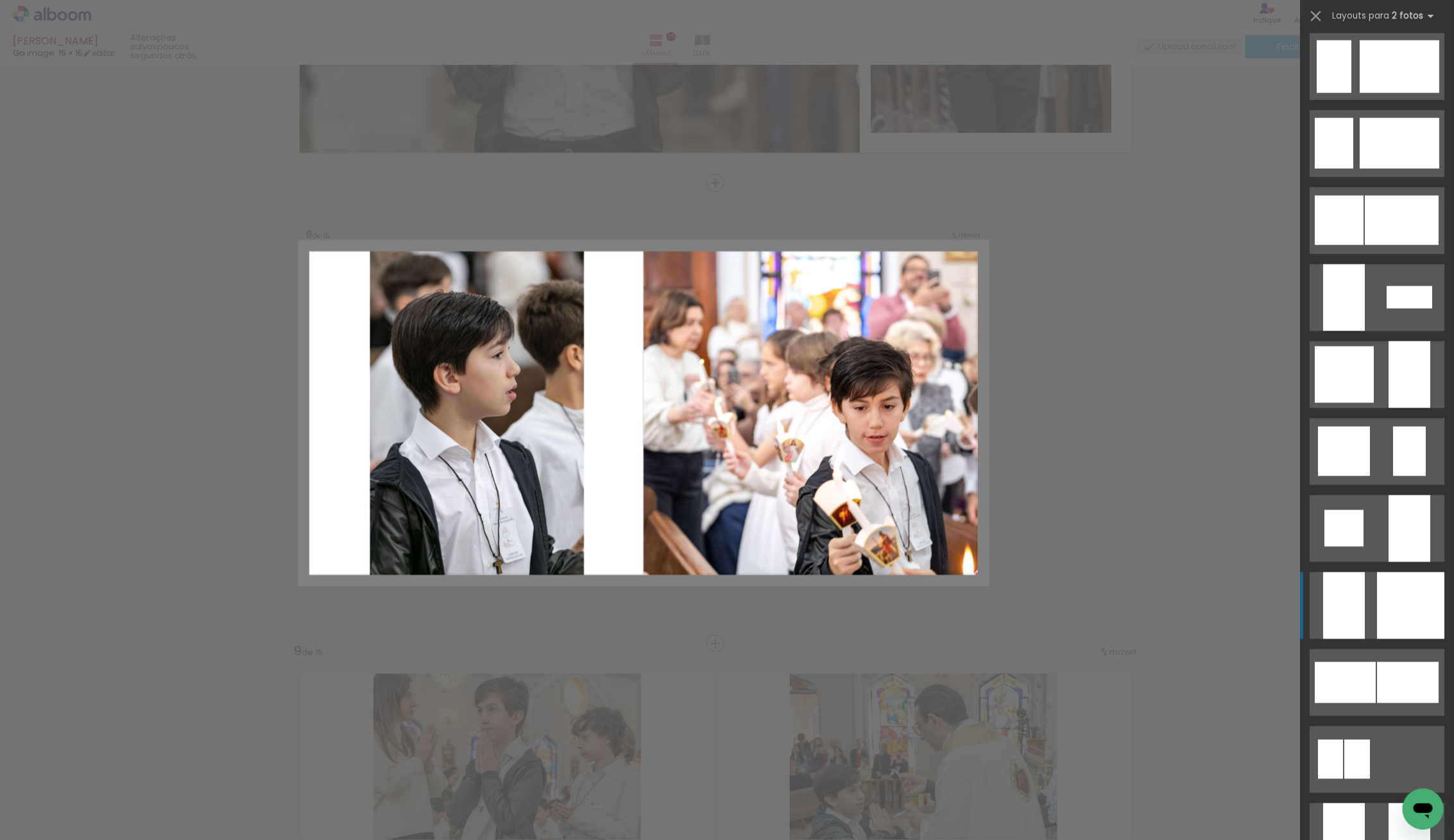
click at [1379, 605] on div at bounding box center [1410, 605] width 67 height 67
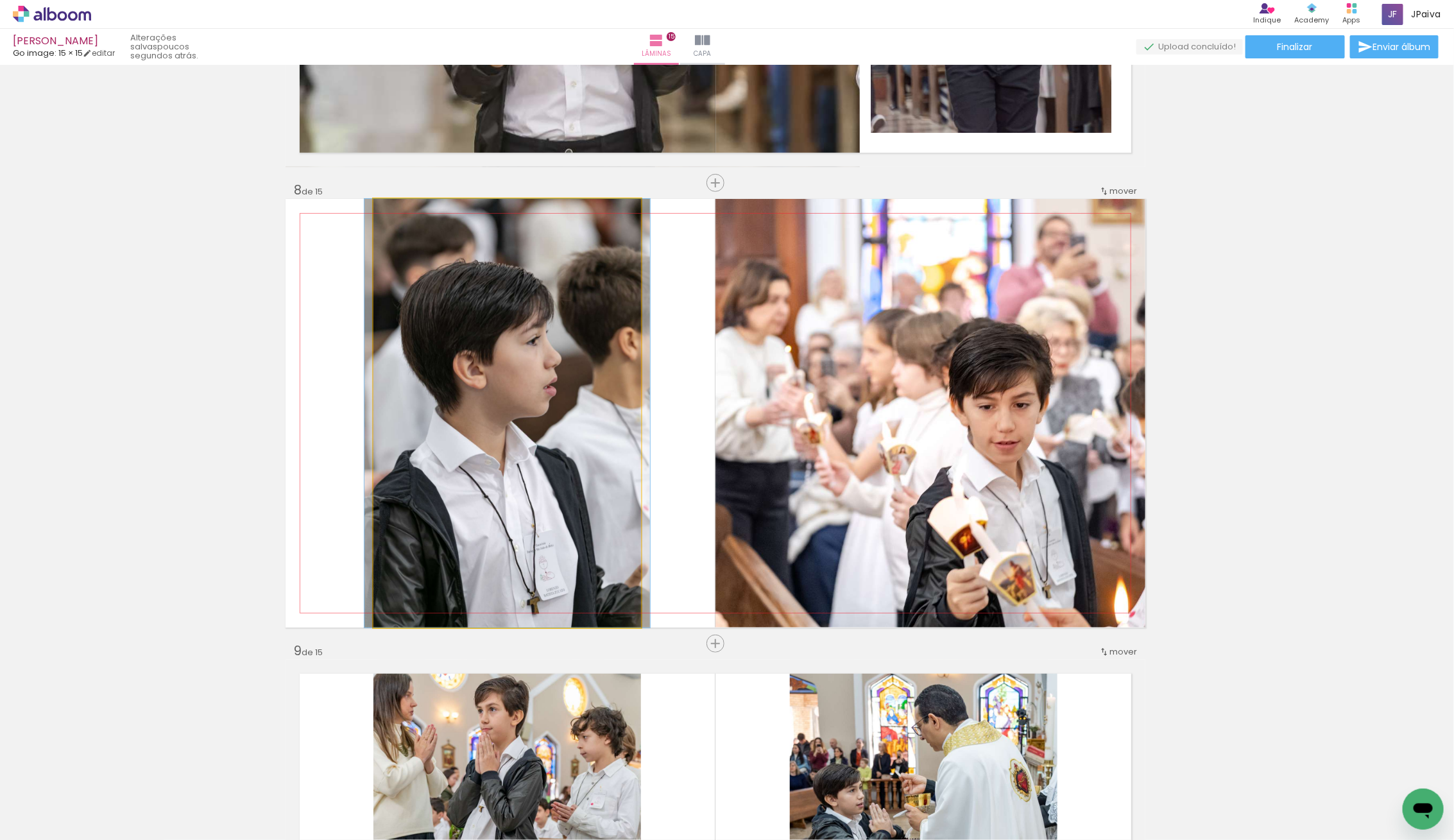
click at [566, 420] on quentale-photo at bounding box center [507, 413] width 268 height 428
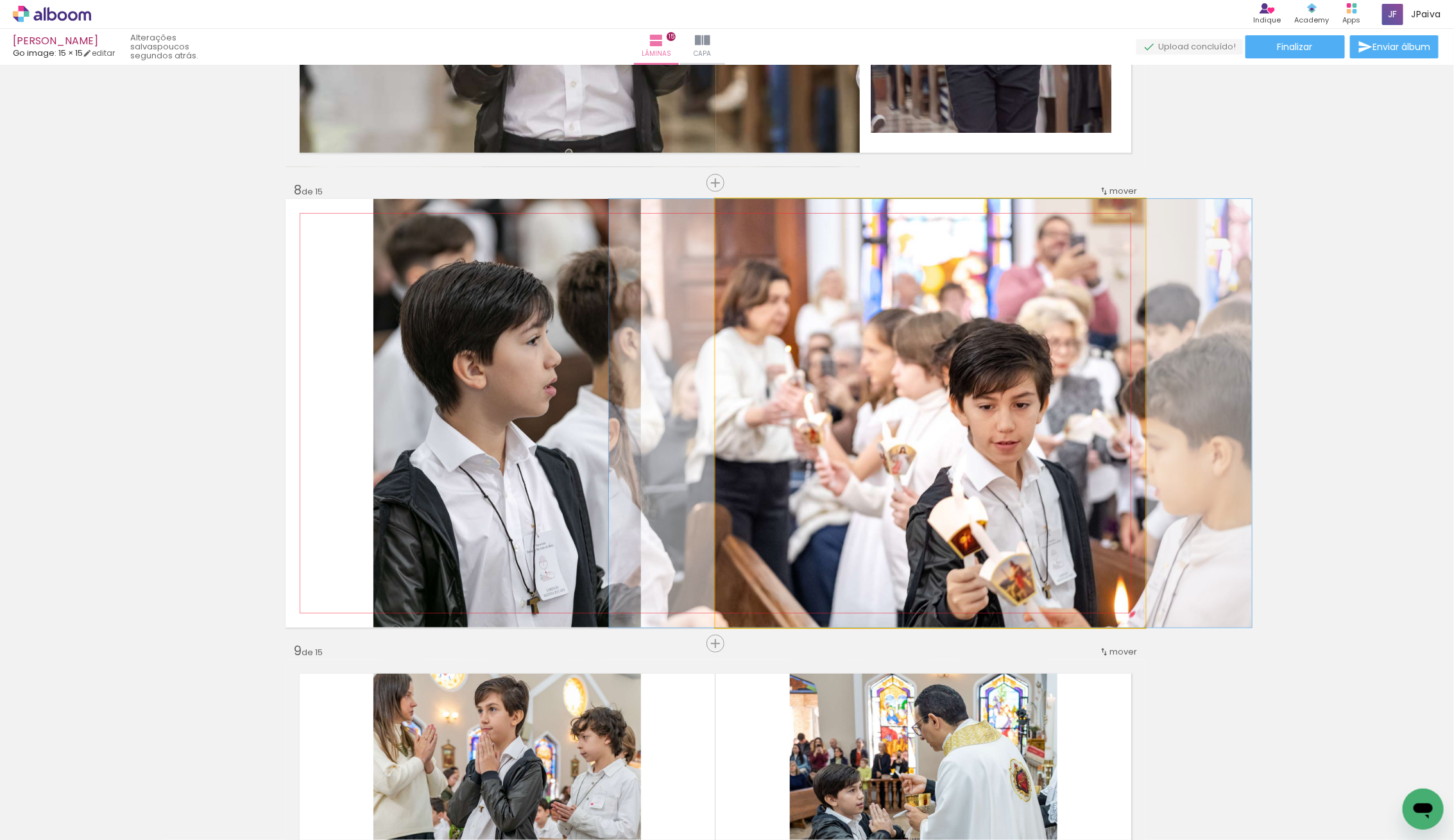
click at [854, 400] on quentale-photo at bounding box center [930, 413] width 430 height 428
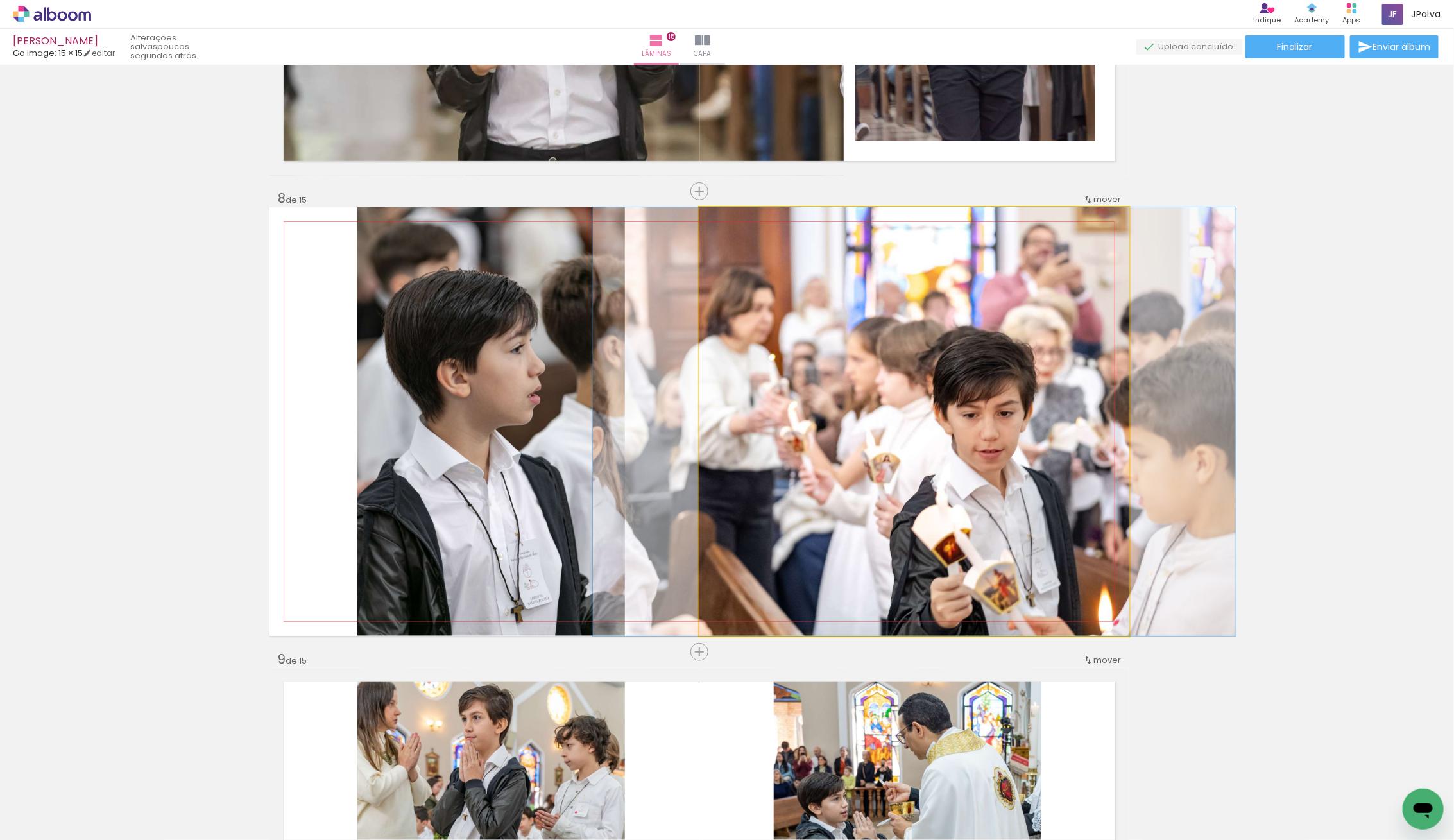
click at [842, 398] on quentale-photo at bounding box center [914, 421] width 430 height 428
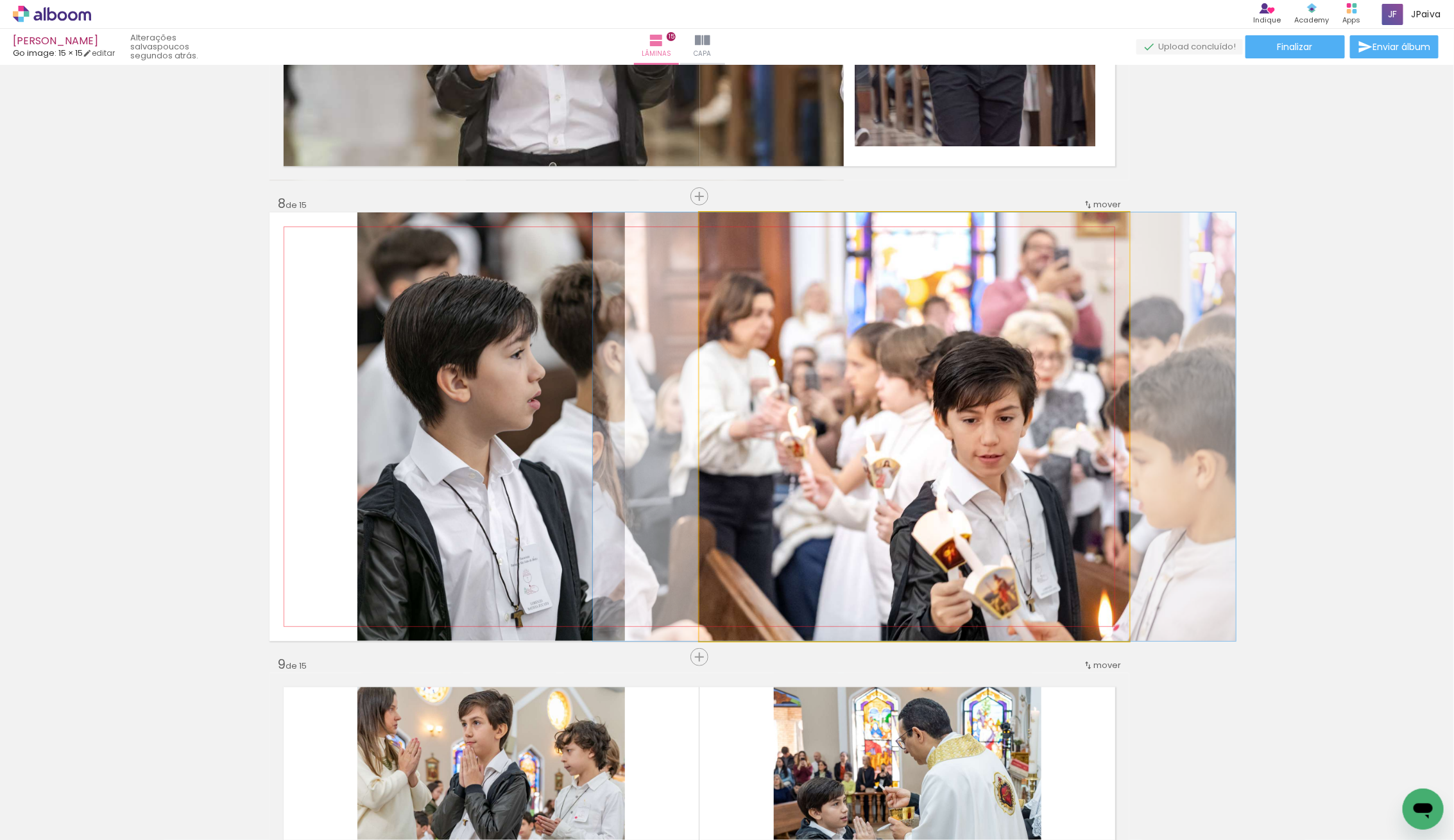
click at [842, 398] on quentale-photo at bounding box center [914, 426] width 430 height 428
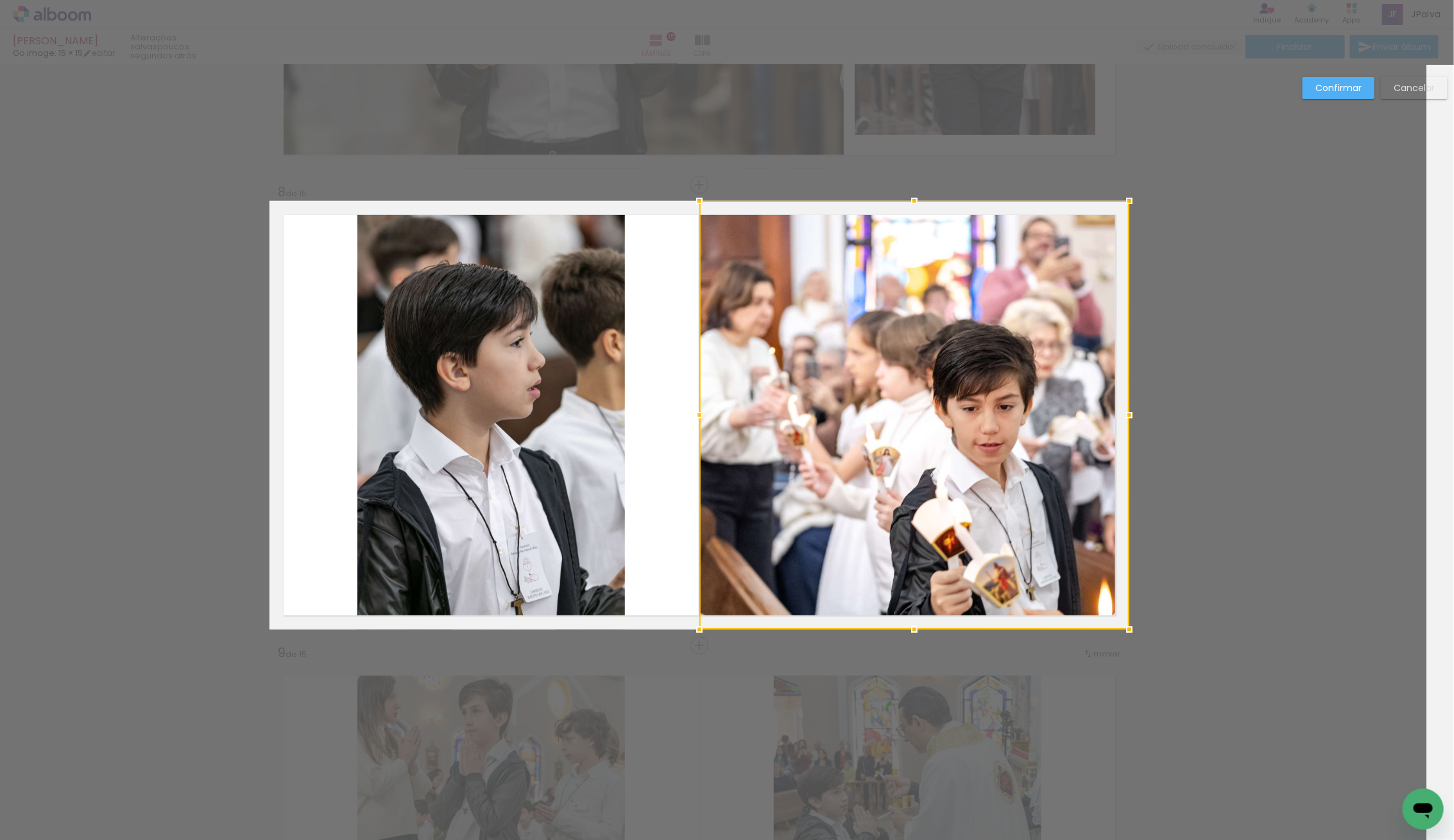
scroll to position [3127, 27]
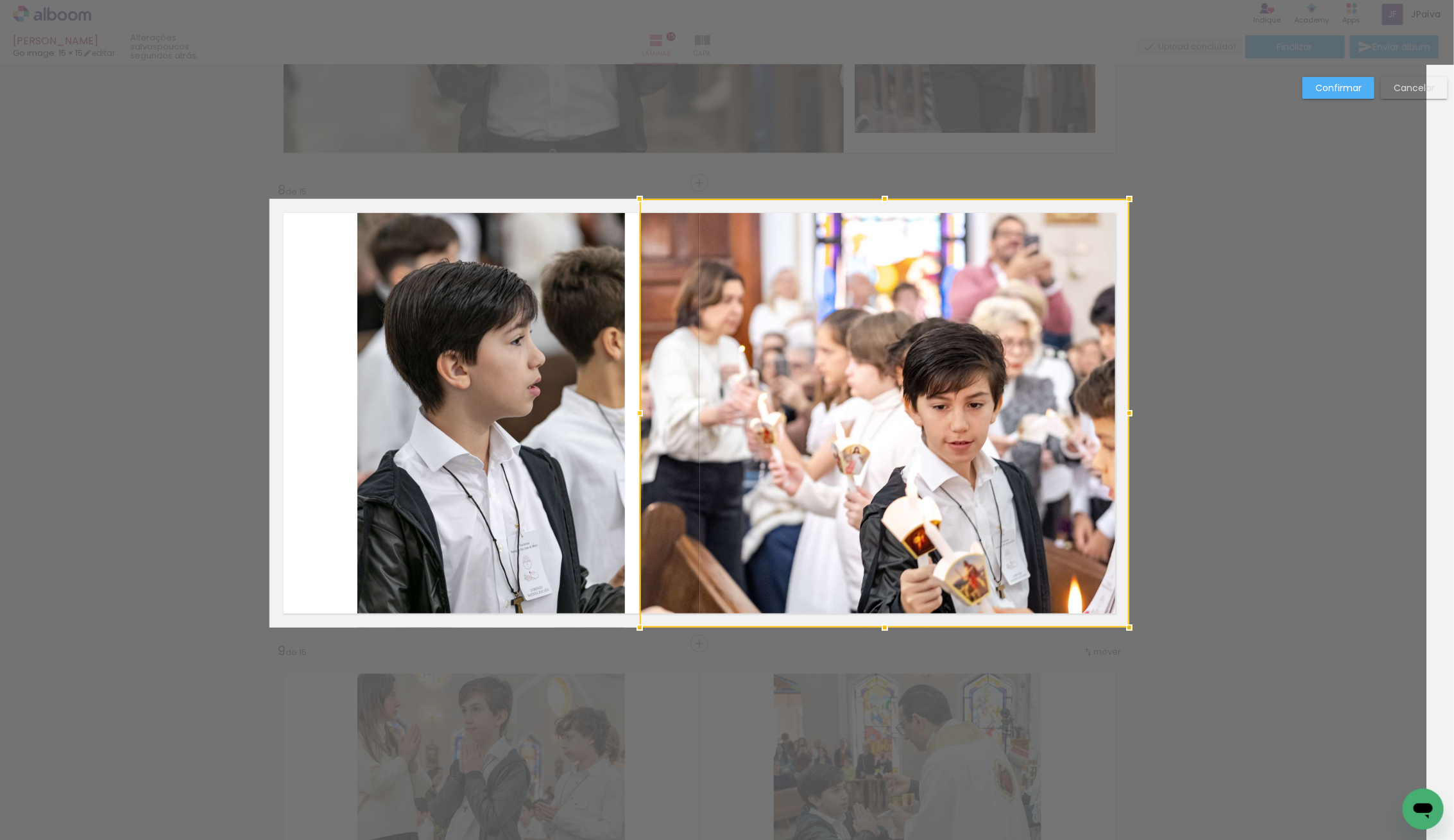
drag, startPoint x: 703, startPoint y: 411, endPoint x: 640, endPoint y: 408, distance: 63.1
click at [640, 408] on div at bounding box center [640, 413] width 26 height 26
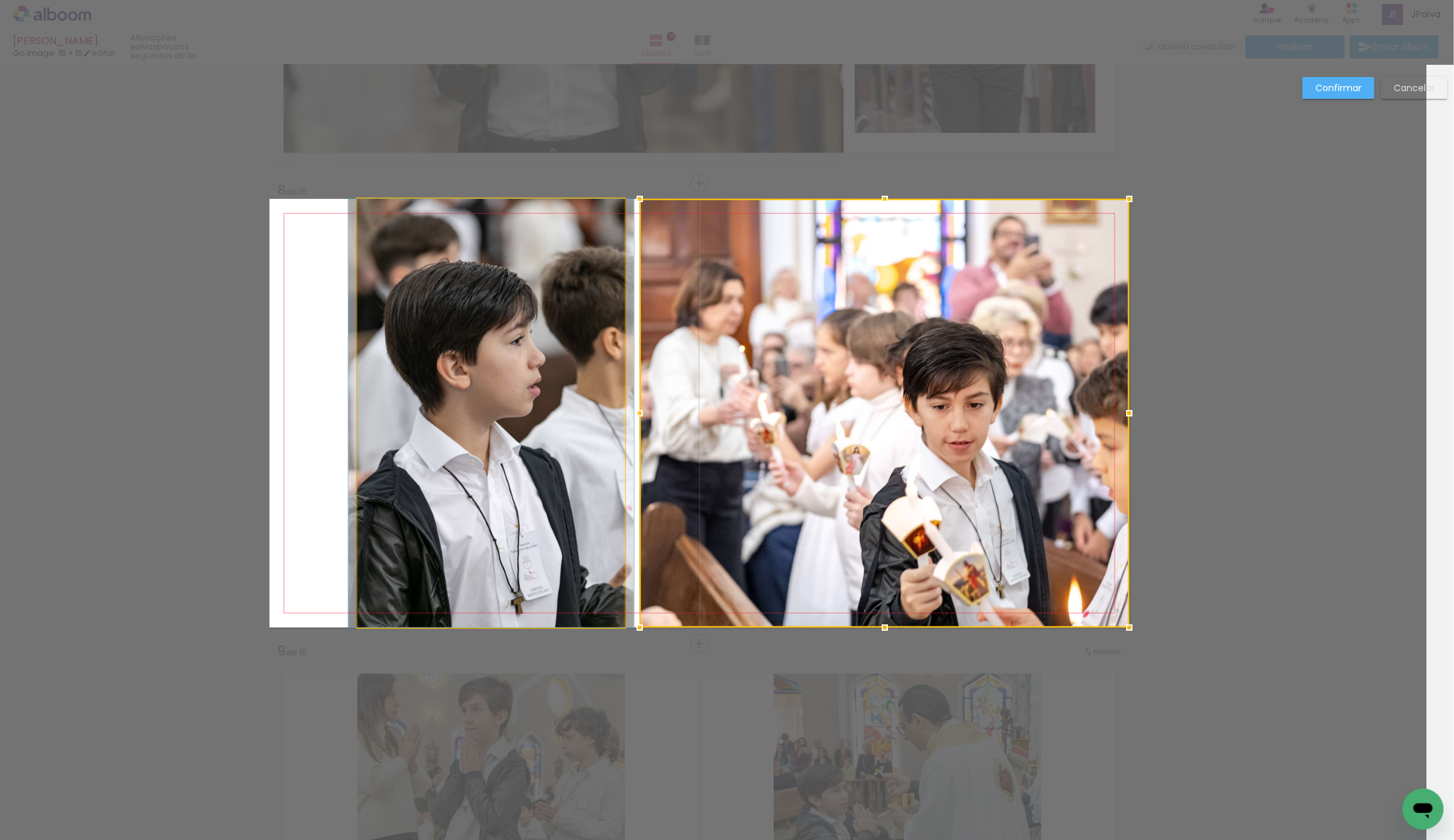
click at [509, 417] on quentale-photo at bounding box center [492, 413] width 268 height 428
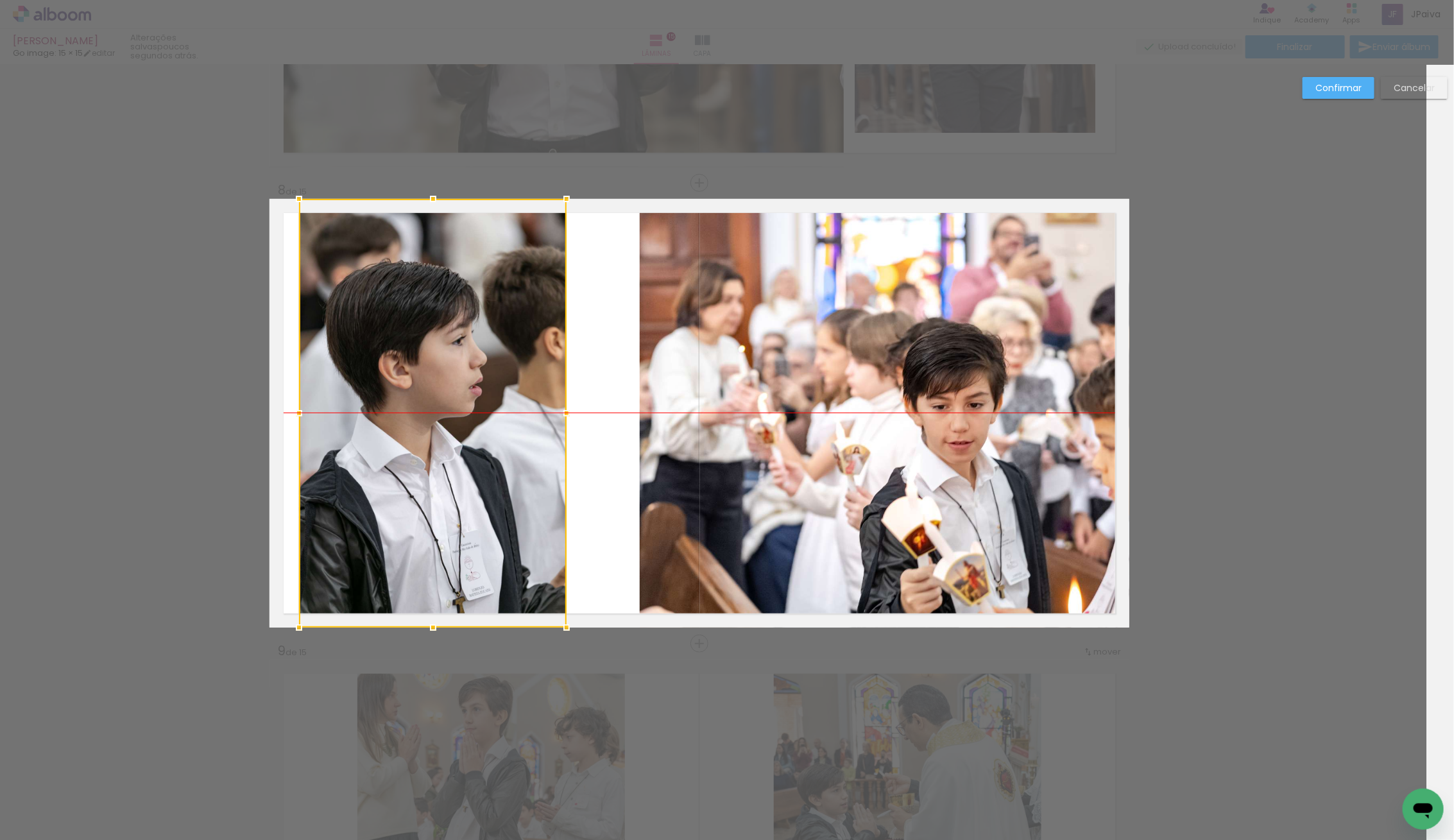
drag, startPoint x: 529, startPoint y: 408, endPoint x: 472, endPoint y: 407, distance: 57.0
click at [472, 407] on div at bounding box center [433, 413] width 268 height 428
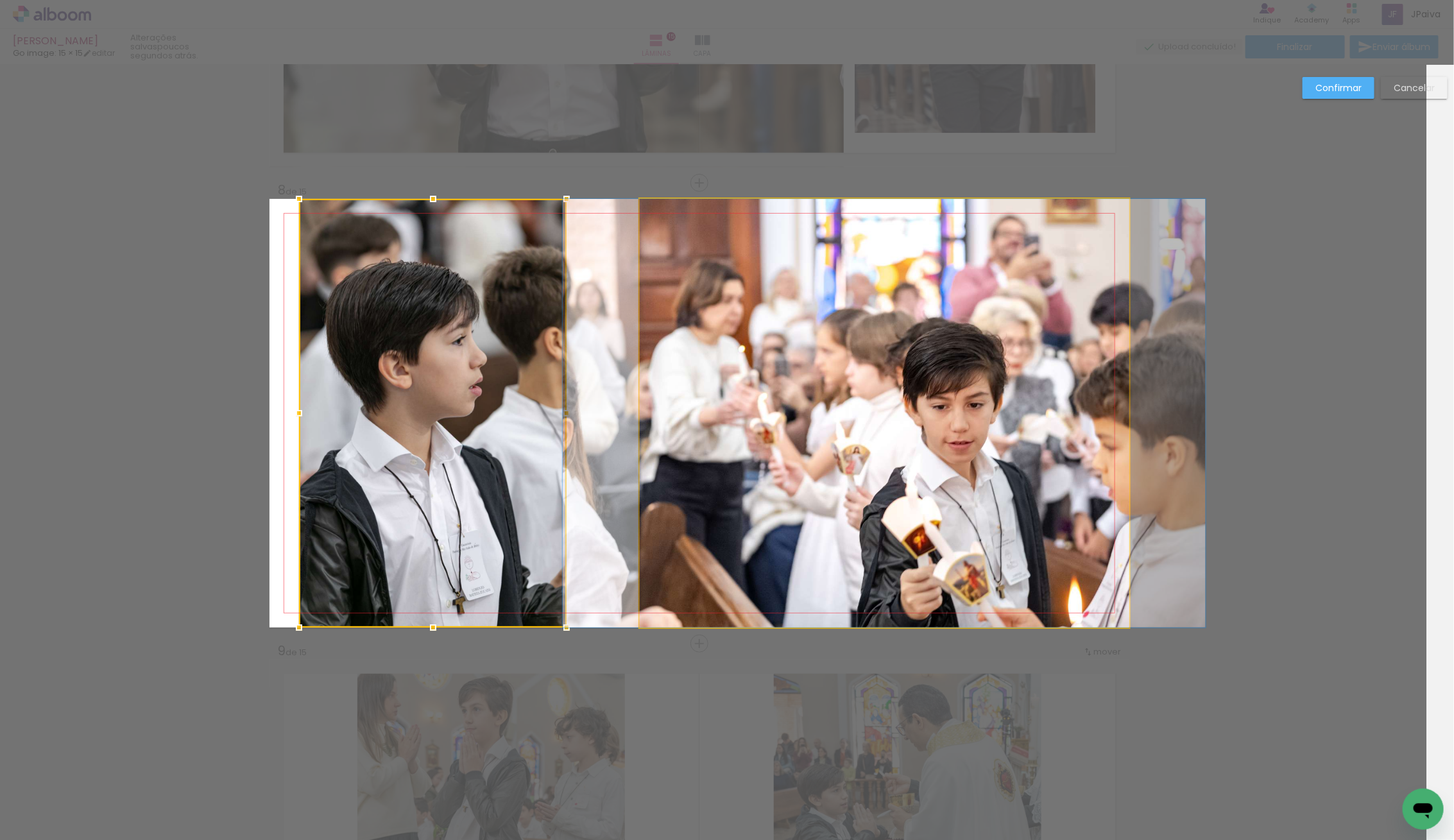
click at [703, 413] on album-spread "8 de 15" at bounding box center [700, 413] width 860 height 428
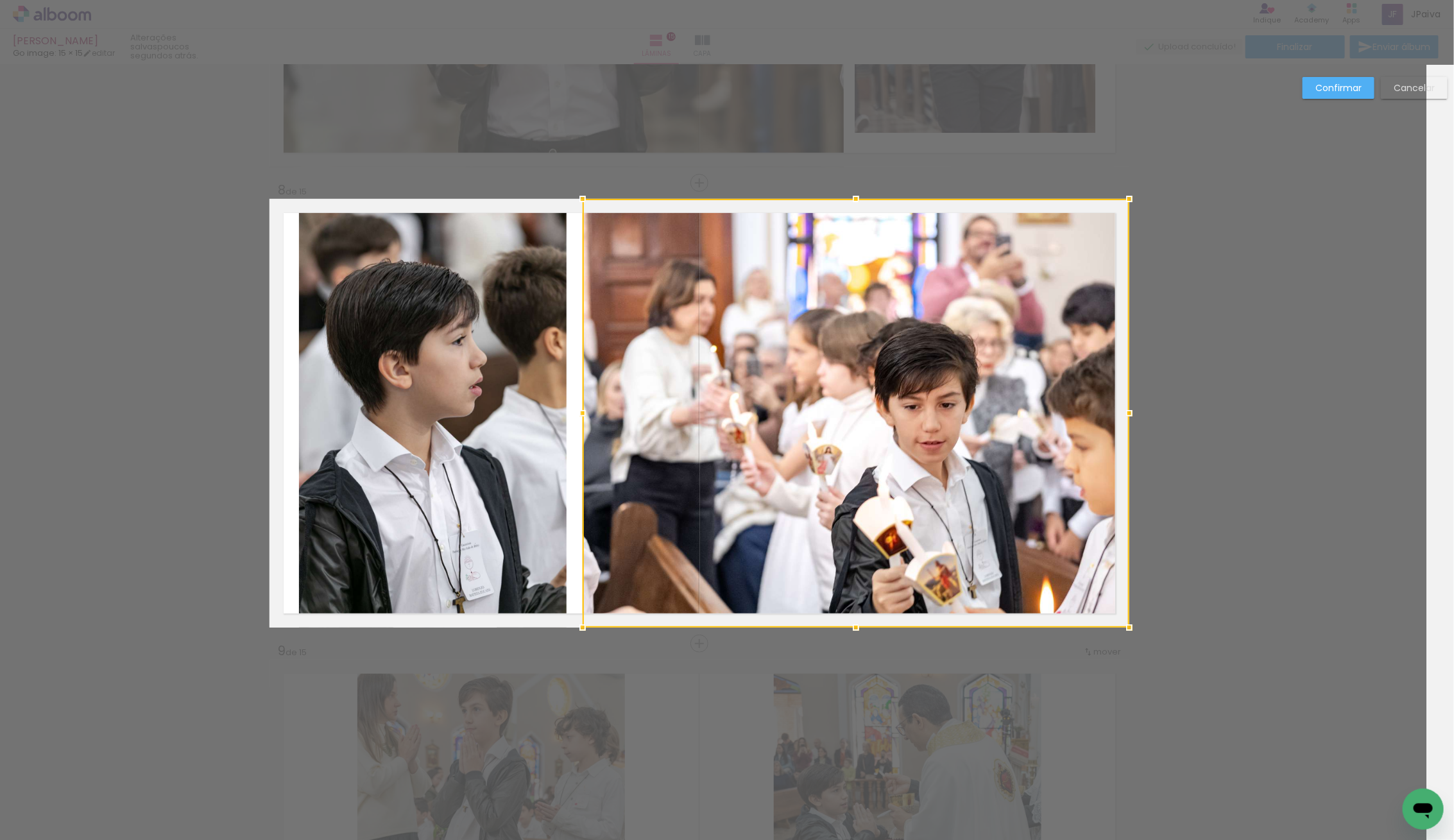
drag, startPoint x: 645, startPoint y: 413, endPoint x: 589, endPoint y: 412, distance: 56.0
click at [589, 412] on div at bounding box center [582, 413] width 26 height 26
click at [0, 0] on slot "Confirmar" at bounding box center [0, 0] width 0 height 0
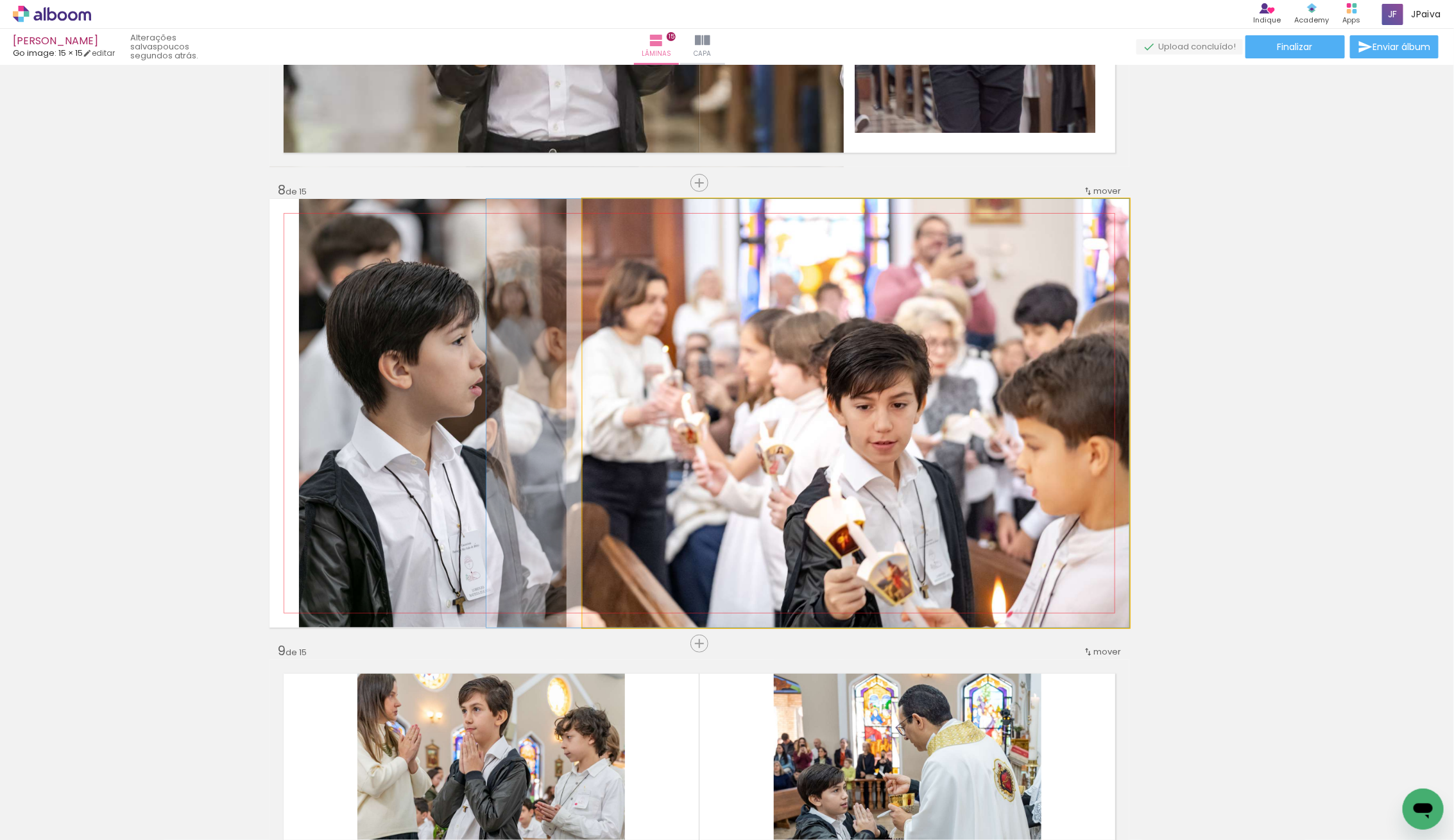
drag, startPoint x: 905, startPoint y: 380, endPoint x: 847, endPoint y: 371, distance: 58.7
click at [856, 398] on quentale-photo at bounding box center [855, 413] width 546 height 428
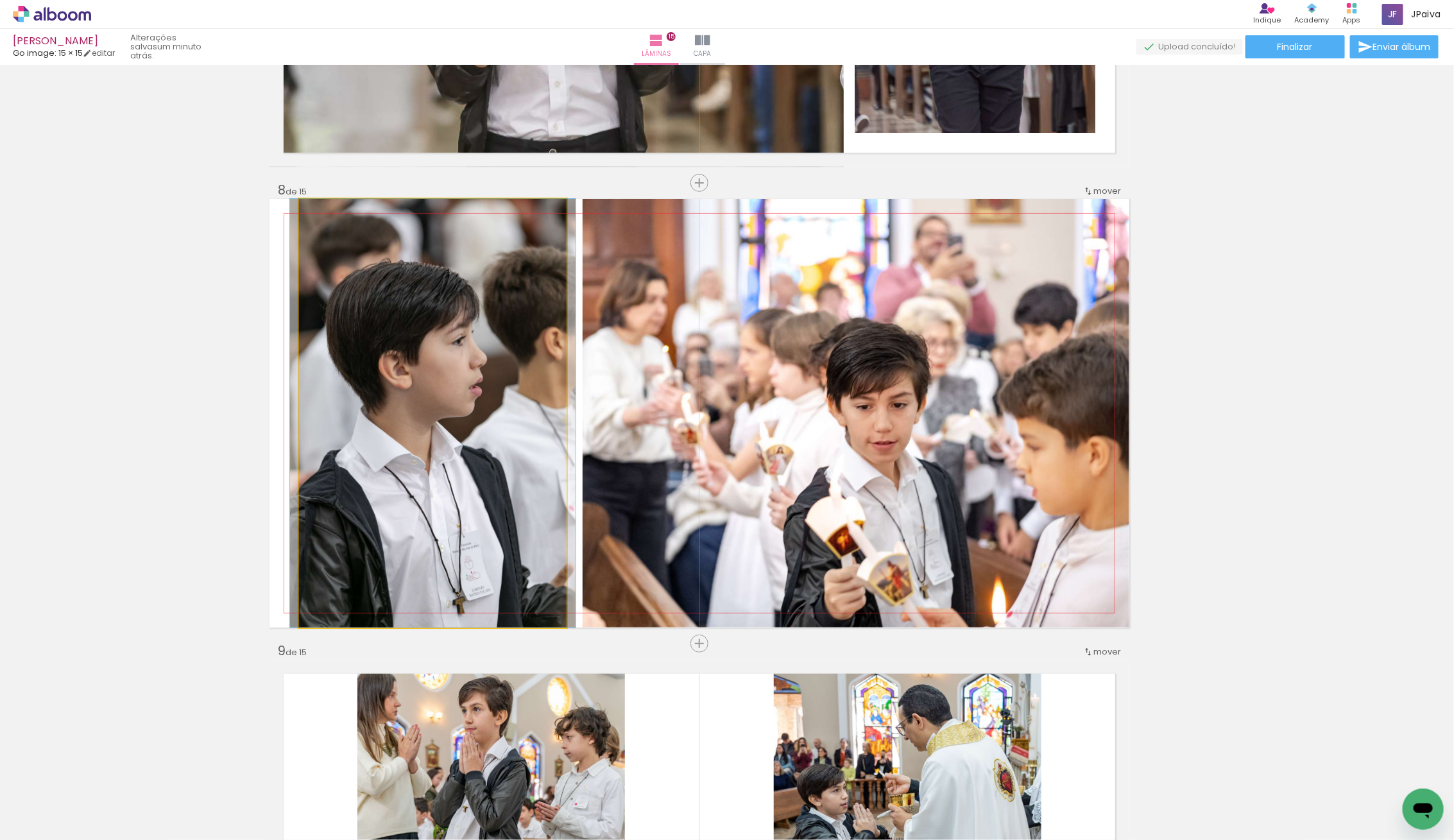
click at [494, 386] on div at bounding box center [433, 413] width 285 height 428
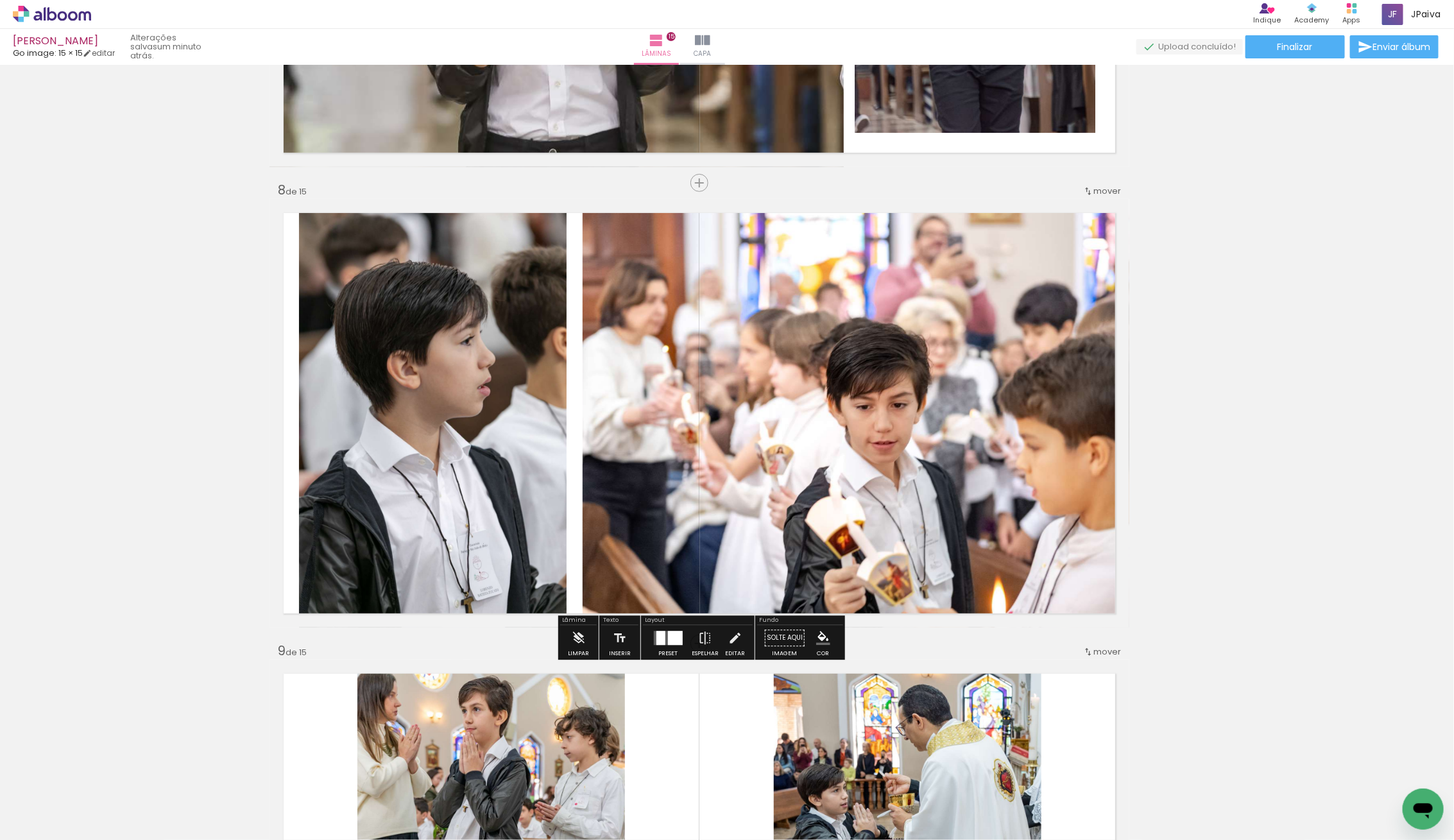
type paper-slider "114"
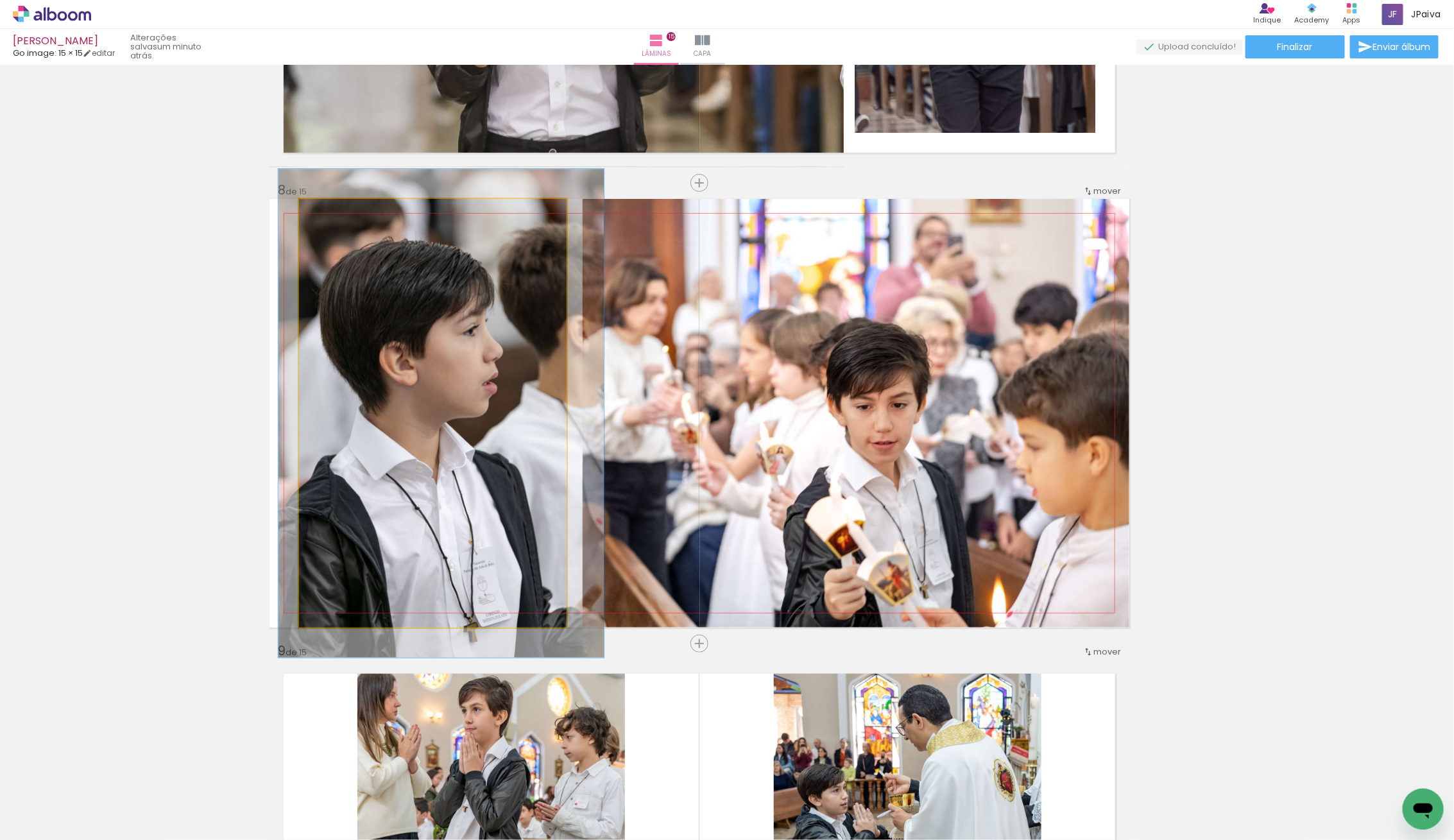
click at [341, 215] on div at bounding box center [354, 212] width 50 height 21
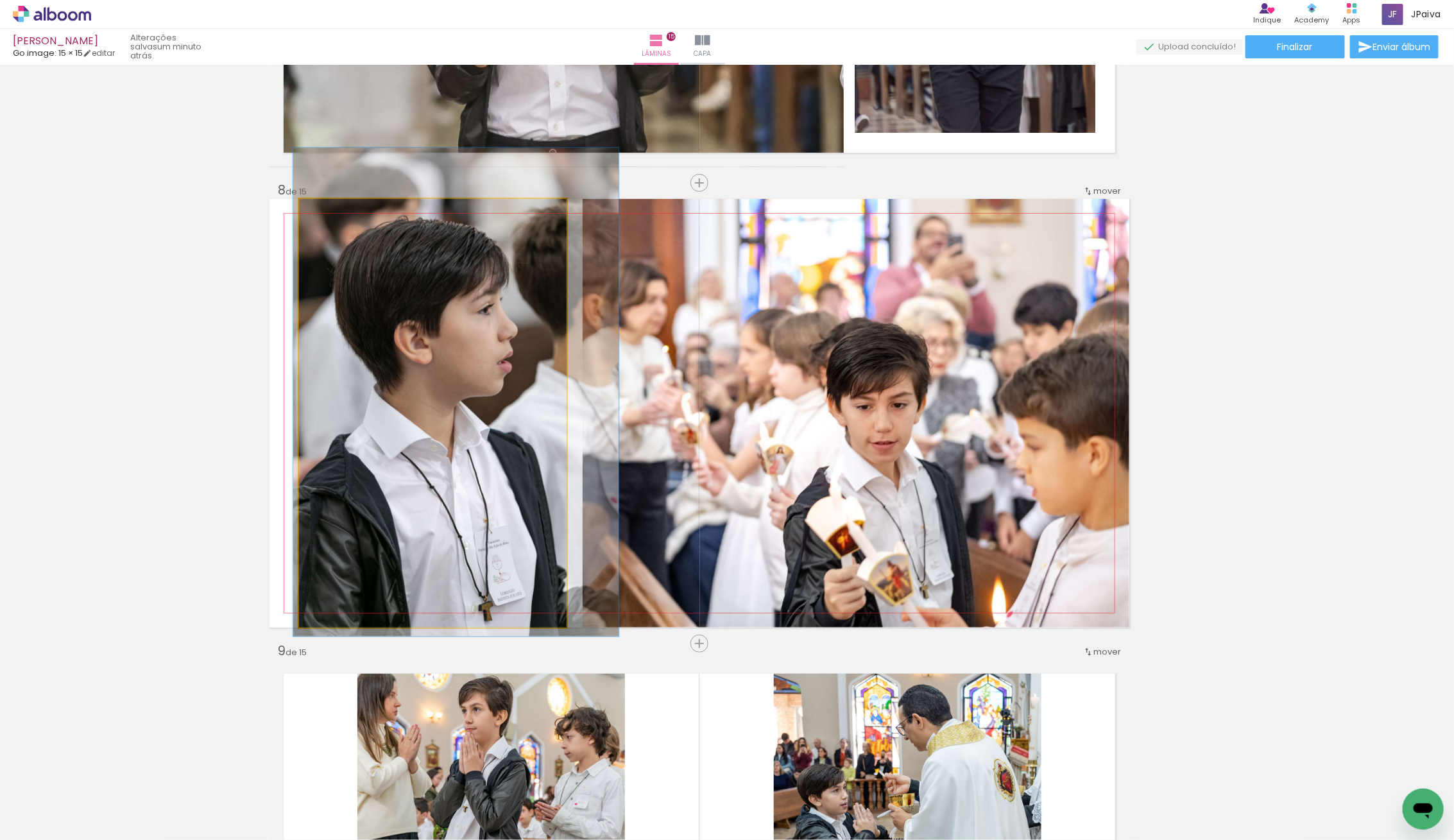
drag, startPoint x: 434, startPoint y: 379, endPoint x: 449, endPoint y: 358, distance: 25.8
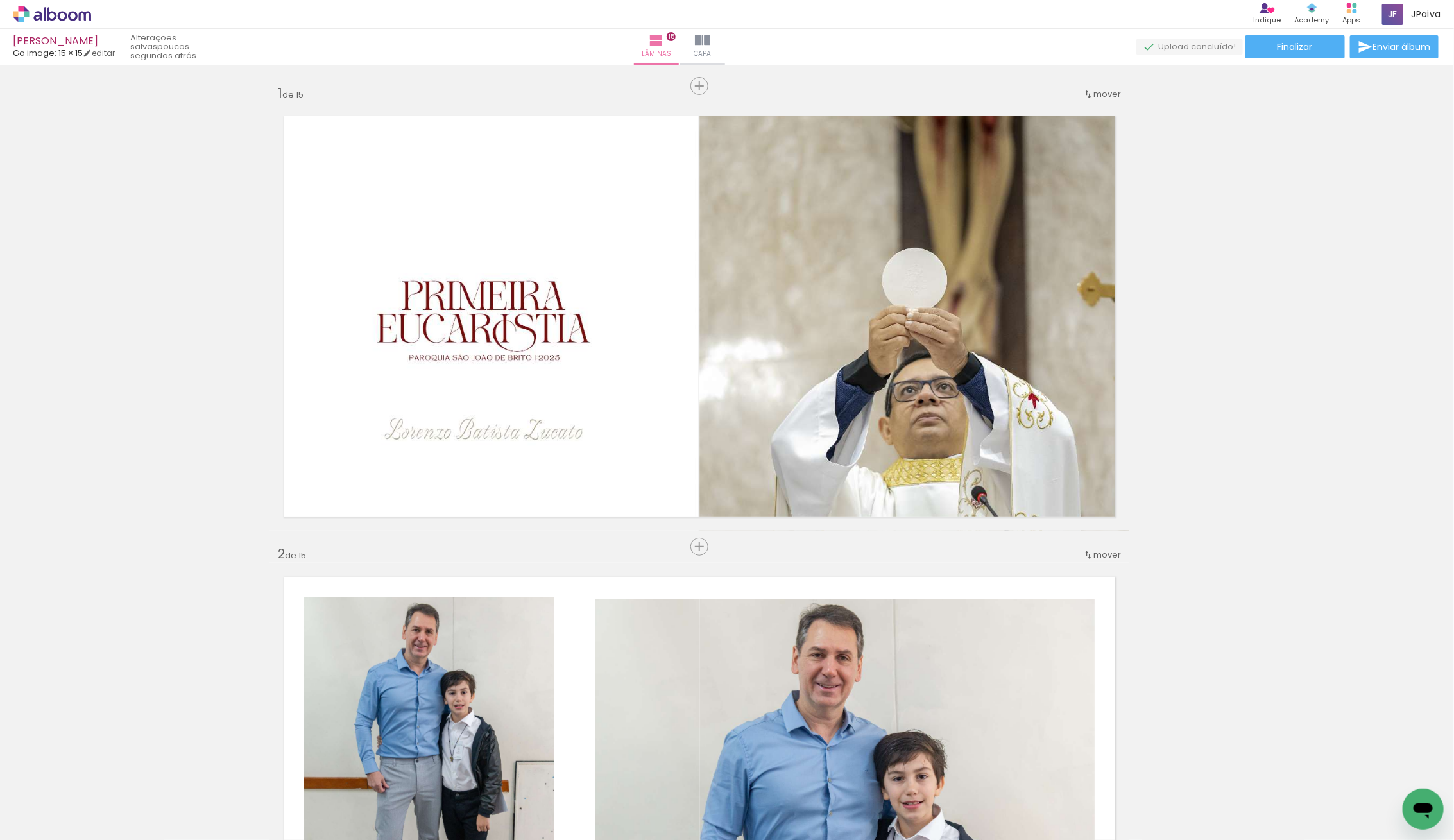
scroll to position [2, 27]
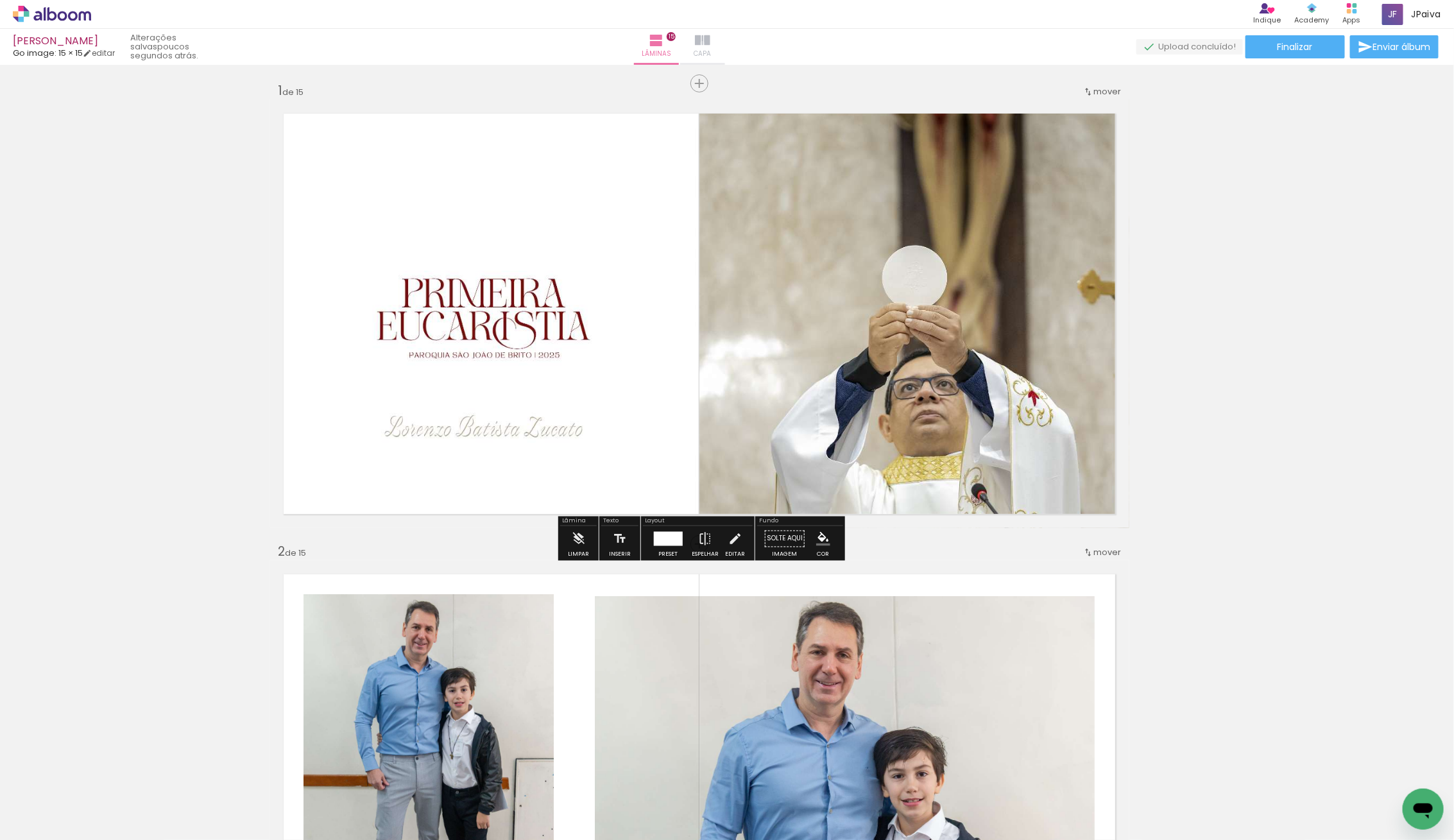
click at [710, 43] on iron-icon at bounding box center [702, 40] width 16 height 16
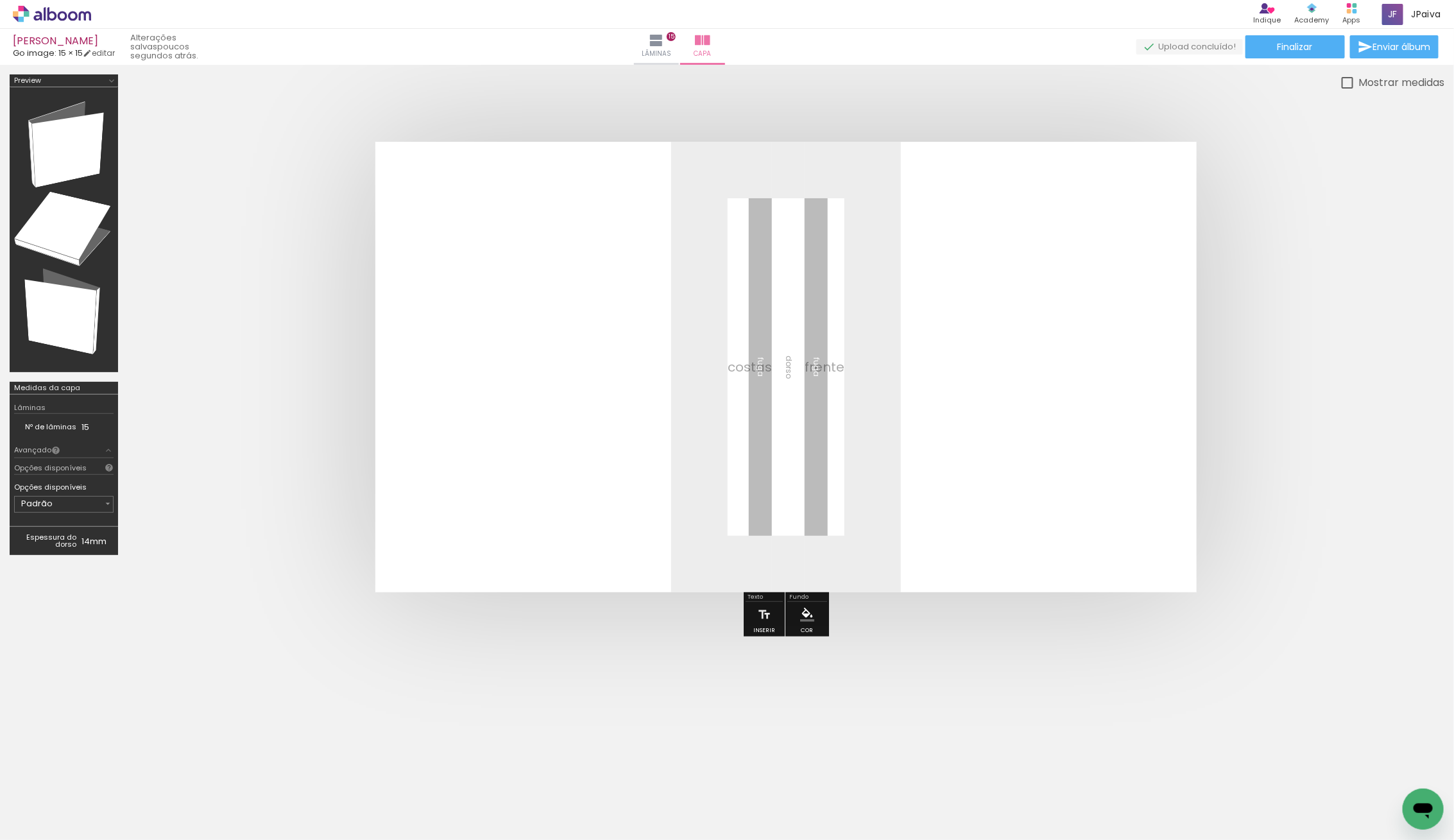
click at [147, 767] on quentale-thumb at bounding box center [128, 796] width 72 height 74
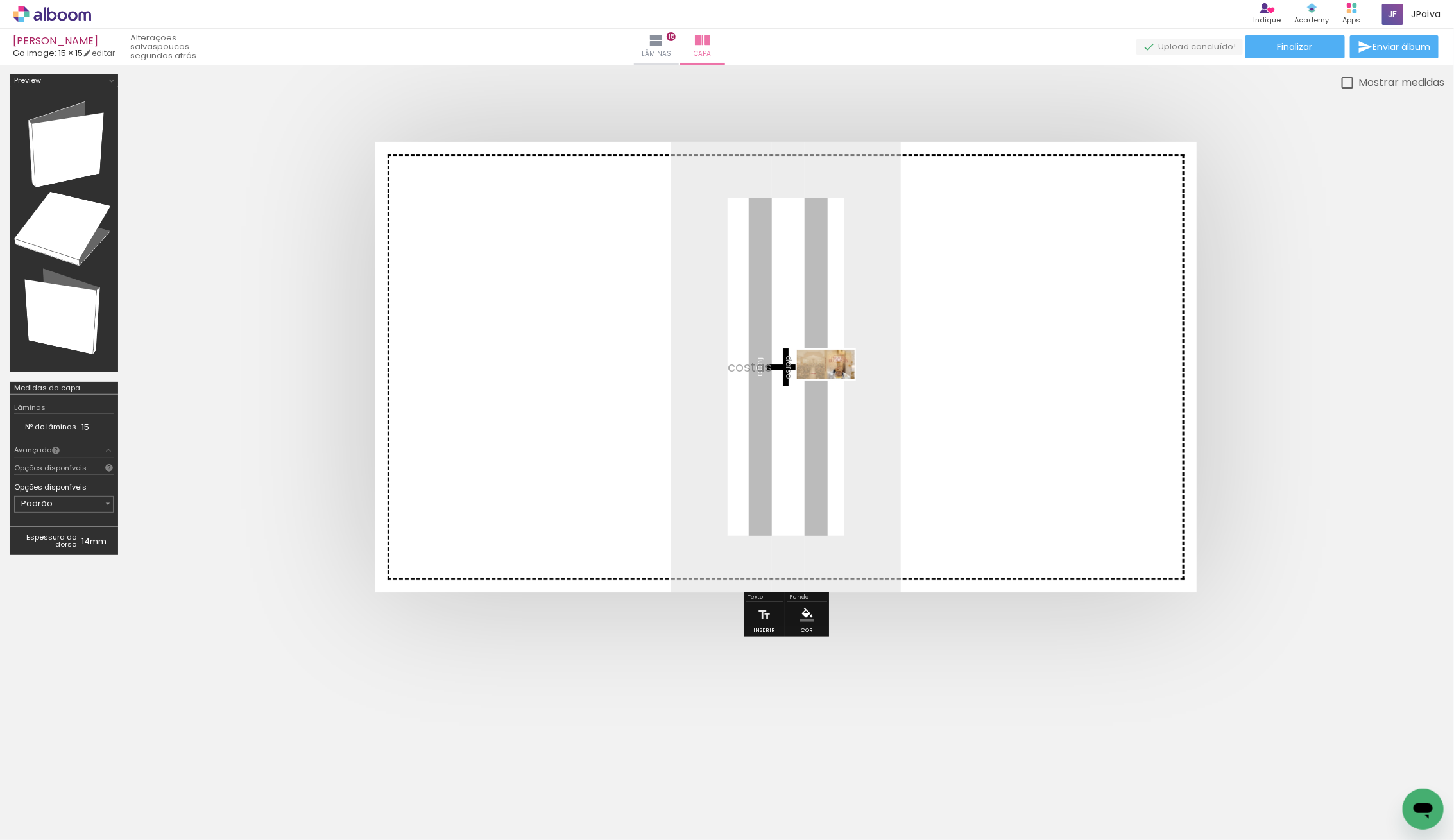
drag, startPoint x: 137, startPoint y: 804, endPoint x: 834, endPoint y: 391, distance: 810.2
click at [835, 388] on quentale-workspace at bounding box center [727, 420] width 1454 height 840
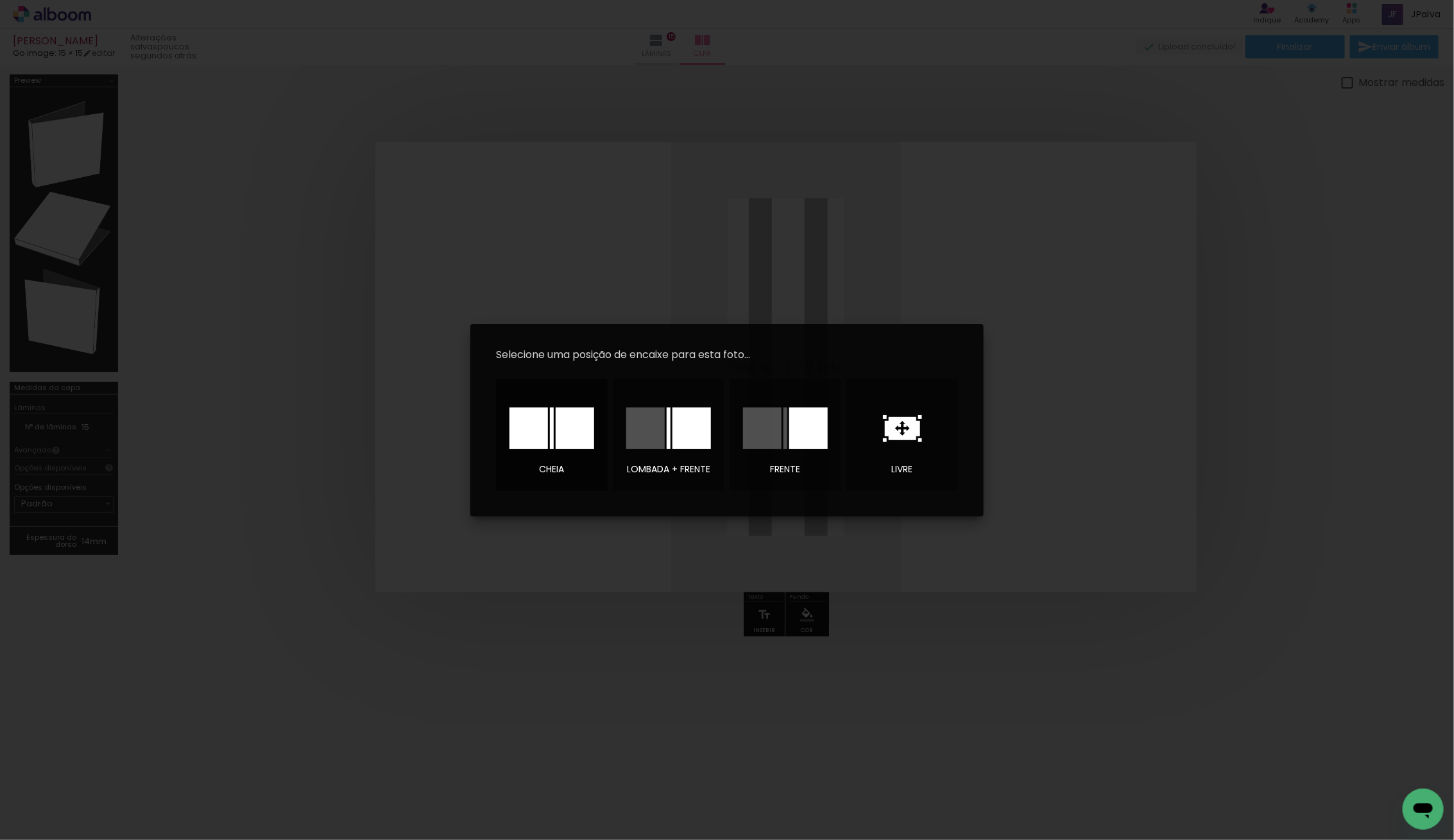
click at [581, 414] on div at bounding box center [575, 428] width 38 height 42
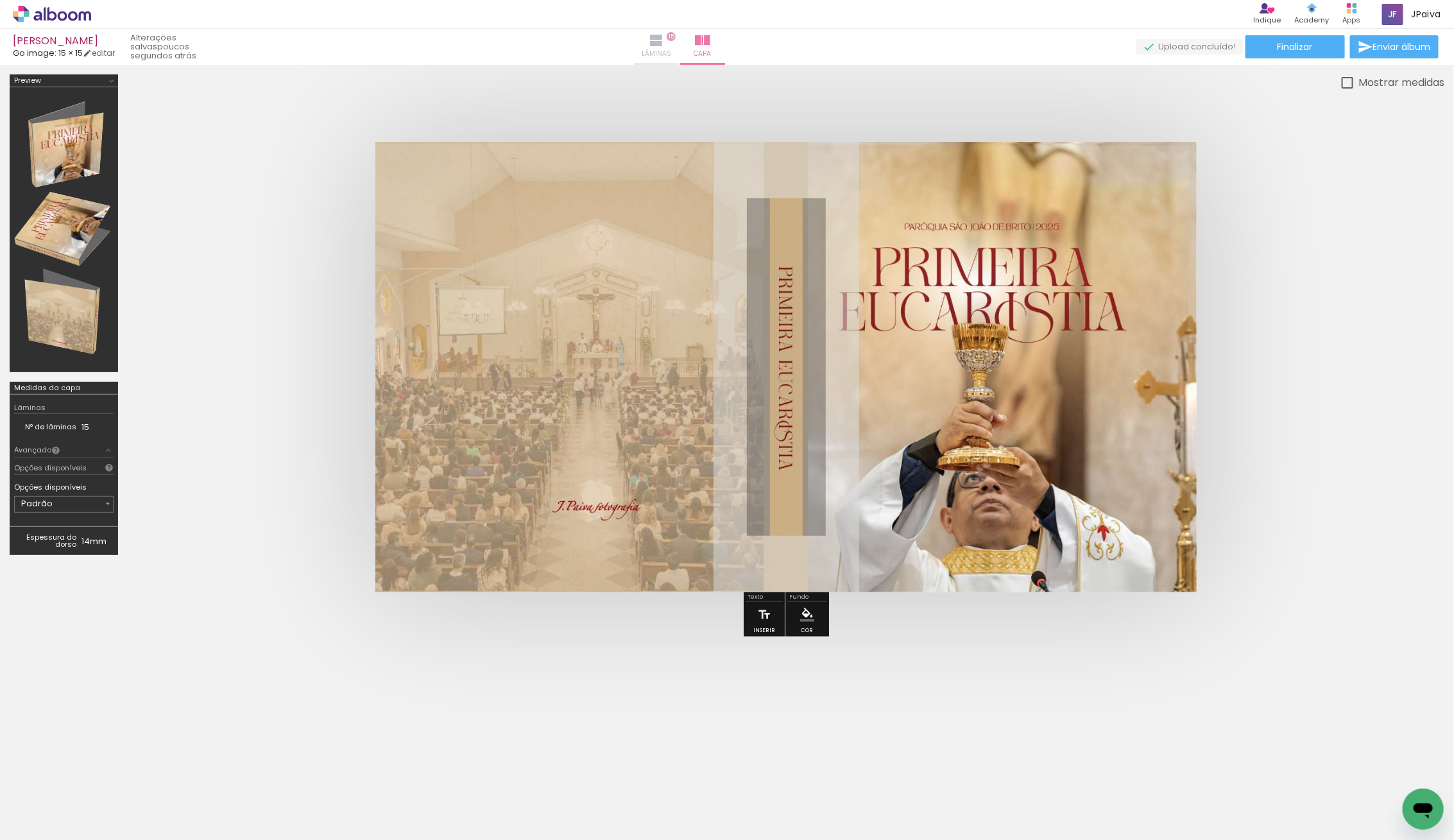
click at [675, 37] on span "15" at bounding box center [670, 37] width 9 height 9
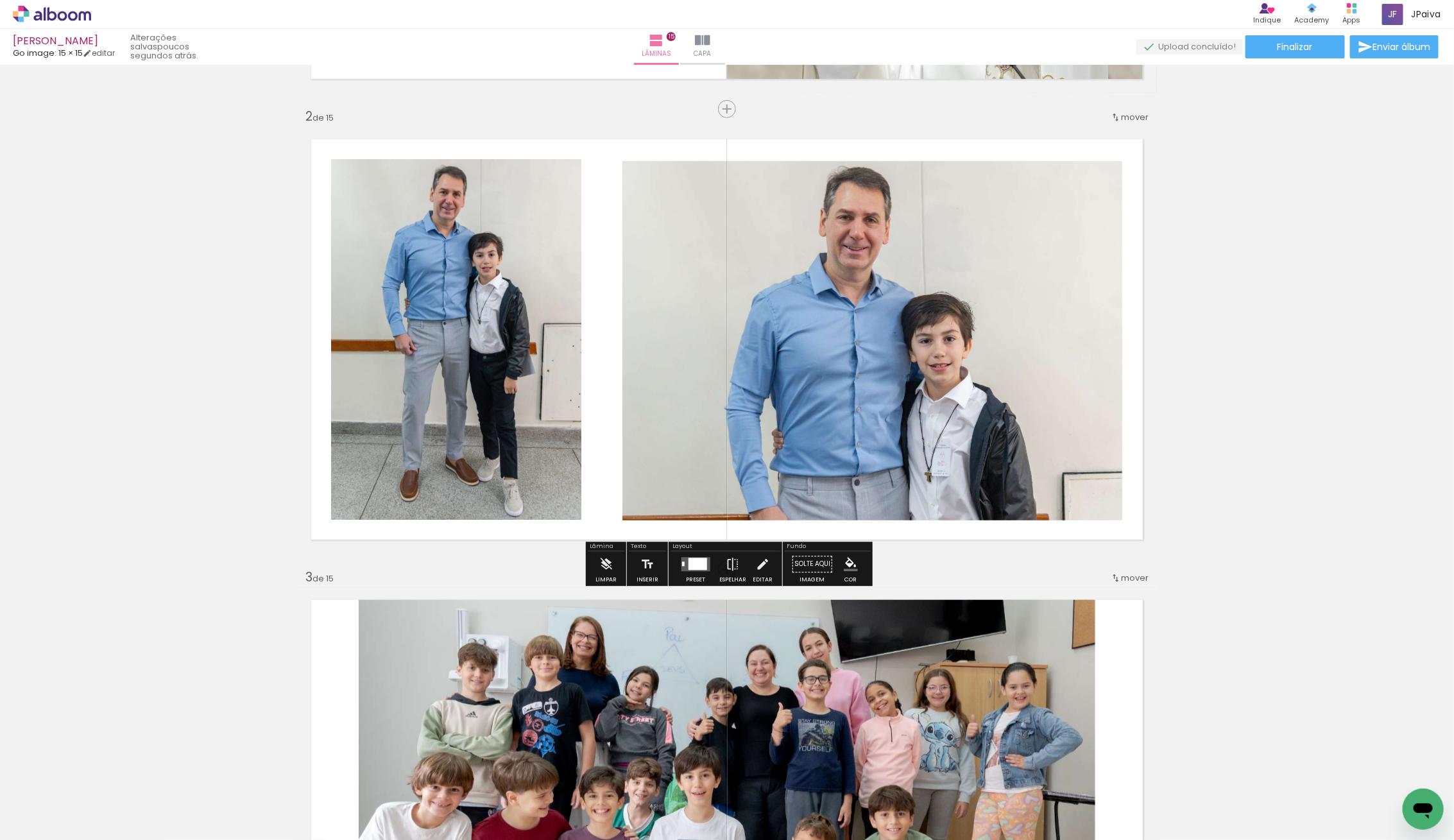
scroll to position [458, 0]
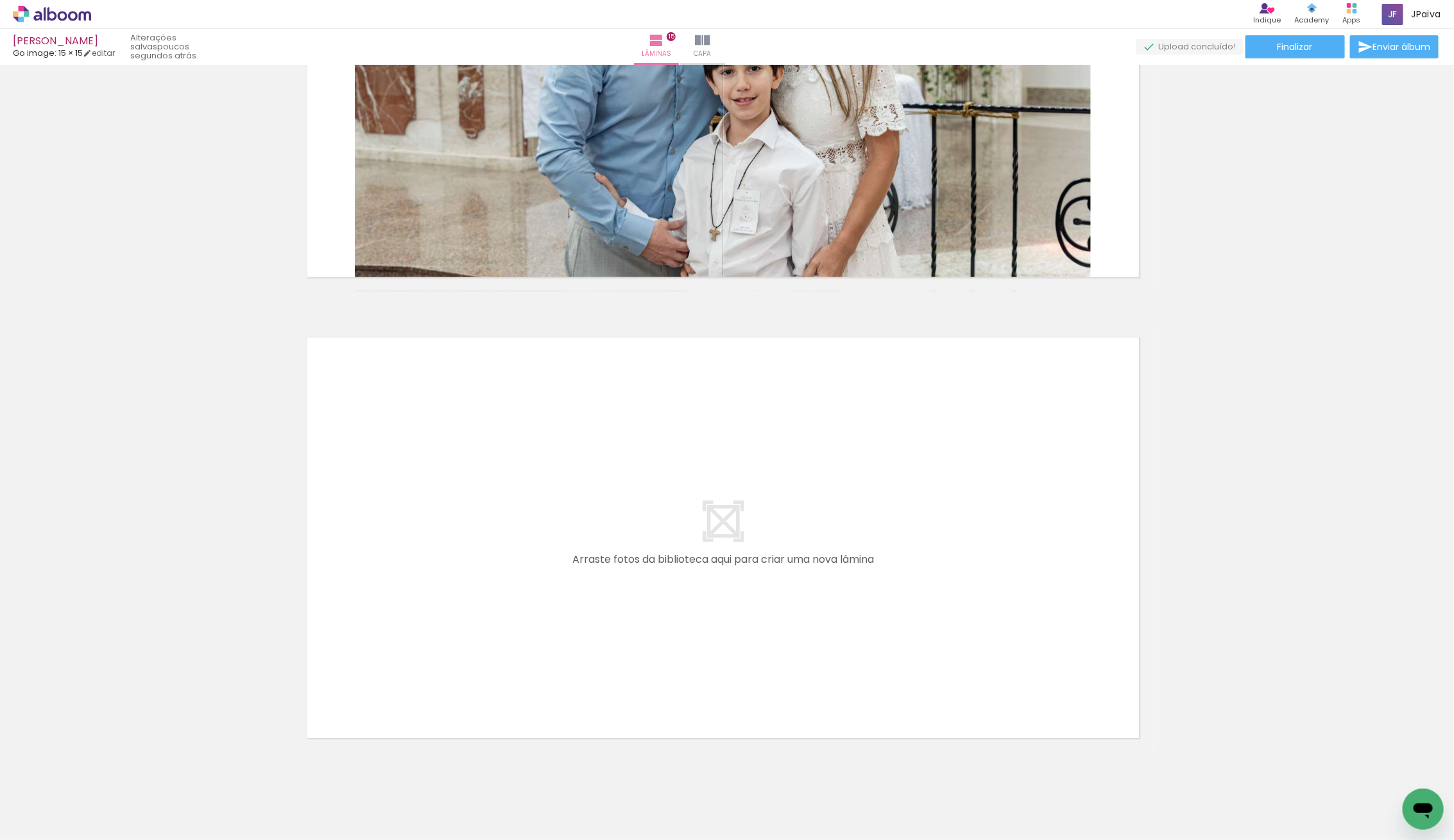
scroll to position [6724, 4]
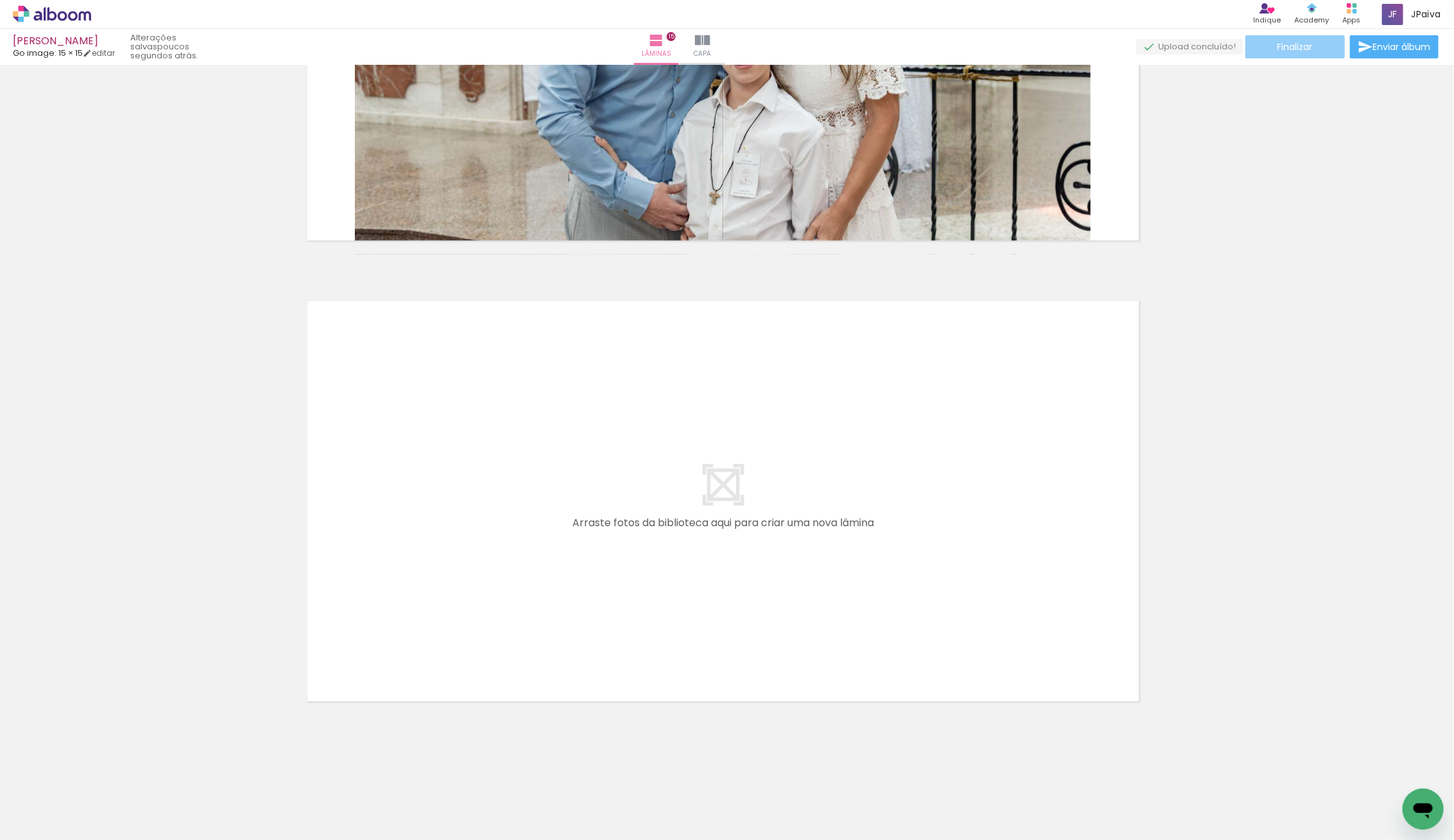
click at [1299, 49] on span "Finalizar" at bounding box center [1295, 47] width 35 height 9
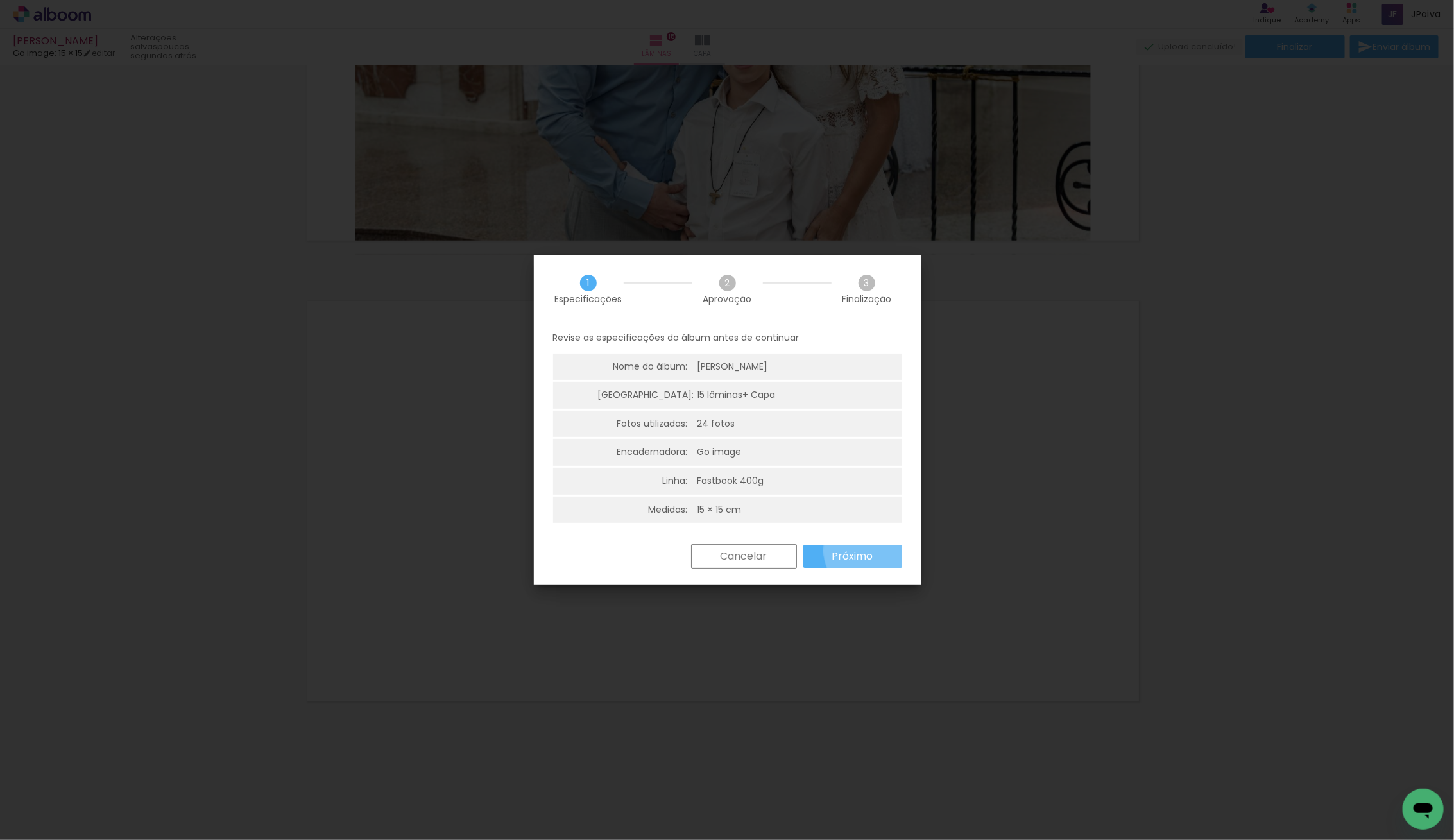
click at [0, 0] on slot "Próximo" at bounding box center [0, 0] width 0 height 0
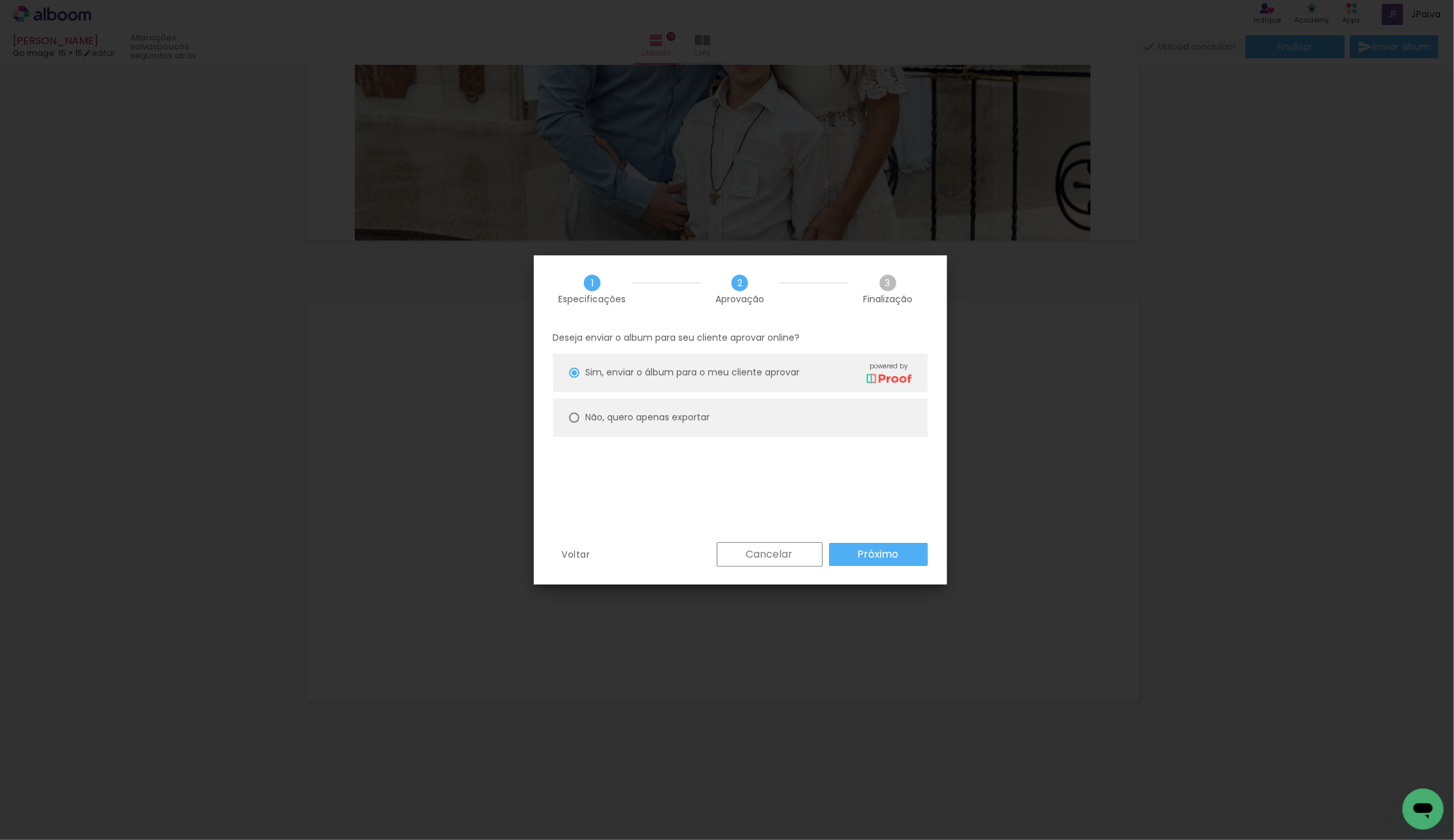
click at [854, 546] on paper-button "Próximo" at bounding box center [878, 555] width 99 height 23
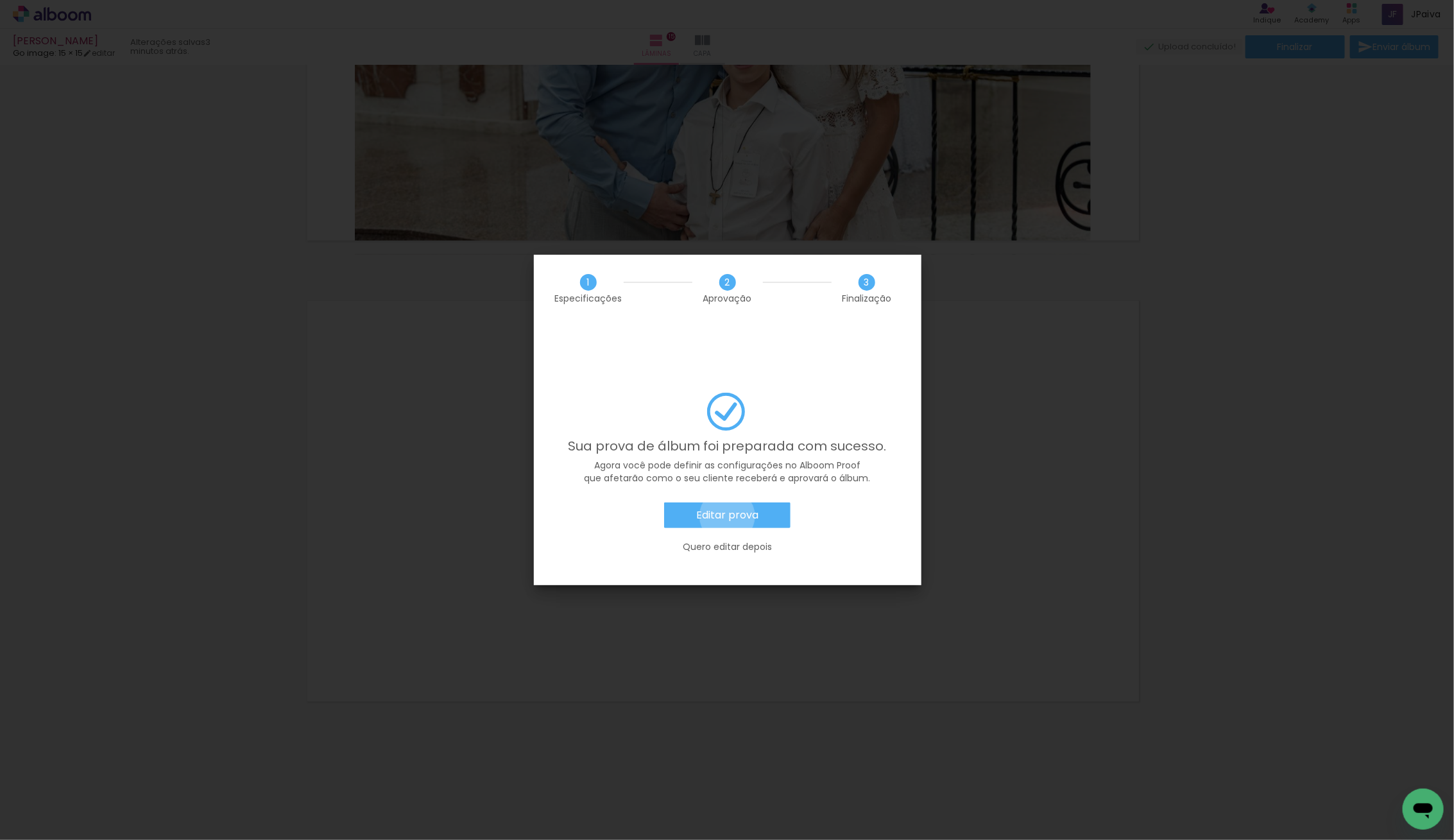
click at [0, 0] on slot "Editar prova" at bounding box center [0, 0] width 0 height 0
